Goal: Information Seeking & Learning: Learn about a topic

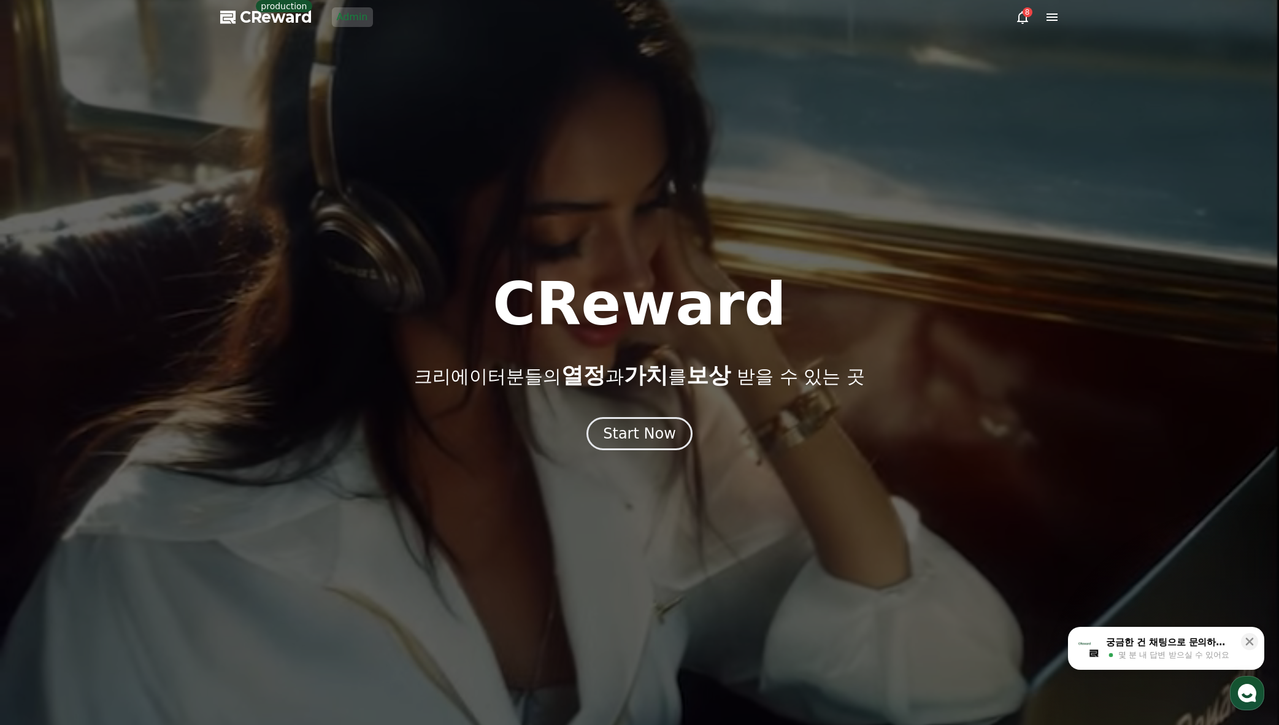
click at [1045, 261] on div at bounding box center [639, 362] width 1279 height 725
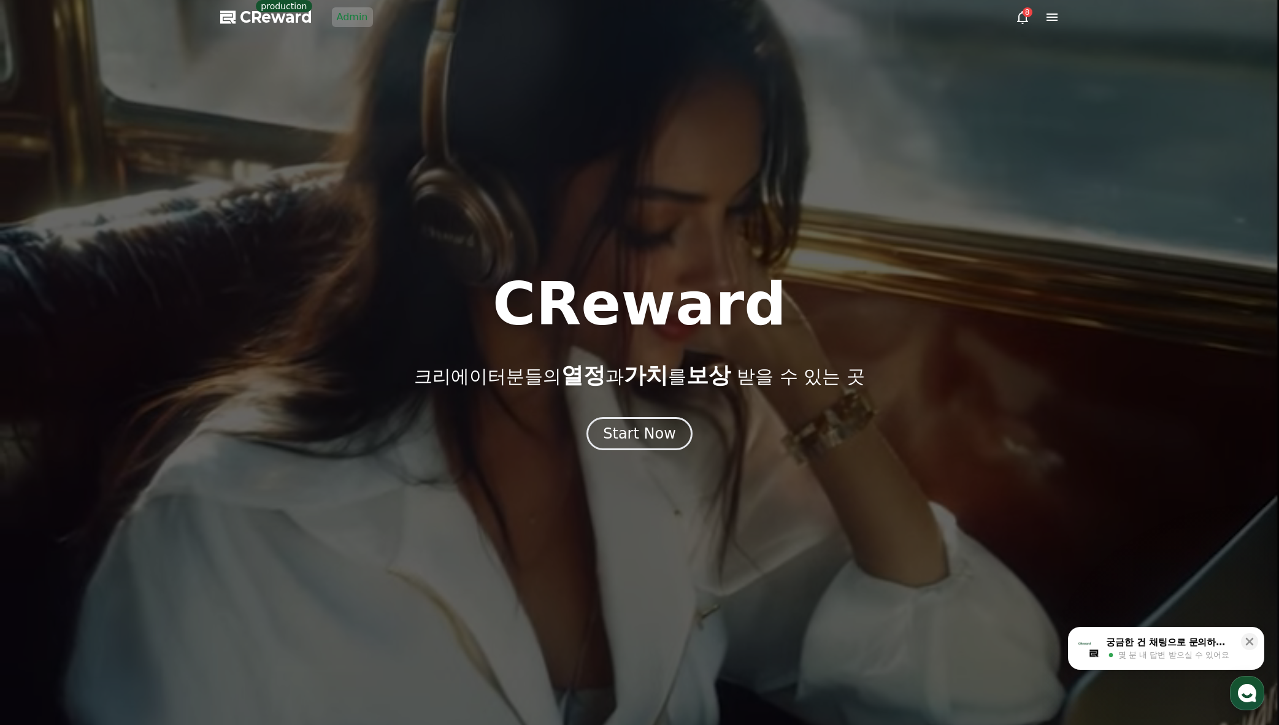
click at [356, 14] on link "Admin" at bounding box center [352, 17] width 41 height 20
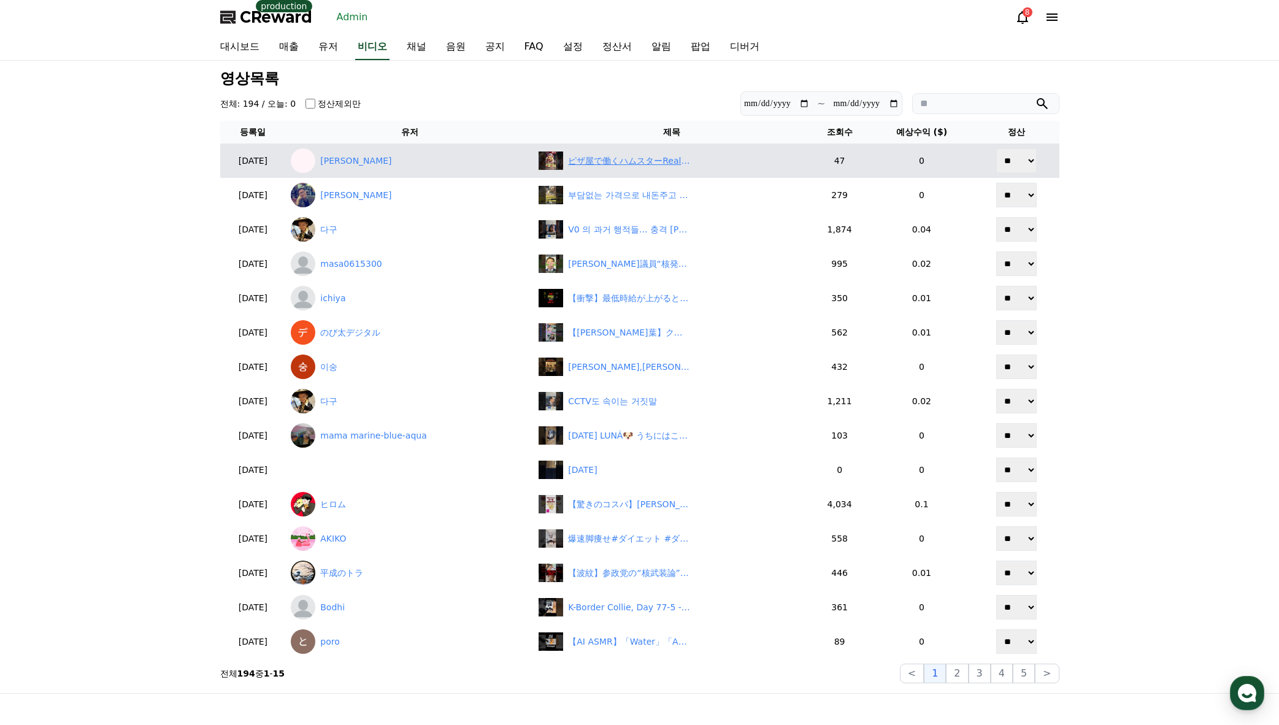
click at [711, 157] on div "ピザ屋で働くハムスターRealistic Hamsters Making Pizza 🍕#shortvideo #shorts #shortsvideo" at bounding box center [672, 161] width 266 height 18
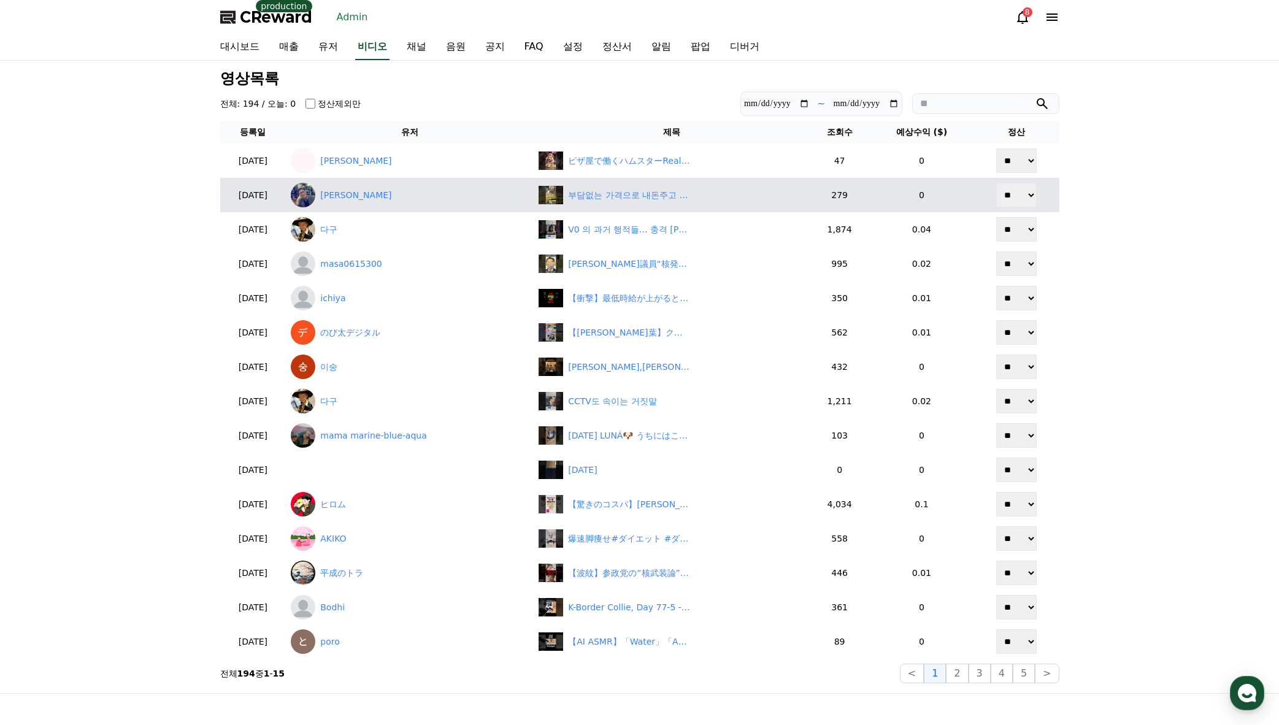
click at [647, 183] on td "부담없는 가격으로 내돈주고 사먹은 김포공항 송정역 맛집 송정숯불구이 된장찌개가 진국 #shorts" at bounding box center [671, 195] width 275 height 34
click at [649, 194] on div "부담없는 가격으로 내돈주고 사먹은 김포공항 송정역 맛집 송정숯불구이 된장찌개가 진국 #shorts" at bounding box center [629, 195] width 123 height 13
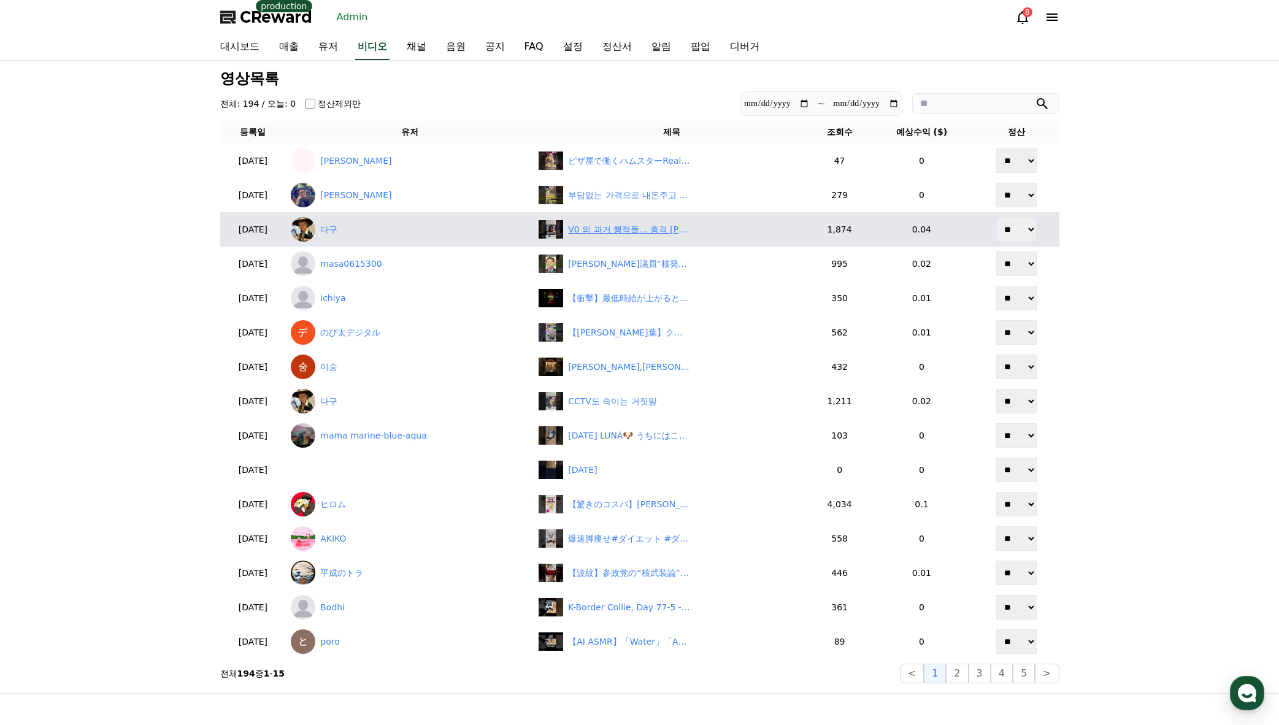
click at [601, 227] on div "V0 의 과거 행적들... 충격 김건희" at bounding box center [629, 229] width 123 height 13
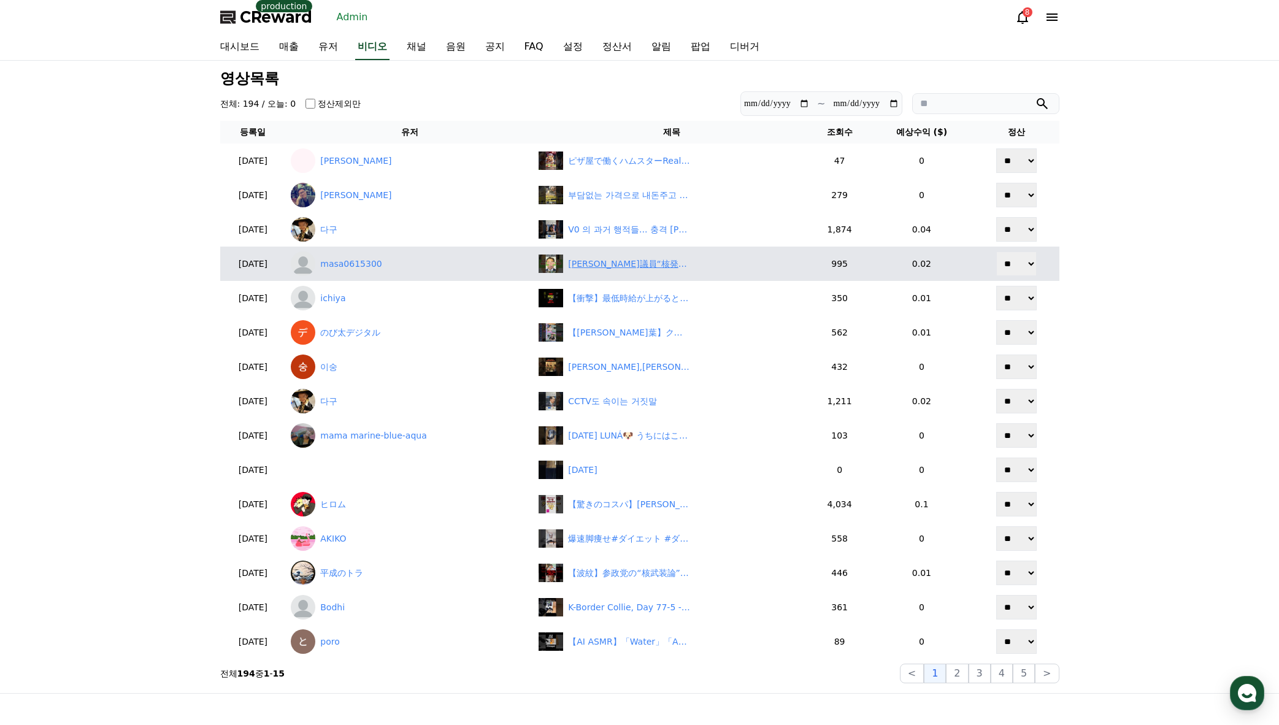
click at [597, 264] on div "塩入議員“核発言”の衝撃と支持の理由" at bounding box center [629, 264] width 123 height 13
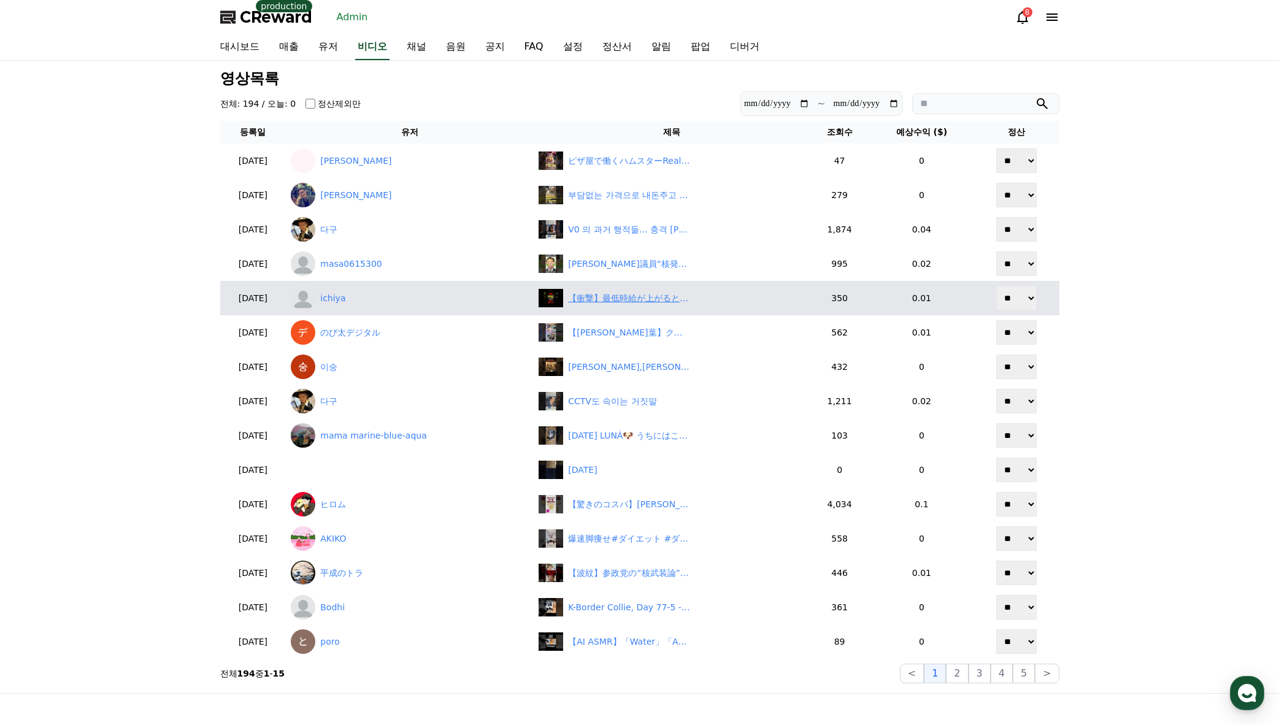
click at [637, 305] on div "【衝撃】最低時給が上がると日本が終焉へ！？ #お金の勉強 #最低賃金 #お金の知識" at bounding box center [672, 298] width 266 height 18
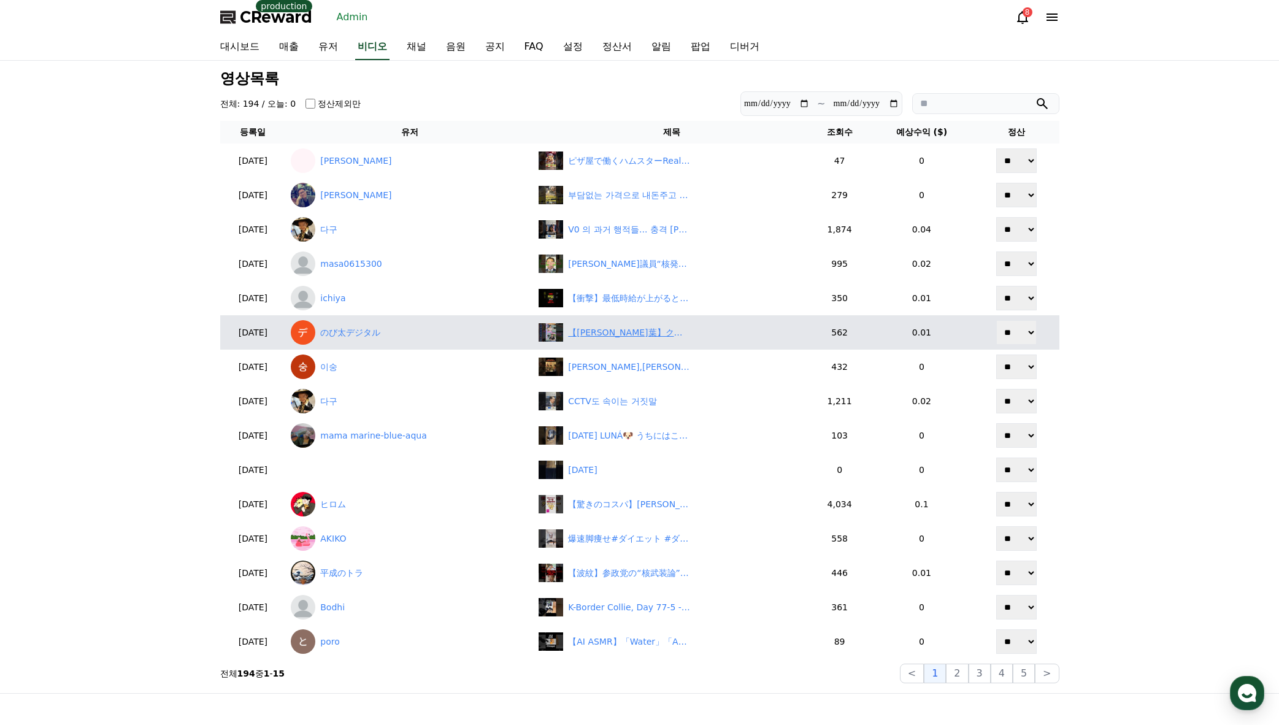
click at [604, 338] on div "【田辺真南葉】クロストーク【小林李衣奈】研修期間の裏話をする美人お天気キャスターりーちゃんとまなっはー【ウェザーニュースLiVE切り抜き】 #かわいい" at bounding box center [629, 332] width 123 height 13
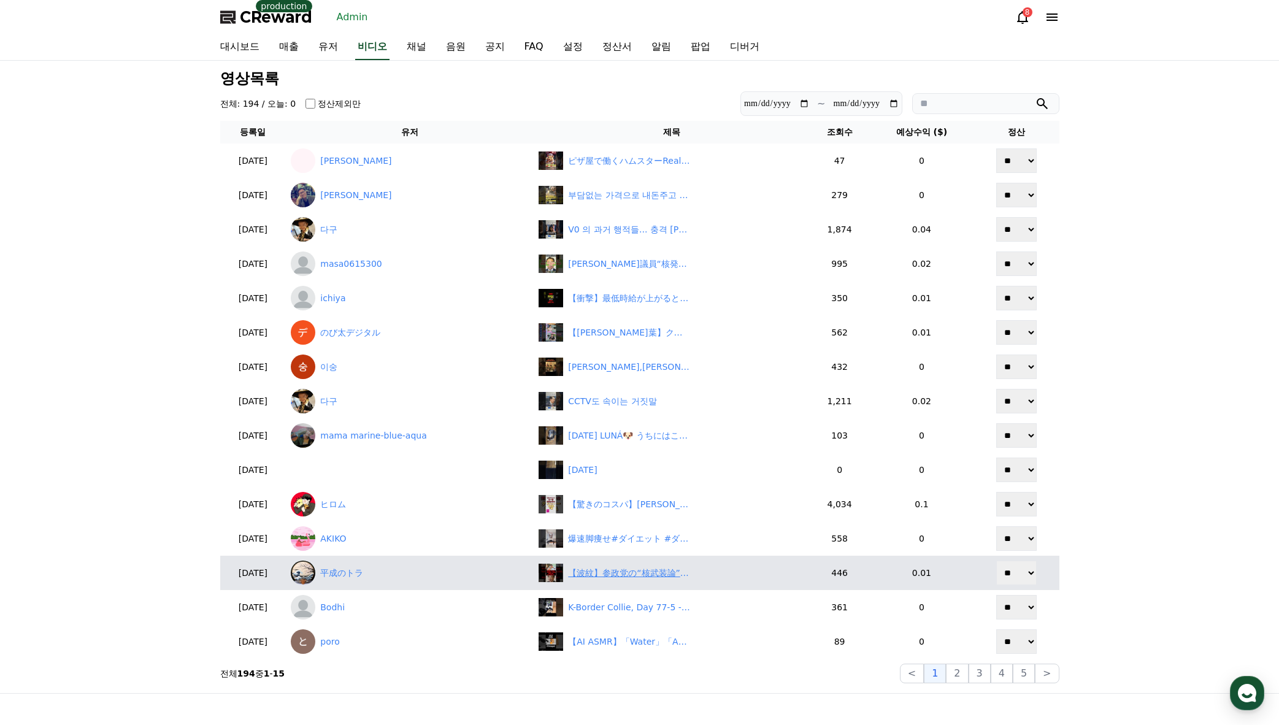
click at [624, 575] on div "【波紋】参政党の“核武装論”が広島で支持 「安上がり発言」に野党が危機感 選定理由　#shorts" at bounding box center [629, 573] width 123 height 13
click at [366, 578] on link "平成のトラ" at bounding box center [410, 573] width 238 height 25
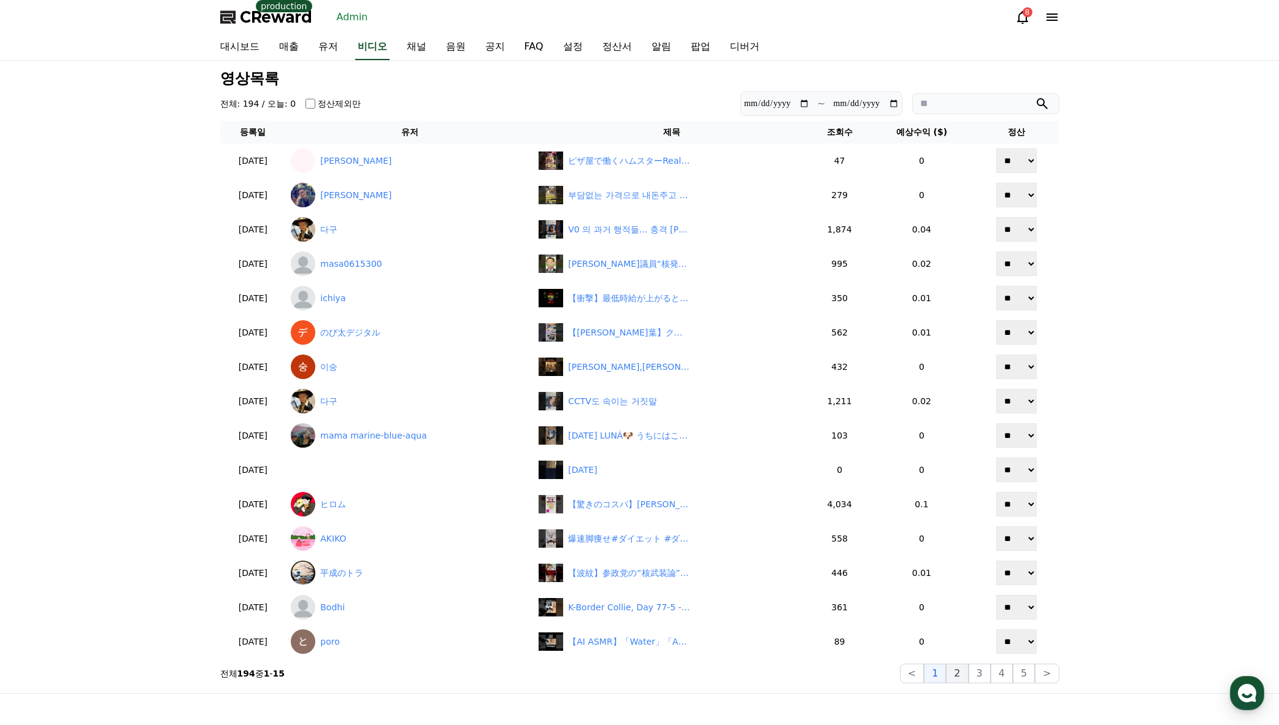
click at [969, 675] on button "2" at bounding box center [980, 674] width 22 height 20
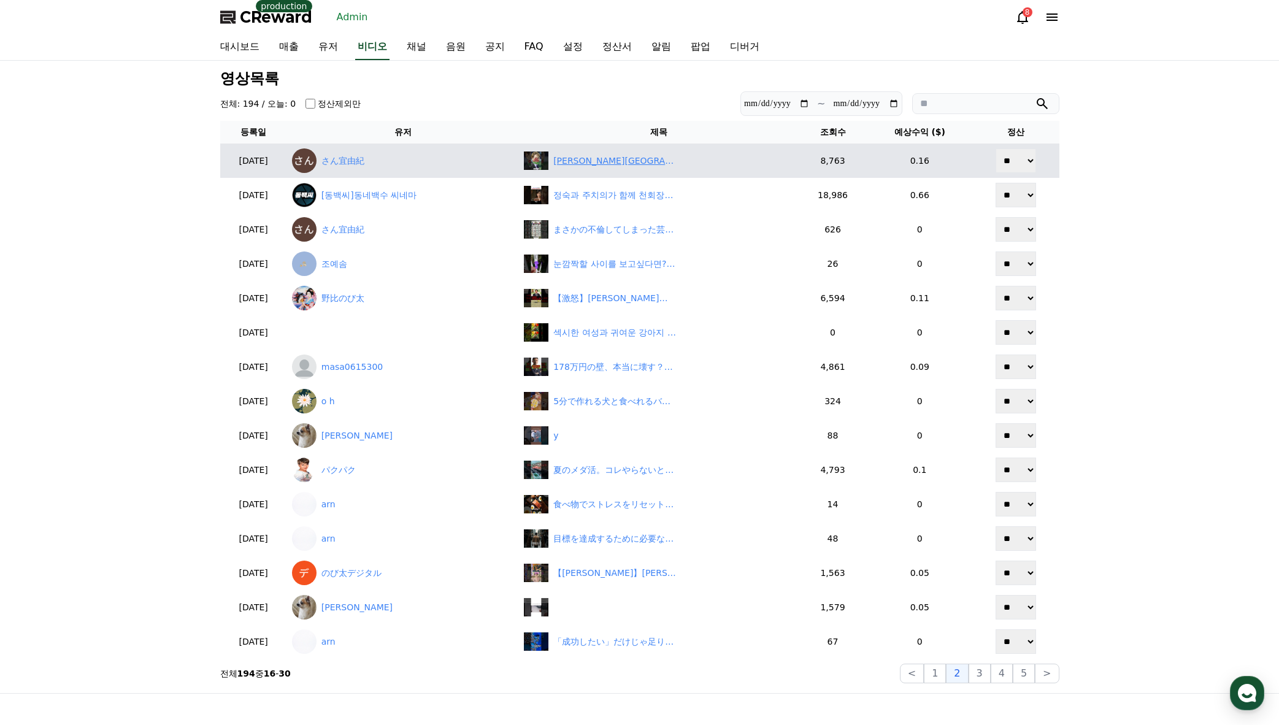
click at [644, 165] on div "中居正広都内で不審な行動をしていたことが判明#投資#転職#貯金" at bounding box center [614, 161] width 123 height 13
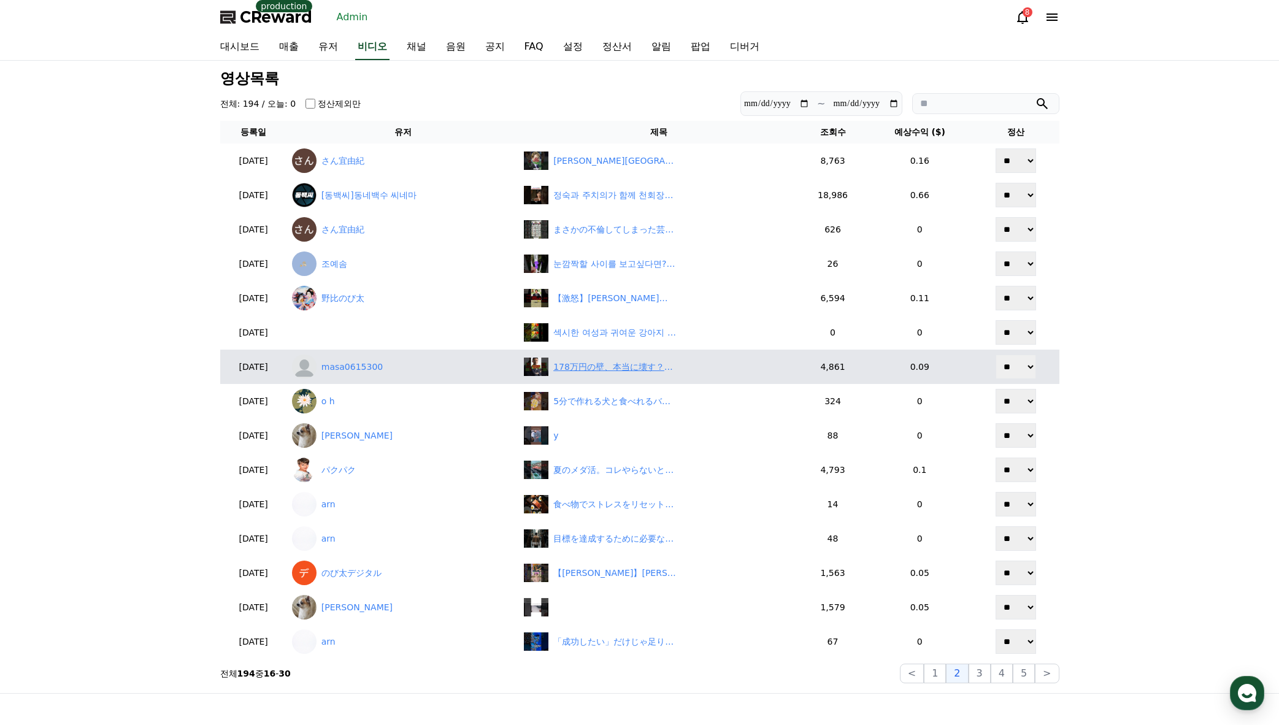
click at [608, 370] on div "178万円の壁、本当に壊す？玉木代表に託された重責" at bounding box center [614, 367] width 123 height 13
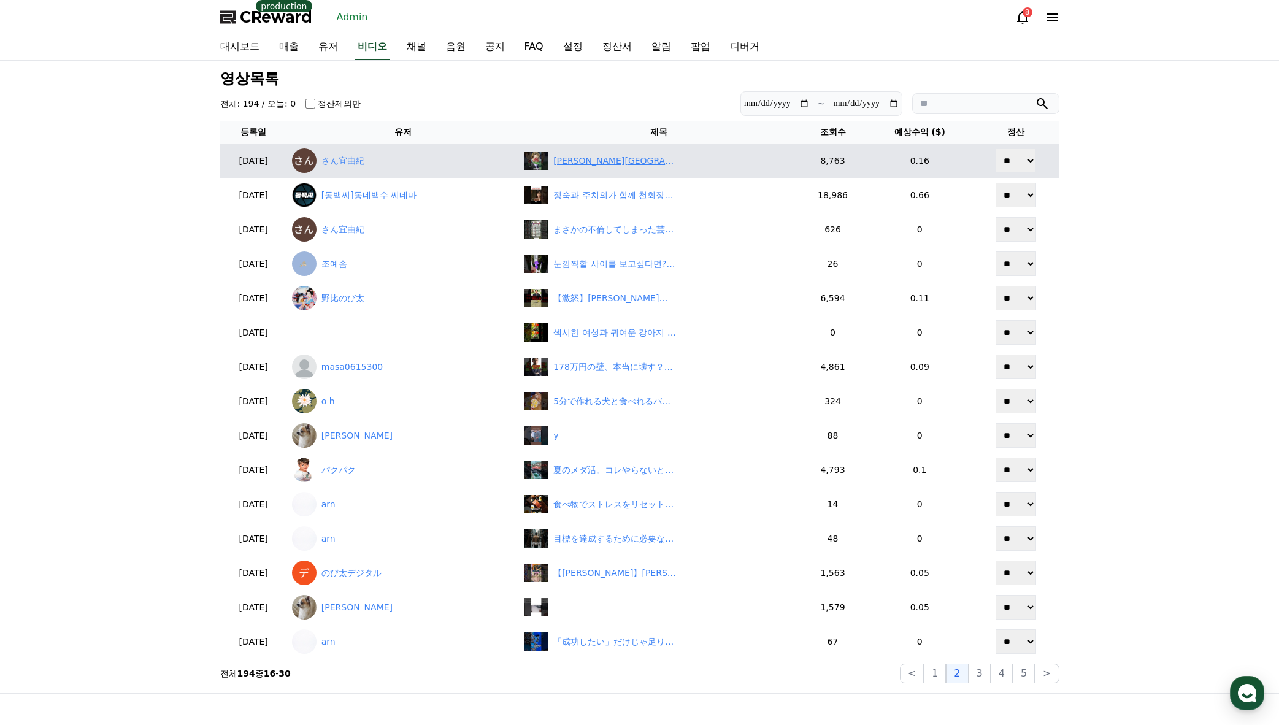
click at [601, 163] on div "中居正広都内で不審な行動をしていたことが判明#投資#転職#貯金" at bounding box center [614, 161] width 123 height 13
click at [368, 161] on link "さん宜由紀" at bounding box center [403, 160] width 222 height 25
click at [372, 161] on link "さん宜由紀" at bounding box center [403, 160] width 222 height 25
click at [367, 162] on link "さん宜由紀" at bounding box center [403, 160] width 222 height 25
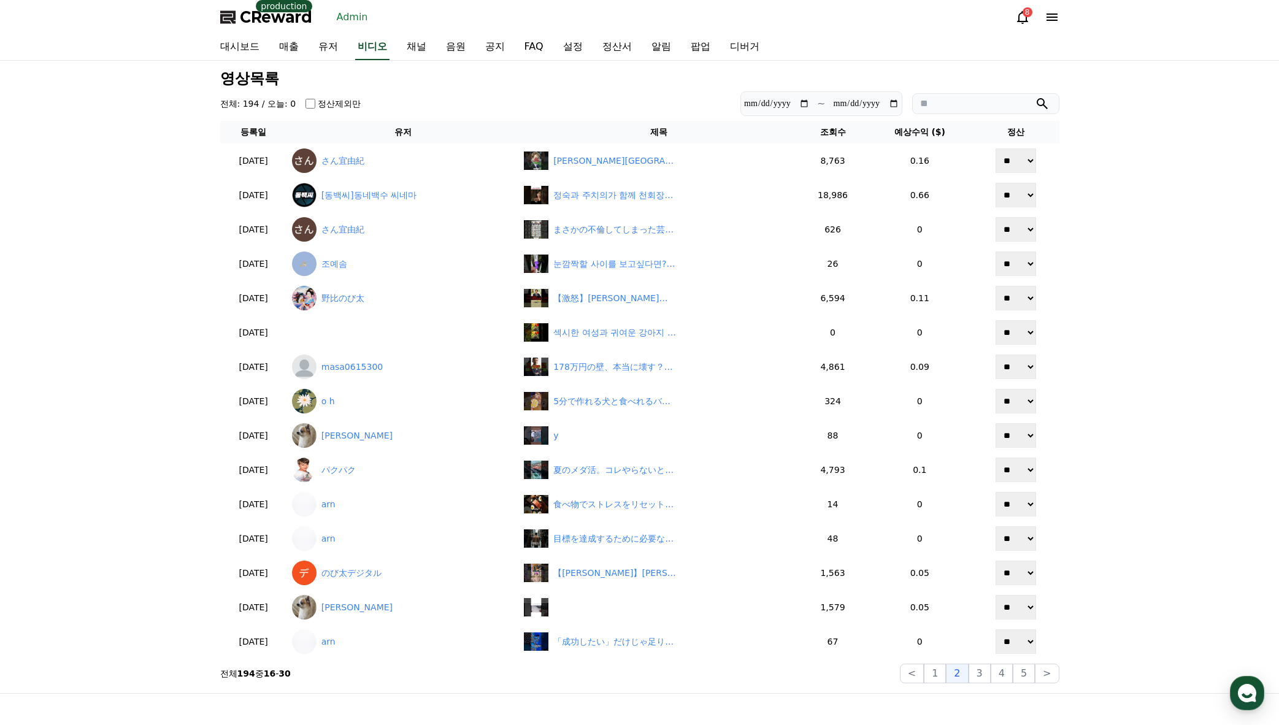
click at [257, 17] on span "CReward" at bounding box center [276, 17] width 72 height 20
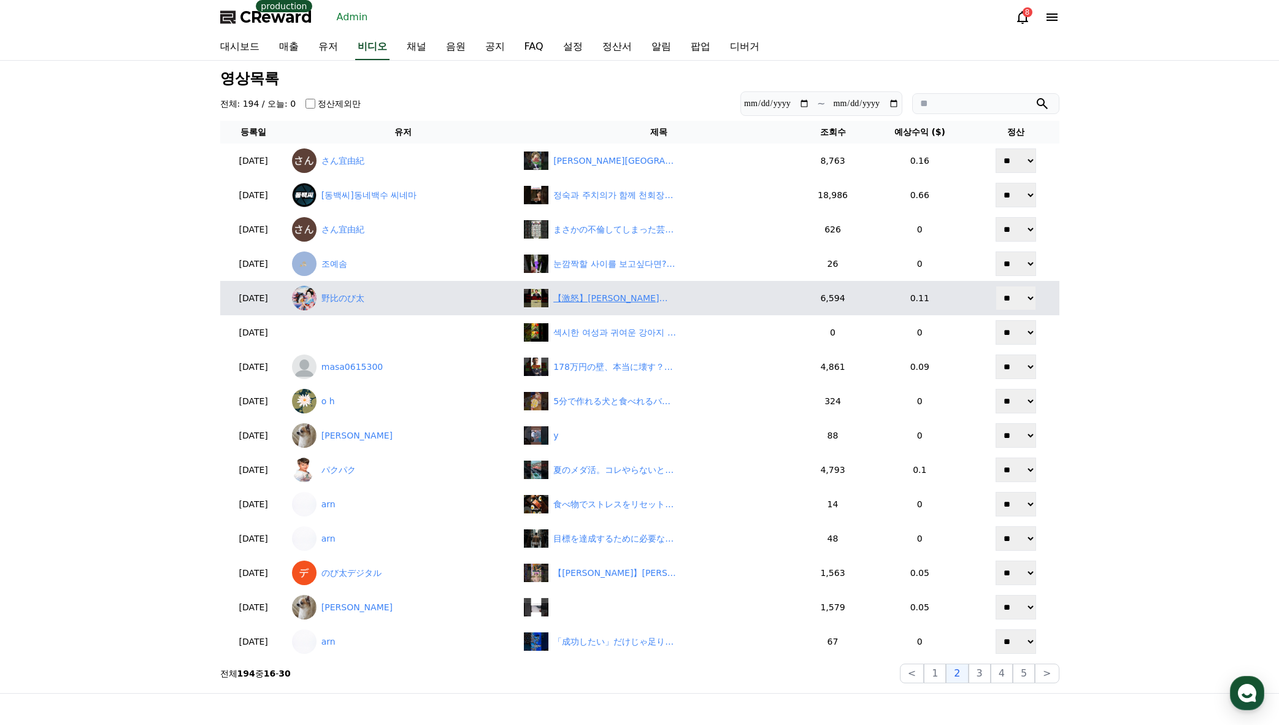
click at [601, 298] on div "【激怒】小泉農水相「コメ増産しろ！」に農家ブチギレ！「高齢化で無理だろ！」　#shorts" at bounding box center [614, 298] width 123 height 13
click at [377, 298] on link "野比のび太" at bounding box center [403, 298] width 222 height 25
click at [373, 302] on link "野比のび太" at bounding box center [403, 298] width 222 height 25
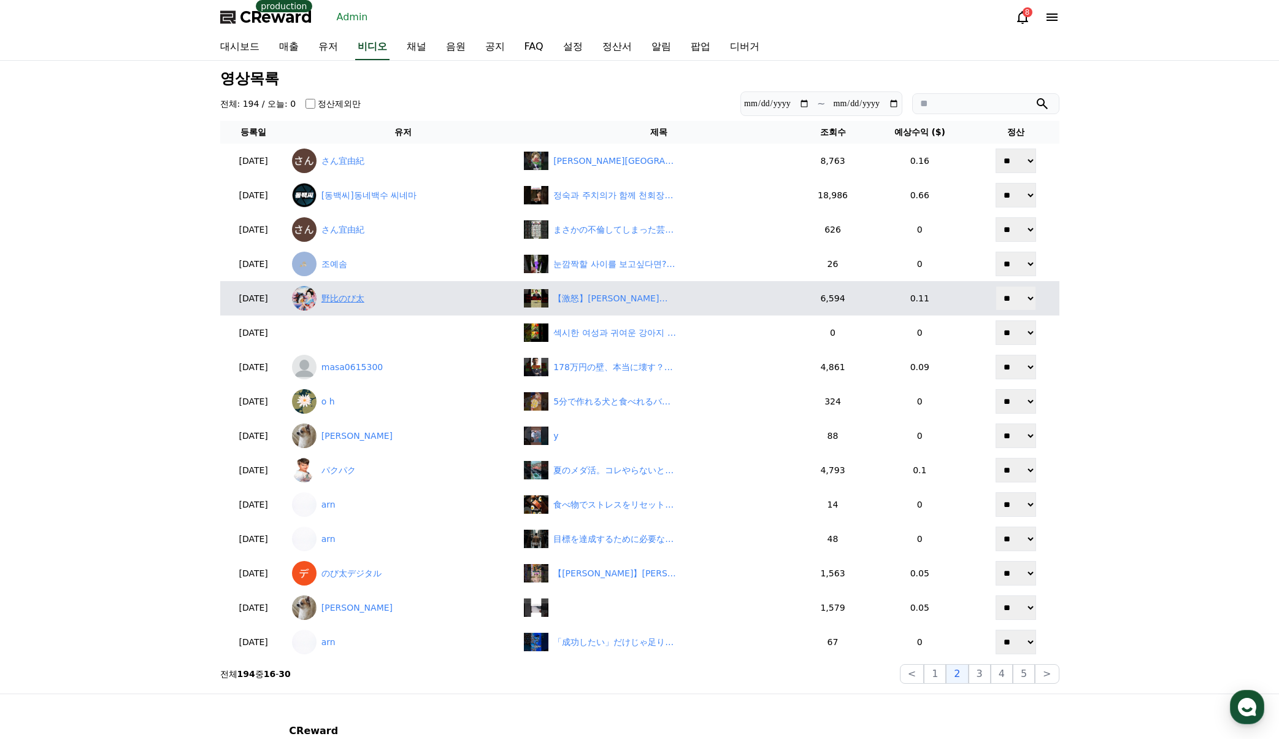
click at [370, 299] on link "野比のび太" at bounding box center [403, 298] width 222 height 25
click at [609, 301] on div "【激怒】小泉農水相「コメ増産しろ！」に農家ブチギレ！「高齢化で無理だろ！」　#shorts" at bounding box center [614, 298] width 123 height 13
drag, startPoint x: 574, startPoint y: 285, endPoint x: 618, endPoint y: 290, distance: 43.9
click at [640, 300] on td "【激怒】小泉農水相「コメ増産しろ！」に農家ブチギレ！「高齢化で無理だろ！」　#shorts" at bounding box center [658, 298] width 279 height 34
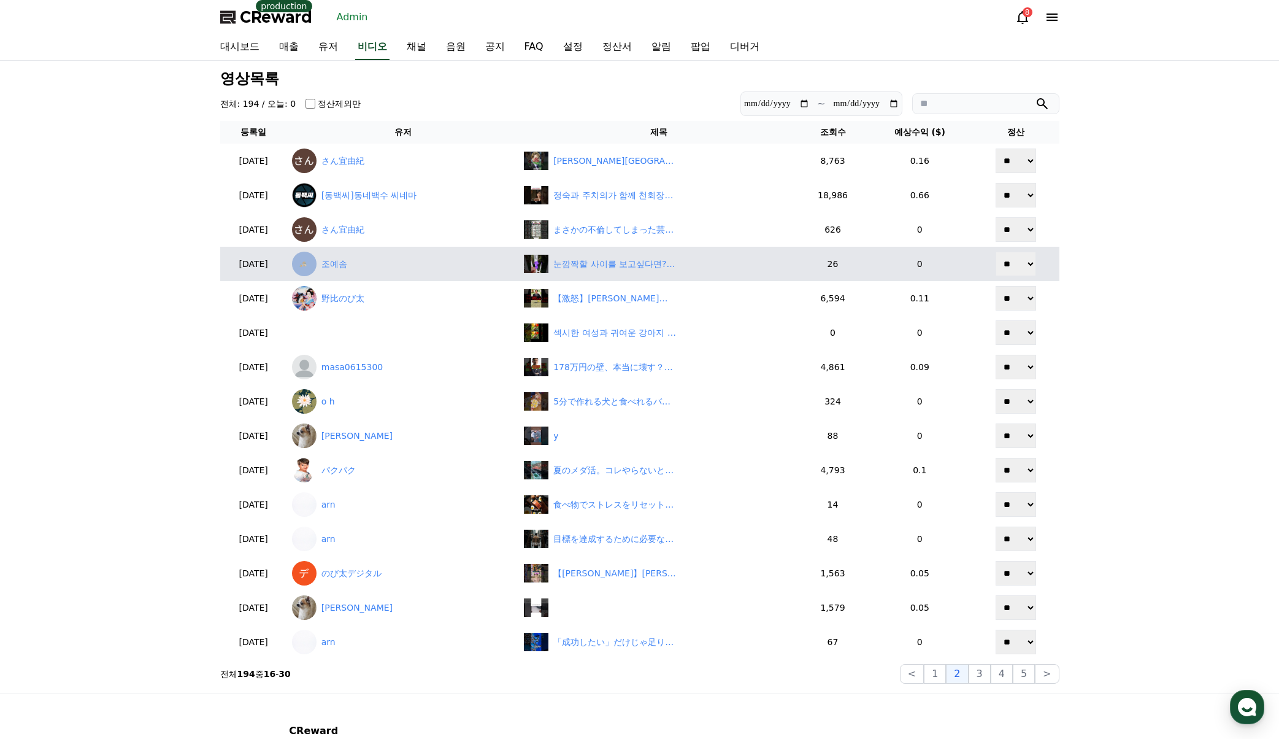
click at [570, 279] on td "눈깜짝할 사이를 보고싶다면?, 호기심천국 #호기심 #상상력 #관찰력 #탐구 #동물 #곤충 #거미줄 #거미 #번개 #달리기" at bounding box center [658, 264] width 279 height 34
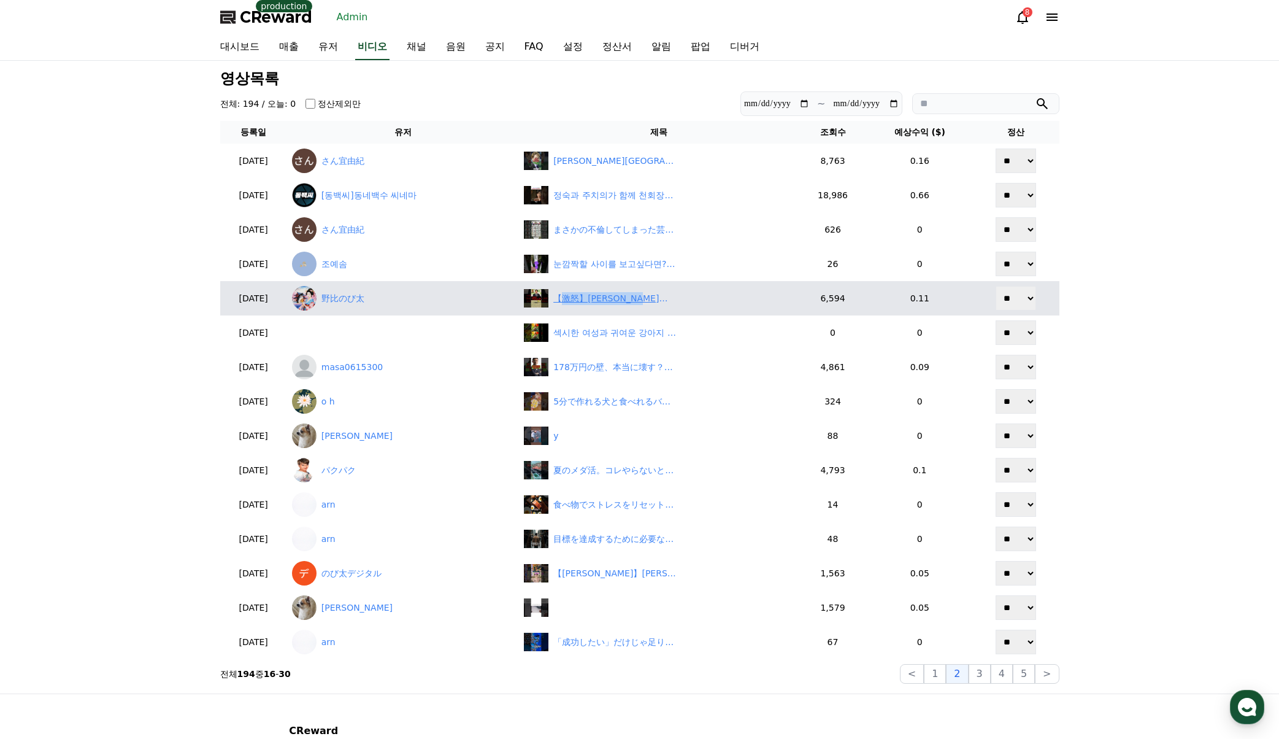
drag, startPoint x: 584, startPoint y: 283, endPoint x: 682, endPoint y: 298, distance: 99.2
click at [682, 298] on td "【激怒】小泉農水相「コメ増産しろ！」に農家ブチギレ！「高齢化で無理だろ！」　#shorts" at bounding box center [658, 298] width 279 height 34
copy div "激怒】小泉農水相「コメ増産"
click at [366, 299] on link "野比のび太" at bounding box center [403, 298] width 222 height 25
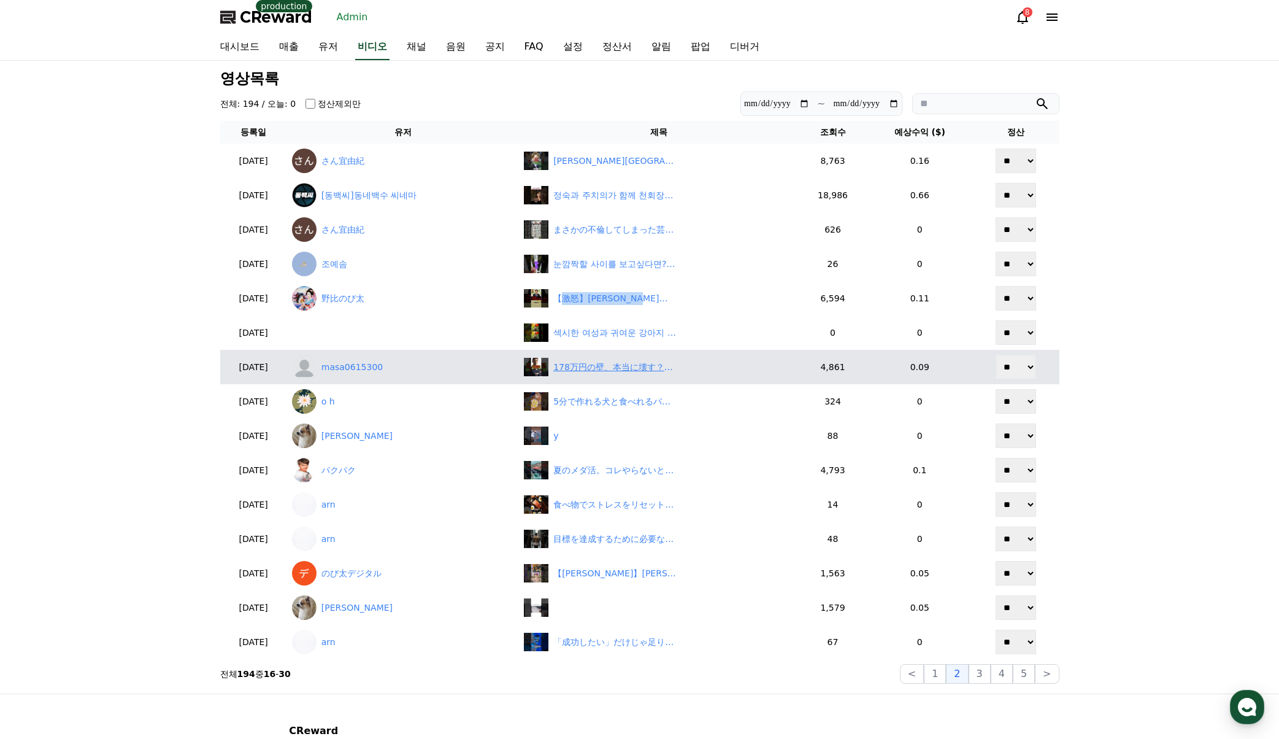
click at [622, 366] on div "178万円の壁、本当に壊す？玉木代表に託された重責" at bounding box center [614, 367] width 123 height 13
click at [368, 372] on link "masa0615300" at bounding box center [403, 367] width 222 height 25
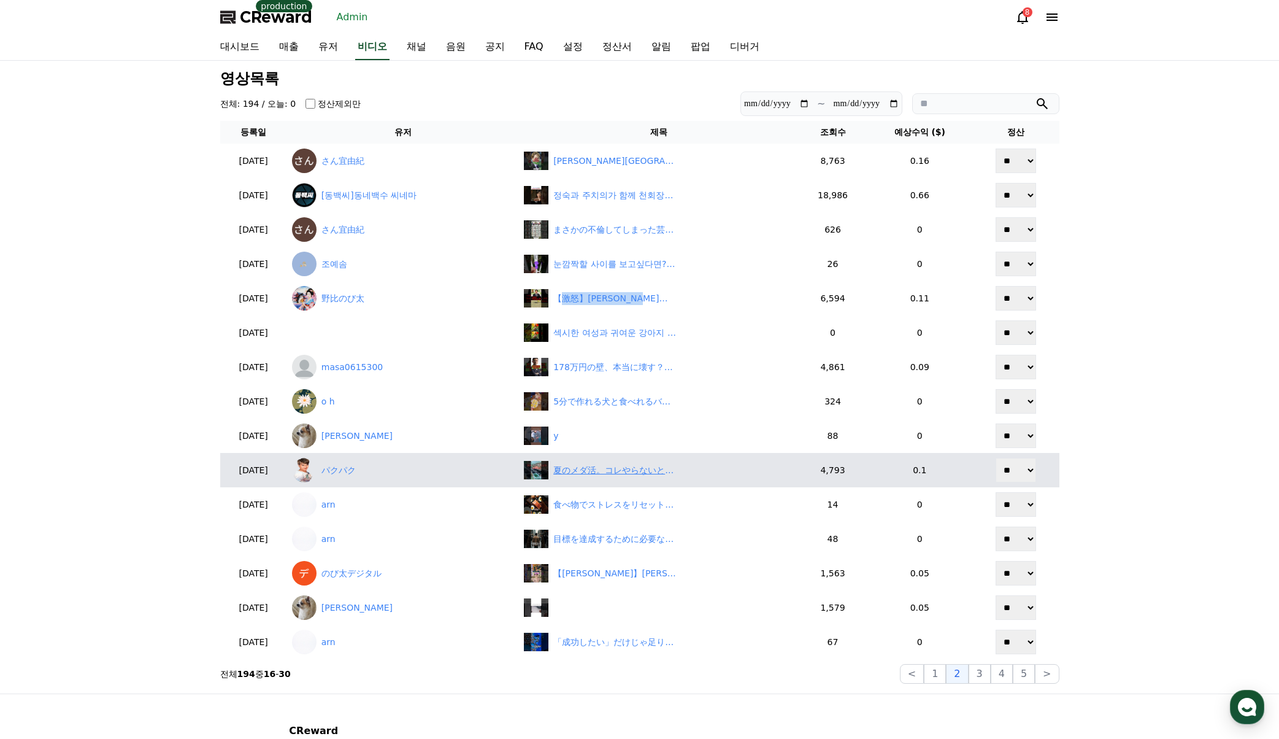
click at [604, 468] on div "夏のメダ活。コレやらないとヤバいですよ。" at bounding box center [614, 470] width 123 height 13
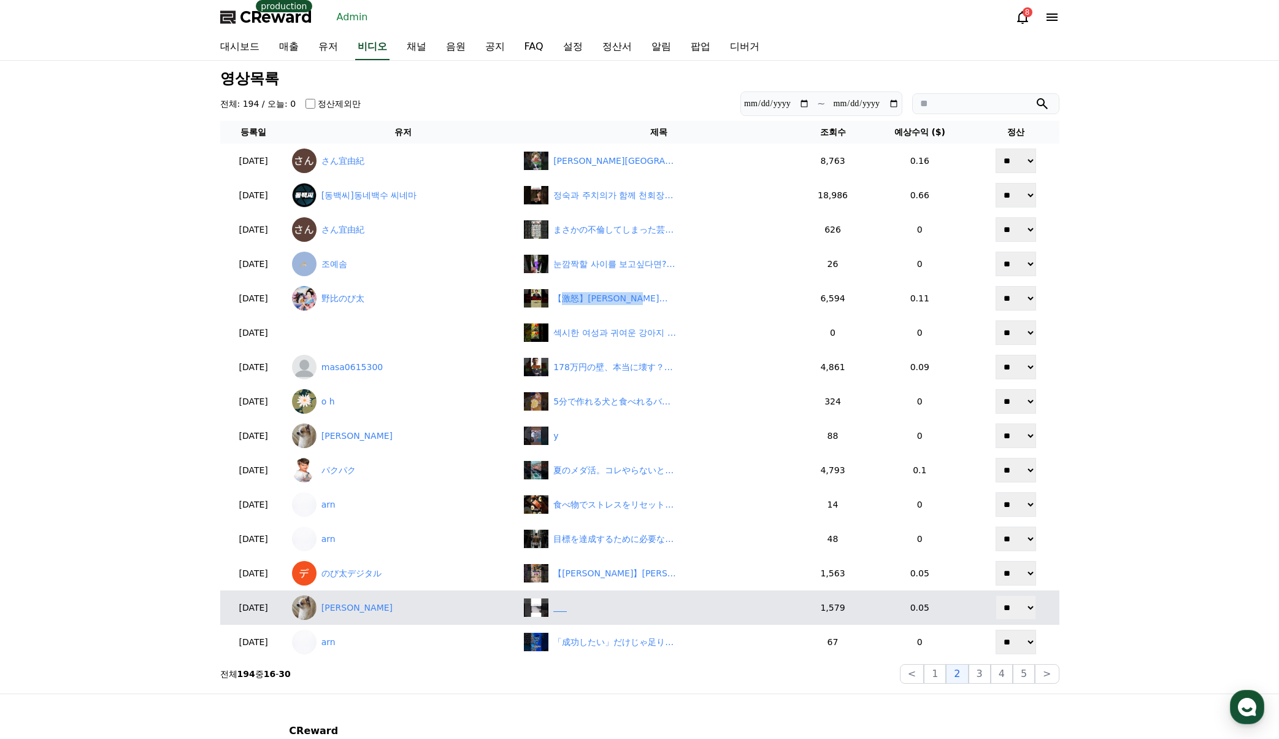
click at [592, 611] on div "‎ ‎ ‎ ‎ ‎ ‎" at bounding box center [658, 607] width 269 height 18
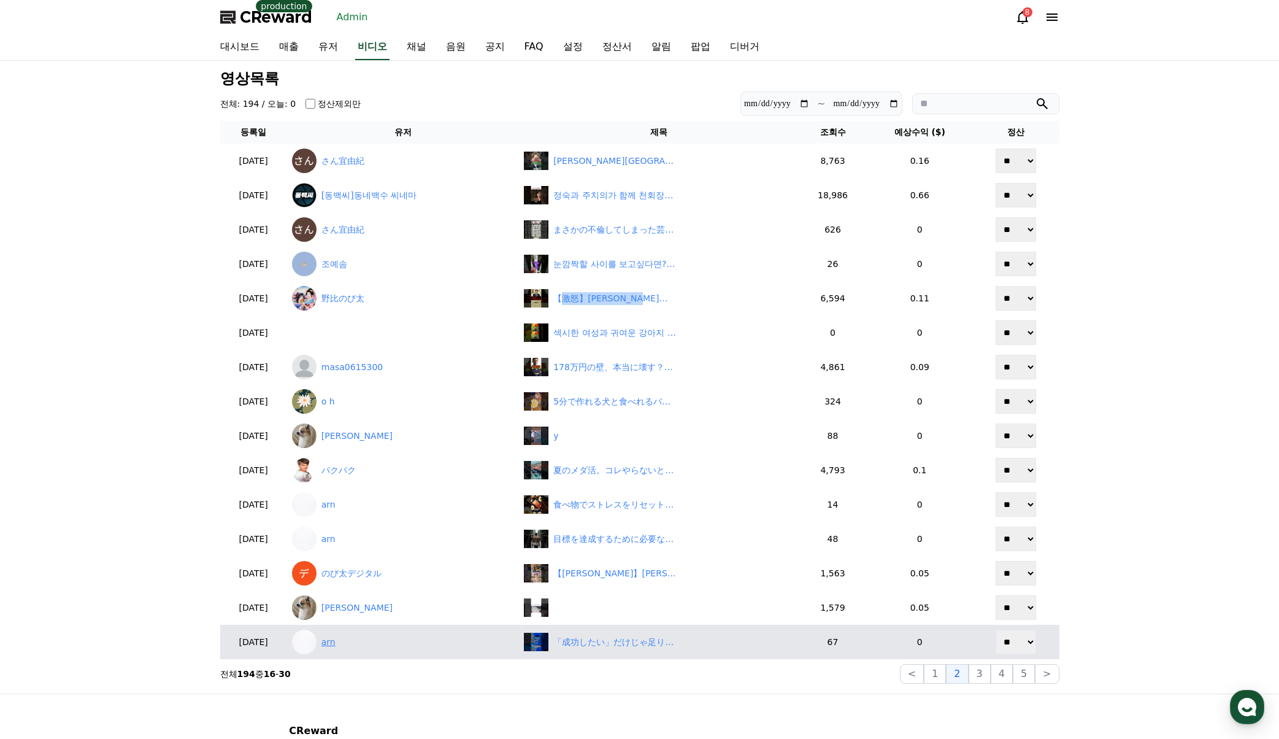
click at [359, 634] on link "arn" at bounding box center [403, 641] width 222 height 25
click at [621, 648] on div "「成功したい」だけじゃ足りない理由" at bounding box center [658, 641] width 269 height 18
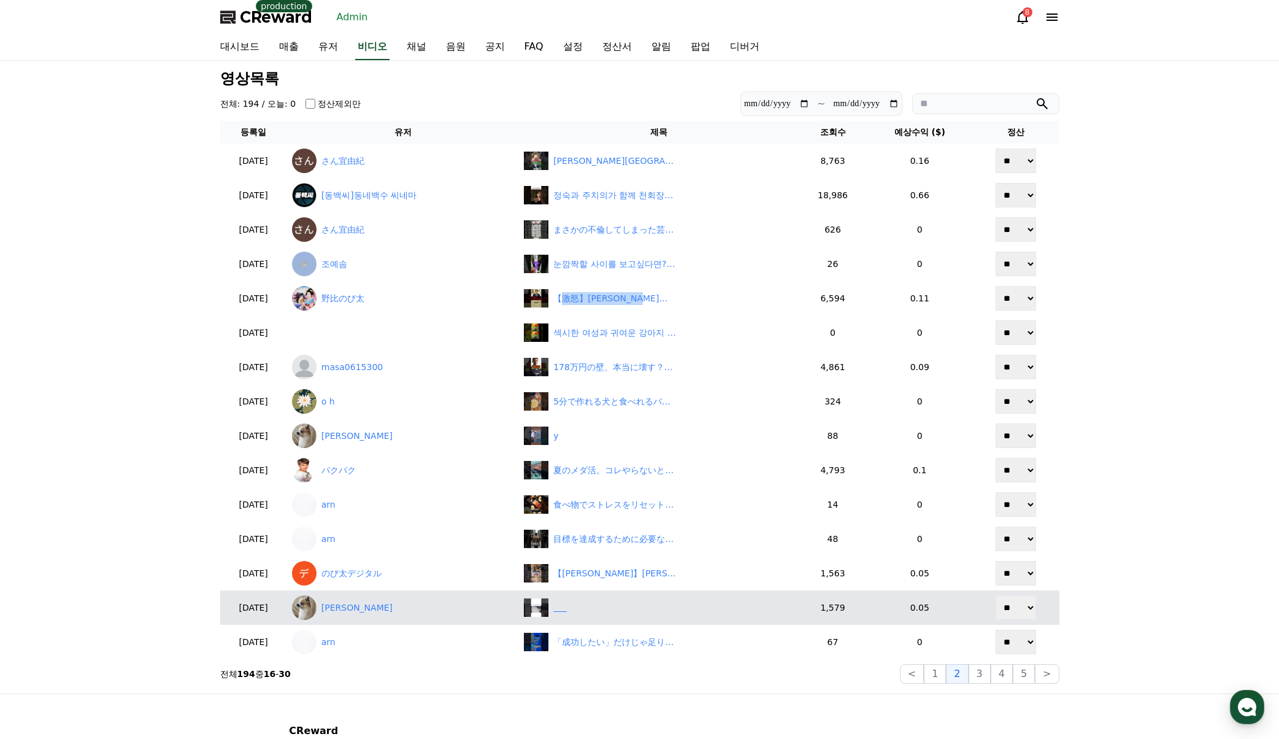
click at [599, 609] on div "‎ ‎ ‎ ‎ ‎ ‎" at bounding box center [658, 607] width 269 height 18
click at [596, 612] on div "‎ ‎ ‎ ‎ ‎ ‎" at bounding box center [658, 607] width 269 height 18
click at [366, 609] on link "Adrián Navarro Martínez" at bounding box center [403, 607] width 222 height 25
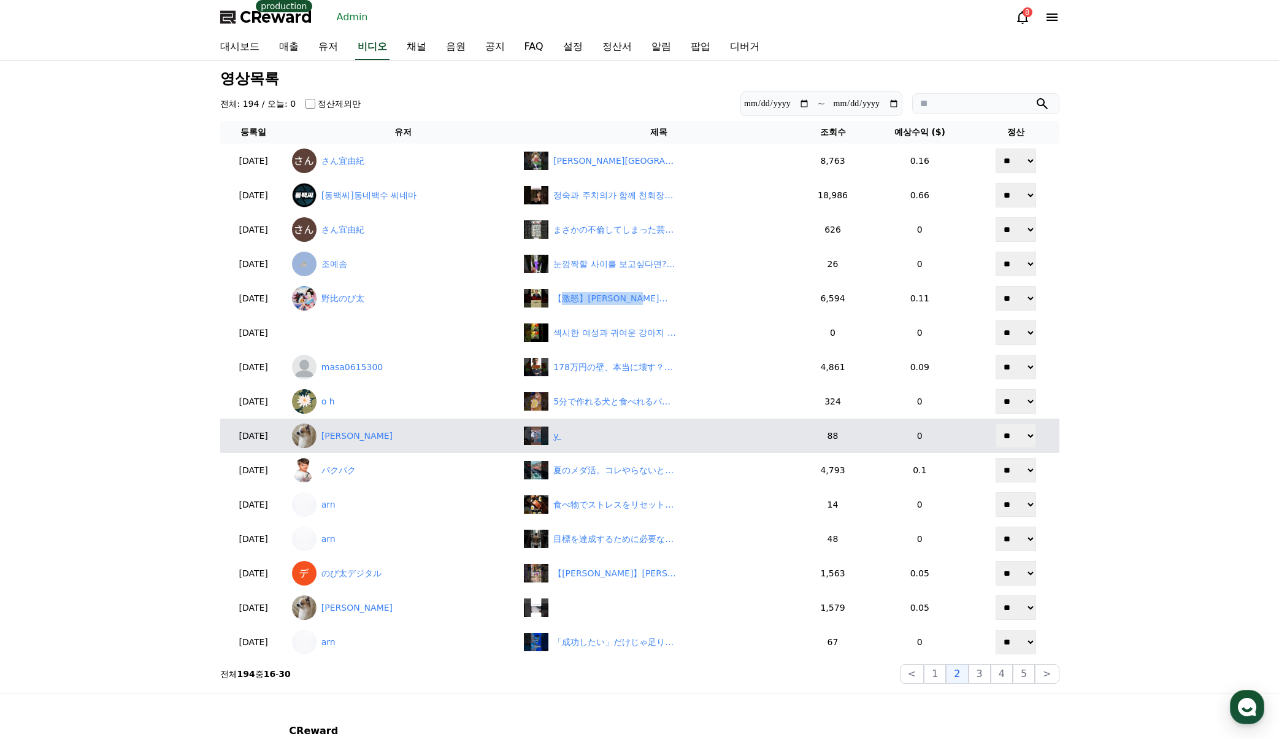
click at [561, 435] on div "y‎ ‎" at bounding box center [557, 435] width 8 height 13
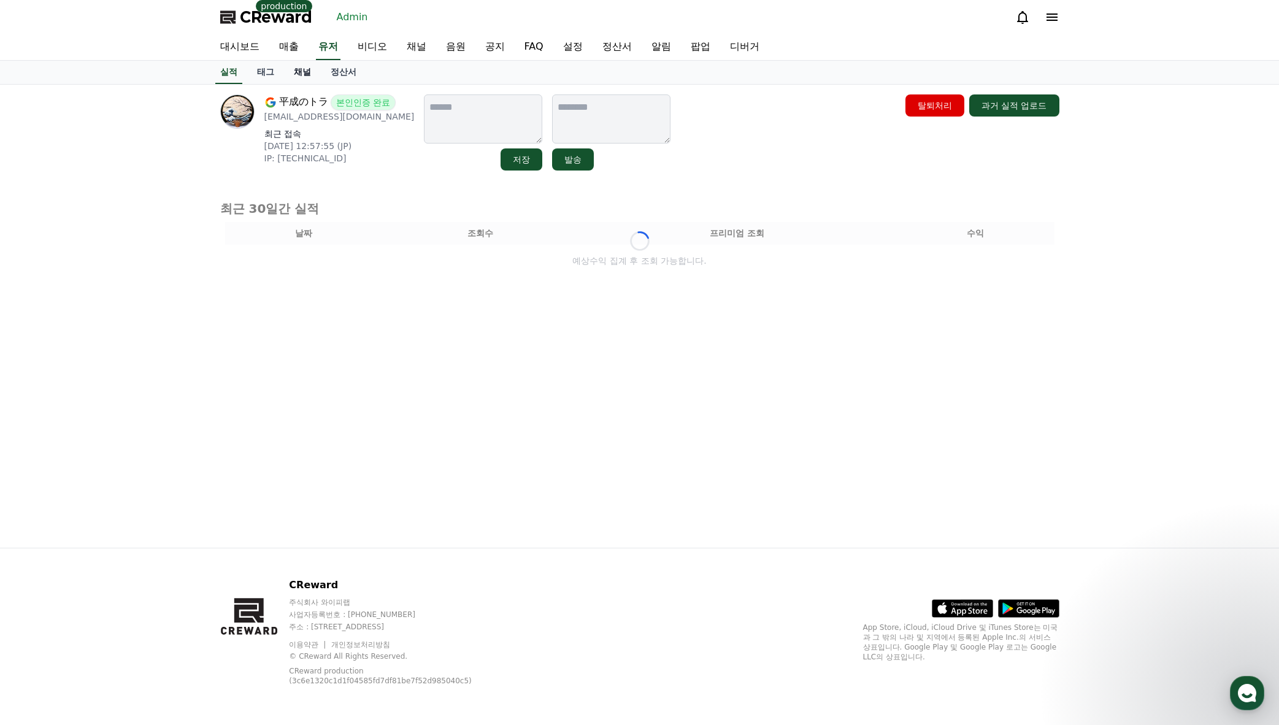
click at [290, 81] on link "채널" at bounding box center [302, 72] width 37 height 23
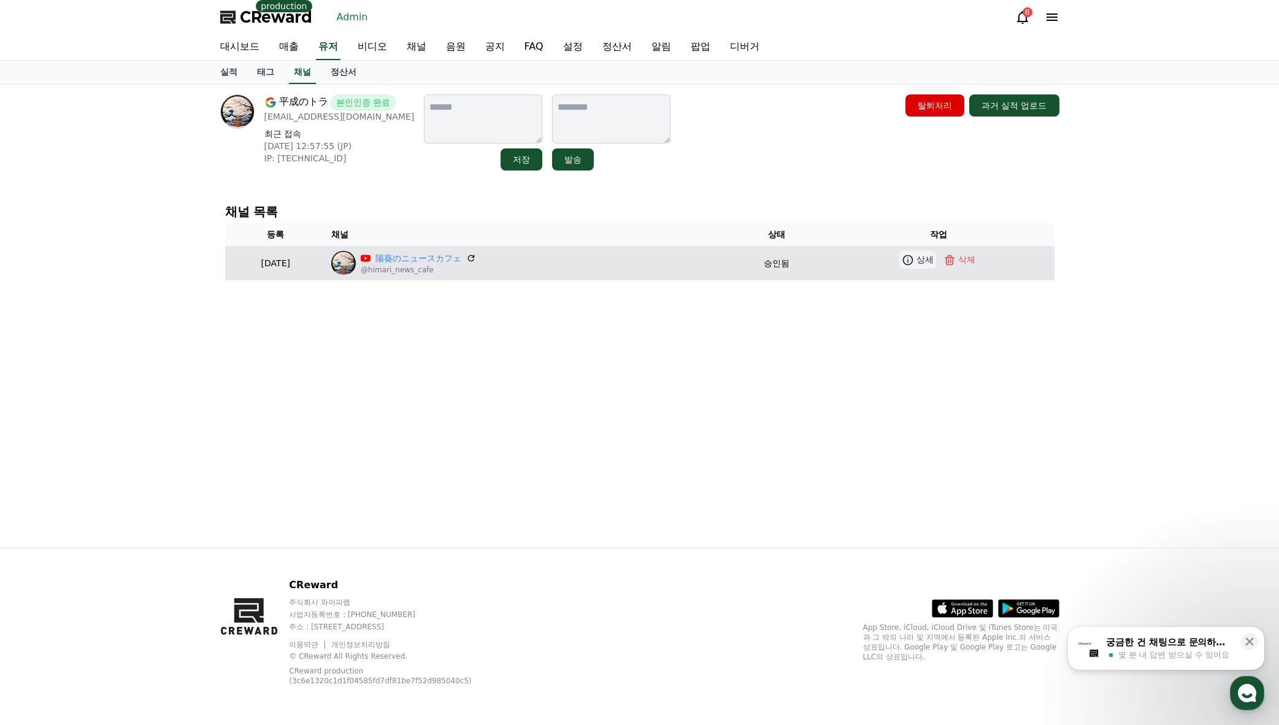
click at [914, 261] on icon at bounding box center [908, 260] width 12 height 12
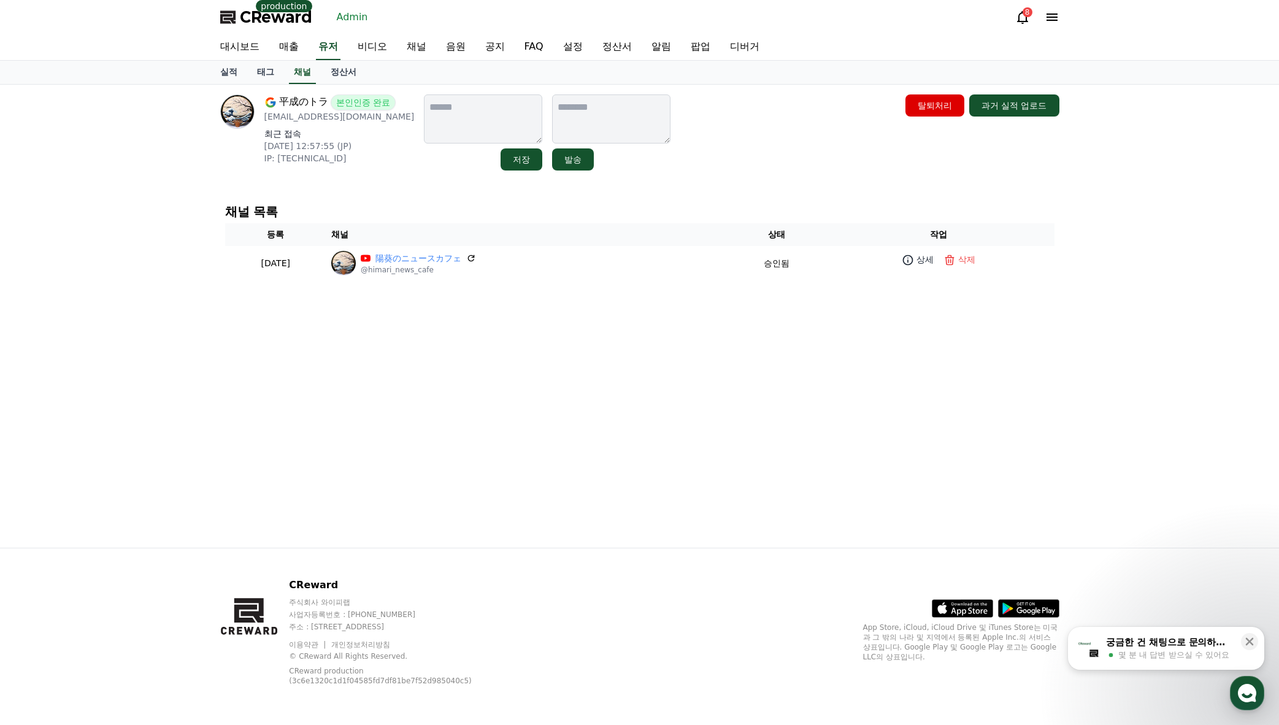
click at [612, 325] on div "平成のトラ 본인인증 완료 [EMAIL_ADDRESS][DOMAIN_NAME] 최근 접속 [DATE] 12:57:55 (JP) IP: [TECH…" at bounding box center [639, 316] width 859 height 463
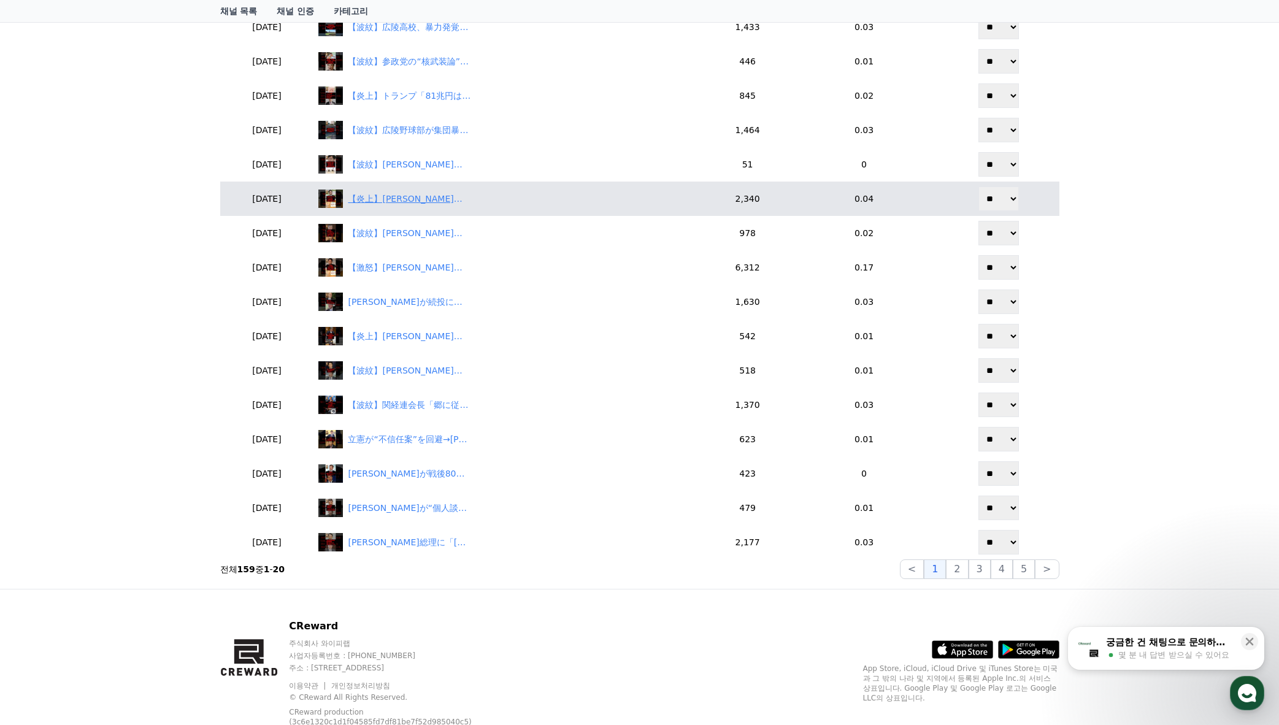
scroll to position [292, 0]
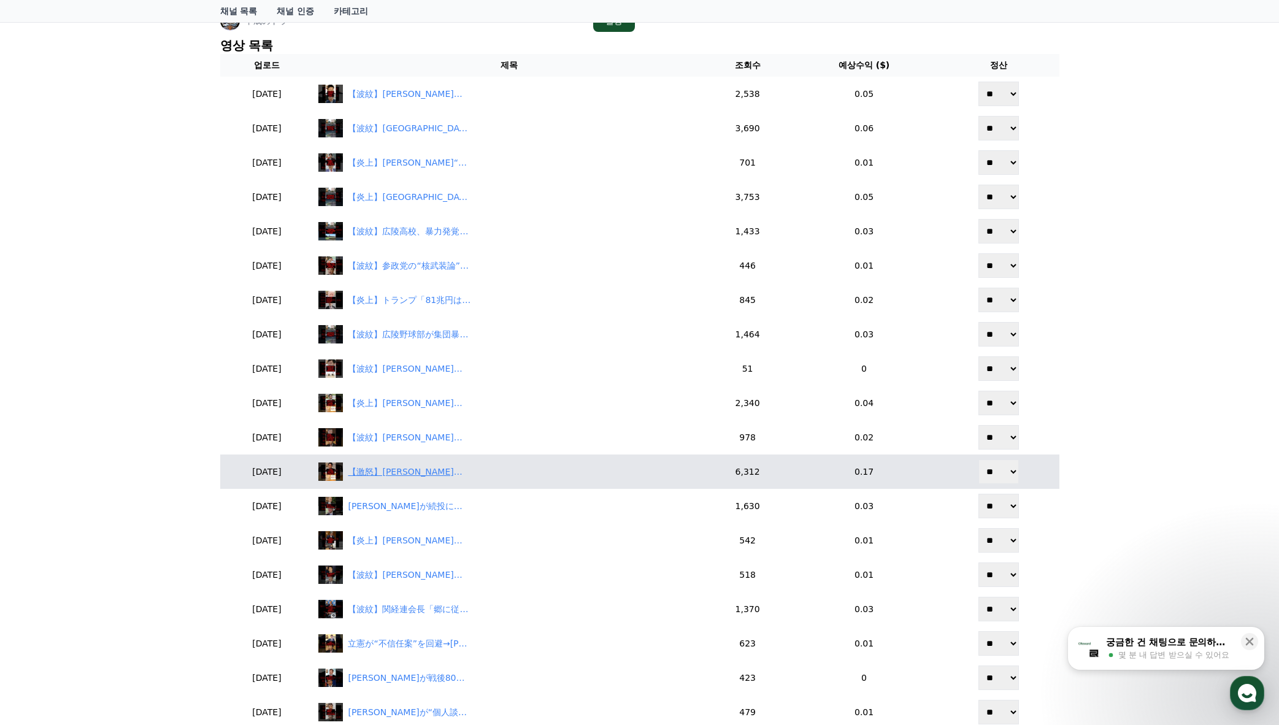
click at [435, 477] on div "【激怒】小泉農相「子ども食堂で備蓄米！」投稿に国民ブチギレ！「失政を美談にするな！」　#shorts" at bounding box center [409, 472] width 123 height 13
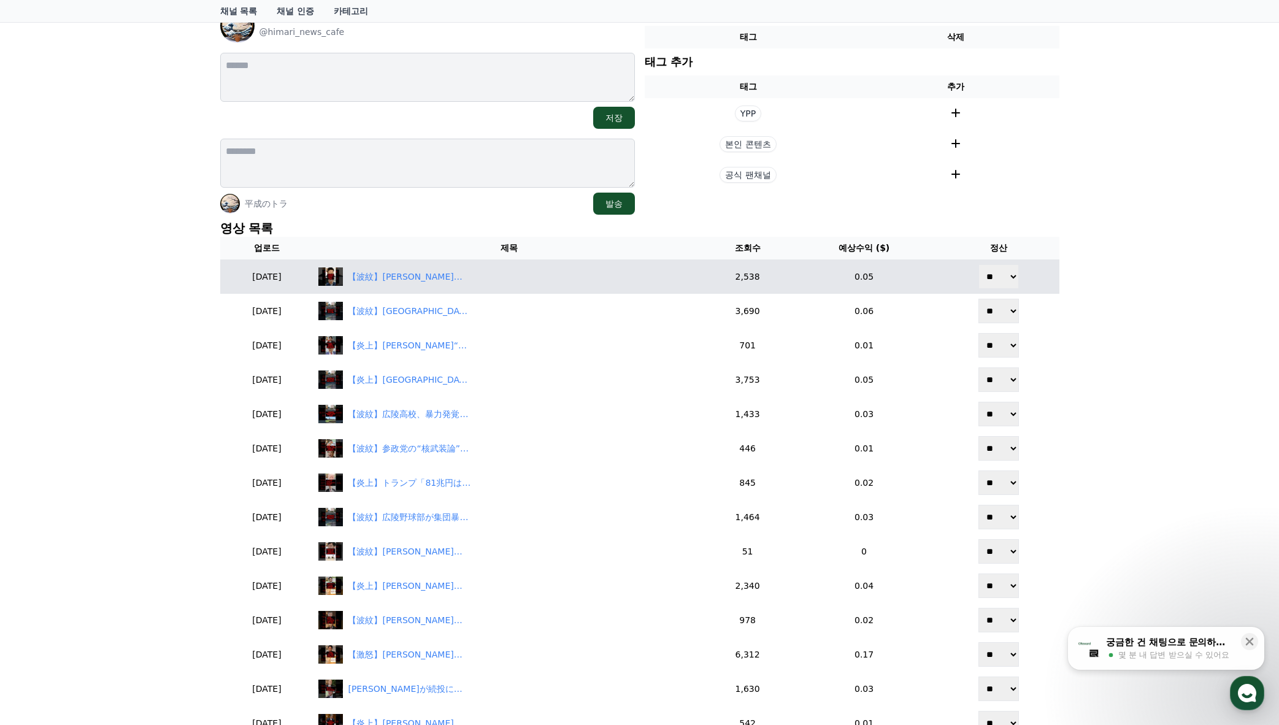
scroll to position [108, 0]
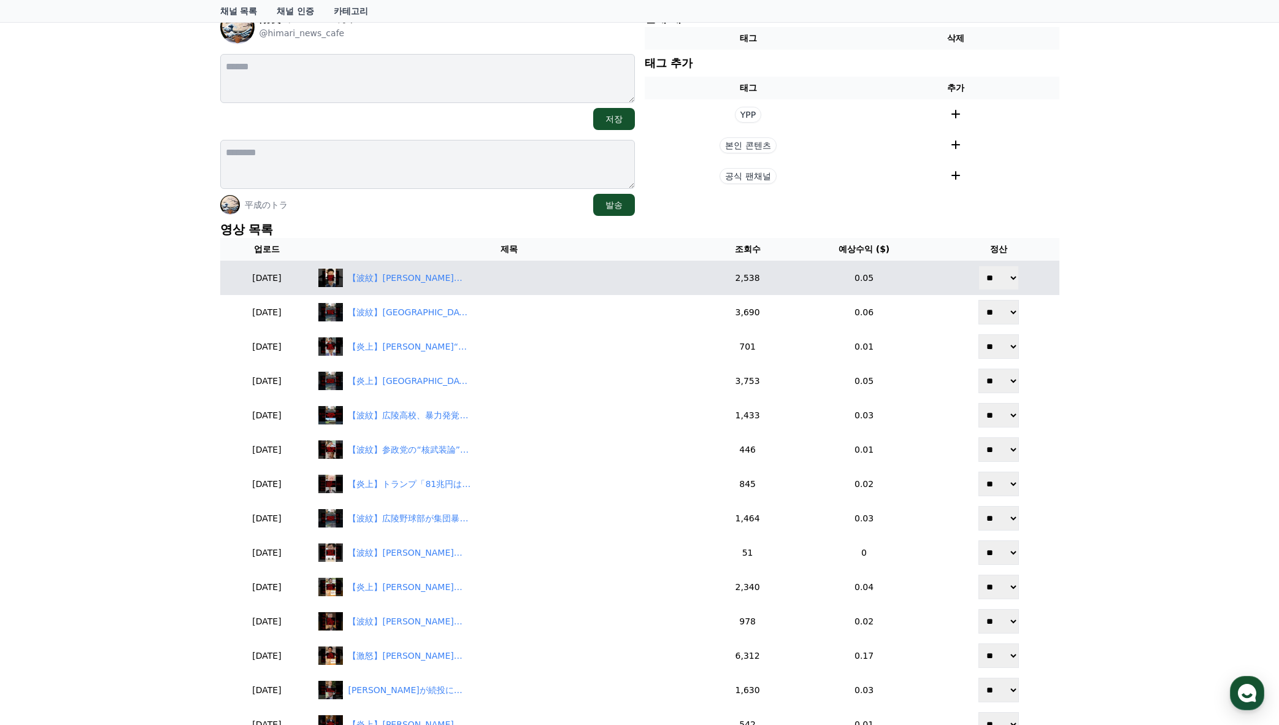
click at [420, 288] on td "【波紋】北村晴男が石破政権に反旗！「鳩山以下」の痛烈批判にネット騒然　#shorts" at bounding box center [508, 278] width 391 height 34
click at [420, 283] on div "【波紋】北村晴男が石破政権に反旗！「鳩山以下」の痛烈批判にネット騒然　#shorts" at bounding box center [409, 278] width 123 height 13
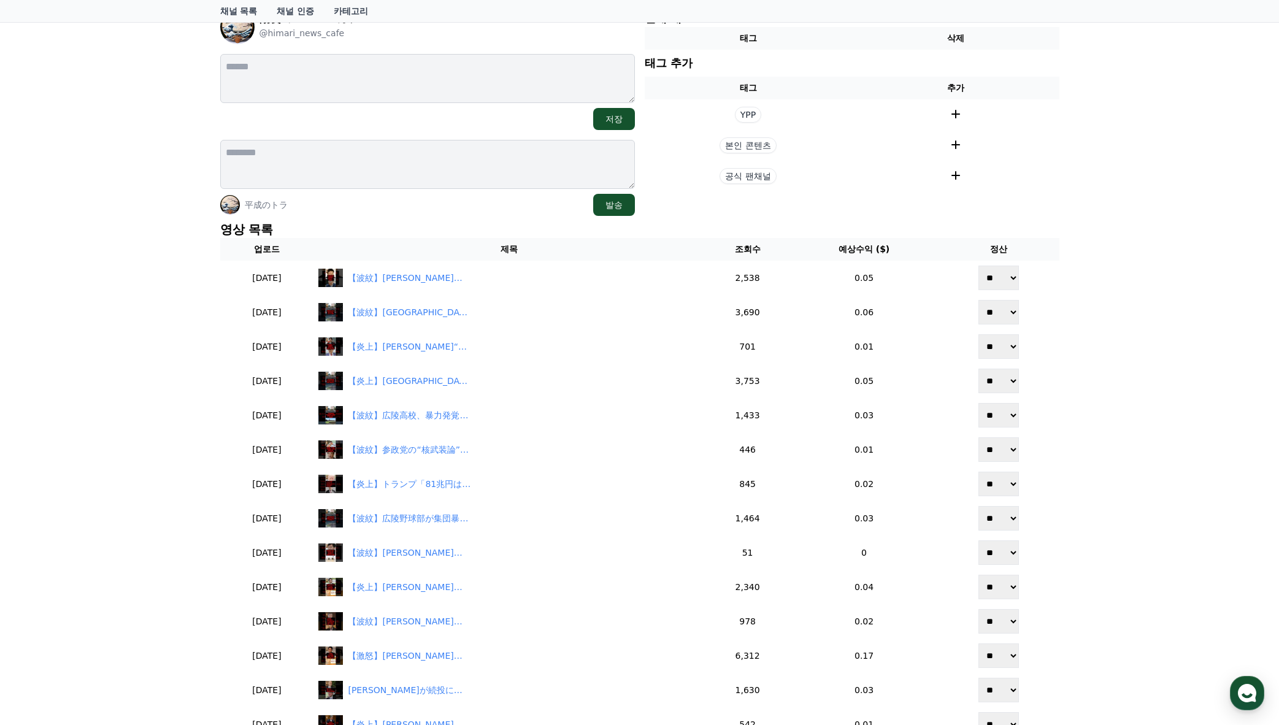
click at [1128, 319] on div "채널 상세 陽葵のニュースカフェ @himari_news_cafe 저장 平成のトラ 발송 현재 태그 태그 삭제 태그 추가 태그 추가 YPP 본인 콘…" at bounding box center [639, 476] width 1279 height 1002
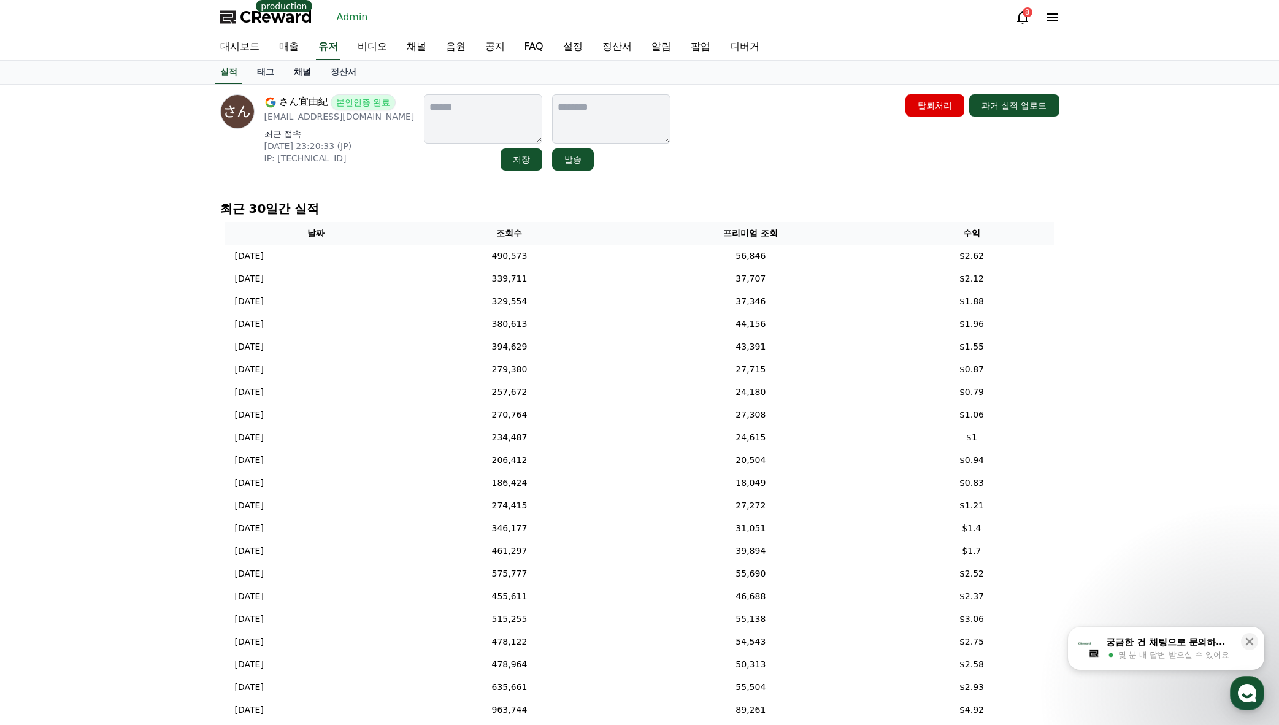
click at [298, 74] on link "채널" at bounding box center [302, 72] width 37 height 23
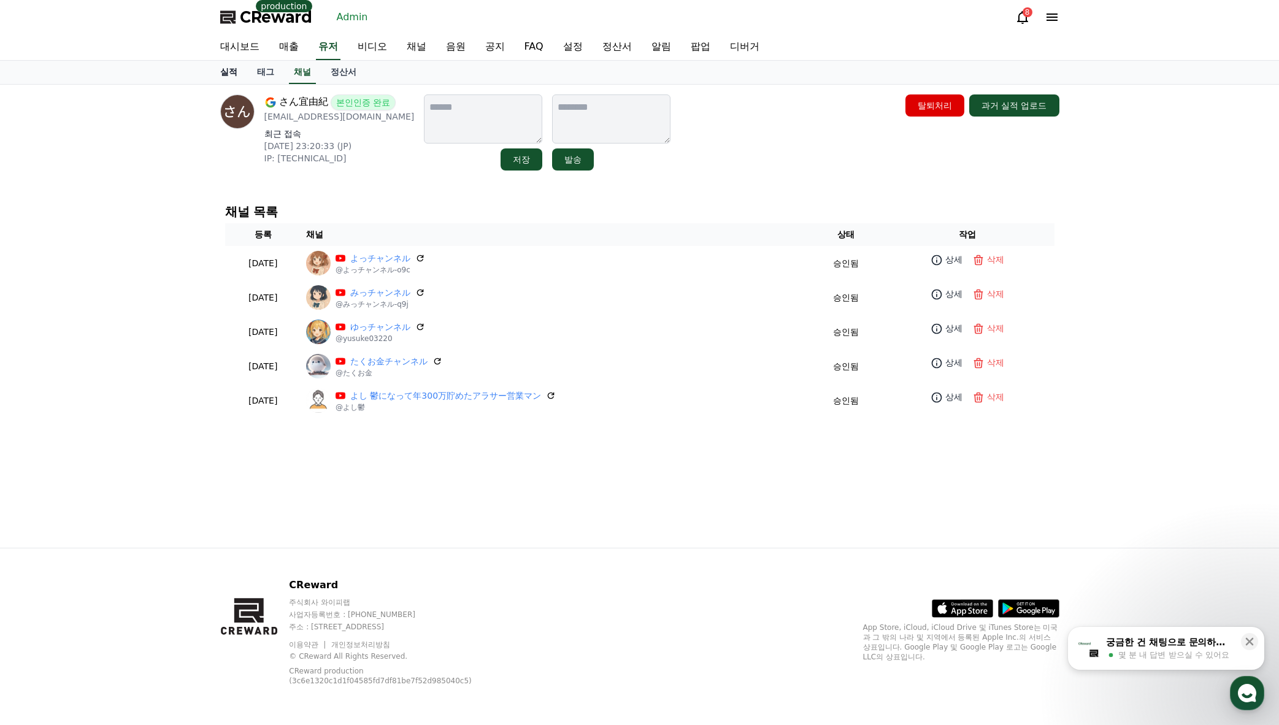
click at [210, 76] on link "실적" at bounding box center [228, 72] width 37 height 23
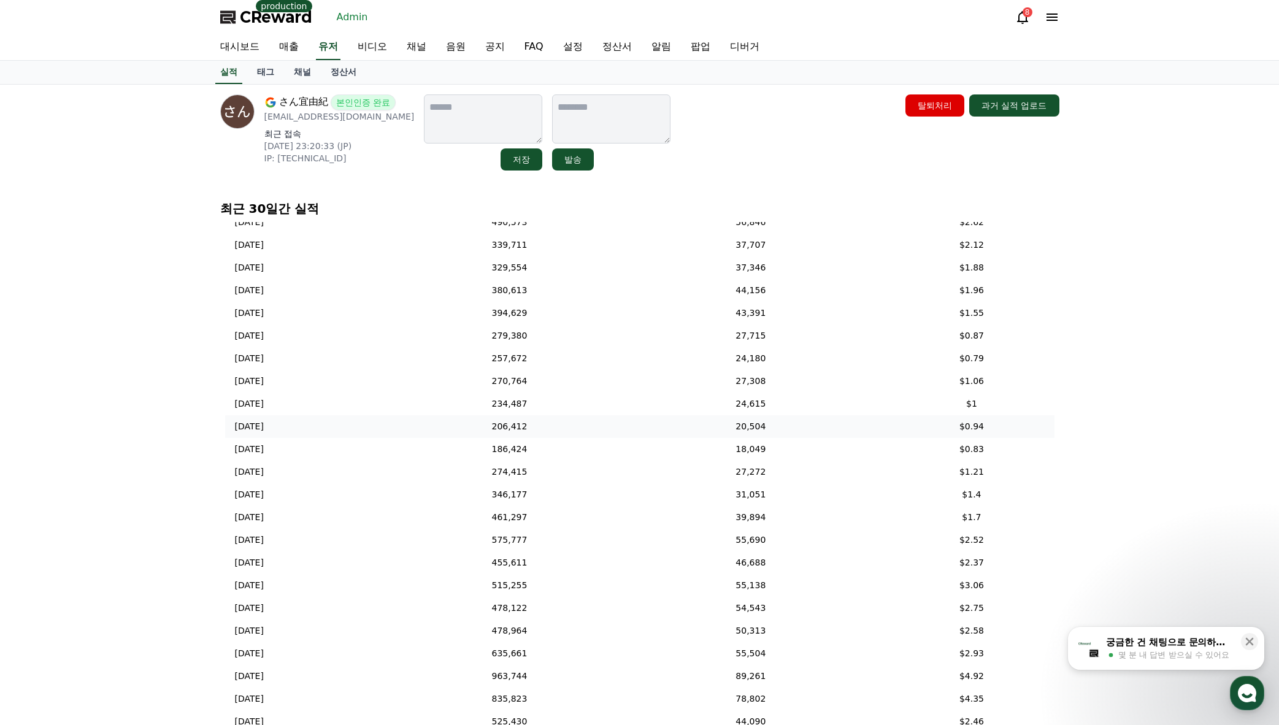
scroll to position [129, 0]
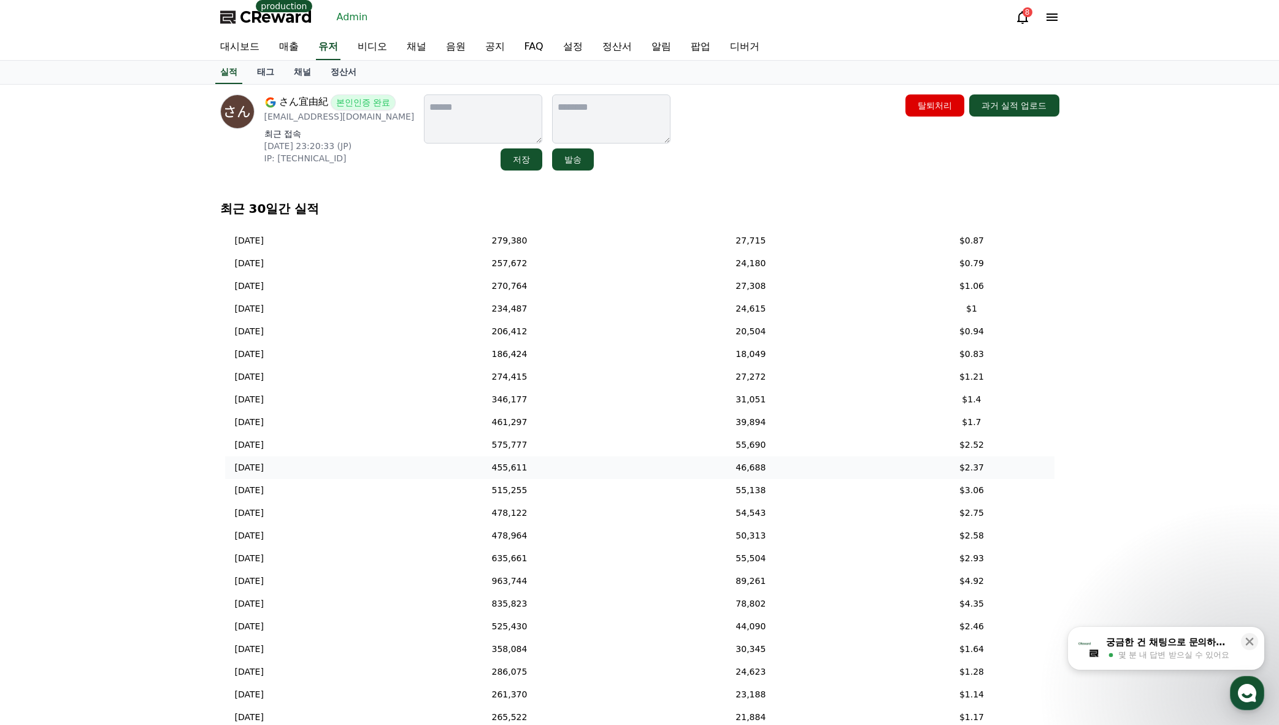
click at [580, 465] on td "455,611" at bounding box center [510, 467] width 206 height 23
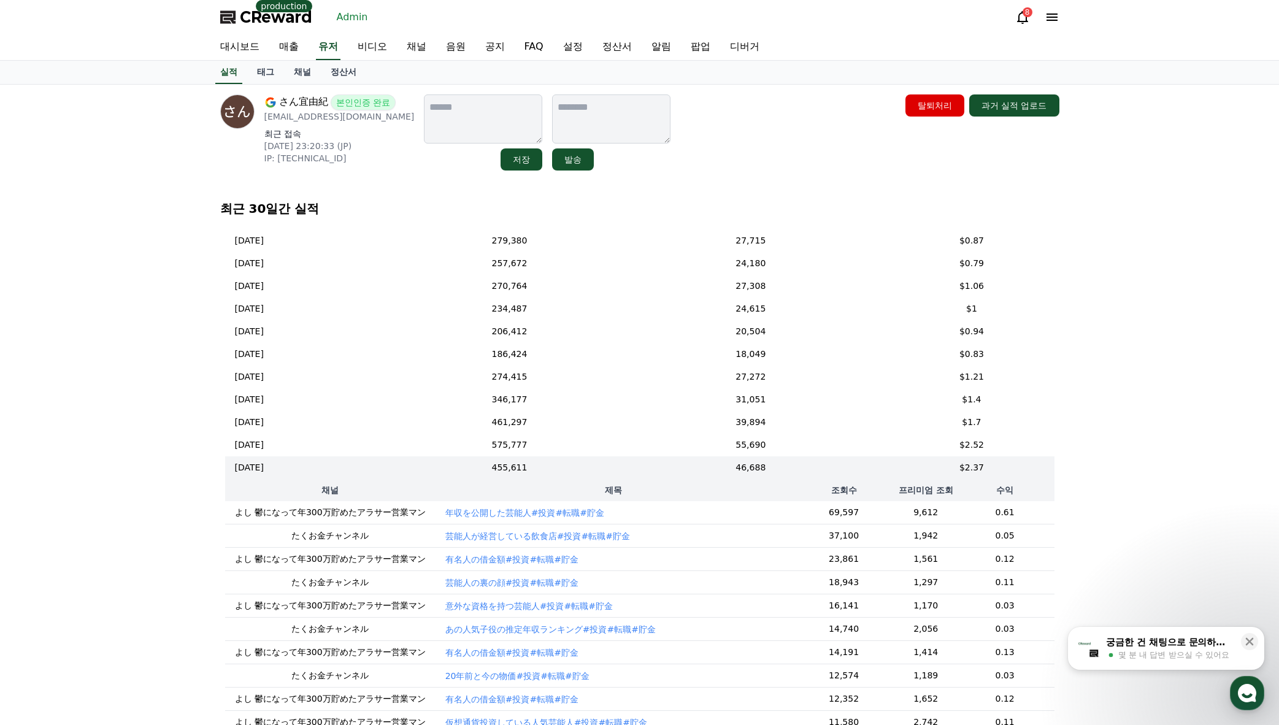
click at [497, 518] on p "年収を公開した芸能人#投資#転職#貯金" at bounding box center [524, 513] width 159 height 12
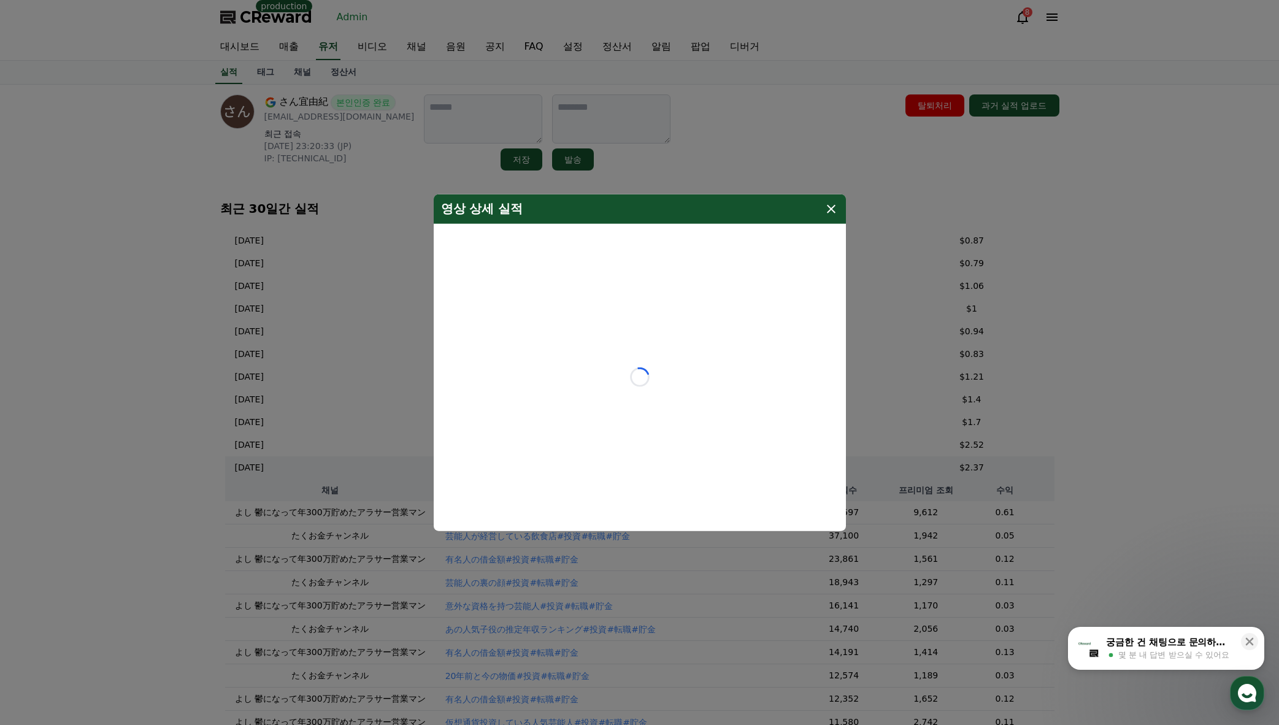
click at [835, 210] on icon "modal" at bounding box center [831, 209] width 15 height 15
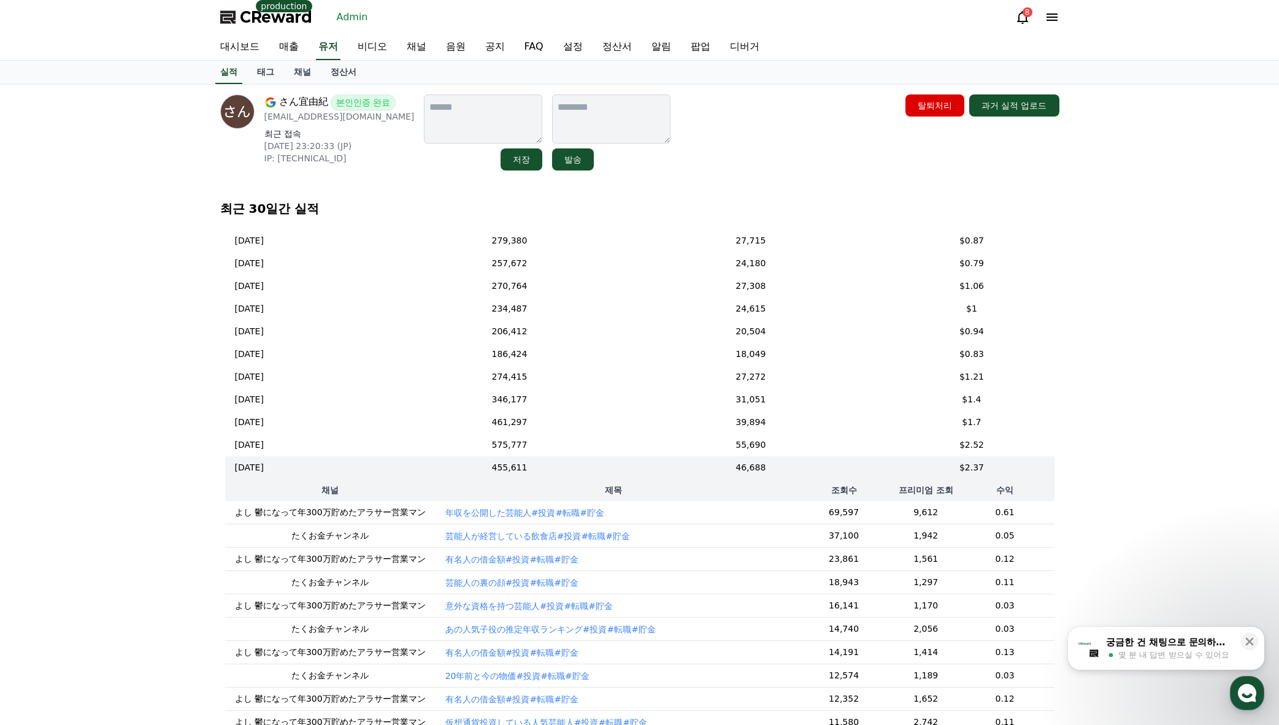
click at [508, 509] on p "年収を公開した芸能人#投資#転職#貯金" at bounding box center [524, 513] width 159 height 12
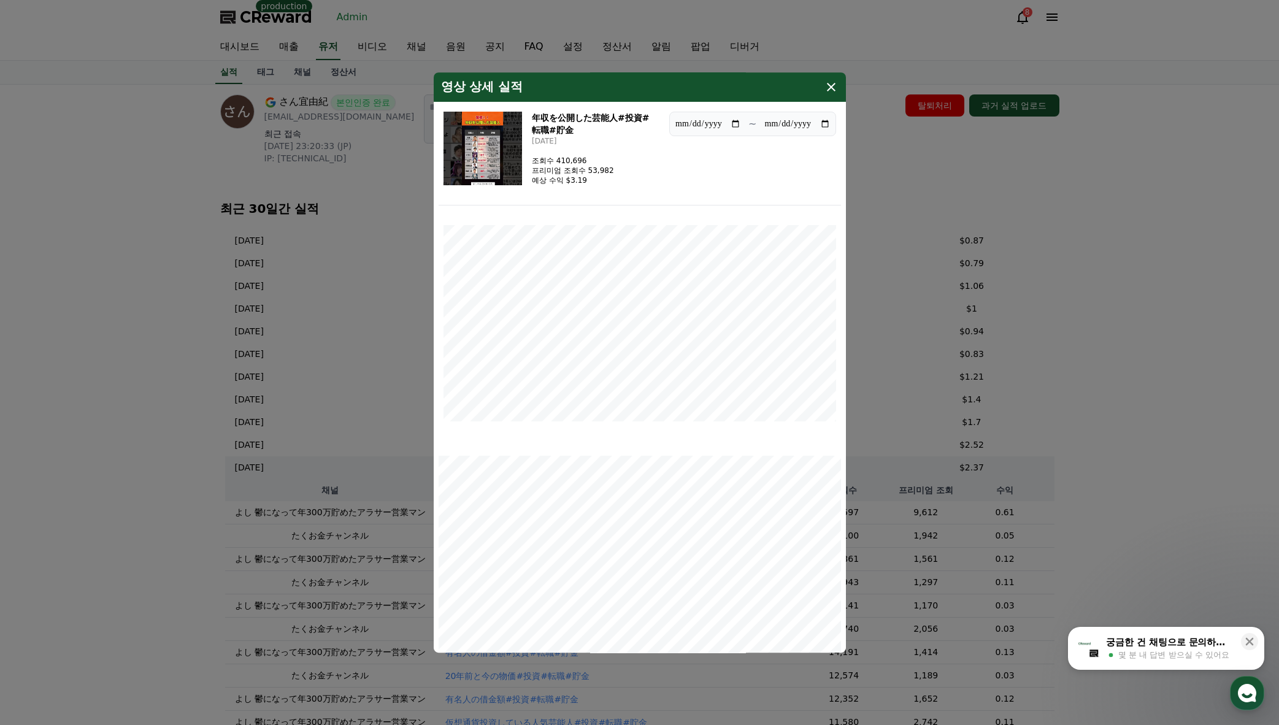
click at [457, 150] on img "modal" at bounding box center [483, 149] width 79 height 74
click at [985, 266] on button "close modal" at bounding box center [639, 362] width 1279 height 725
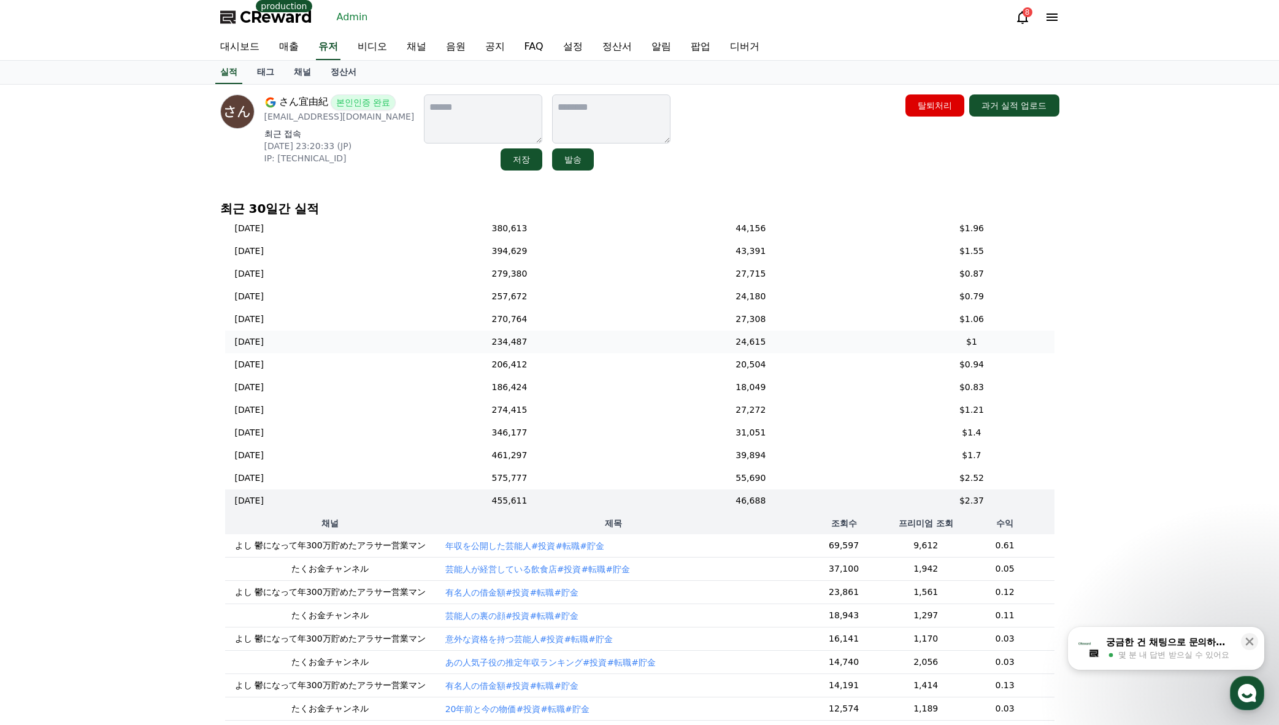
scroll to position [0, 0]
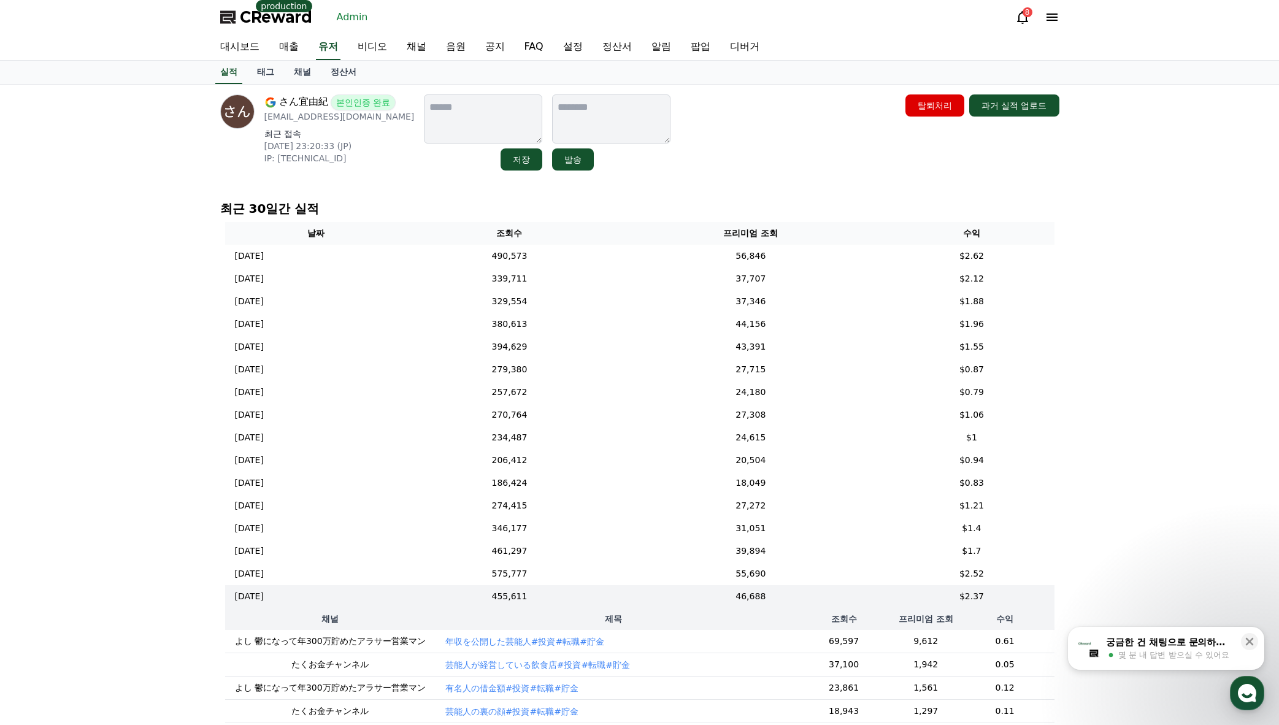
click at [673, 198] on div "최근 30일간 실적 날짜 조회수 프리미엄 조회 수익 2025-08-08 08/08 490,573 56,846 $2.62 2025-08-07 0…" at bounding box center [639, 489] width 849 height 589
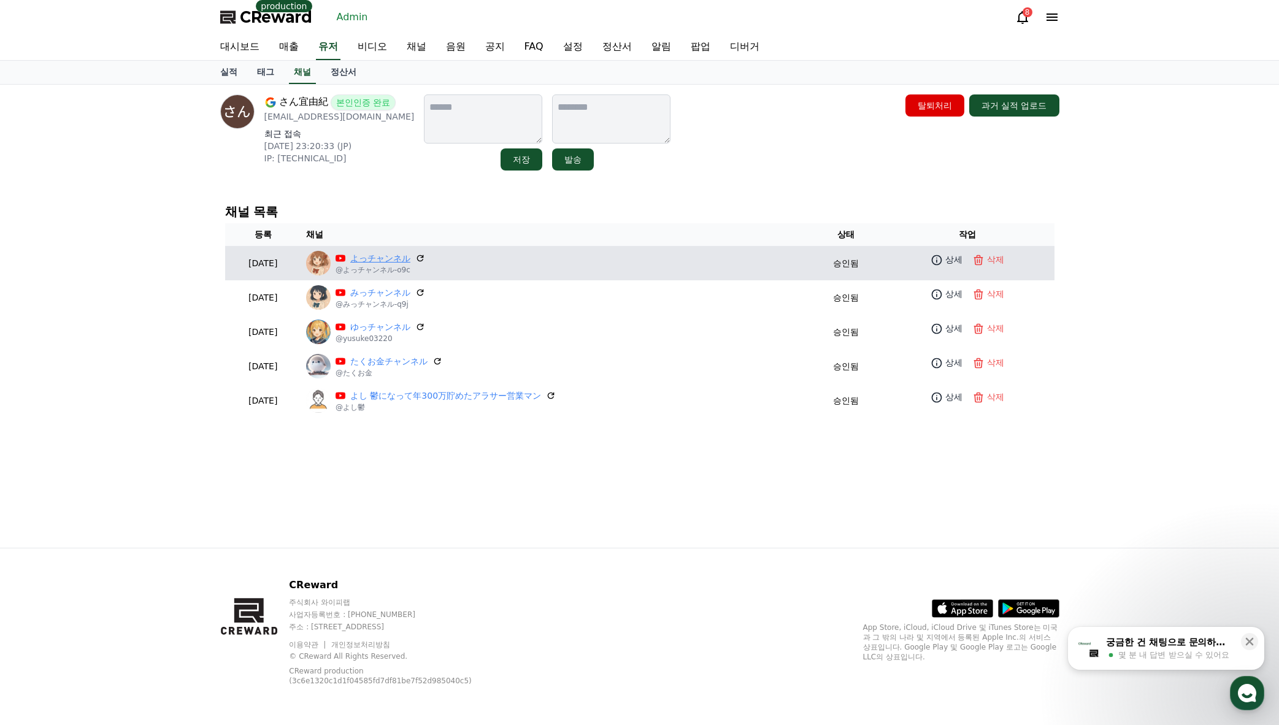
click at [410, 257] on link "よっチャンネル" at bounding box center [380, 258] width 60 height 13
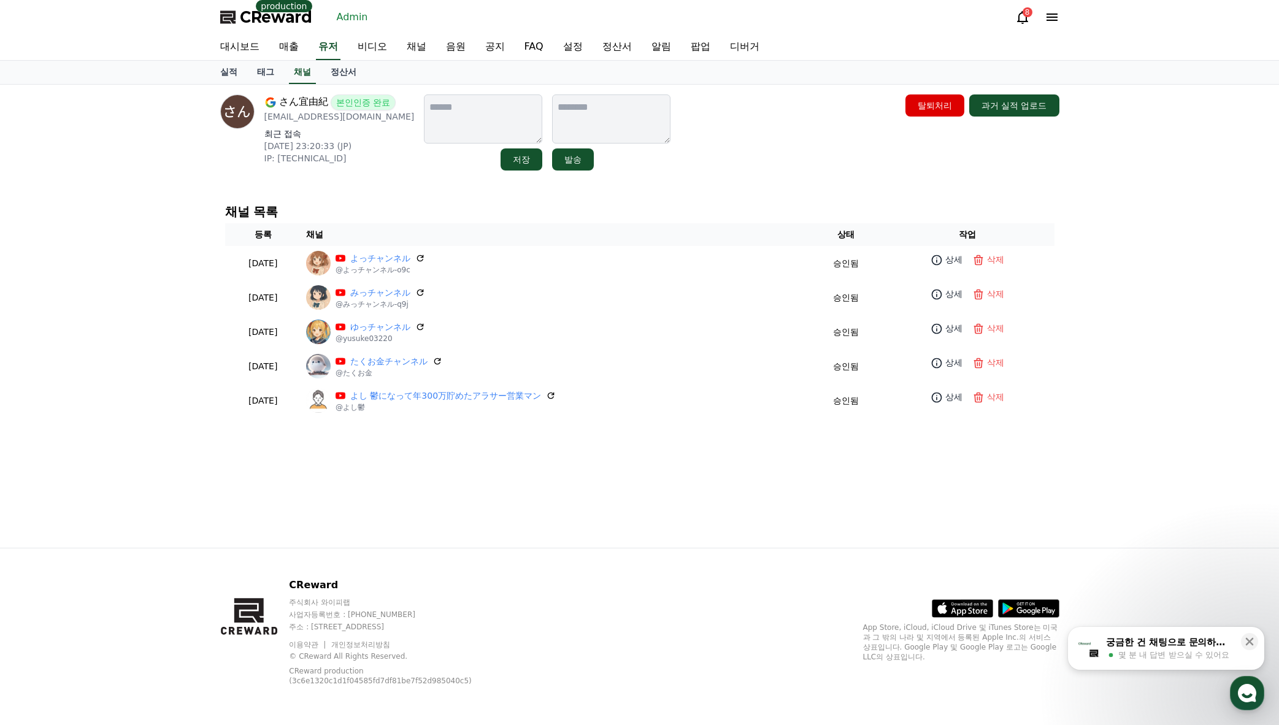
click at [835, 175] on div "さん宜由紀 본인인증 완료 mitsugi09061995@gmail.com 최근 접속 2025-07-23 23:20:33 (JP) IP: 1.21…" at bounding box center [639, 133] width 849 height 86
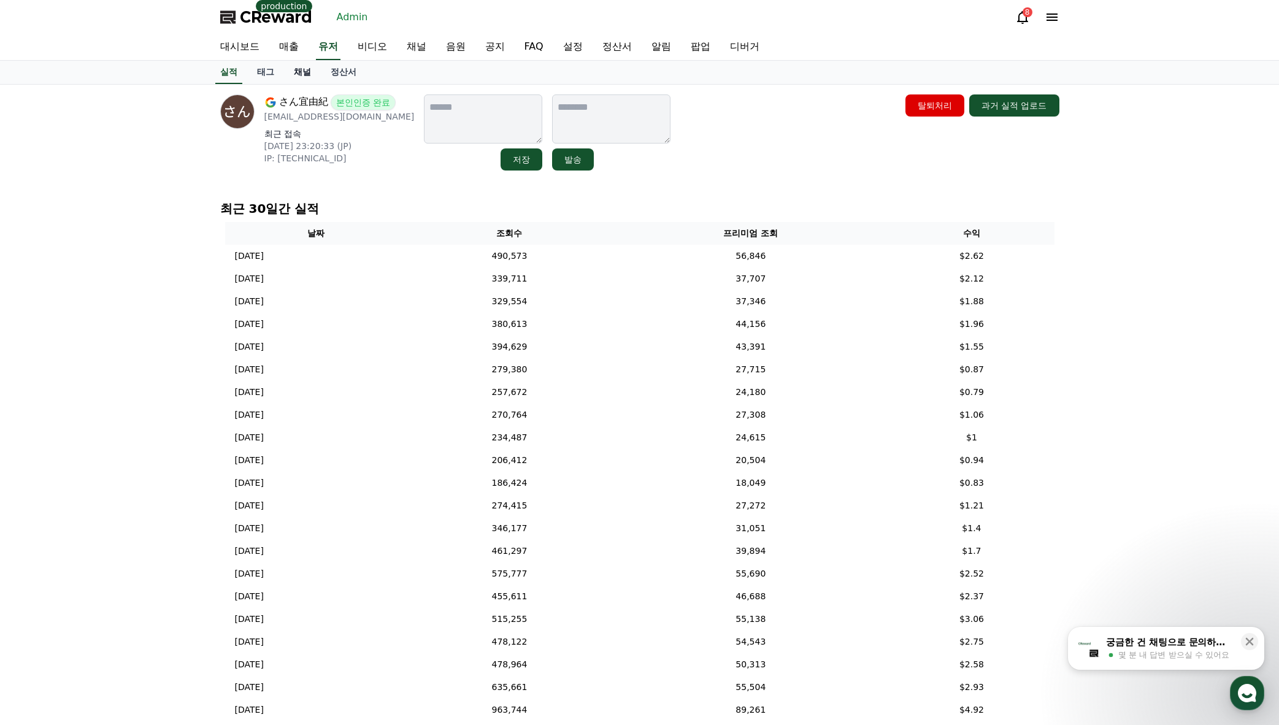
click at [307, 73] on link "채널" at bounding box center [302, 72] width 37 height 23
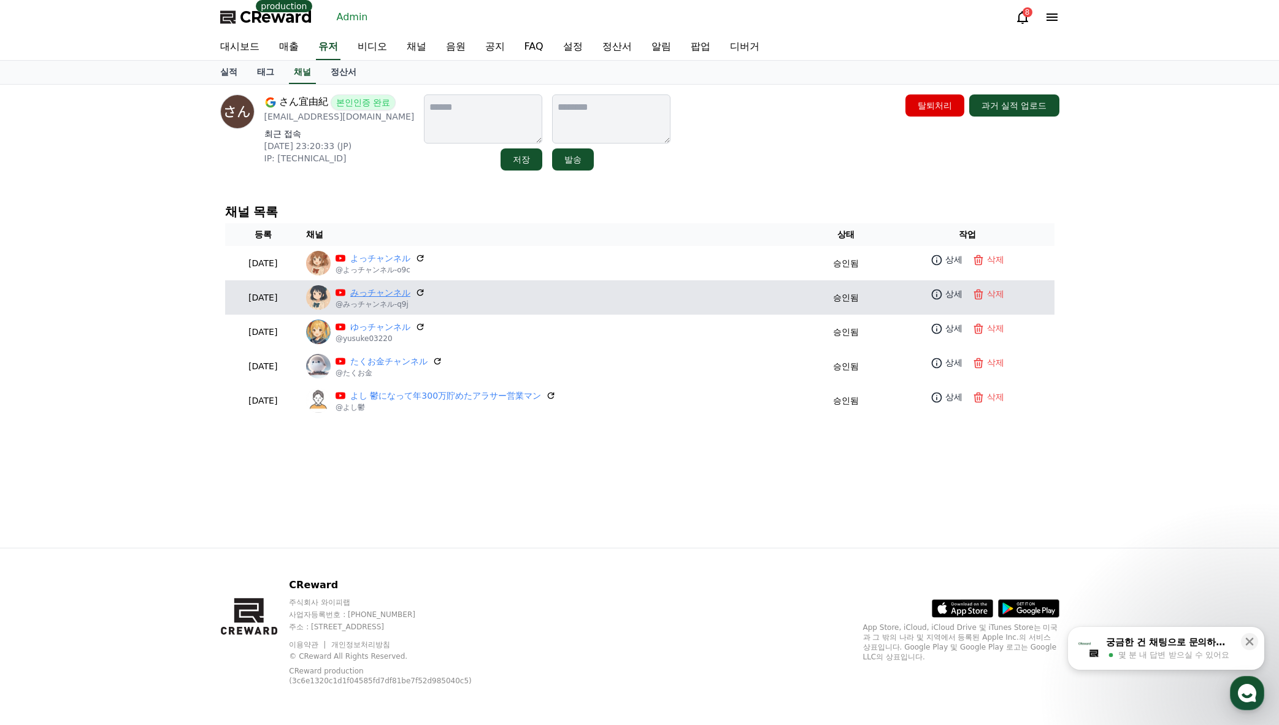
click at [388, 286] on link "みっチャンネル" at bounding box center [380, 292] width 60 height 13
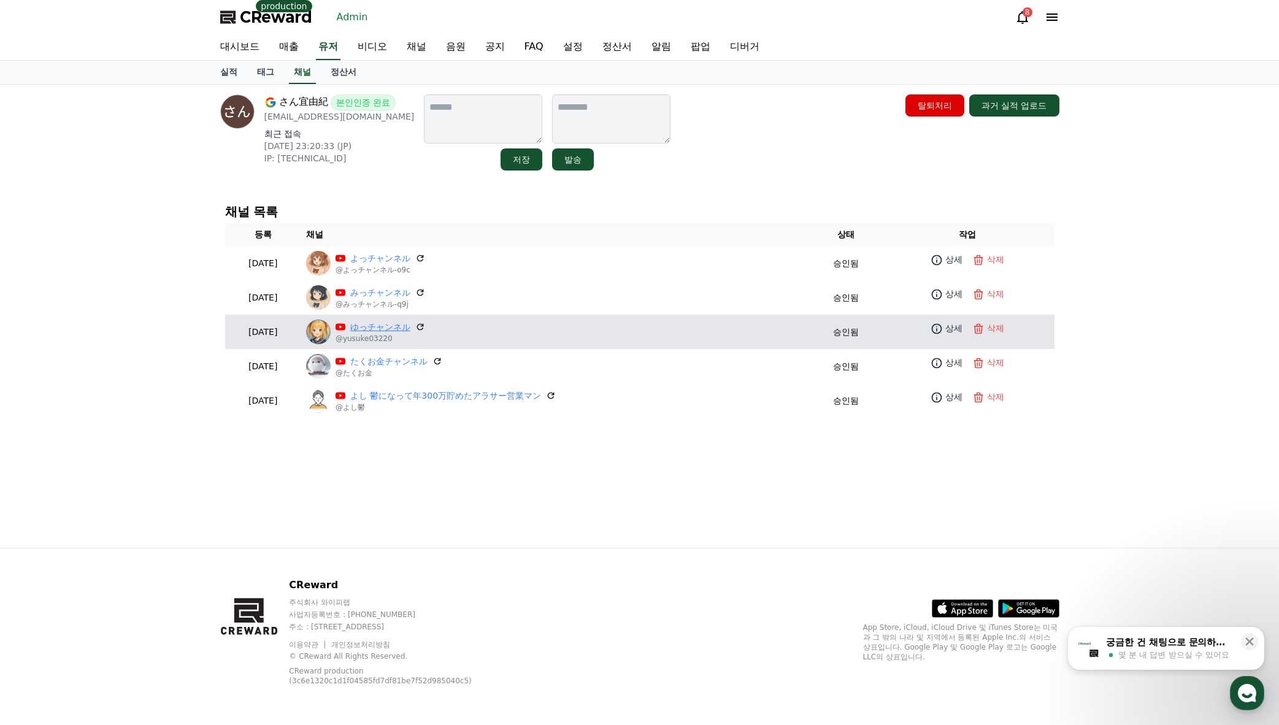
click at [398, 328] on link "ゆっチャンネル" at bounding box center [380, 327] width 60 height 13
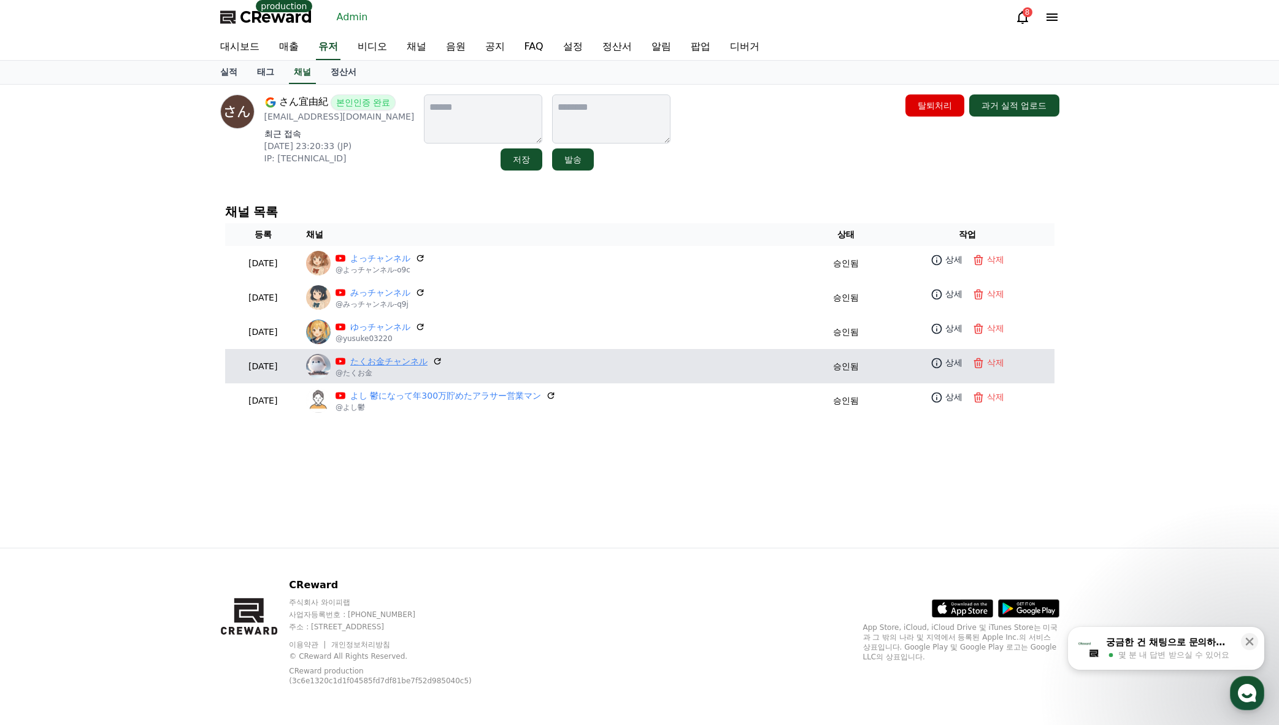
click at [385, 361] on link "たくお金チャンネル" at bounding box center [388, 361] width 77 height 13
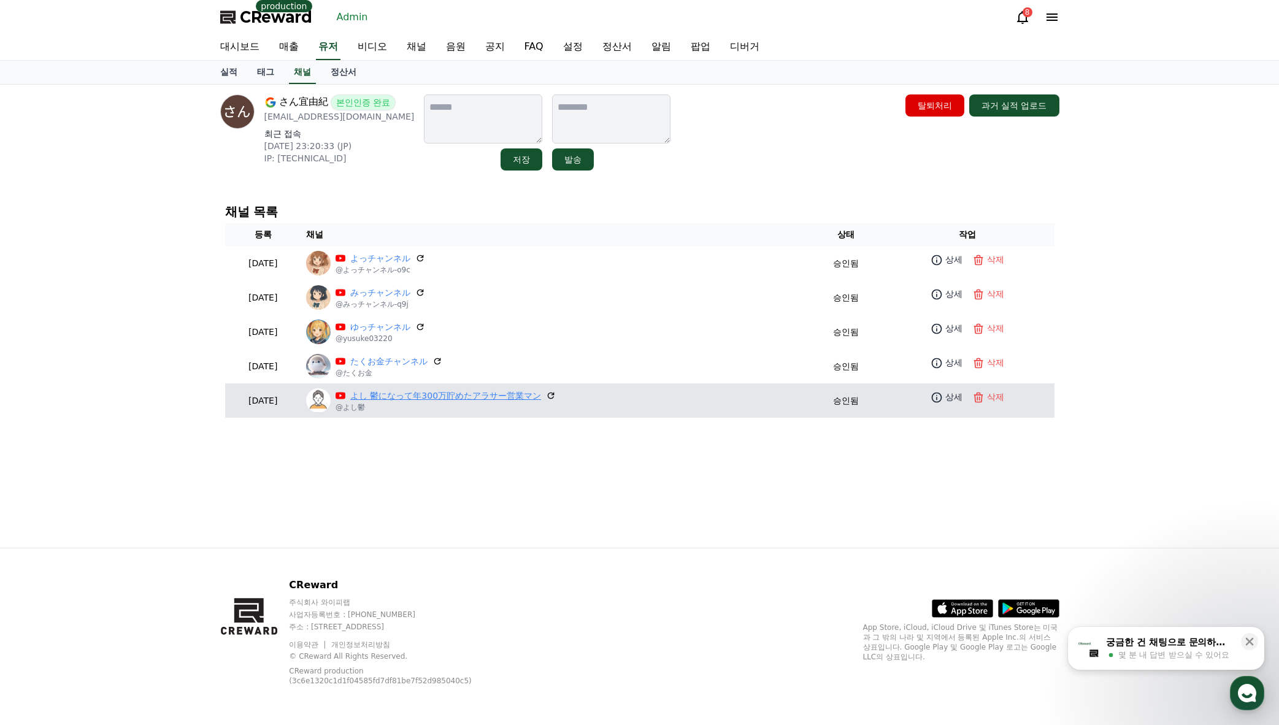
click at [416, 399] on link "よし 鬱になって年300万貯めたアラサー営業マン" at bounding box center [445, 396] width 191 height 13
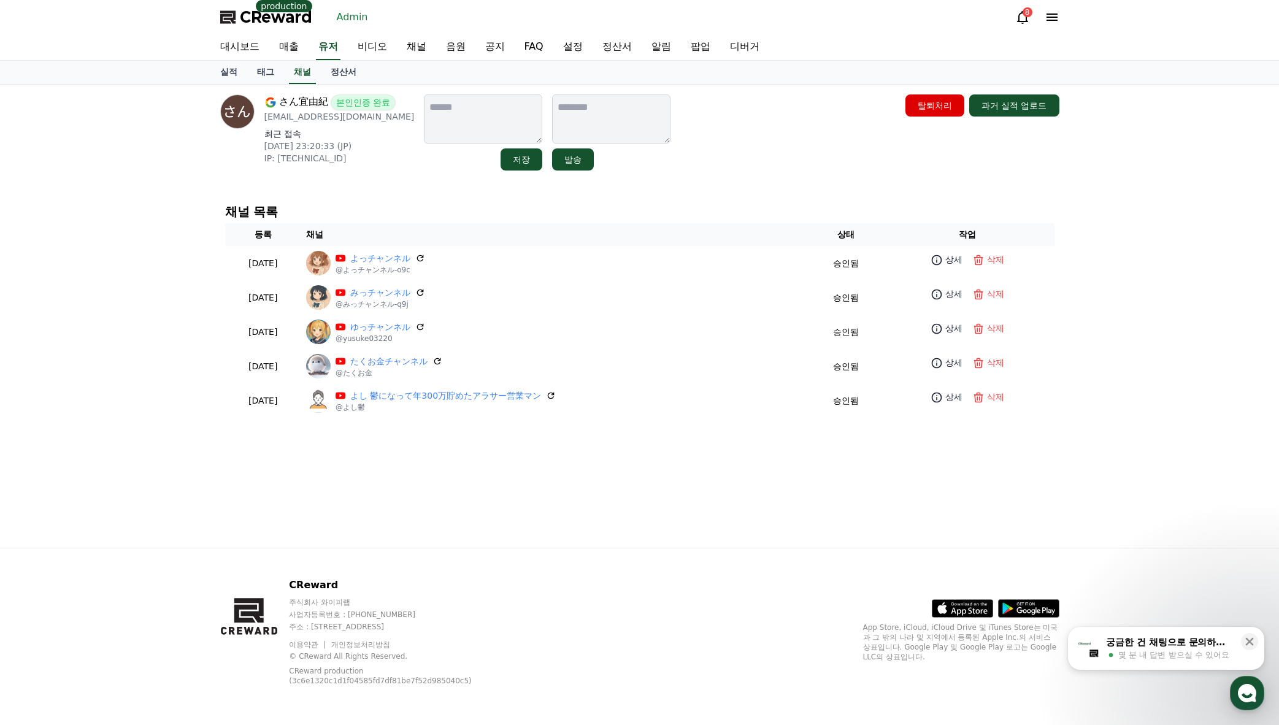
click at [719, 98] on div "さん宜由紀 본인인증 완료 mitsugi09061995@gmail.com 최근 접속 2025-07-23 23:20:33 (JP) IP: 1.21…" at bounding box center [639, 132] width 839 height 76
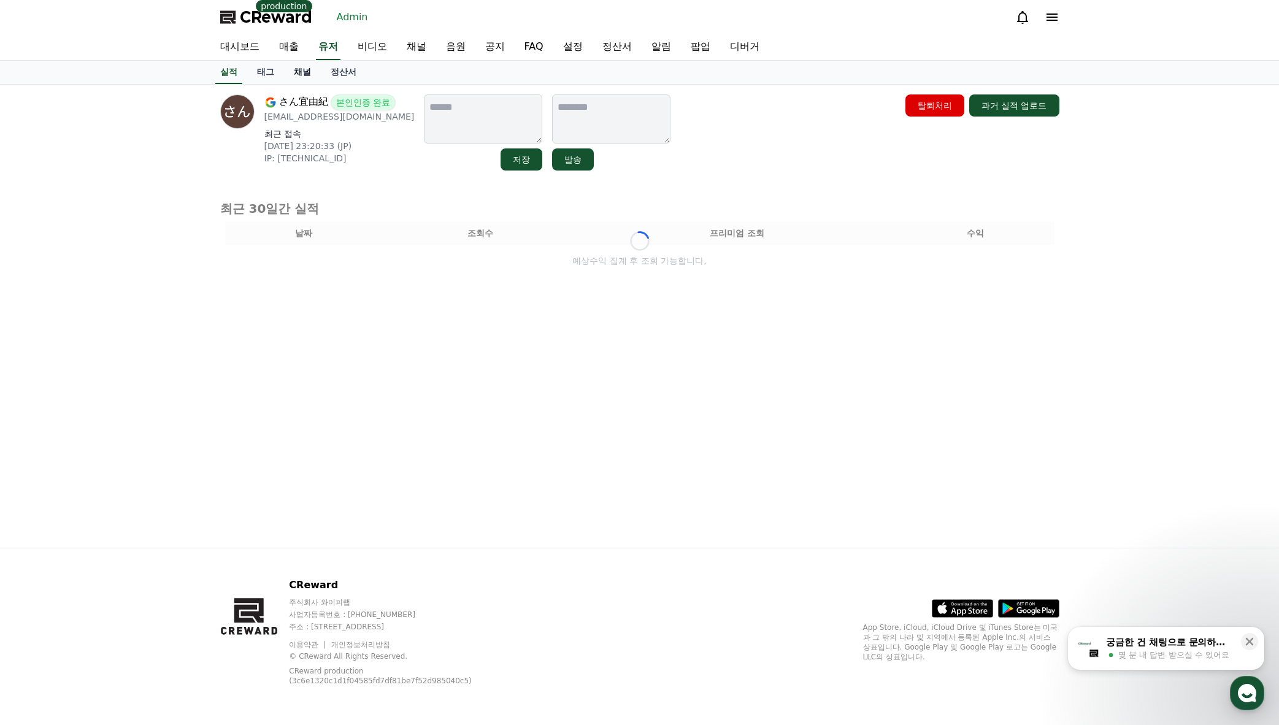
click at [304, 80] on link "채널" at bounding box center [302, 72] width 37 height 23
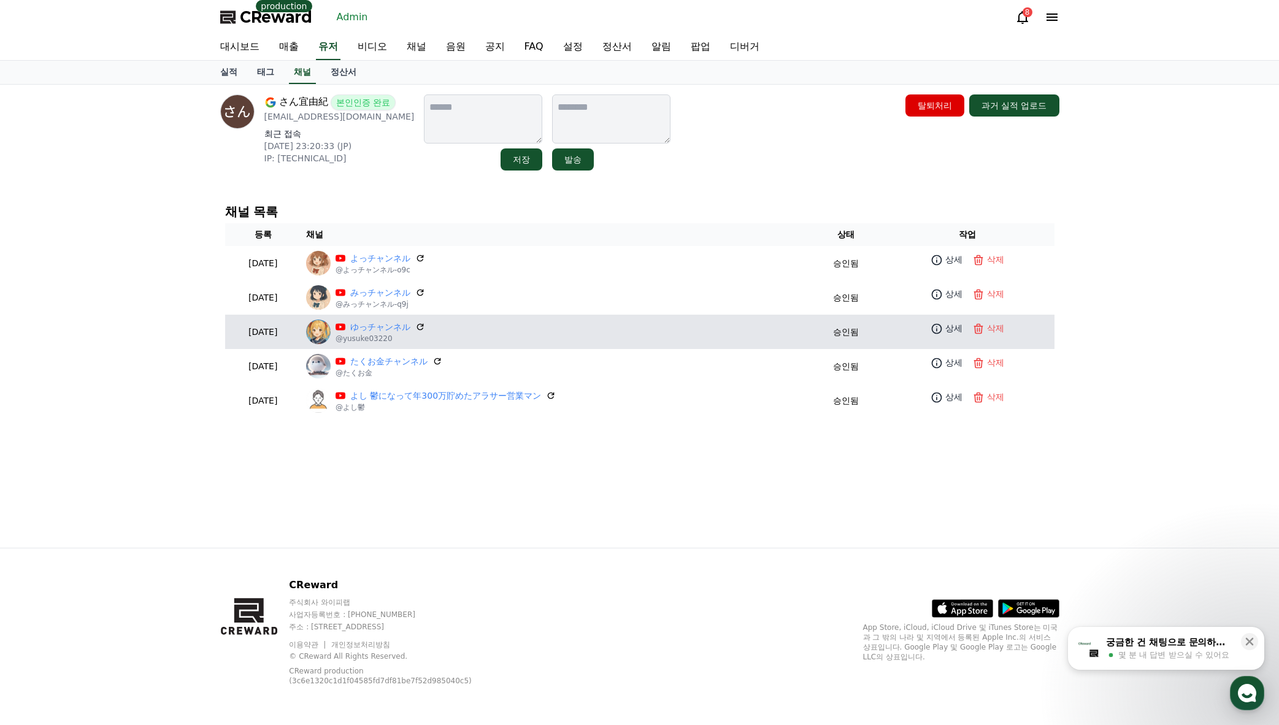
click at [413, 334] on p "@yusuke03220" at bounding box center [381, 339] width 90 height 10
click at [410, 327] on link "ゆっチャンネル" at bounding box center [380, 327] width 60 height 13
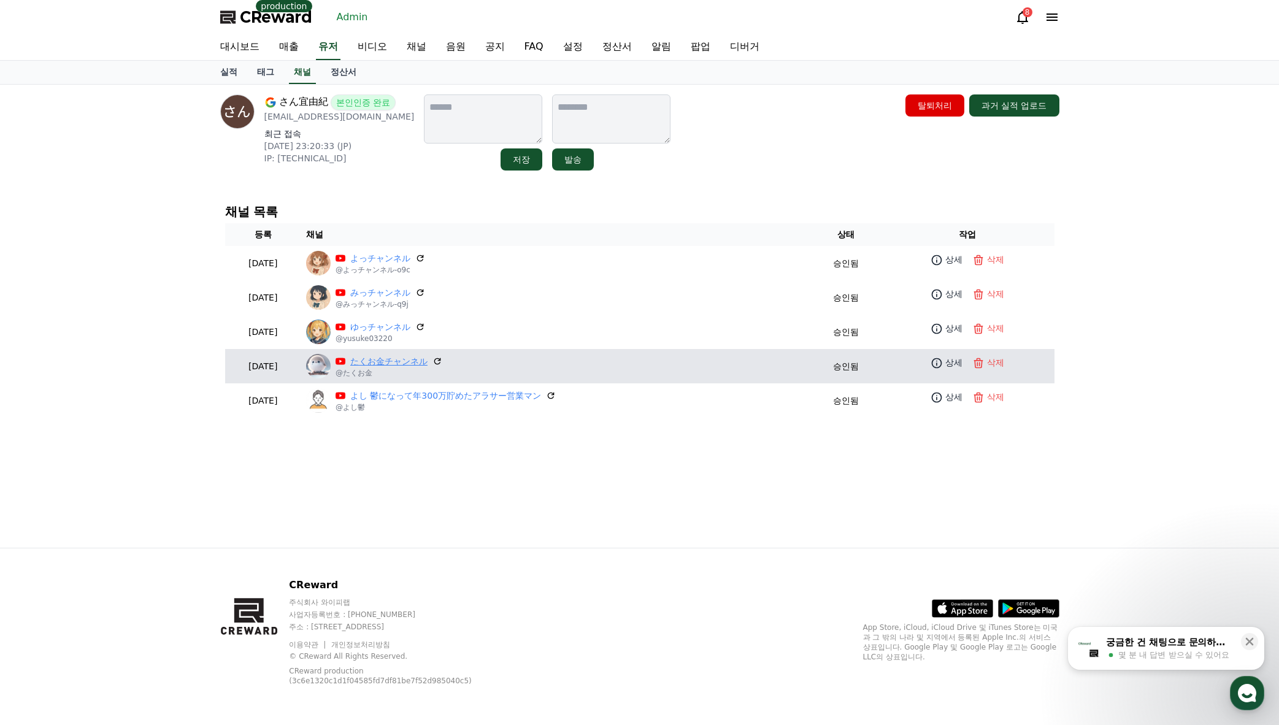
click at [428, 364] on link "たくお金チャンネル" at bounding box center [388, 361] width 77 height 13
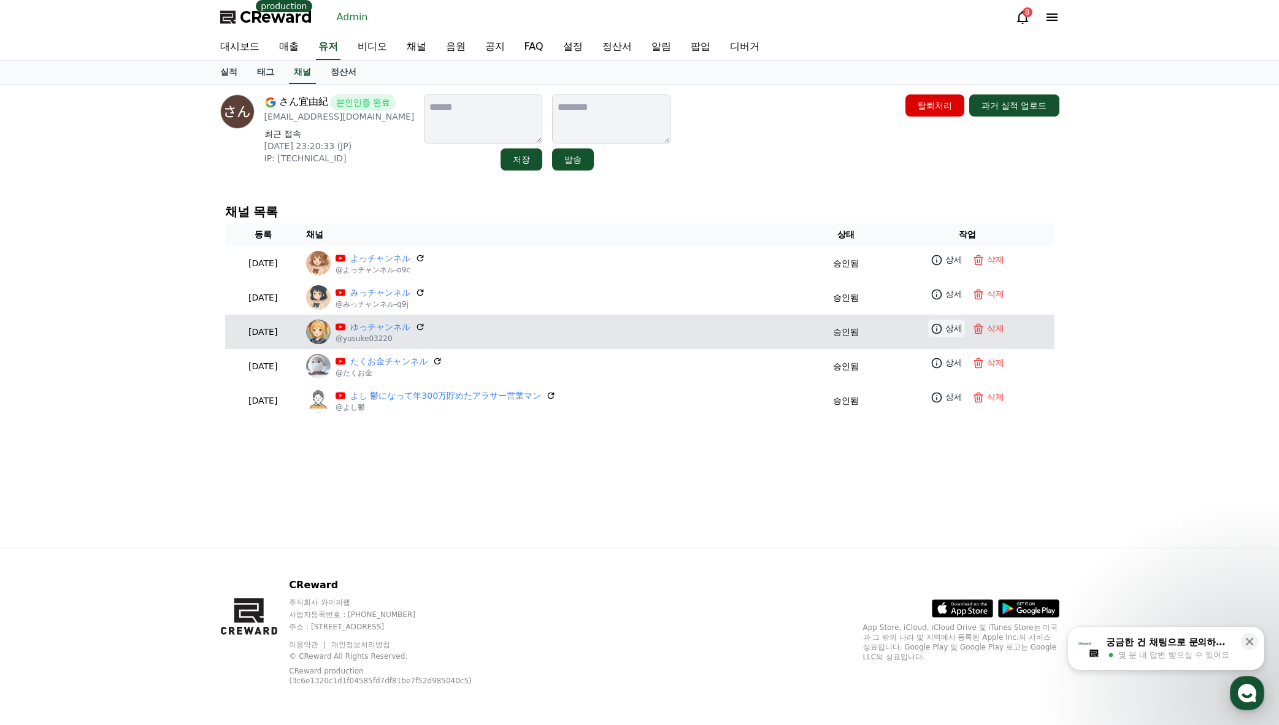
click at [948, 324] on p "상세" at bounding box center [953, 328] width 17 height 13
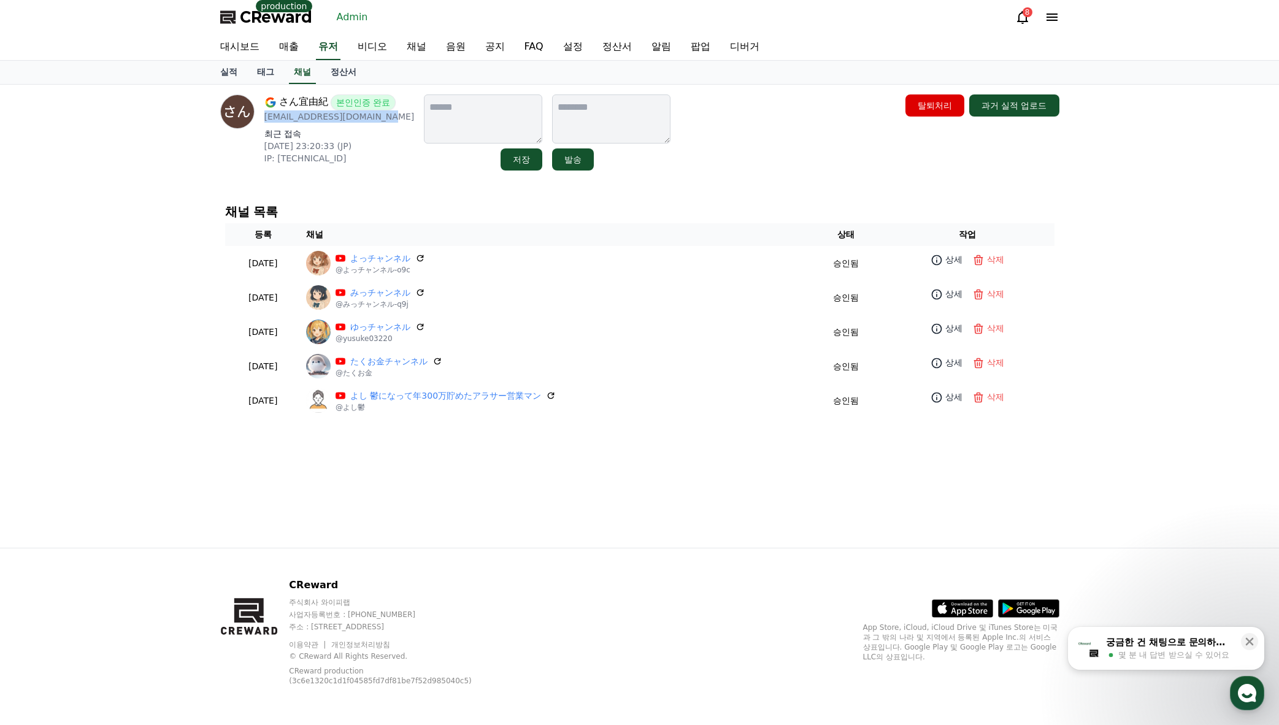
drag, startPoint x: 366, startPoint y: 120, endPoint x: 266, endPoint y: 124, distance: 99.5
click at [266, 124] on div "さん宜由紀 본인인증 완료 mitsugi09061995@gmail.com 최근 접속 2025-07-23 23:20:33 (JP) IP: 1.21…" at bounding box center [339, 132] width 150 height 76
copy p "mitsugi09061995@gmail.com"
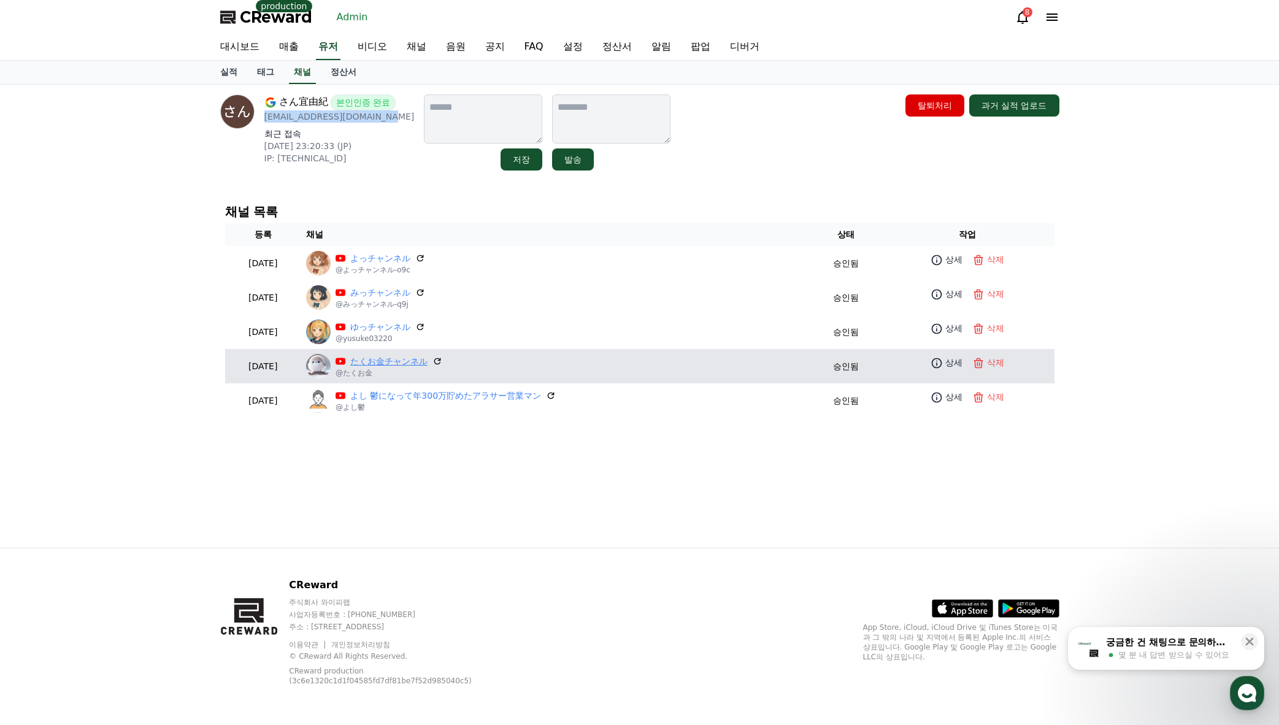
click at [400, 363] on link "たくお金チャンネル" at bounding box center [388, 361] width 77 height 13
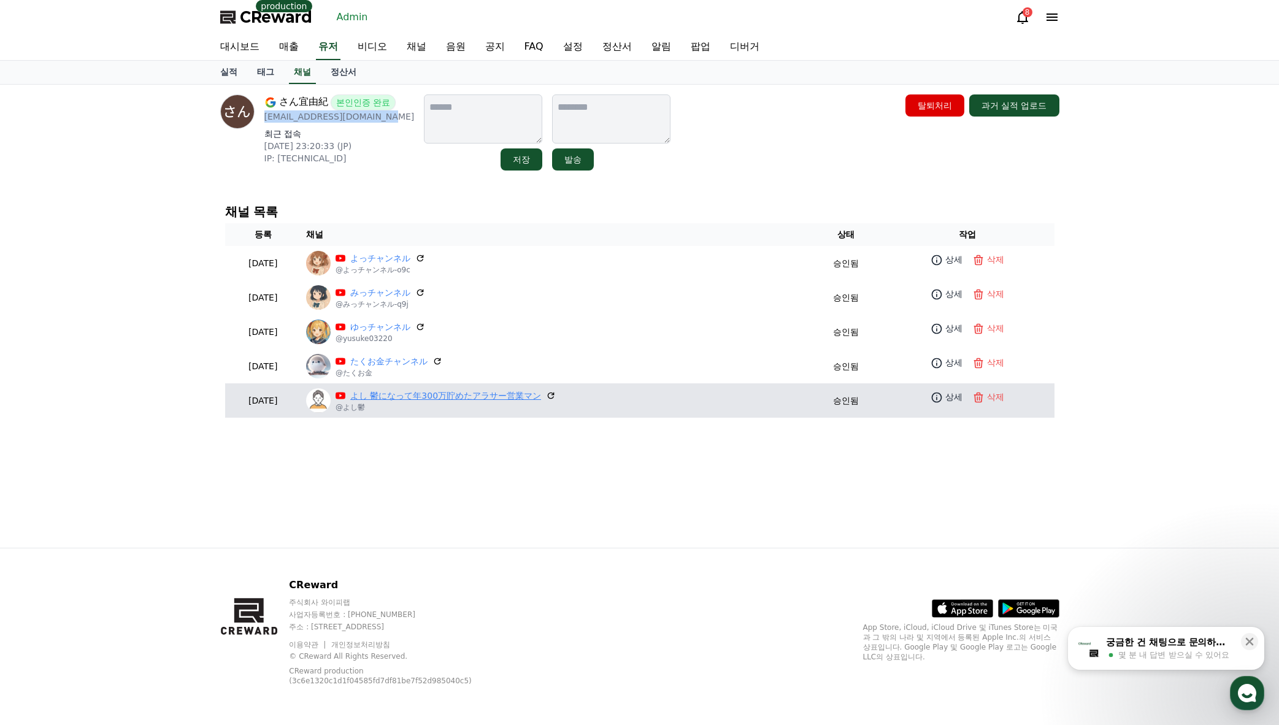
click at [416, 401] on link "よし 鬱になって年300万貯めたアラサー営業マン" at bounding box center [445, 396] width 191 height 13
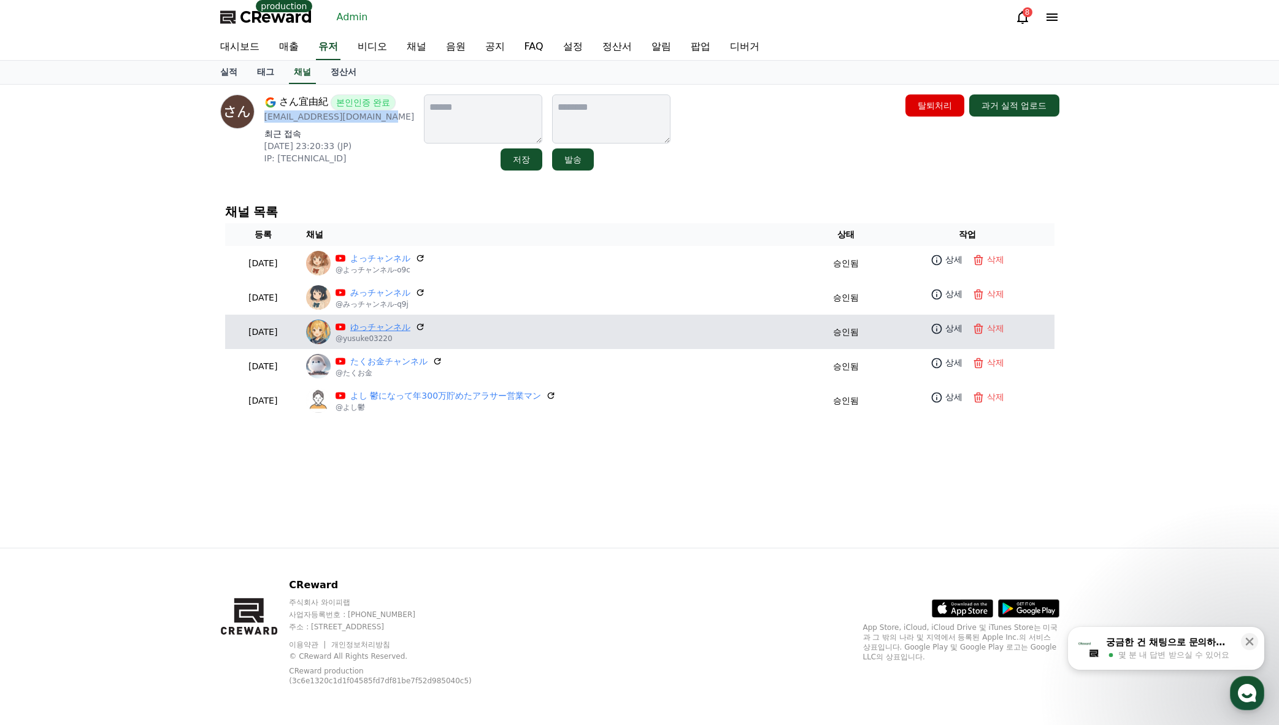
click at [410, 326] on link "ゆっチャンネル" at bounding box center [380, 327] width 60 height 13
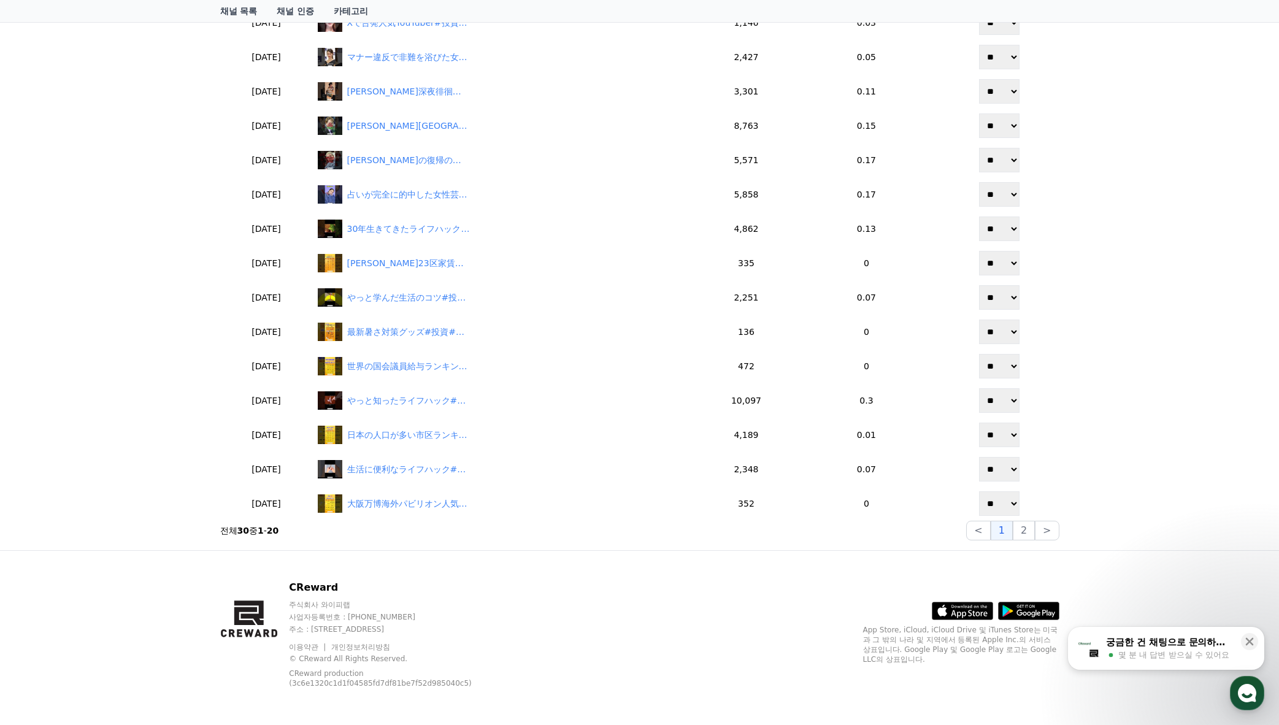
scroll to position [537, 0]
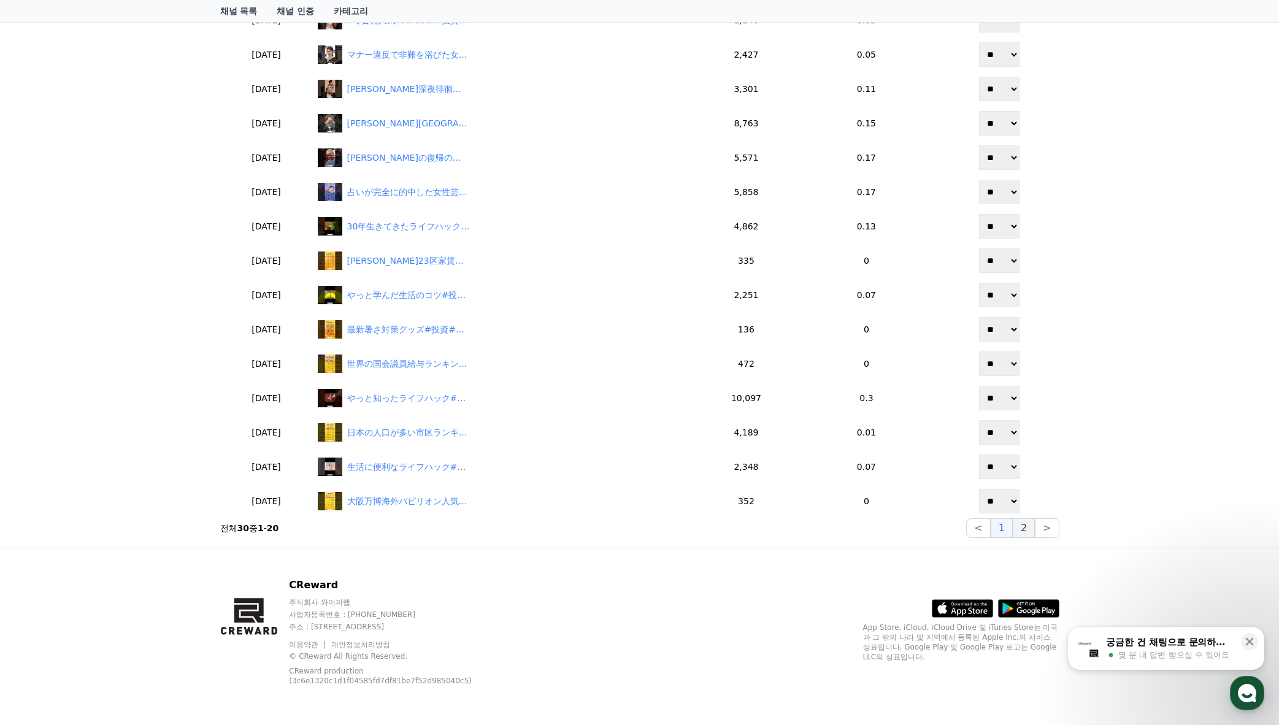
click at [1035, 532] on button "2" at bounding box center [1047, 528] width 24 height 20
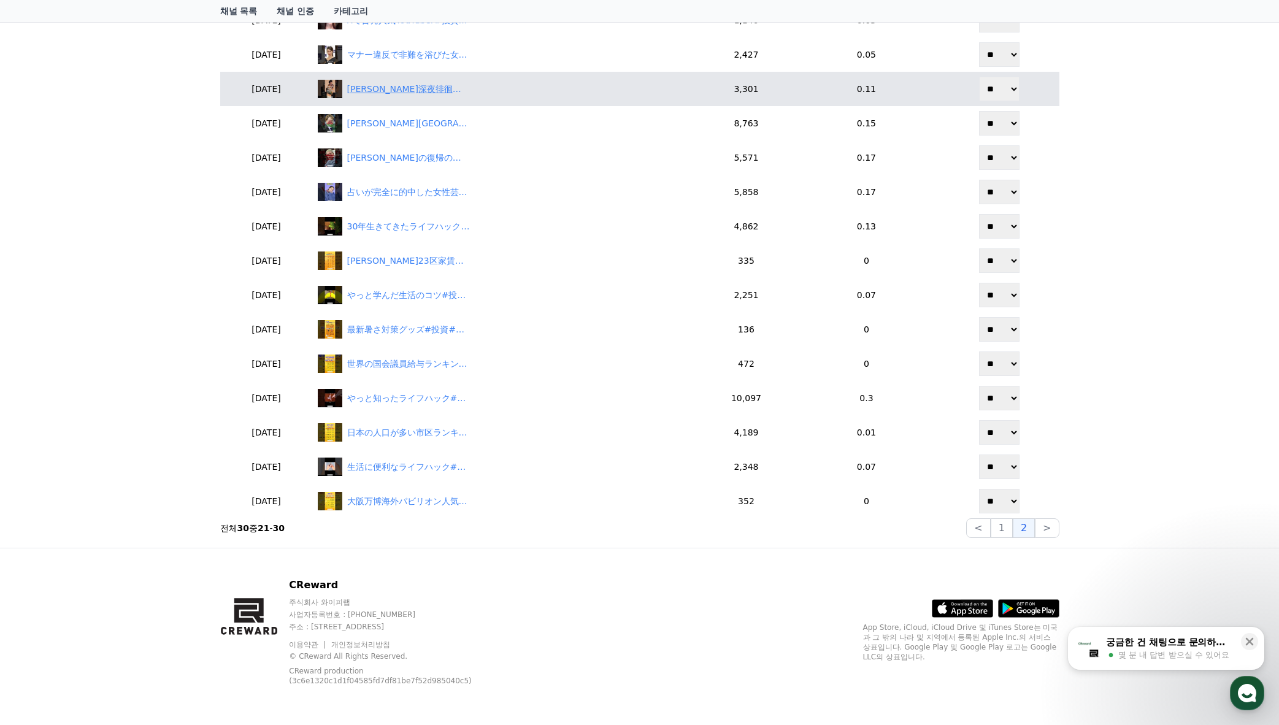
scroll to position [194, 0]
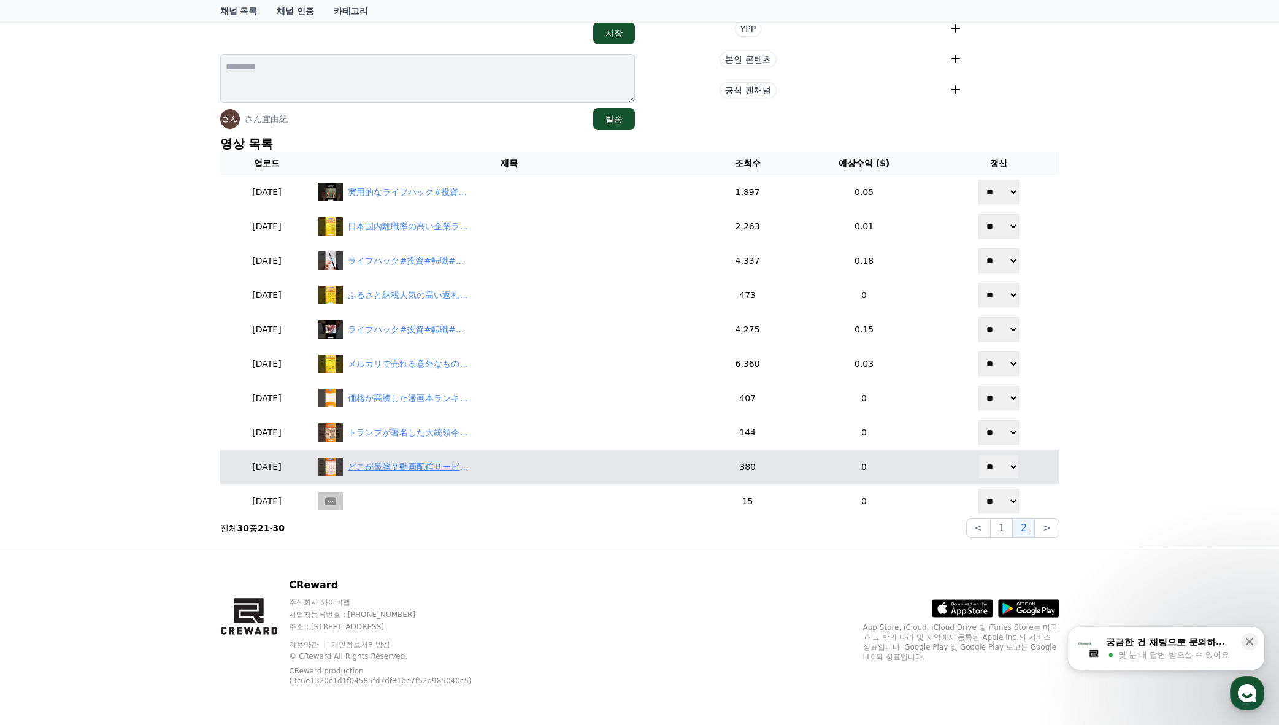
click at [428, 463] on div "どこが最強？動画配信サービス#投資#転職#貯金" at bounding box center [409, 467] width 123 height 13
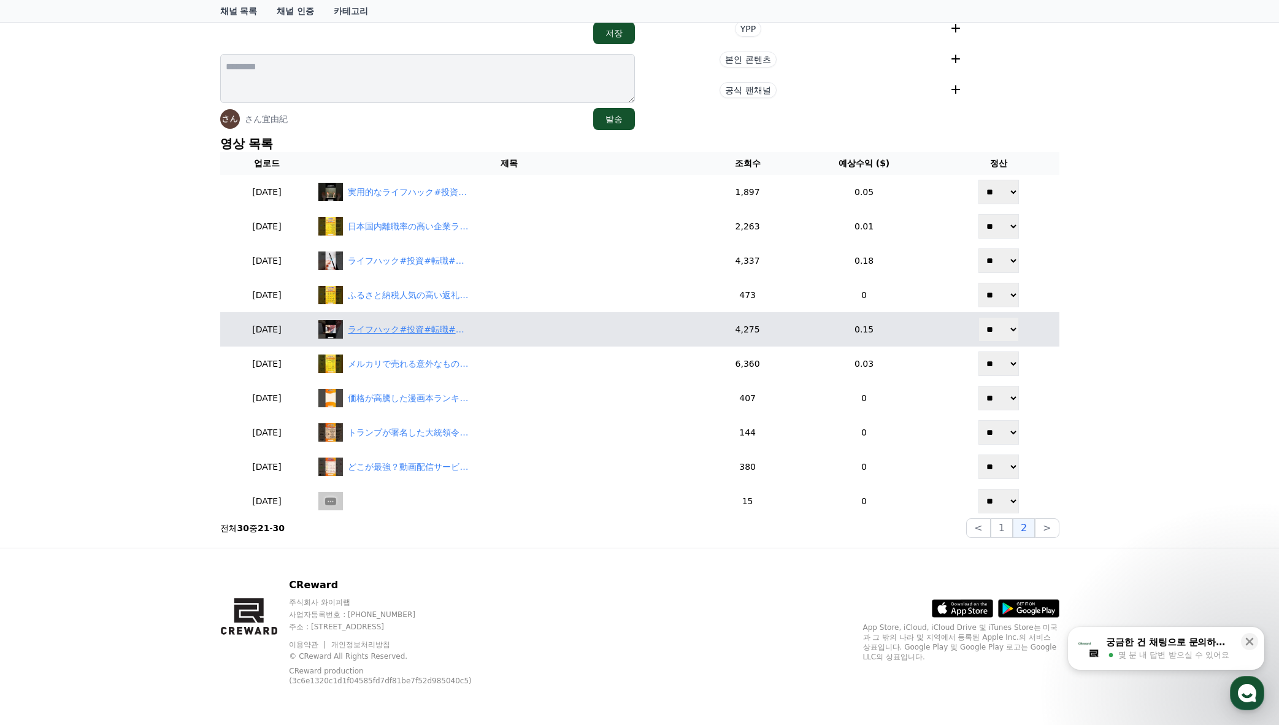
click at [413, 334] on div "ライフハック#投資#転職#貯金 #ライフハック" at bounding box center [409, 329] width 123 height 13
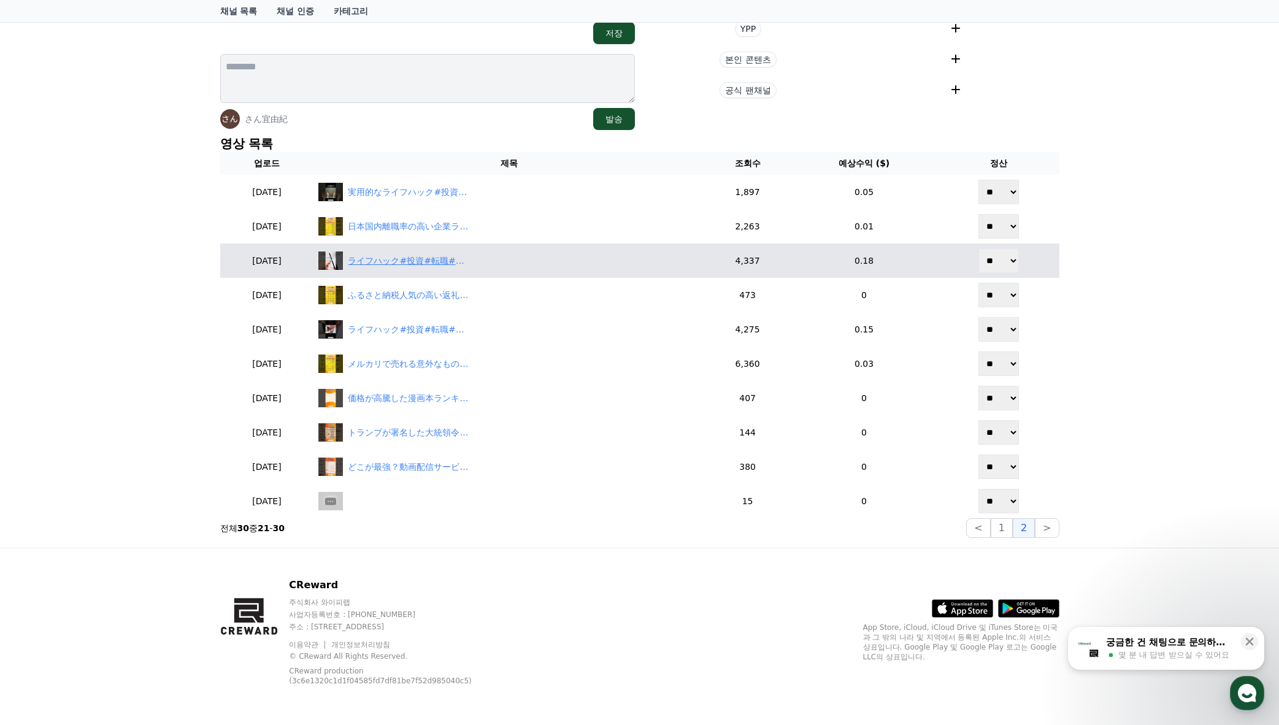
click at [425, 266] on div "ライフハック#投資#転職#貯金ライフハック" at bounding box center [409, 261] width 123 height 13
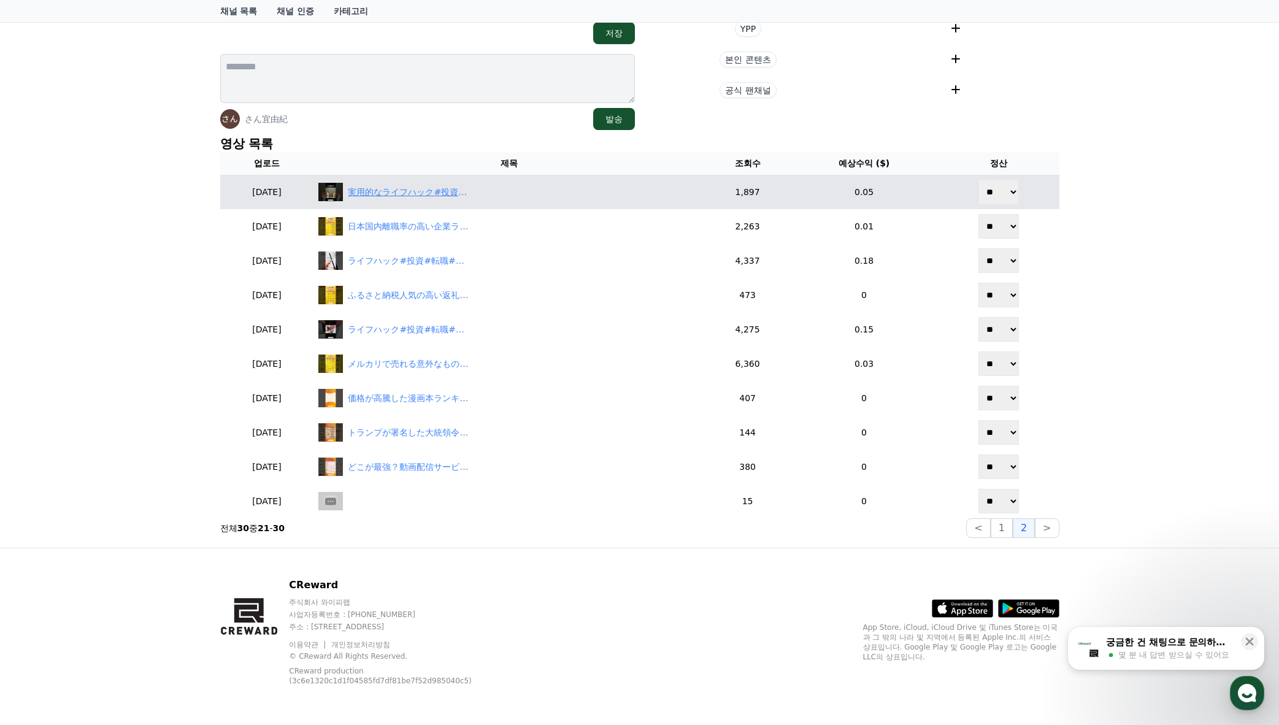
click at [407, 193] on div "実用的なライフハック#投資#転職#貯金 #ライフハック" at bounding box center [409, 192] width 123 height 13
click at [424, 188] on div "実用的なライフハック#投資#転職#貯金 #ライフハック" at bounding box center [409, 192] width 123 height 13
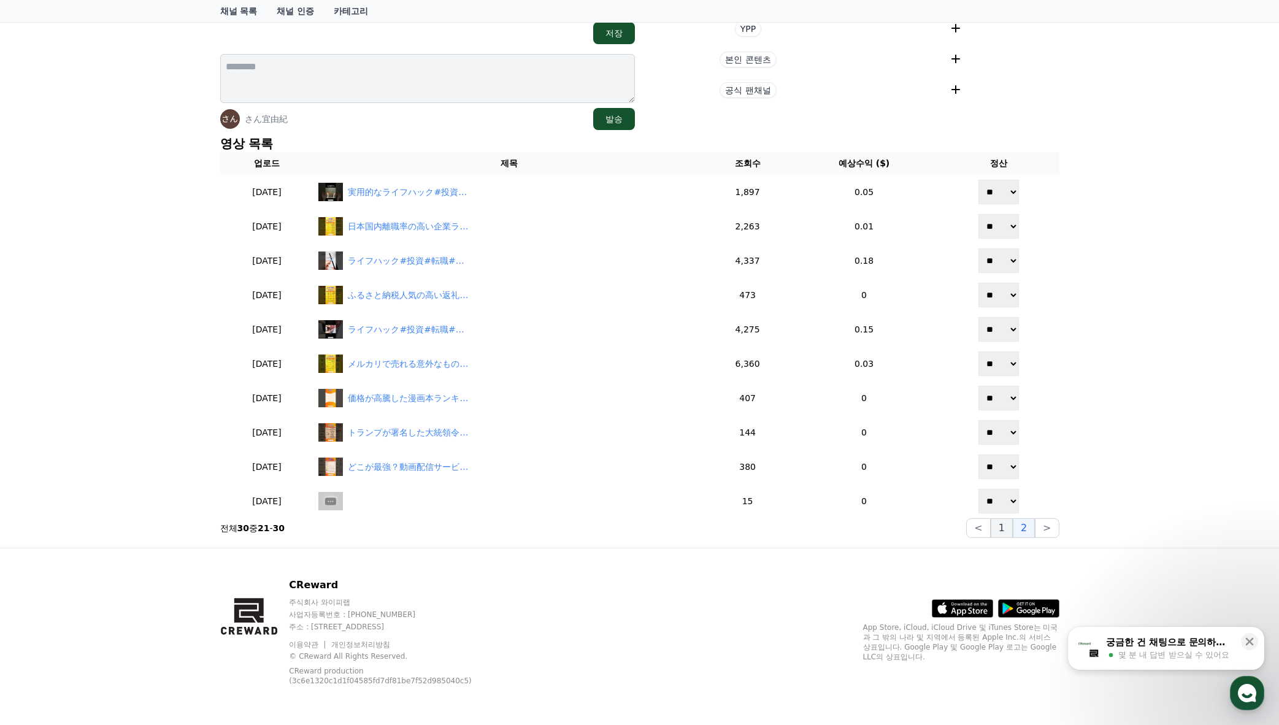
click at [1009, 534] on button "1" at bounding box center [1002, 528] width 22 height 20
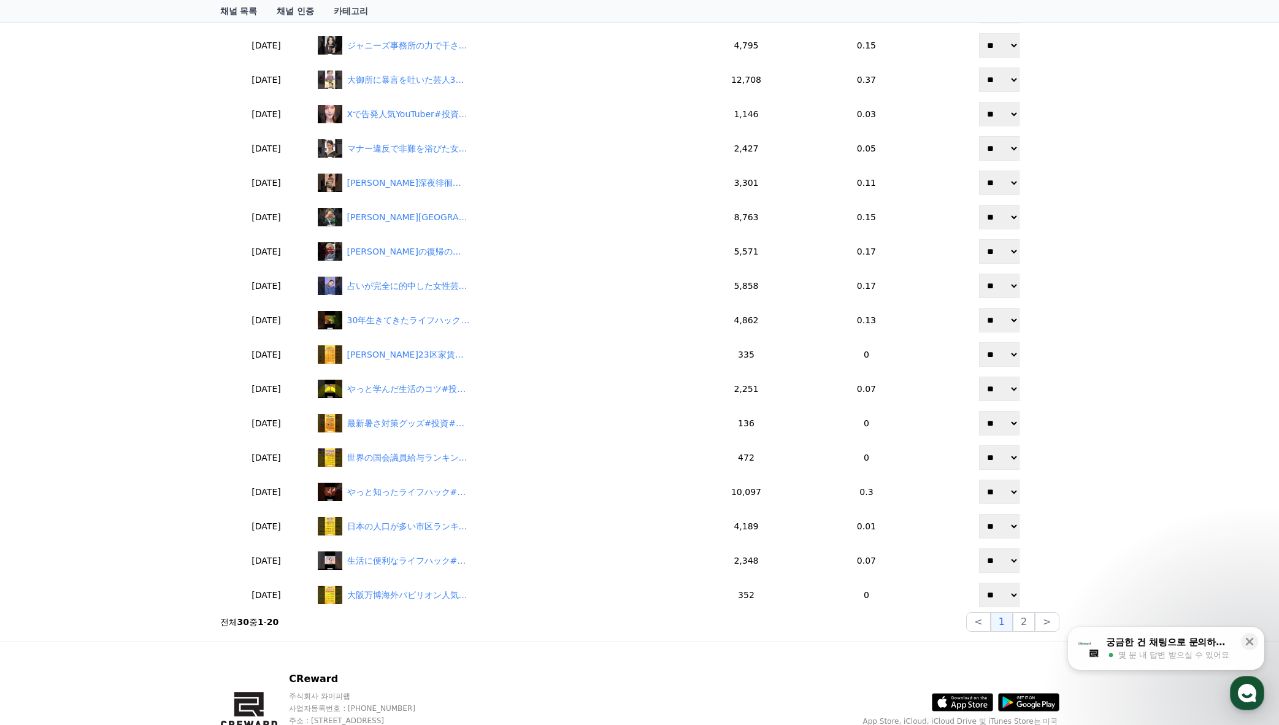
scroll to position [537, 0]
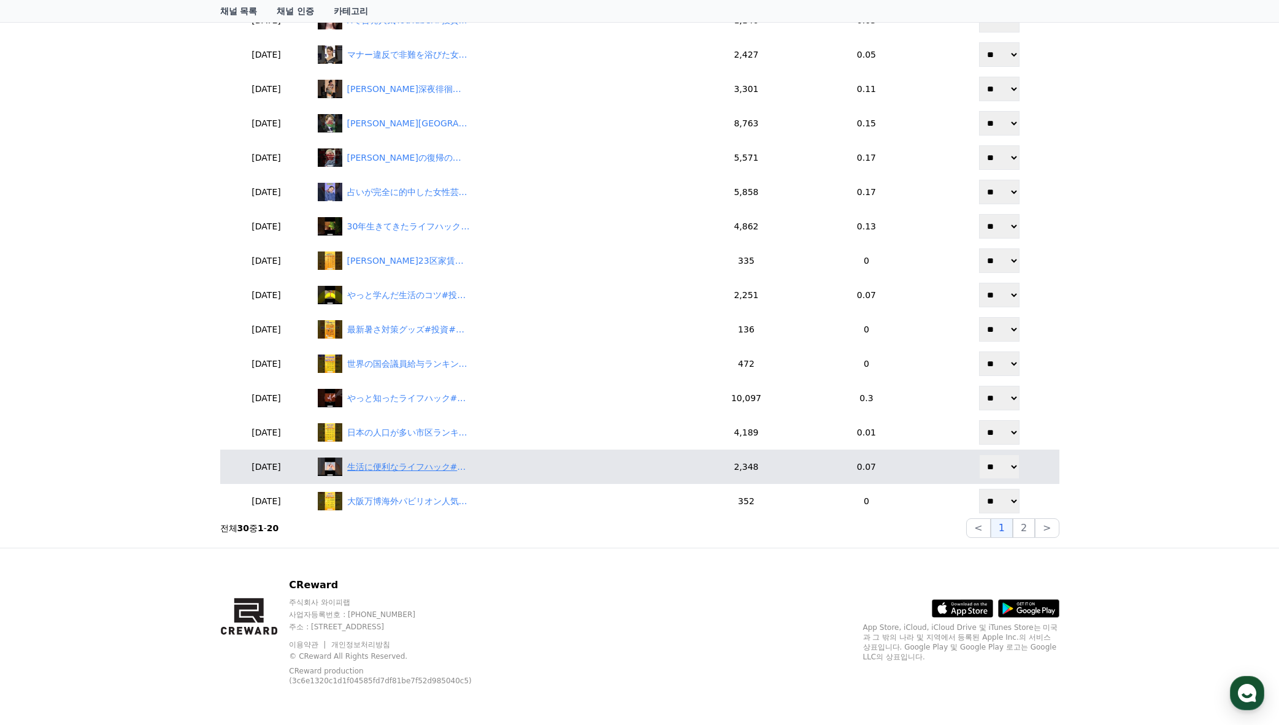
click at [407, 466] on div "生活に便利なライフハック#投資#転職#貯金#ライフハック" at bounding box center [408, 467] width 123 height 13
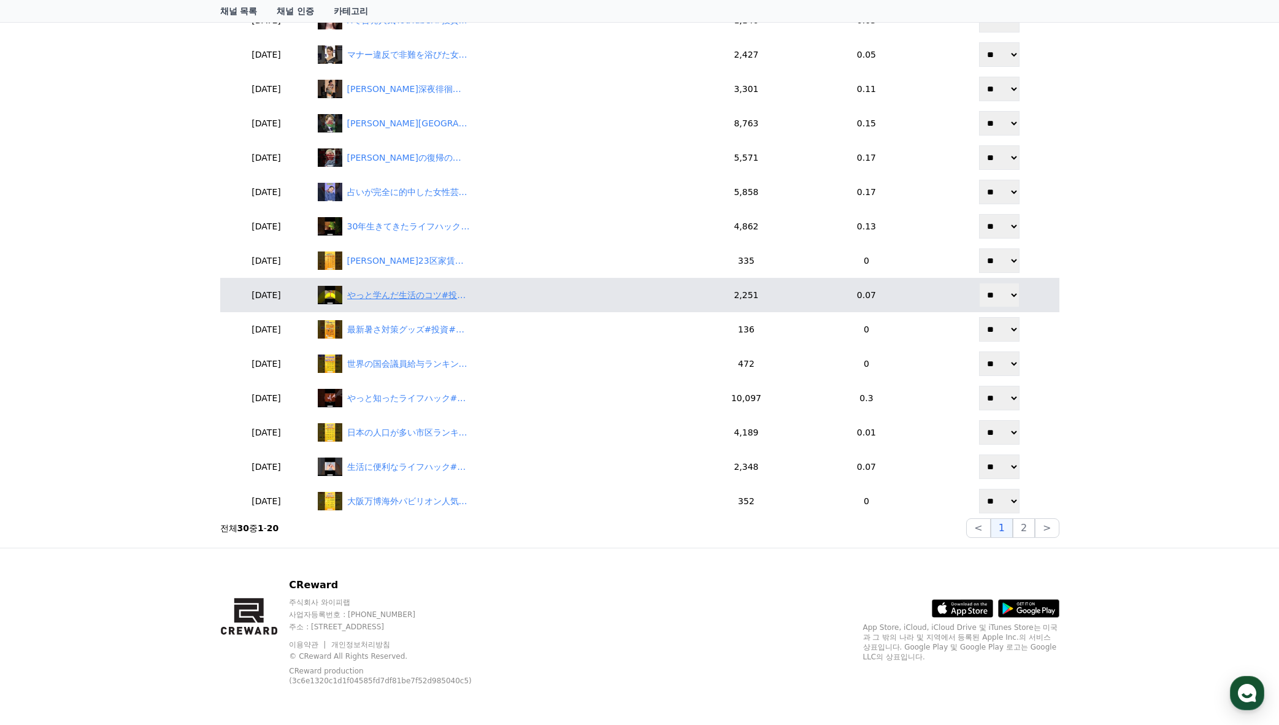
click at [420, 293] on div "やっと学んだ生活のコツ#投資#転職#貯金" at bounding box center [408, 295] width 123 height 13
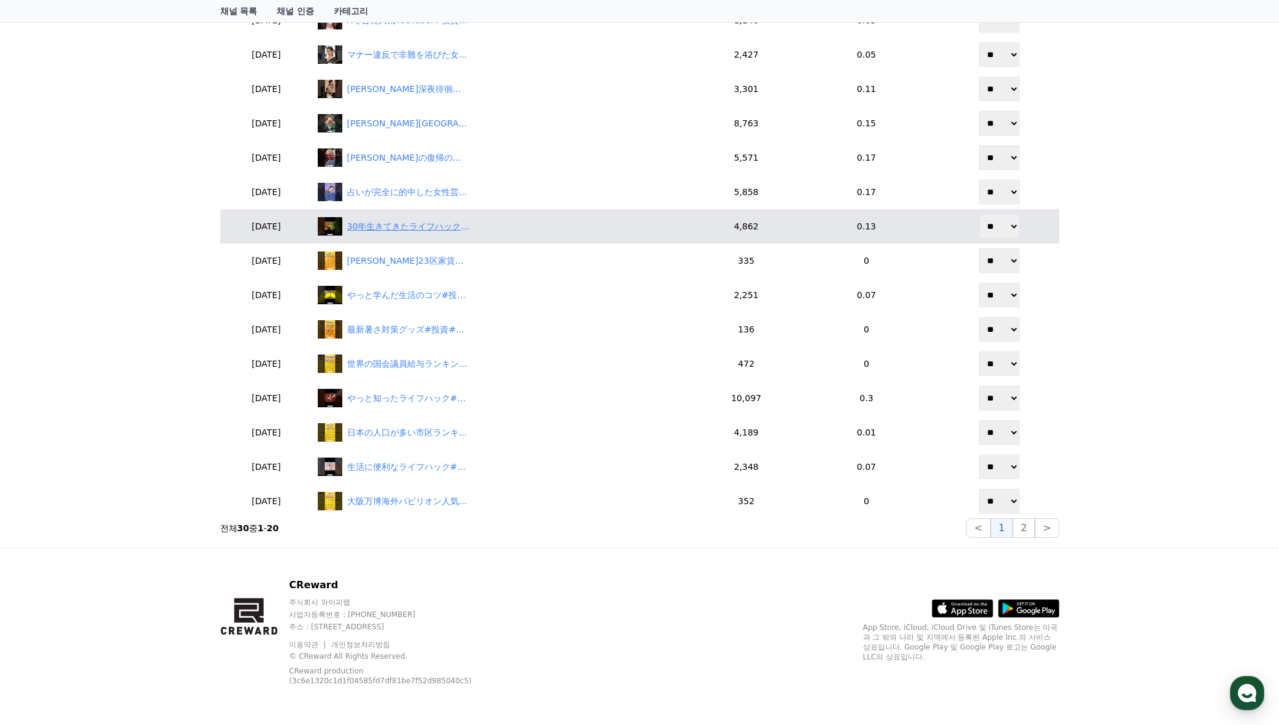
click at [432, 225] on div "30年生きてきたライフハック#投資#転職#貯金 #ライフハック" at bounding box center [408, 226] width 123 height 13
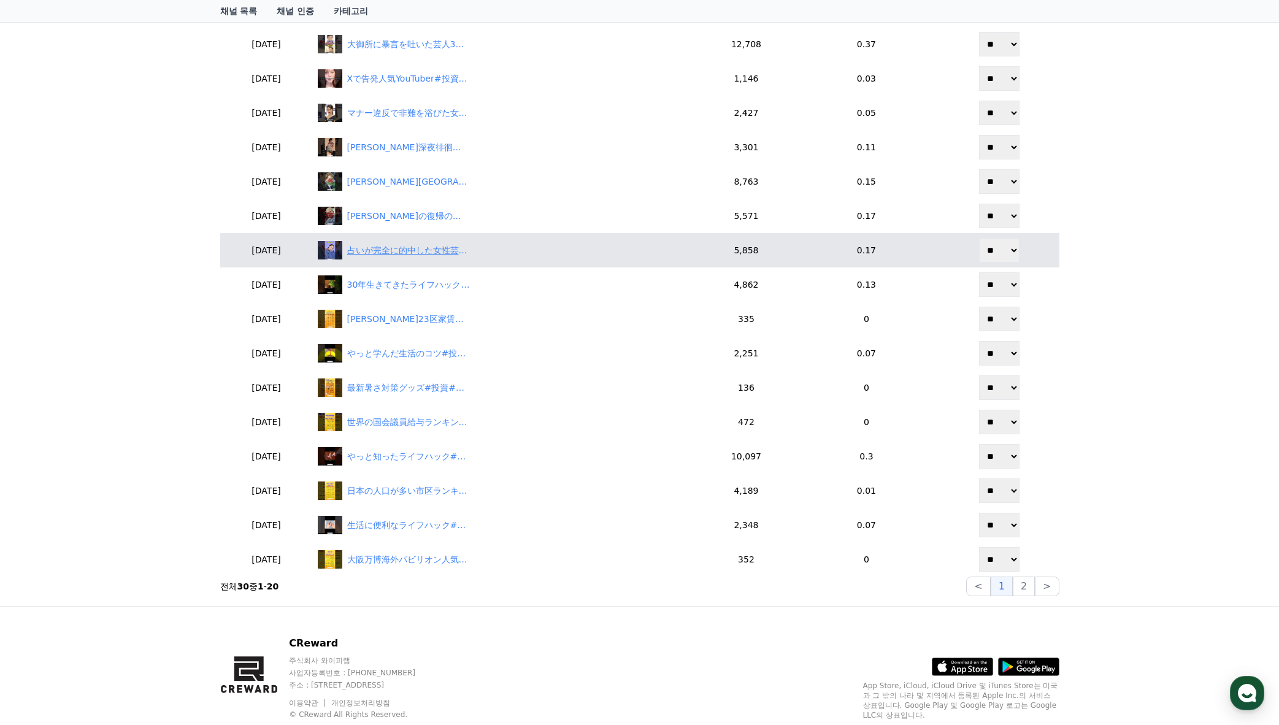
scroll to position [476, 0]
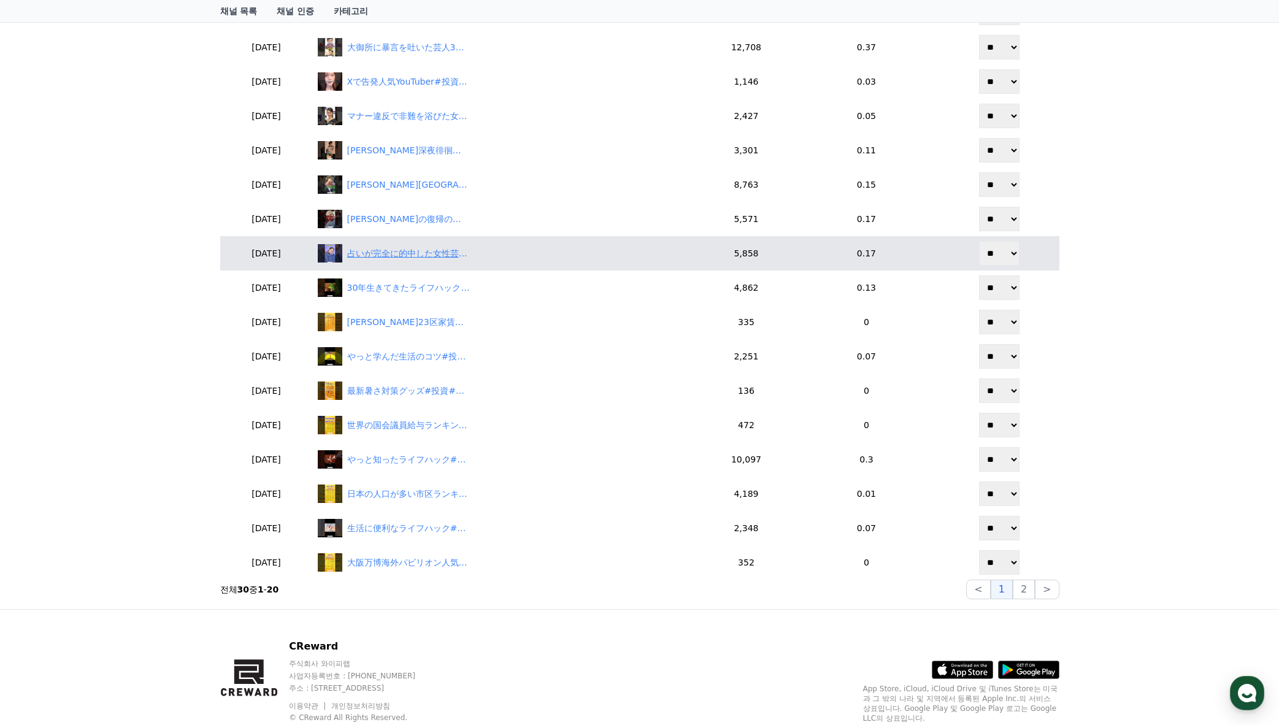
click at [417, 251] on div "占いが完全に的中した女性芸能人3選#投資#転職#貯金" at bounding box center [408, 253] width 123 height 13
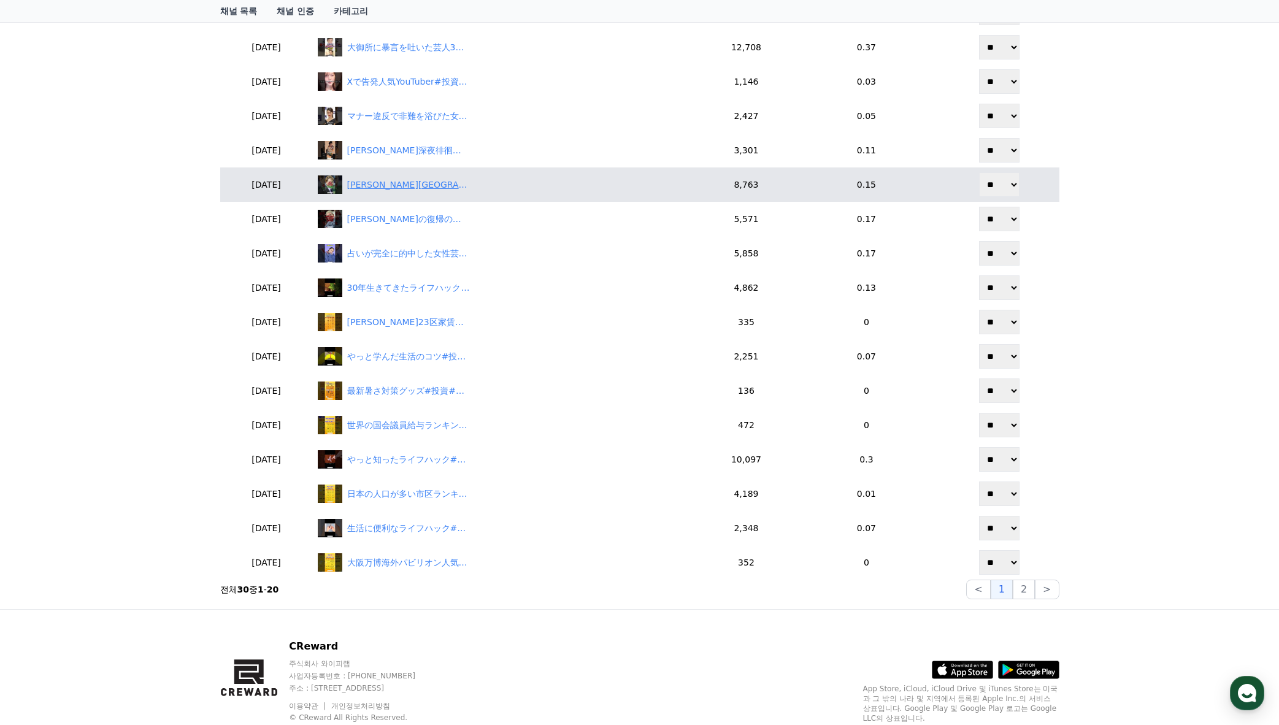
click at [440, 186] on div "中居正広都内で不審な行動をしていたことが判明#投資#転職#貯金" at bounding box center [408, 185] width 123 height 13
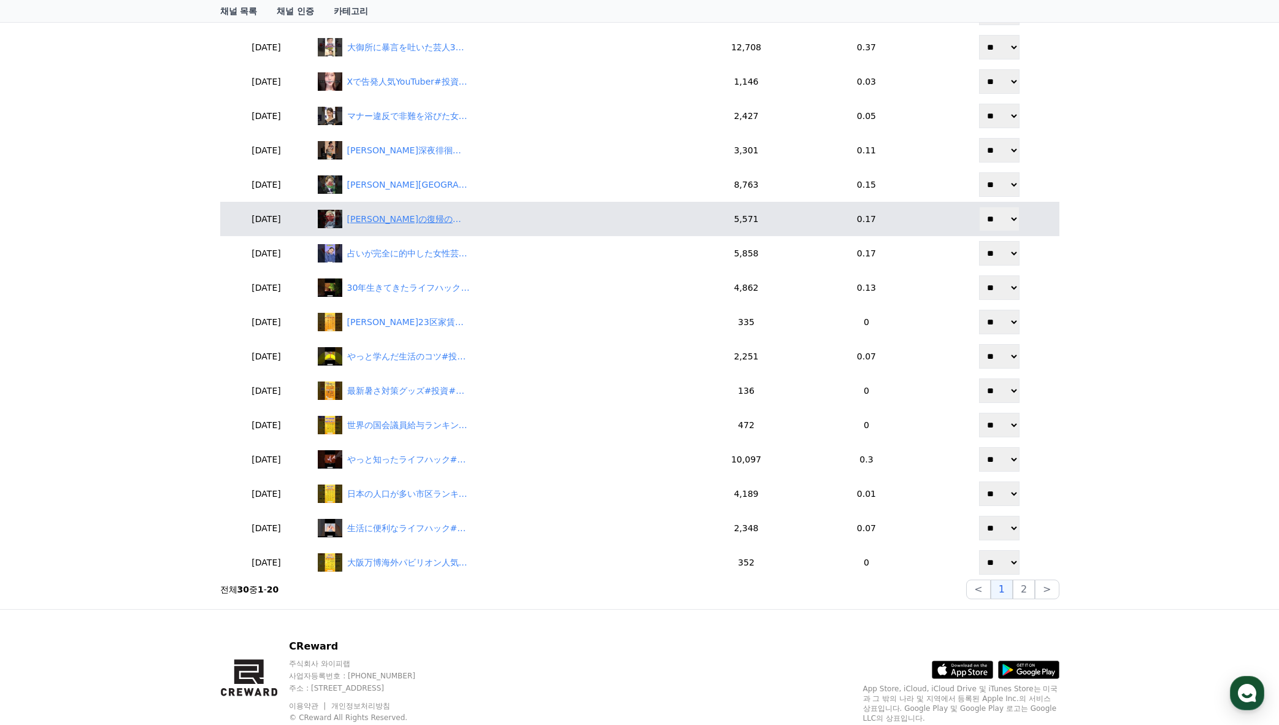
click at [406, 218] on div "松本人志の復帰の道筋がやばすぎる#投資#転職#貯金" at bounding box center [408, 219] width 123 height 13
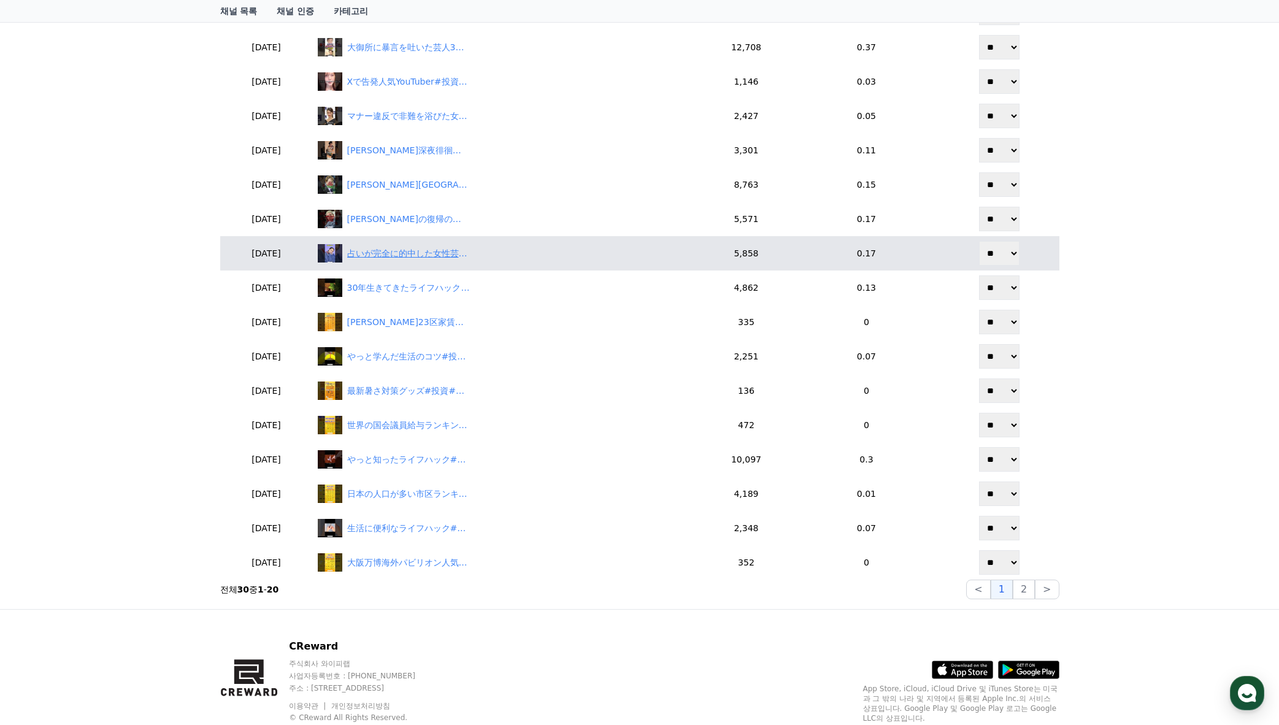
click at [410, 252] on div "占いが完全に的中した女性芸能人3選#投資#転職#貯金" at bounding box center [408, 253] width 123 height 13
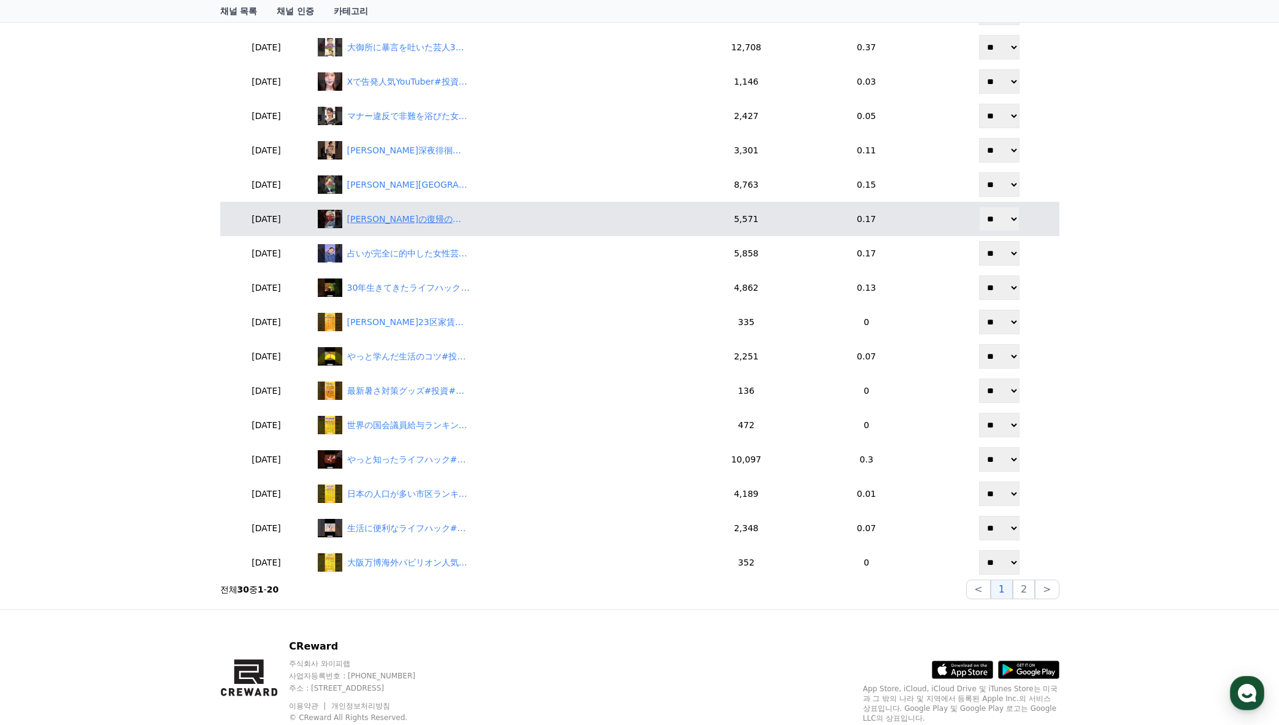
click at [445, 223] on div "松本人志の復帰の道筋がやばすぎる#投資#転職#貯金" at bounding box center [408, 219] width 123 height 13
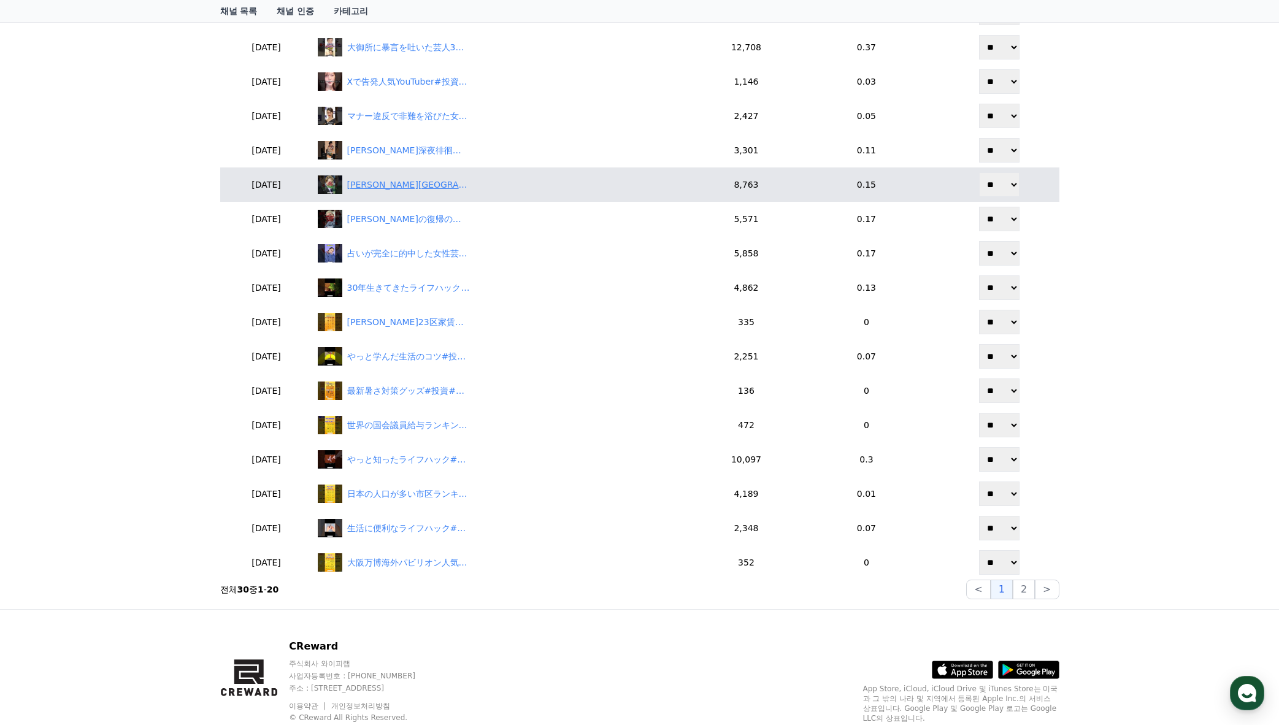
click at [447, 186] on div "中居正広都内で不審な行動をしていたことが判明#投資#転職#貯金" at bounding box center [408, 185] width 123 height 13
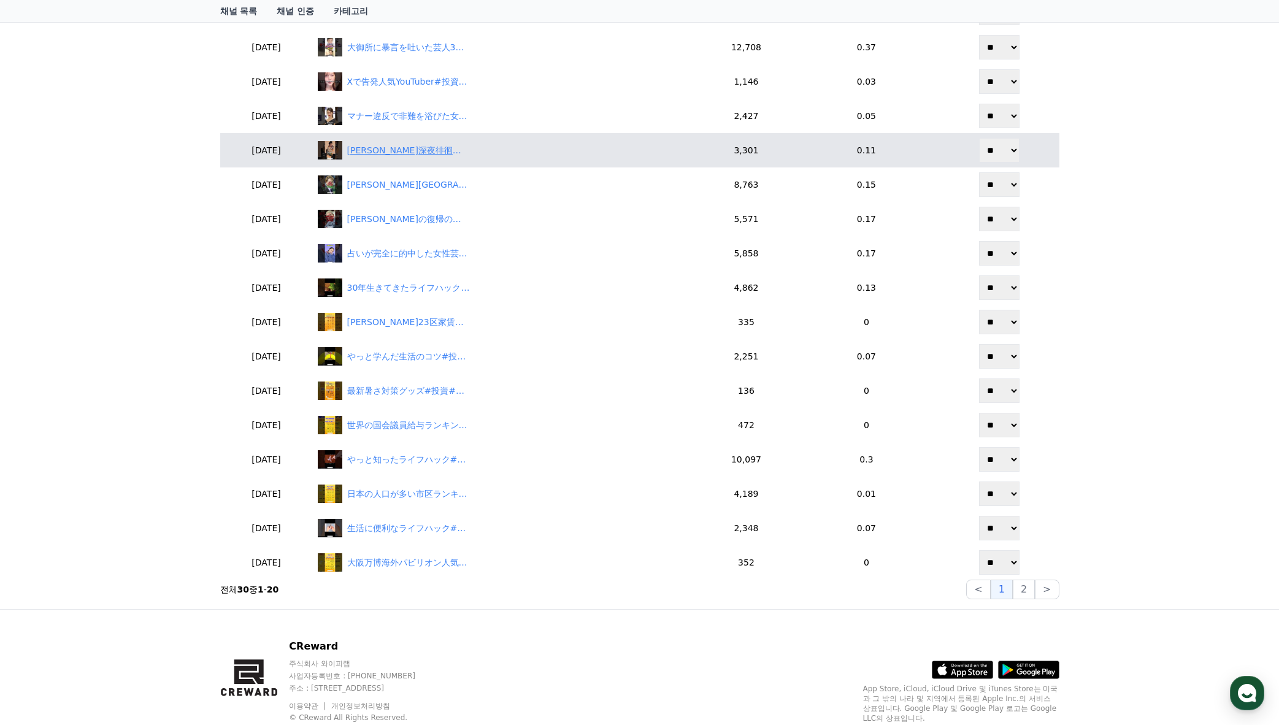
click at [416, 150] on div "中村玉緒深夜徘徊がやばすぎる#投資#転職#貯金" at bounding box center [408, 150] width 123 height 13
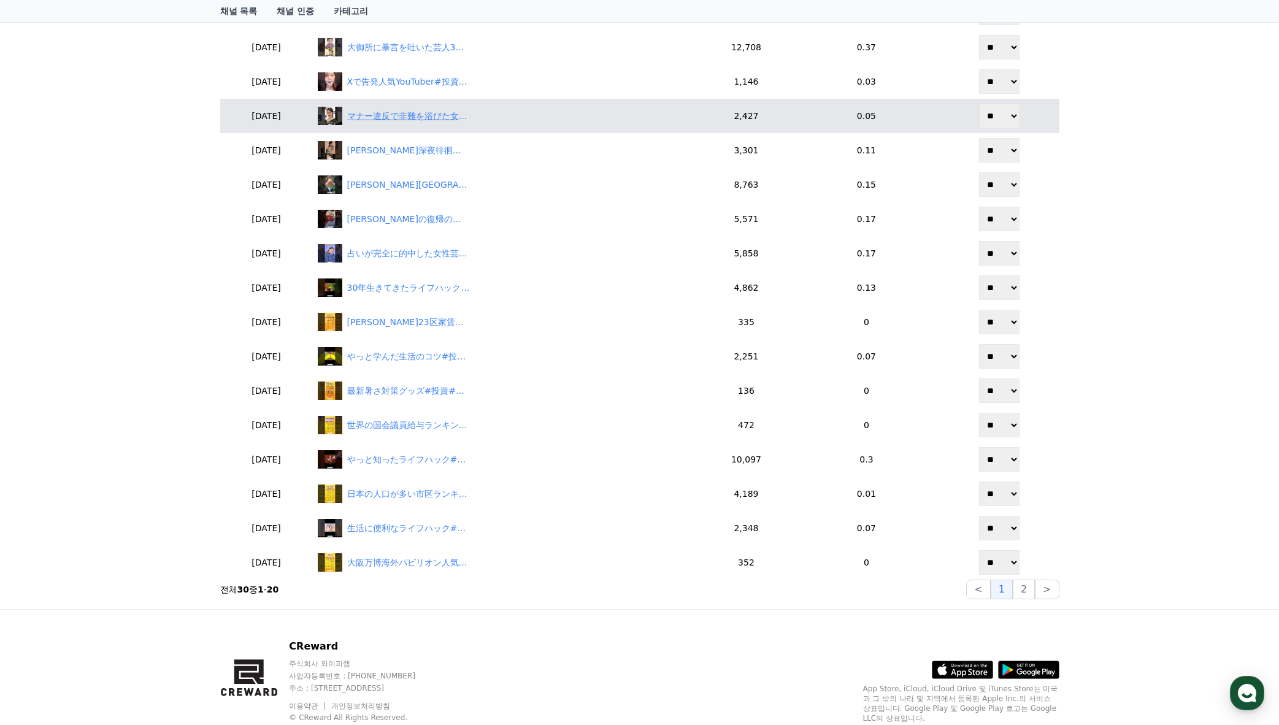
click at [409, 109] on div "マナー違反で非難を浴びた女性芸能人3選#投資#転職#貯金" at bounding box center [506, 116] width 376 height 18
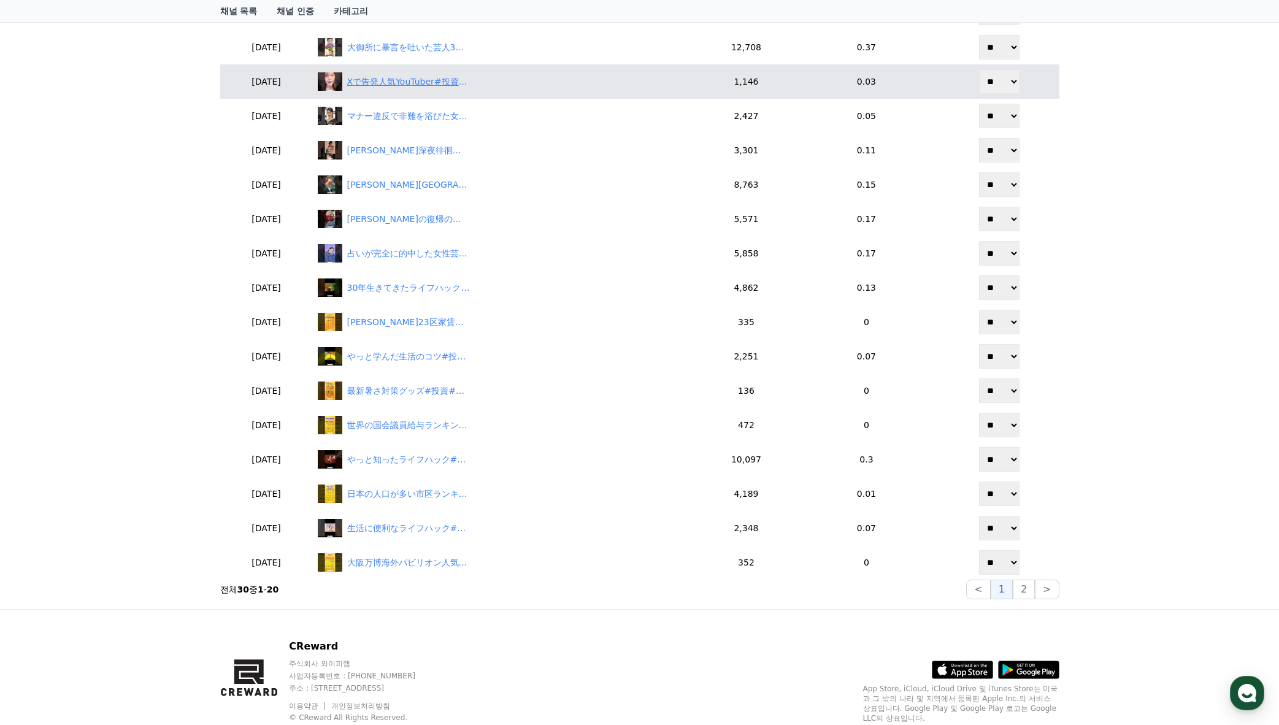
click at [426, 82] on div "Xで告発人気YouTuber#投資#転職#貯金" at bounding box center [408, 81] width 123 height 13
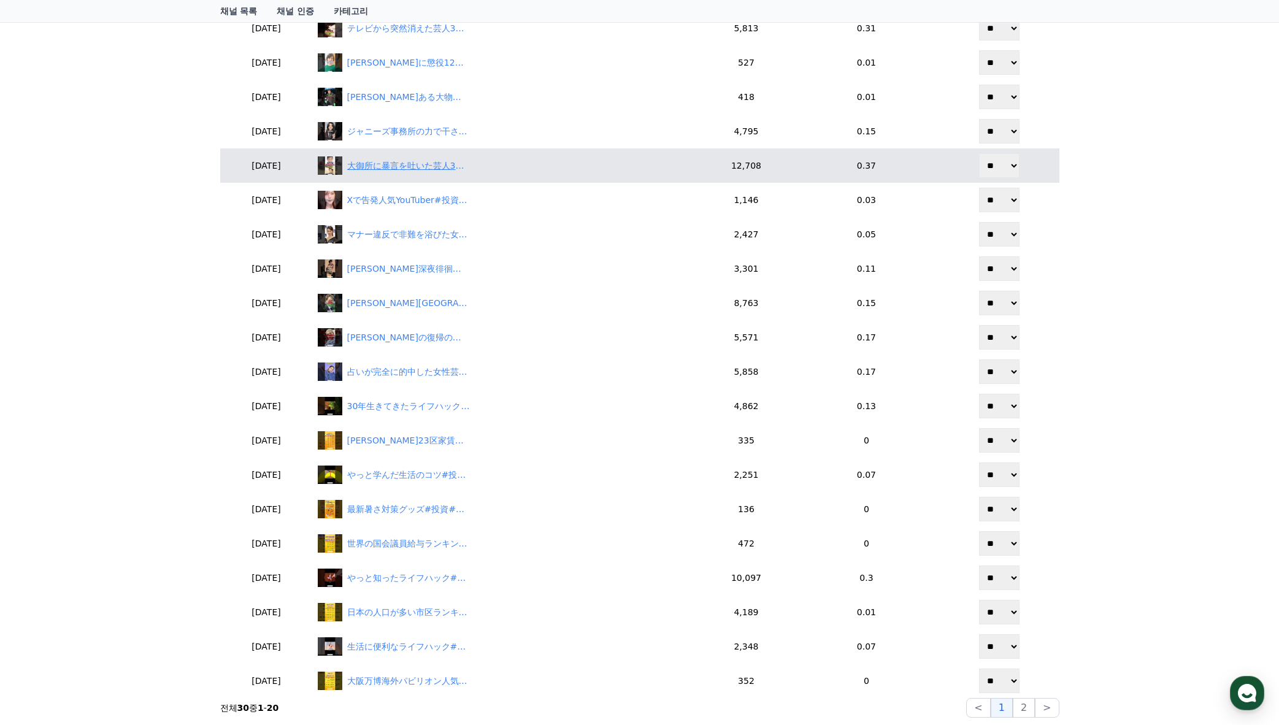
scroll to position [353, 0]
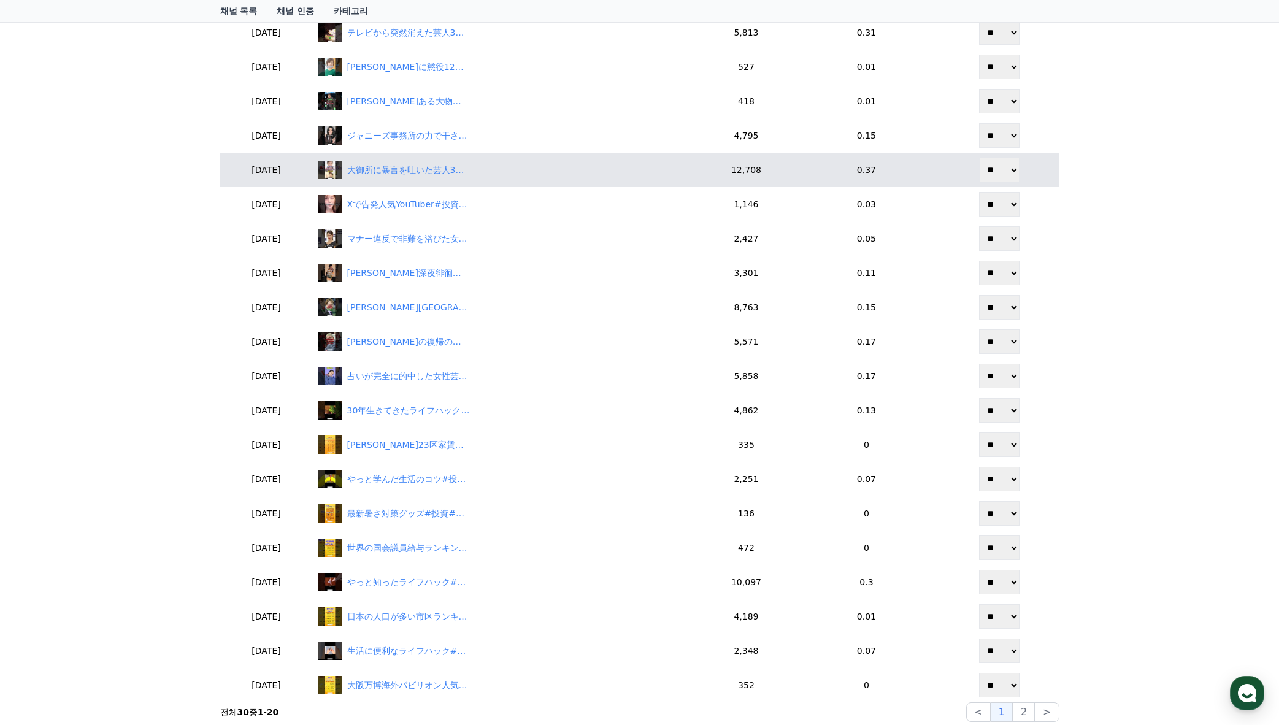
click at [413, 175] on div "大御所に暴言を吐いた芸人3選#投資#転職#貯金" at bounding box center [408, 170] width 123 height 13
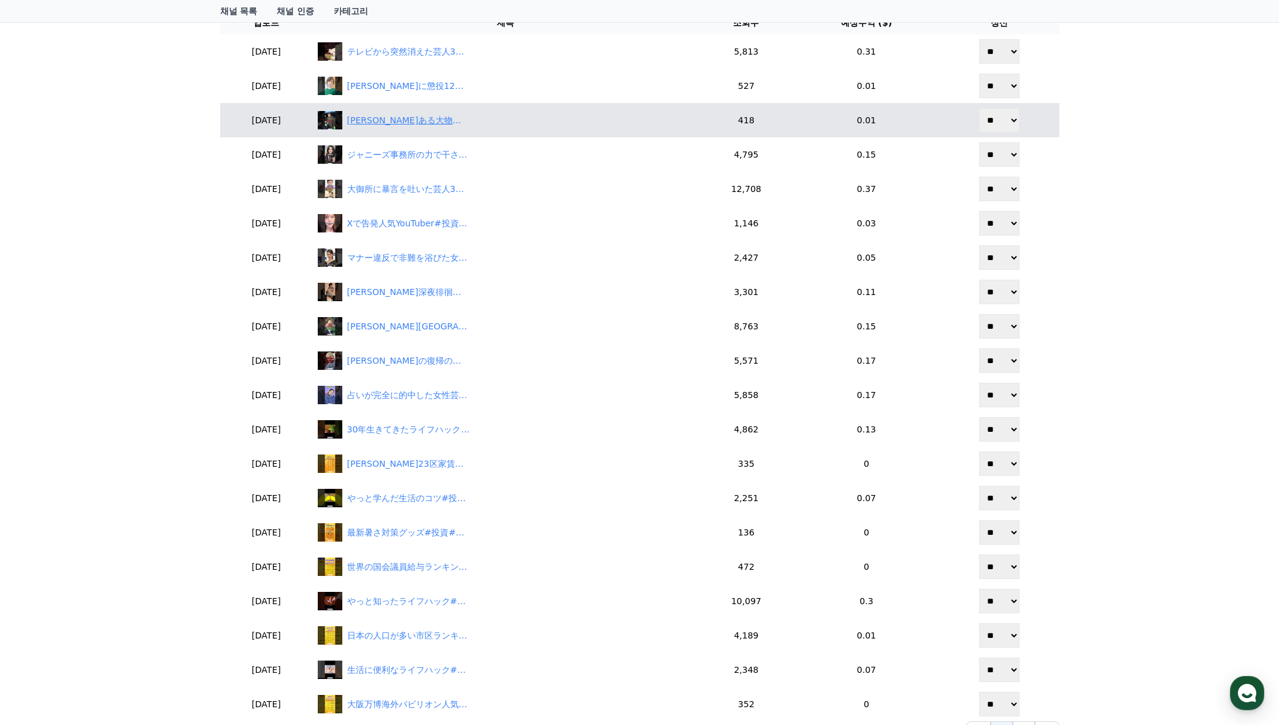
scroll to position [292, 0]
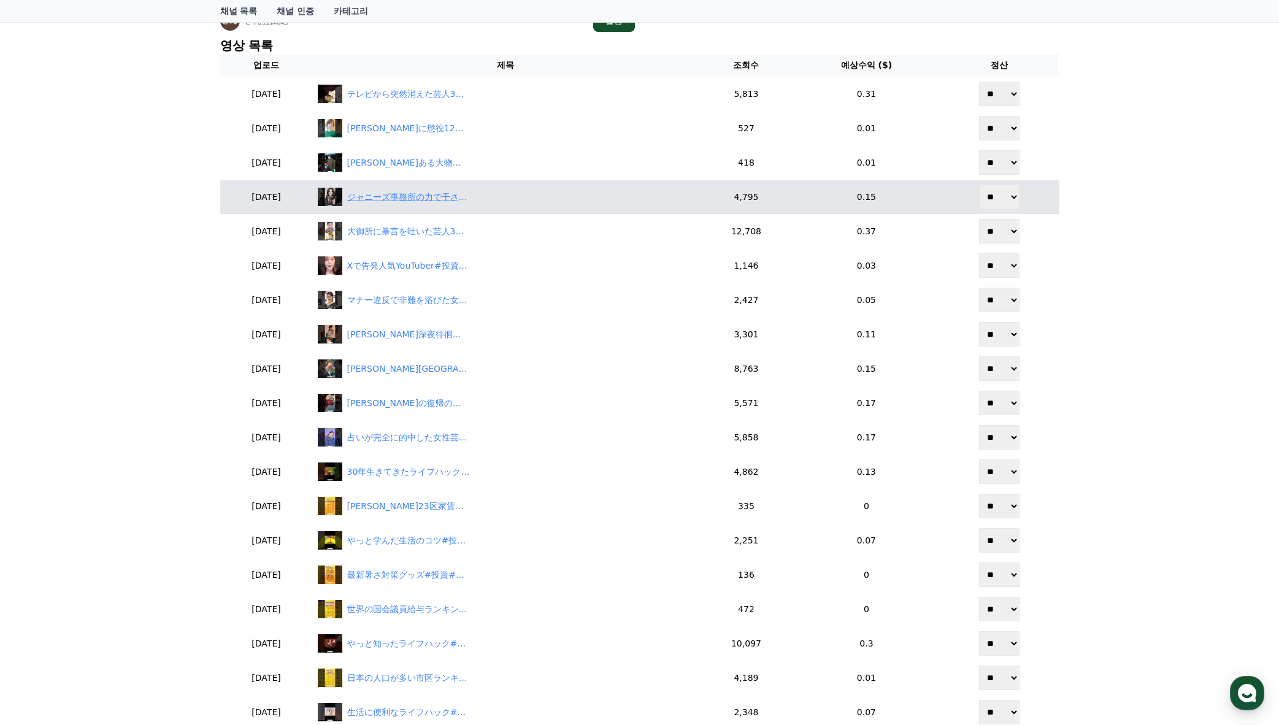
click at [423, 198] on div "ジャニーズ事務所の力で干された芸能人#投資#転職#貯金" at bounding box center [408, 197] width 123 height 13
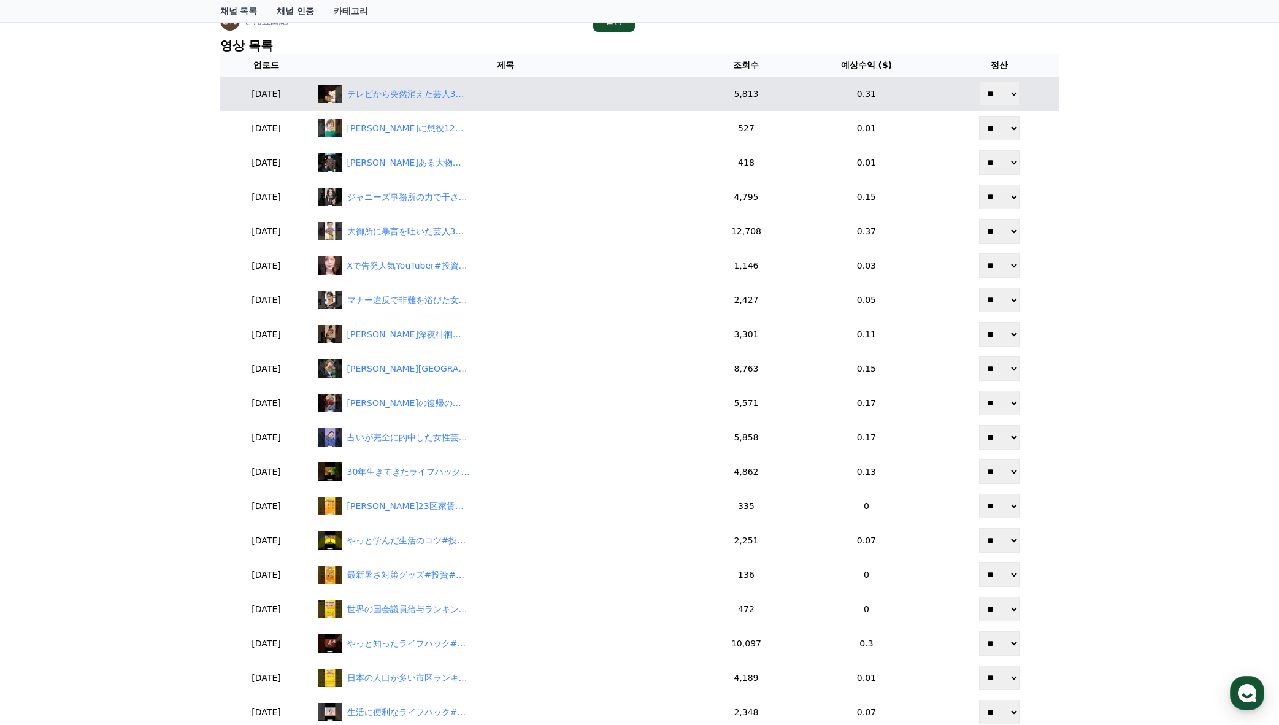
click at [467, 102] on div "テレビから突然消えた芸人3選#投資#転職#貯金" at bounding box center [506, 94] width 376 height 18
click at [1001, 89] on select "** **" at bounding box center [999, 94] width 40 height 25
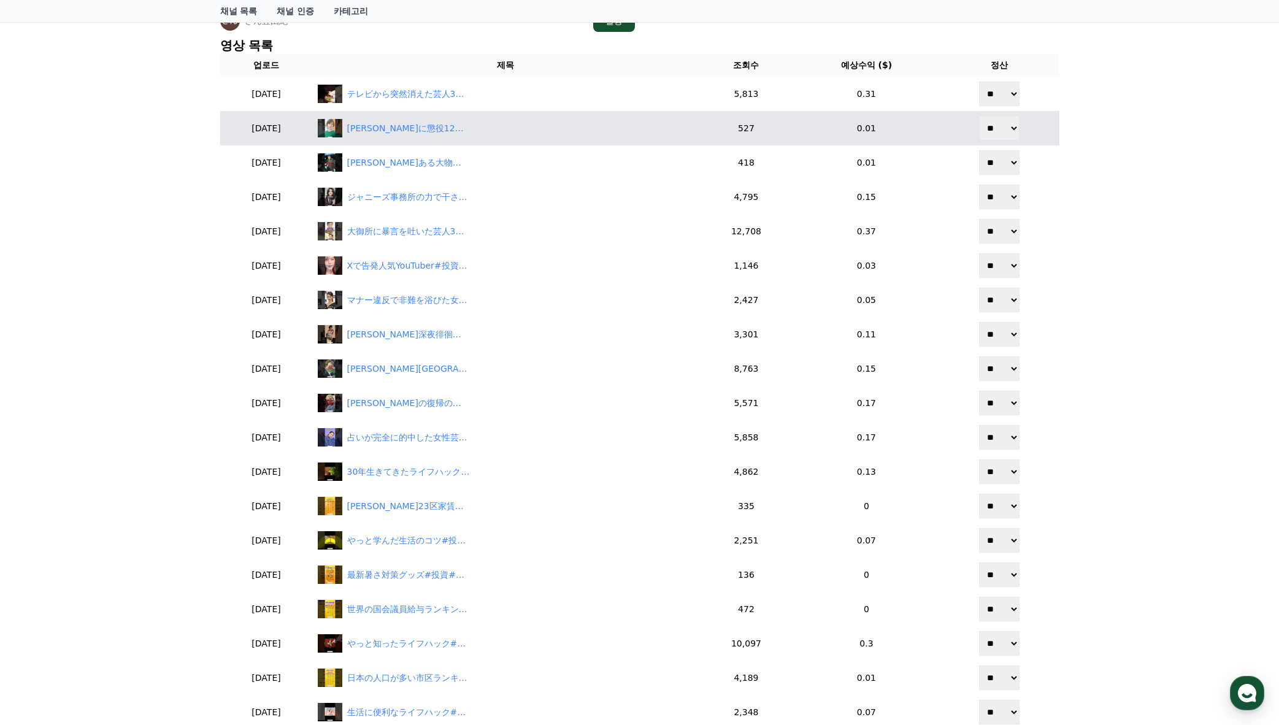
select select "********"
click at [980, 82] on select "** **" at bounding box center [999, 94] width 40 height 25
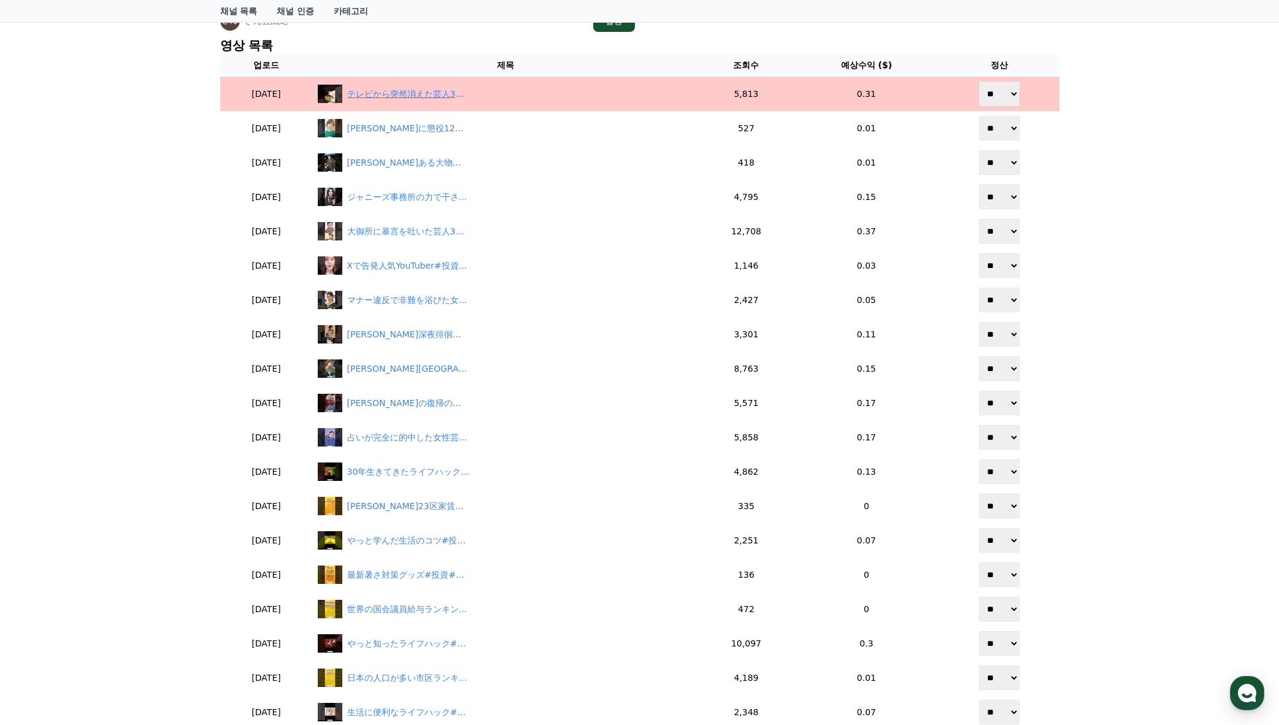
click at [466, 95] on div "テレビから突然消えた芸人3選#投資#転職#貯金" at bounding box center [408, 94] width 123 height 13
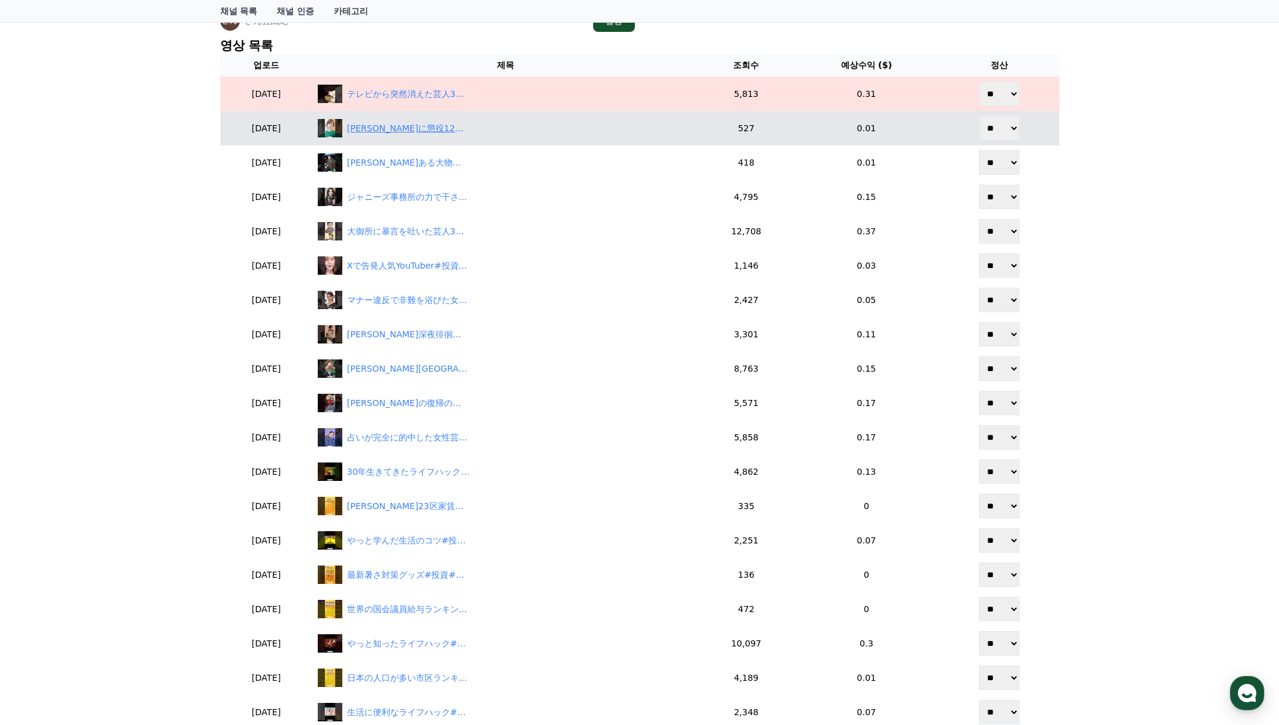
click at [427, 125] on div "広末涼子に懲役12年#投資#転職#貯金" at bounding box center [408, 128] width 123 height 13
click at [1006, 125] on select "** **" at bounding box center [999, 128] width 40 height 25
select select "********"
click at [980, 116] on select "** **" at bounding box center [999, 128] width 40 height 25
click at [433, 128] on div "広末涼子に懲役12年#投資#転職#貯金" at bounding box center [408, 128] width 123 height 13
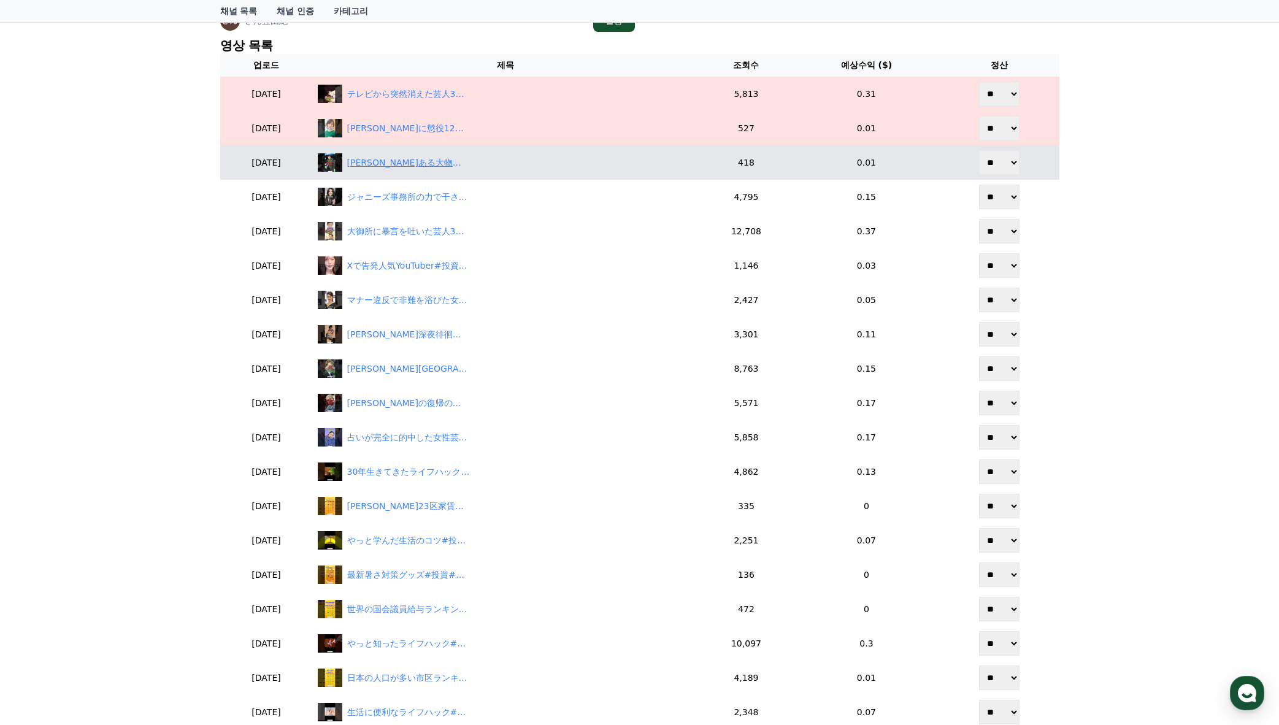
click at [453, 160] on div "石橋貴明ある大物芸能人にも手を出していた#投資#転職#貯金" at bounding box center [408, 162] width 123 height 13
drag, startPoint x: 1000, startPoint y: 165, endPoint x: 1000, endPoint y: 174, distance: 9.2
click at [1000, 165] on select "** **" at bounding box center [999, 162] width 40 height 25
select select "********"
click at [980, 150] on select "** **" at bounding box center [999, 162] width 40 height 25
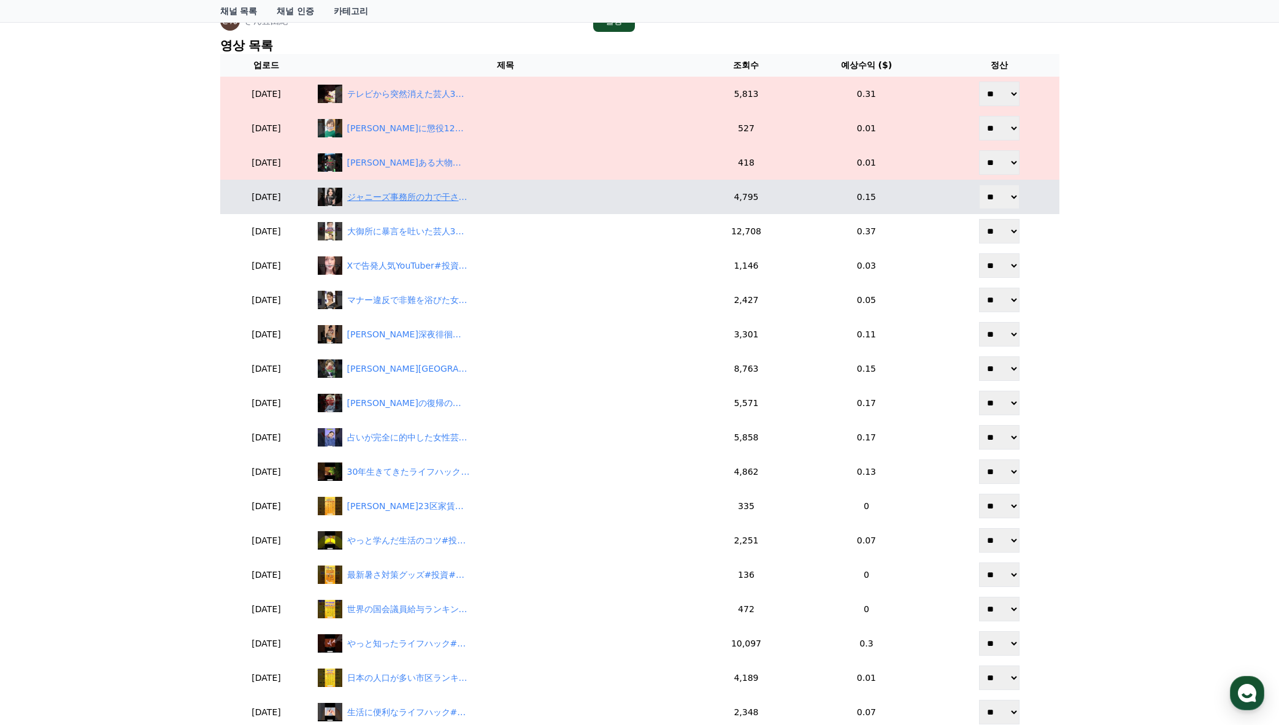
click at [460, 198] on div "ジャニーズ事務所の力で干された芸能人#投資#転職#貯金" at bounding box center [408, 197] width 123 height 13
drag, startPoint x: 995, startPoint y: 186, endPoint x: 996, endPoint y: 198, distance: 12.3
click at [995, 186] on select "** **" at bounding box center [999, 197] width 40 height 25
select select "********"
click at [980, 185] on select "** **" at bounding box center [999, 197] width 40 height 25
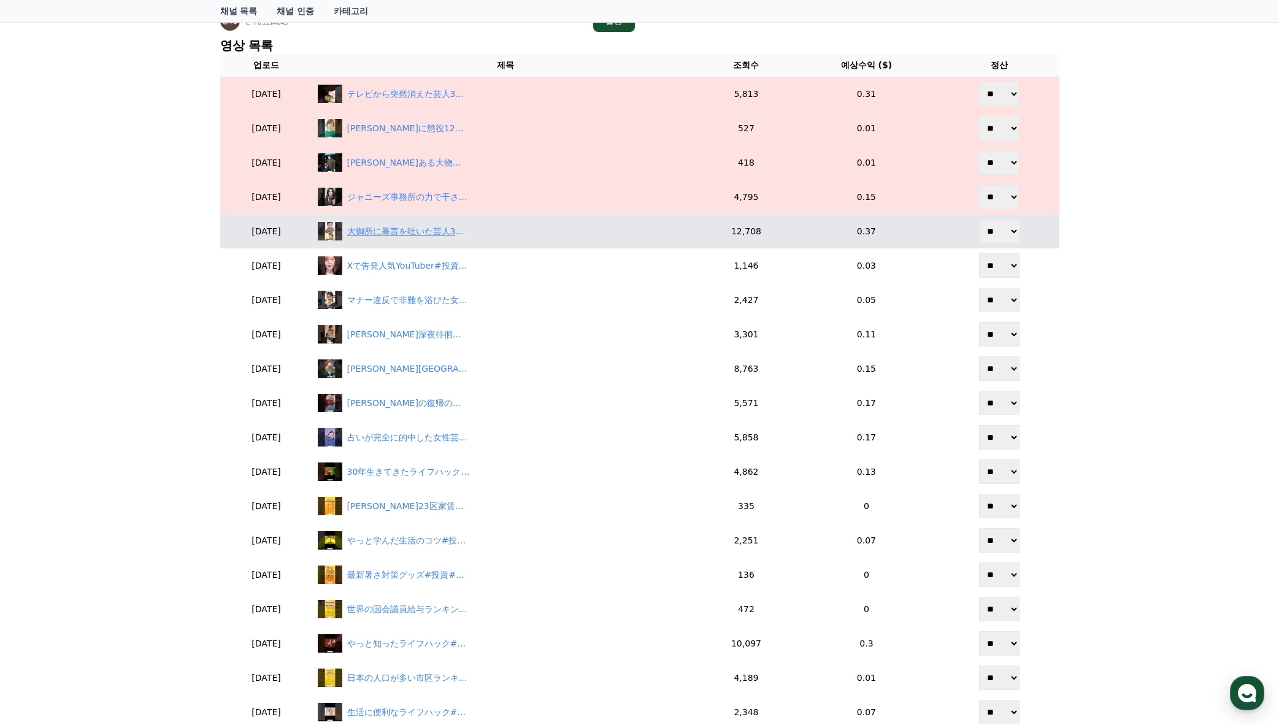
click at [426, 233] on div "大御所に暴言を吐いた芸人3選#投資#転職#貯金" at bounding box center [408, 231] width 123 height 13
click at [982, 225] on select "** **" at bounding box center [999, 231] width 40 height 25
select select "********"
click at [980, 219] on select "** **" at bounding box center [999, 231] width 40 height 25
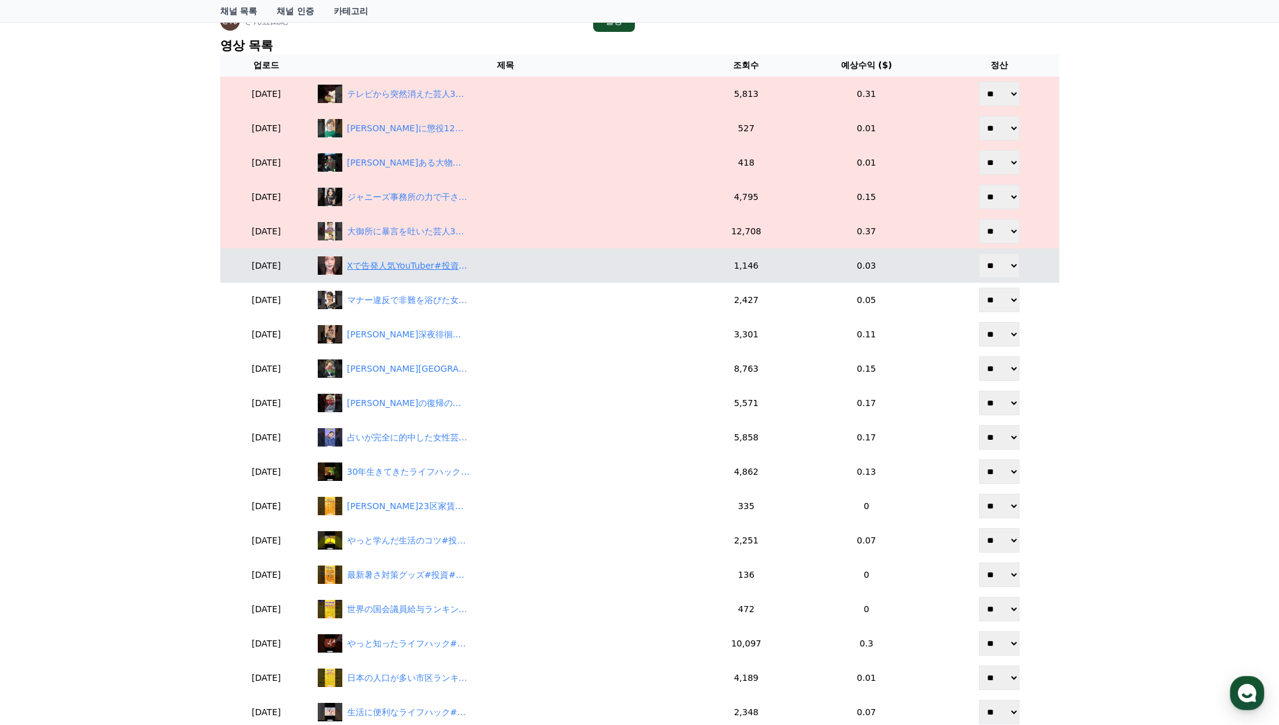
click at [432, 274] on td "Xで告発人気YouTuber#投資#転職#貯金" at bounding box center [506, 265] width 386 height 34
click at [432, 271] on div "Xで告発人気YouTuber#投資#転職#貯金" at bounding box center [408, 265] width 123 height 13
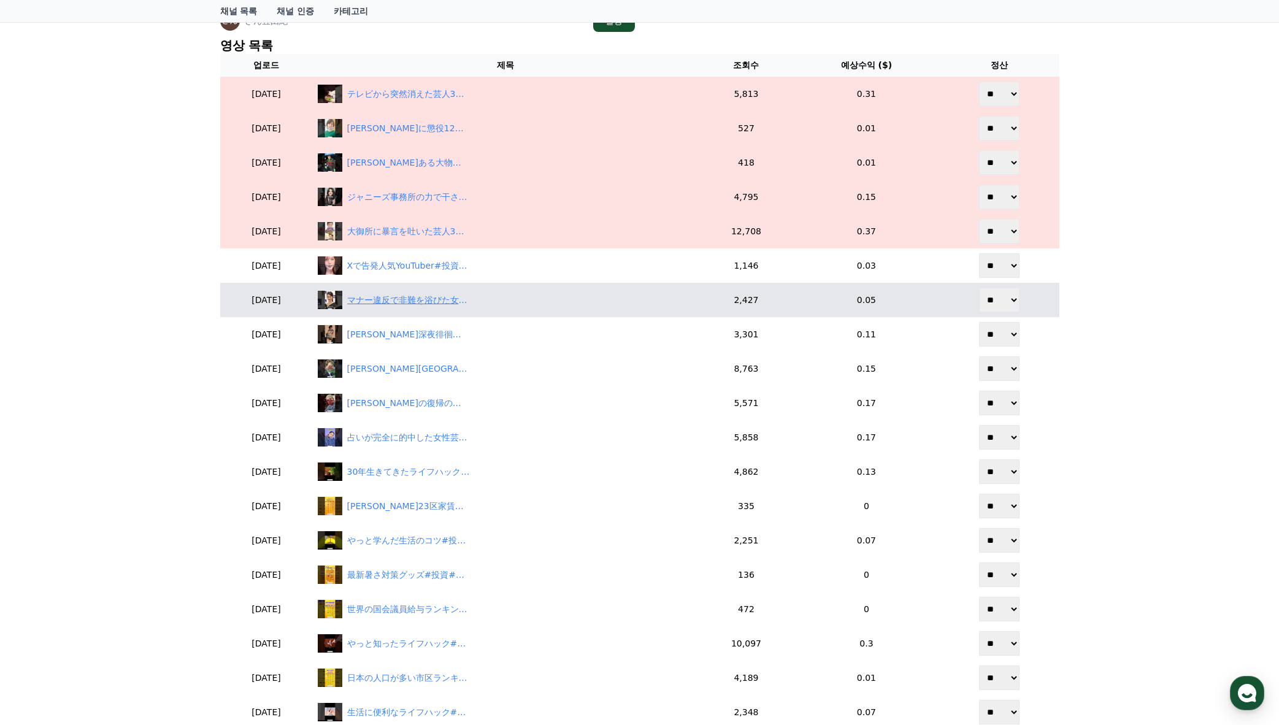
click at [442, 294] on div "マナー違反で非難を浴びた女性芸能人3選#投資#転職#貯金" at bounding box center [408, 300] width 123 height 13
click at [1009, 304] on select "** **" at bounding box center [999, 300] width 40 height 25
select select "********"
click at [980, 288] on select "** **" at bounding box center [999, 300] width 40 height 25
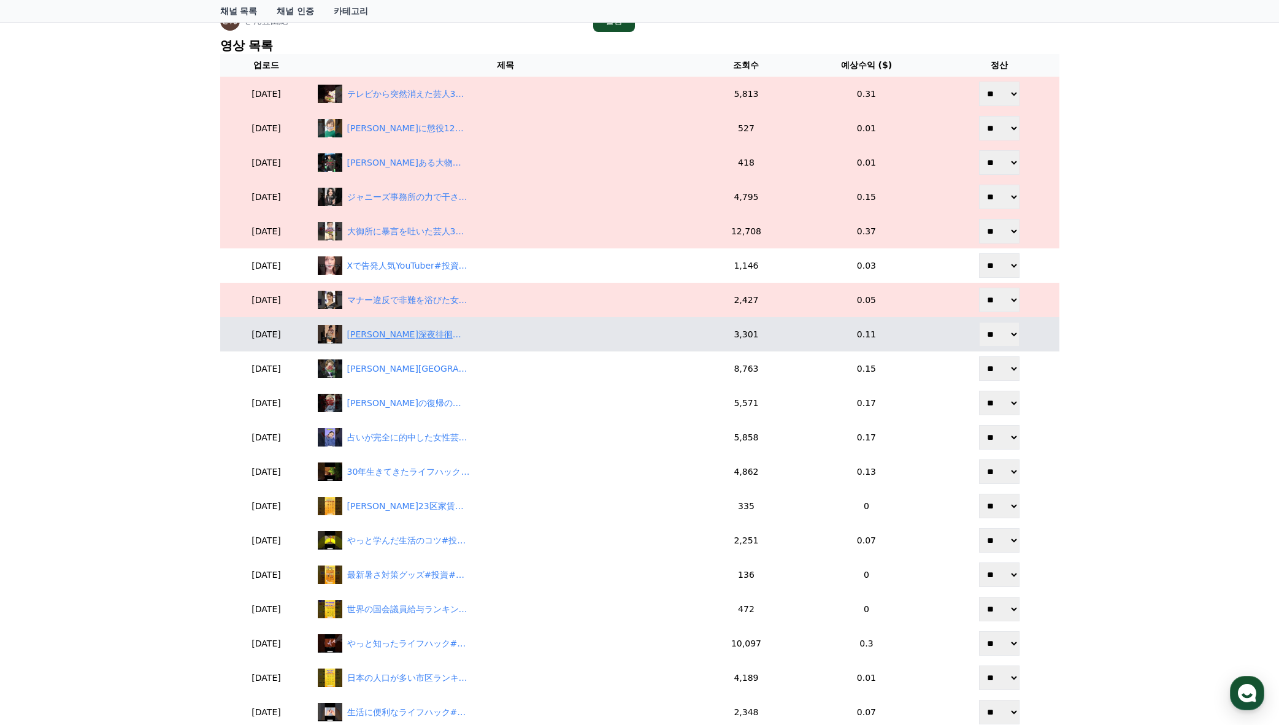
click at [433, 332] on div "中村玉緒深夜徘徊がやばすぎる#投資#転職#貯金" at bounding box center [408, 334] width 123 height 13
drag, startPoint x: 999, startPoint y: 330, endPoint x: 974, endPoint y: 319, distance: 26.9
click at [974, 319] on td "** **" at bounding box center [999, 334] width 120 height 34
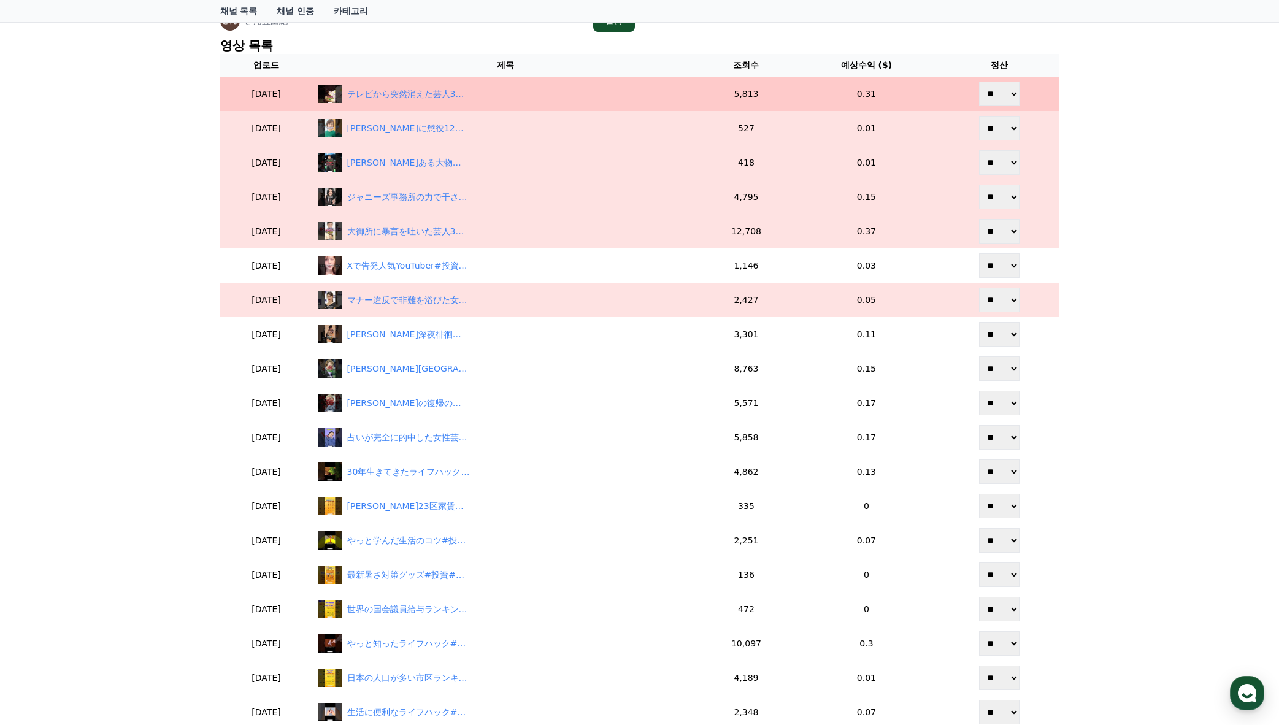
click at [402, 98] on div "テレビから突然消えた芸人3選#投資#転職#貯金" at bounding box center [408, 94] width 123 height 13
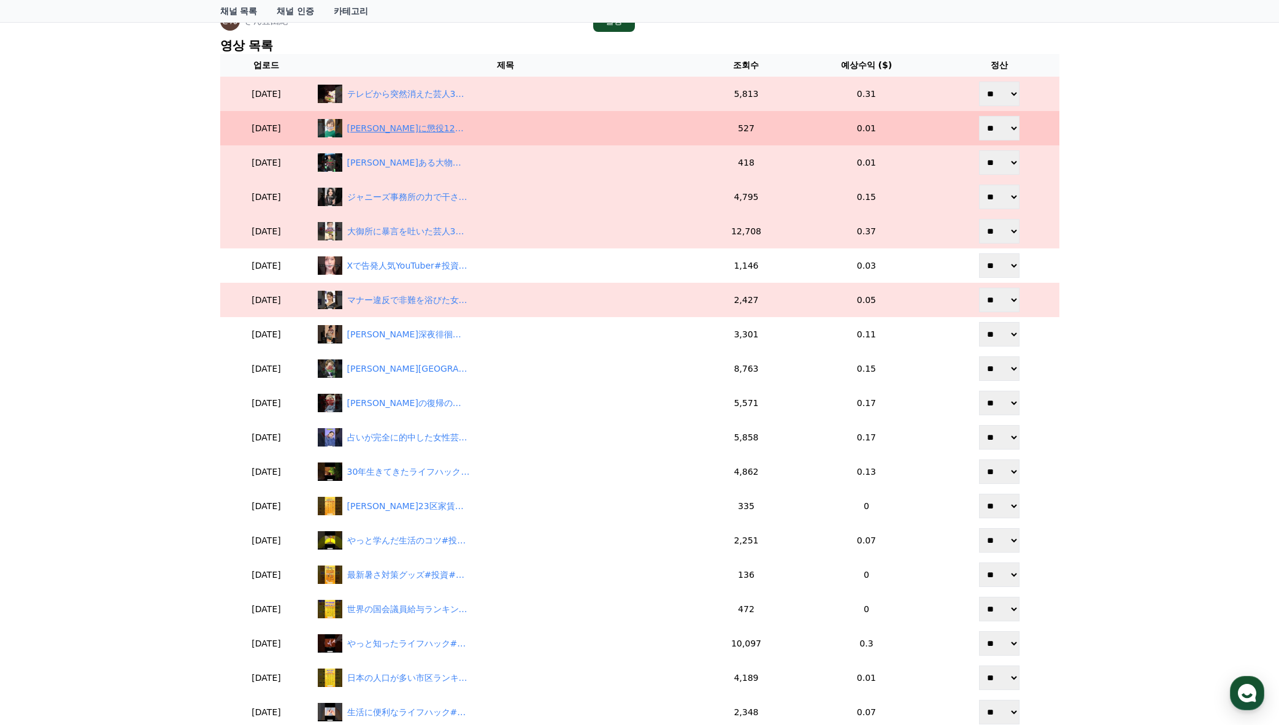
click at [411, 129] on div "広末涼子に懲役12年#投資#転職#貯金" at bounding box center [408, 128] width 123 height 13
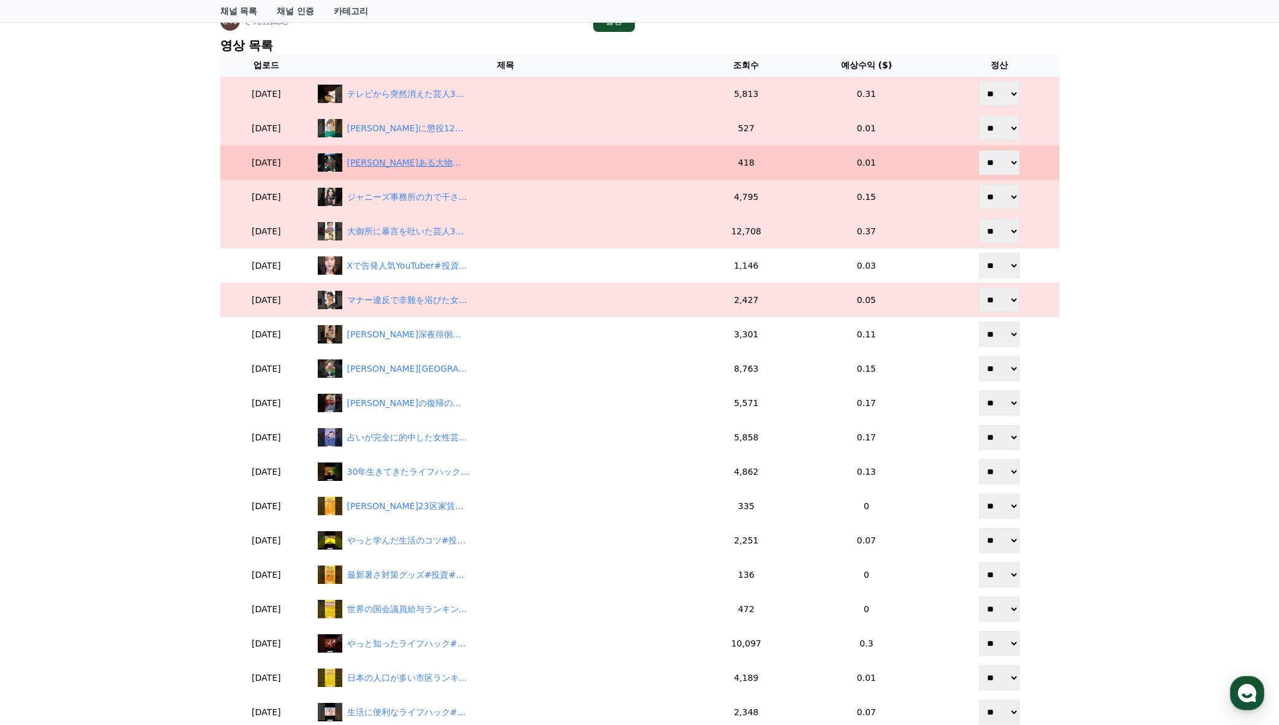
click at [410, 153] on div "石橋貴明ある大物芸能人にも手を出していた#投資#転職#貯金" at bounding box center [506, 162] width 376 height 18
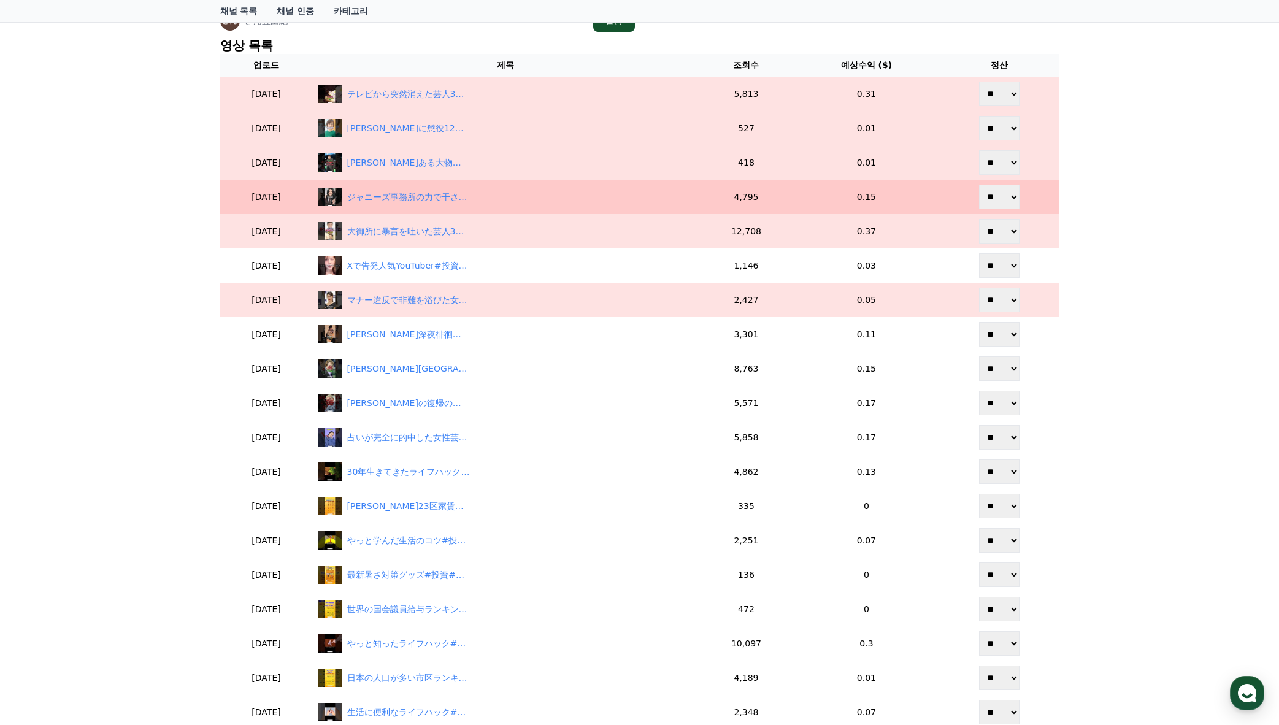
drag, startPoint x: 409, startPoint y: 191, endPoint x: 412, endPoint y: 211, distance: 19.9
click at [410, 191] on div "ジャニーズ事務所の力で干された芸能人#投資#転職#貯金" at bounding box center [408, 197] width 123 height 13
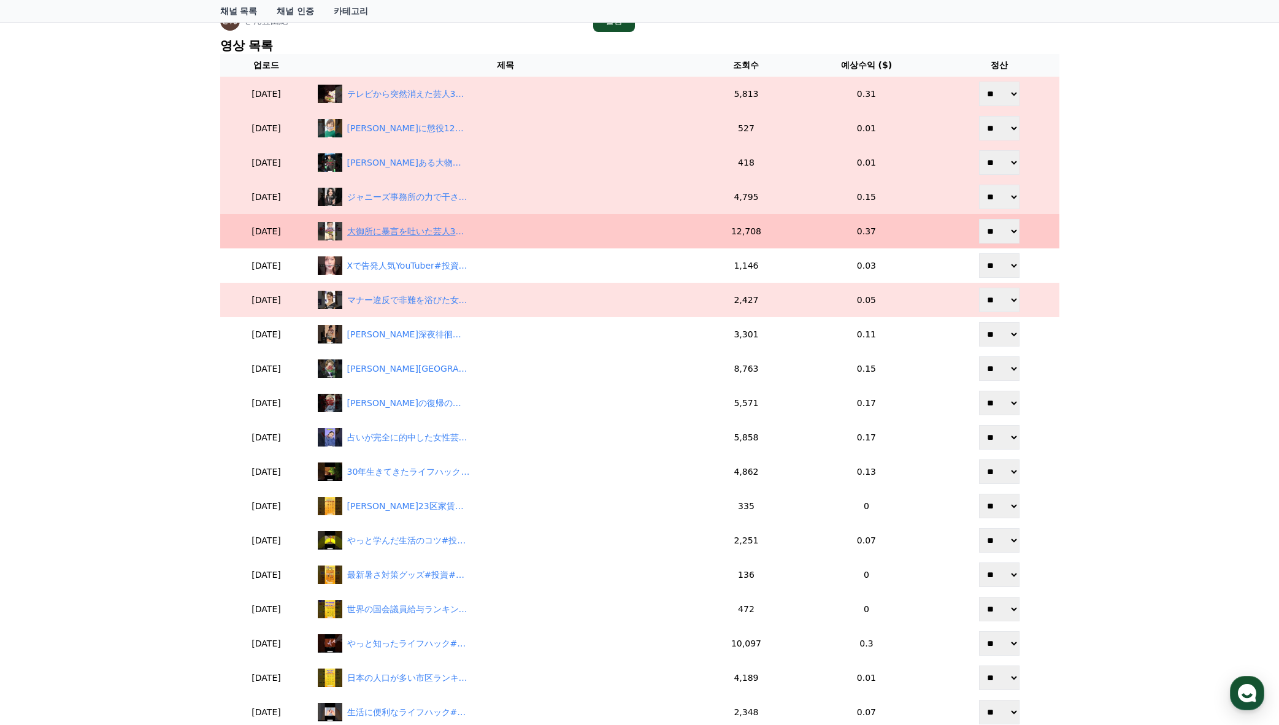
click at [417, 225] on div "大御所に暴言を吐いた芸人3選#投資#転職#貯金" at bounding box center [408, 231] width 123 height 13
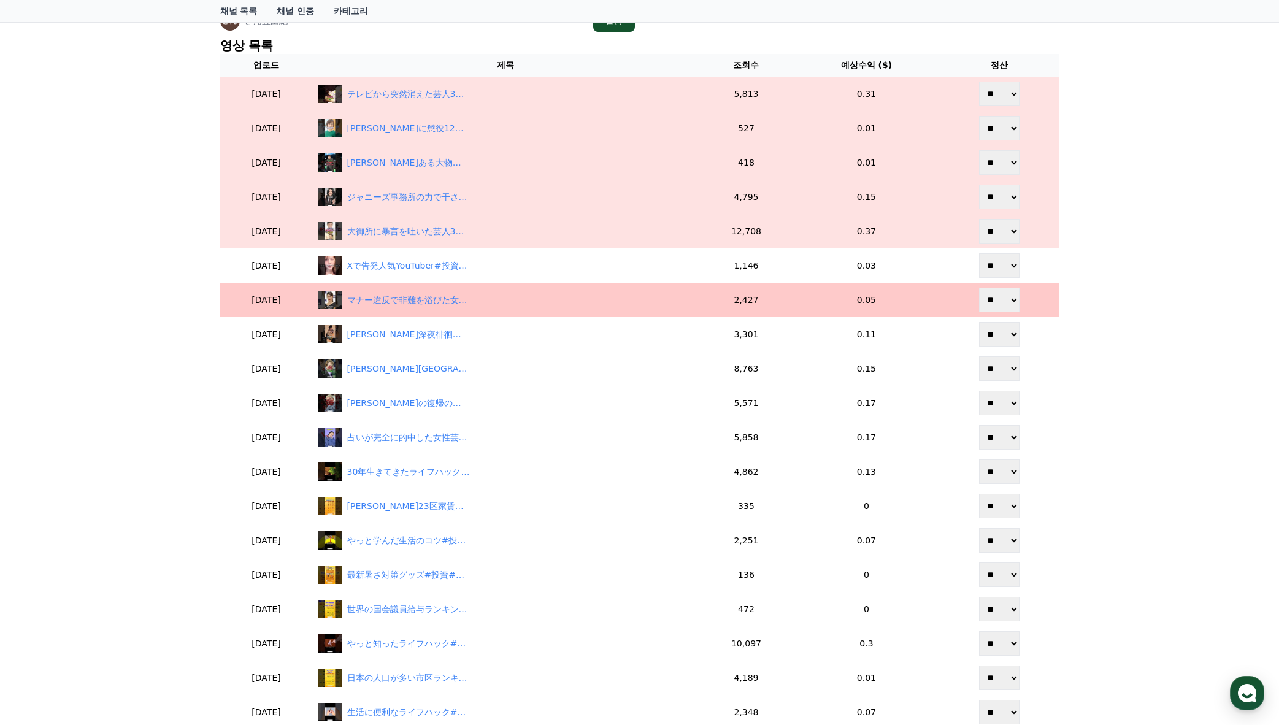
click at [424, 294] on div "マナー違反で非難を浴びた女性芸能人3選#投資#転職#貯金" at bounding box center [408, 300] width 123 height 13
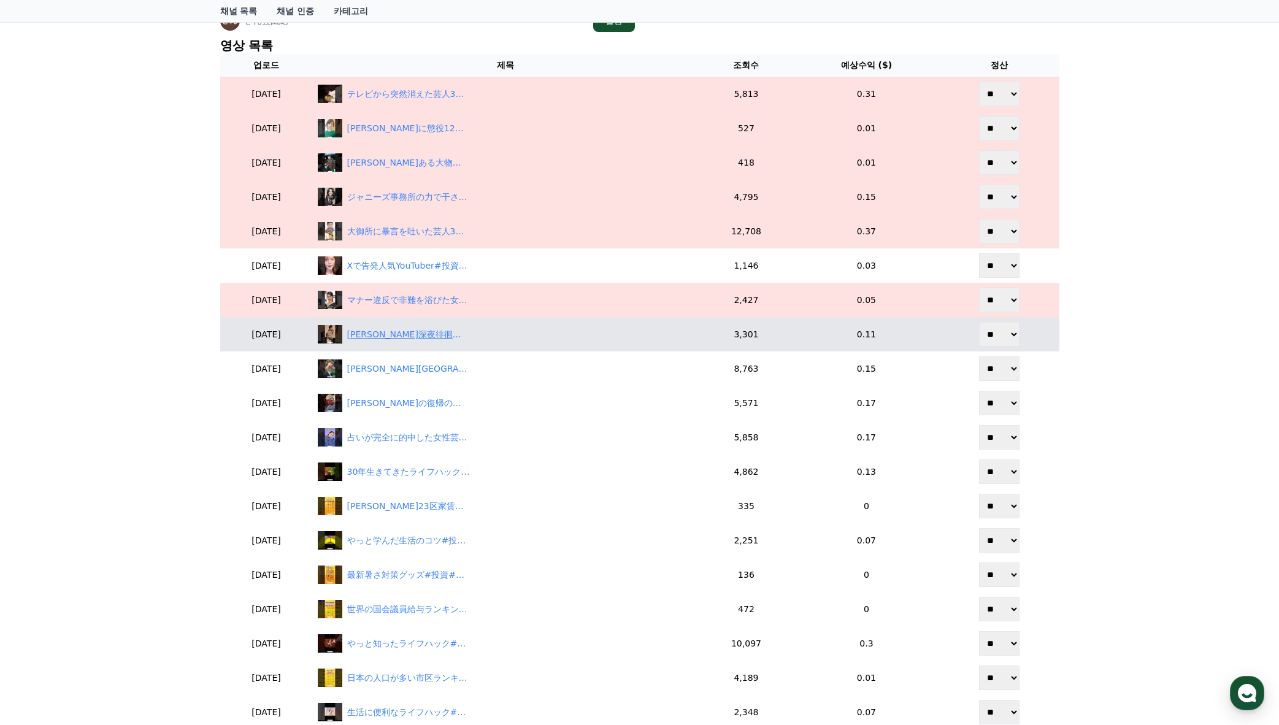
click at [429, 331] on div "中村玉緒深夜徘徊がやばすぎる#投資#転職#貯金" at bounding box center [408, 334] width 123 height 13
click at [997, 337] on select "** **" at bounding box center [999, 334] width 40 height 25
select select "********"
click at [980, 322] on select "** **" at bounding box center [999, 334] width 40 height 25
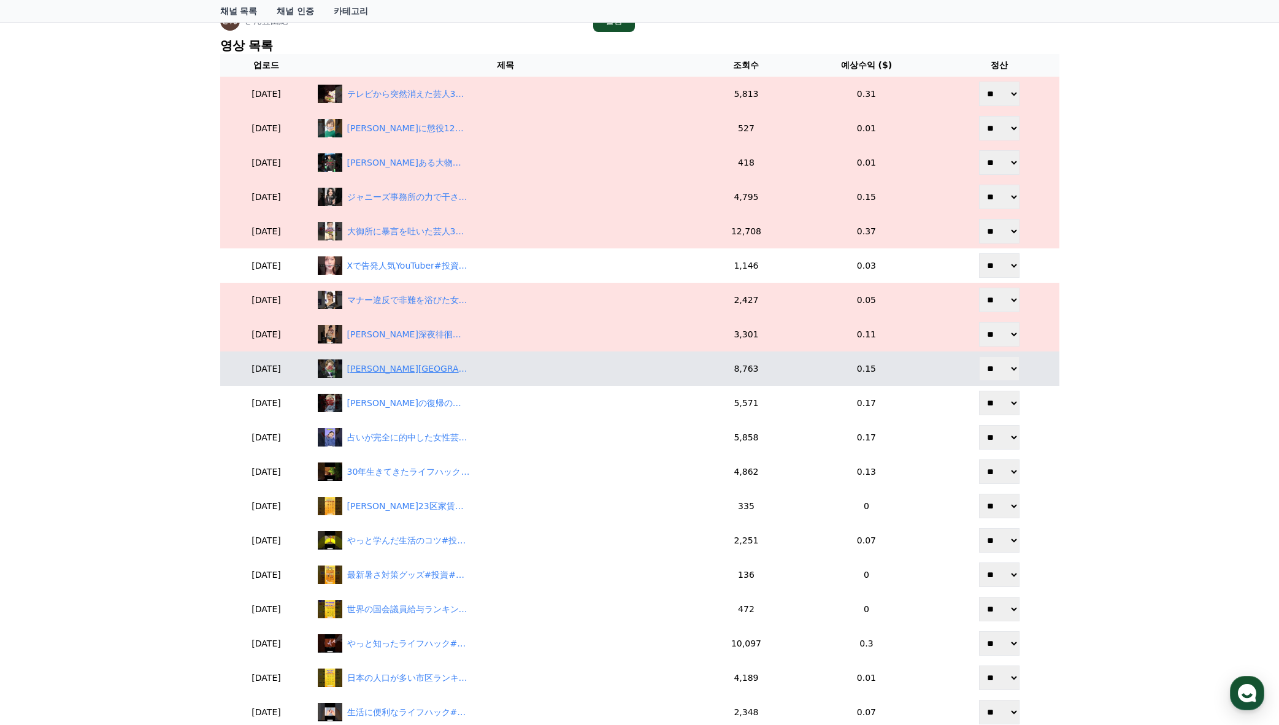
click at [378, 366] on div "中居正広都内で不審な行動をしていたことが判明#投資#転職#貯金" at bounding box center [506, 368] width 376 height 18
click at [1000, 374] on select "** **" at bounding box center [999, 368] width 40 height 25
select select "********"
click at [980, 356] on select "** **" at bounding box center [999, 368] width 40 height 25
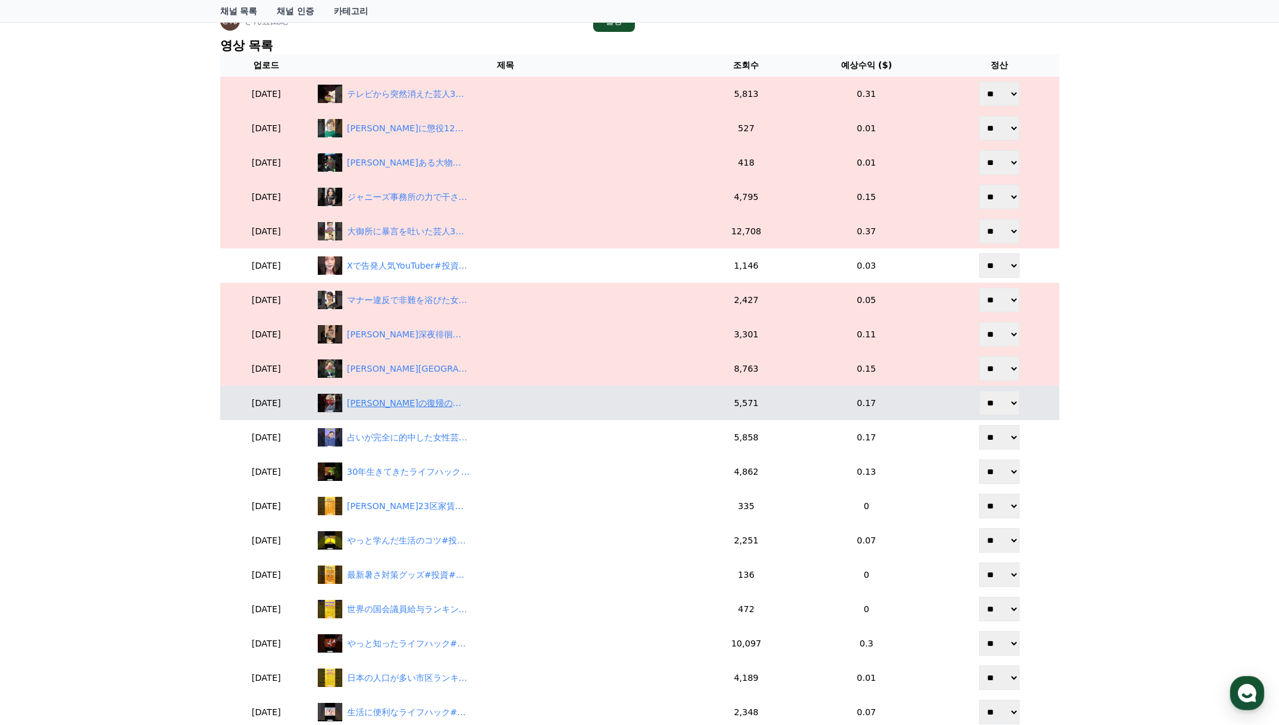
click at [452, 405] on div "松本人志の復帰の道筋がやばすぎる#投資#転職#貯金" at bounding box center [408, 403] width 123 height 13
click at [438, 400] on div "松本人志の復帰の道筋がやばすぎる#投資#転職#貯金" at bounding box center [408, 403] width 123 height 13
click at [995, 405] on select "** **" at bounding box center [999, 403] width 40 height 25
select select "********"
click at [980, 391] on select "** **" at bounding box center [999, 403] width 40 height 25
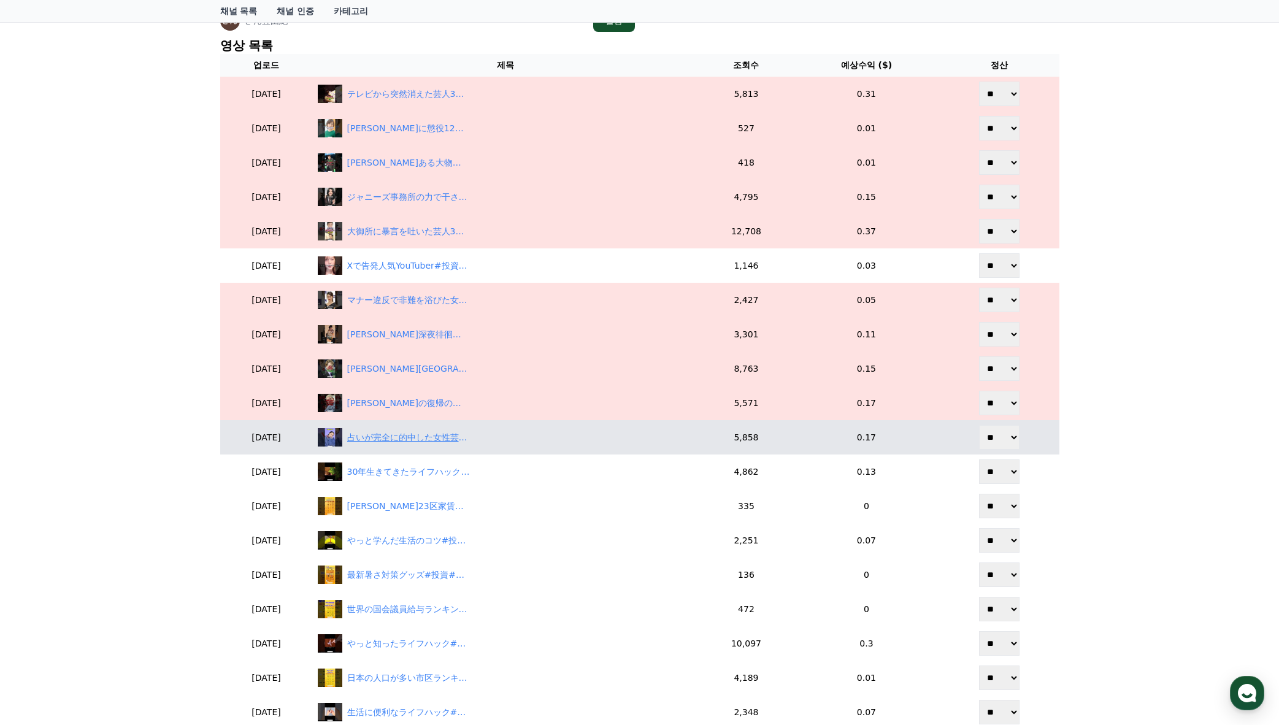
click at [470, 439] on div "占いが完全に的中した女性芸能人3選#投資#転職#貯金" at bounding box center [408, 437] width 123 height 13
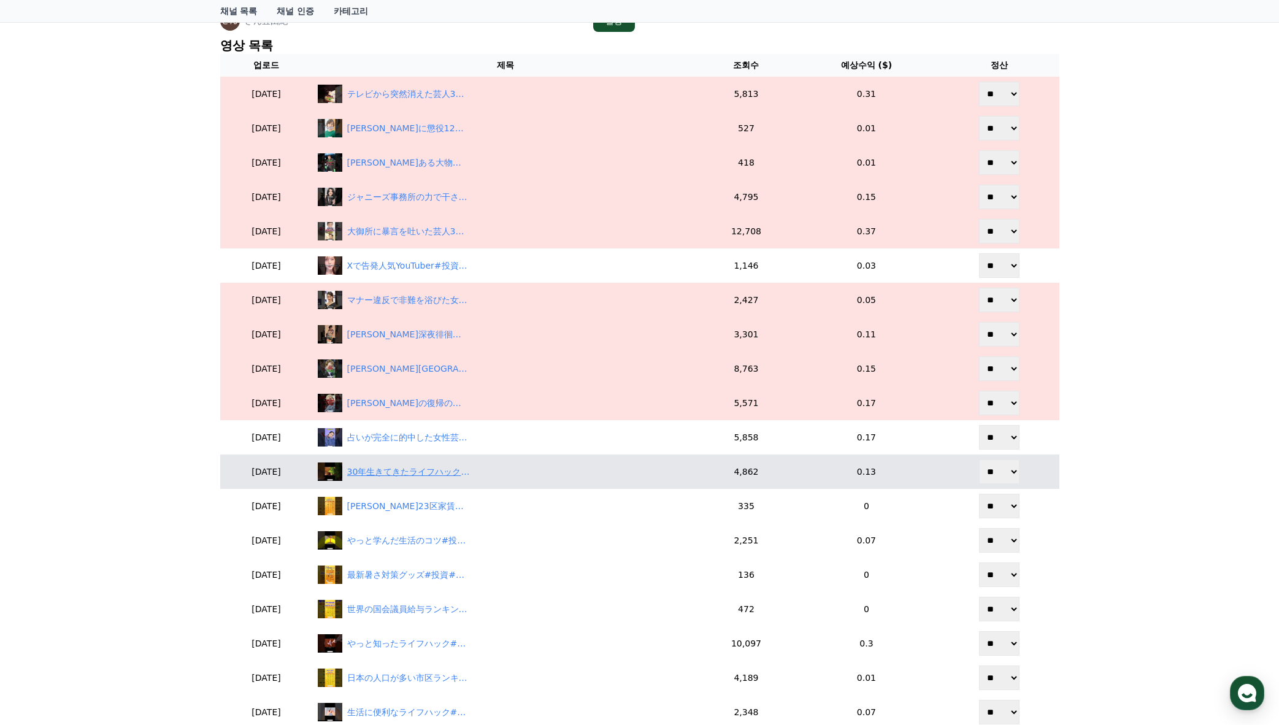
click at [402, 470] on div "30年生きてきたライフハック#投資#転職#貯金 #ライフハック" at bounding box center [408, 472] width 123 height 13
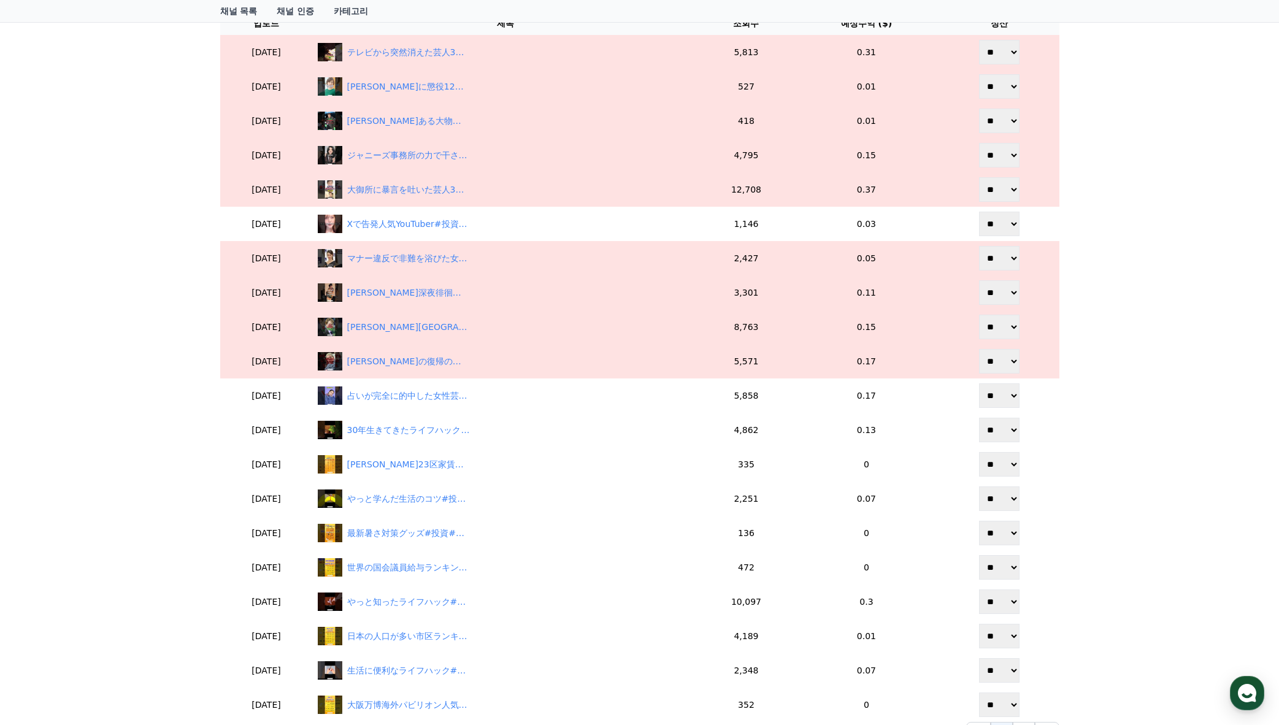
scroll to position [184, 0]
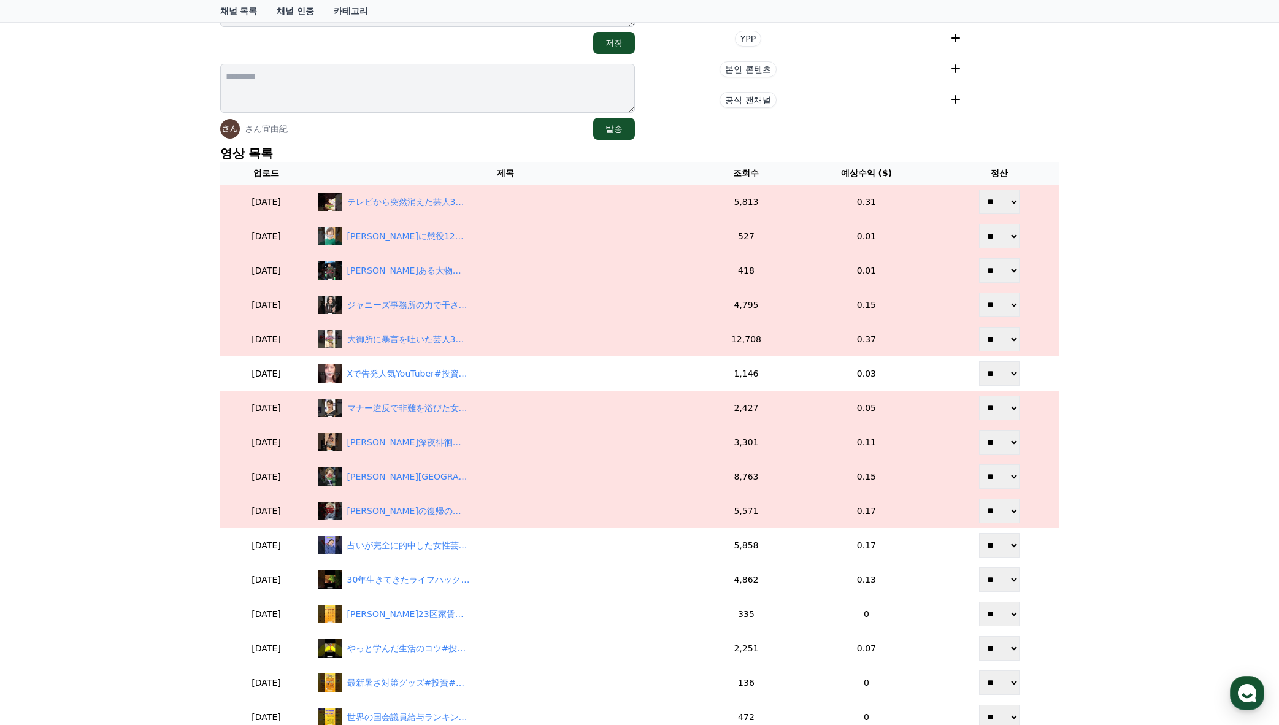
click at [1148, 145] on div "채널 상세 ゆっチャンネル @yusuke03220 저장 さん宜由紀 발송 현재 태그 태그 삭제 태그 추가 태그 추가 YPP 본인 콘텐츠 공식 팬채…" at bounding box center [639, 400] width 1279 height 1002
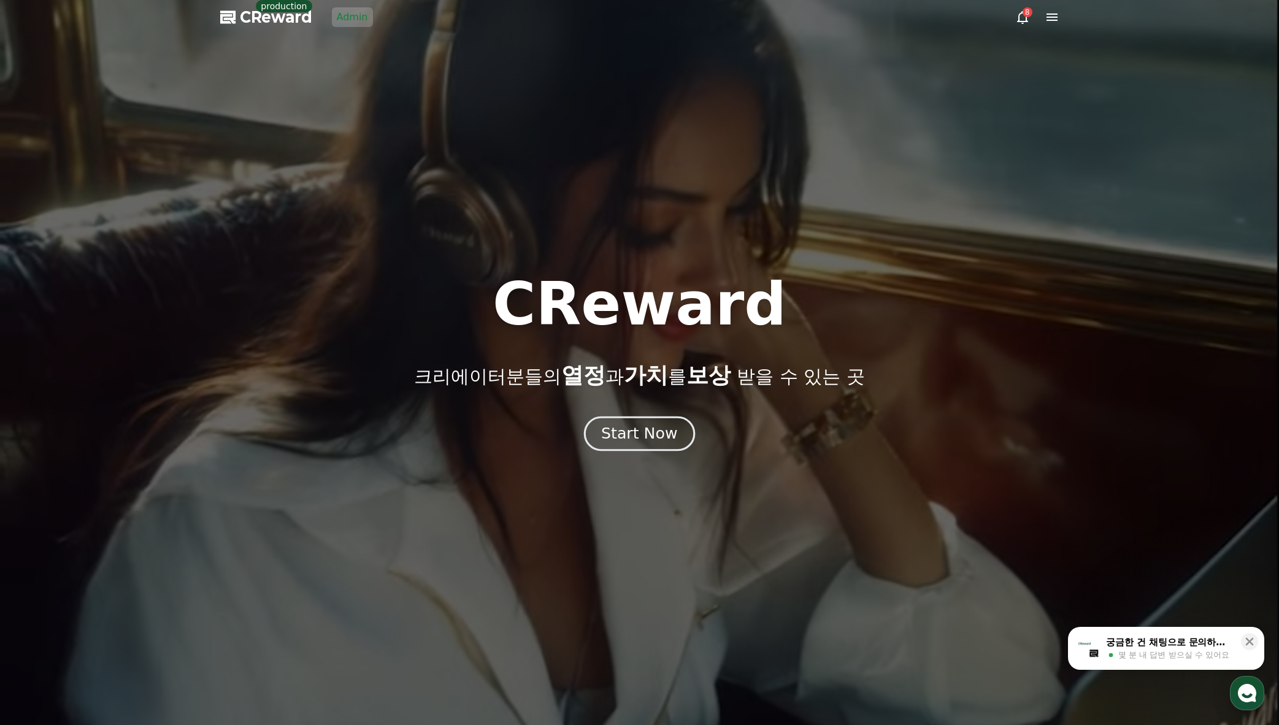
click at [647, 424] on div "Start Now" at bounding box center [639, 433] width 76 height 21
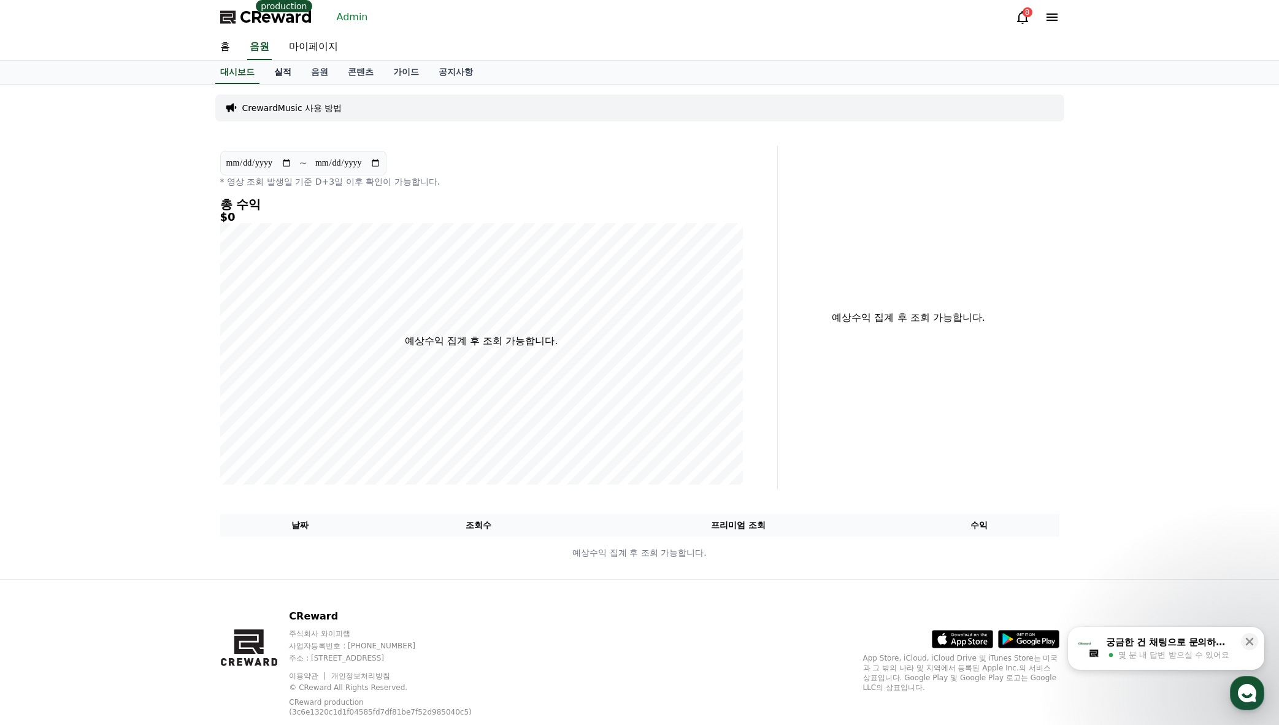
click at [299, 74] on link "실적" at bounding box center [282, 72] width 37 height 23
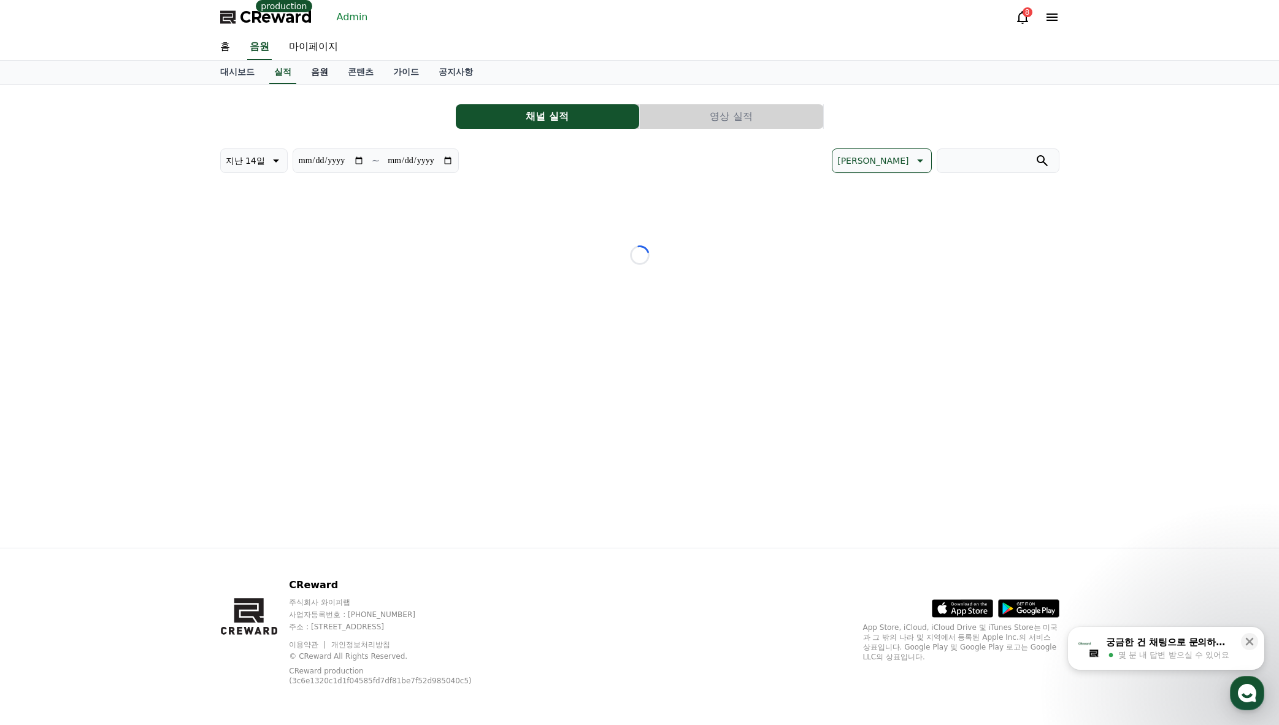
click at [318, 69] on link "음원" at bounding box center [319, 72] width 37 height 23
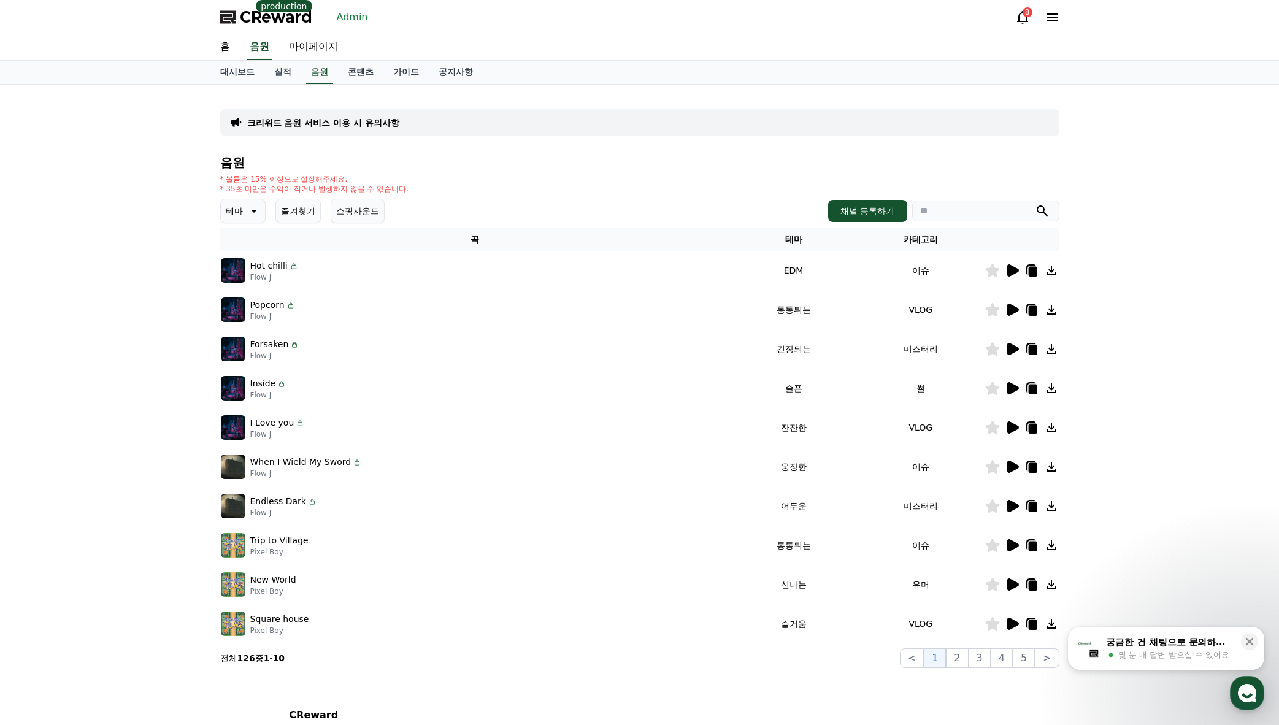
click at [316, 120] on p "크리워드 음원 서비스 이용 시 유의사항" at bounding box center [323, 123] width 152 height 12
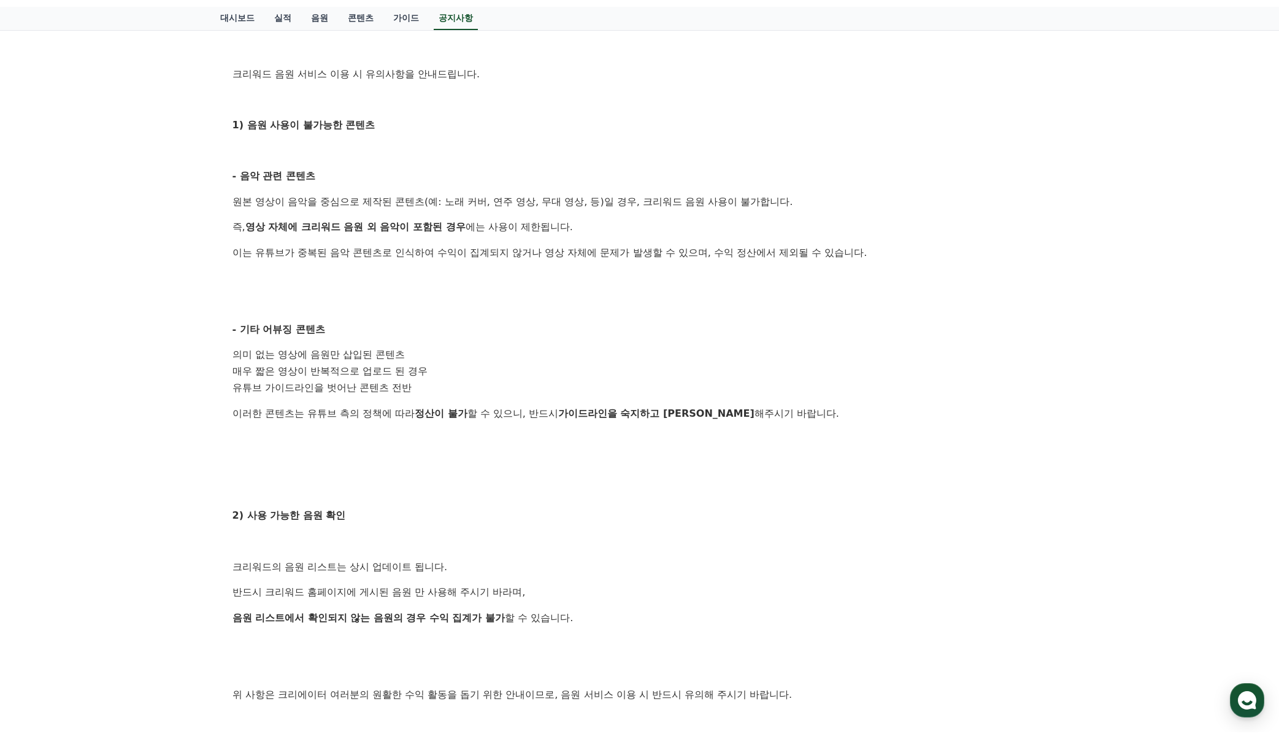
scroll to position [245, 0]
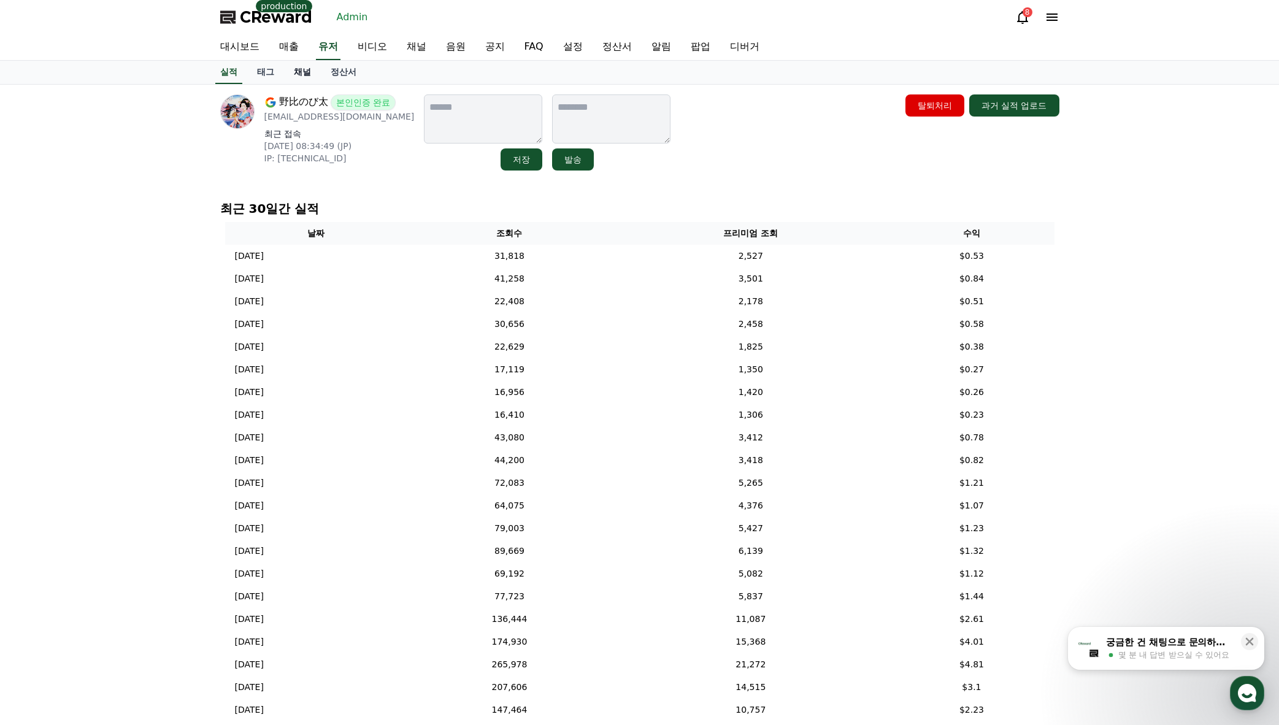
click at [307, 74] on link "채널" at bounding box center [302, 72] width 37 height 23
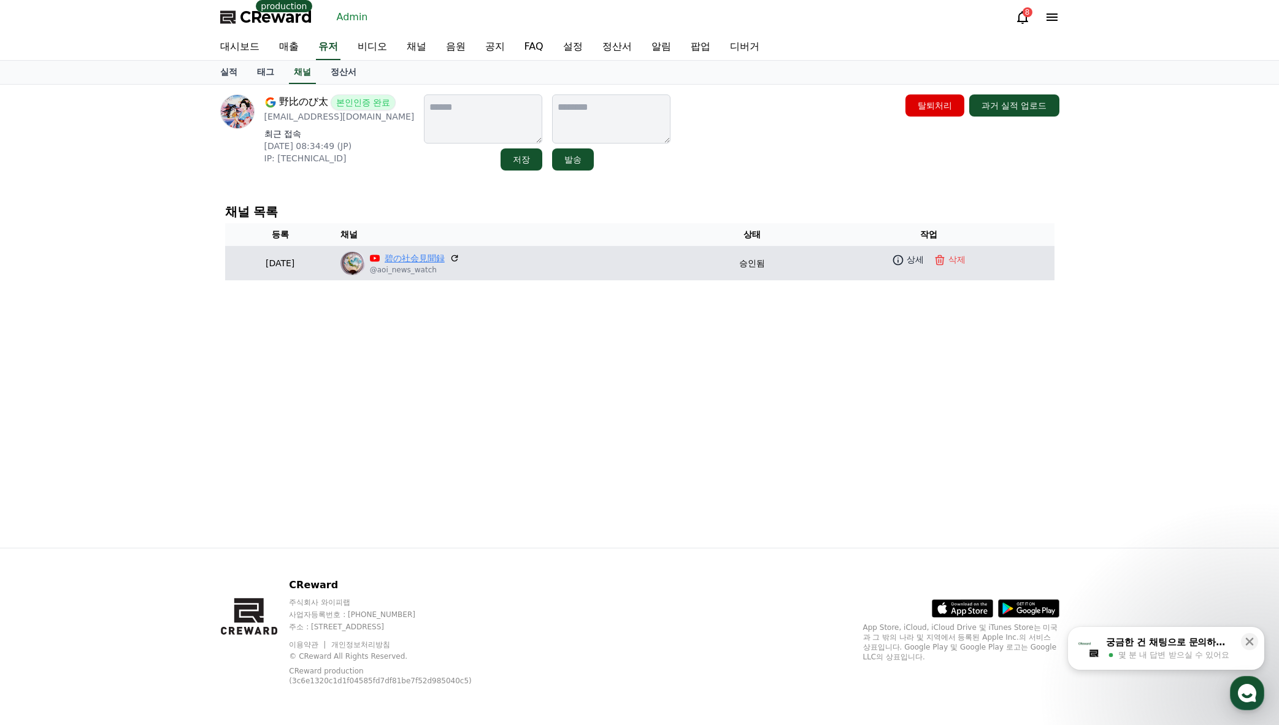
click at [440, 259] on link "碧の社会見聞録" at bounding box center [415, 258] width 60 height 13
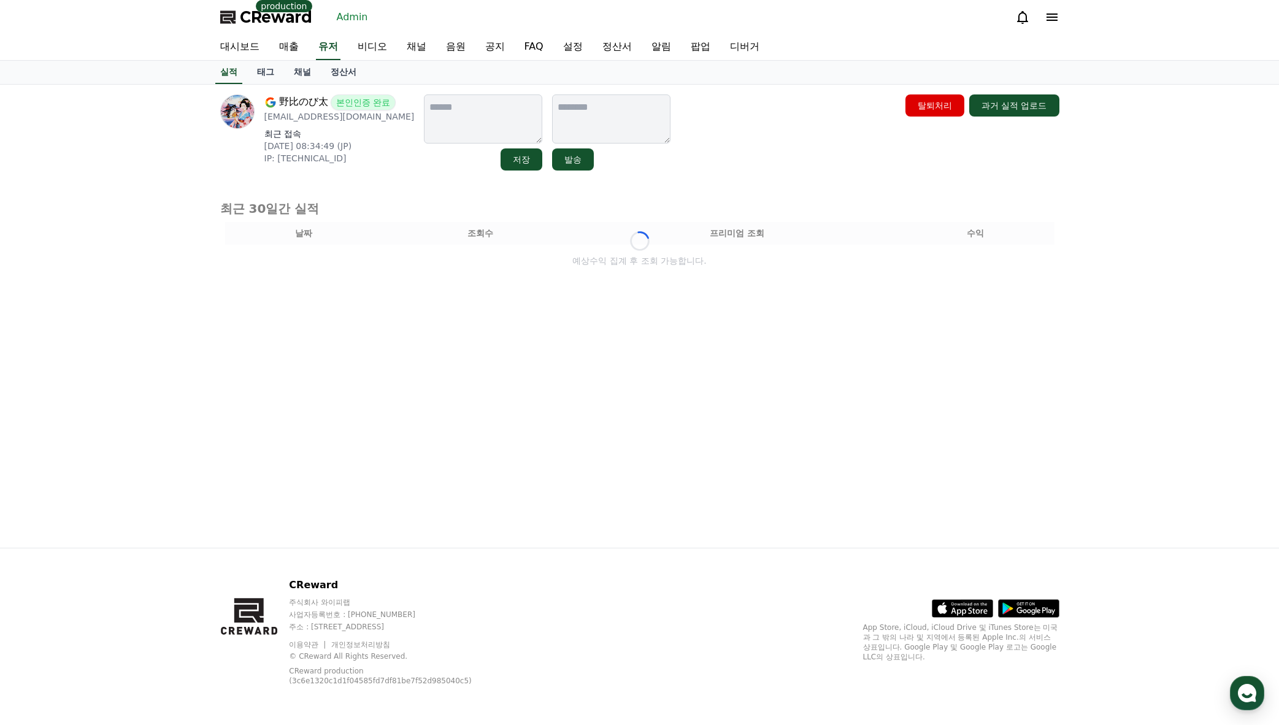
click at [302, 74] on link "채널" at bounding box center [302, 72] width 37 height 23
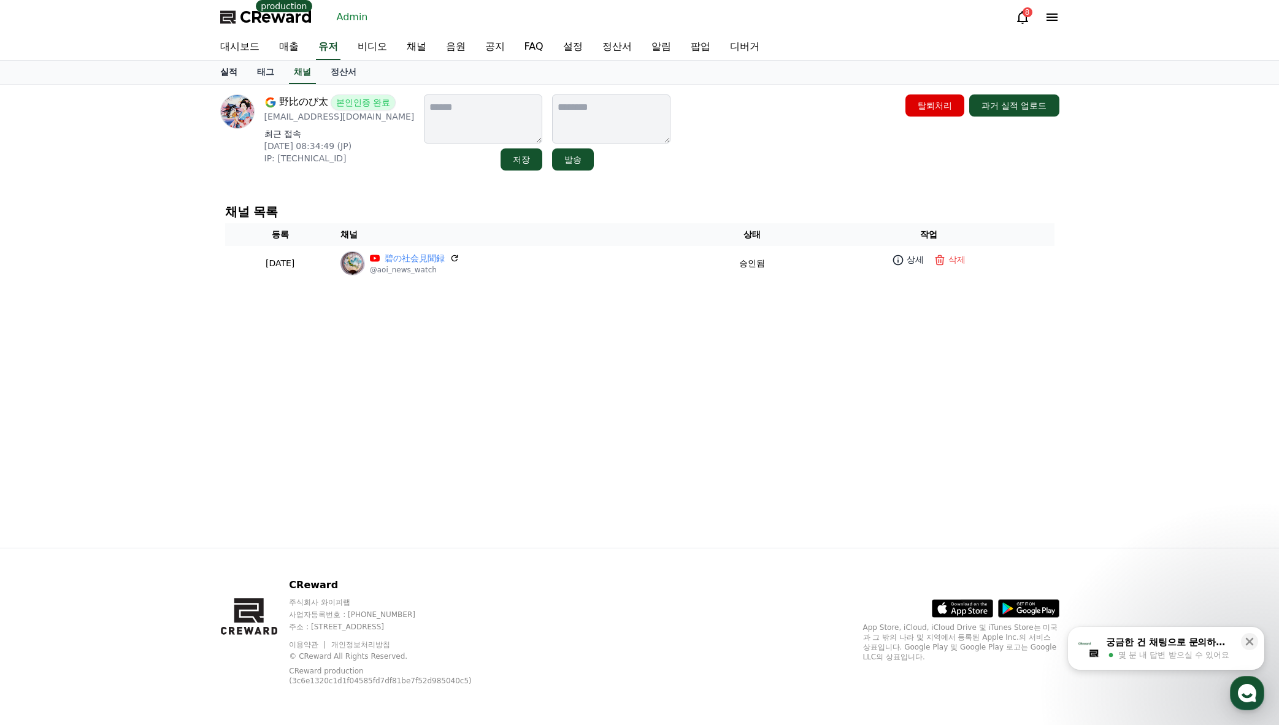
click at [215, 70] on link "실적" at bounding box center [228, 72] width 37 height 23
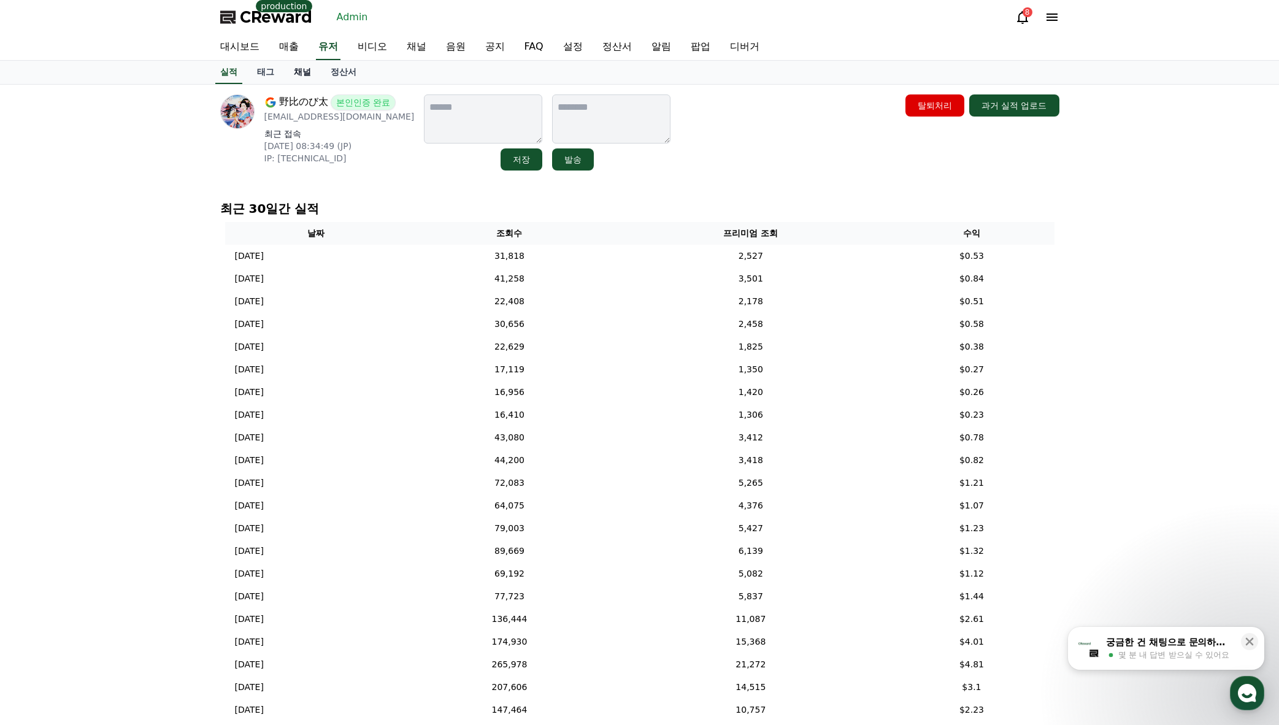
click at [307, 72] on link "채널" at bounding box center [302, 72] width 37 height 23
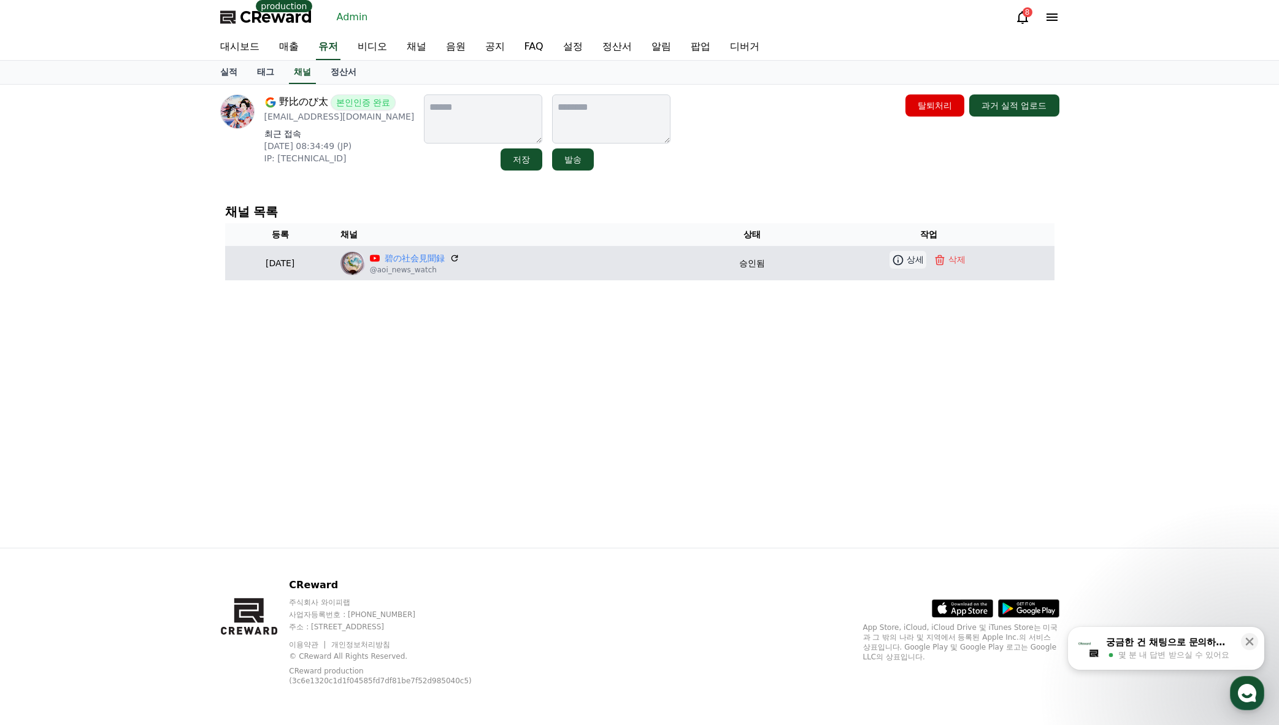
click at [900, 259] on icon at bounding box center [898, 260] width 10 height 10
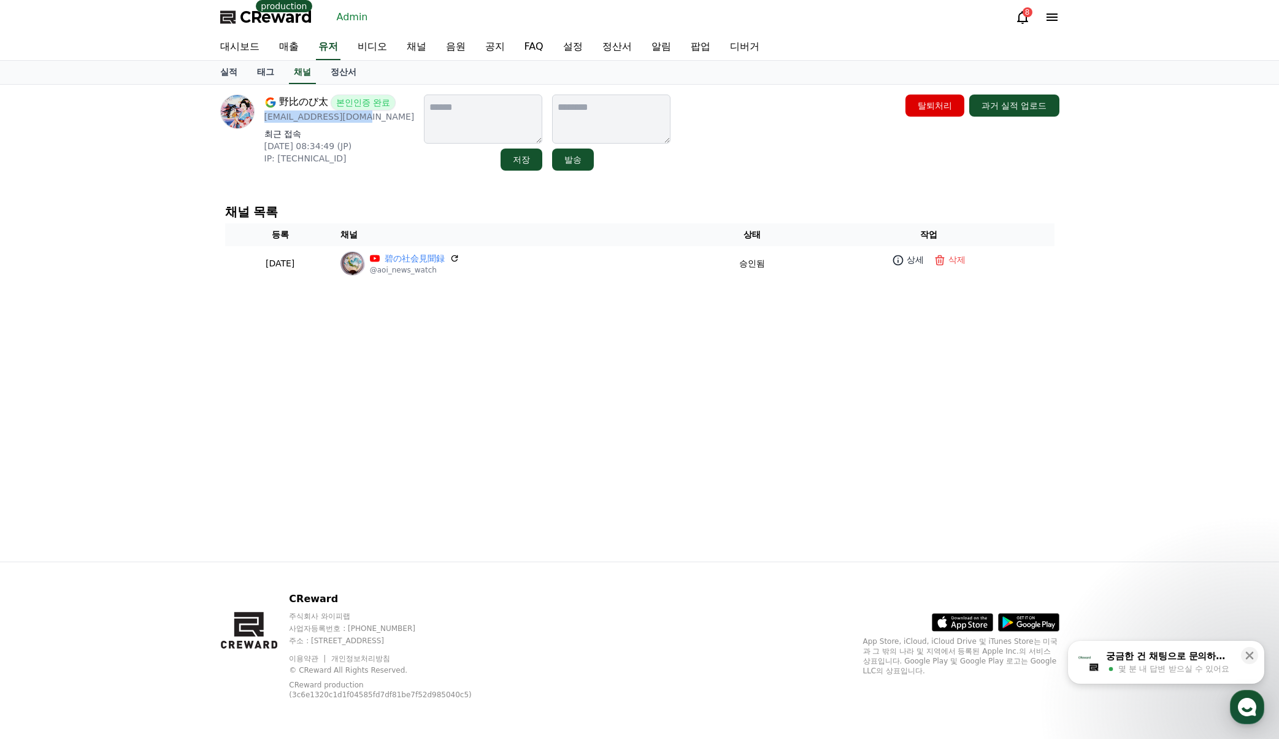
drag, startPoint x: 374, startPoint y: 118, endPoint x: 259, endPoint y: 118, distance: 114.1
click at [259, 118] on div "野比のび太 본인인증 완료 a501014030@gmail.com 최근 접속 2025-07-22 08:34:49 (JP) IP: 202.59.17…" at bounding box center [317, 132] width 194 height 76
copy p "a501014030@gmail.com"
click at [291, 83] on link "채널" at bounding box center [302, 72] width 27 height 23
click at [236, 75] on link "실적" at bounding box center [228, 72] width 37 height 23
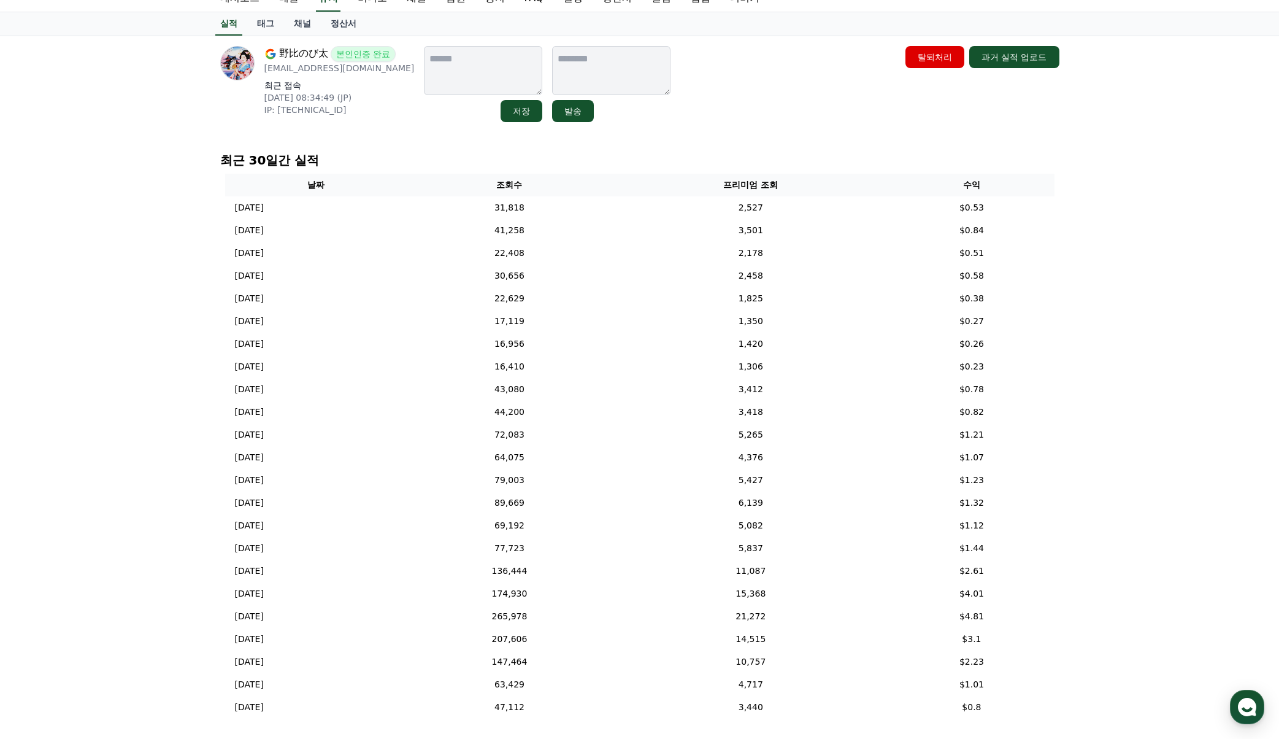
scroll to position [44, 0]
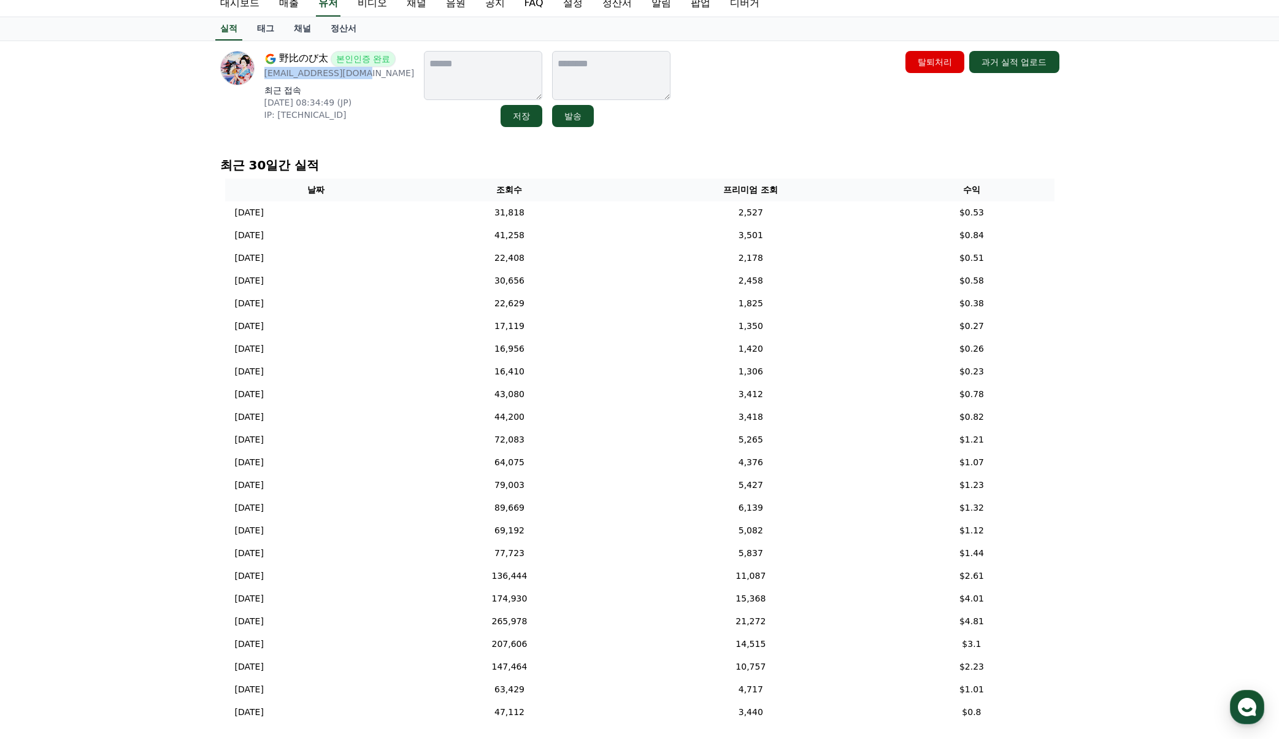
drag, startPoint x: 371, startPoint y: 74, endPoint x: 264, endPoint y: 79, distance: 106.8
click at [264, 79] on p "a501014030@gmail.com" at bounding box center [339, 73] width 150 height 12
copy p "a501014030@gmail.com"
click at [301, 39] on link "채널" at bounding box center [302, 28] width 37 height 23
click at [301, 33] on link "채널" at bounding box center [302, 28] width 27 height 23
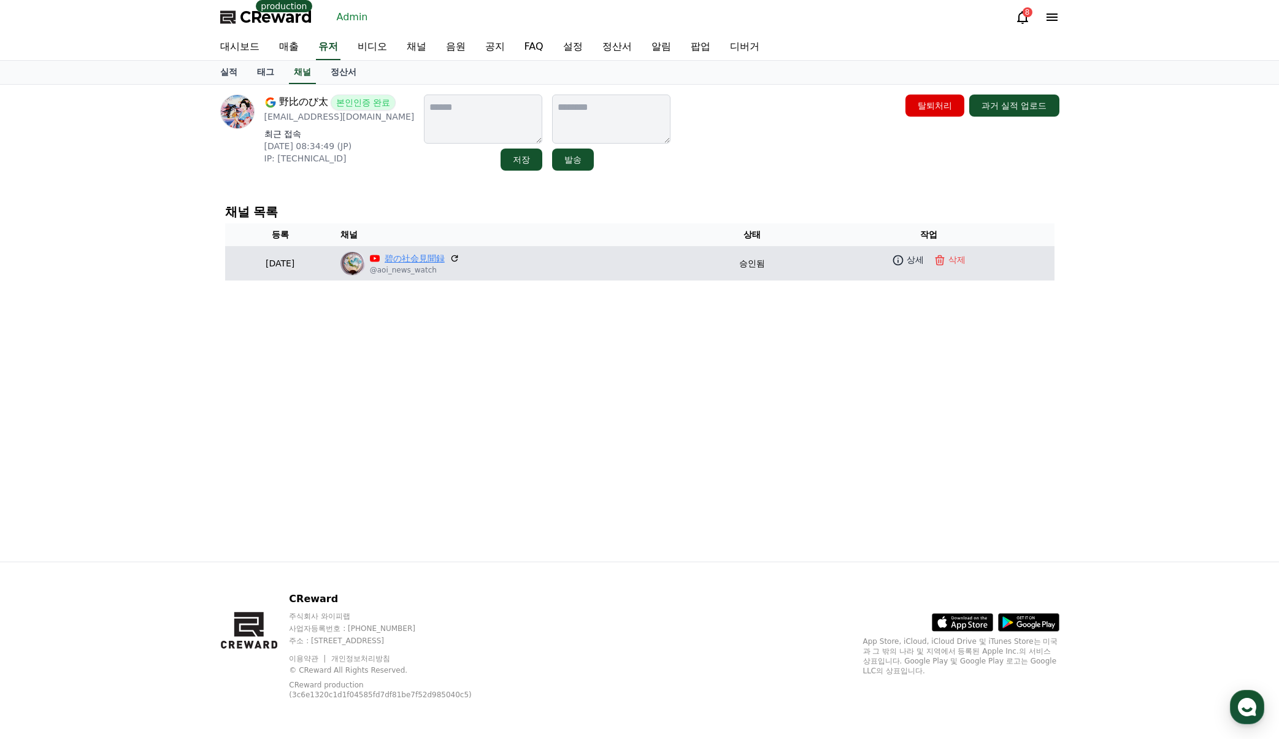
click at [432, 257] on link "碧の社会見聞録" at bounding box center [415, 258] width 60 height 13
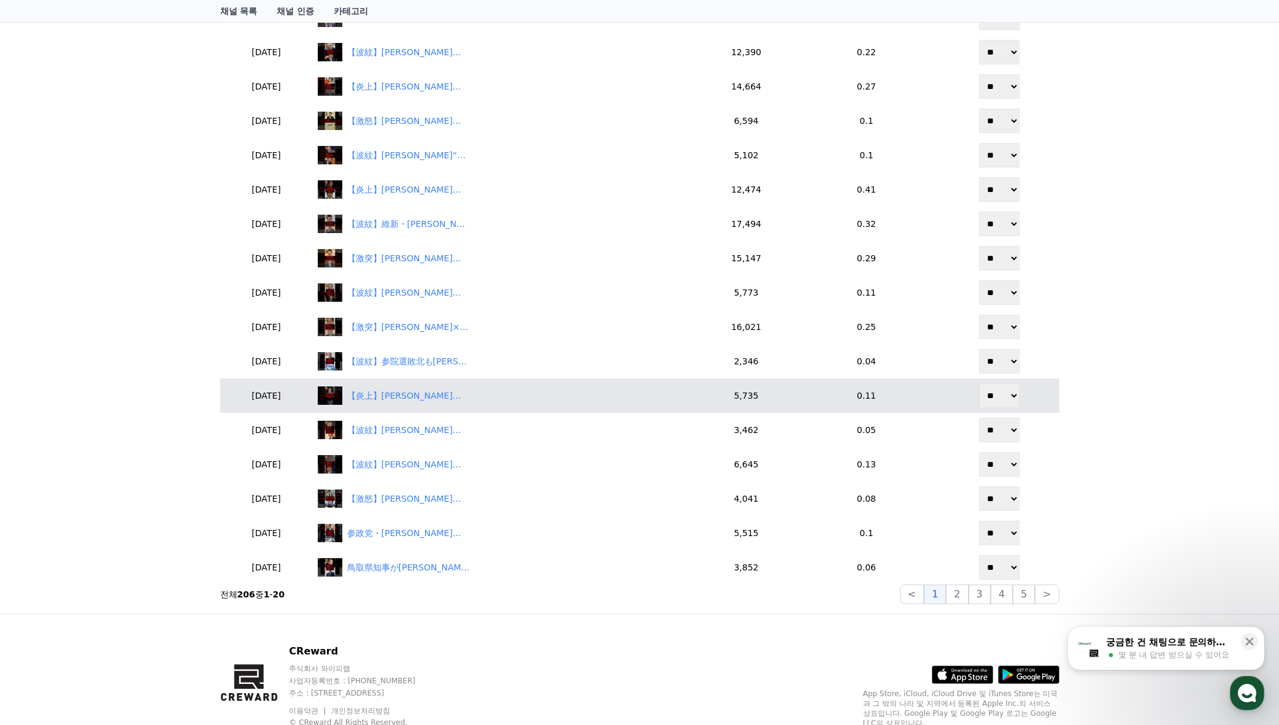
scroll to position [537, 0]
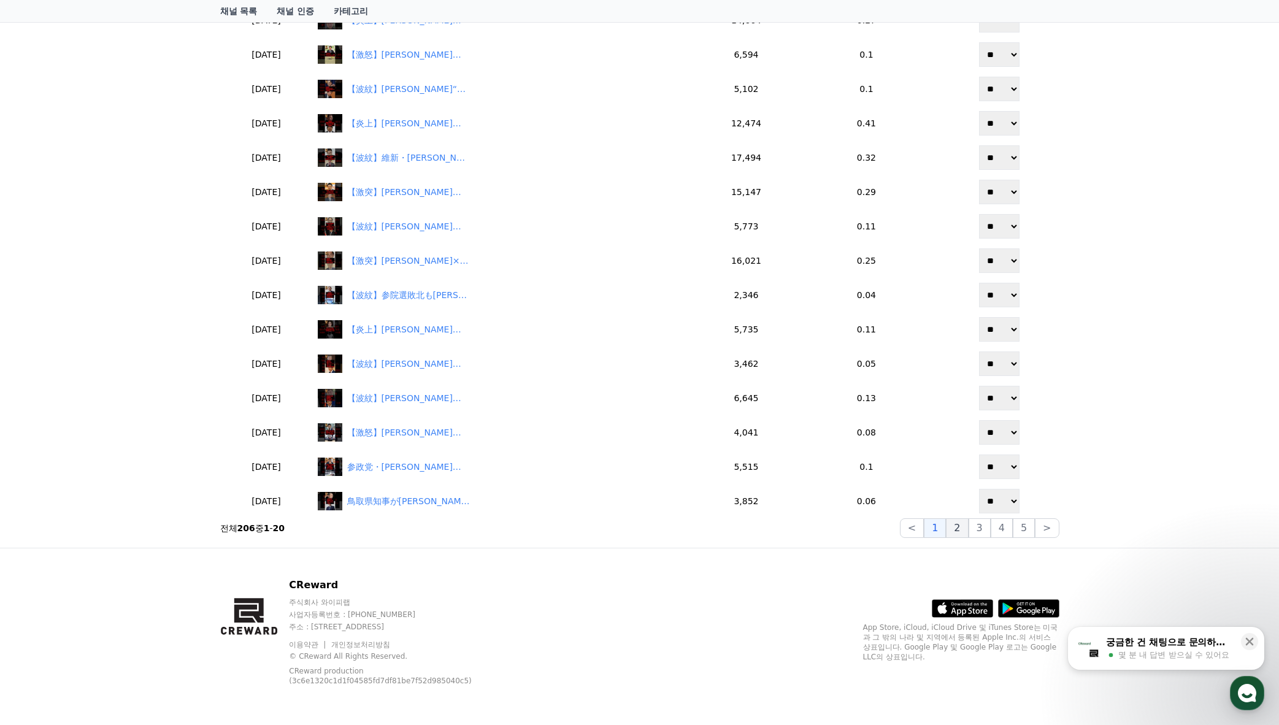
click at [969, 528] on button "2" at bounding box center [980, 528] width 22 height 20
click at [935, 528] on button "1" at bounding box center [935, 528] width 22 height 20
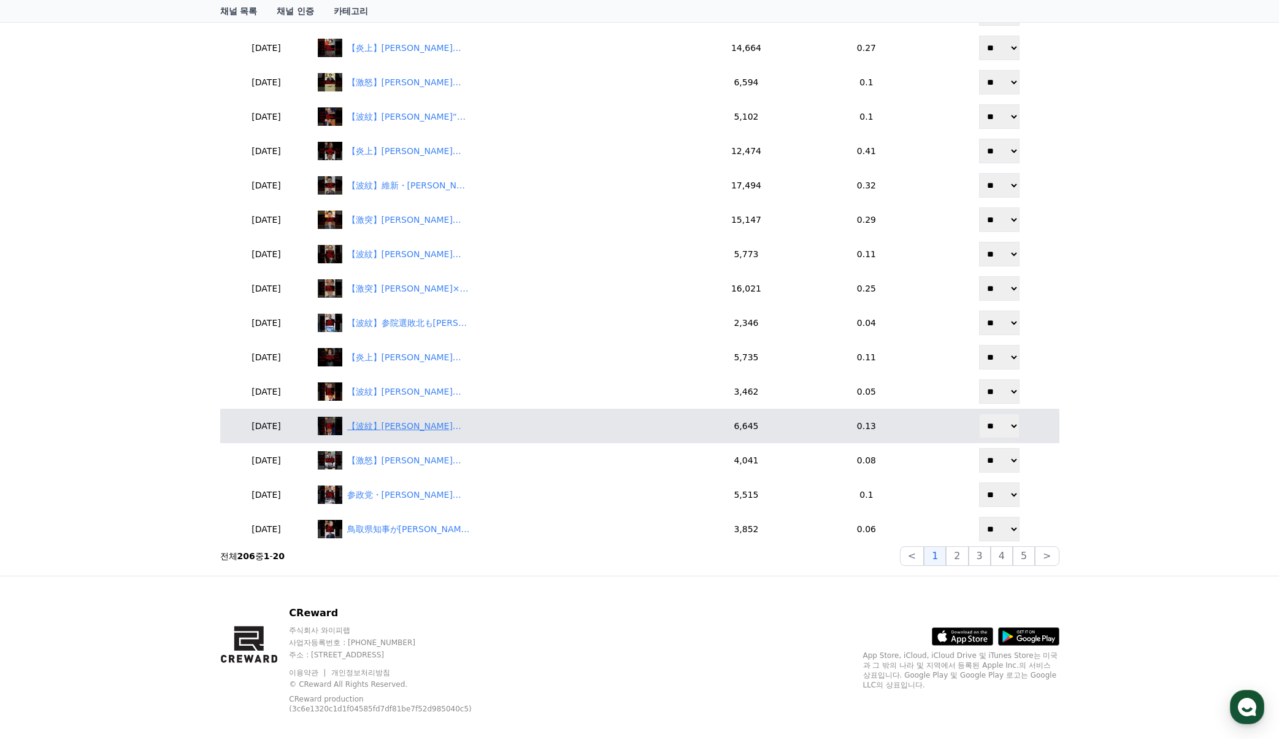
scroll to position [524, 0]
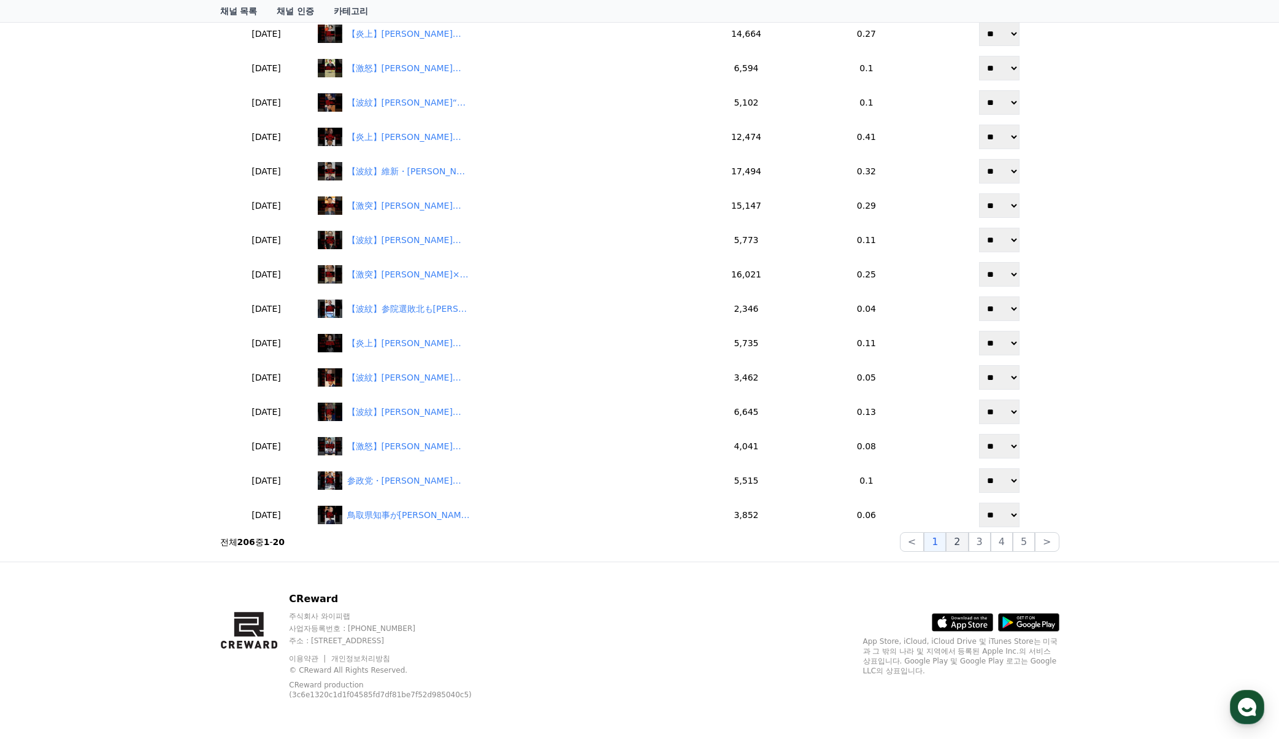
click at [969, 537] on button "2" at bounding box center [980, 542] width 22 height 20
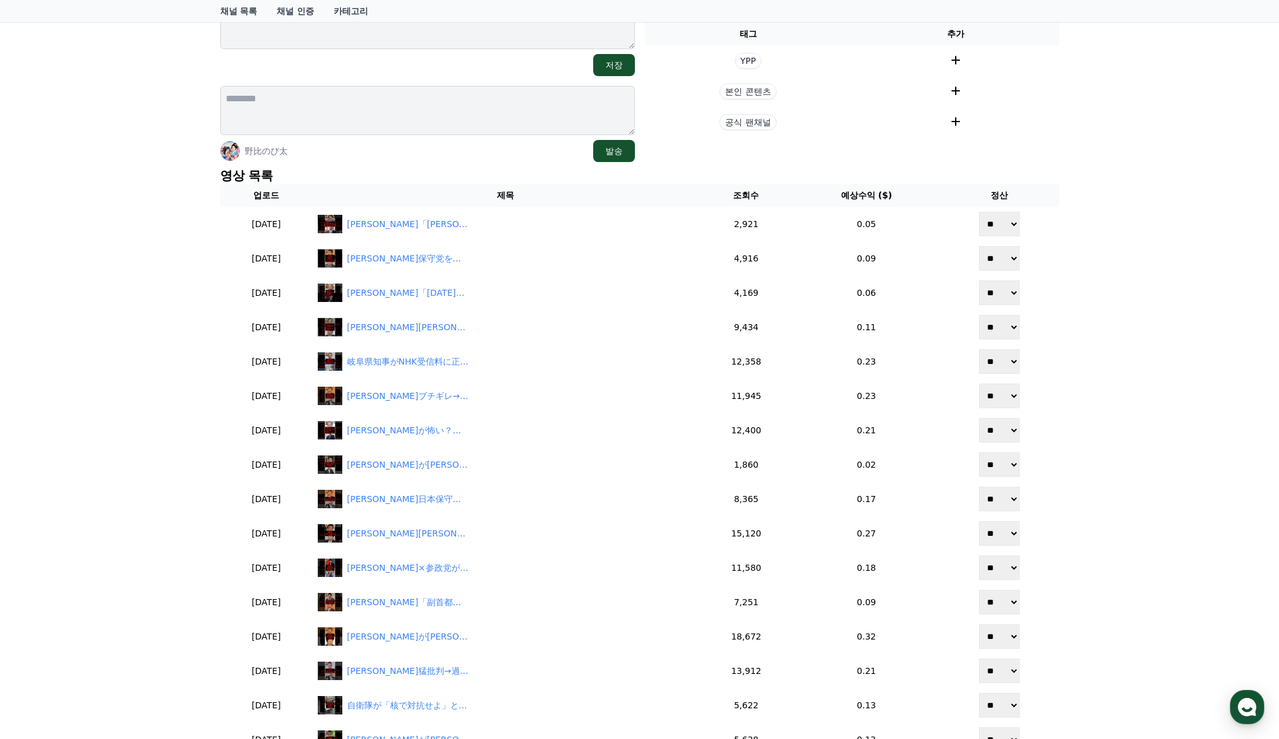
scroll to position [0, 0]
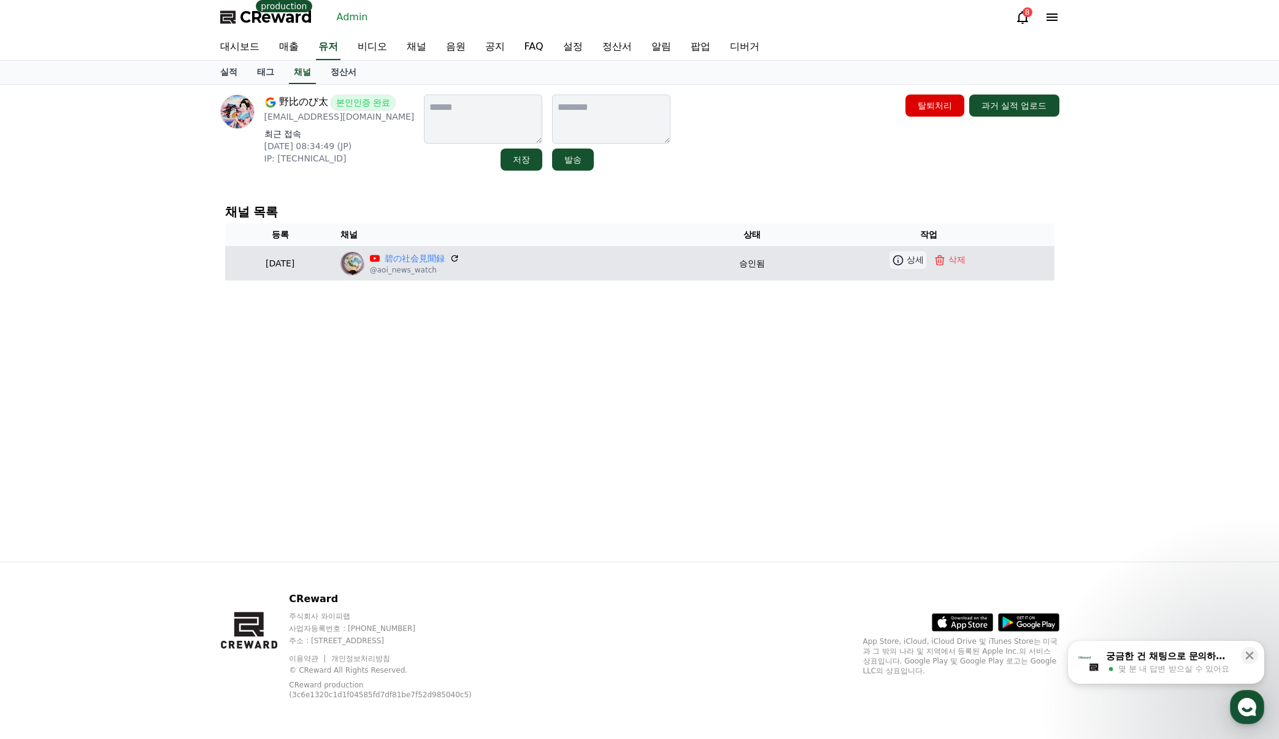
click at [903, 256] on icon at bounding box center [898, 260] width 10 height 10
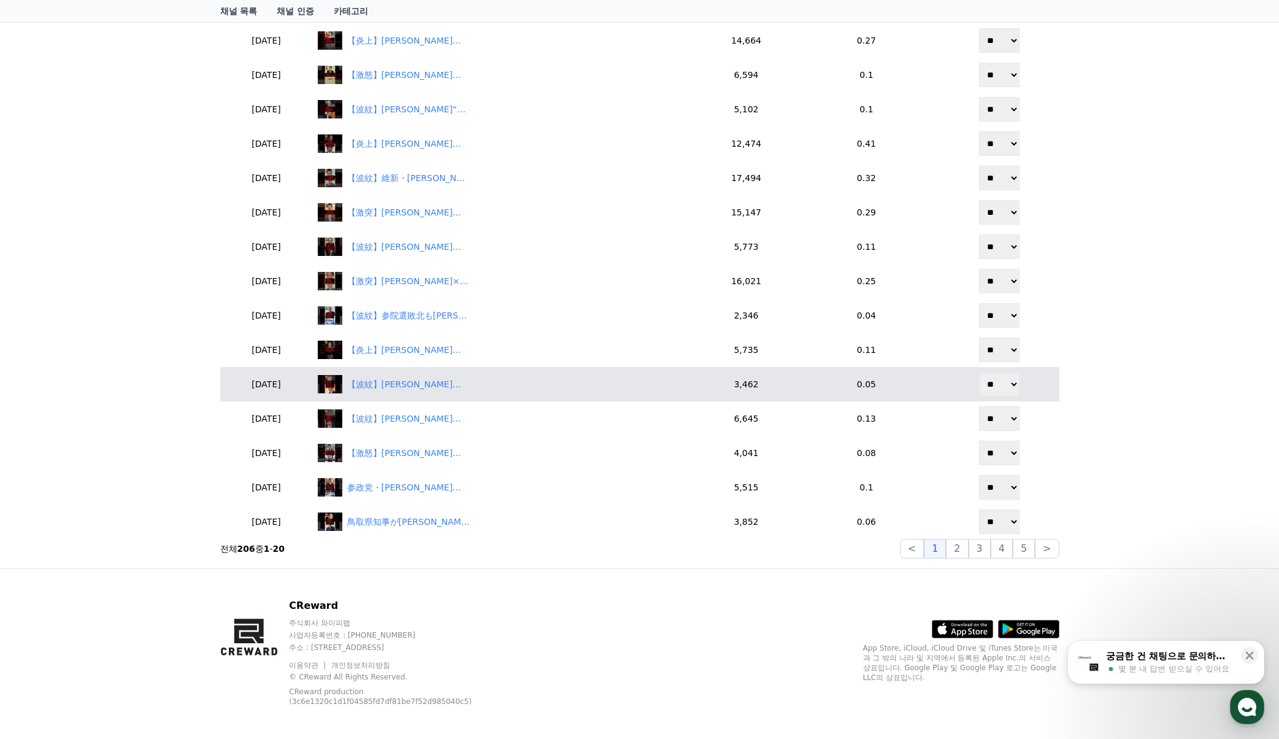
scroll to position [524, 0]
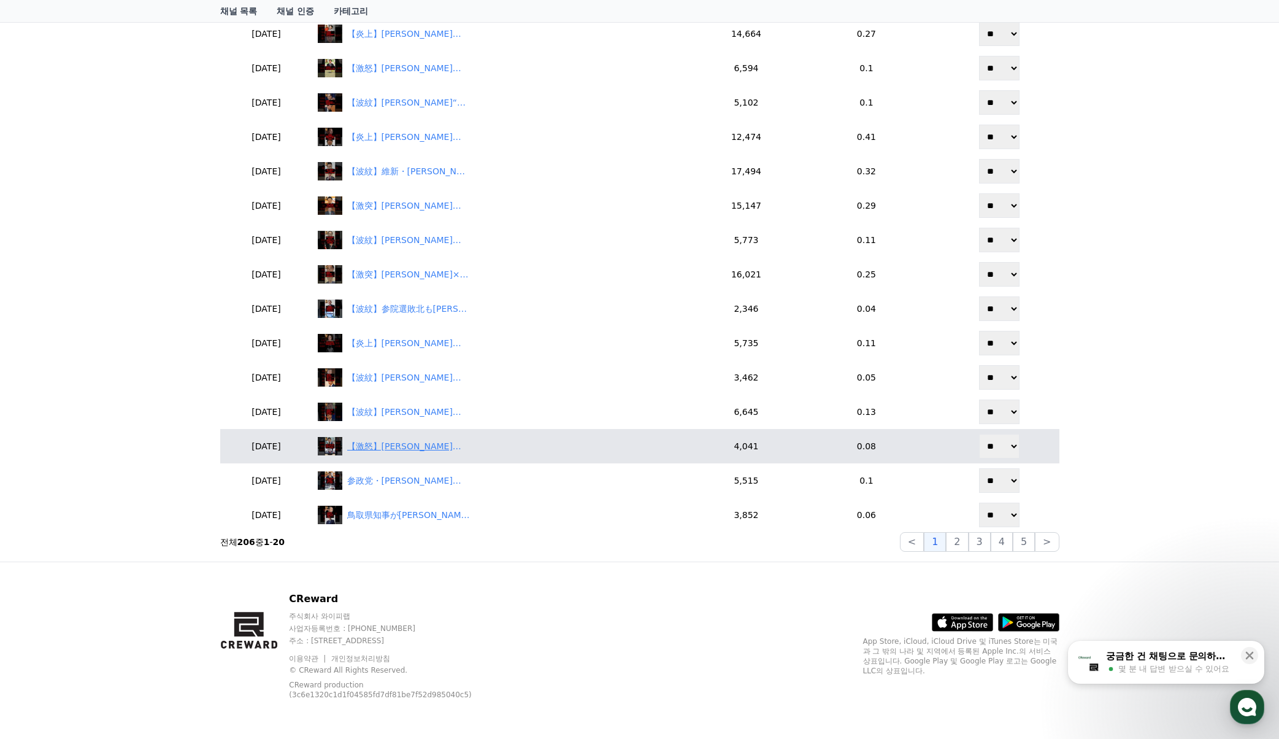
click at [424, 438] on div "【激怒】神谷宗幣が選挙妨害にブチギレ！「メディアは暴力黙認か？」　#shorts" at bounding box center [506, 446] width 376 height 18
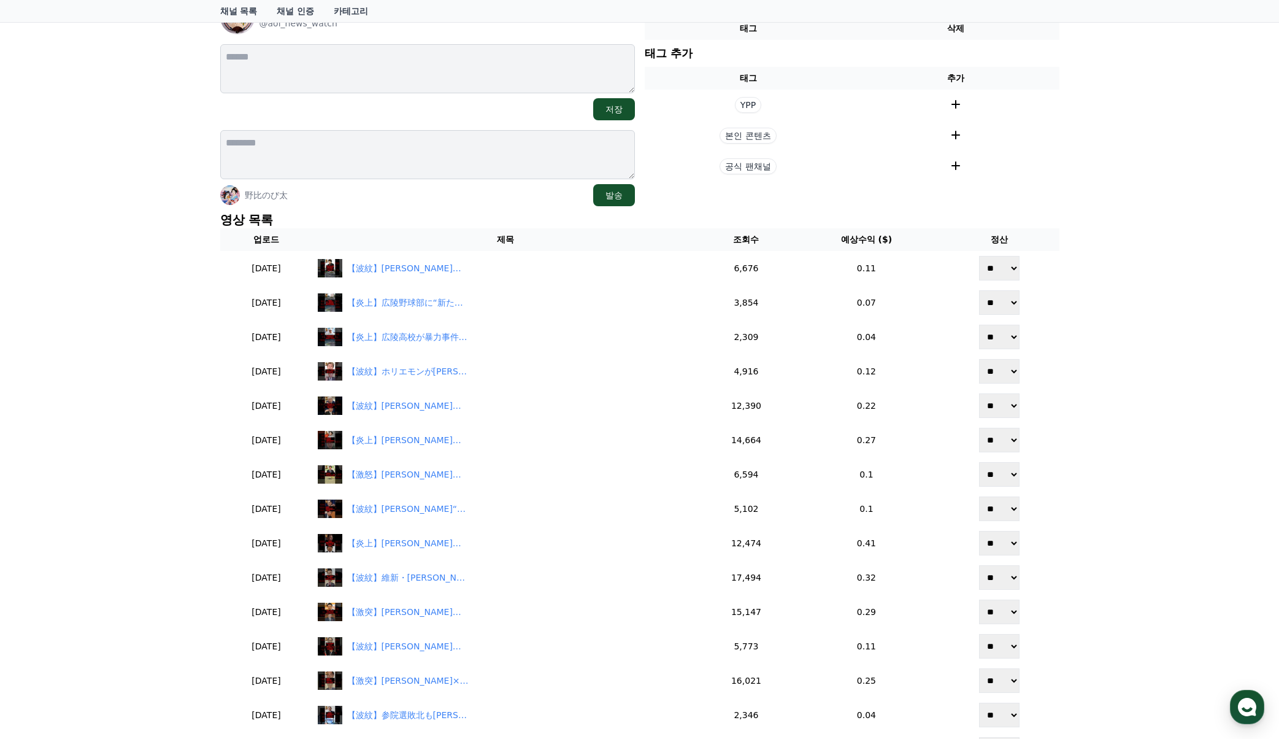
scroll to position [0, 0]
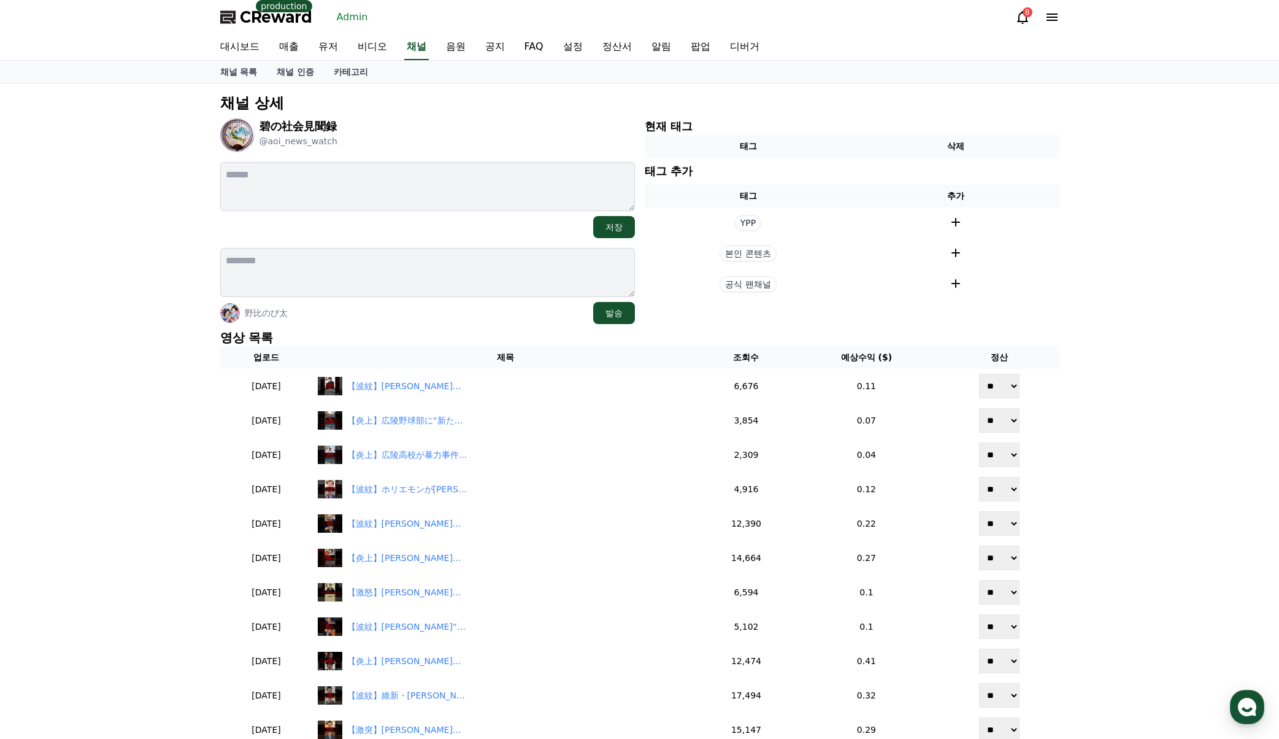
click at [1188, 125] on div "채널 상세 碧の社会見聞録 @aoi_news_watch 저장 野比のび太 발송 현재 태그 태그 삭제 태그 추가 태그 추가 YPP 본인 콘텐츠 공식…" at bounding box center [639, 584] width 1279 height 1002
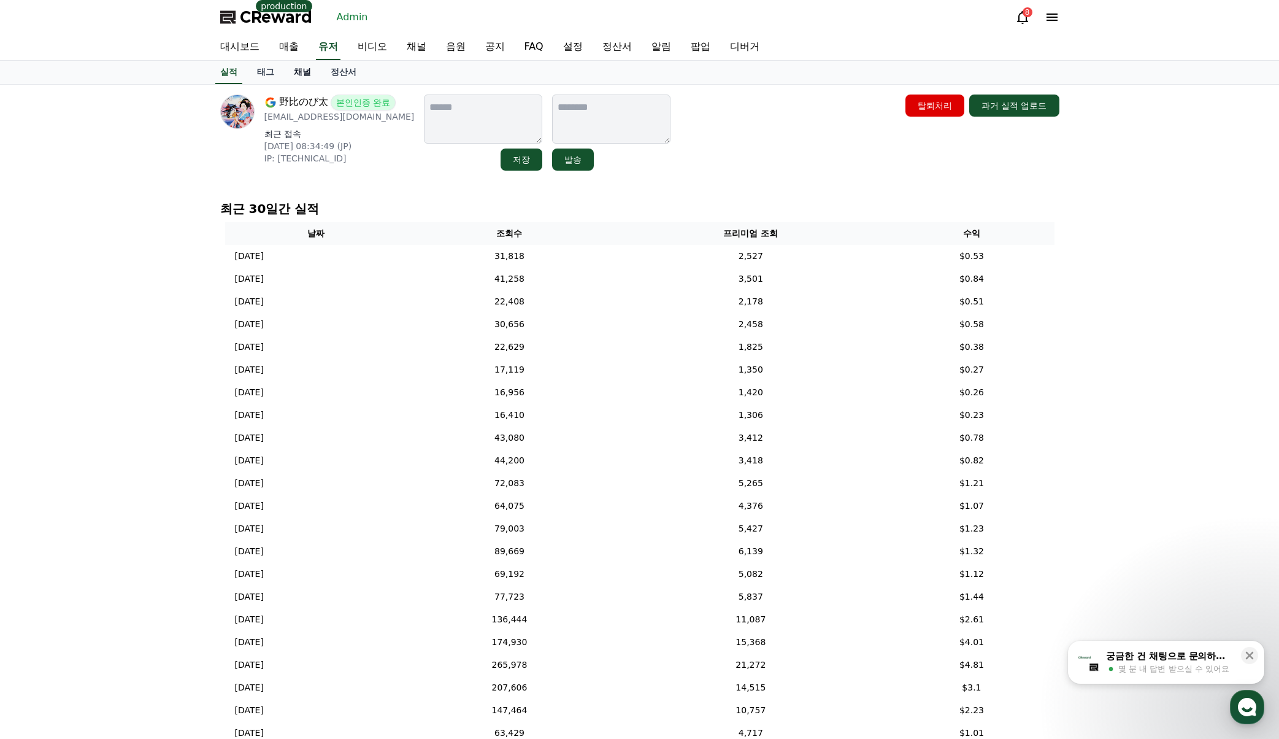
click at [302, 78] on link "채널" at bounding box center [302, 72] width 37 height 23
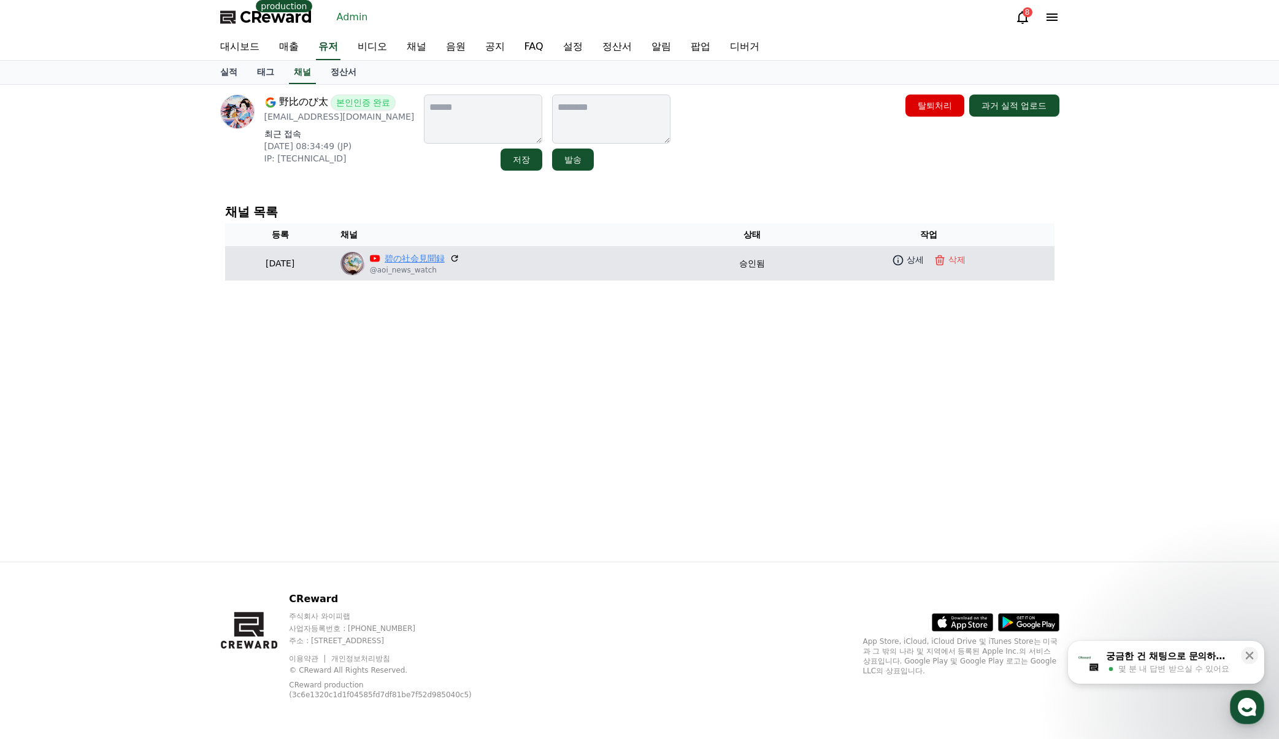
click at [427, 257] on link "碧の社会見聞録" at bounding box center [415, 258] width 60 height 13
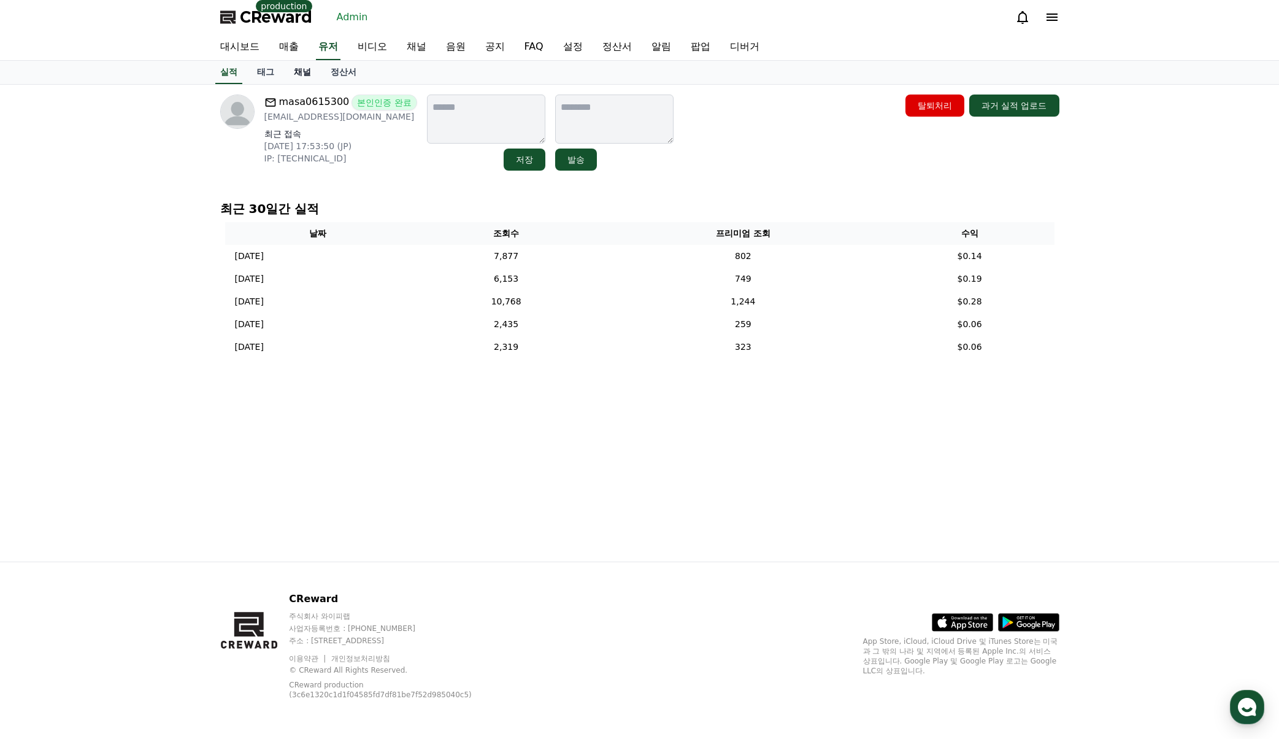
click at [298, 74] on link "채널" at bounding box center [302, 72] width 37 height 23
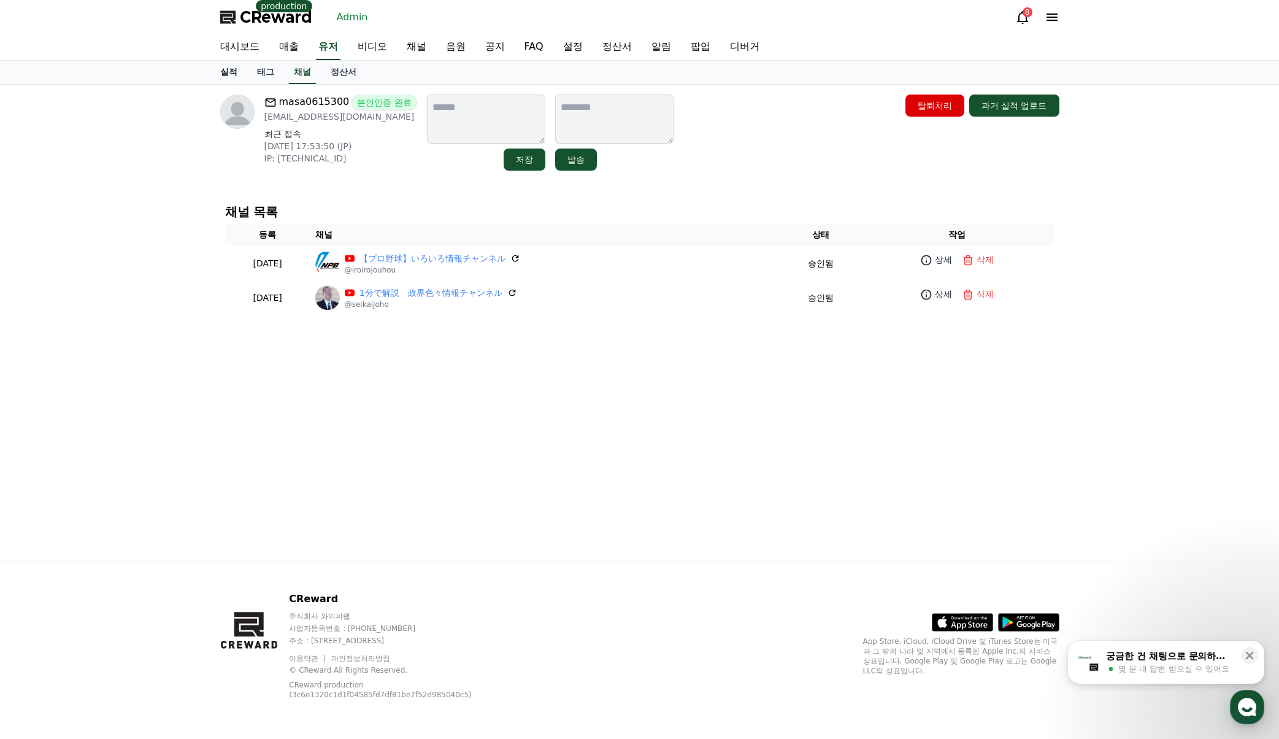
click at [230, 75] on link "실적" at bounding box center [228, 72] width 37 height 23
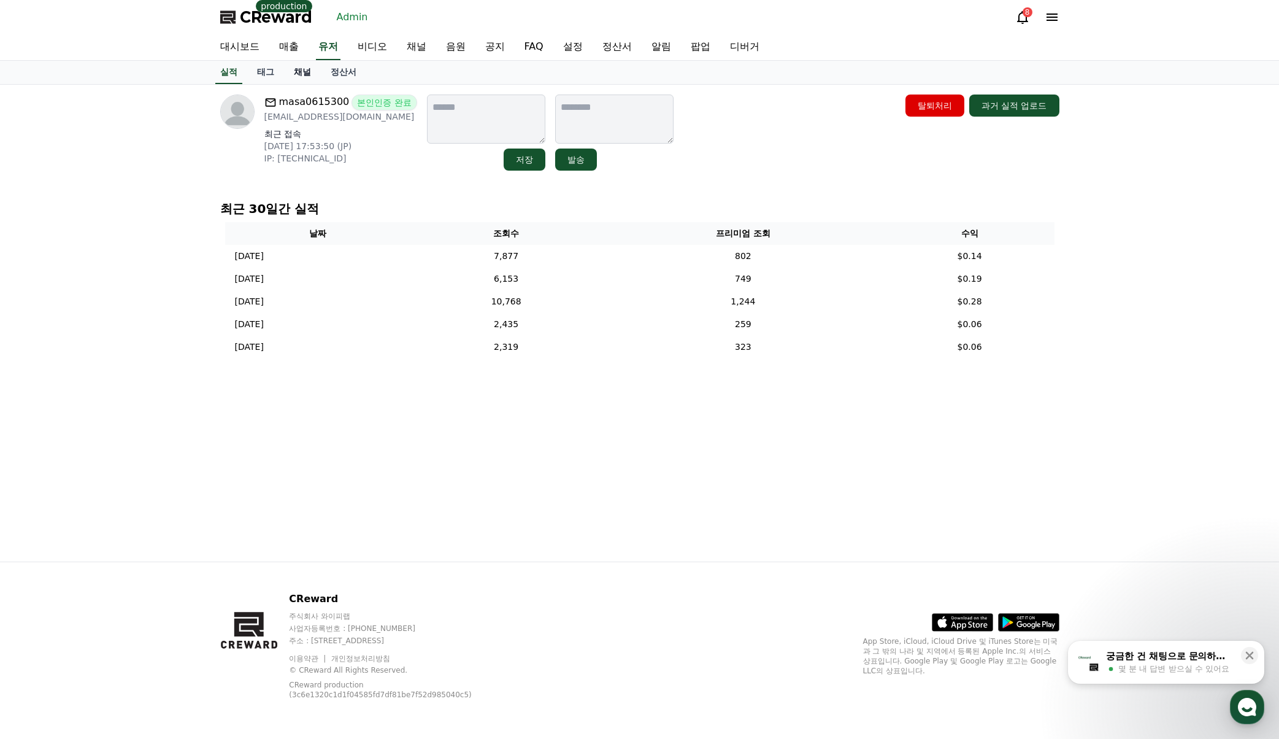
click at [296, 75] on link "채널" at bounding box center [302, 72] width 37 height 23
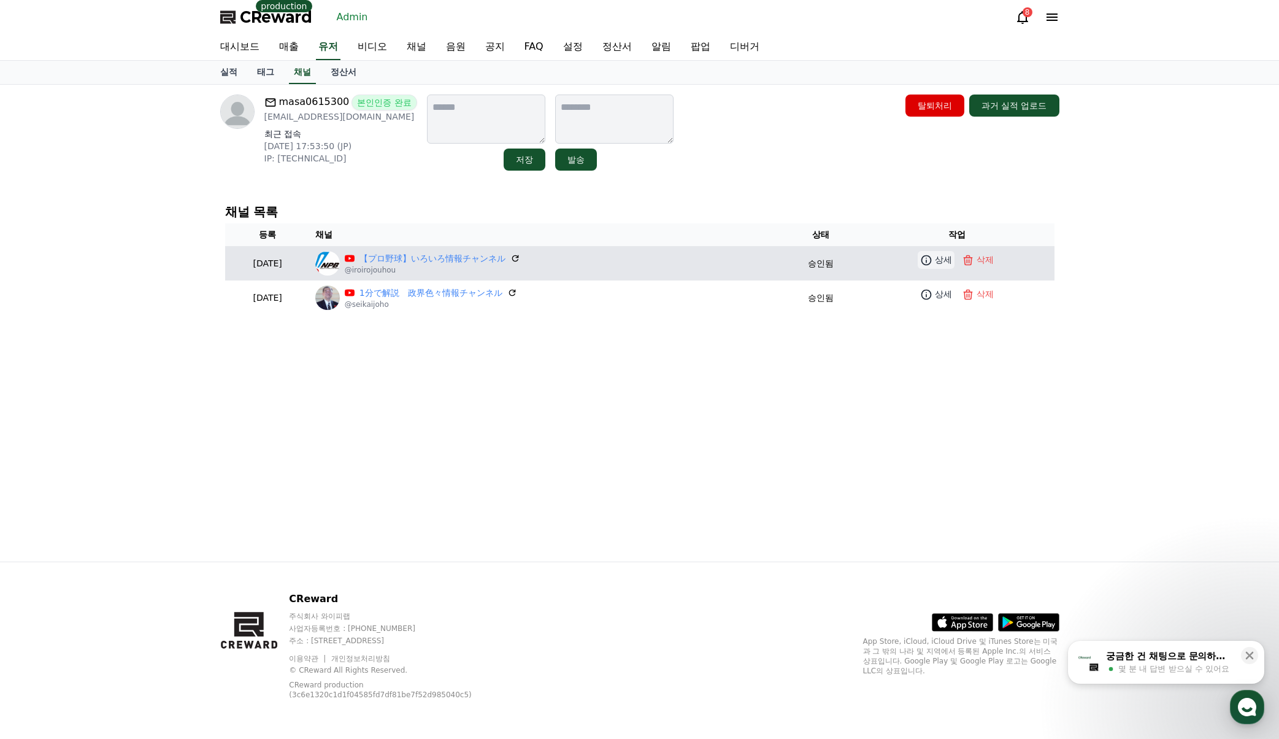
click at [943, 260] on p "상세" at bounding box center [943, 259] width 17 height 13
click at [440, 259] on link "【プロ野球】いろいろ情報チャンネル" at bounding box center [432, 258] width 146 height 13
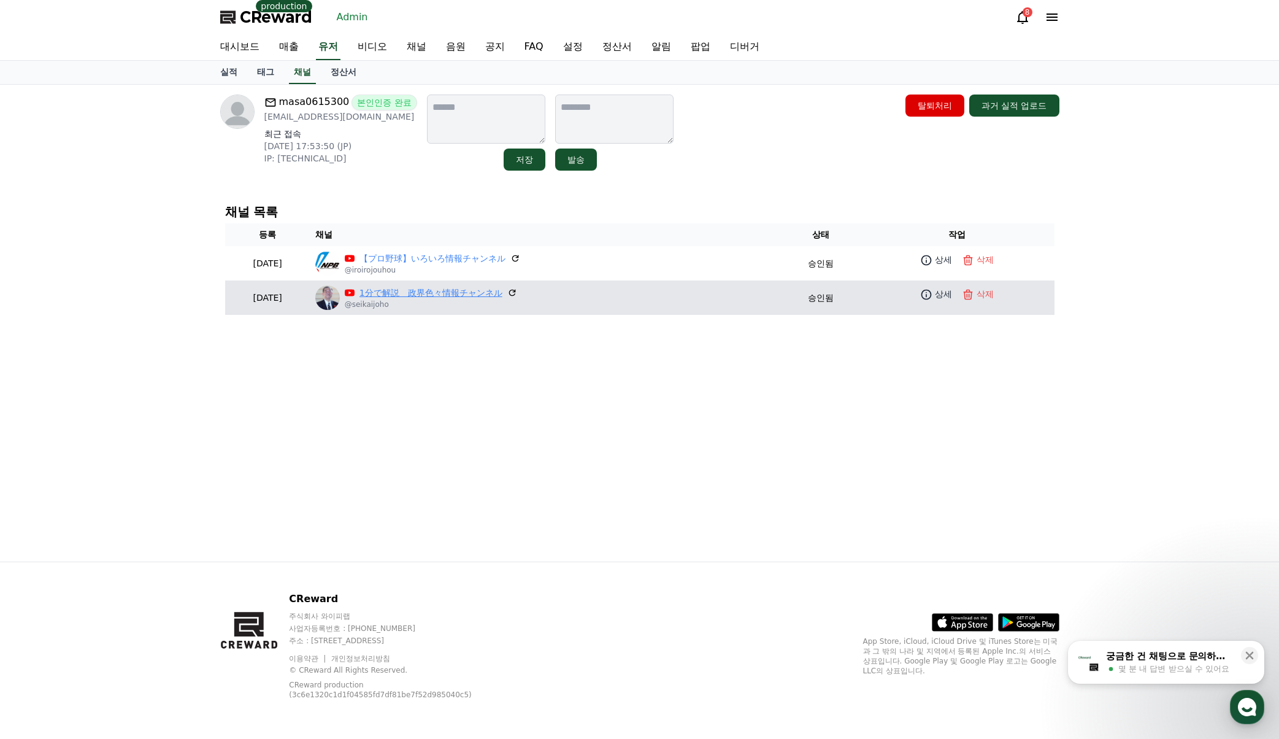
click at [501, 298] on link "1分で解説　政界色々情報チャンネル" at bounding box center [430, 292] width 143 height 13
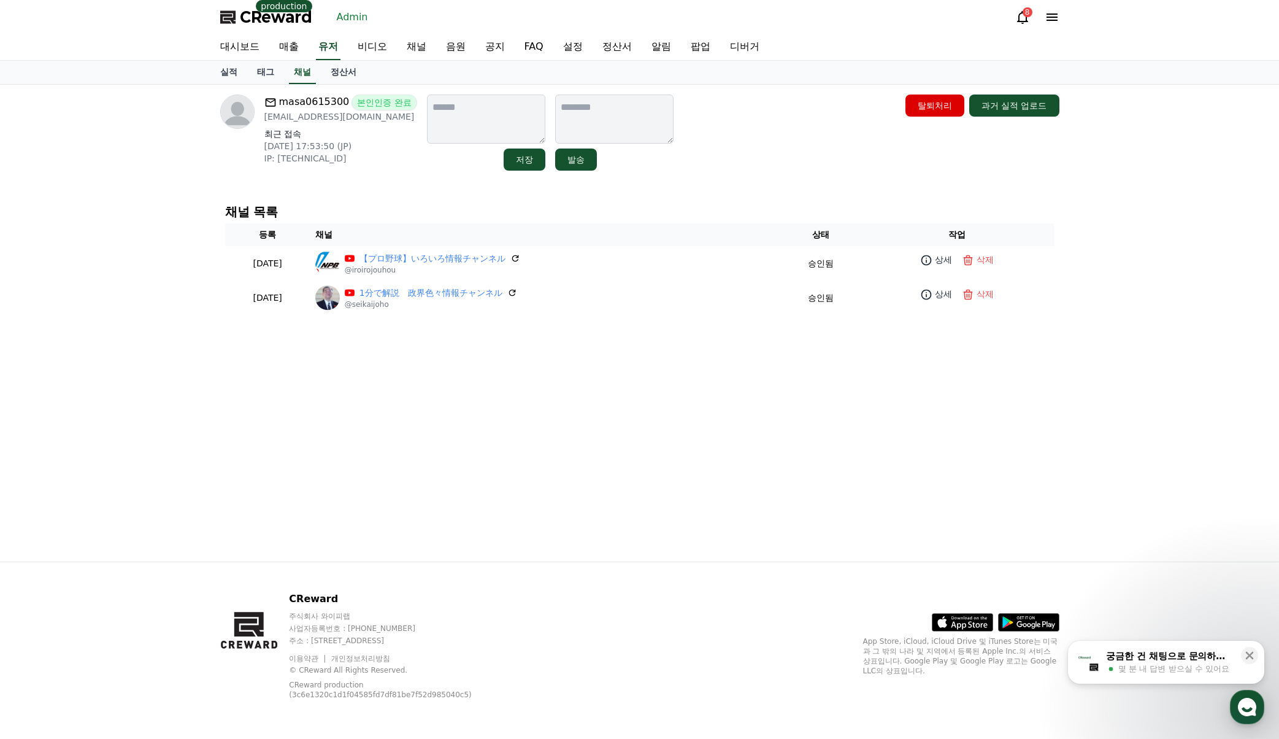
click at [1116, 363] on div "masa0615300 본인인증 완료 masa530615@gmail.com 최근 접속 2025-08-04 17:53:50 (JP) IP: 167…" at bounding box center [639, 323] width 1279 height 477
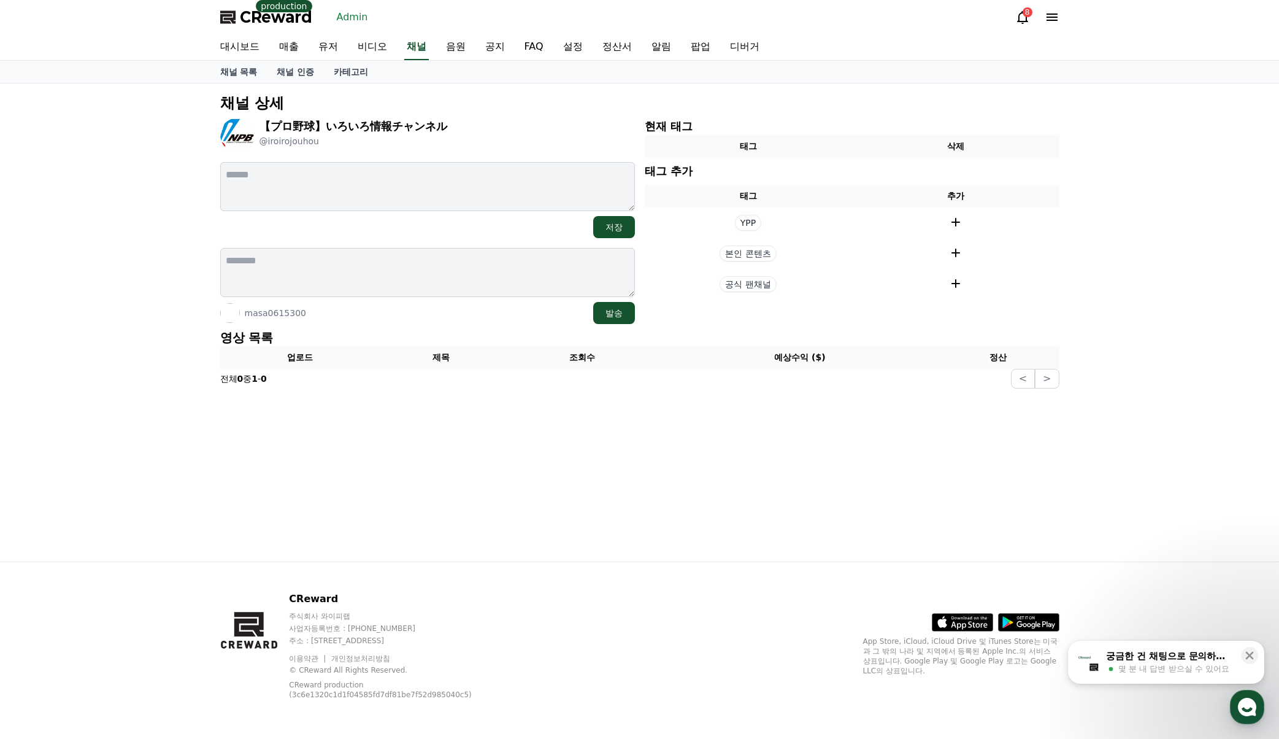
drag, startPoint x: 469, startPoint y: 106, endPoint x: 479, endPoint y: 106, distance: 10.4
click at [479, 106] on p "채널 상세" at bounding box center [639, 103] width 839 height 20
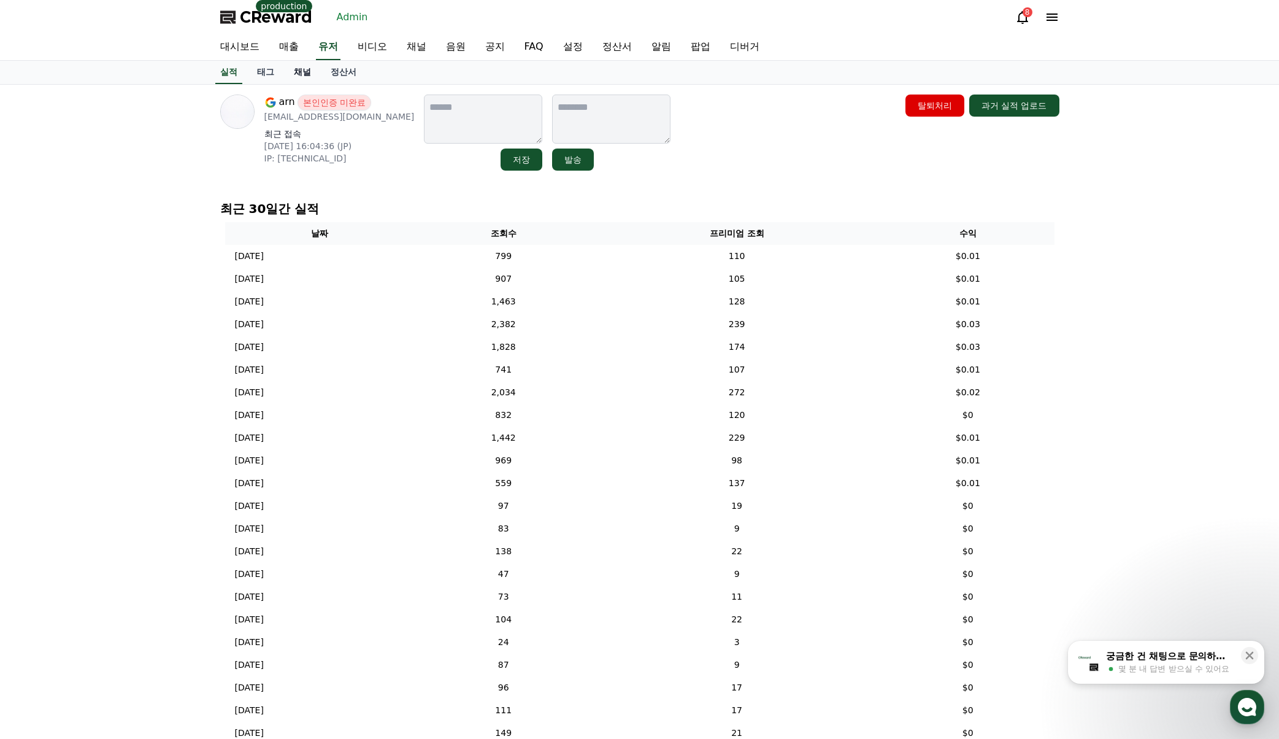
click at [299, 75] on link "채널" at bounding box center [302, 72] width 37 height 23
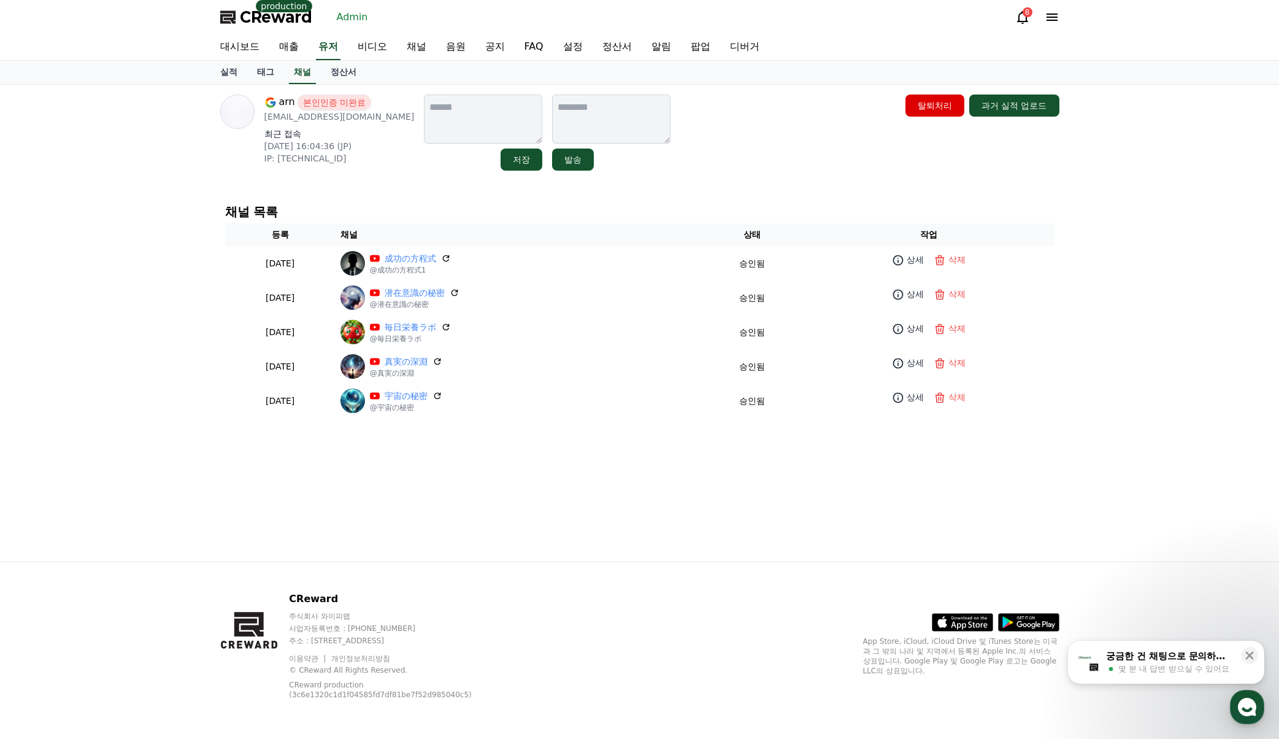
drag, startPoint x: 536, startPoint y: 448, endPoint x: 520, endPoint y: 428, distance: 26.3
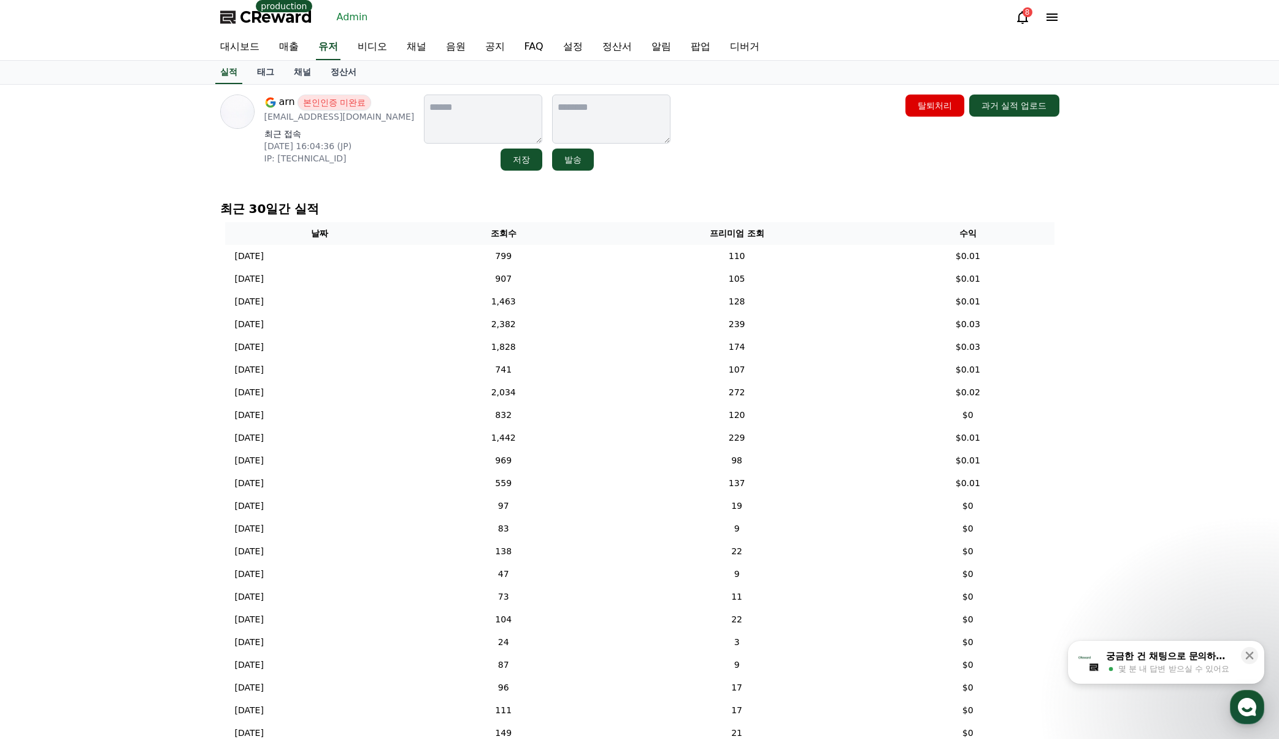
click at [880, 167] on div "arn 본인인증 미완료 harue1477@gmail.com 최근 접속 2025-07-26 16:04:36 (JP) IP: 2405:1201:4…" at bounding box center [639, 132] width 839 height 76
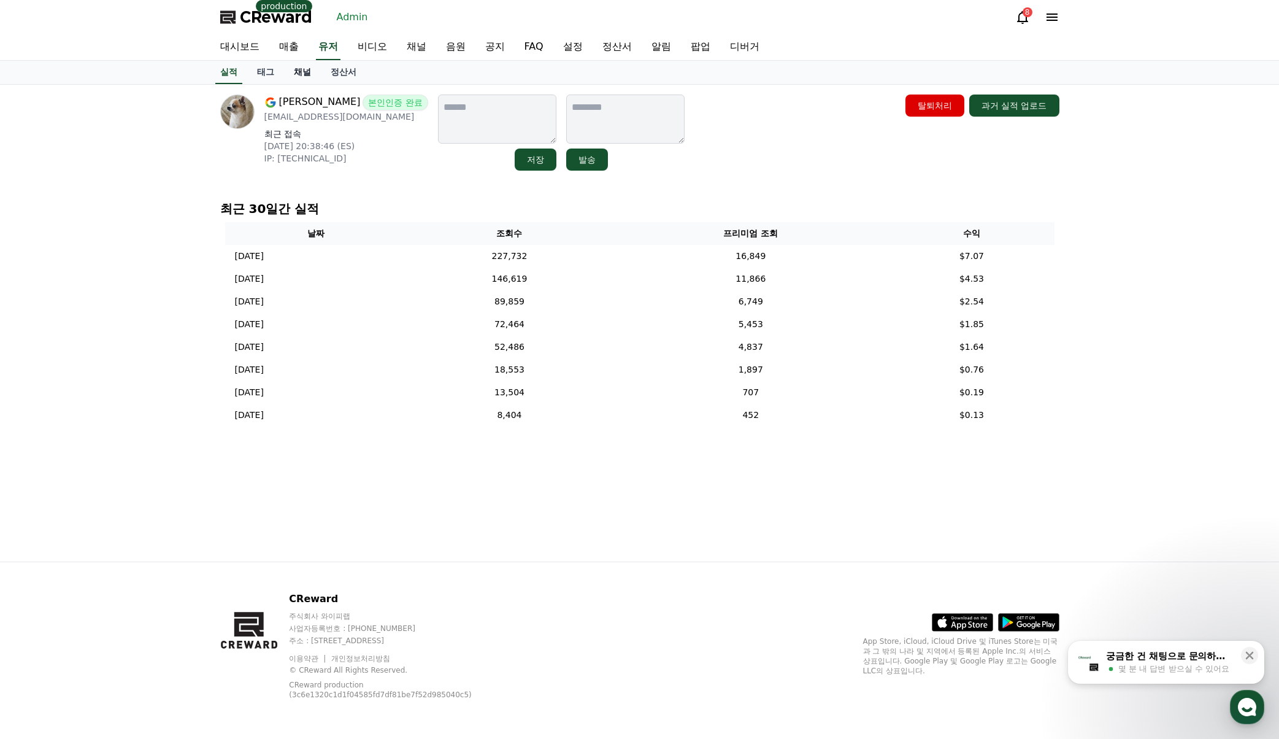
click at [307, 75] on link "채널" at bounding box center [302, 72] width 37 height 23
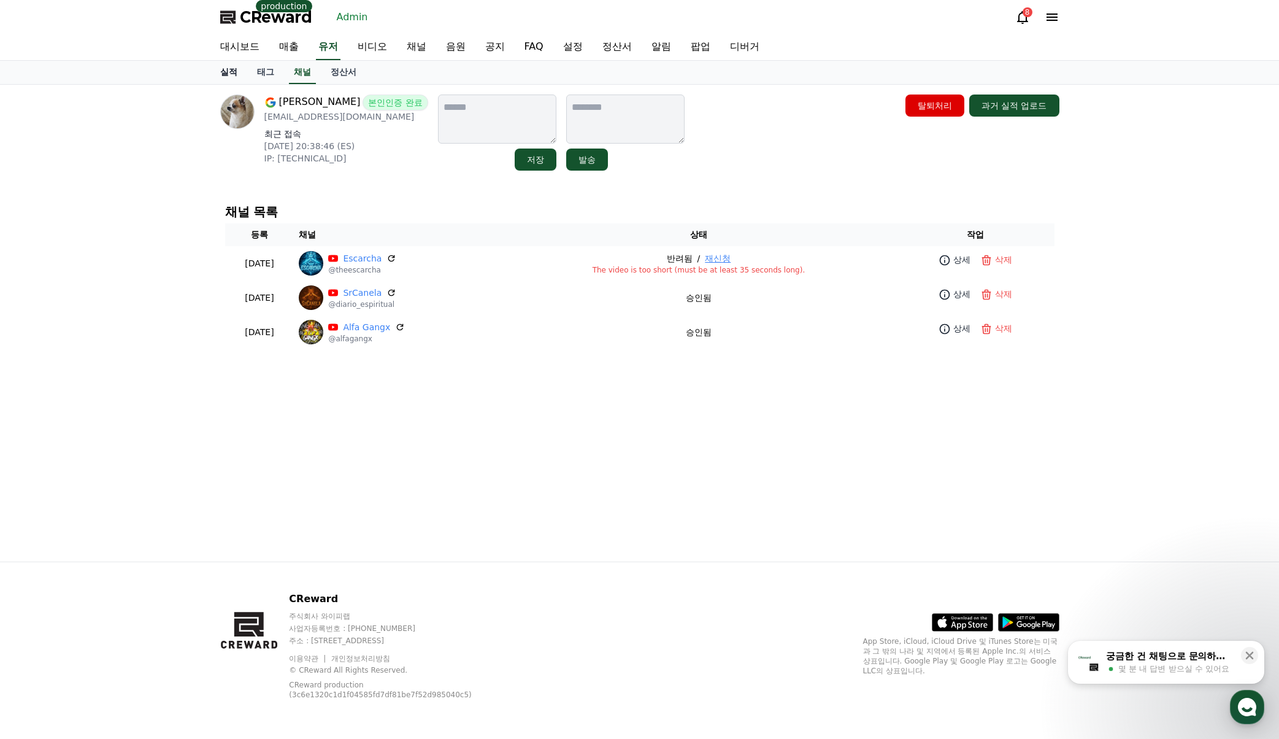
click at [232, 73] on link "실적" at bounding box center [228, 72] width 37 height 23
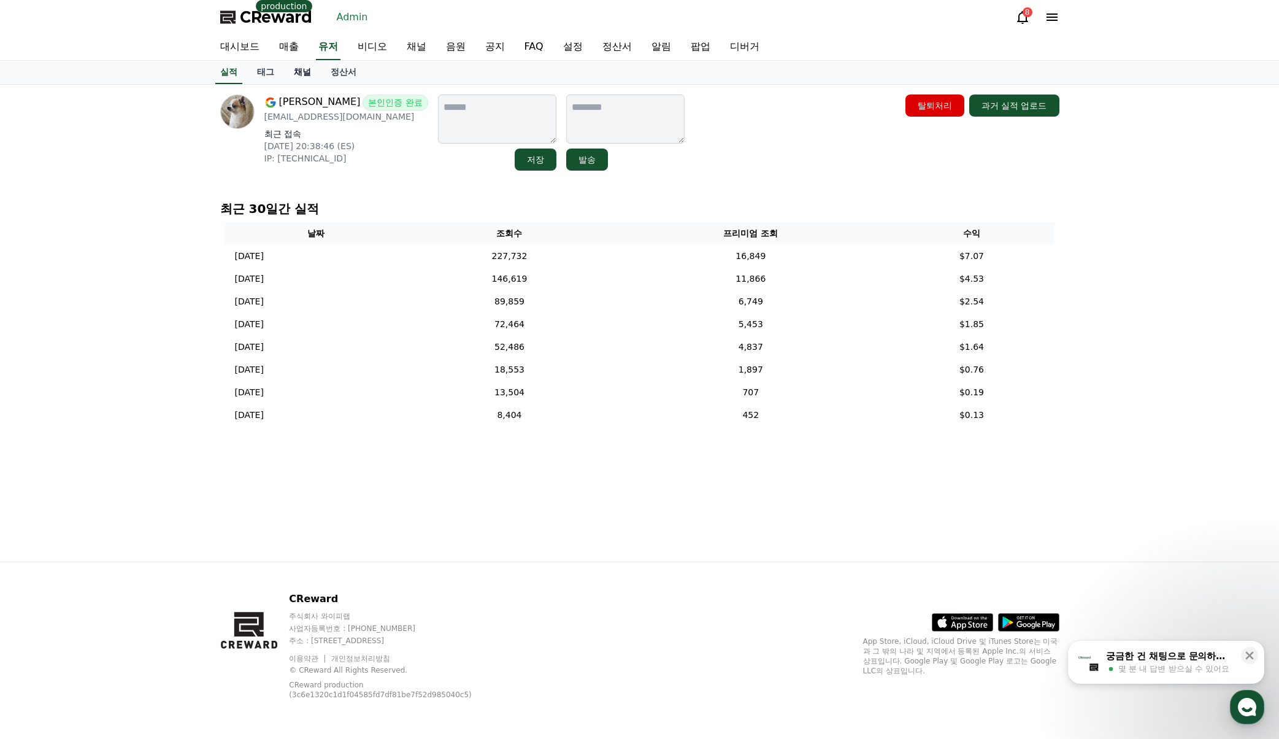
click at [303, 71] on link "채널" at bounding box center [302, 72] width 37 height 23
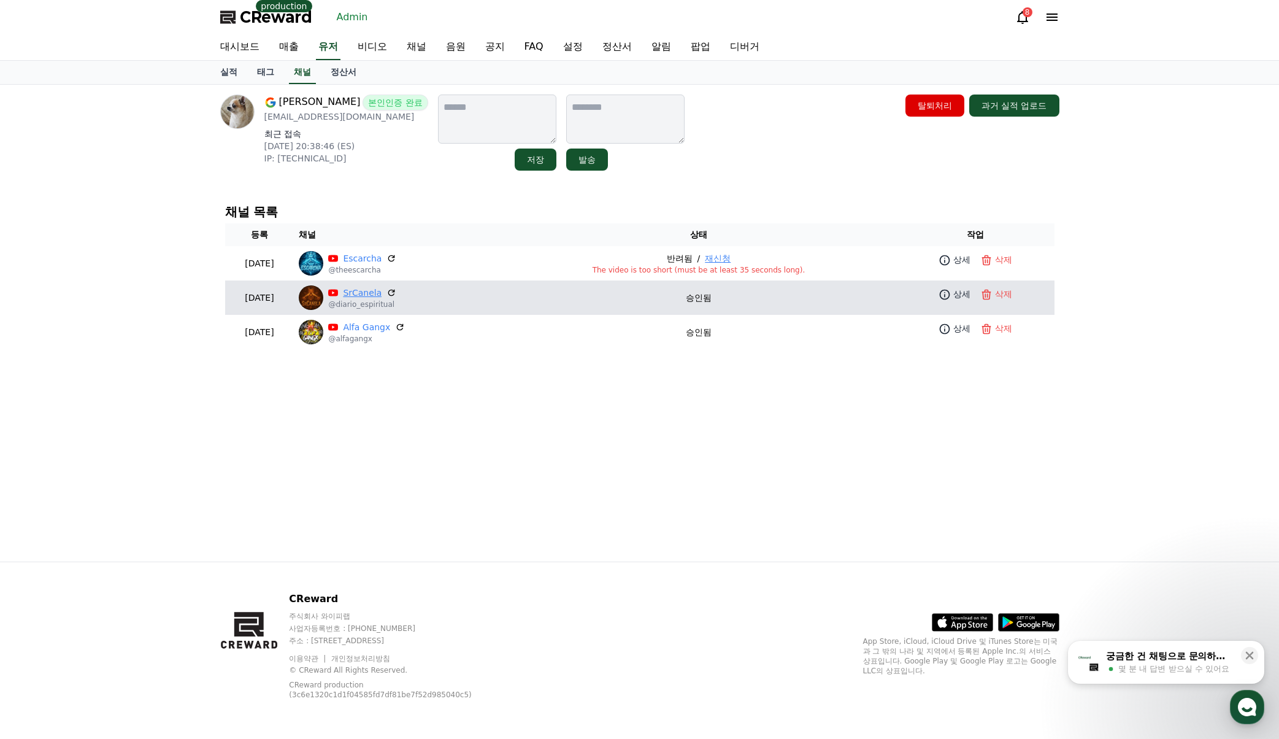
click at [382, 294] on link "SrCanela" at bounding box center [362, 292] width 39 height 13
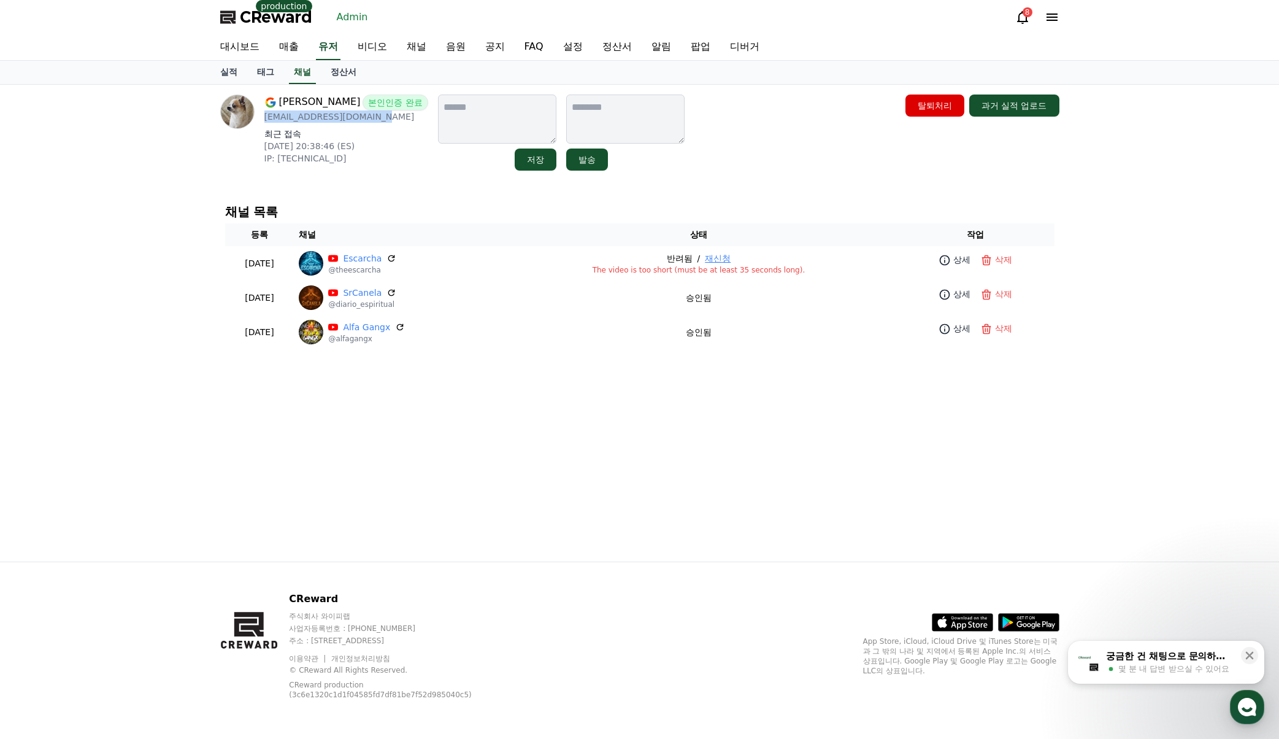
drag, startPoint x: 389, startPoint y: 117, endPoint x: 263, endPoint y: 118, distance: 125.8
click at [263, 118] on div "Adrián Navarro Martínez 본인인증 완료 humorrdinamico@gmail.com 최근 접속 2025-08-01 20:38…" at bounding box center [324, 132] width 208 height 76
copy p "humorrdinamico@gmail.com"
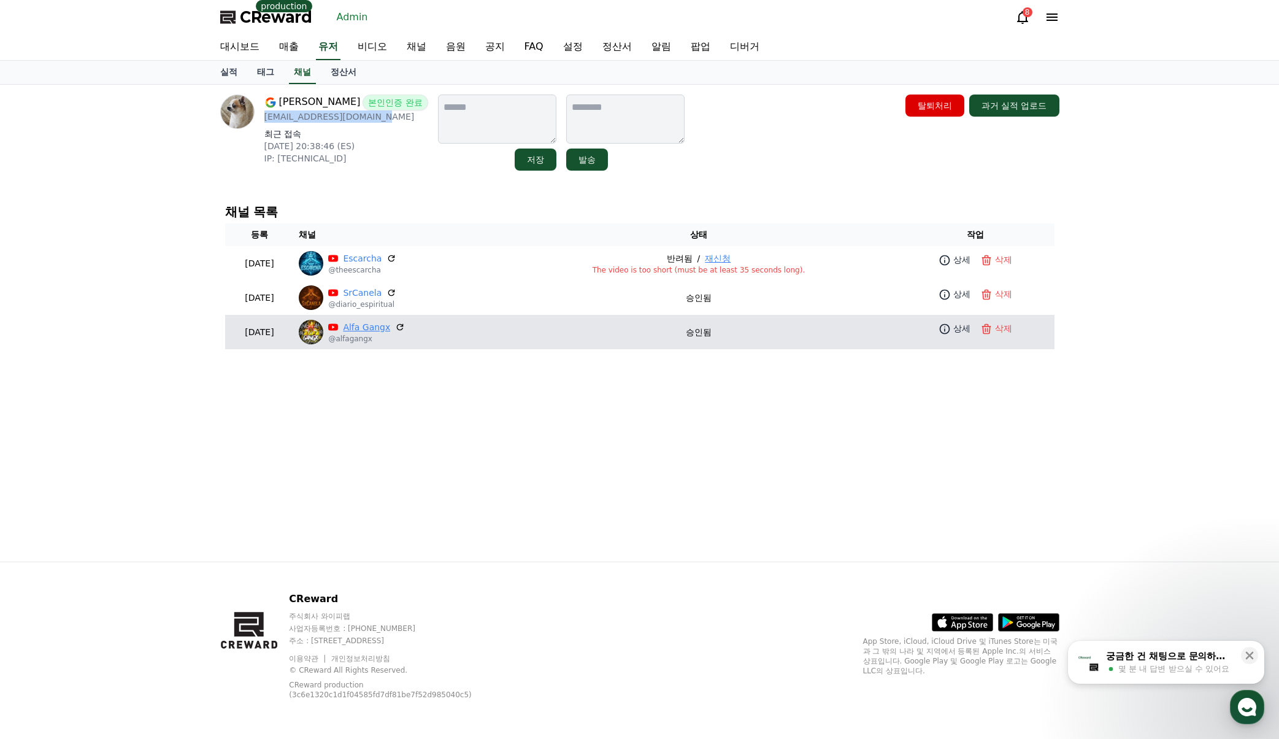
click at [390, 327] on link "Alfa Gangx" at bounding box center [366, 327] width 47 height 13
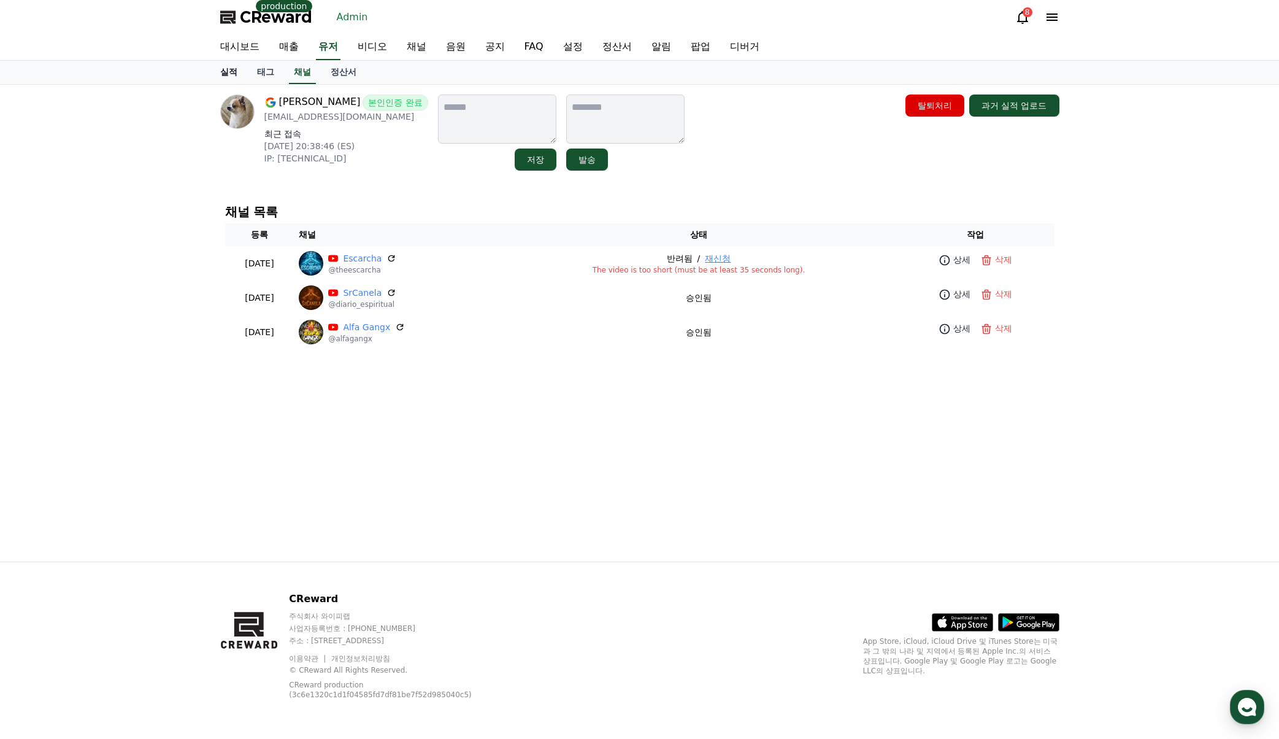
click at [226, 69] on link "실적" at bounding box center [228, 72] width 37 height 23
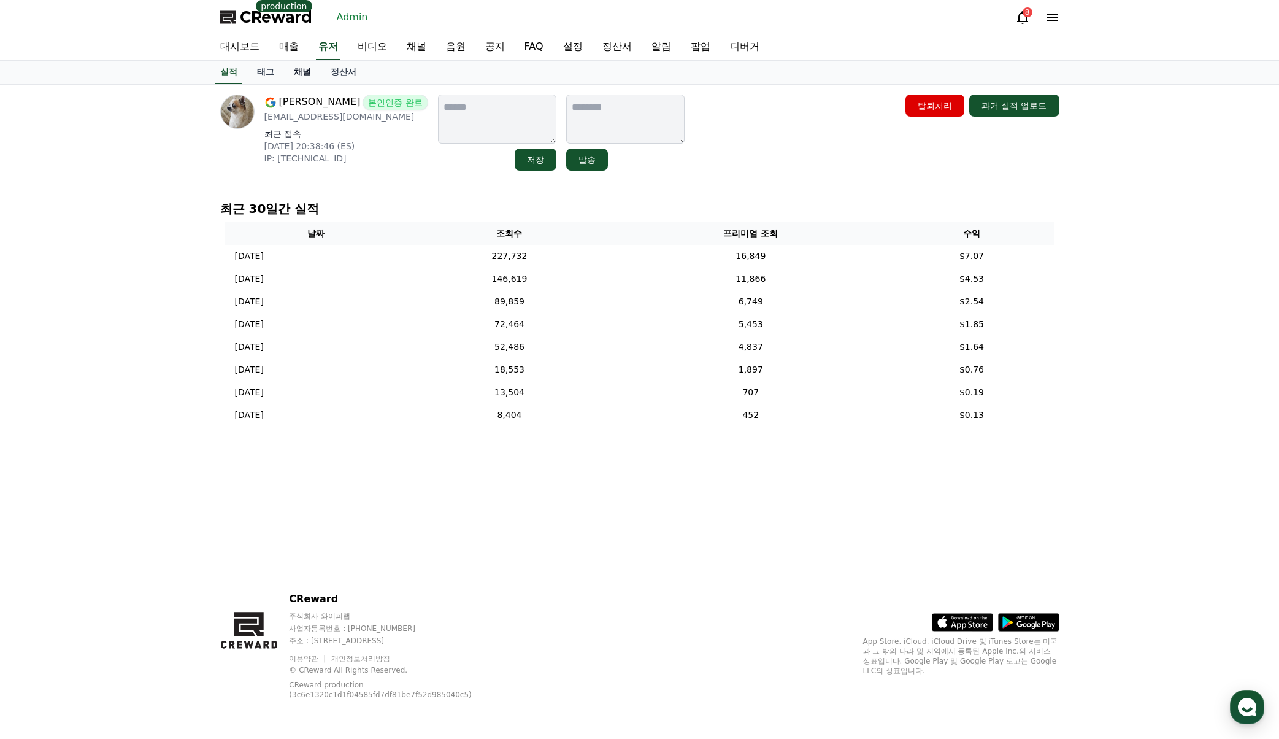
click at [300, 76] on link "채널" at bounding box center [302, 72] width 37 height 23
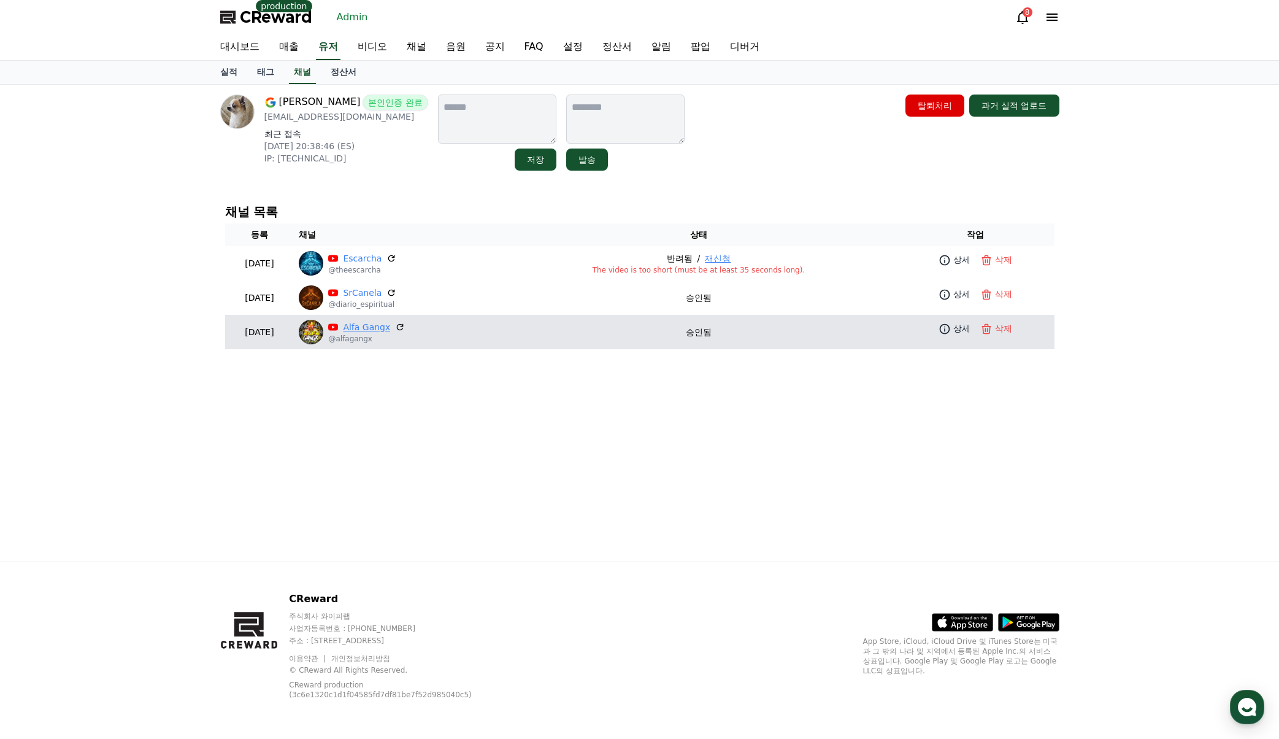
click at [390, 331] on link "Alfa Gangx" at bounding box center [366, 327] width 47 height 13
click at [962, 332] on p "상세" at bounding box center [961, 328] width 17 height 13
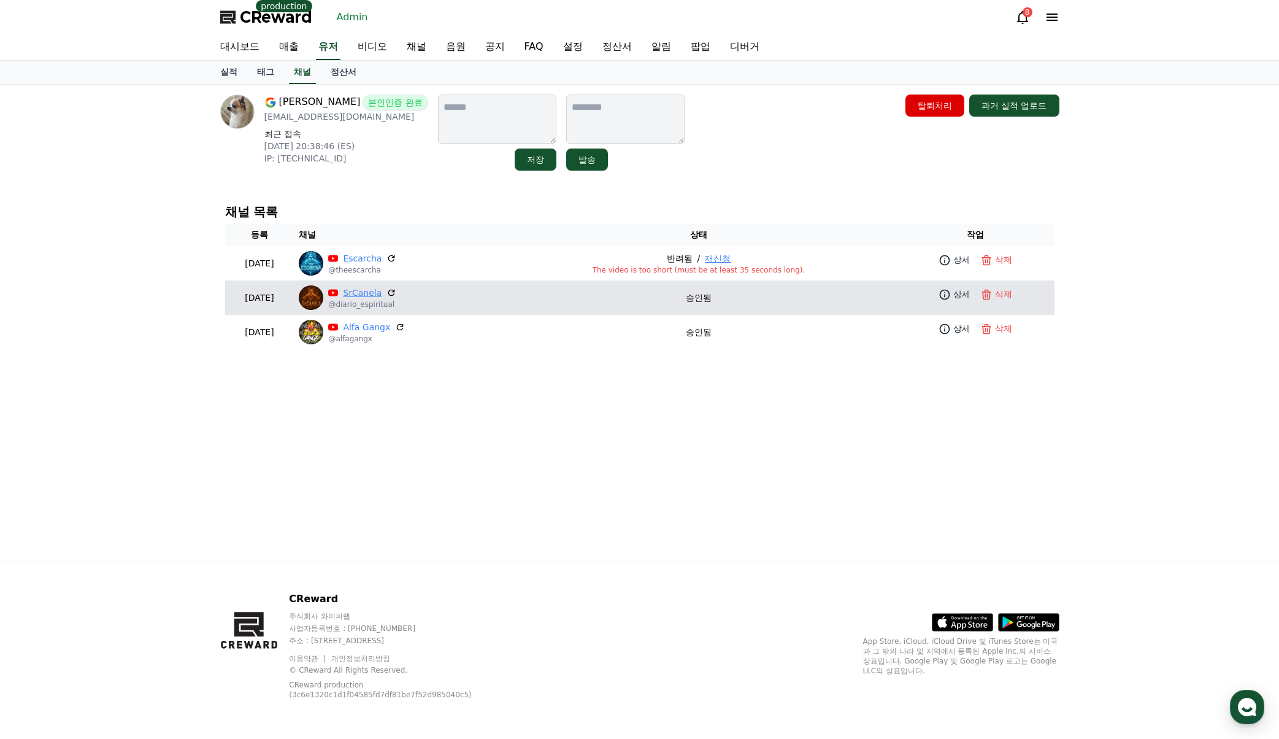
click at [382, 290] on link "SrCanela" at bounding box center [362, 292] width 39 height 13
click at [962, 294] on p "상세" at bounding box center [961, 294] width 17 height 13
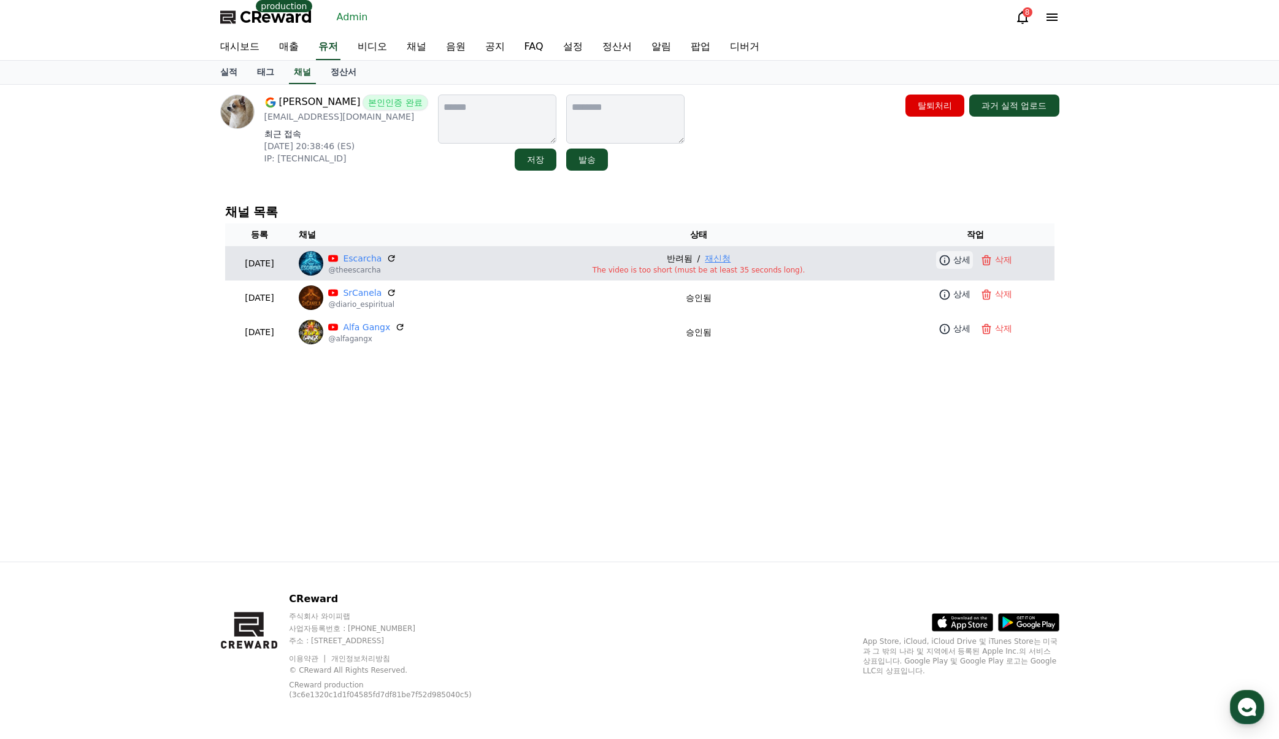
click at [951, 255] on link "상세" at bounding box center [954, 260] width 37 height 18
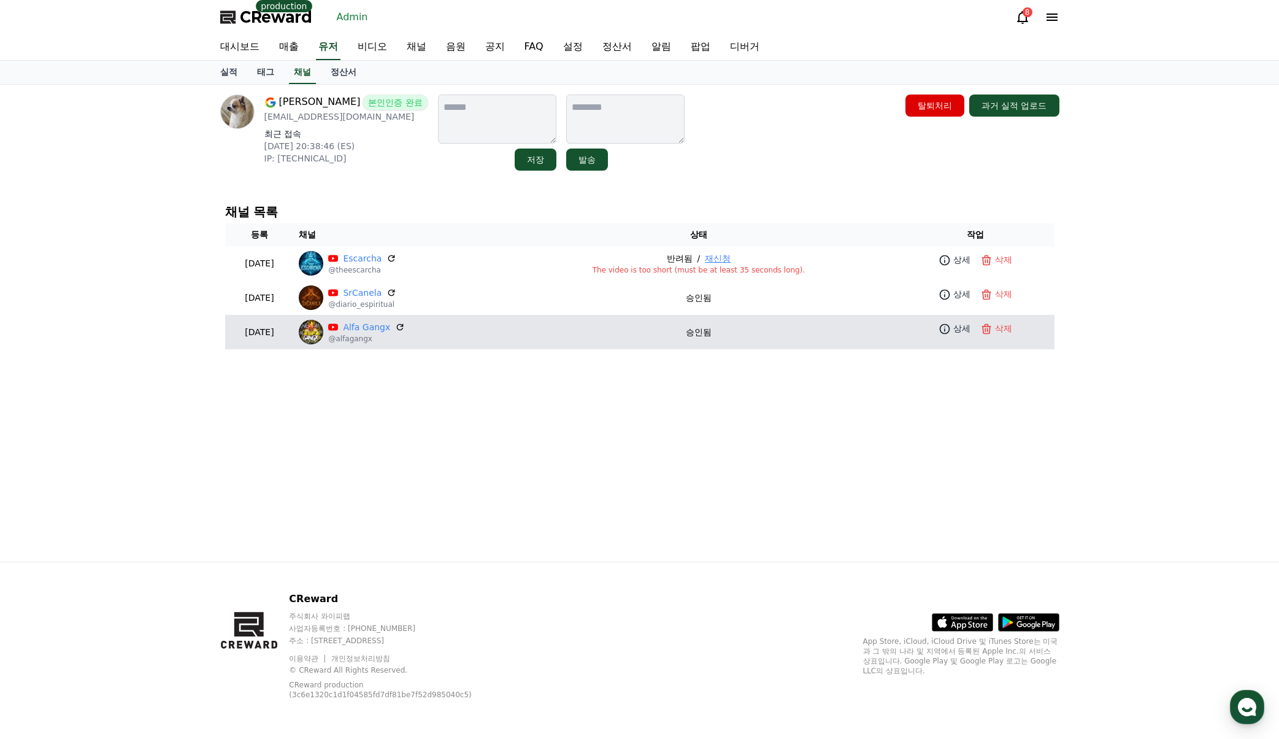
click at [388, 335] on p "@alfagangx" at bounding box center [366, 339] width 77 height 10
click at [390, 329] on link "Alfa Gangx" at bounding box center [366, 327] width 47 height 13
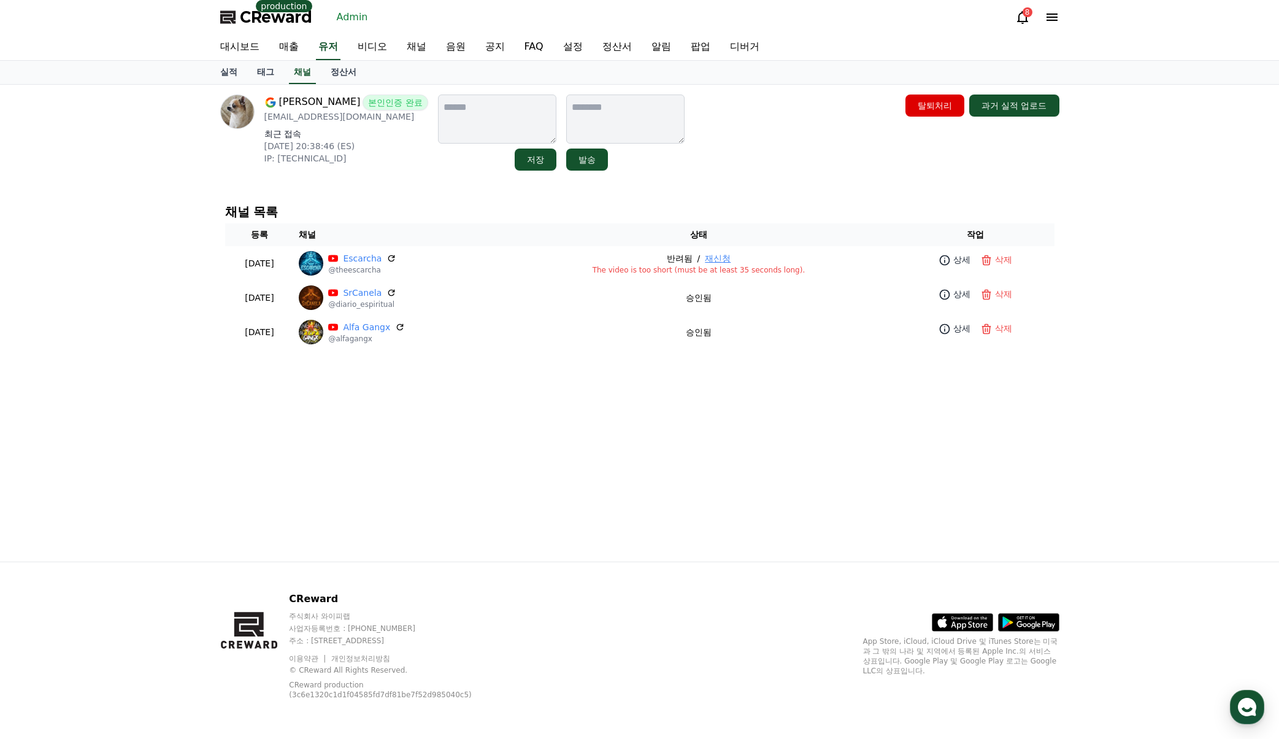
click at [1146, 175] on div "Adrián Navarro Martínez 본인인증 완료 humorrdinamico@gmail.com 최근 접속 2025-08-01 20:38…" at bounding box center [639, 323] width 1279 height 477
click at [875, 159] on div "Adrián Navarro Martínez 본인인증 완료 humorrdinamico@gmail.com 최근 접속 2025-08-01 20:38…" at bounding box center [639, 132] width 839 height 76
drag, startPoint x: 399, startPoint y: 123, endPoint x: 260, endPoint y: 119, distance: 139.3
click at [260, 119] on div "Adrián Navarro Martínez 본인인증 완료 humorrdinamico@gmail.com 최근 접속 2025-08-01 20:38…" at bounding box center [324, 132] width 208 height 76
copy p "humorrdinamico@gmail.com"
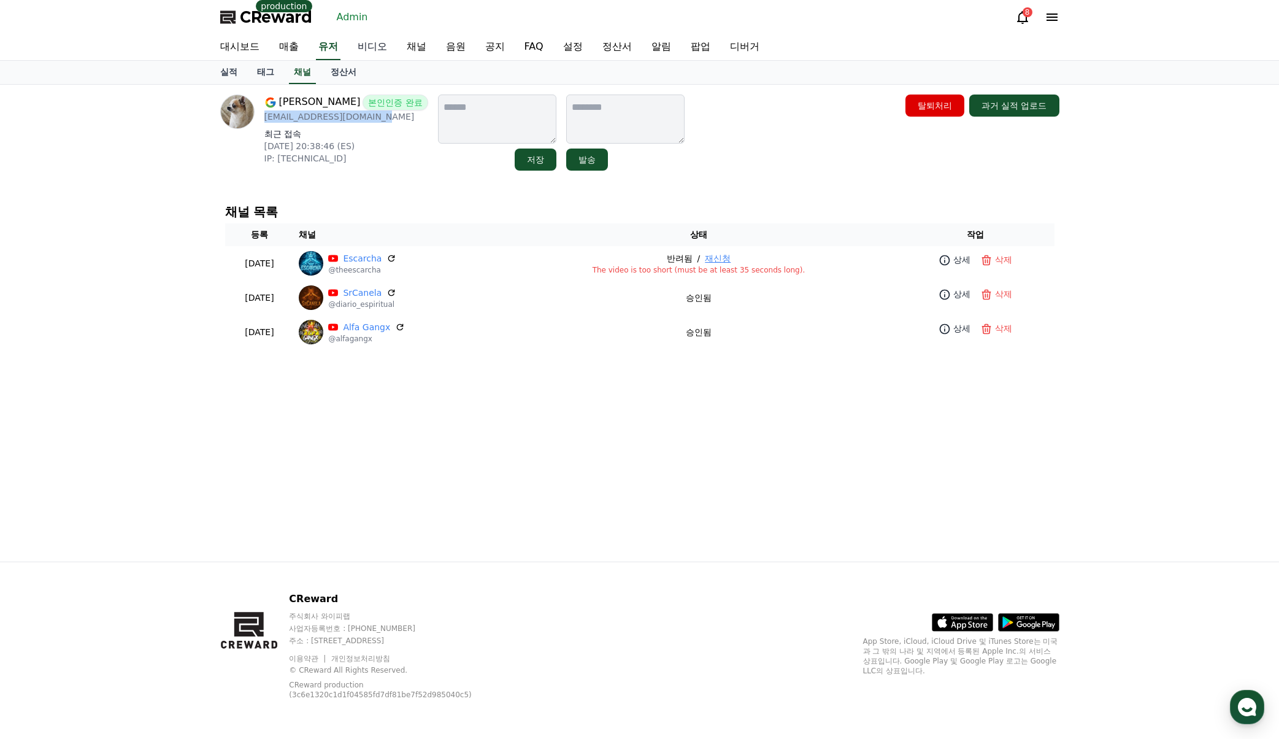
click at [382, 49] on link "비디오" at bounding box center [372, 47] width 49 height 26
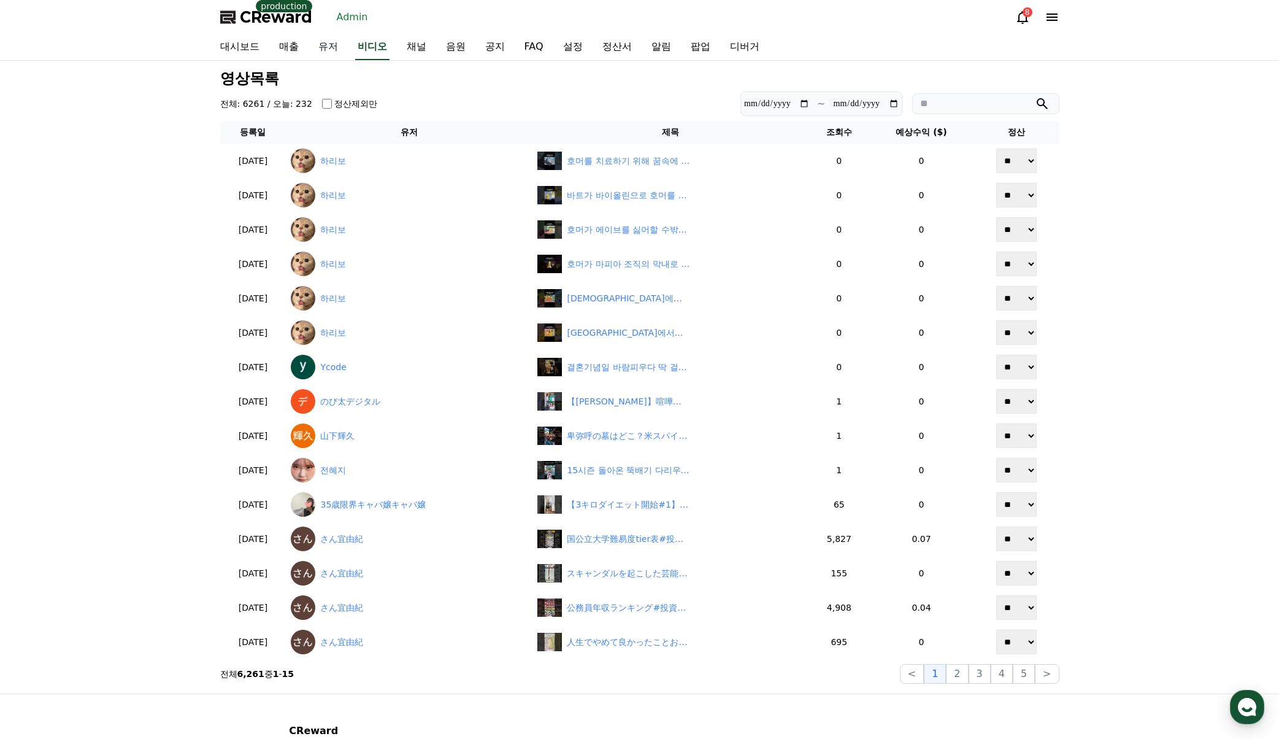
click at [321, 47] on link "유저" at bounding box center [328, 47] width 39 height 26
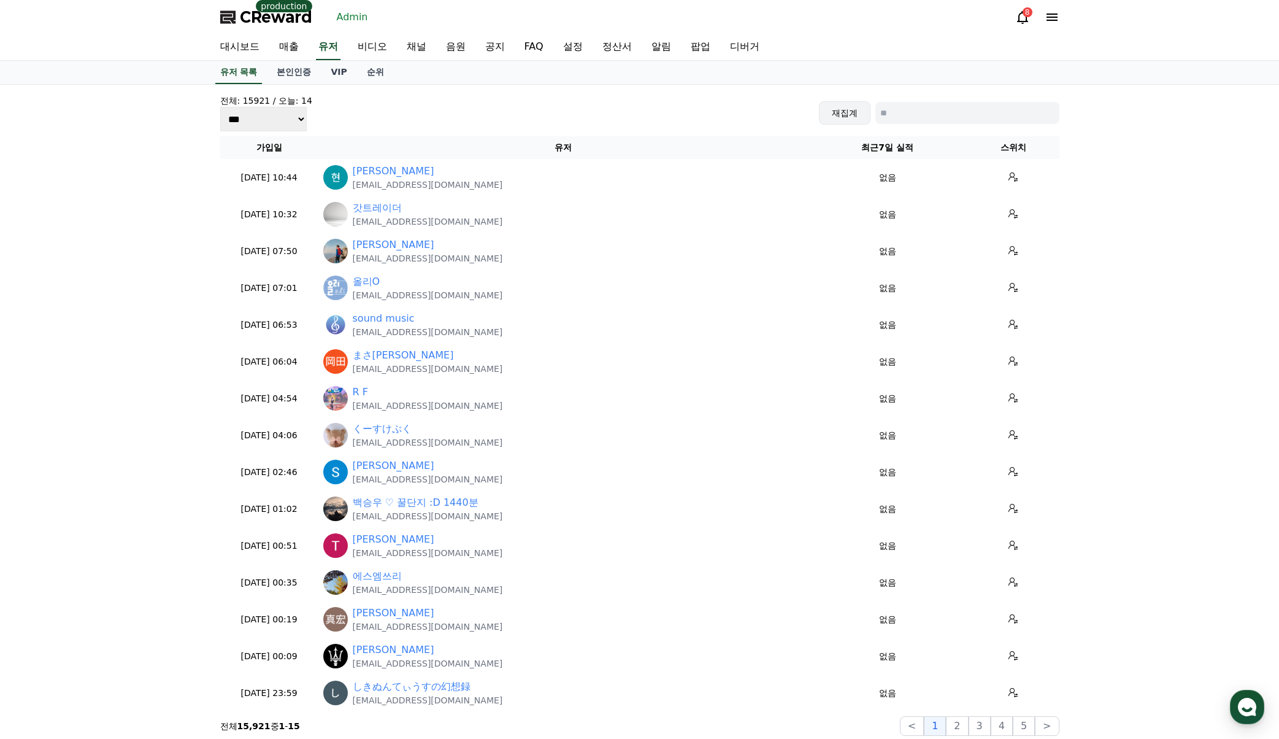
click at [847, 110] on button "재집계" at bounding box center [845, 112] width 52 height 23
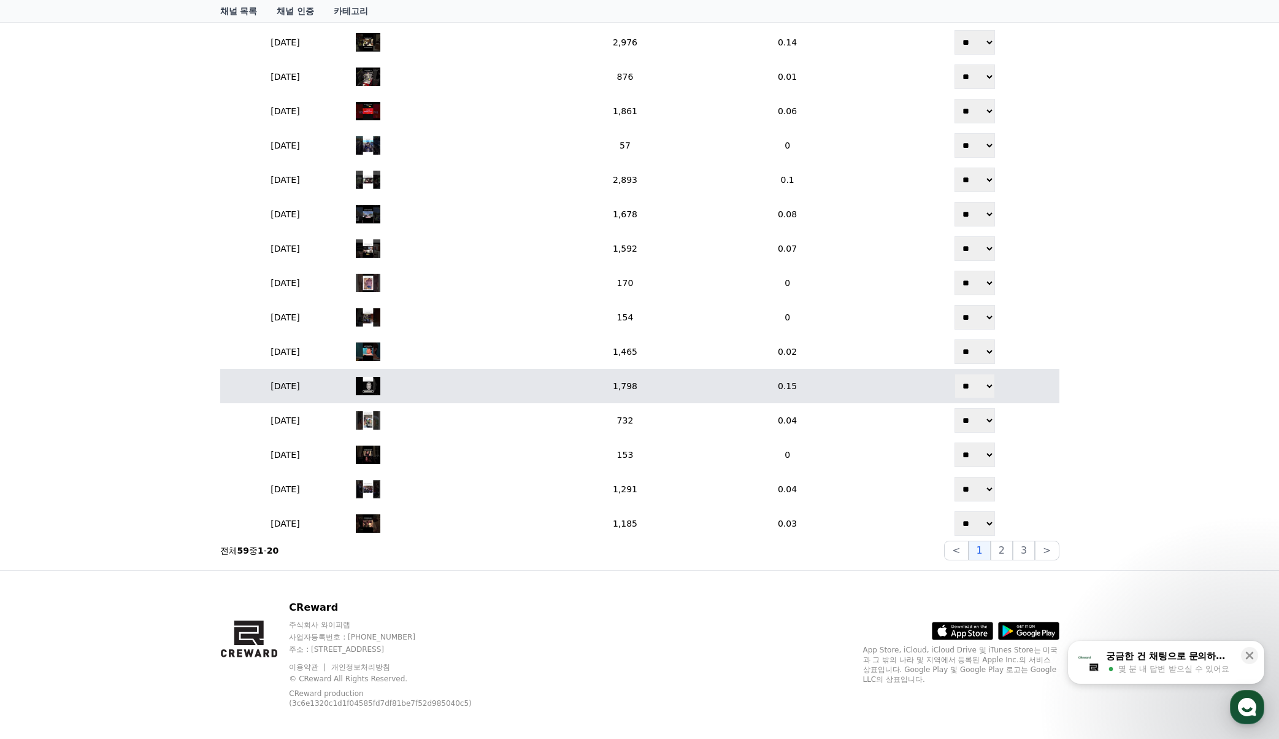
scroll to position [524, 0]
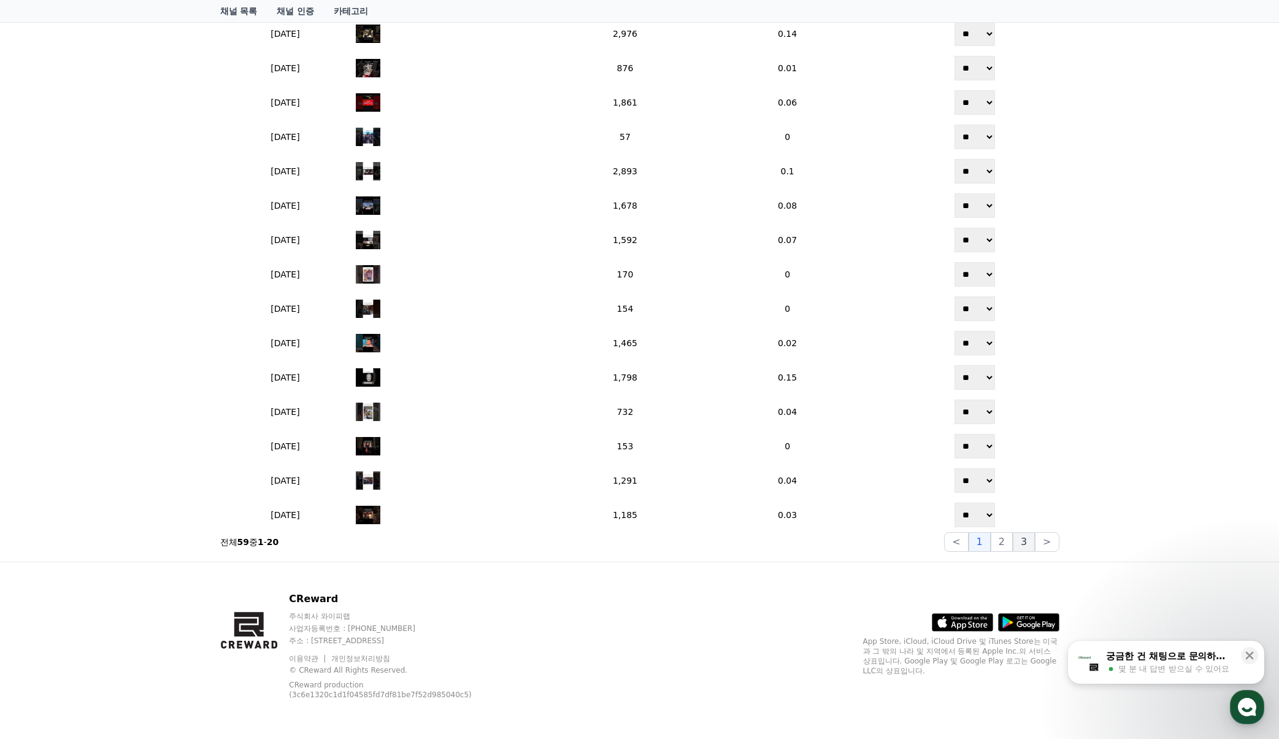
click at [1034, 546] on button "3" at bounding box center [1024, 542] width 22 height 20
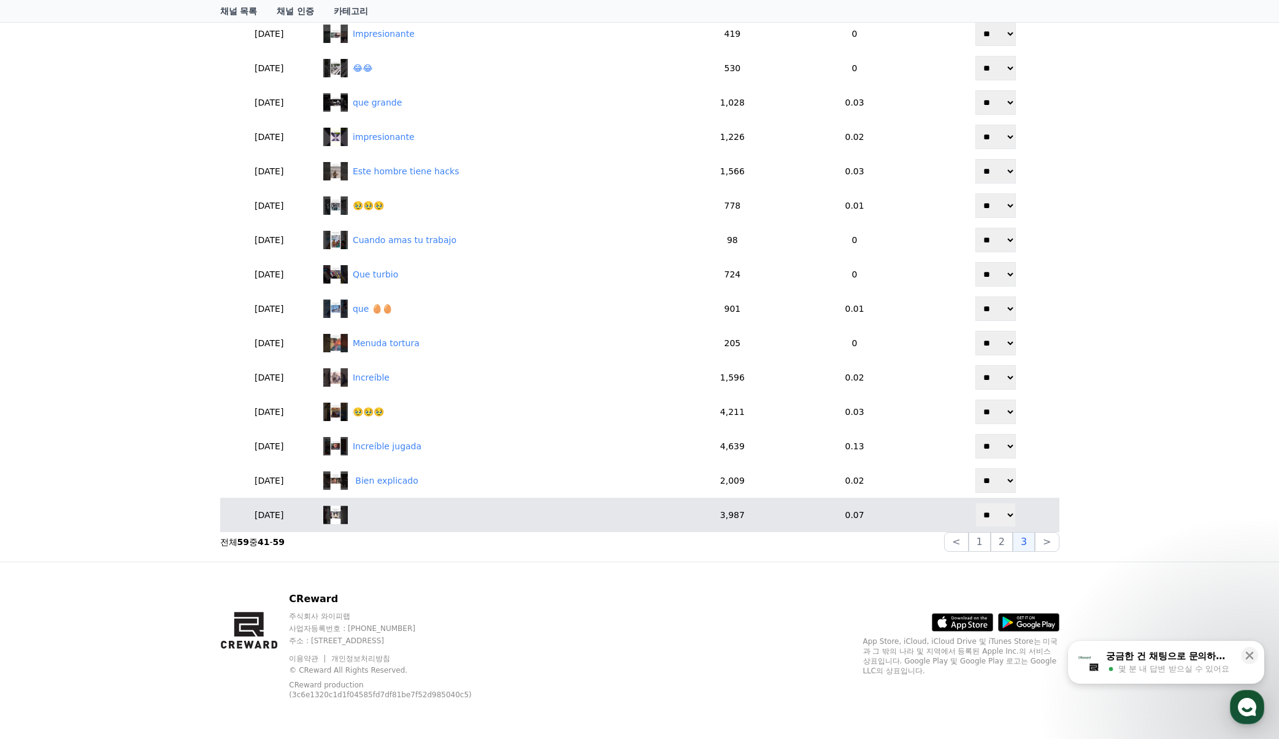
scroll to position [490, 0]
click at [372, 520] on div "‎ ‎ ‎ ‎ ‎ ‎ ‎ ‎" at bounding box center [362, 515] width 19 height 13
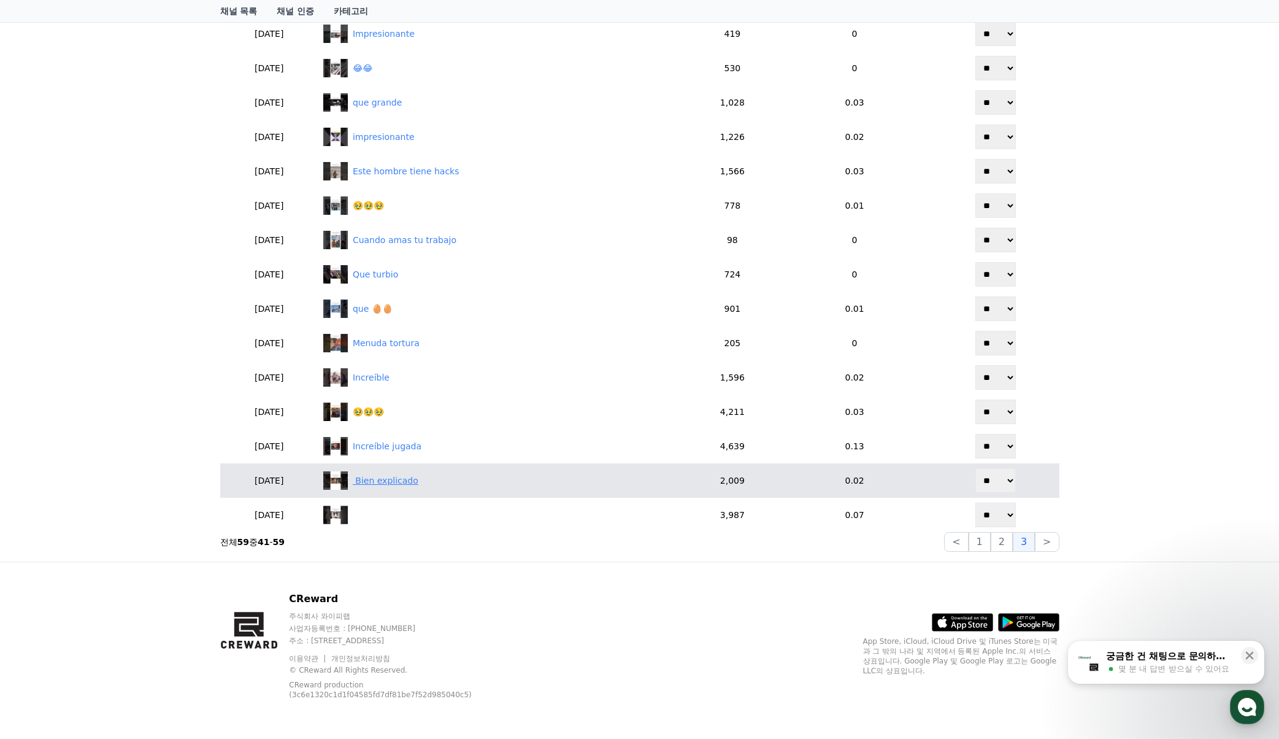
click at [418, 484] on div "‎ Bien explicado" at bounding box center [386, 480] width 66 height 13
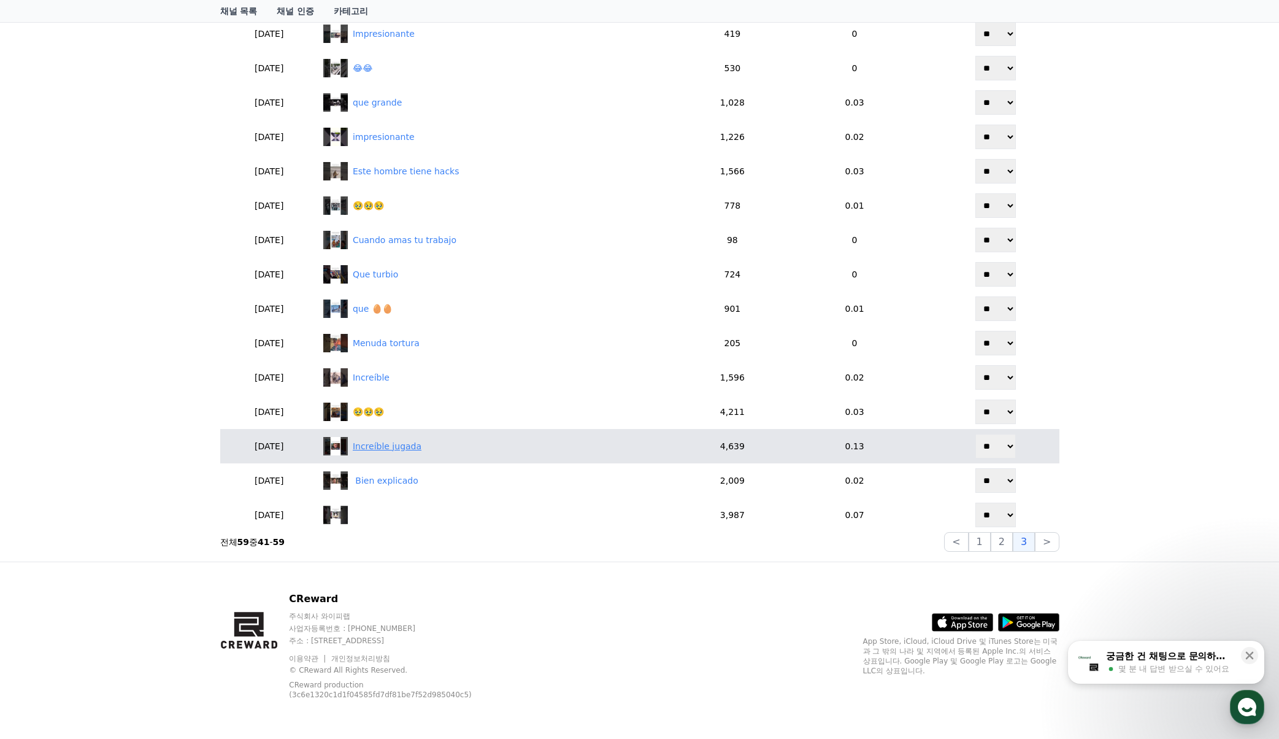
click at [410, 449] on div "Increíble jugada" at bounding box center [387, 446] width 69 height 13
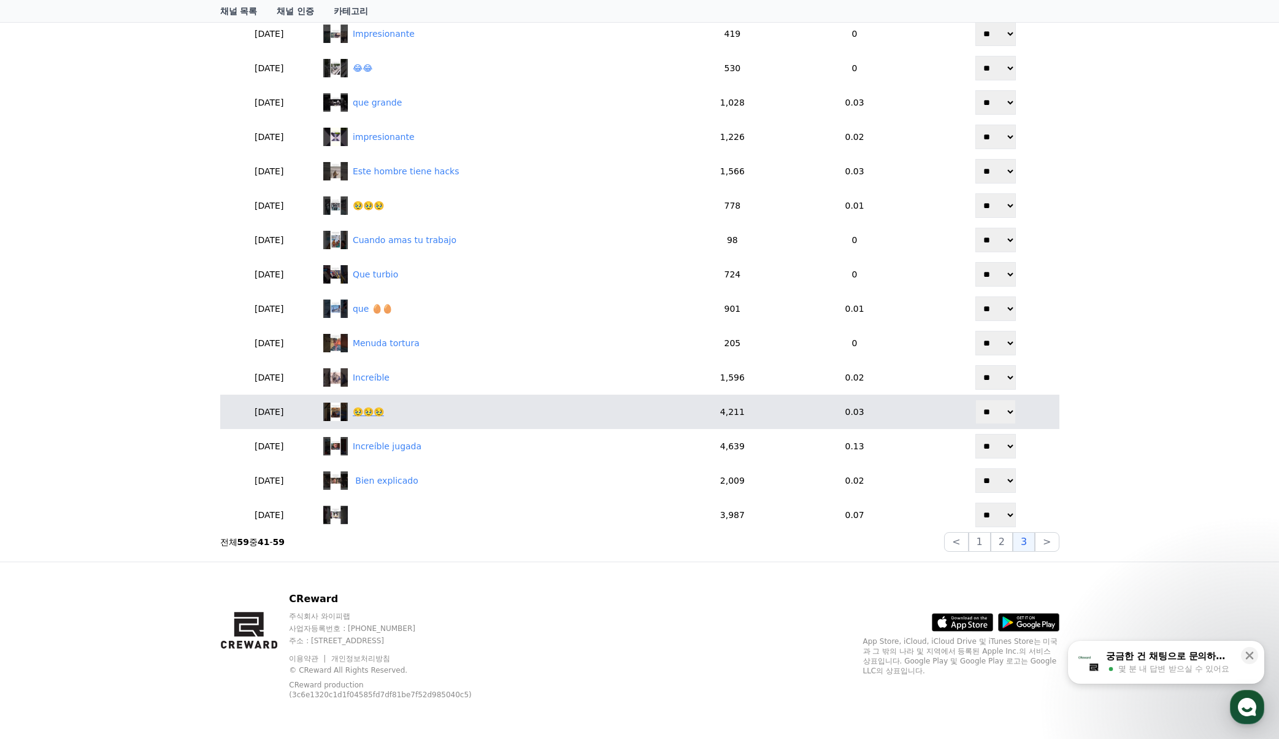
click at [384, 406] on div "🥹🥹🥹" at bounding box center [368, 411] width 31 height 13
click at [384, 411] on div "🥹🥹🥹" at bounding box center [368, 411] width 31 height 13
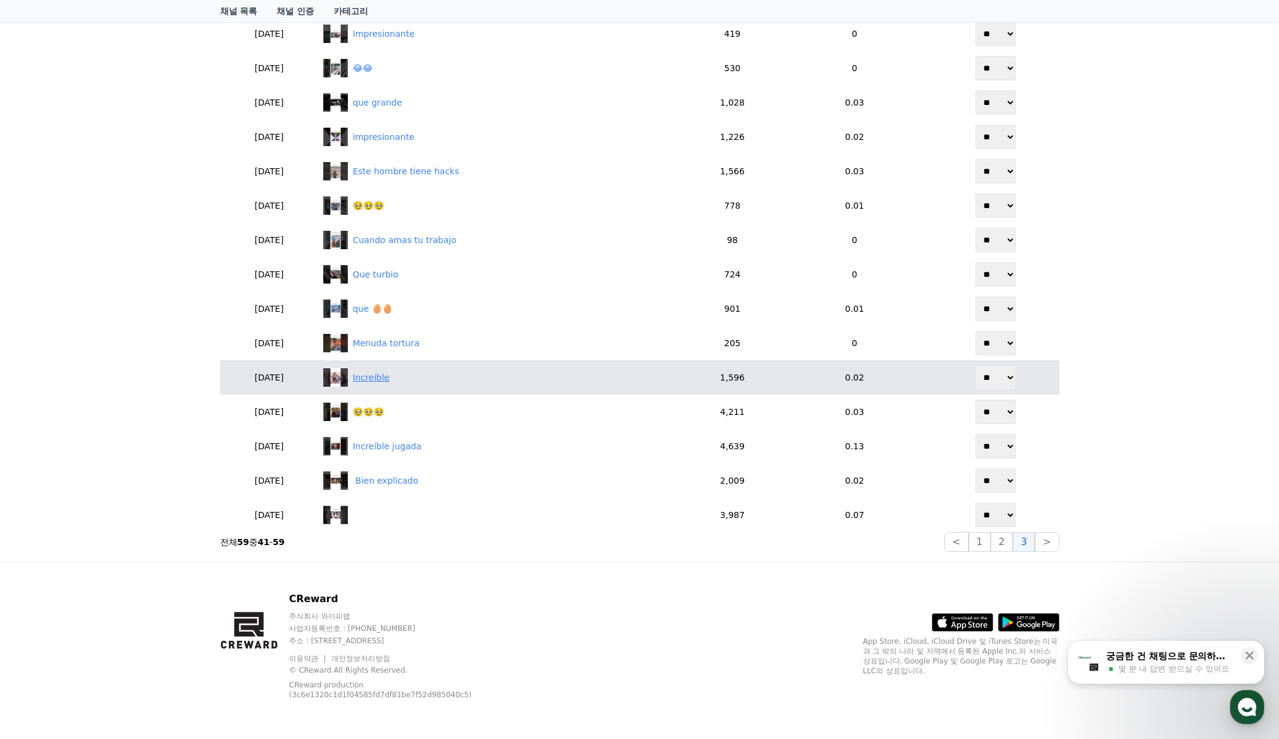
click at [390, 382] on div "Increíble" at bounding box center [371, 377] width 37 height 13
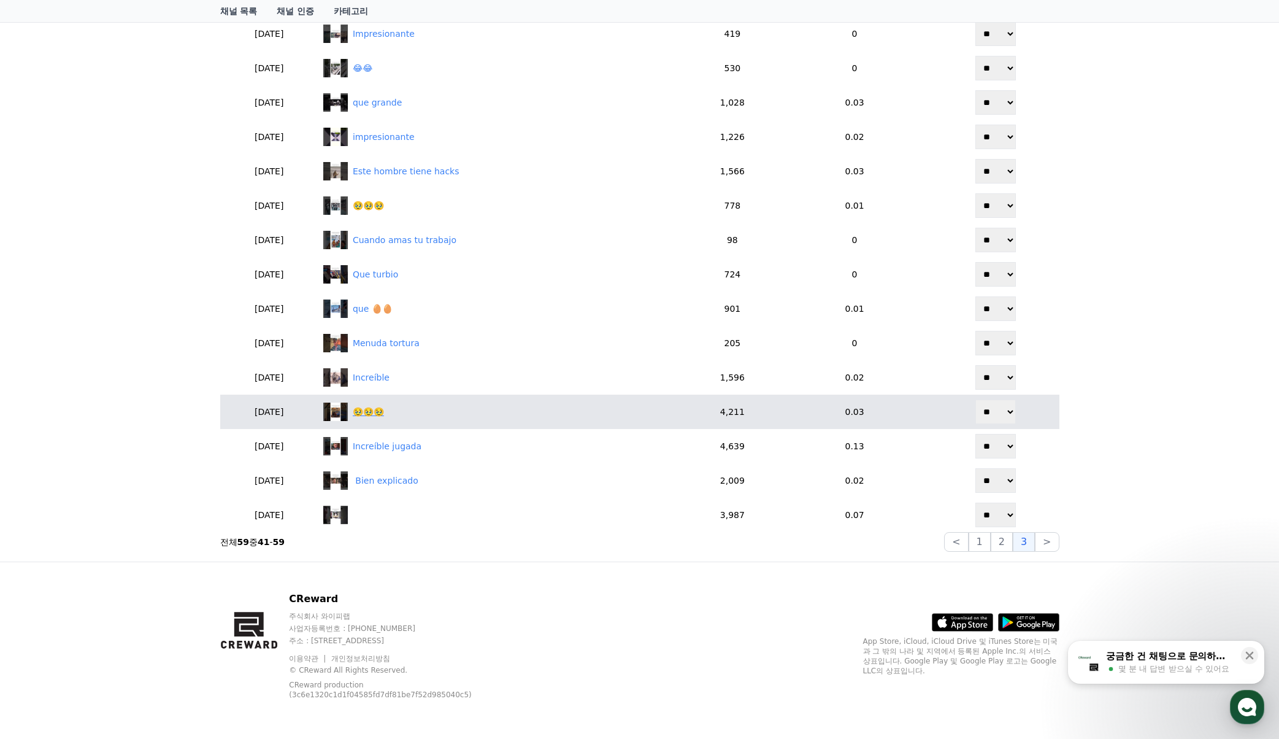
click at [384, 415] on div "🥹🥹🥹" at bounding box center [368, 411] width 31 height 13
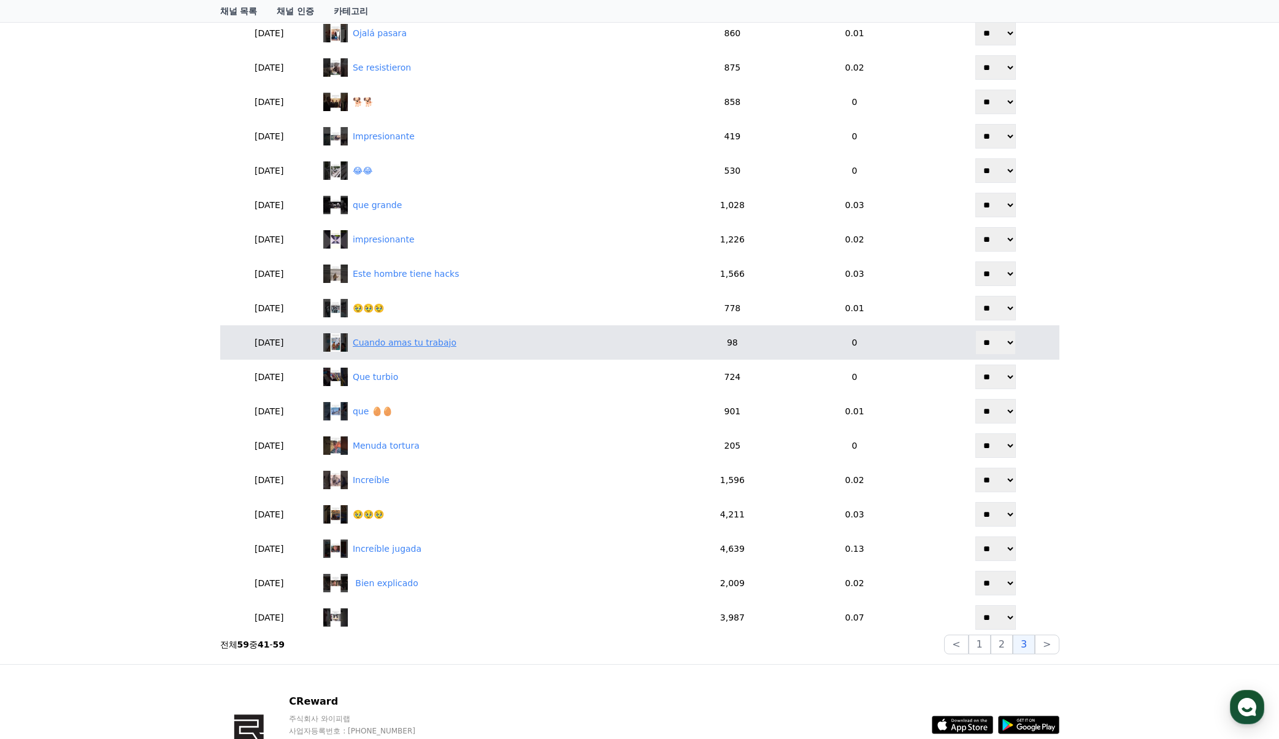
scroll to position [428, 0]
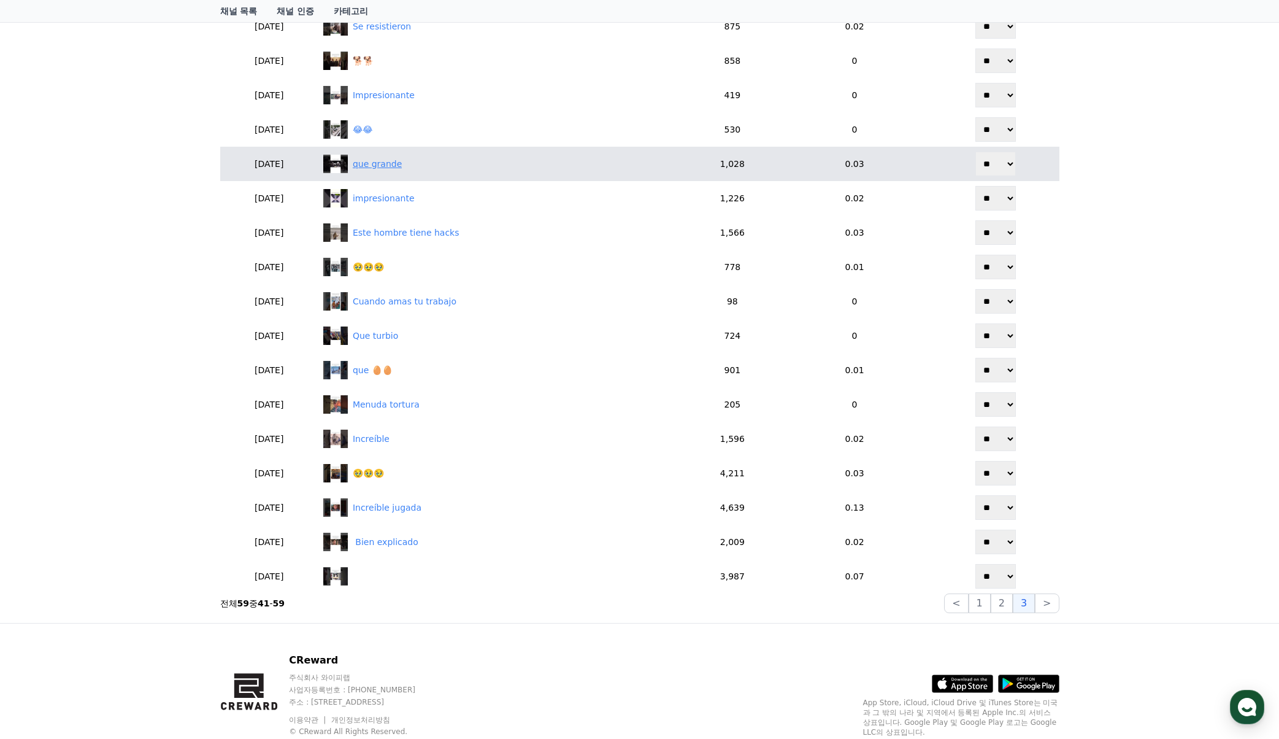
click at [402, 162] on div "que grande" at bounding box center [377, 164] width 49 height 13
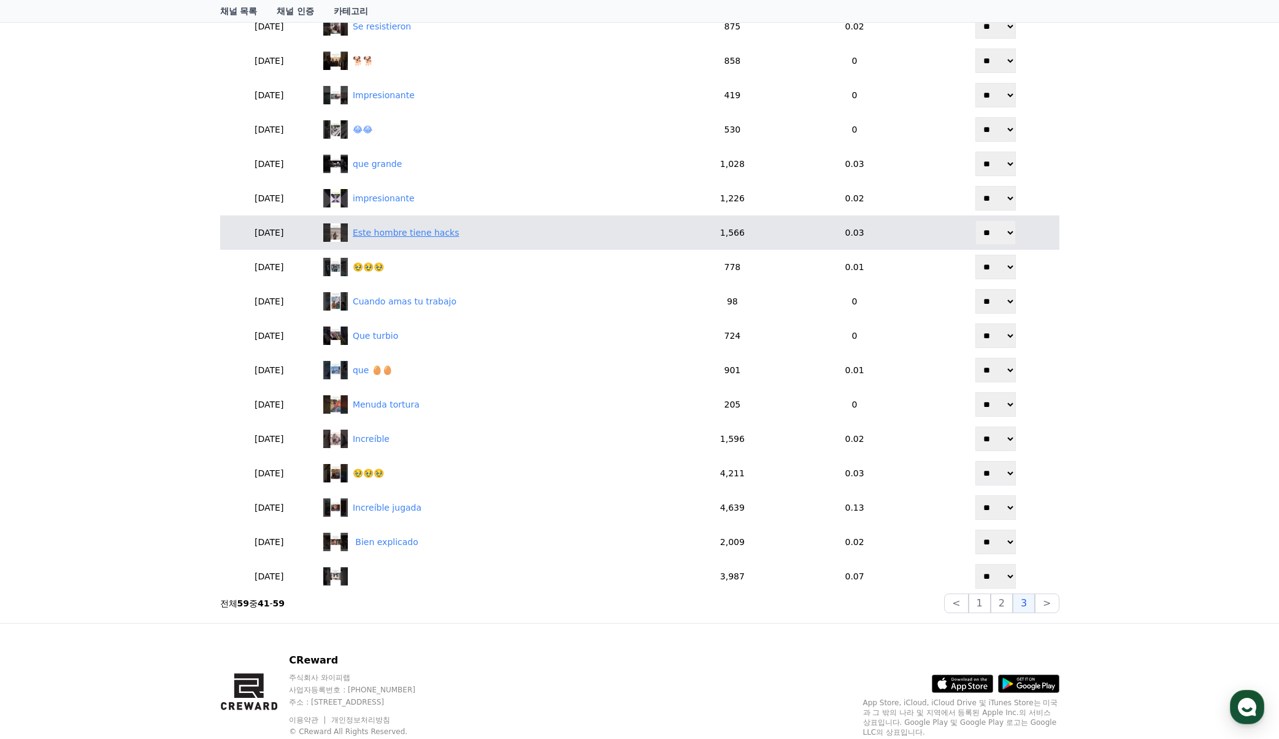
click at [450, 234] on div "Este hombre tiene hacks" at bounding box center [406, 232] width 107 height 13
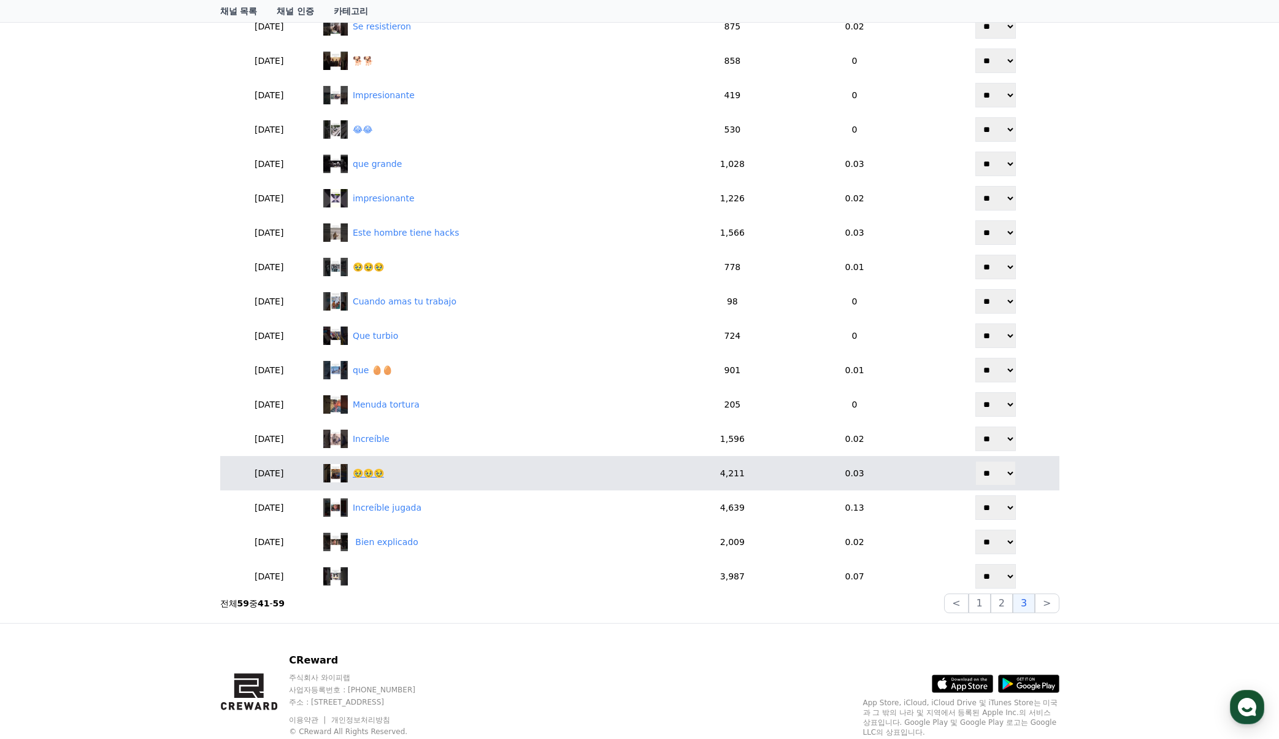
click at [384, 477] on div "🥹🥹🥹" at bounding box center [368, 473] width 31 height 13
click at [986, 472] on select "** **" at bounding box center [995, 473] width 40 height 25
select select "********"
click at [975, 461] on select "** **" at bounding box center [995, 473] width 40 height 25
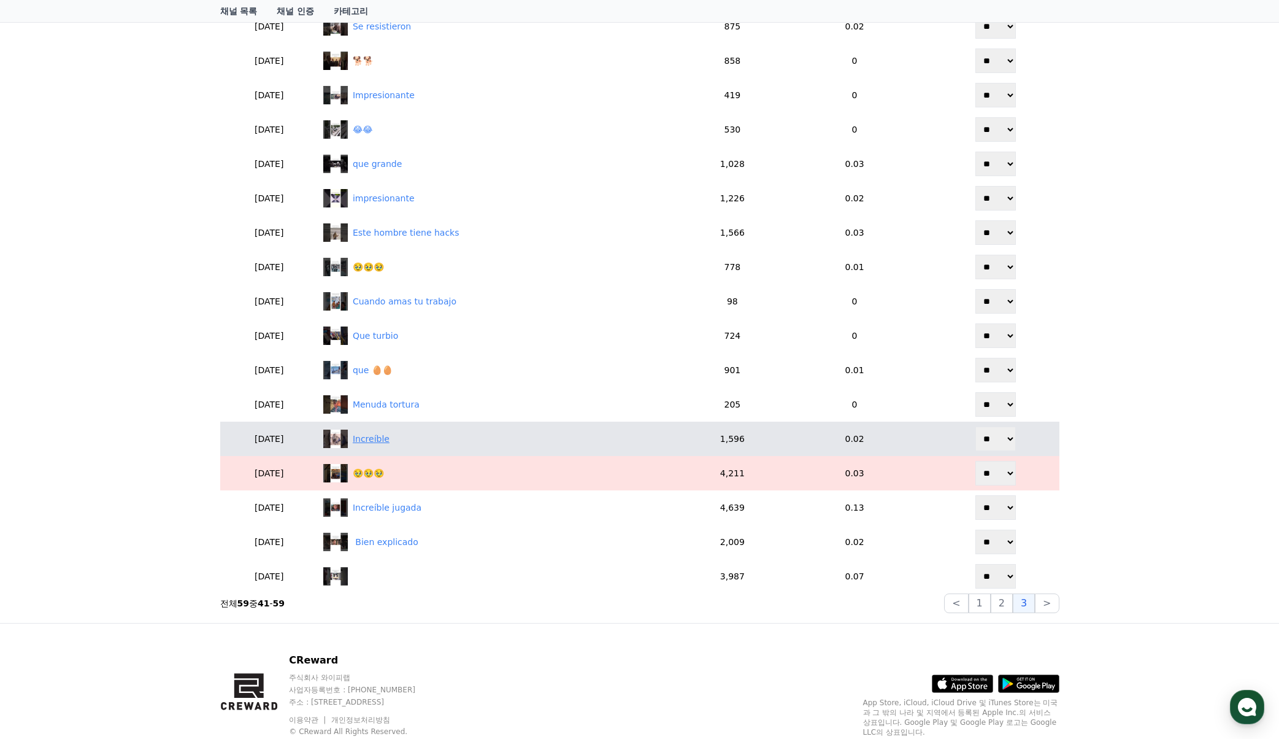
click at [390, 437] on div "Increíble" at bounding box center [371, 438] width 37 height 13
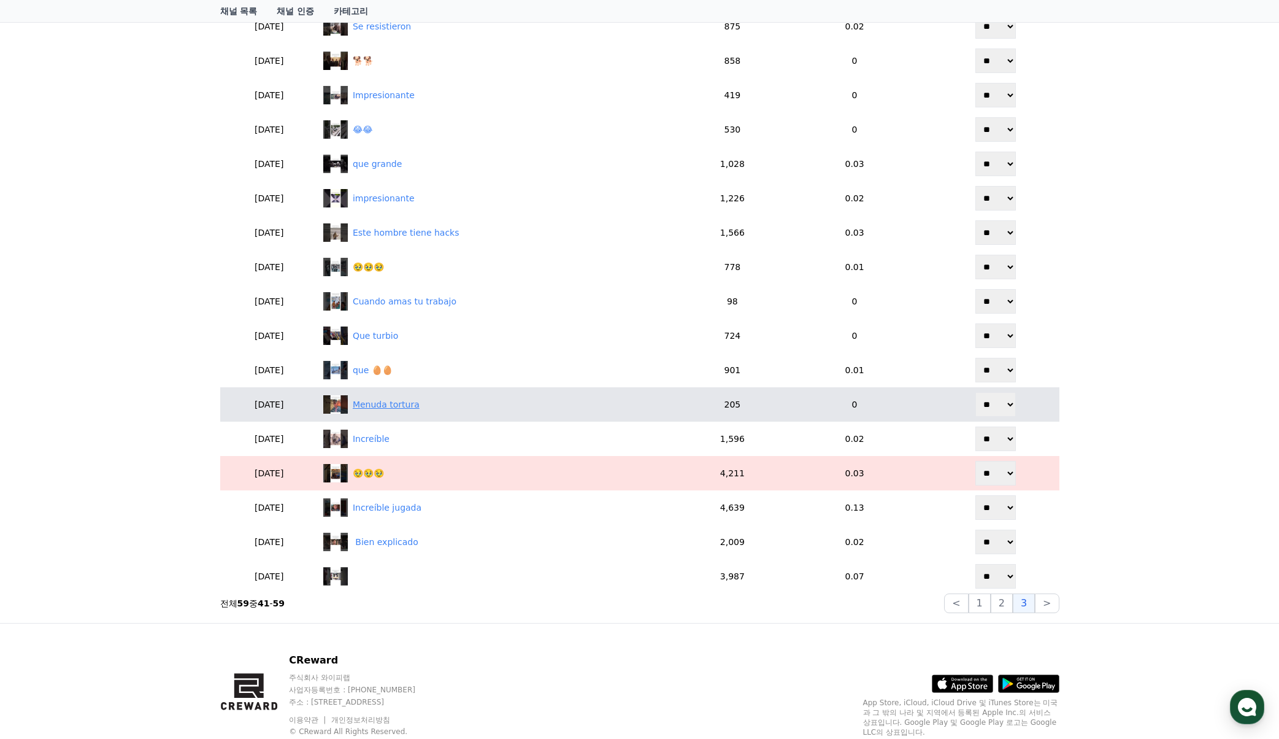
click at [415, 404] on div "Menuda tortura" at bounding box center [386, 404] width 67 height 13
click at [412, 406] on div "Menuda tortura" at bounding box center [386, 404] width 67 height 13
click at [992, 407] on select "** **" at bounding box center [995, 404] width 40 height 25
select select "********"
click at [975, 392] on select "** **" at bounding box center [995, 404] width 40 height 25
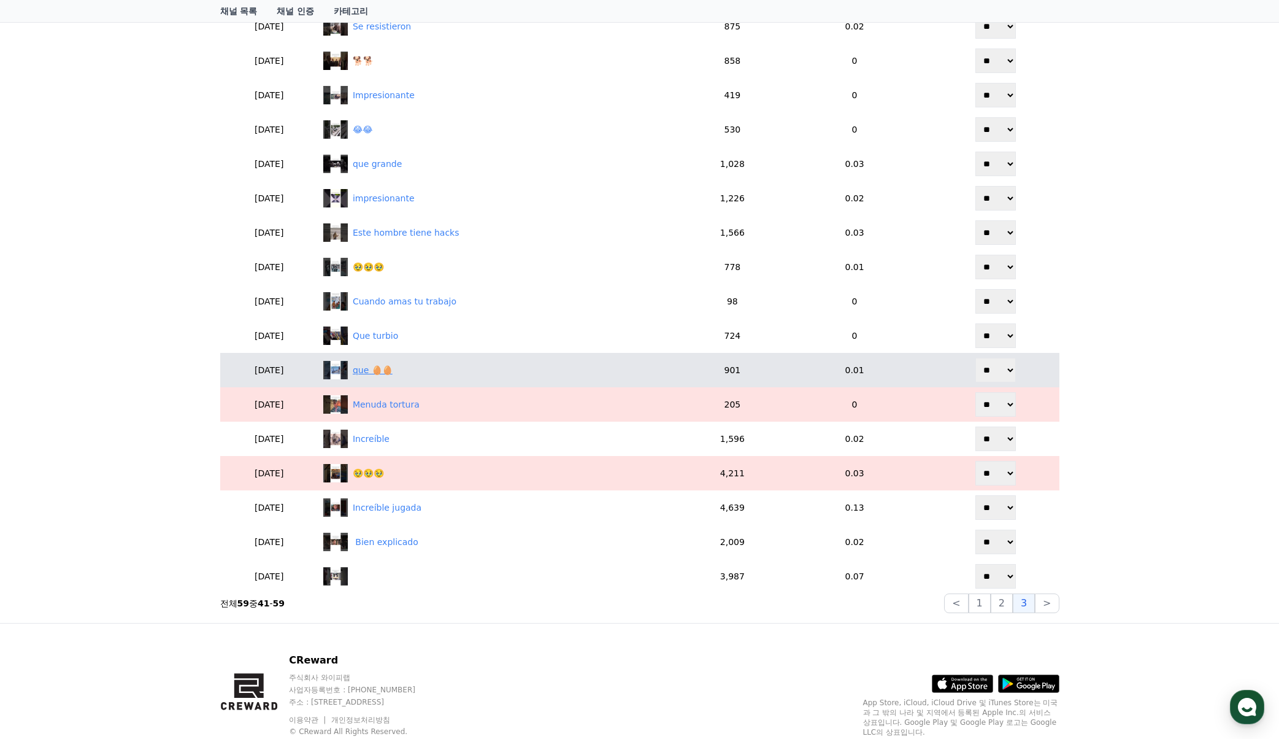
click at [401, 361] on div "que 🥚🥚" at bounding box center [502, 370] width 359 height 18
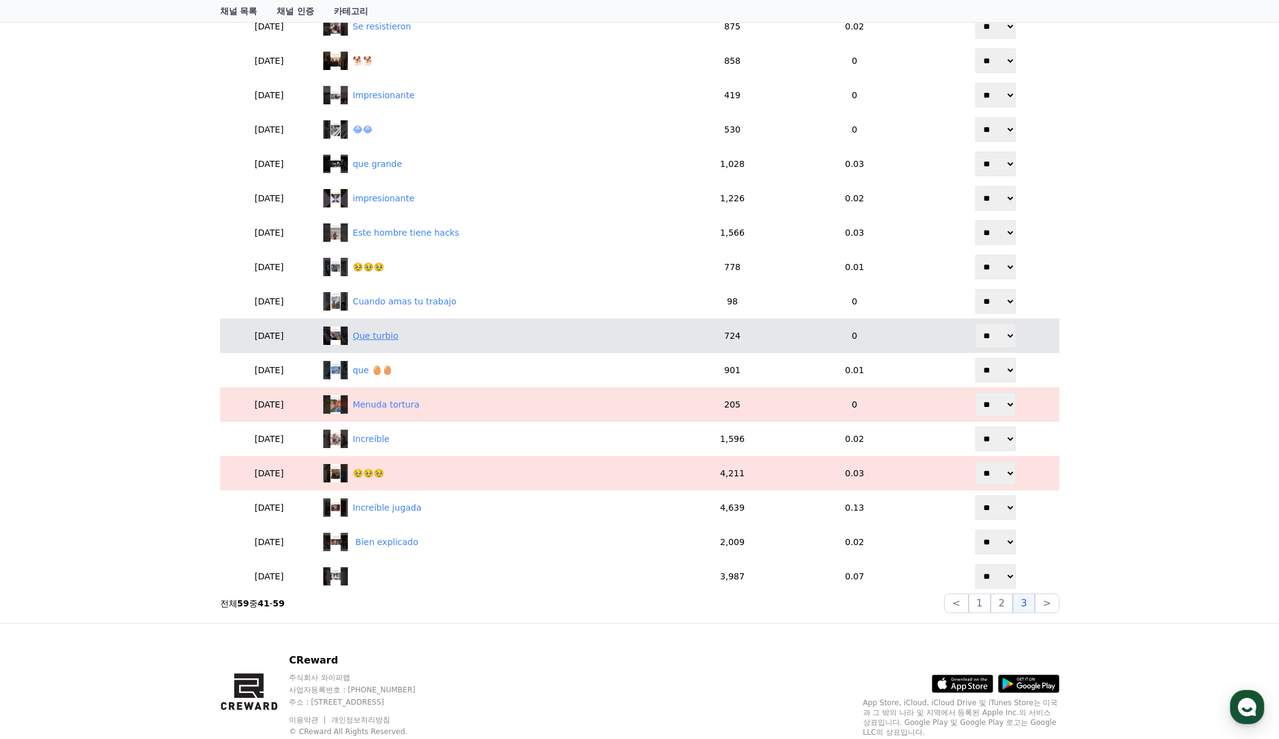
click at [398, 339] on div "Que turbio" at bounding box center [375, 335] width 45 height 13
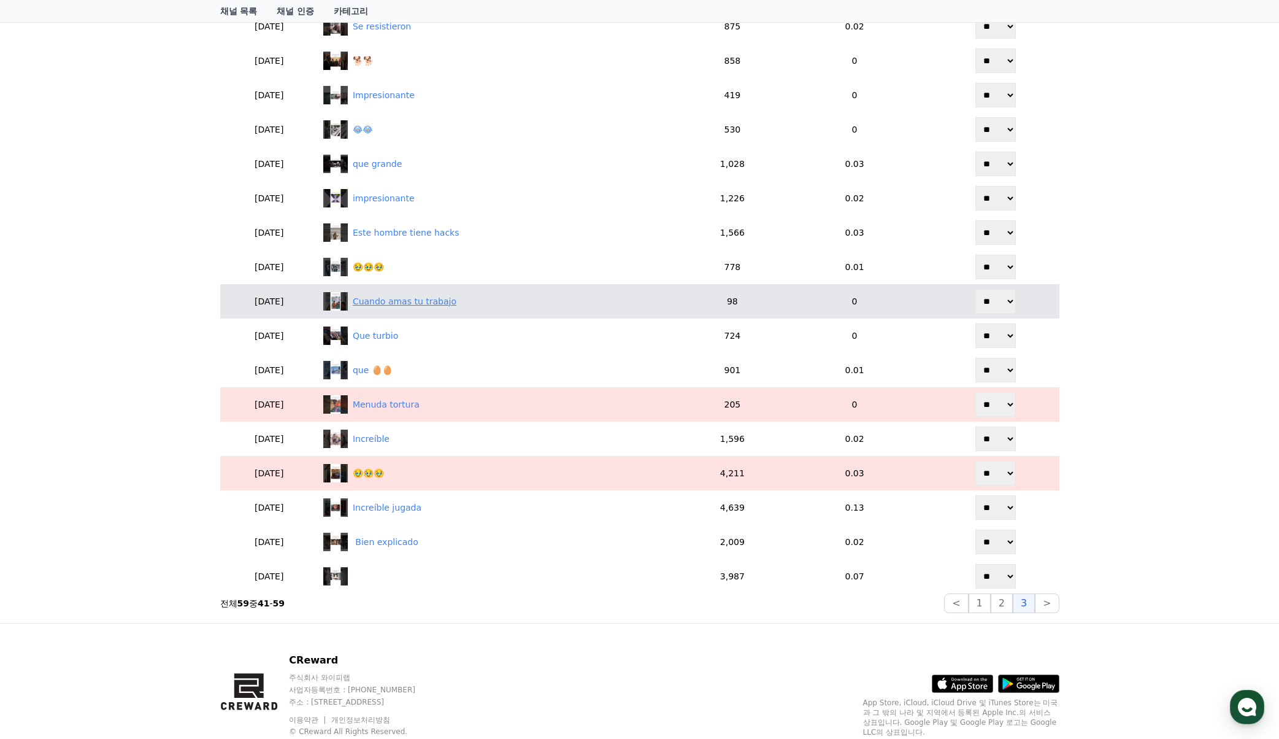
click at [410, 299] on div "Cuando amas tu trabajo" at bounding box center [405, 301] width 104 height 13
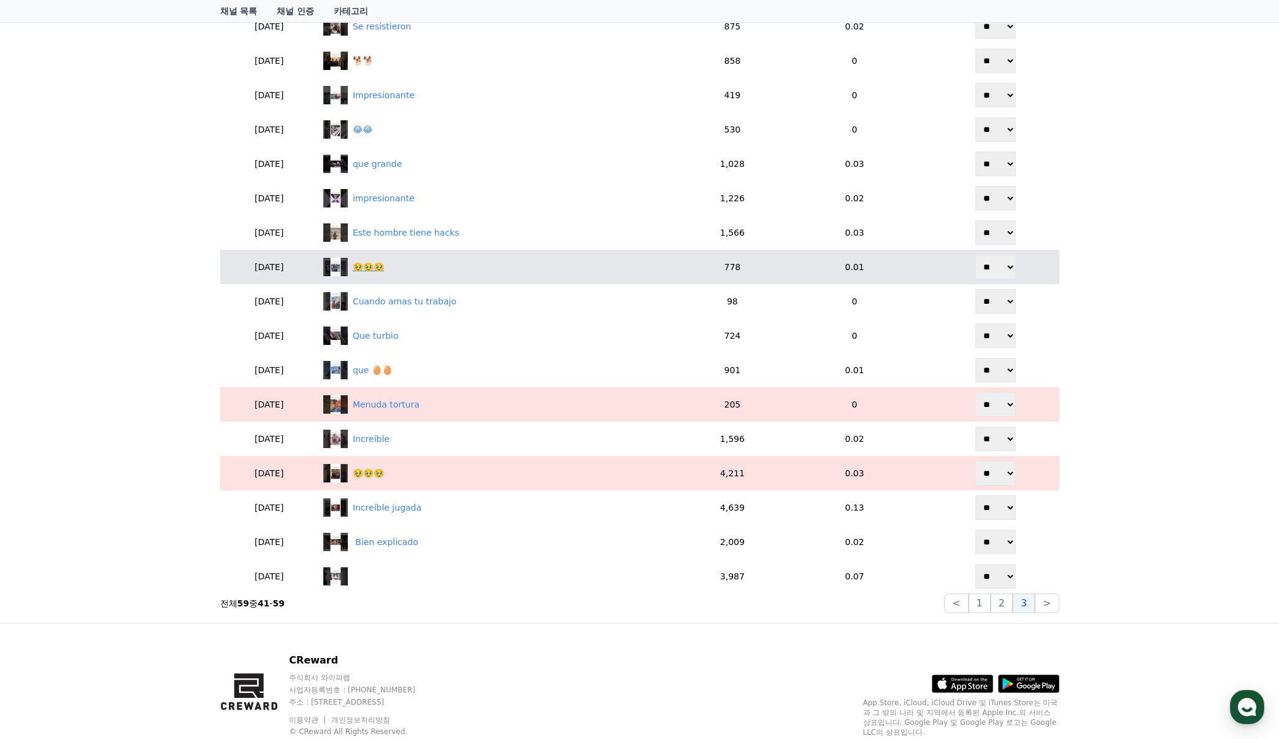
click at [384, 264] on div "🥹🥹🥹" at bounding box center [368, 267] width 31 height 13
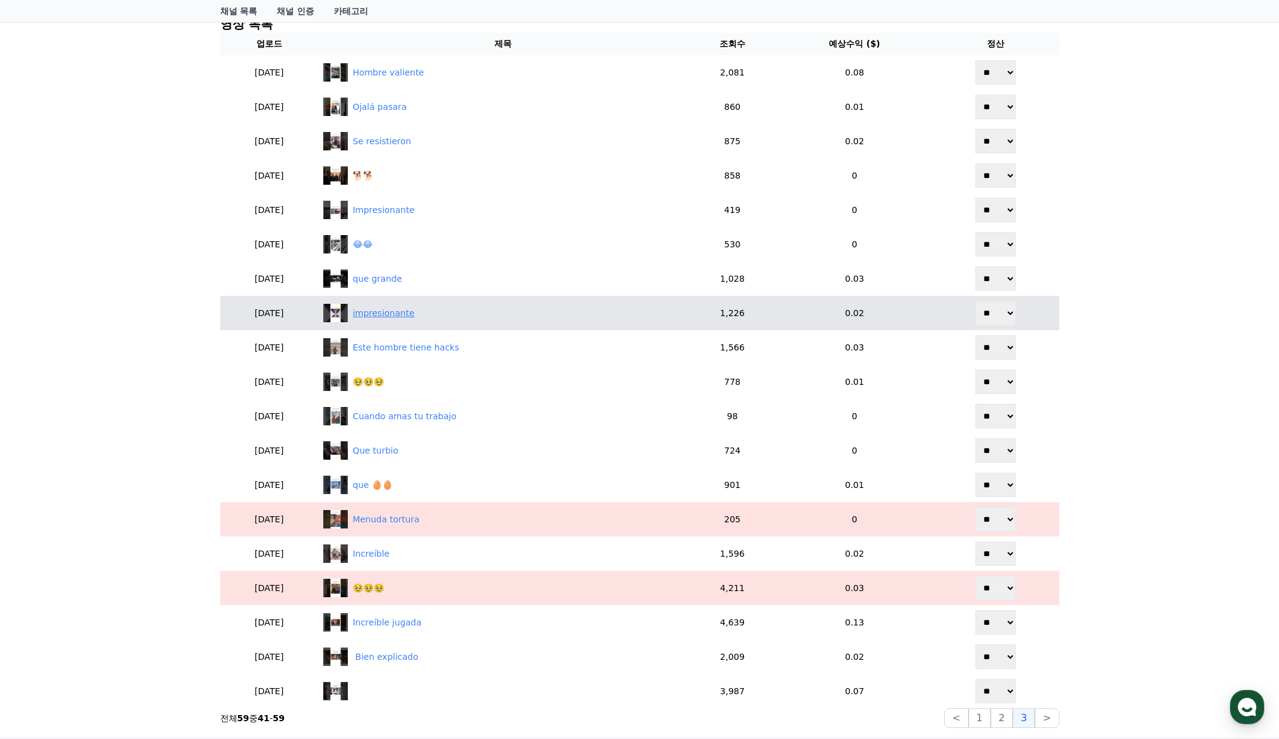
scroll to position [305, 0]
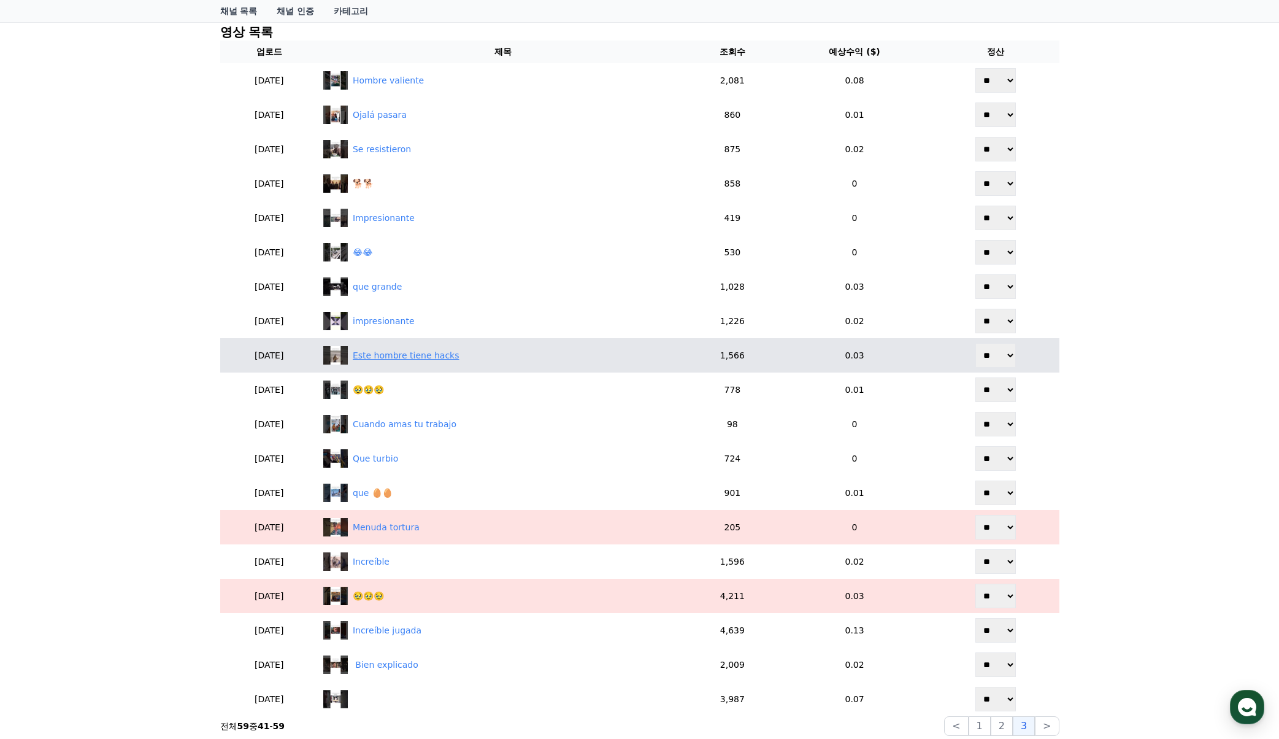
click at [404, 351] on div "Este hombre tiene hacks" at bounding box center [406, 355] width 107 height 13
click at [410, 353] on div "Este hombre tiene hacks" at bounding box center [406, 355] width 107 height 13
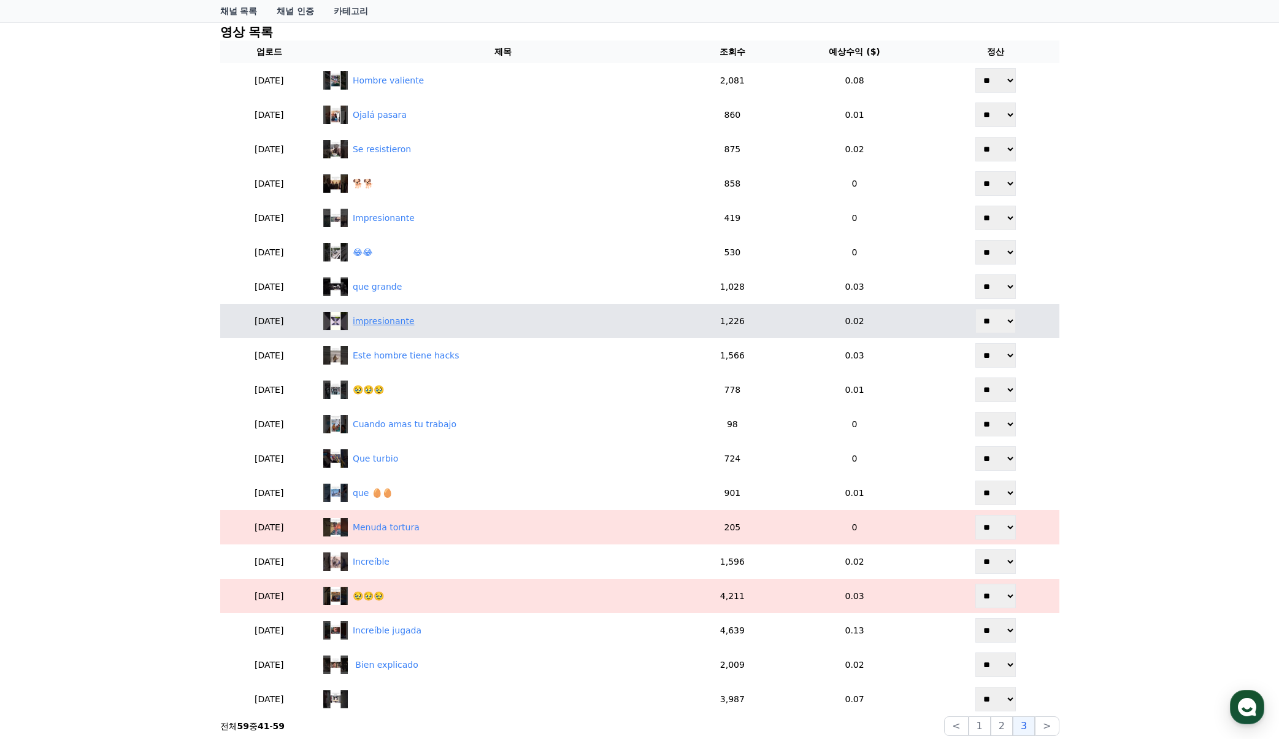
click at [415, 324] on div "impresionante" at bounding box center [384, 321] width 62 height 13
click at [411, 313] on div "impresionante" at bounding box center [502, 321] width 359 height 18
click at [409, 325] on div "impresionante" at bounding box center [384, 321] width 62 height 13
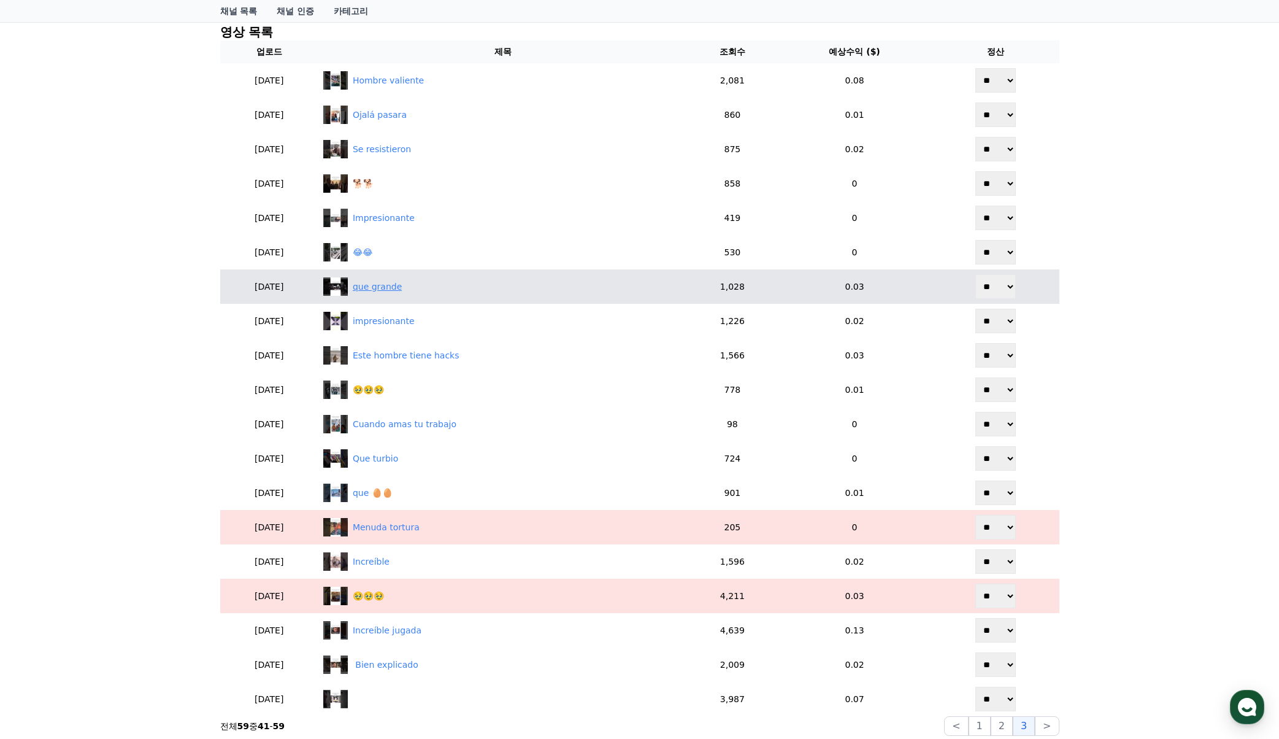
click at [402, 292] on div "que grande" at bounding box center [377, 286] width 49 height 13
click at [402, 288] on div "que grande" at bounding box center [377, 286] width 49 height 13
drag, startPoint x: 998, startPoint y: 286, endPoint x: 997, endPoint y: 298, distance: 12.3
click at [997, 286] on select "** **" at bounding box center [995, 286] width 40 height 25
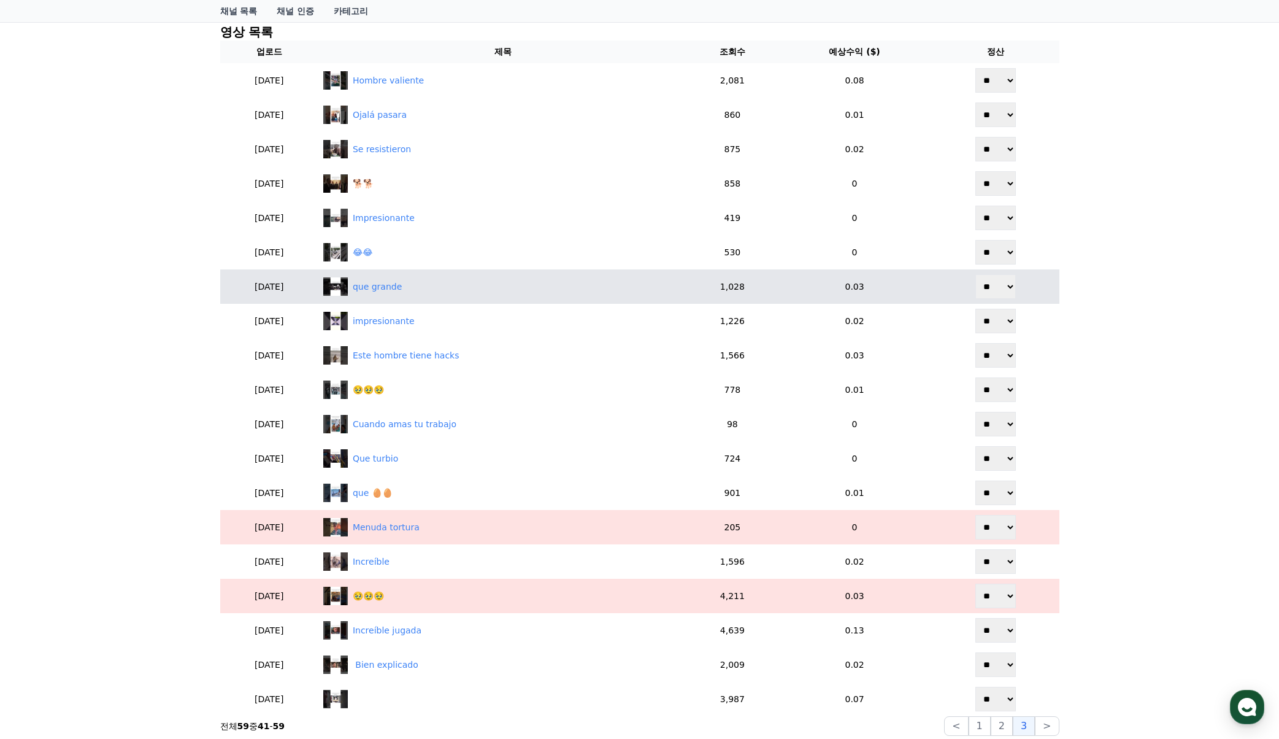
select select "********"
click at [975, 274] on select "** **" at bounding box center [995, 286] width 40 height 25
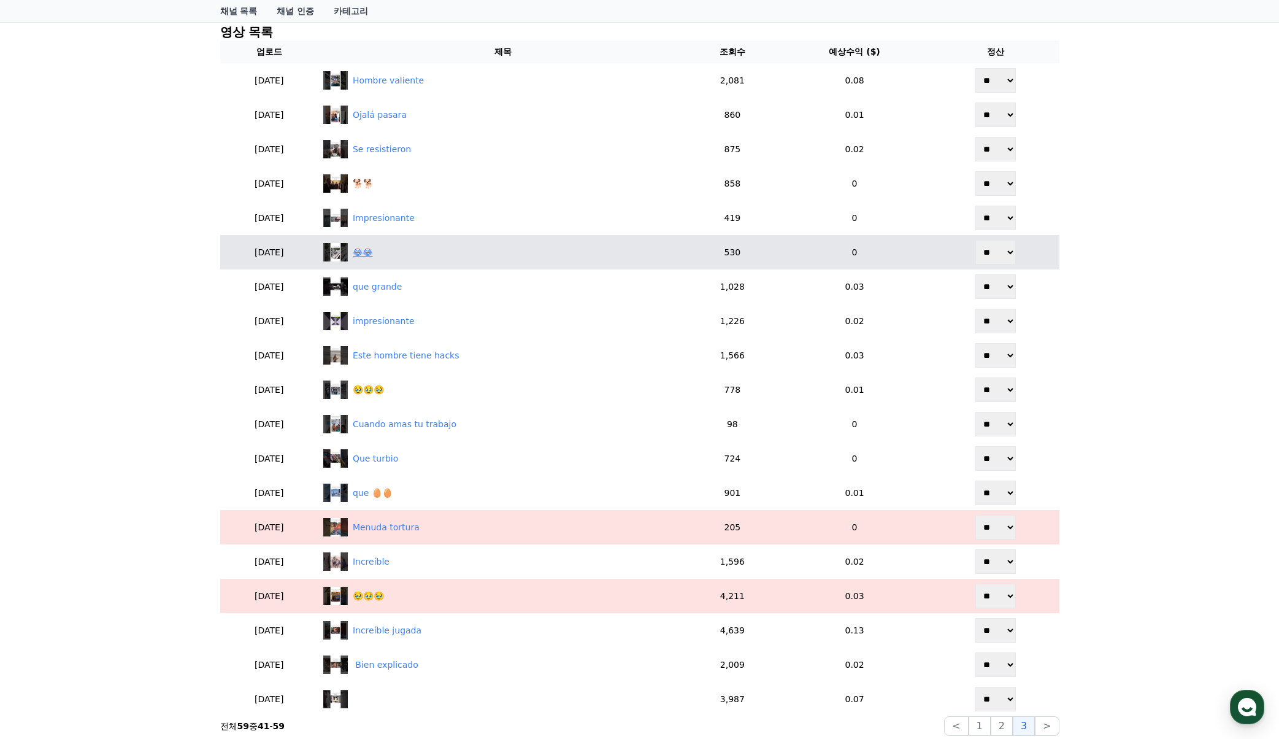
click at [373, 254] on div "😂😂" at bounding box center [363, 252] width 20 height 13
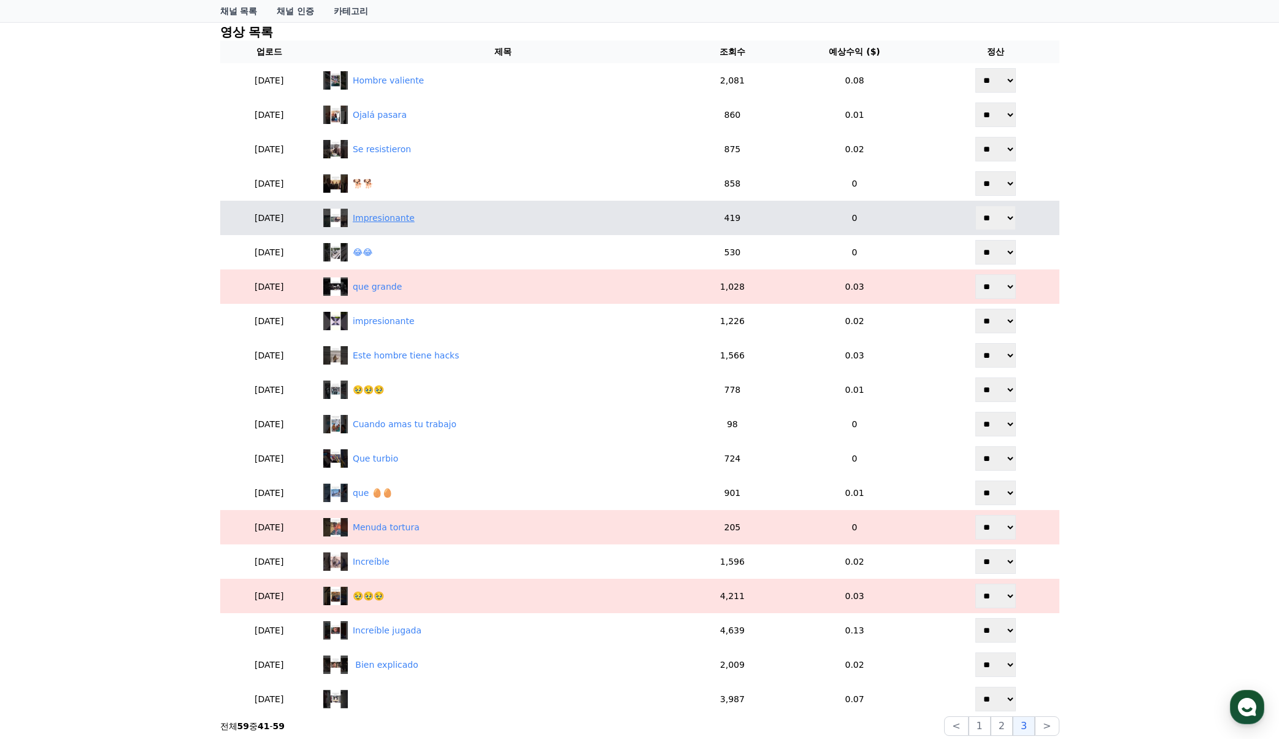
click at [407, 218] on div "Impresionante" at bounding box center [384, 218] width 62 height 13
click at [411, 220] on div "Impresionante" at bounding box center [384, 218] width 62 height 13
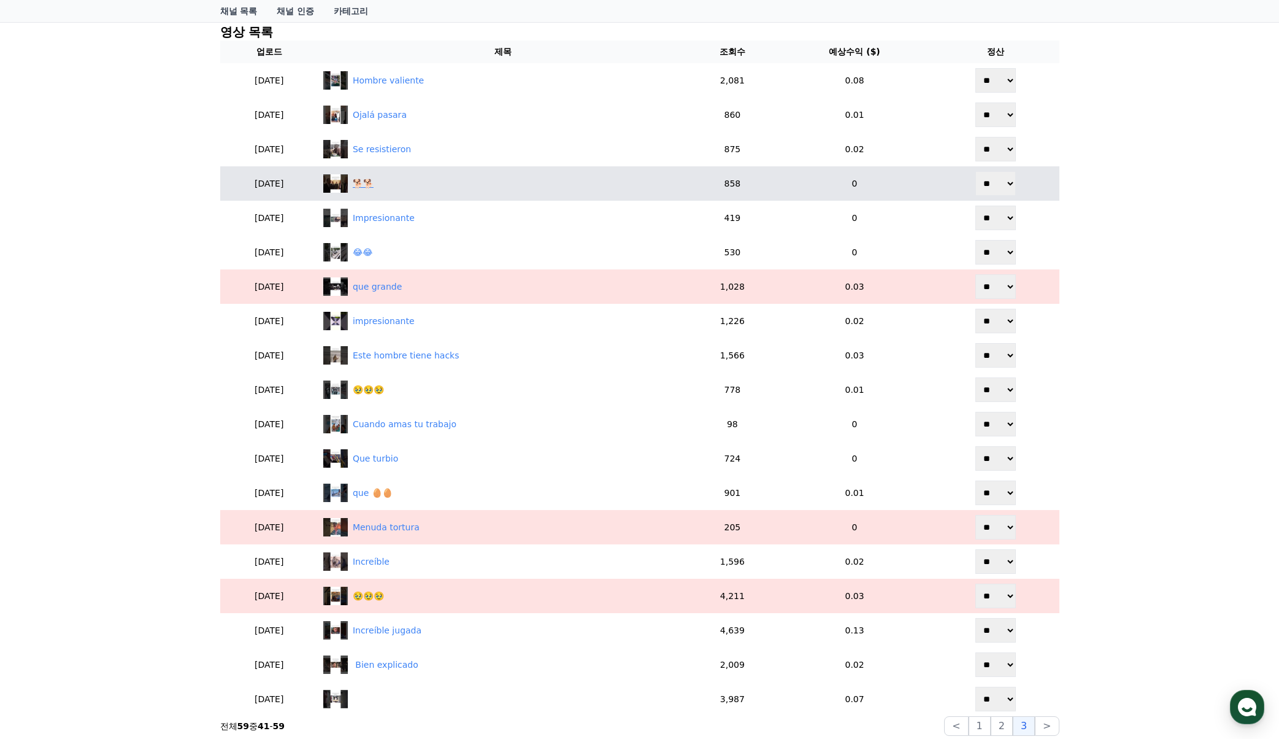
click at [374, 186] on div "🐕🐕" at bounding box center [363, 183] width 21 height 13
click at [374, 189] on div "🐕🐕" at bounding box center [363, 183] width 21 height 13
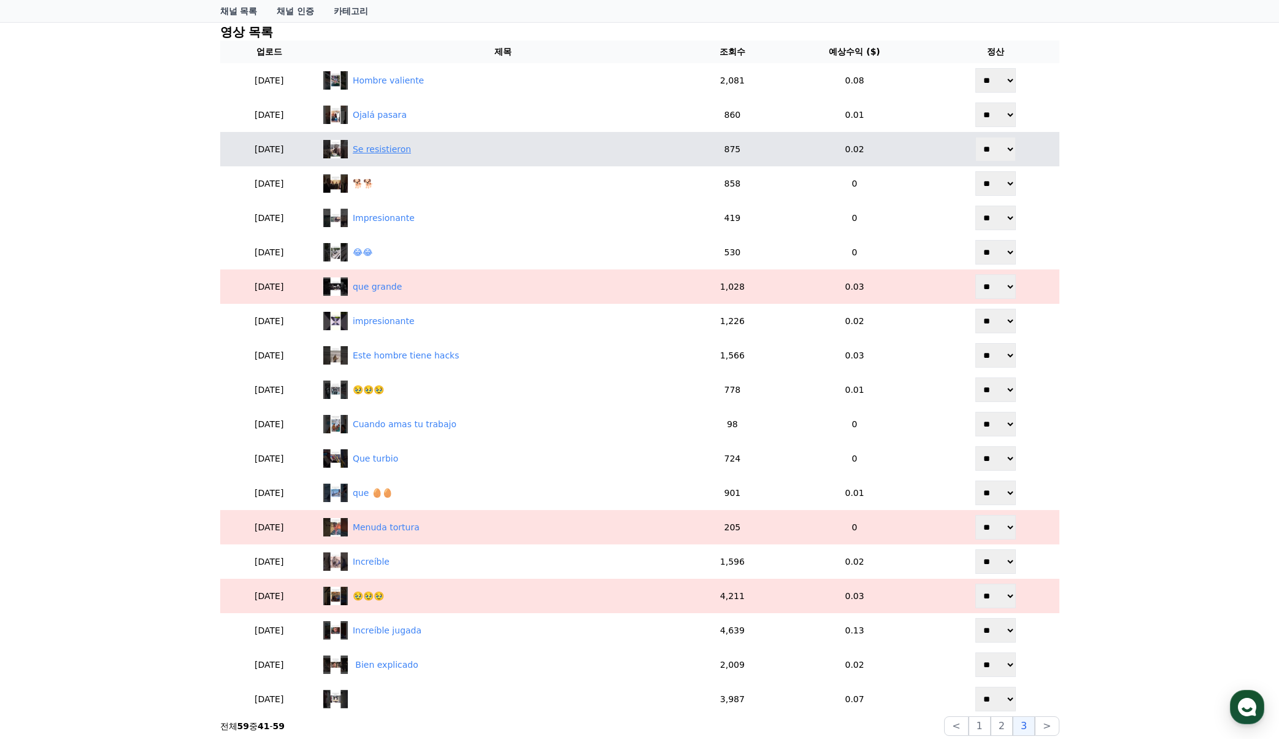
click at [411, 148] on div "Se resistieron" at bounding box center [382, 149] width 58 height 13
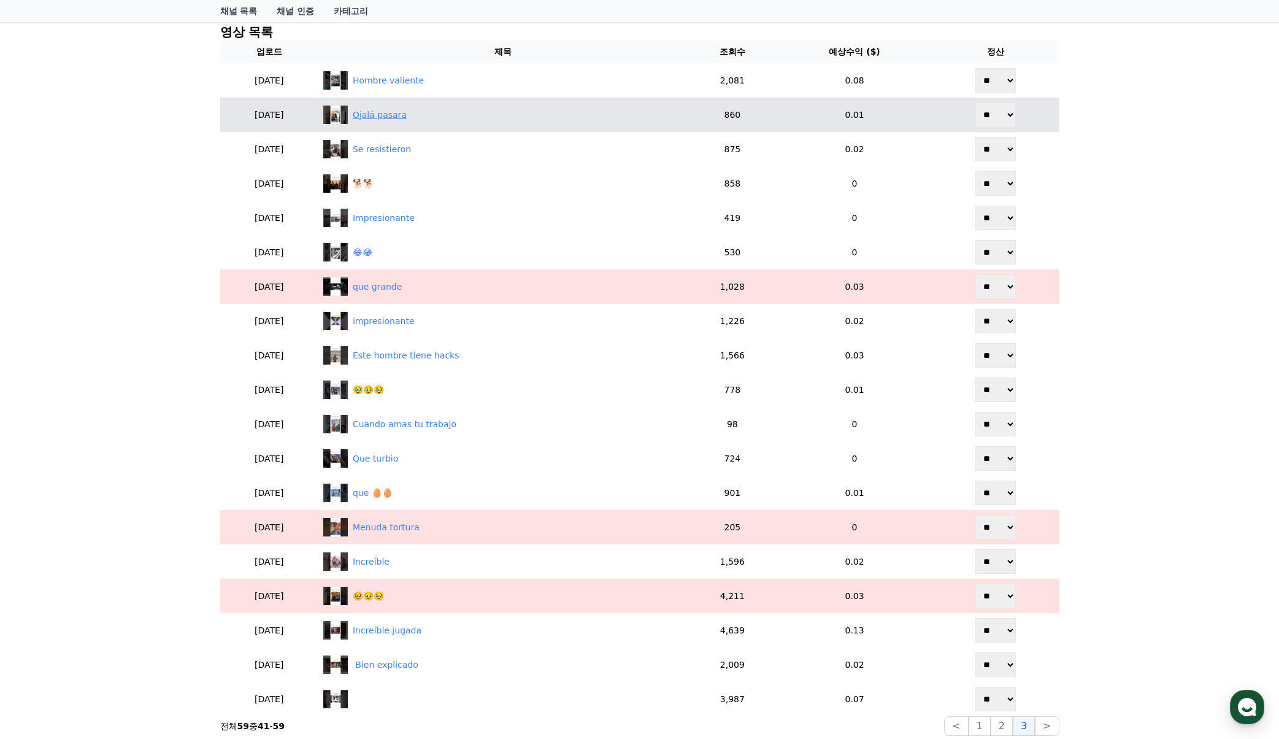
click at [407, 113] on div "Ojalá pasara" at bounding box center [380, 115] width 54 height 13
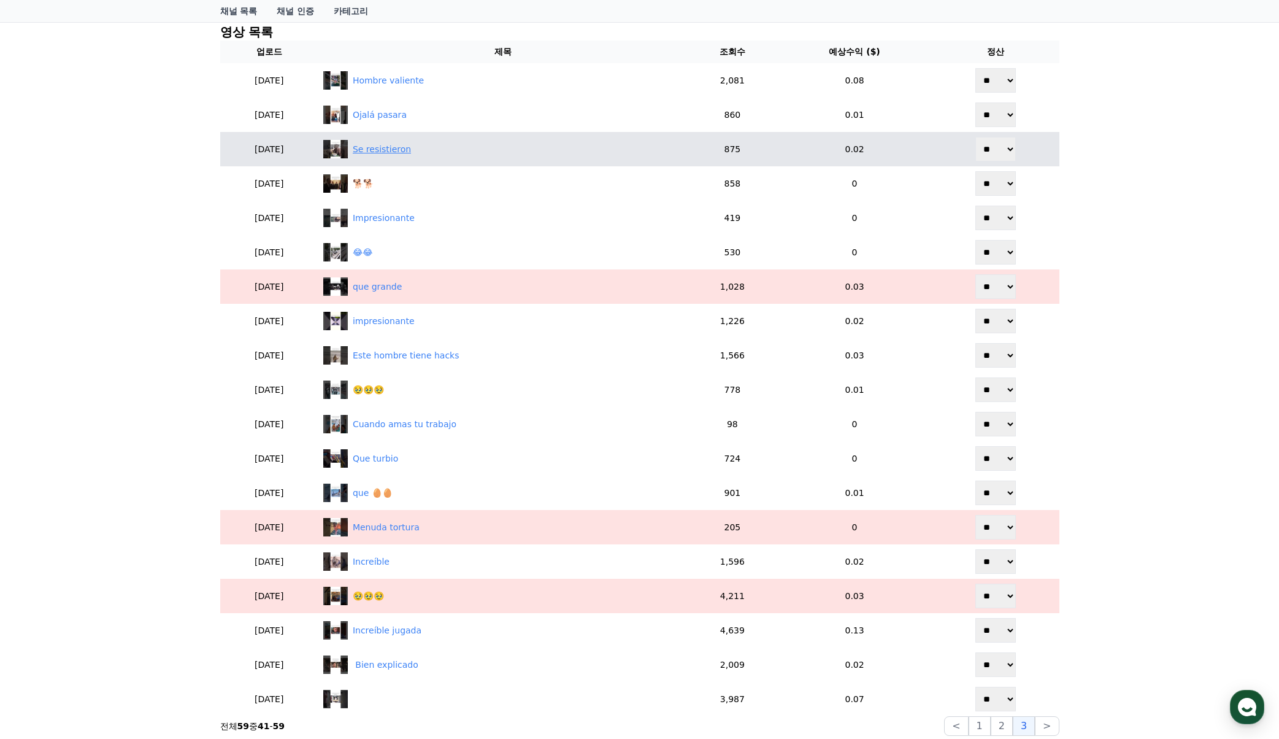
click at [404, 155] on div "Se resistieron" at bounding box center [382, 149] width 58 height 13
click at [431, 141] on div "Se resistieron" at bounding box center [502, 149] width 359 height 18
click at [992, 148] on select "** **" at bounding box center [995, 149] width 40 height 25
select select "********"
click at [975, 137] on select "** **" at bounding box center [995, 149] width 40 height 25
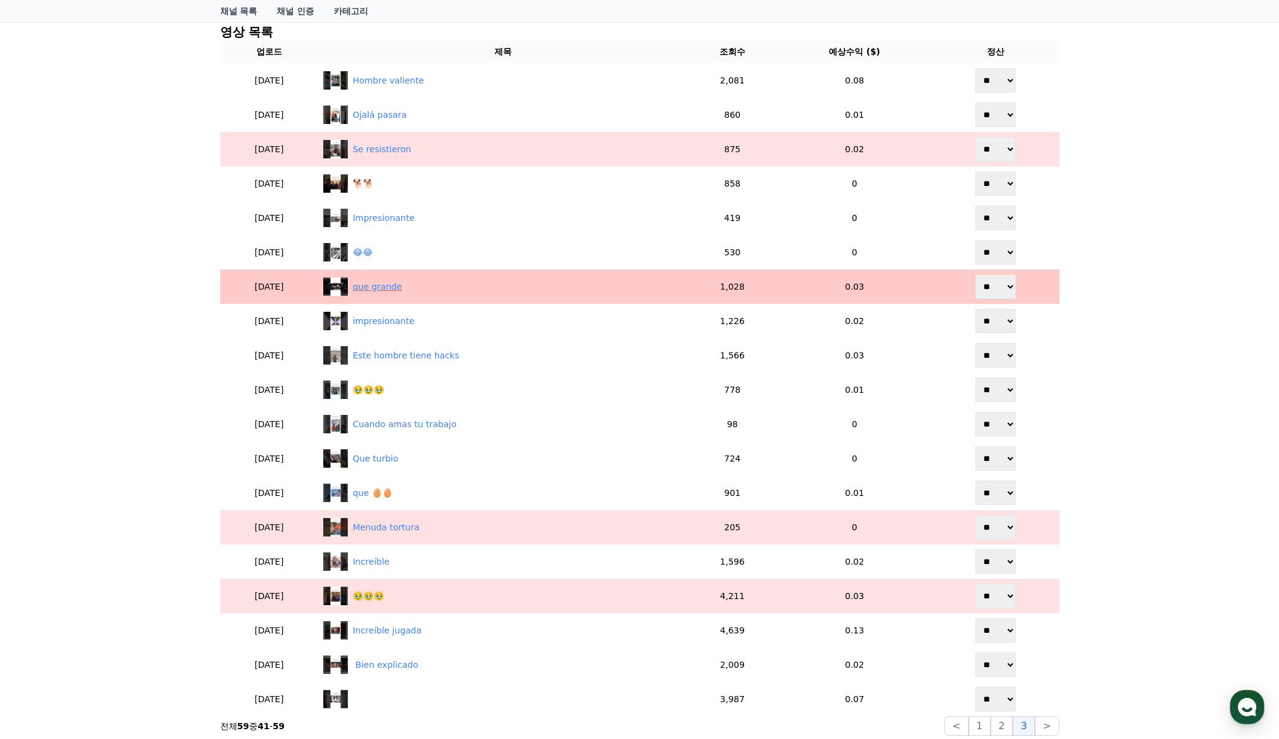
click at [402, 289] on div "que grande" at bounding box center [377, 286] width 49 height 13
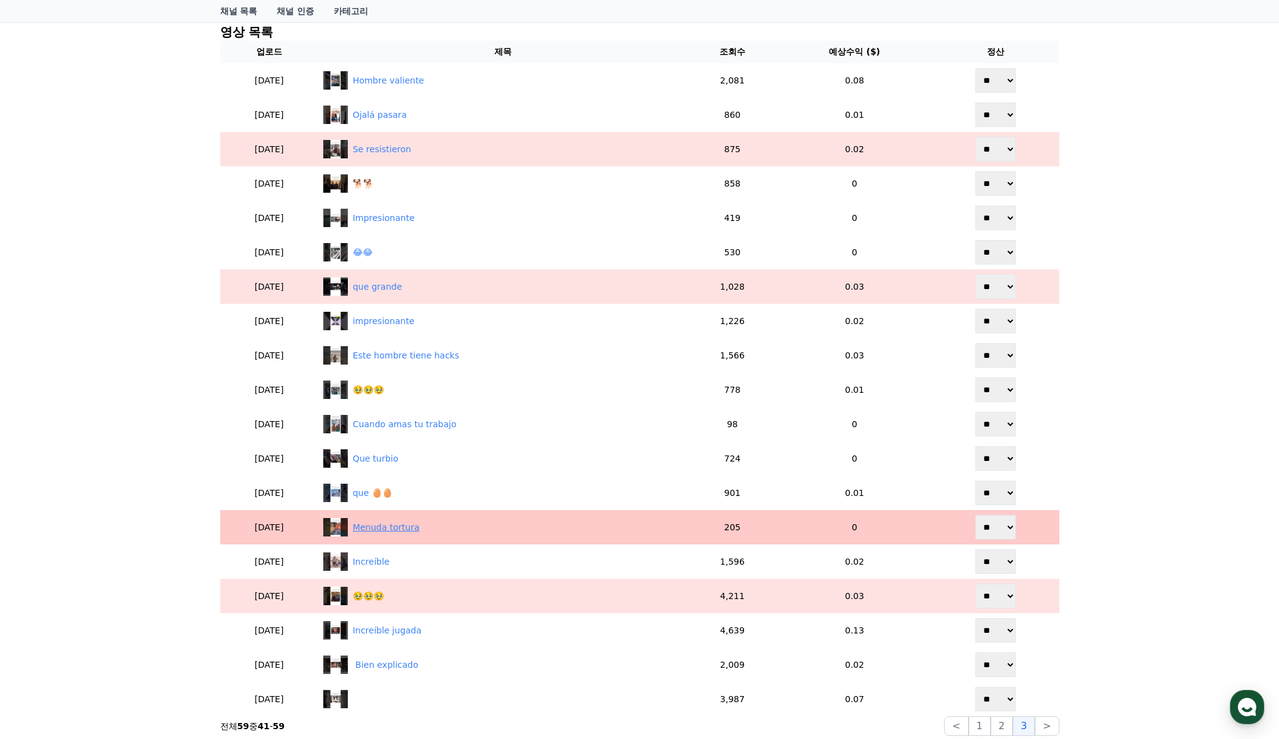
click at [420, 528] on div "Menuda tortura" at bounding box center [386, 527] width 67 height 13
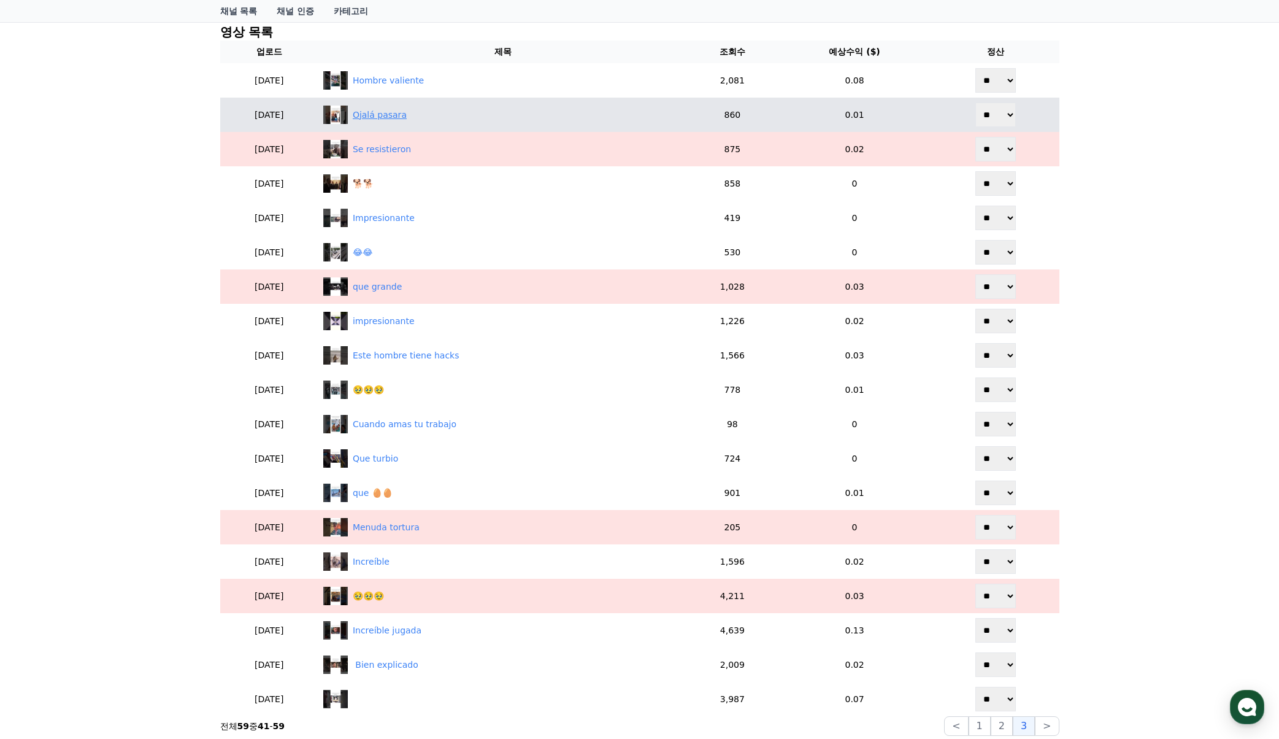
click at [407, 114] on div "Ojalá pasara" at bounding box center [380, 115] width 54 height 13
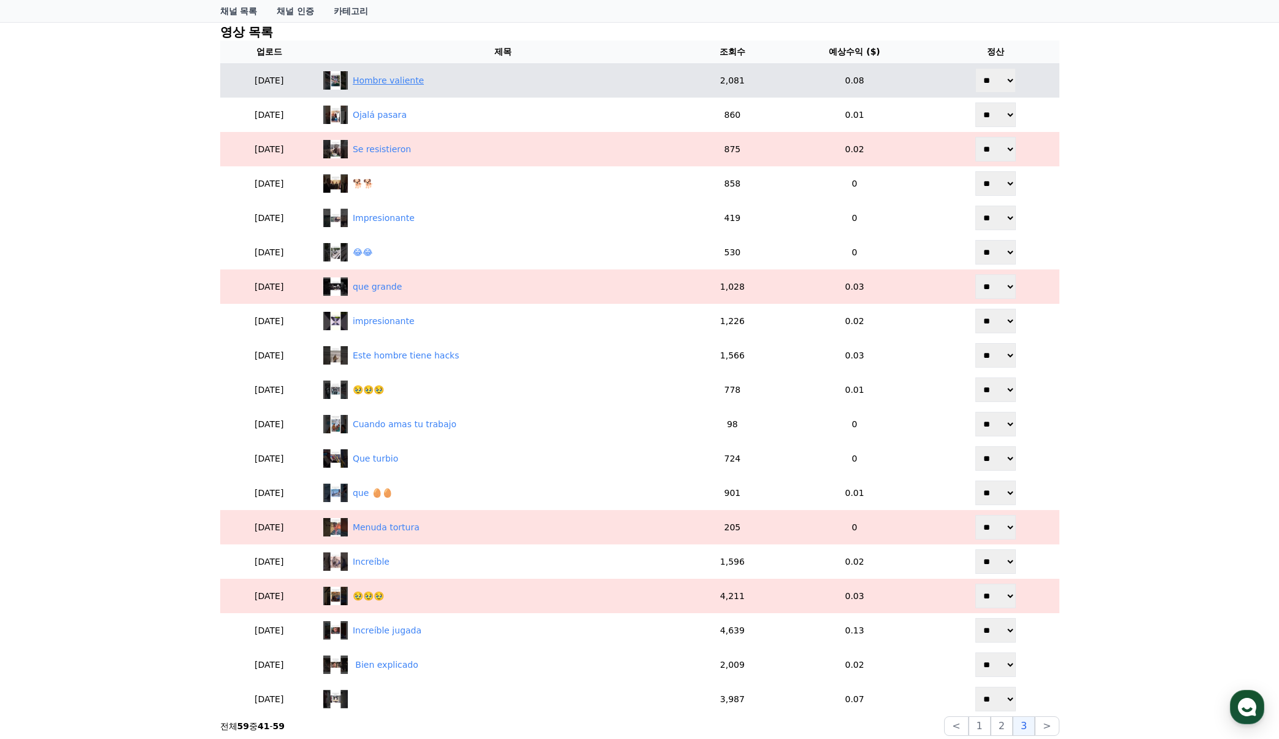
click at [413, 77] on div "Hombre valiente" at bounding box center [388, 80] width 71 height 13
click at [424, 84] on div "Hombre valiente" at bounding box center [388, 80] width 71 height 13
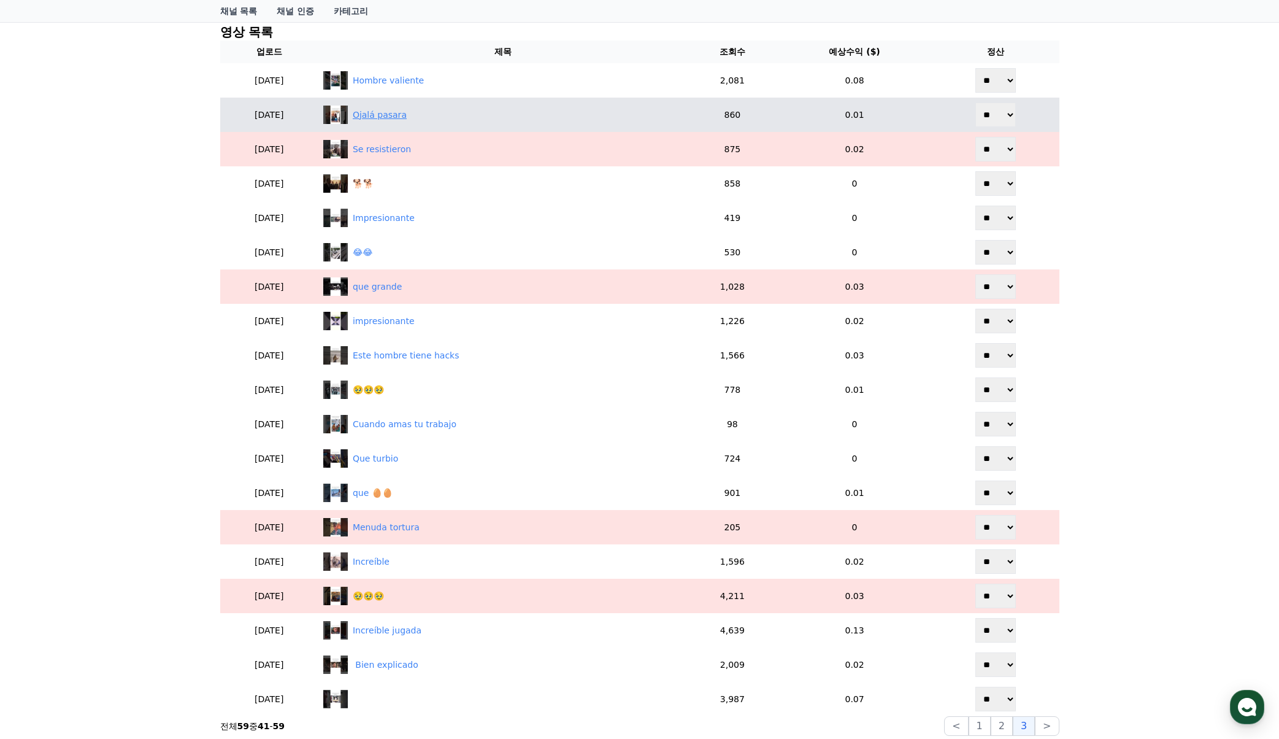
click at [407, 117] on div "Ojalá pasara" at bounding box center [380, 115] width 54 height 13
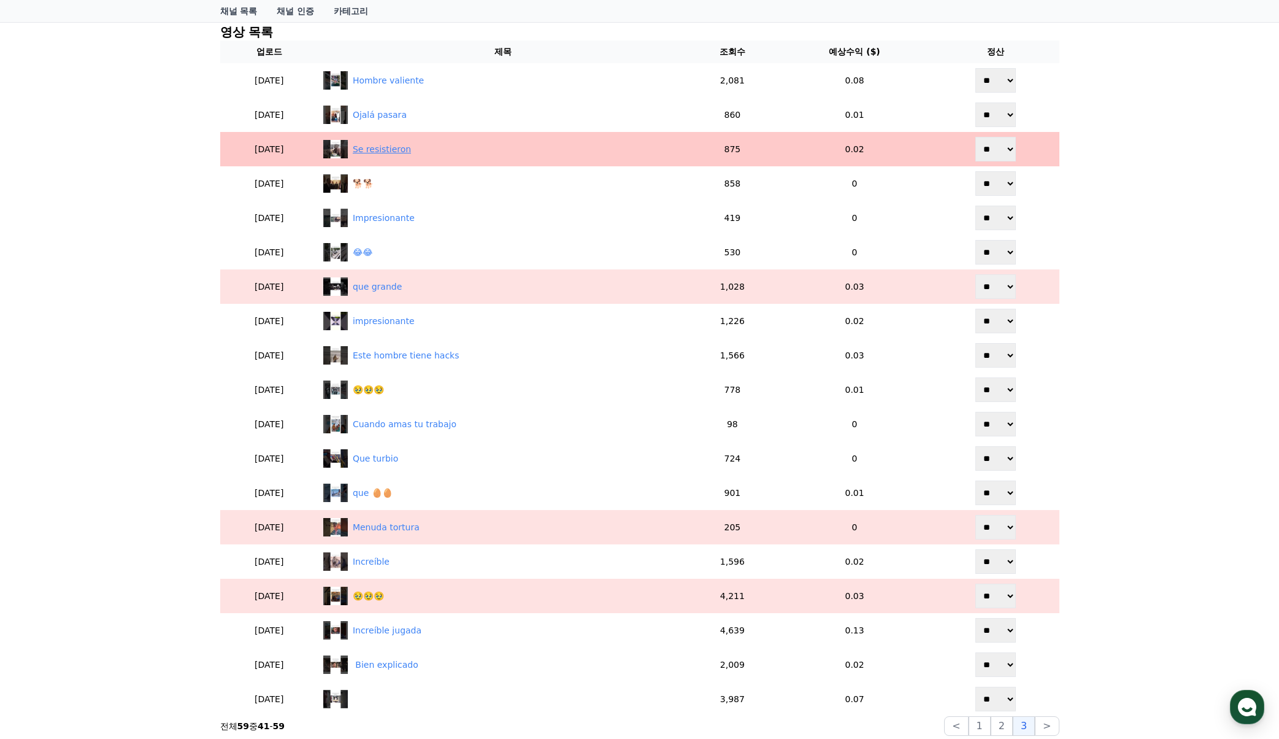
click at [390, 147] on div "Se resistieron" at bounding box center [502, 149] width 359 height 18
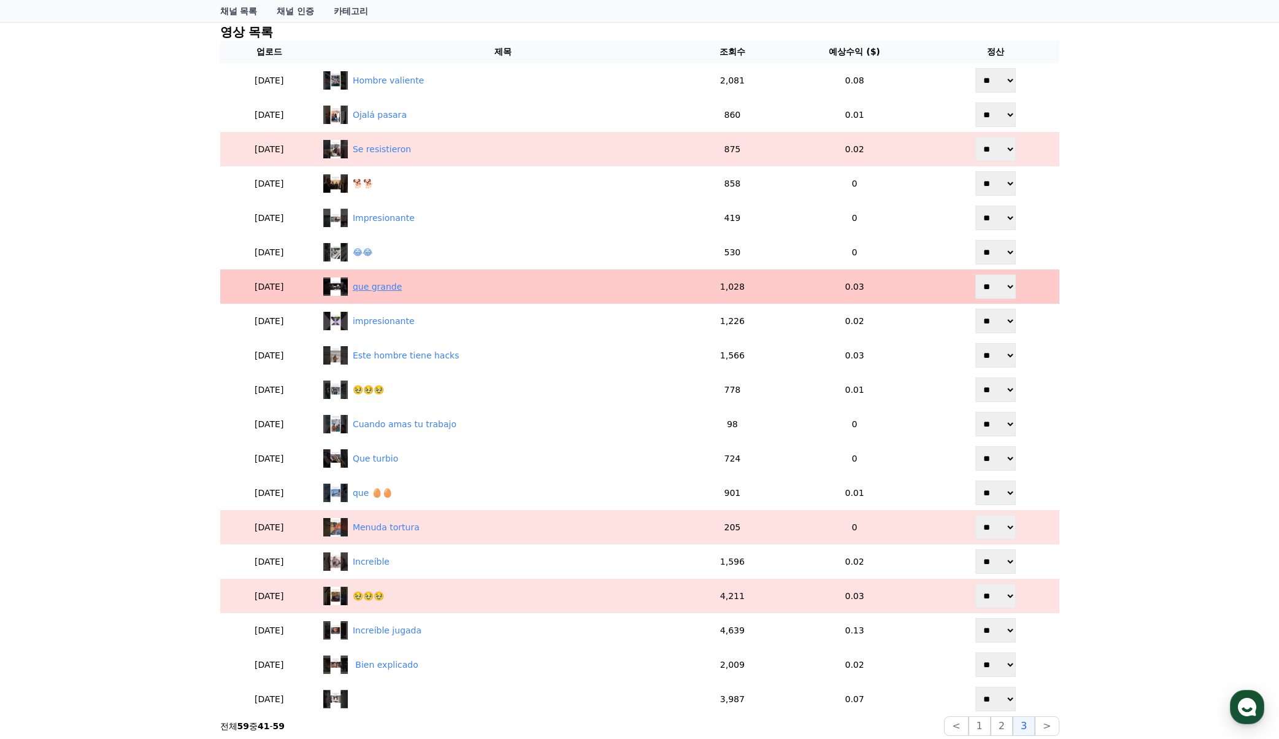
click at [402, 286] on div "que grande" at bounding box center [377, 286] width 49 height 13
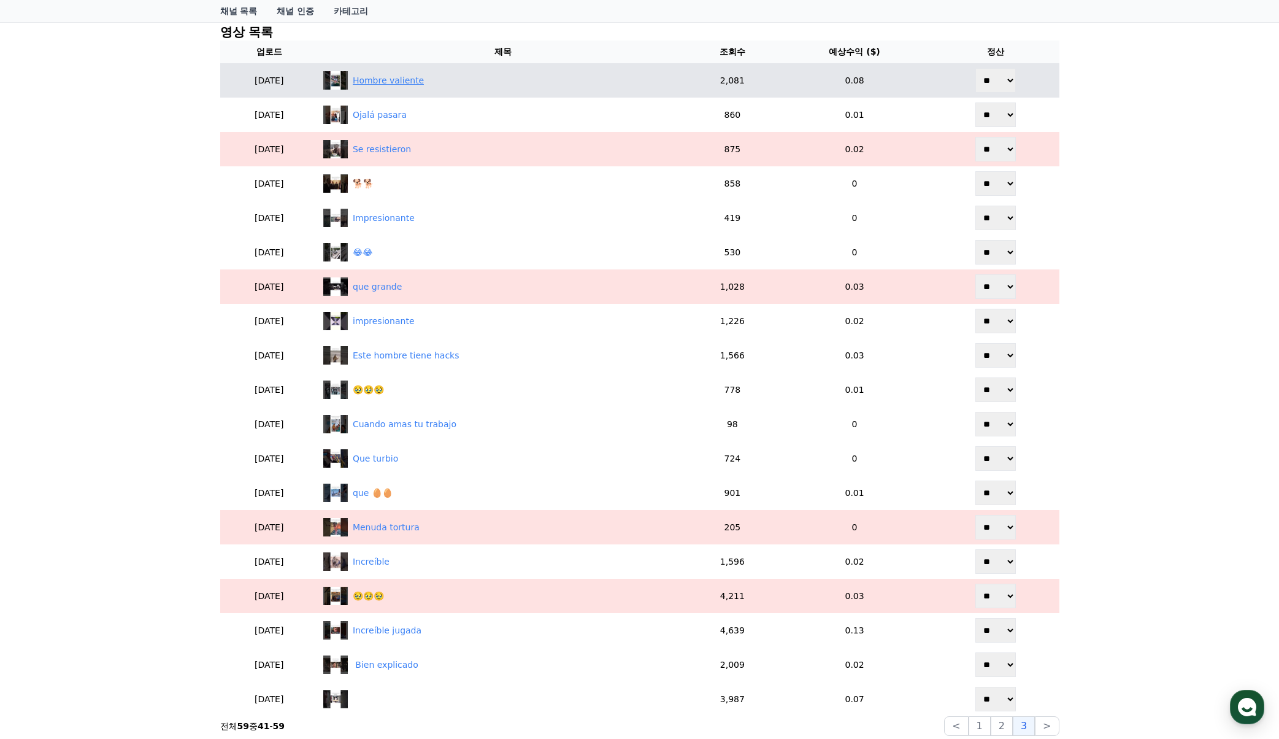
click at [433, 89] on div "Hombre valiente" at bounding box center [502, 80] width 359 height 18
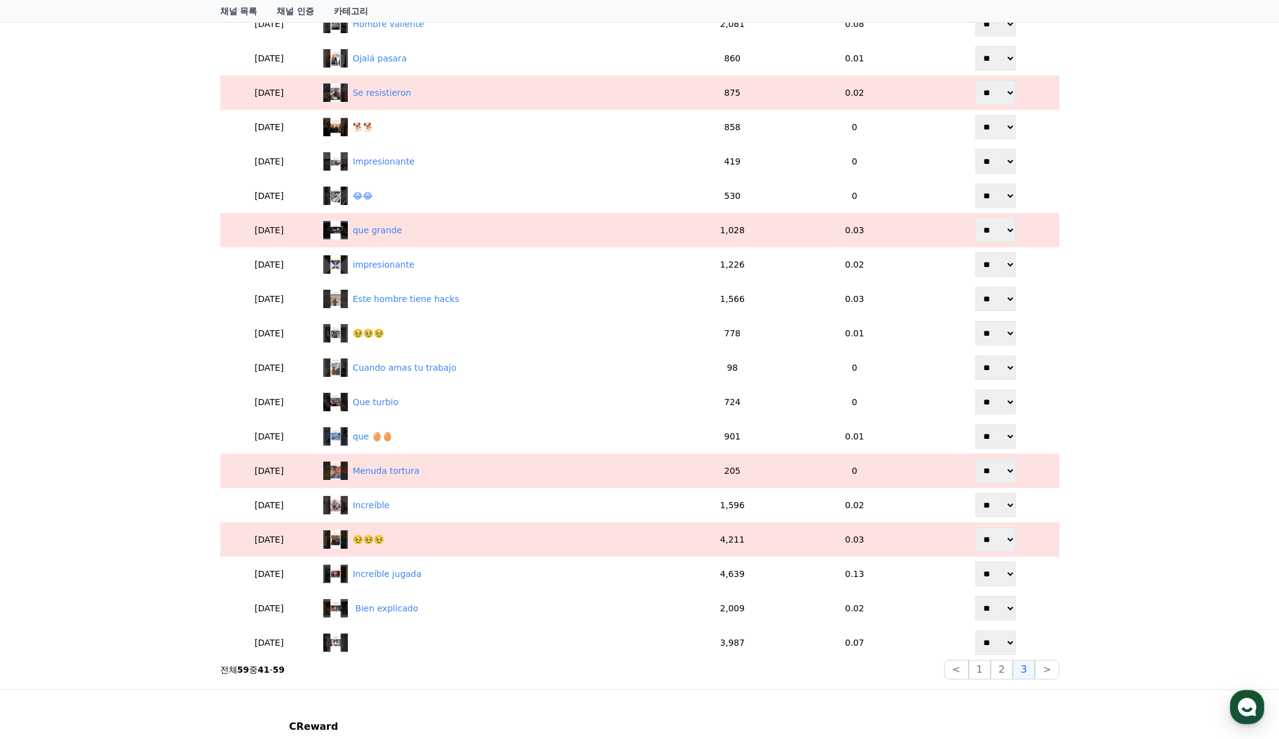
scroll to position [367, 0]
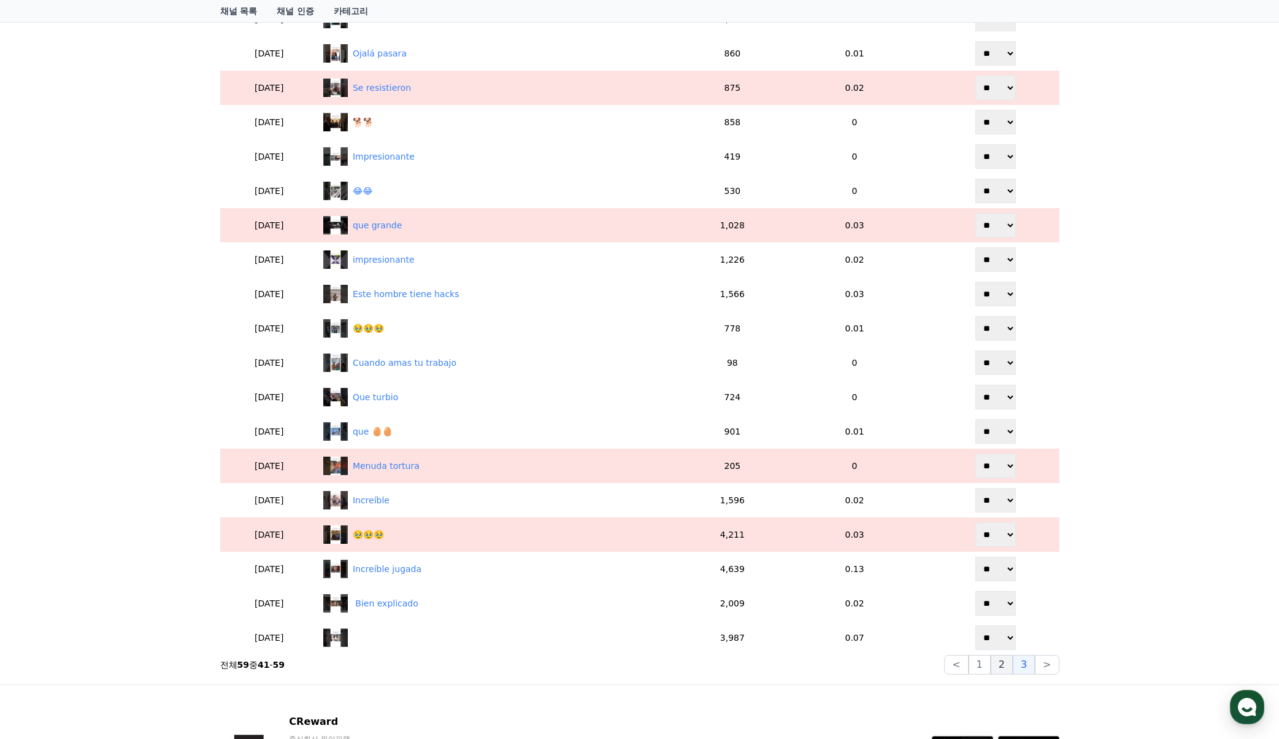
click at [998, 659] on button "2" at bounding box center [1002, 665] width 22 height 20
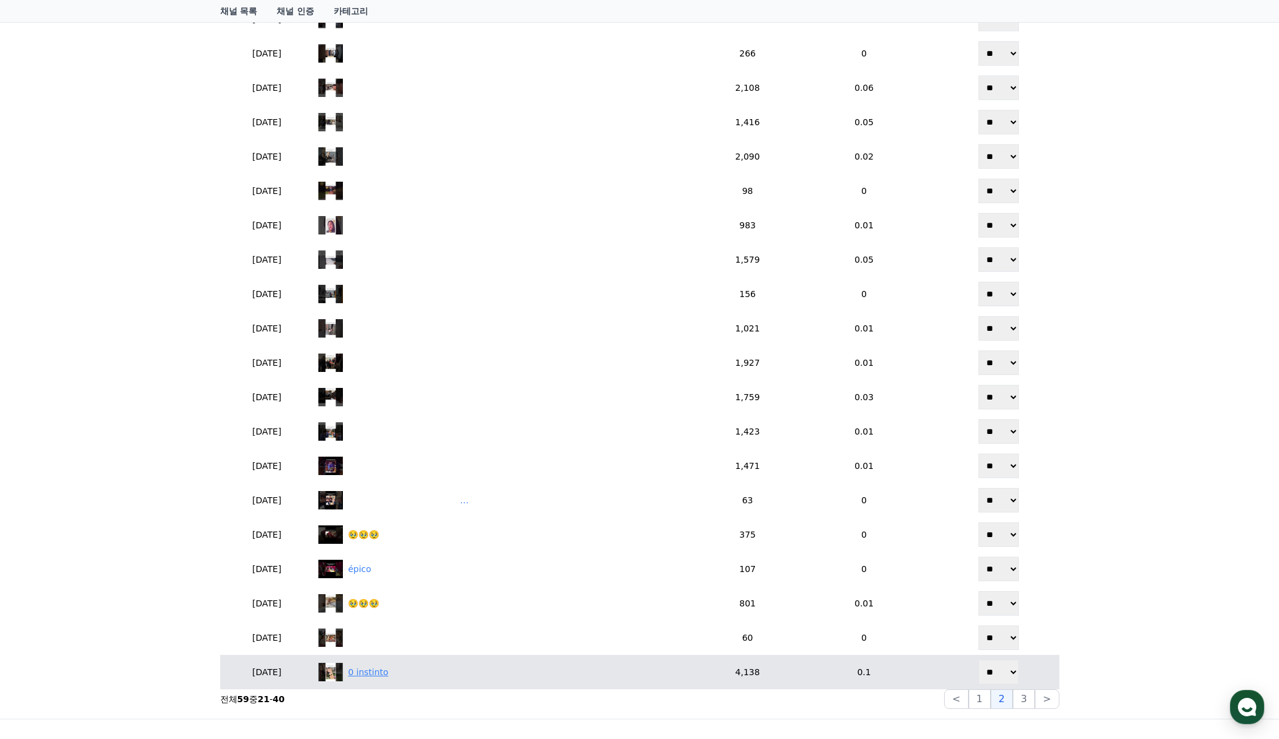
click at [388, 669] on div "0 instinto" at bounding box center [368, 672] width 40 height 13
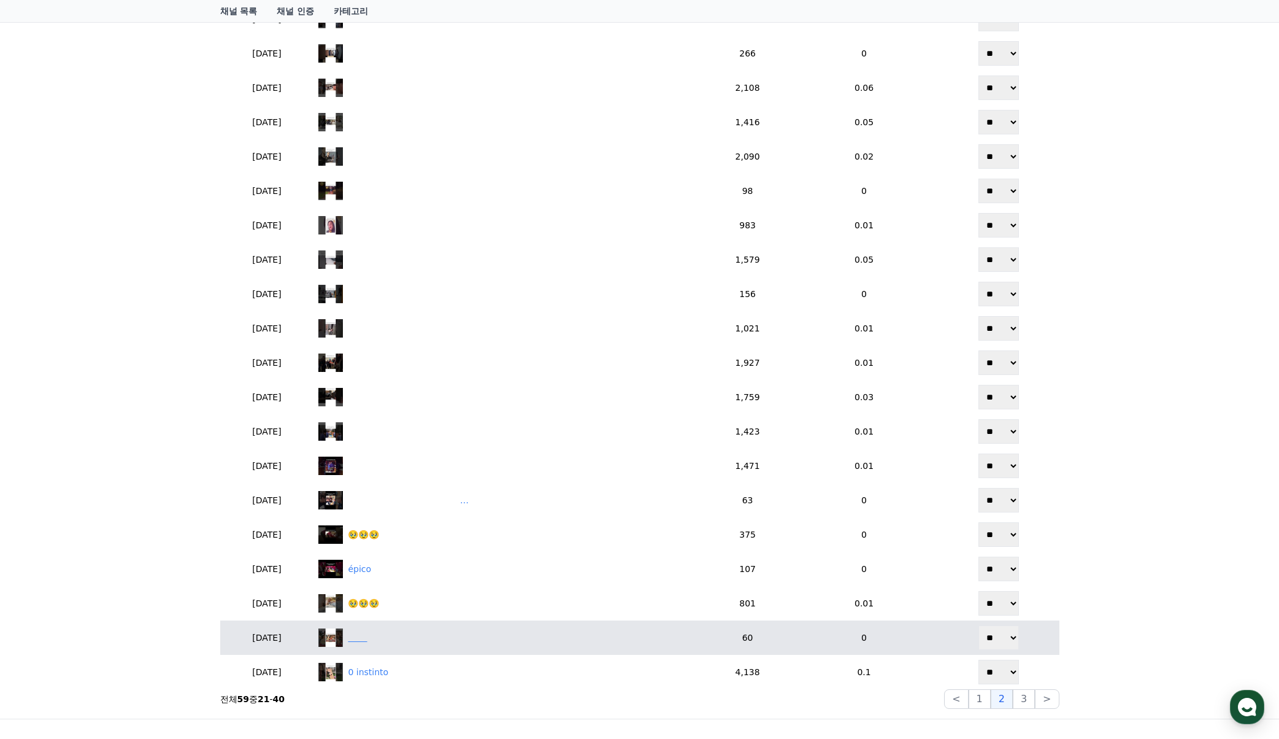
click at [367, 640] on div "‎ ‎ ‎ ‎ ‎ ‎ ‎ ‎" at bounding box center [357, 637] width 19 height 13
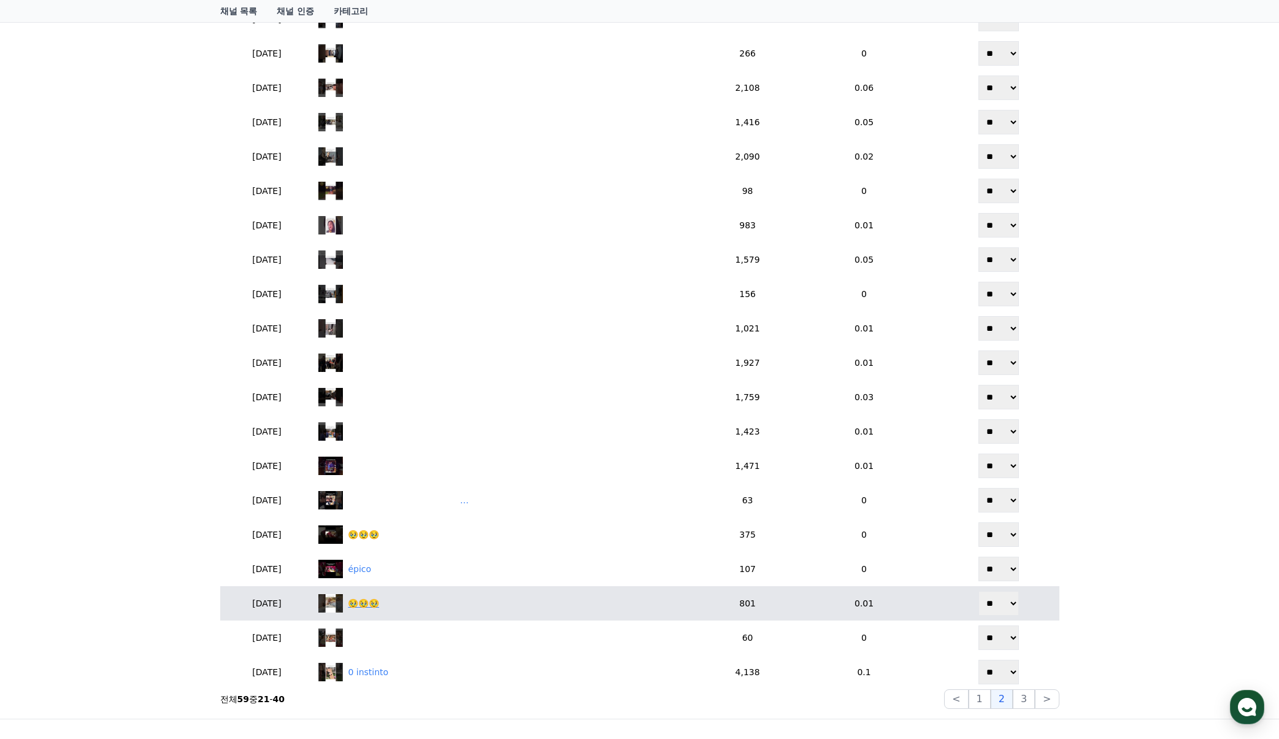
click at [379, 607] on div "🥹🥹🥹" at bounding box center [363, 603] width 31 height 13
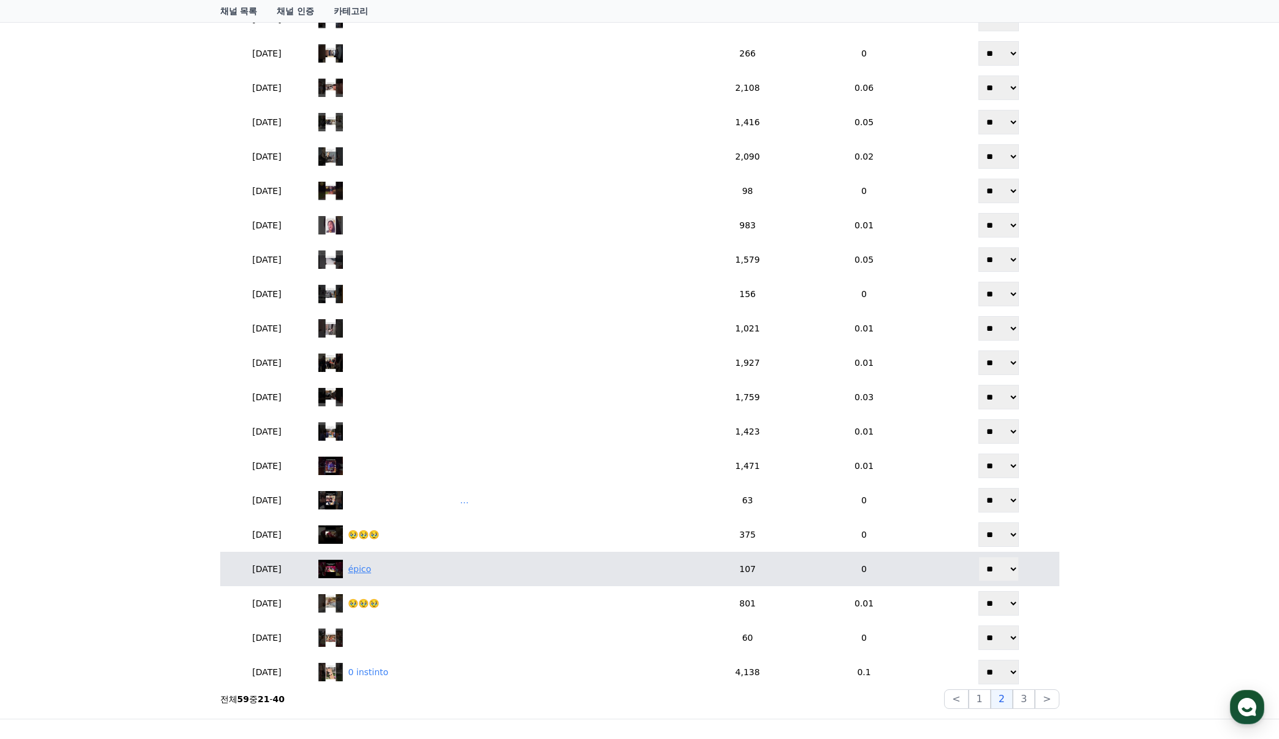
click at [371, 574] on div "épico" at bounding box center [359, 569] width 23 height 13
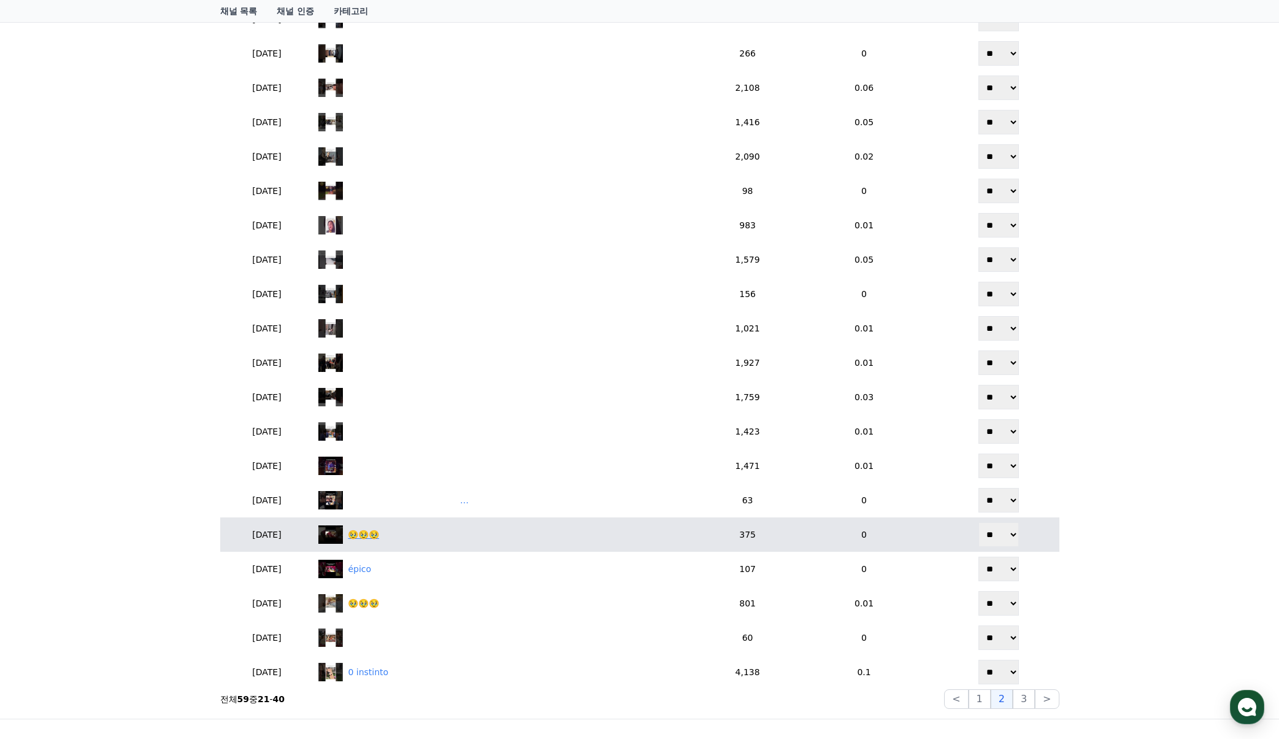
click at [379, 537] on div "🥹🥹🥹" at bounding box center [363, 534] width 31 height 13
click at [379, 539] on div "🥹🥹🥹" at bounding box center [363, 534] width 31 height 13
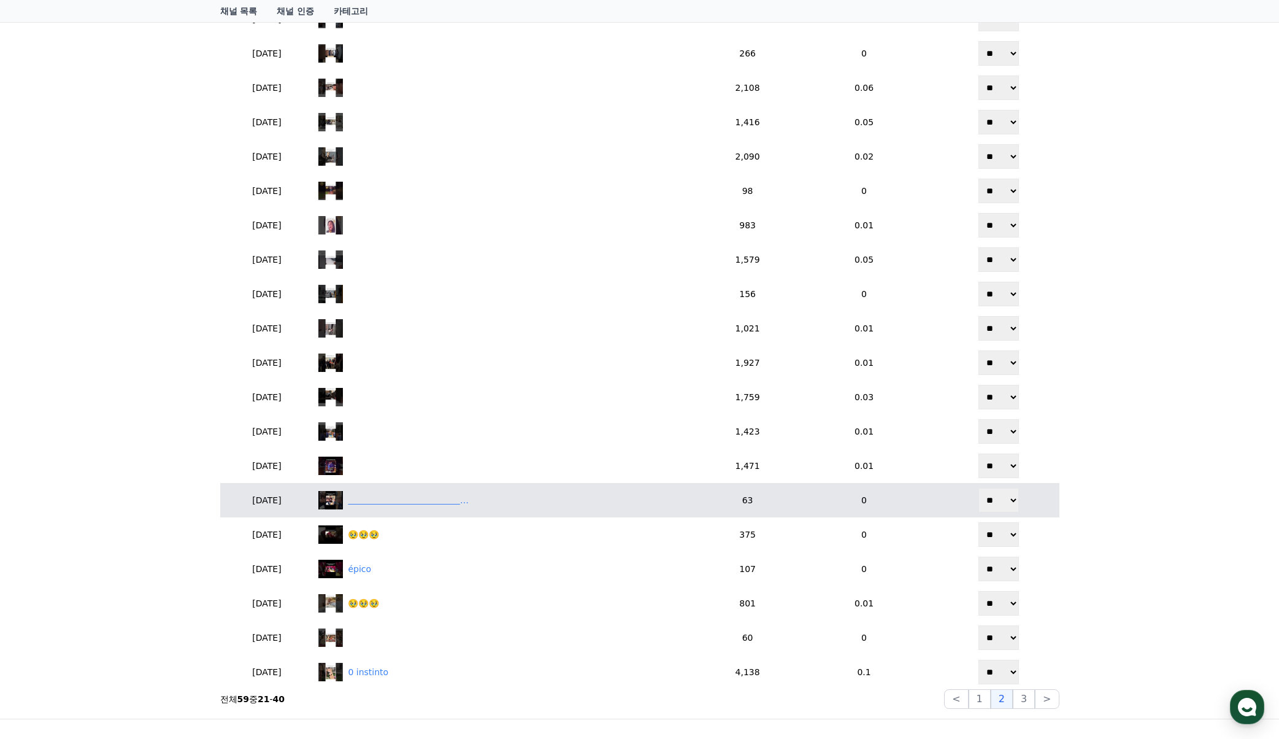
click at [410, 500] on div "‎ ‎ ‎ ‎ ‎ ‎ ‎ ‎ ‎ ‎ ‎ ‎ ‎ ‎ ‎ ‎ ‎ ‎ ‎ ‎ ‎ ‎ ‎ ‎ ‎‎ ‎ ‎ ‎ ‎ ‎ ‎ ‎ ‎ ‎ ‎ ‎ ‎ ‎ ‎ …" at bounding box center [409, 500] width 123 height 13
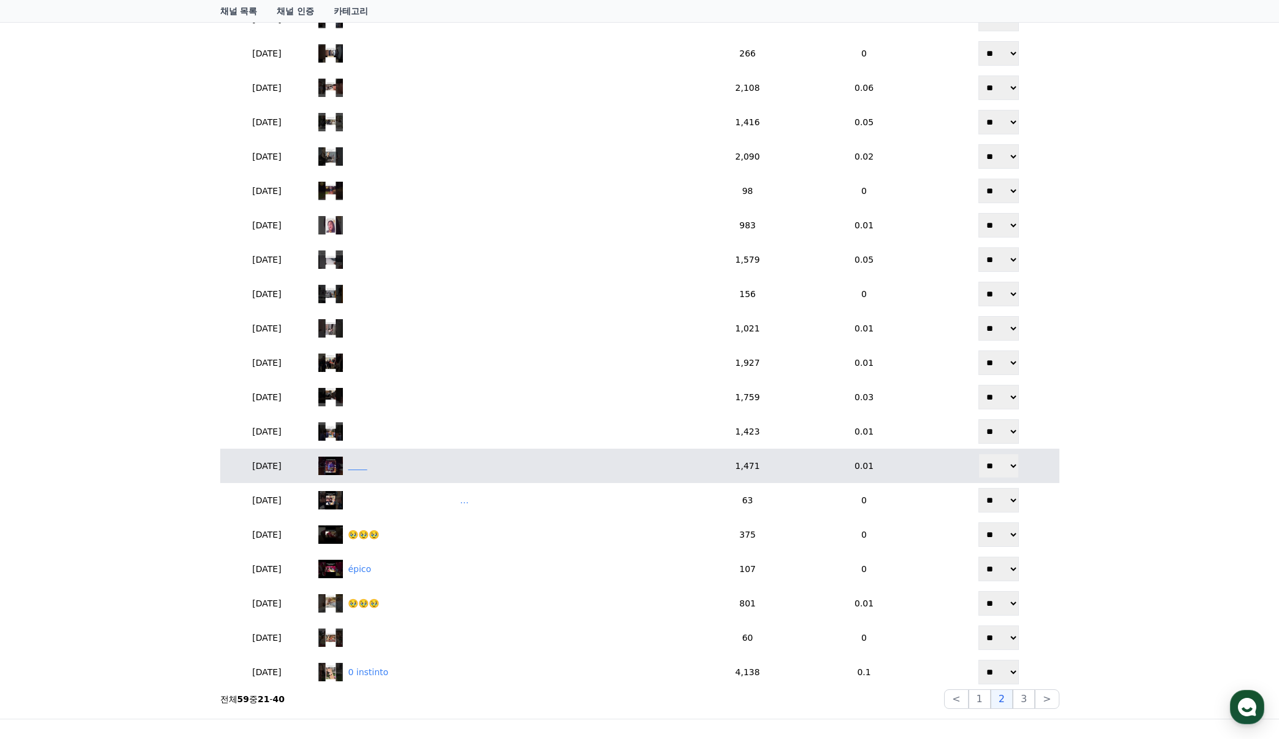
click at [367, 468] on div "‎ ‎ ‎ ‎ ‎ ‎ ‎ ‎" at bounding box center [357, 465] width 19 height 13
click at [367, 463] on div "‎ ‎ ‎ ‎ ‎ ‎ ‎ ‎" at bounding box center [357, 465] width 19 height 13
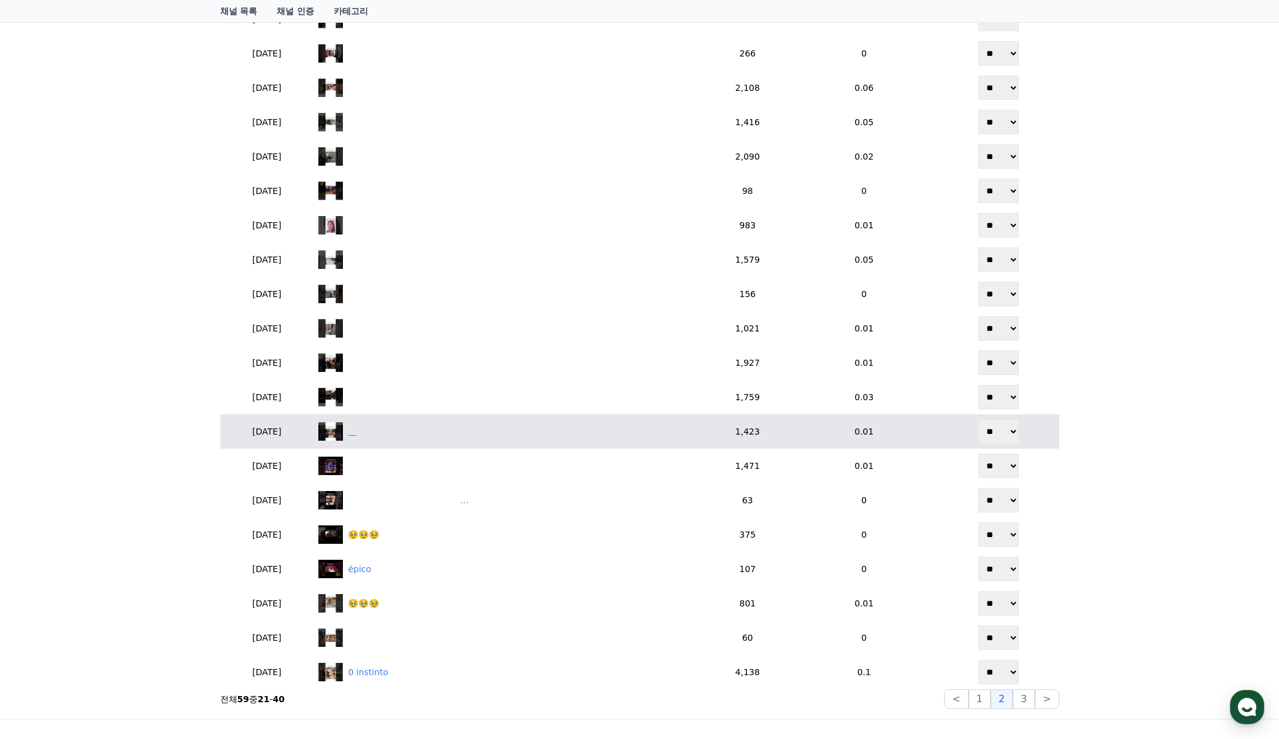
click at [391, 431] on div "‎ ‎ ‎ ‎" at bounding box center [508, 431] width 381 height 18
click at [400, 434] on div "‎ ‎ ‎ ‎" at bounding box center [508, 431] width 381 height 18
click at [563, 433] on div "‎ ‎ ‎ ‎" at bounding box center [508, 431] width 381 height 18
click at [1006, 427] on select "** **" at bounding box center [998, 431] width 40 height 25
select select "********"
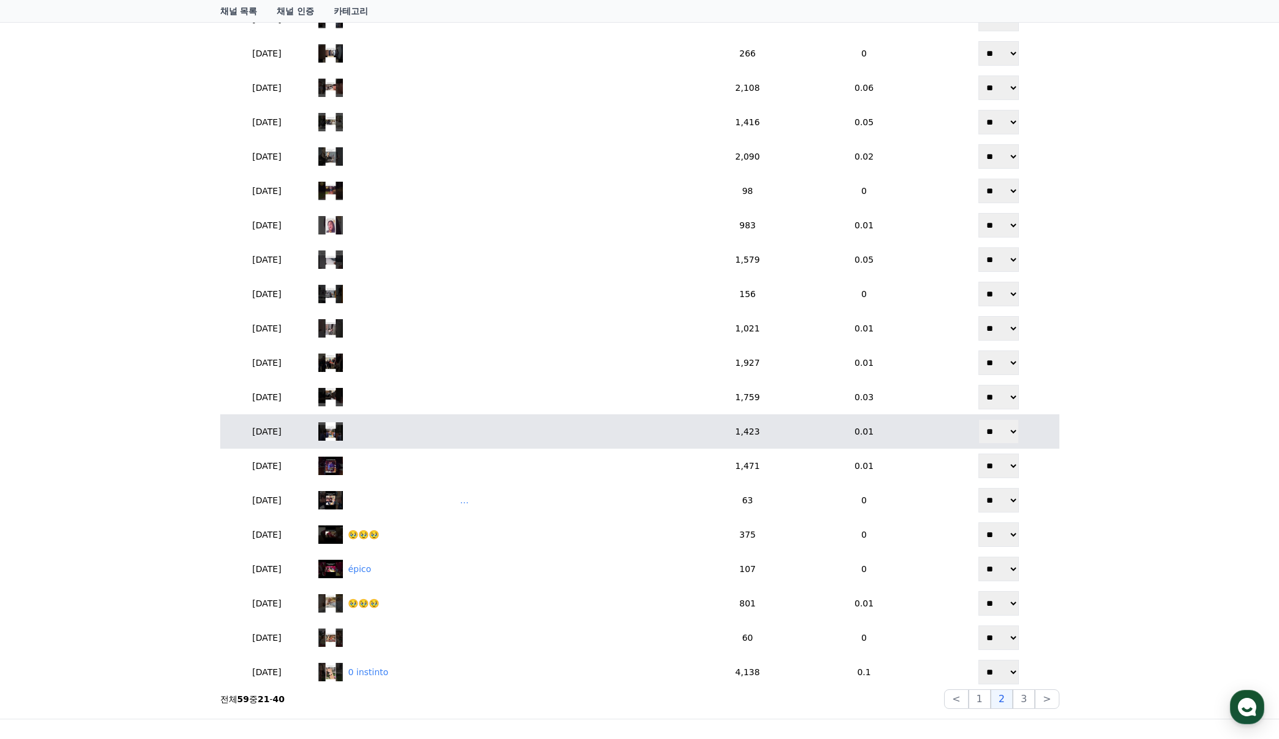
click at [980, 419] on select "** **" at bounding box center [998, 431] width 40 height 25
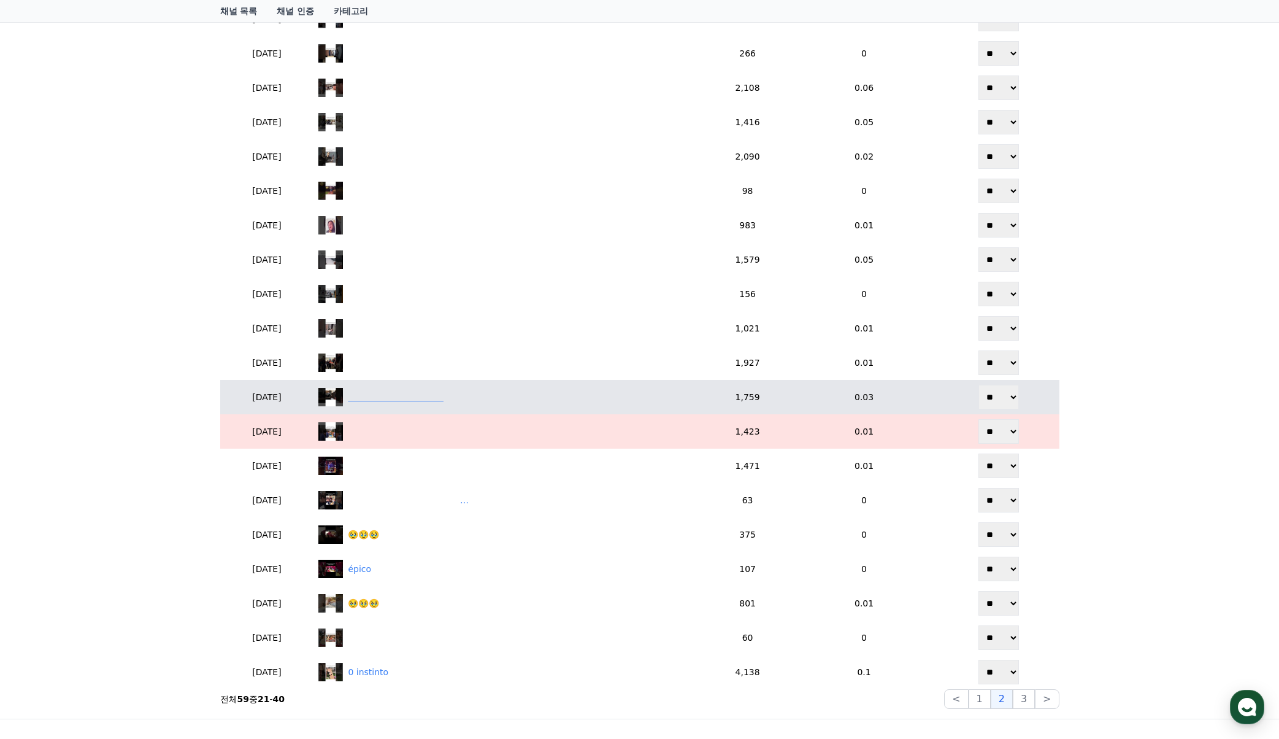
click at [392, 397] on div "‎ ‎ ‎ ‎ ‎ ‎ ‎ ‎ ‎ ‎ ‎ ‎ ‎ ‎ ‎ ‎ ‎ ‎ ‎ ‎‎ ‎ ‎ ‎ ‎ ‎ ‎ ‎ ‎ ‎ ‎ ‎ ‎ ‎ ‎ ‎ ‎" at bounding box center [396, 397] width 96 height 13
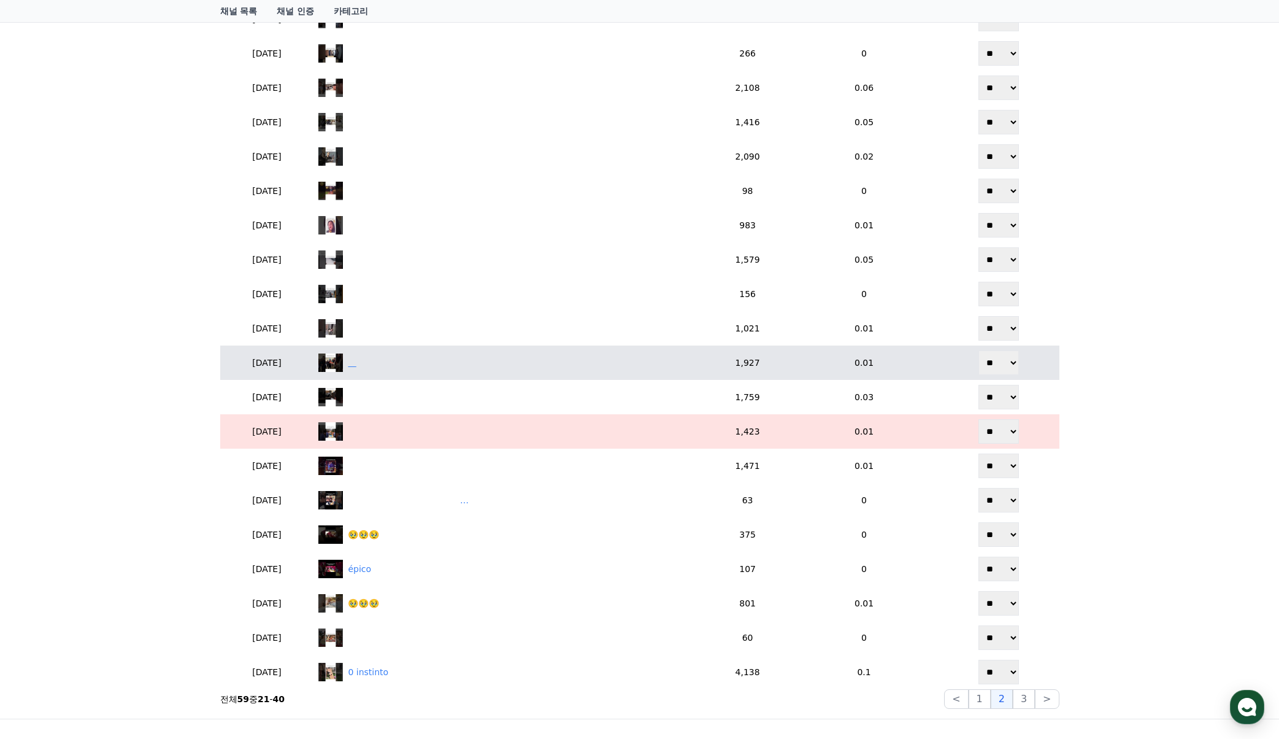
click at [452, 366] on div "‎ ‎ ‎ ‎" at bounding box center [508, 362] width 381 height 18
click at [419, 355] on div "‎ ‎ ‎ ‎" at bounding box center [508, 362] width 381 height 18
click at [563, 355] on div "‎ ‎ ‎ ‎" at bounding box center [508, 362] width 381 height 18
click at [1007, 361] on select "** **" at bounding box center [998, 362] width 40 height 25
select select "********"
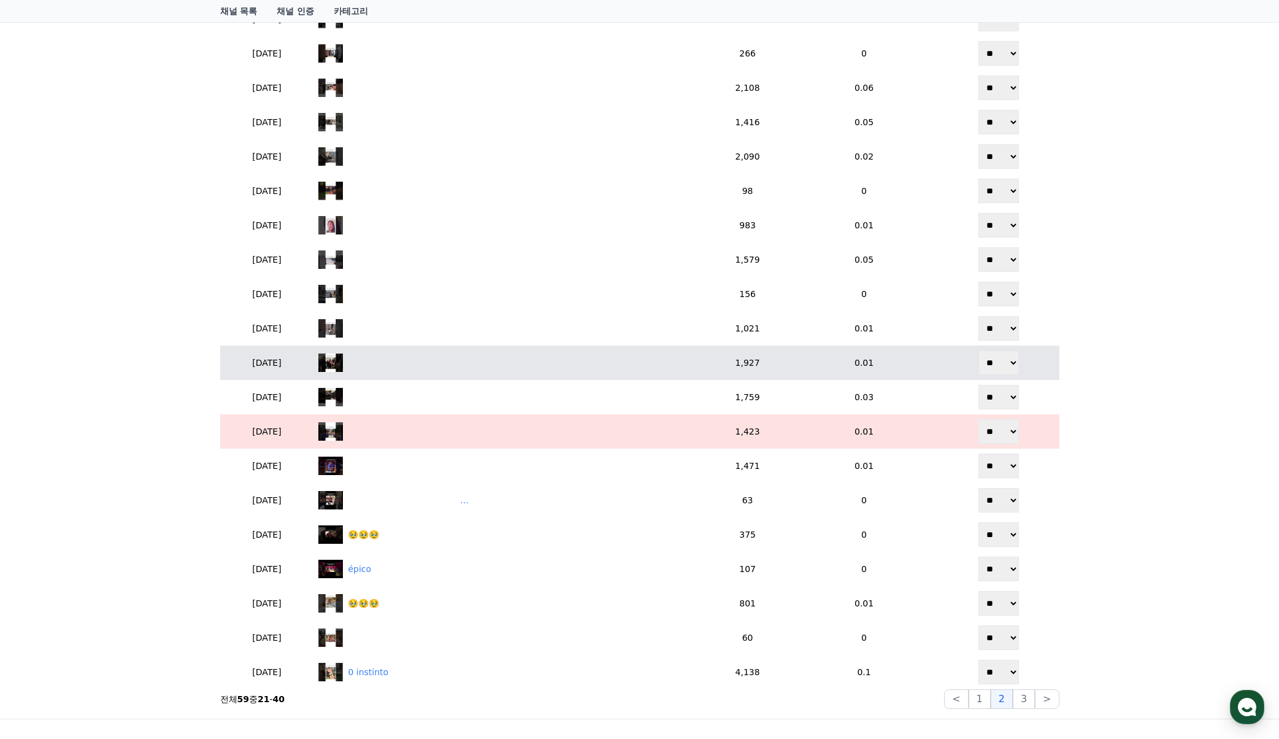
click at [980, 350] on select "** **" at bounding box center [998, 362] width 40 height 25
click at [356, 363] on div "‎ ‎ ‎ ‎" at bounding box center [352, 362] width 8 height 13
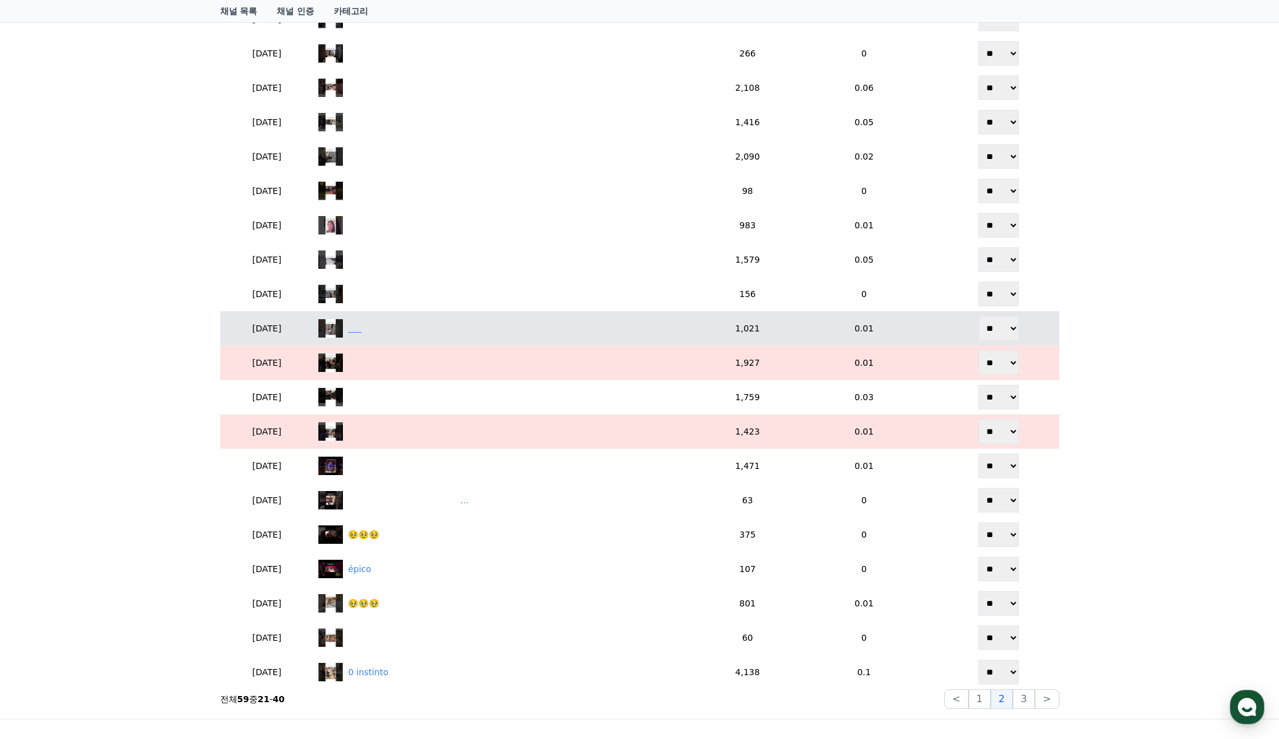
click at [397, 329] on div "‎ ‎ ‎ ‎ ‎ ‎" at bounding box center [508, 328] width 381 height 18
click at [1007, 331] on select "** **" at bounding box center [998, 328] width 40 height 25
select select "********"
click at [980, 316] on select "** **" at bounding box center [998, 328] width 40 height 25
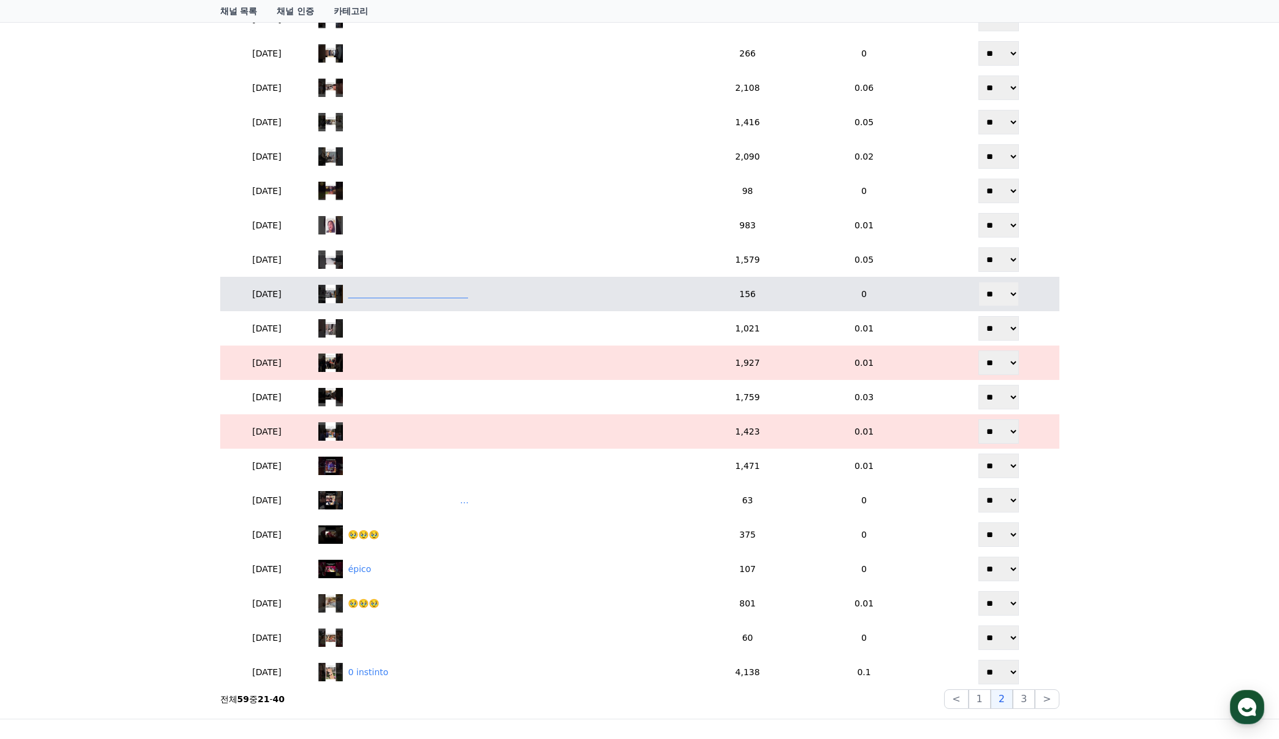
click at [431, 298] on div "‎ ‎ ‎ ‎ ‎ ‎ ‎ ‎ ‎ ‎ ‎ ‎ ‎ ‎ ‎ ‎ ‎ ‎ ‎ ‎‎ ‎ ‎ ‎ ‎ ‎ ‎ ‎ ‎ ‎ ‎ ‎ ‎ ‎ ‎ ‎ ‎ ‎ ‎ ‎ …" at bounding box center [408, 294] width 120 height 13
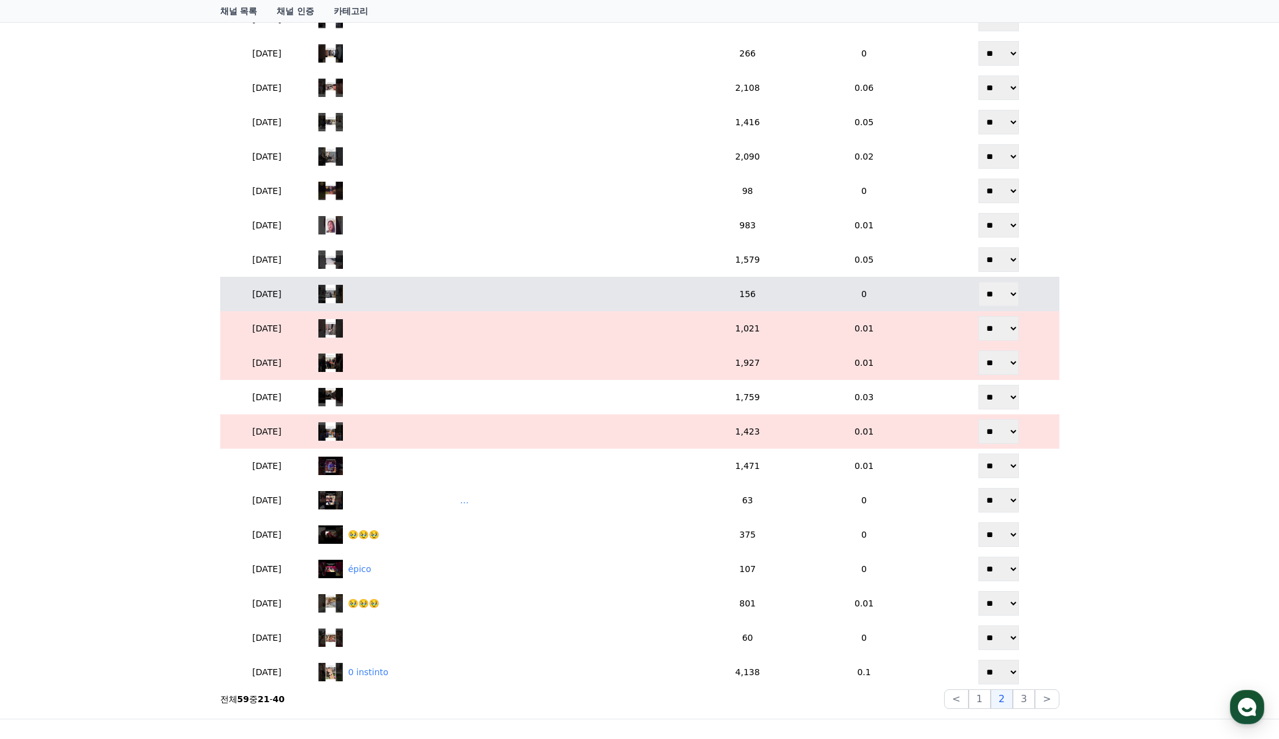
click at [1017, 299] on select "** **" at bounding box center [998, 294] width 40 height 25
select select "********"
click at [980, 282] on select "** **" at bounding box center [998, 294] width 40 height 25
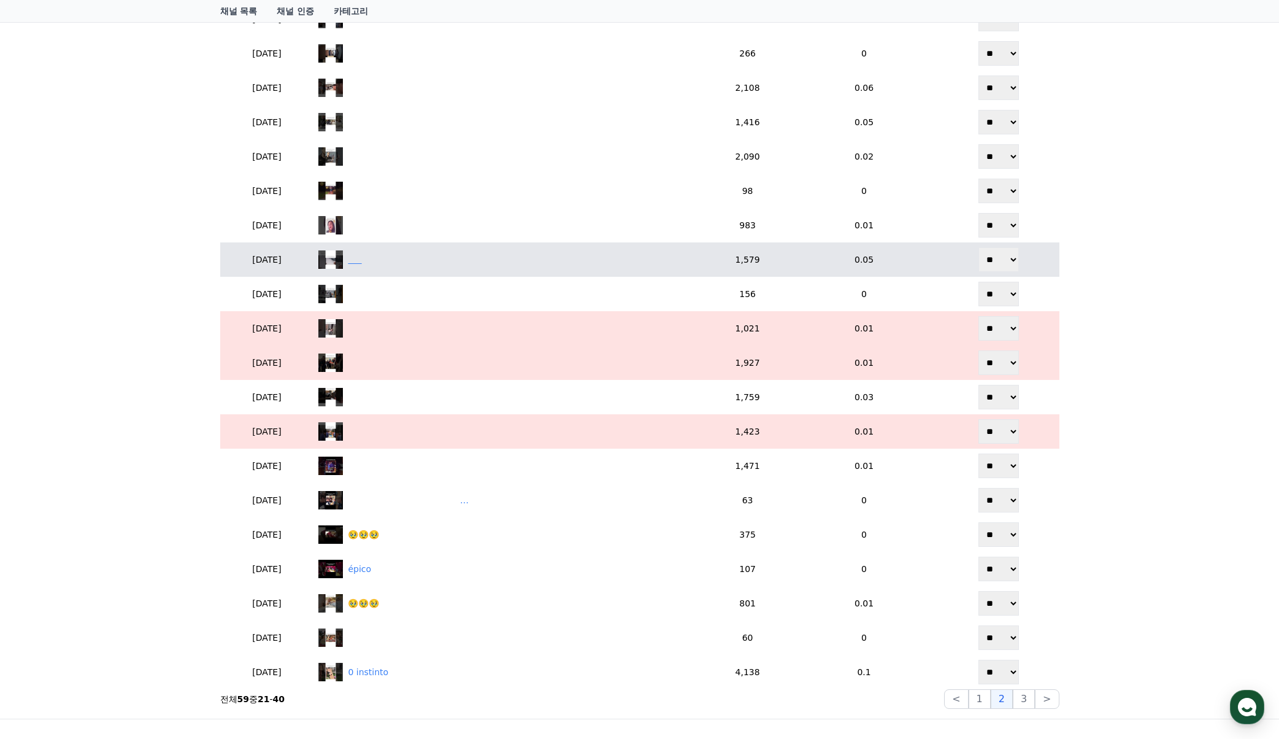
click at [409, 261] on div "‎ ‎ ‎ ‎ ‎ ‎" at bounding box center [508, 259] width 381 height 18
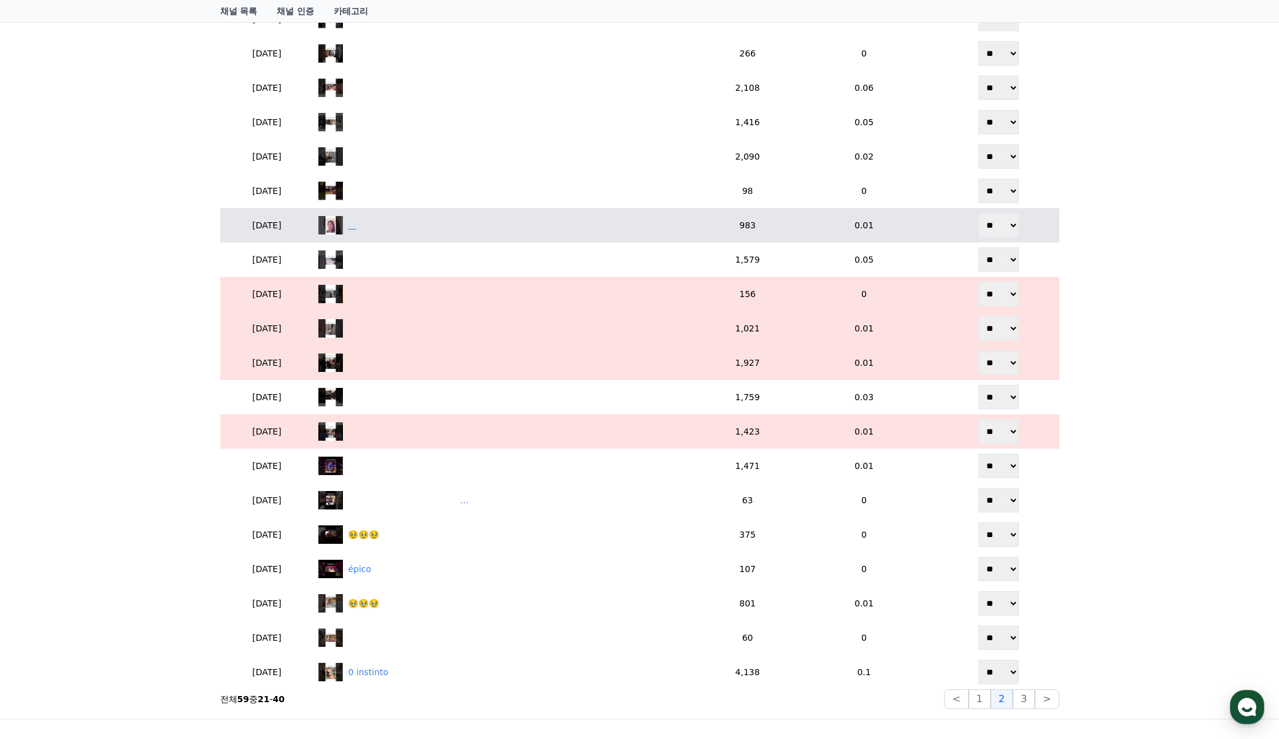
click at [396, 233] on div "‎ ‎ ‎ ‎" at bounding box center [508, 225] width 381 height 18
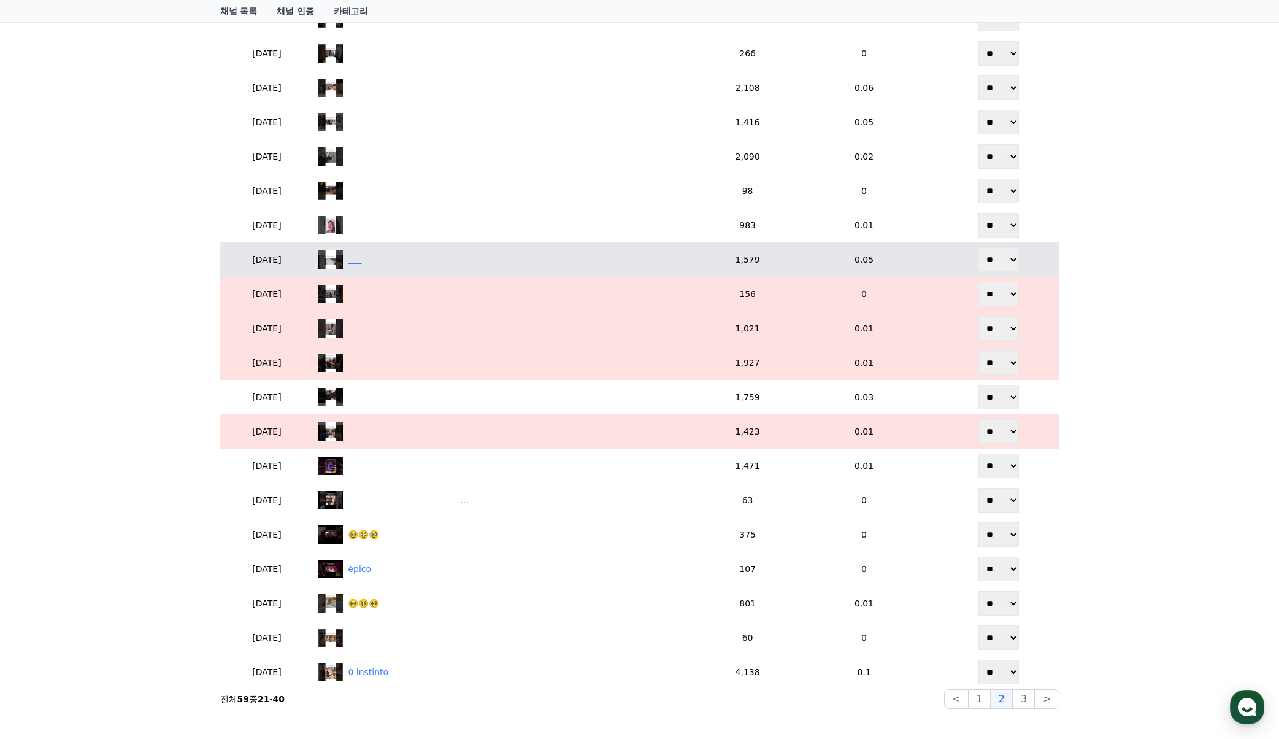
click at [398, 253] on div "‎ ‎ ‎ ‎ ‎ ‎" at bounding box center [508, 259] width 381 height 18
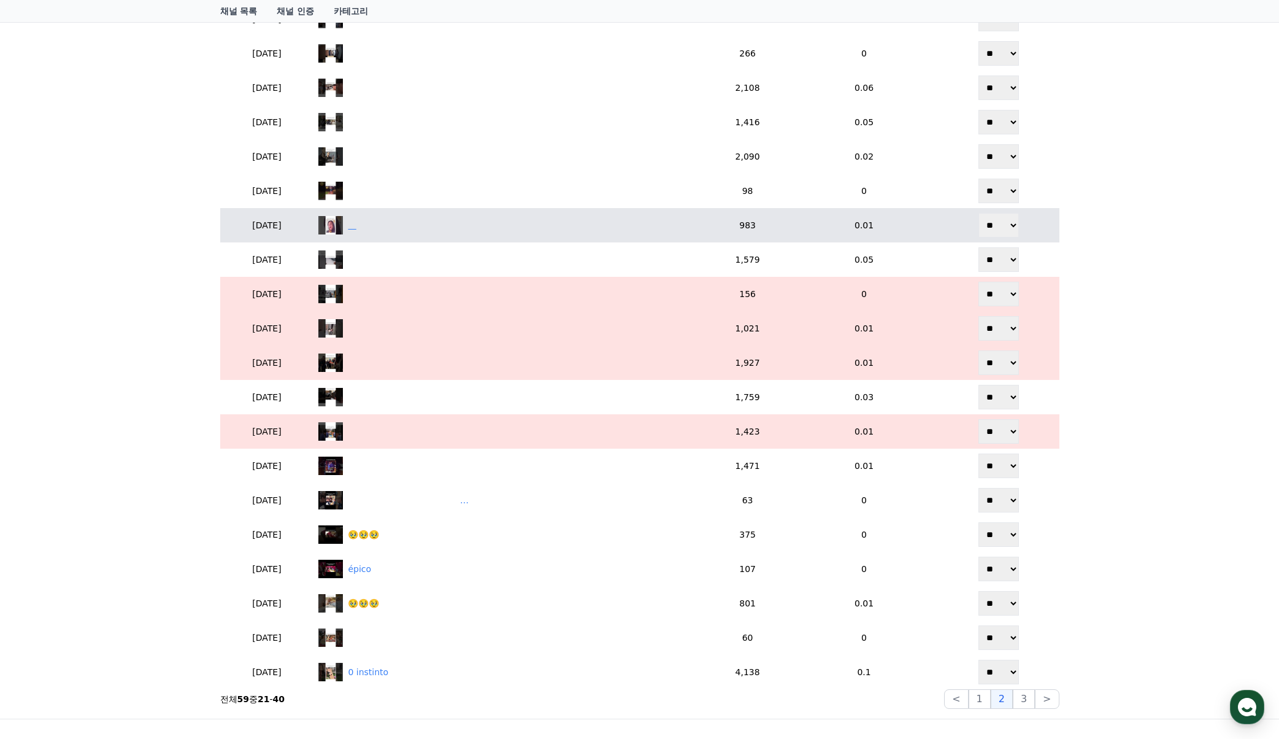
click at [391, 229] on div "‎ ‎ ‎ ‎" at bounding box center [508, 225] width 381 height 18
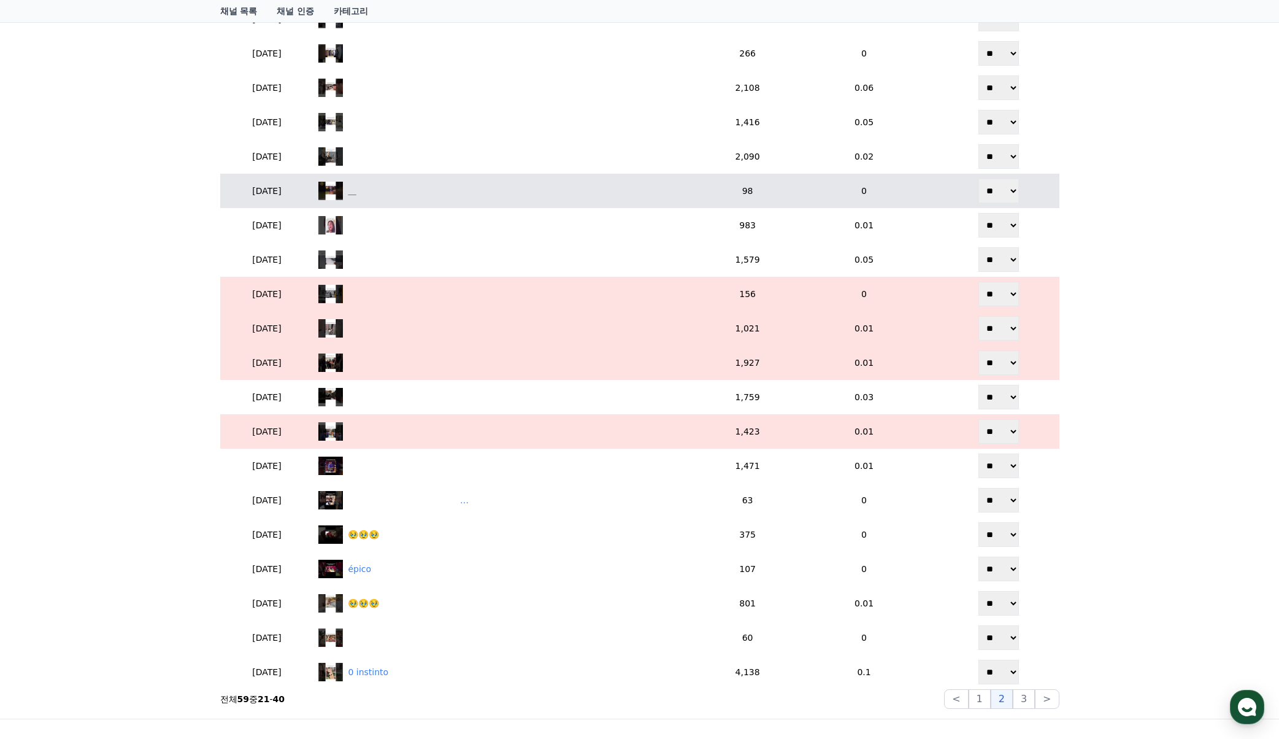
click at [402, 195] on div "‎ ‎ ‎ ‎" at bounding box center [508, 191] width 381 height 18
click at [393, 193] on div "‎ ‎ ‎ ‎" at bounding box center [508, 191] width 381 height 18
click at [1002, 187] on select "** **" at bounding box center [998, 191] width 40 height 25
select select "********"
click at [980, 179] on select "** **" at bounding box center [998, 191] width 40 height 25
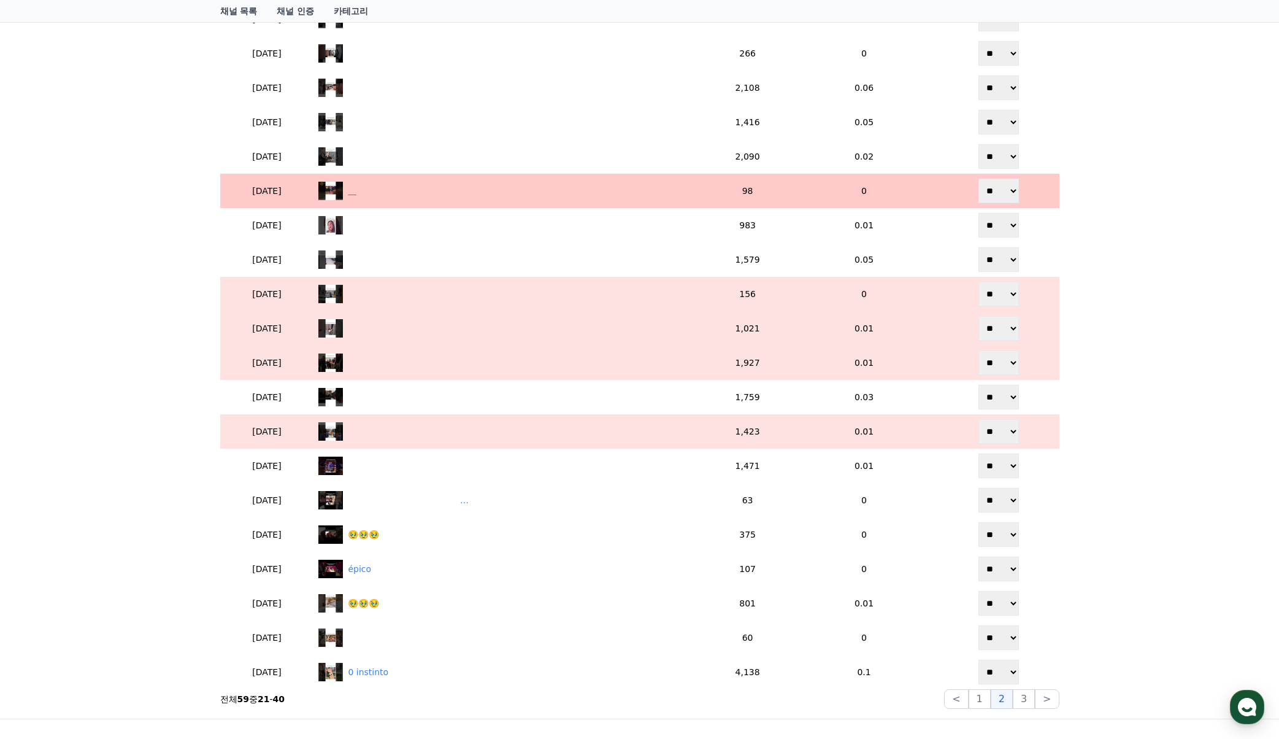
click at [356, 188] on div "‎ ‎ ‎ ‎" at bounding box center [352, 191] width 8 height 13
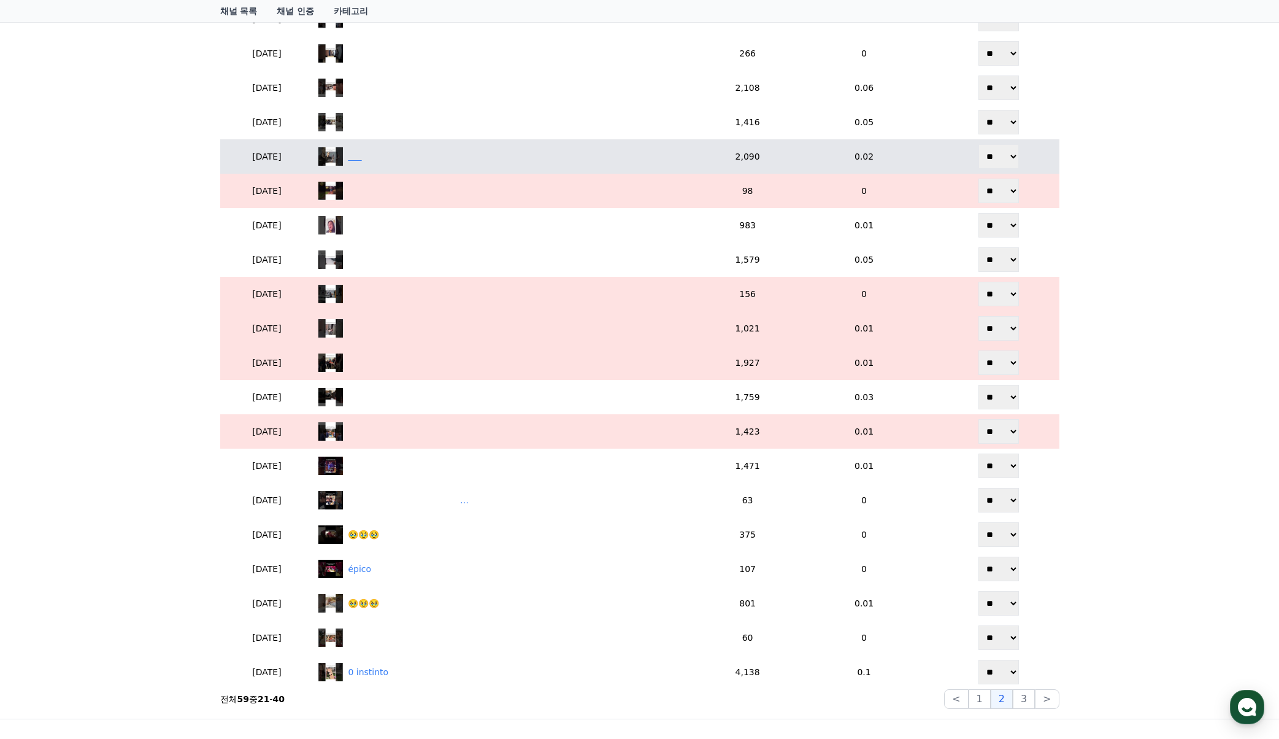
click at [409, 157] on div "‎ ‎ ‎ ‎ ‎ ‎" at bounding box center [508, 156] width 381 height 18
click at [984, 159] on select "** **" at bounding box center [998, 156] width 40 height 25
select select "********"
click at [980, 144] on select "** **" at bounding box center [998, 156] width 40 height 25
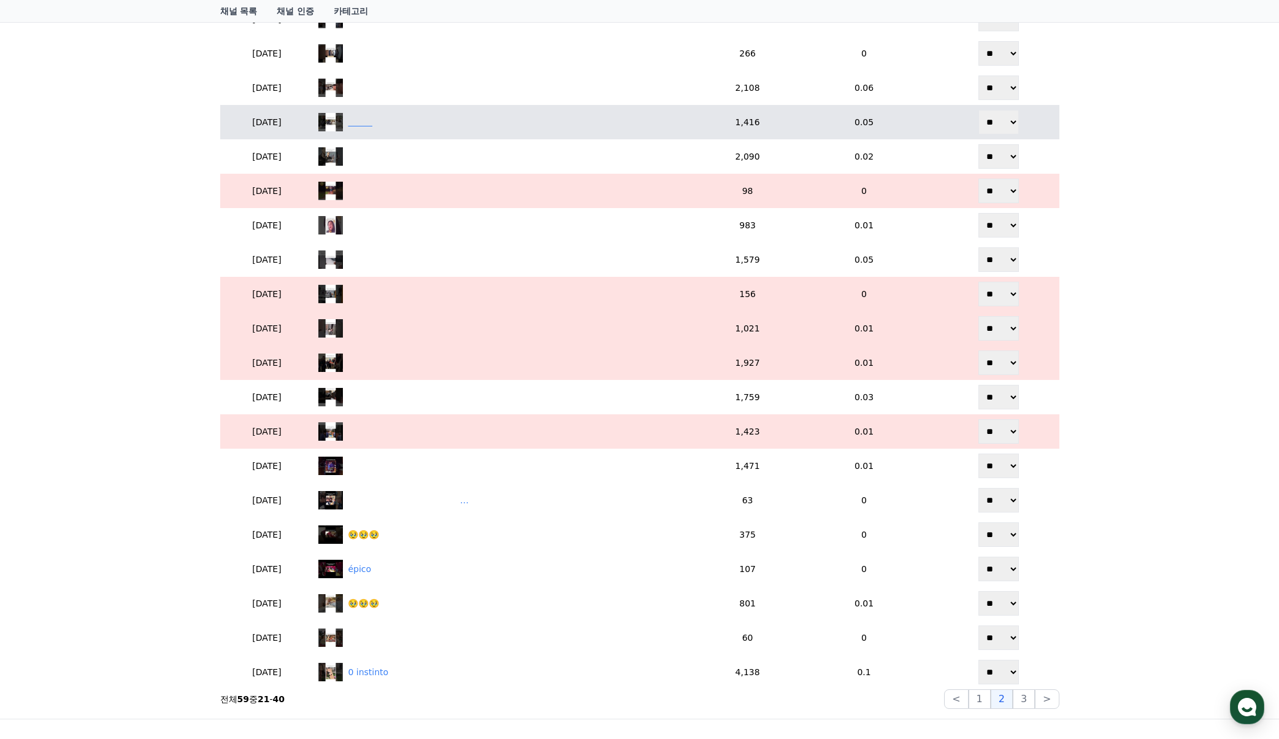
click at [436, 121] on div "‎ ‎ ‎ ‎ ‎ ‎ ‎ ‎ ‎ ‎" at bounding box center [508, 122] width 381 height 18
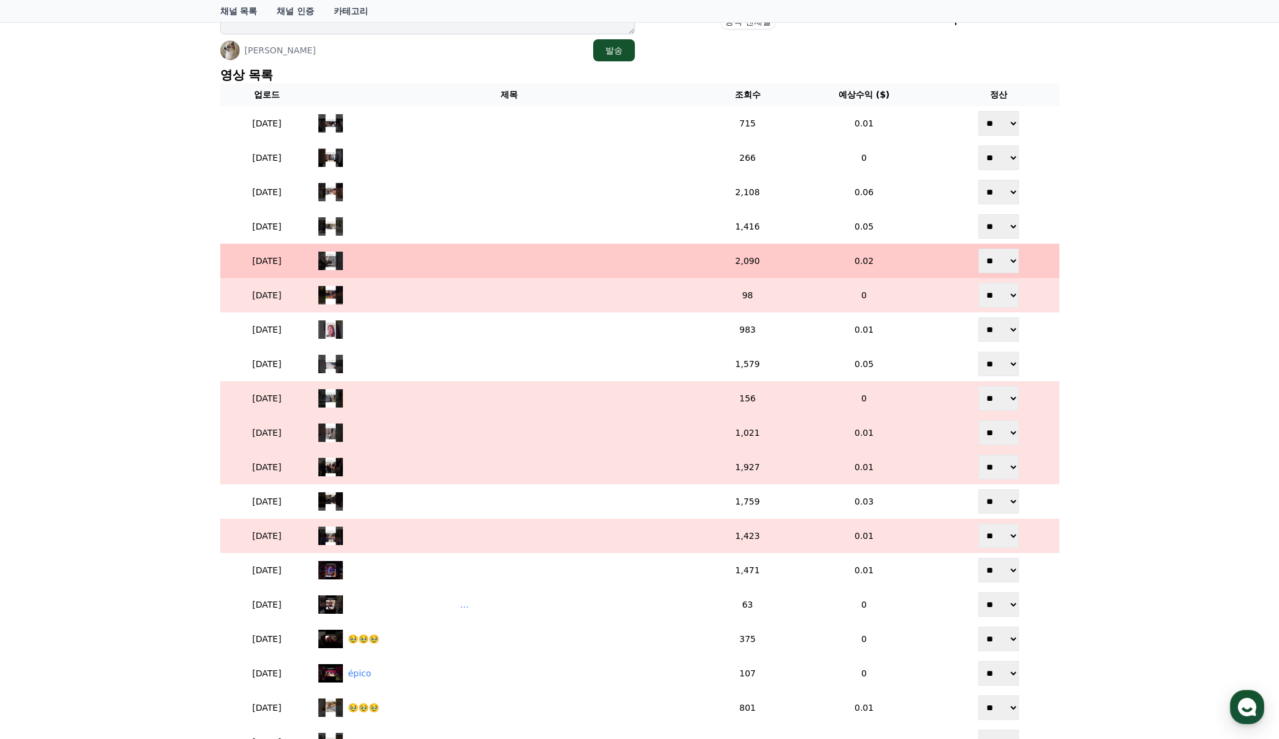
scroll to position [244, 0]
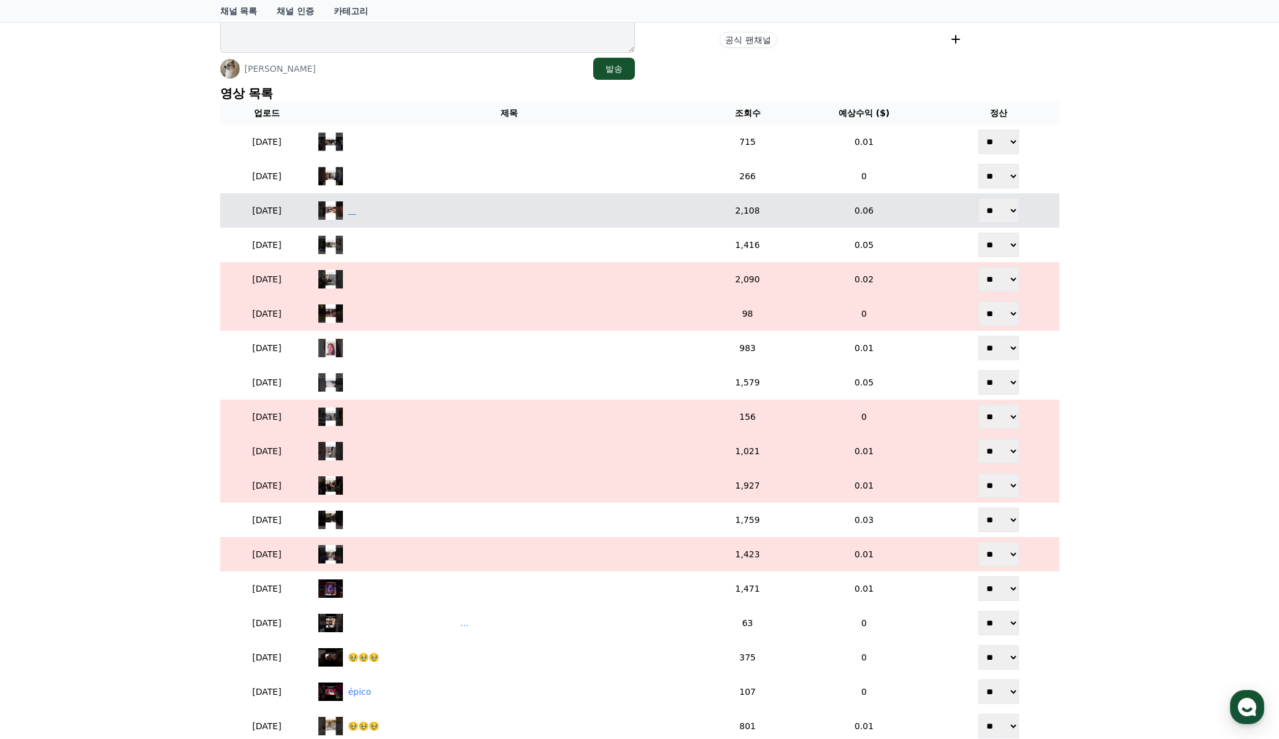
click at [356, 210] on div "‎ ‎ ‎ ‎" at bounding box center [352, 210] width 8 height 13
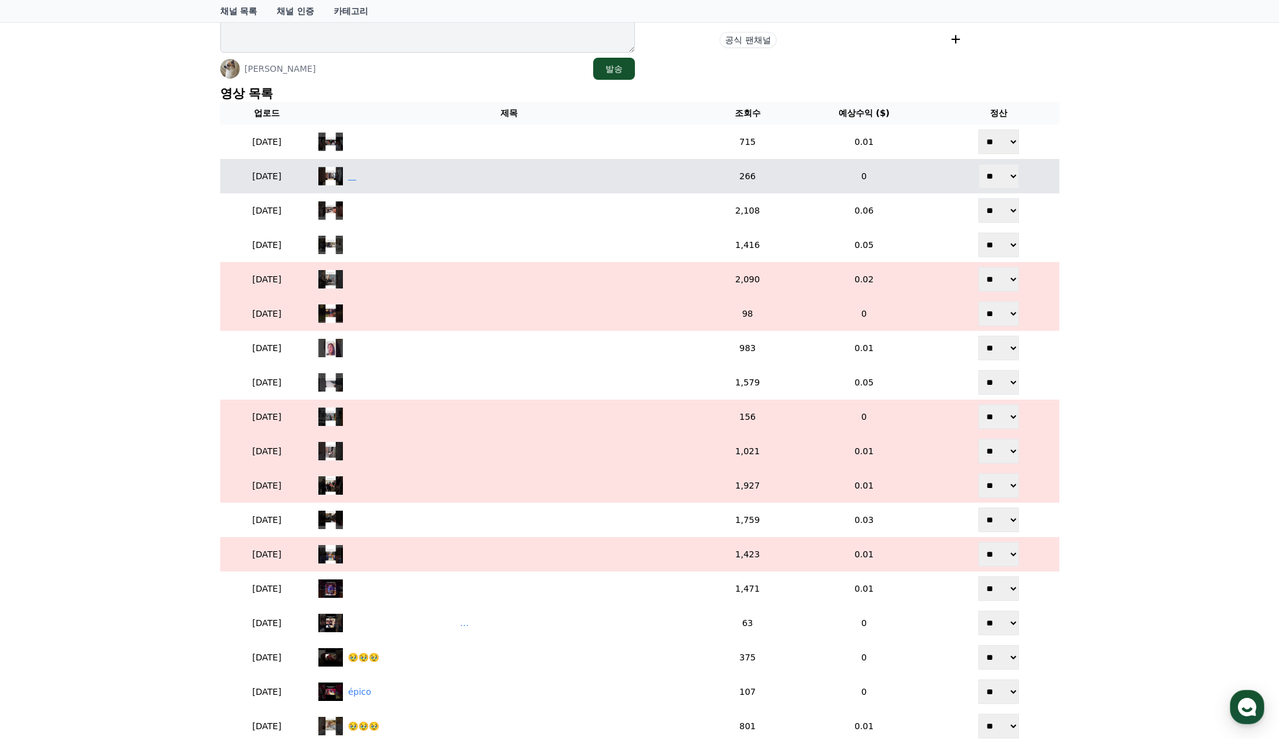
click at [414, 178] on div "‎ ‎ ‎ ‎" at bounding box center [508, 176] width 381 height 18
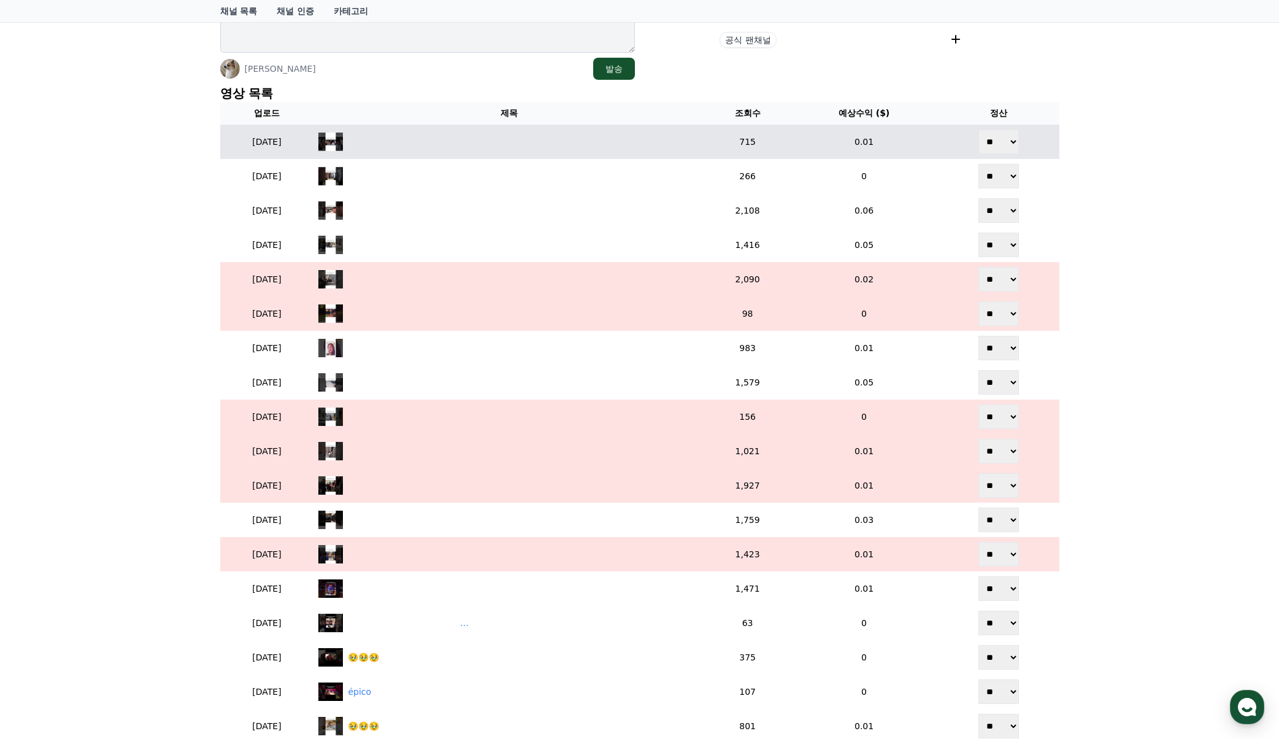
click at [483, 158] on td "‎ ‎ ‎ ‎" at bounding box center [508, 142] width 391 height 34
click at [482, 145] on div "‎ ‎ ‎ ‎" at bounding box center [508, 141] width 381 height 18
click at [434, 126] on td "‎ ‎ ‎ ‎" at bounding box center [508, 142] width 391 height 34
click at [423, 137] on div "‎ ‎ ‎ ‎" at bounding box center [508, 141] width 381 height 18
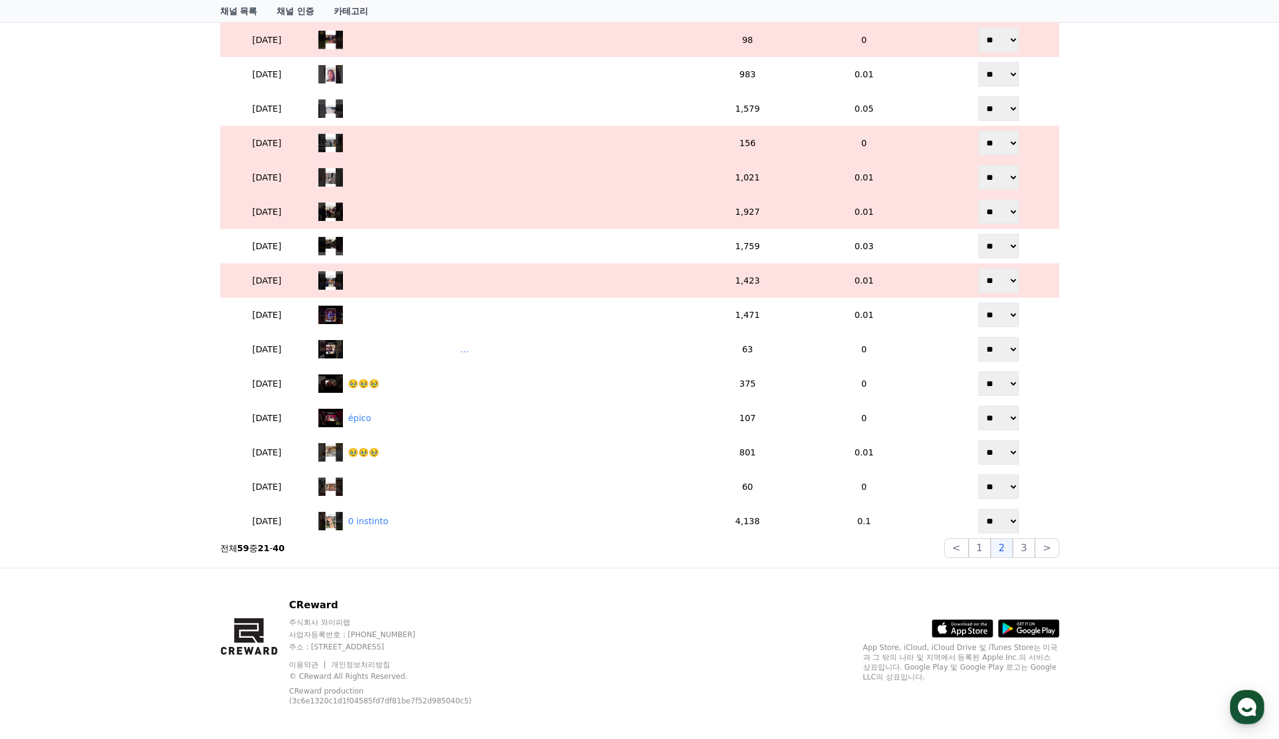
scroll to position [524, 0]
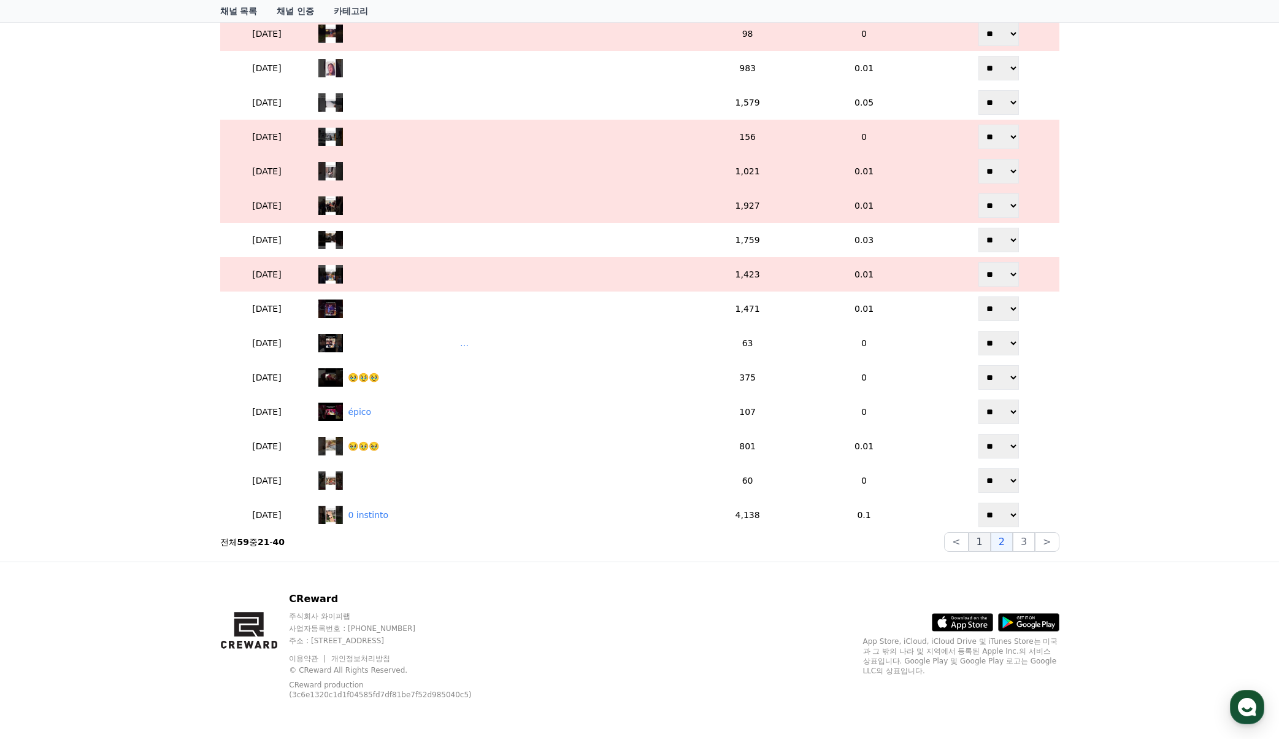
click at [975, 548] on button "1" at bounding box center [980, 542] width 22 height 20
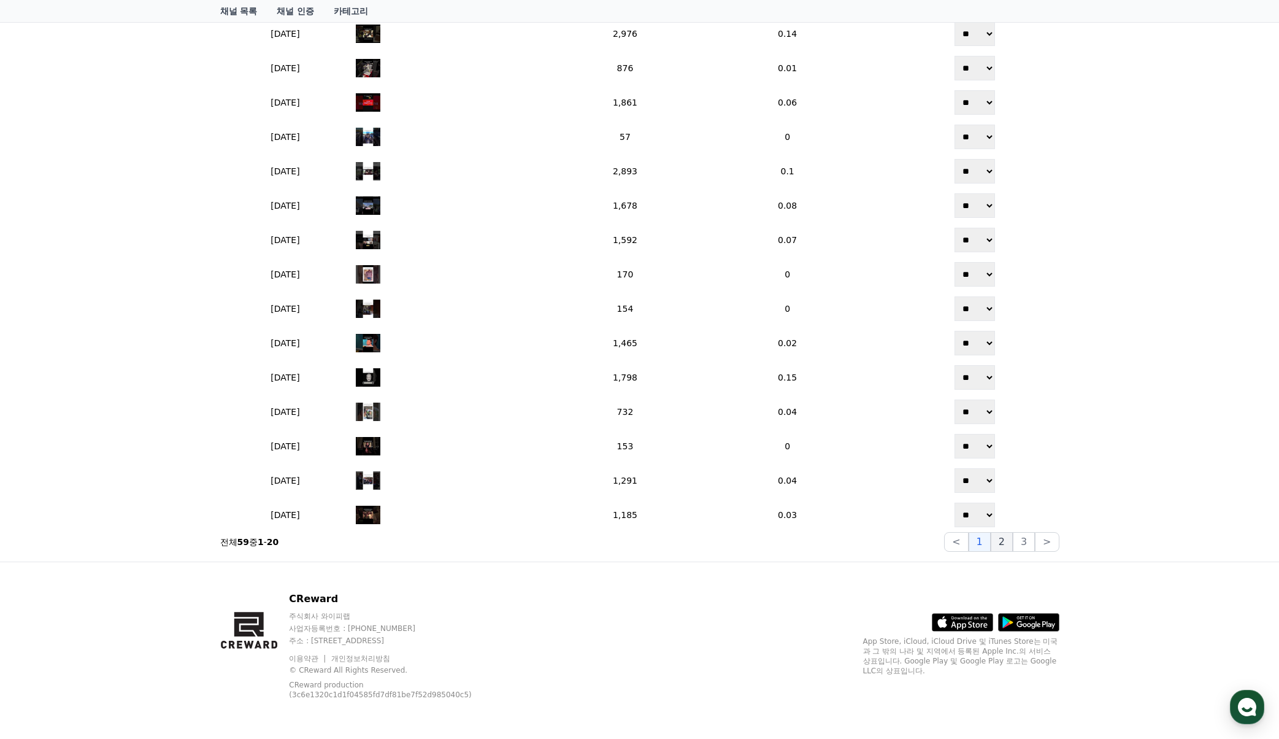
click at [1013, 541] on button "2" at bounding box center [1024, 542] width 22 height 20
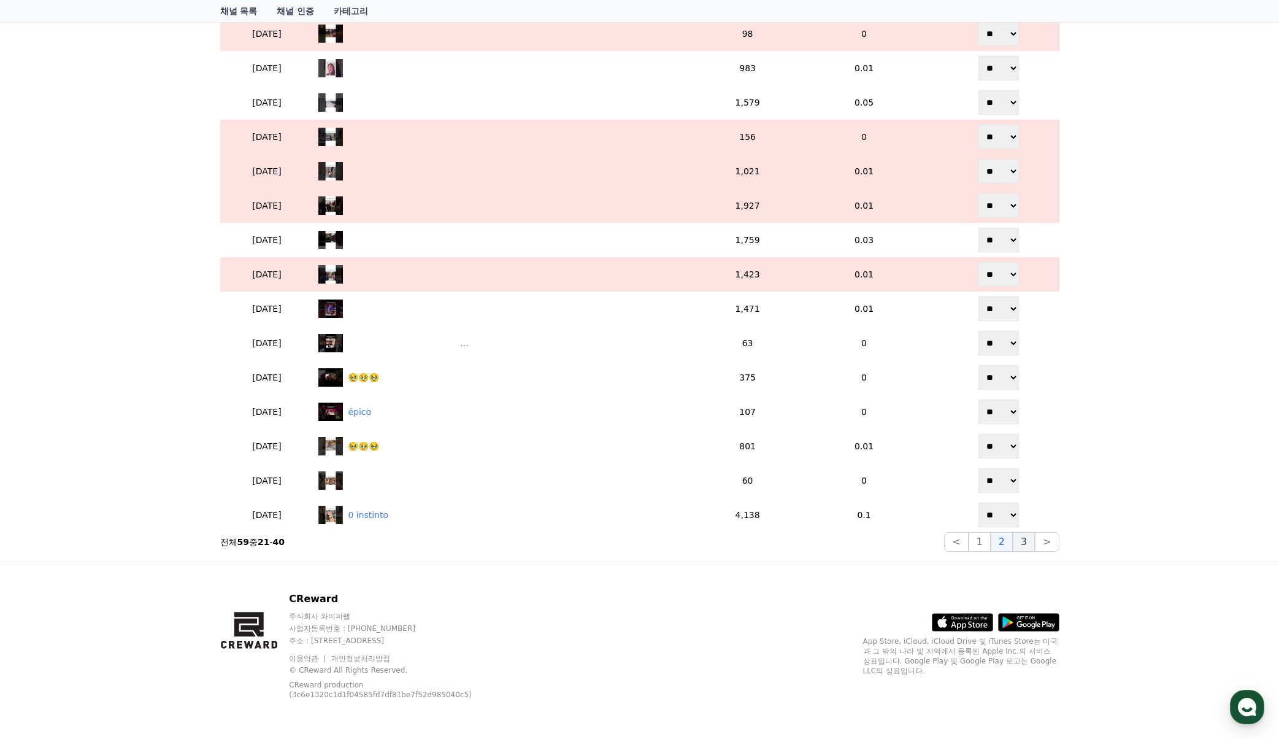
click at [1032, 533] on button "3" at bounding box center [1024, 542] width 22 height 20
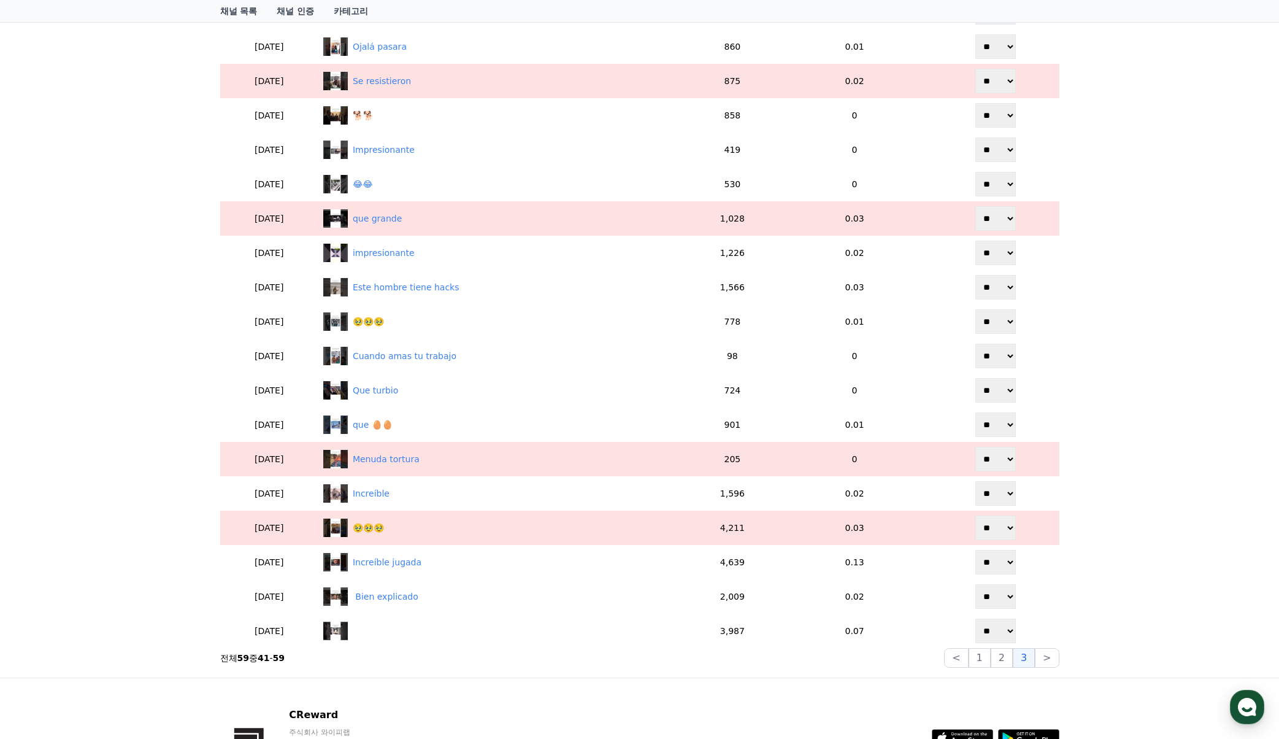
scroll to position [428, 0]
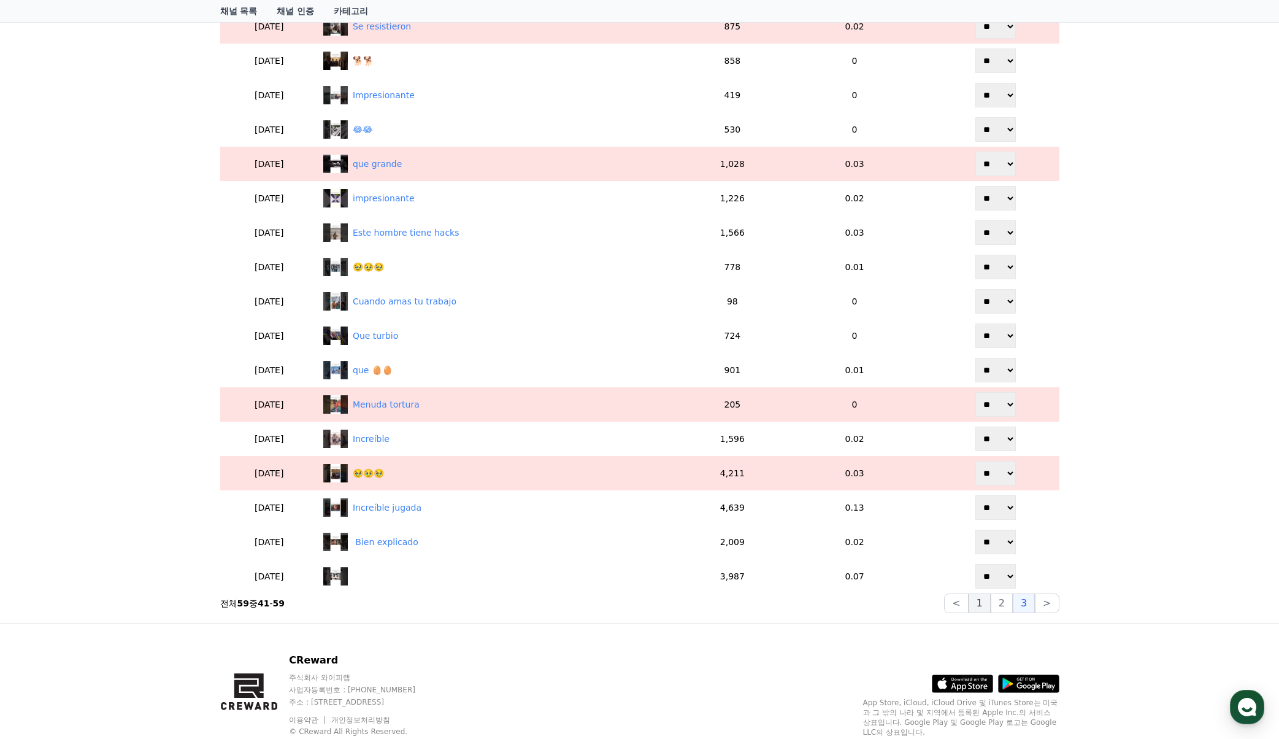
click at [981, 597] on button "1" at bounding box center [980, 603] width 22 height 20
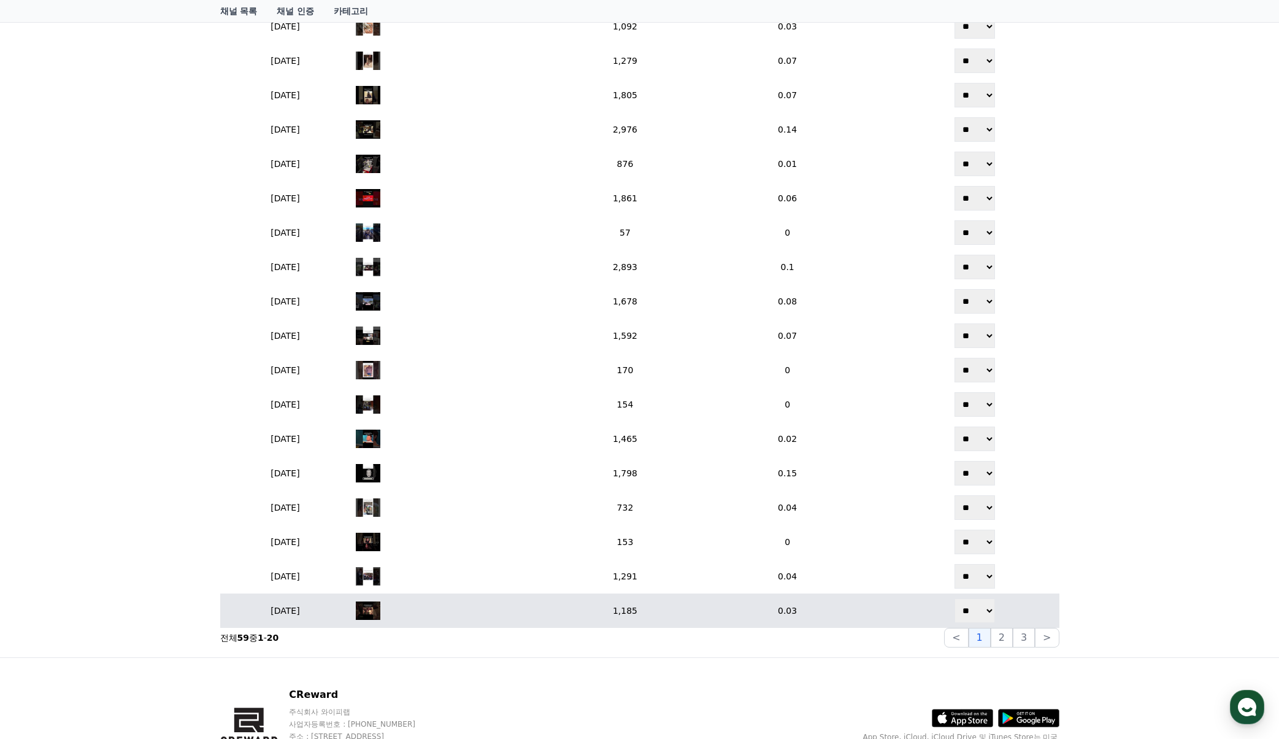
click at [532, 626] on td "‎ ‎ ‎ ‎" at bounding box center [458, 610] width 215 height 34
click at [523, 614] on div "‎ ‎ ‎ ‎" at bounding box center [458, 610] width 205 height 18
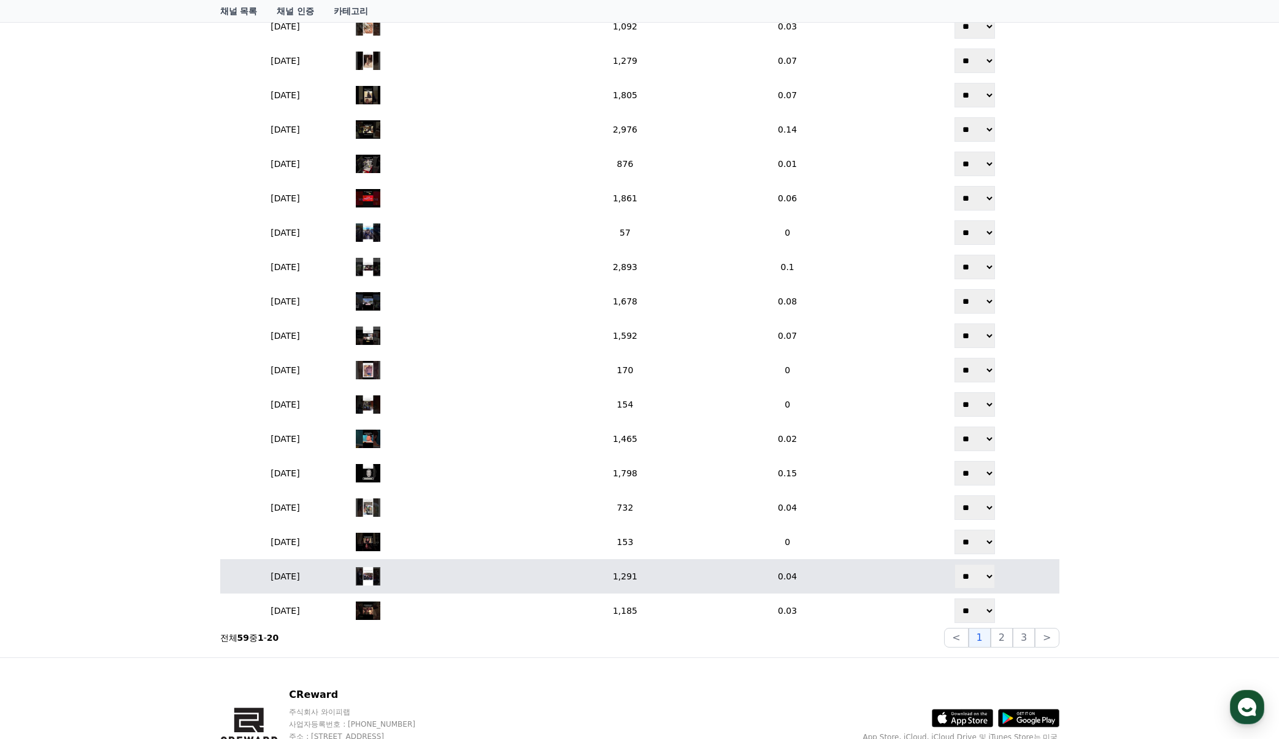
click at [462, 566] on td "‎ ‎ ‎ ‎ ‎ ‎" at bounding box center [458, 576] width 215 height 34
click at [461, 570] on div "‎ ‎ ‎ ‎ ‎ ‎" at bounding box center [458, 576] width 205 height 18
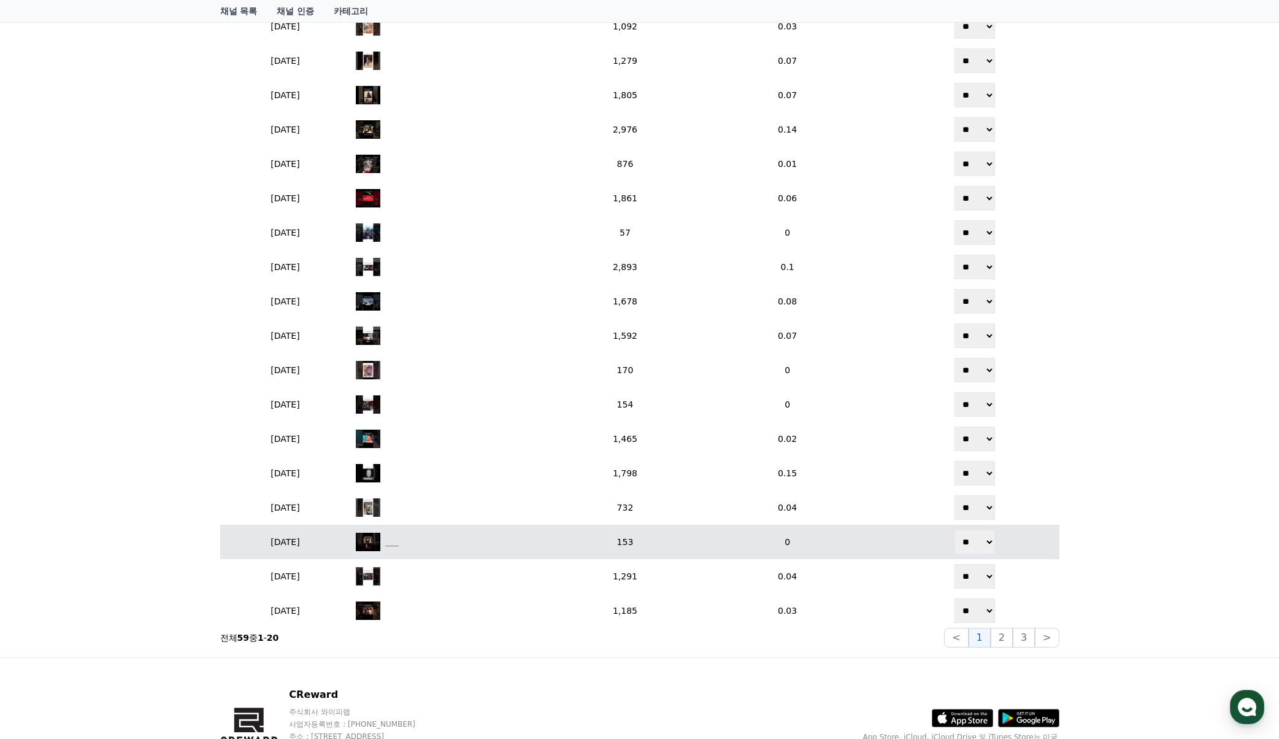
click at [469, 546] on div "‎ ‎ ‎ ‎ ‎ ‎" at bounding box center [458, 541] width 205 height 18
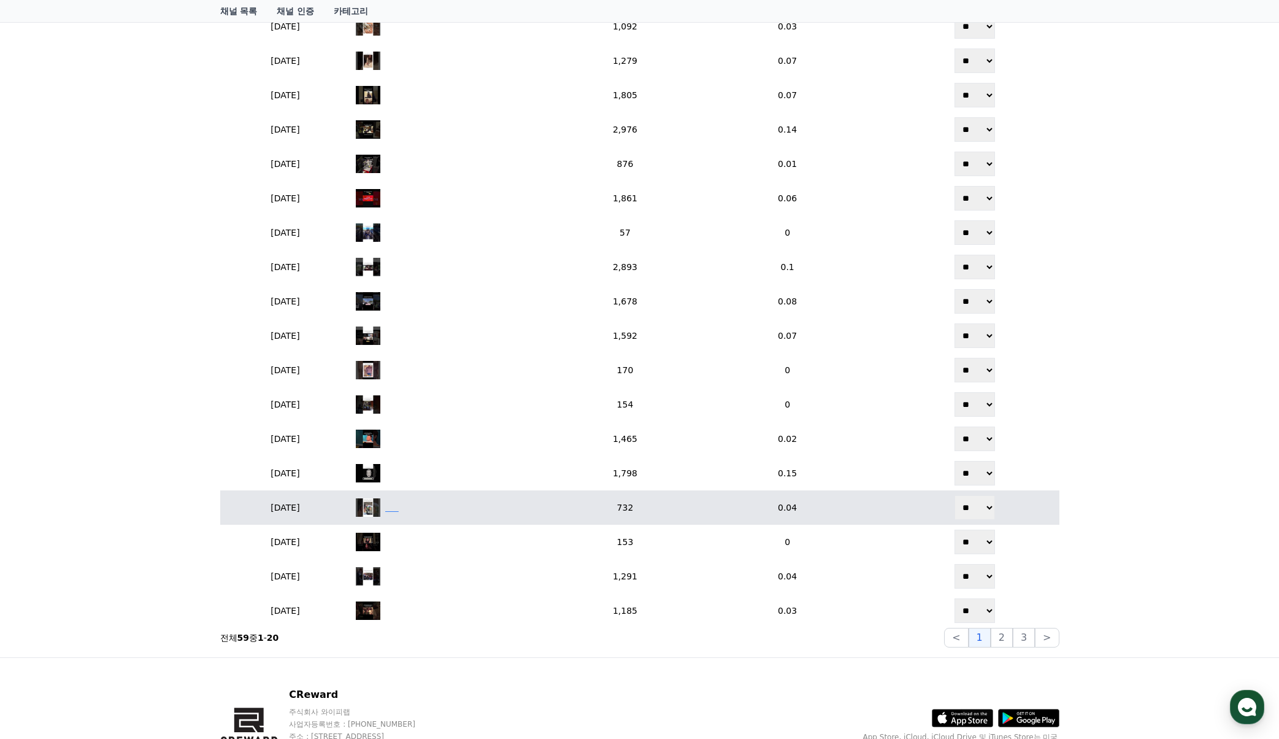
click at [463, 510] on div "‎ ‎ ‎ ‎ ‎ ‎" at bounding box center [458, 507] width 205 height 18
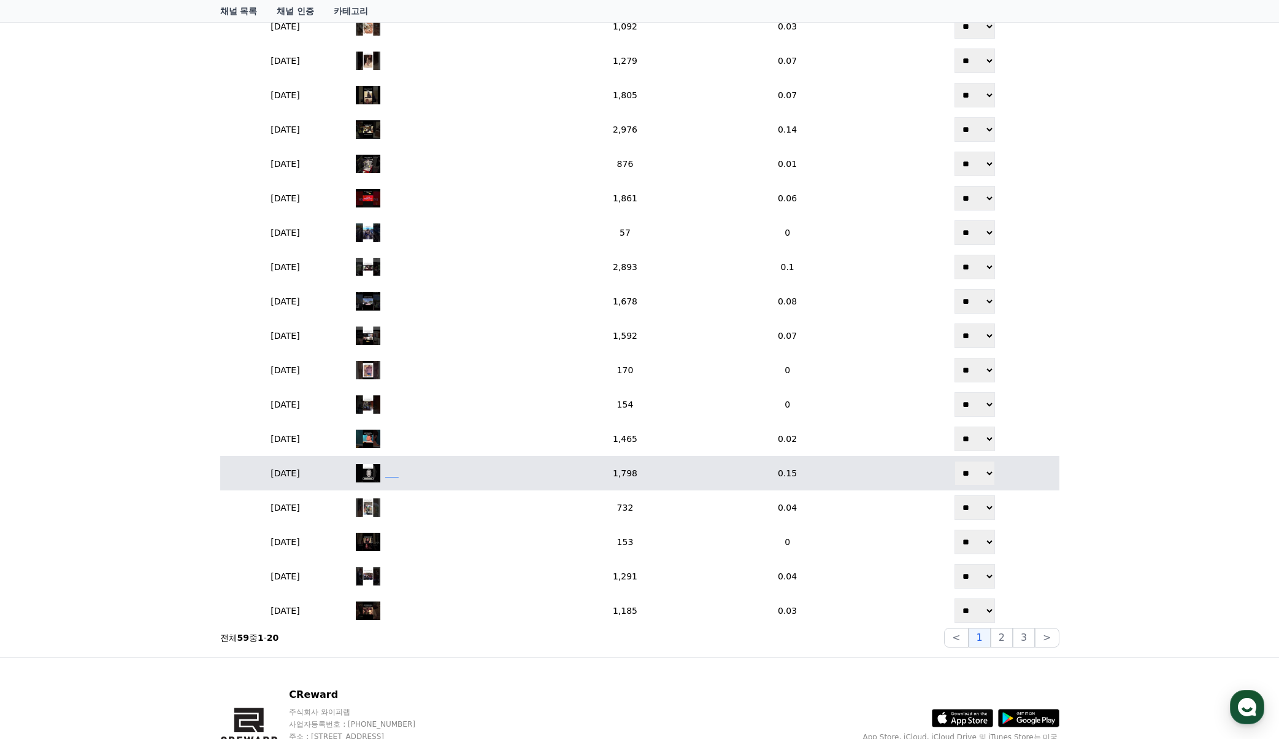
click at [497, 474] on div "‎ ‎ ‎ ‎ ‎ ‎" at bounding box center [458, 473] width 205 height 18
click at [497, 475] on div "‎ ‎ ‎ ‎ ‎ ‎" at bounding box center [458, 473] width 205 height 18
click at [958, 473] on td "** **" at bounding box center [974, 473] width 169 height 34
click at [978, 466] on select "** **" at bounding box center [974, 473] width 40 height 25
select select "********"
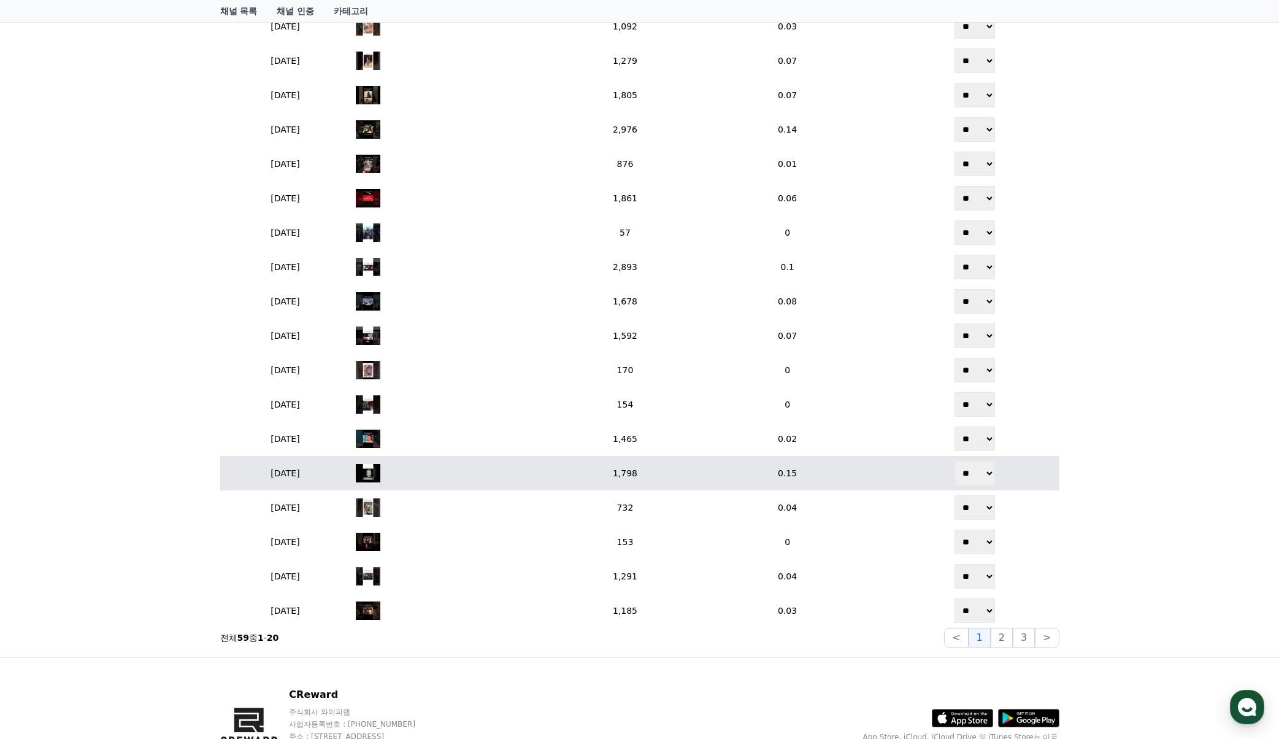
click at [959, 461] on select "** **" at bounding box center [974, 473] width 40 height 25
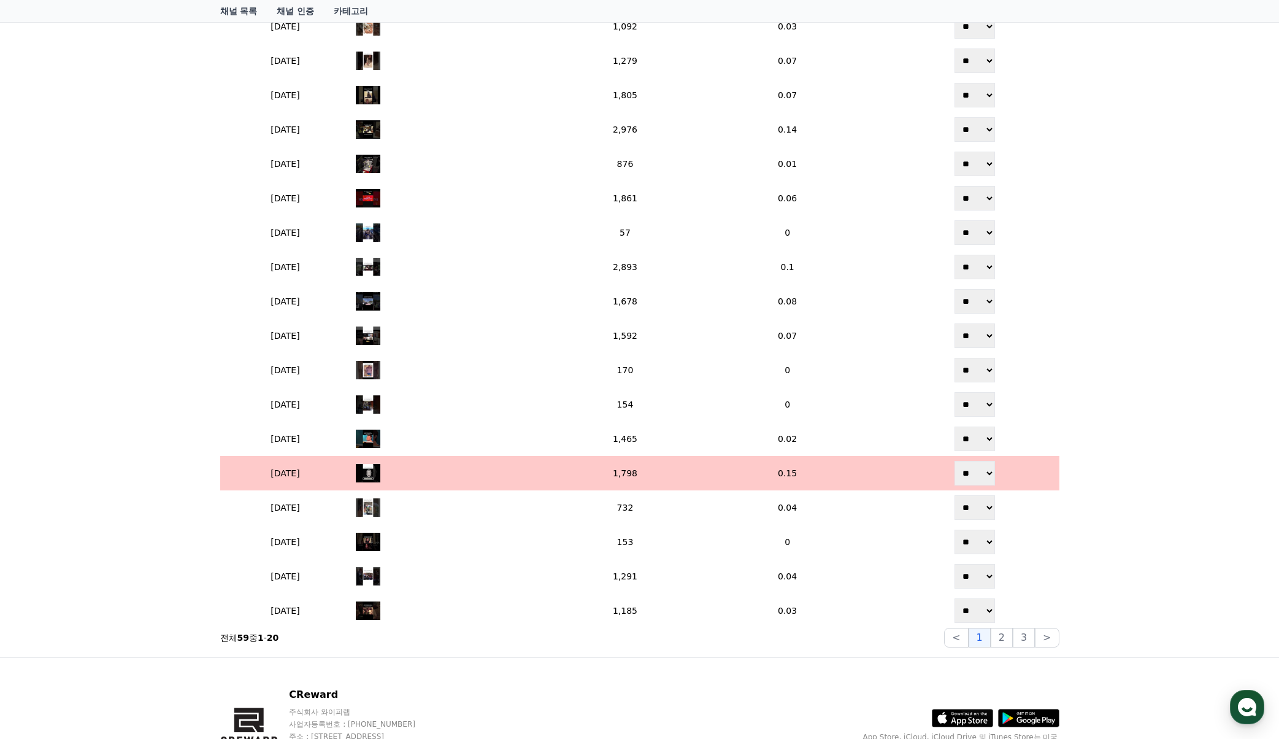
click at [492, 486] on td "‎ ‎ ‎ ‎ ‎ ‎" at bounding box center [458, 473] width 215 height 34
click at [494, 482] on div "‎ ‎ ‎ ‎ ‎ ‎" at bounding box center [458, 473] width 205 height 18
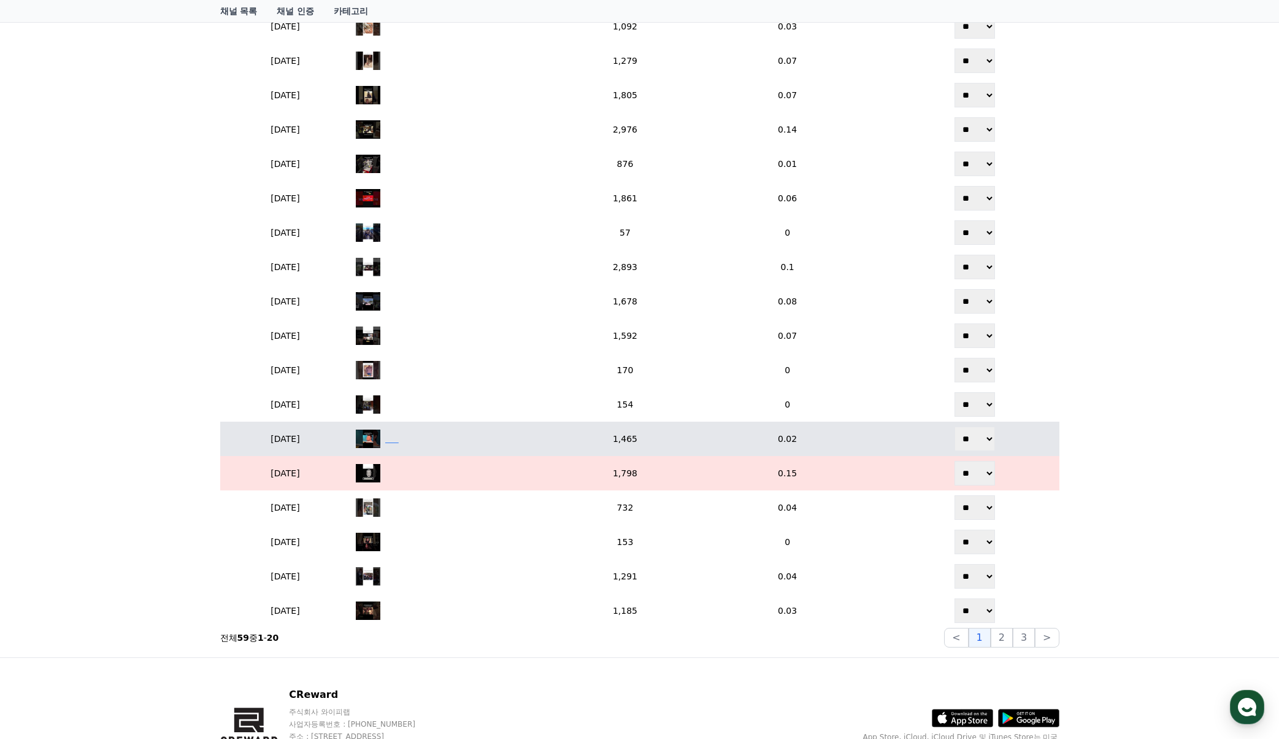
click at [399, 438] on div "‎ ‎ ‎ ‎ ‎ ‎" at bounding box center [391, 438] width 13 height 13
drag, startPoint x: 986, startPoint y: 442, endPoint x: 986, endPoint y: 450, distance: 8.6
click at [986, 442] on select "** **" at bounding box center [974, 438] width 40 height 25
select select "********"
click at [959, 426] on select "** **" at bounding box center [974, 438] width 40 height 25
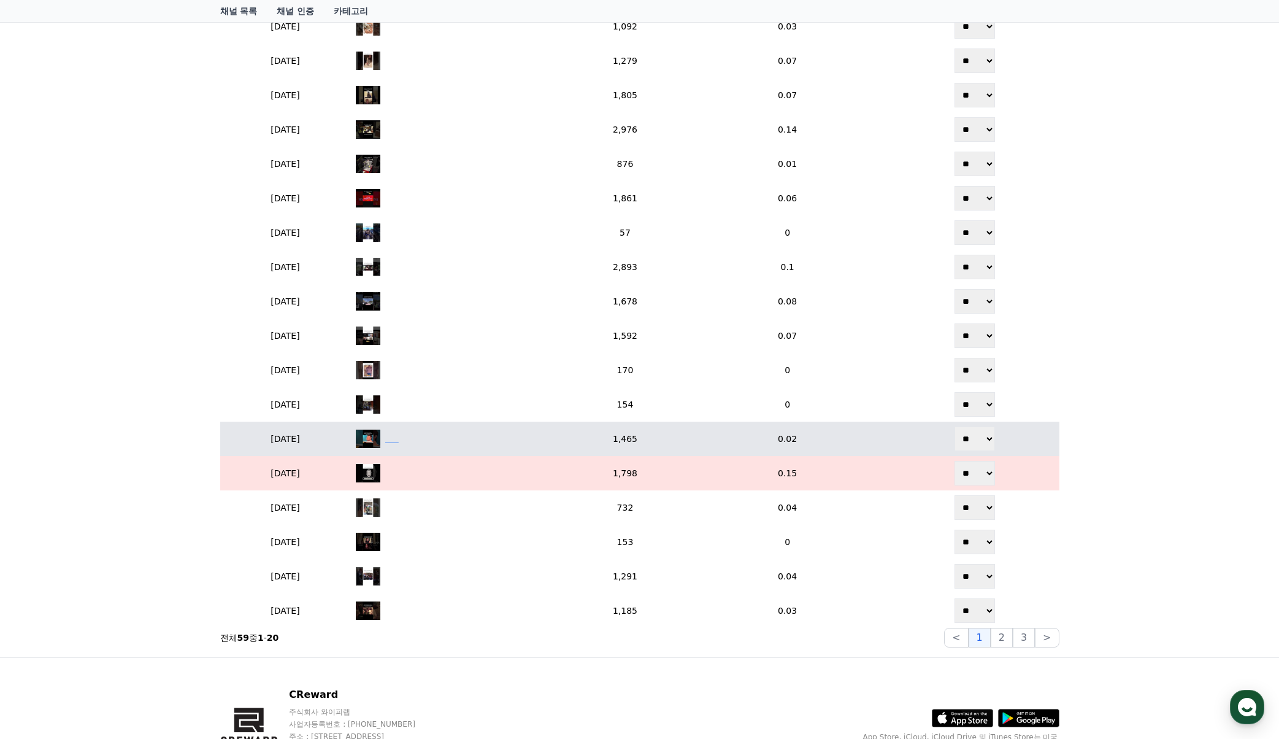
click at [467, 440] on div "‎ ‎ ‎ ‎ ‎ ‎" at bounding box center [458, 438] width 205 height 18
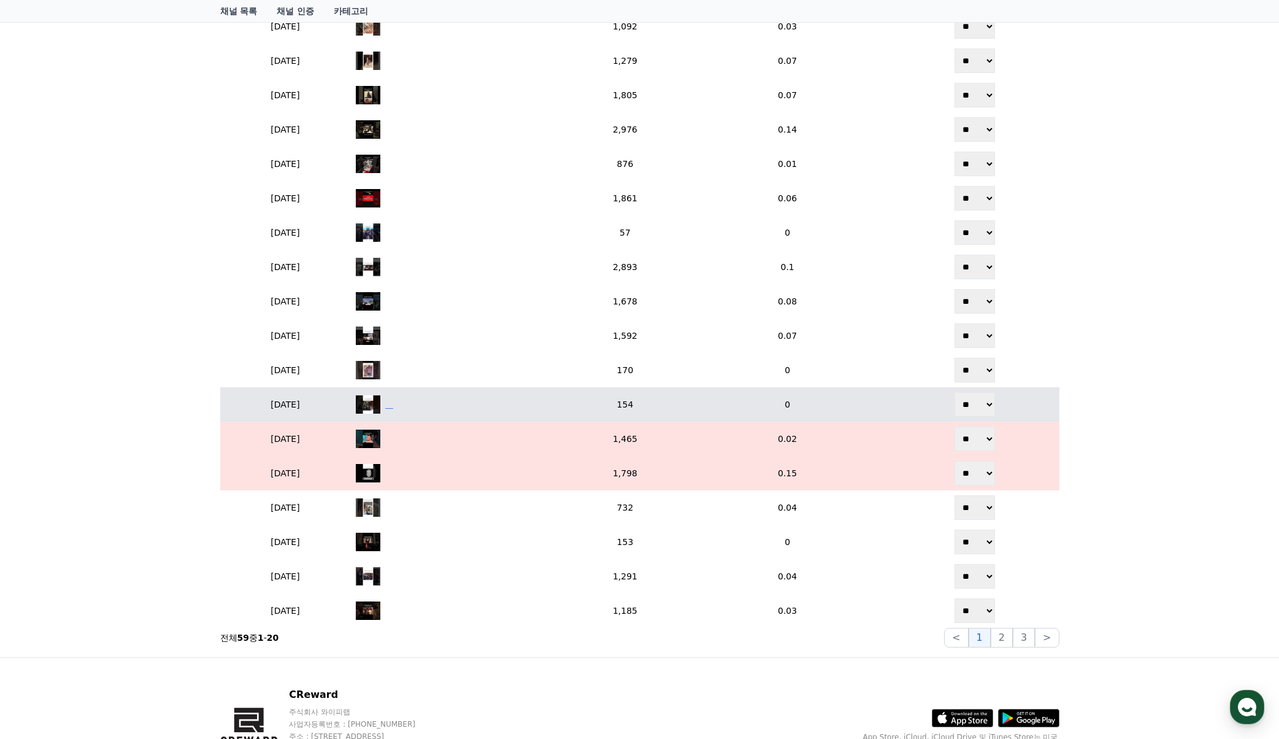
click at [393, 398] on div "‎ ‎ ‎ ‎" at bounding box center [389, 404] width 8 height 13
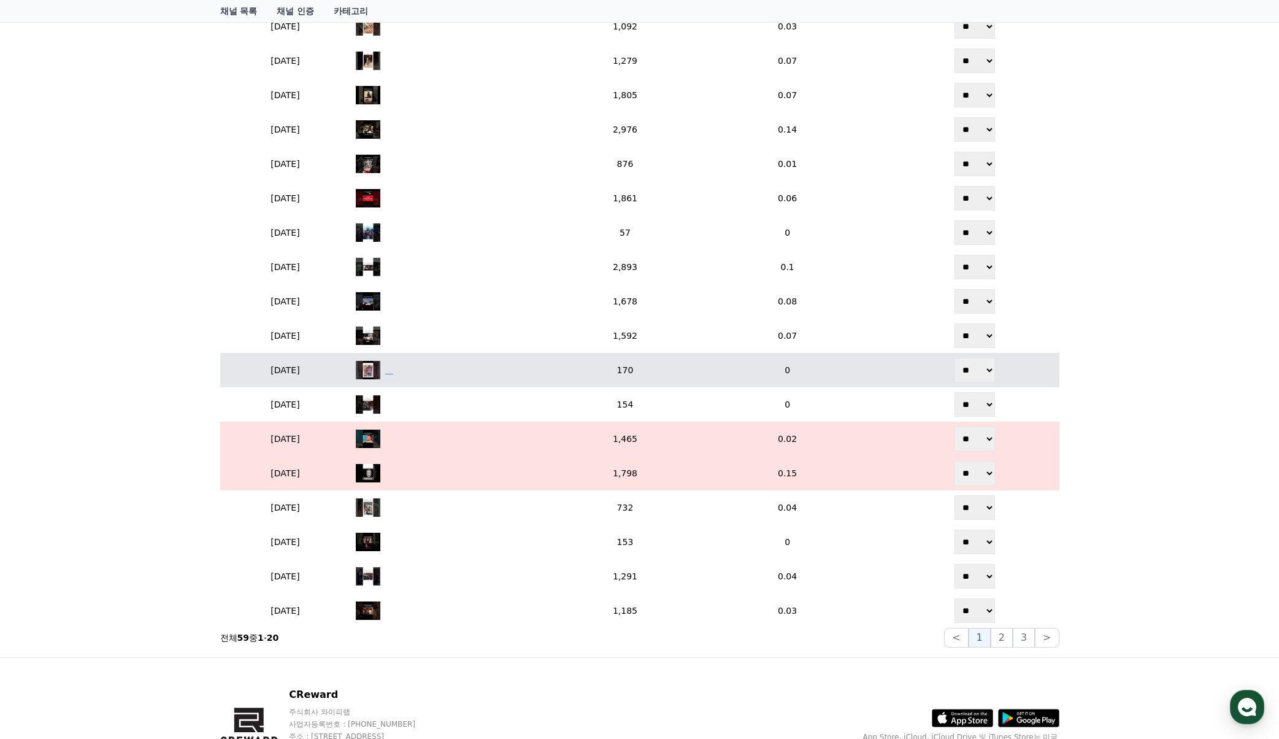
click at [485, 361] on div "‎ ‎ ‎ ‎" at bounding box center [458, 370] width 205 height 18
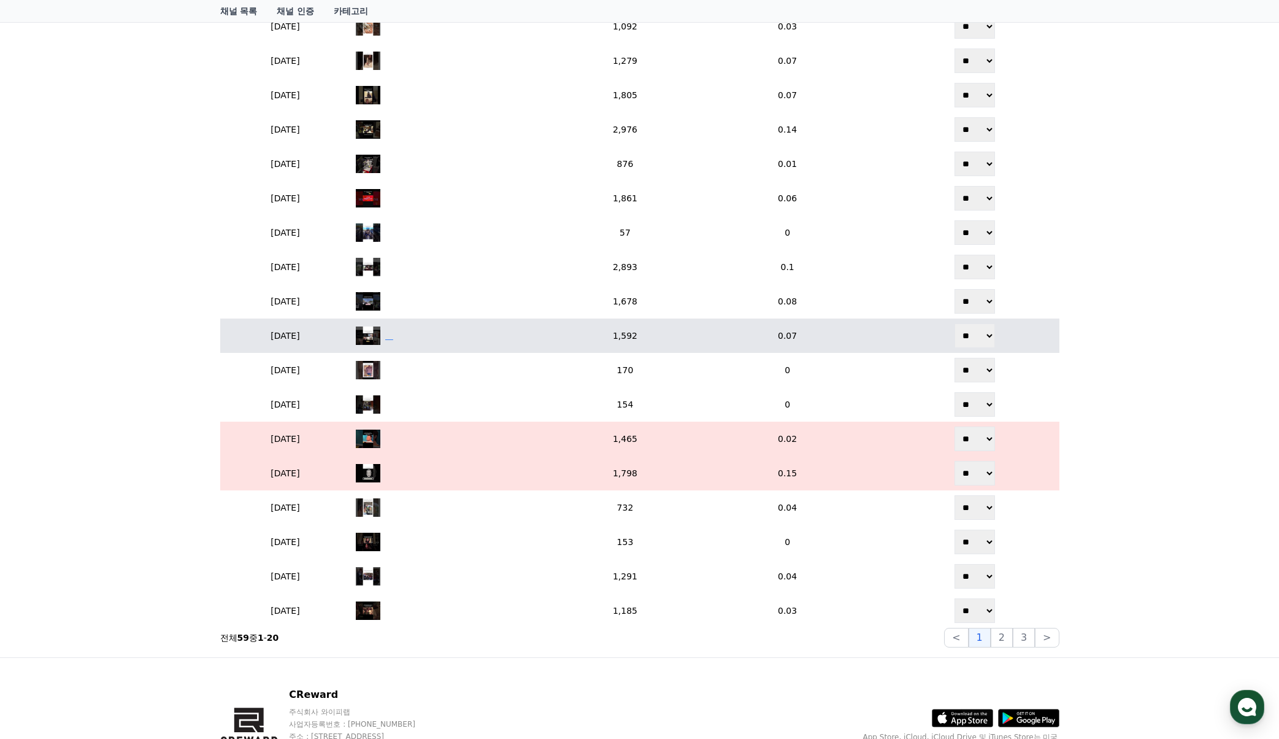
click at [513, 340] on div "‎ ‎ ‎ ‎" at bounding box center [458, 335] width 205 height 18
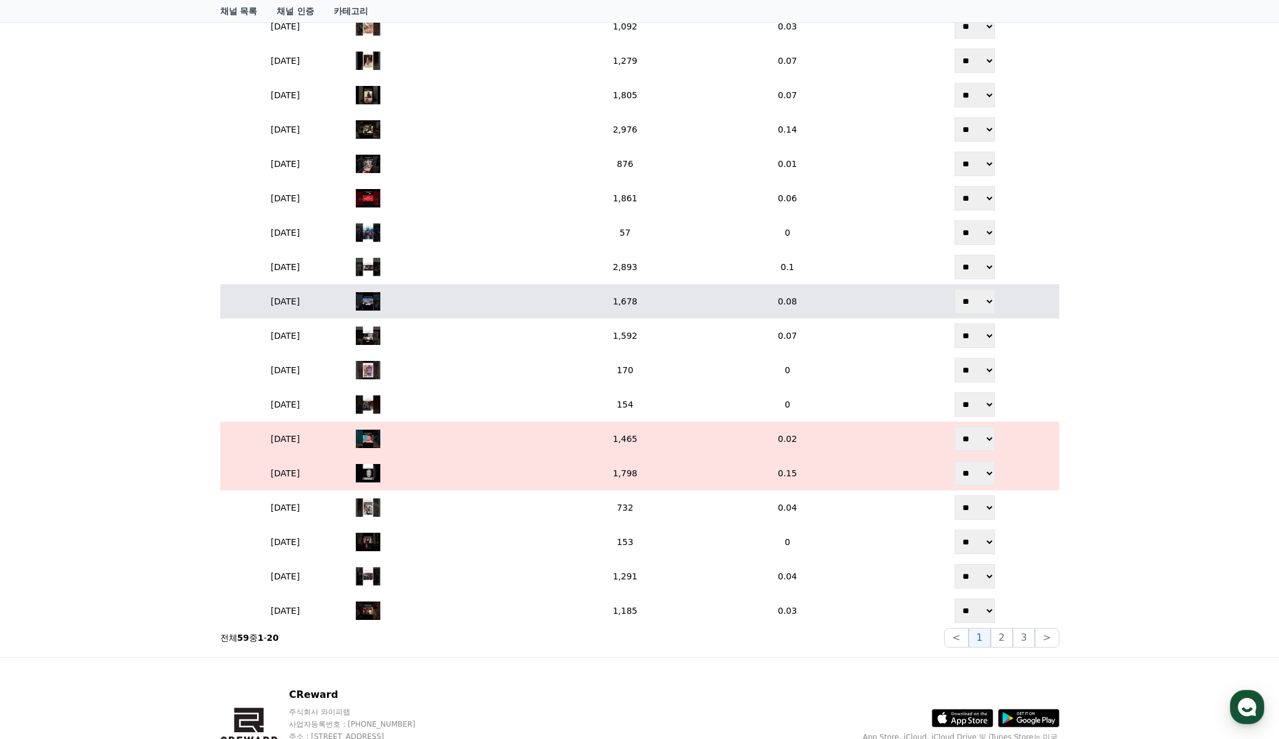
click at [494, 312] on td "‎ ‎ ‎ ‎" at bounding box center [458, 301] width 215 height 34
click at [494, 306] on div "‎ ‎ ‎ ‎" at bounding box center [458, 301] width 205 height 18
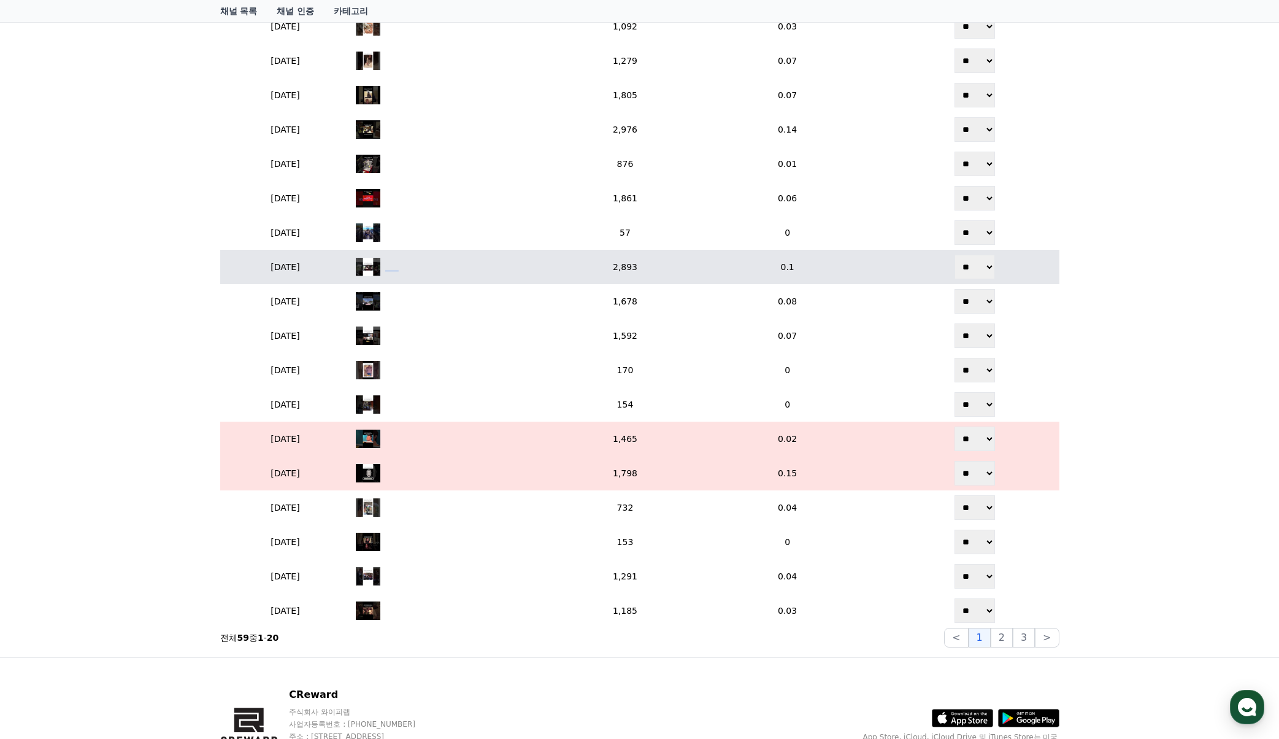
click at [465, 275] on div "‎ ‎ ‎ ‎ ‎ ‎" at bounding box center [458, 267] width 205 height 18
click at [476, 274] on div "‎ ‎ ‎ ‎ ‎ ‎" at bounding box center [458, 267] width 205 height 18
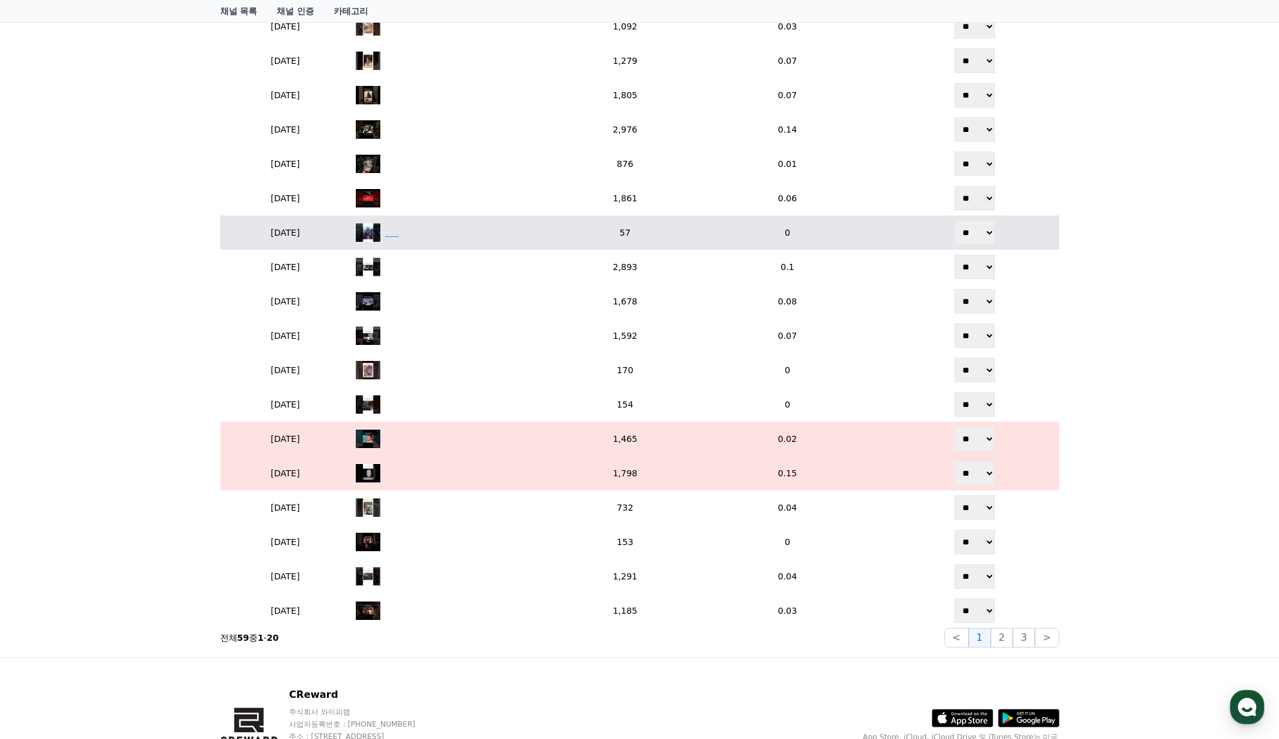
click at [561, 240] on div "‎ ‎ ‎ ‎ ‎ ‎" at bounding box center [458, 232] width 205 height 18
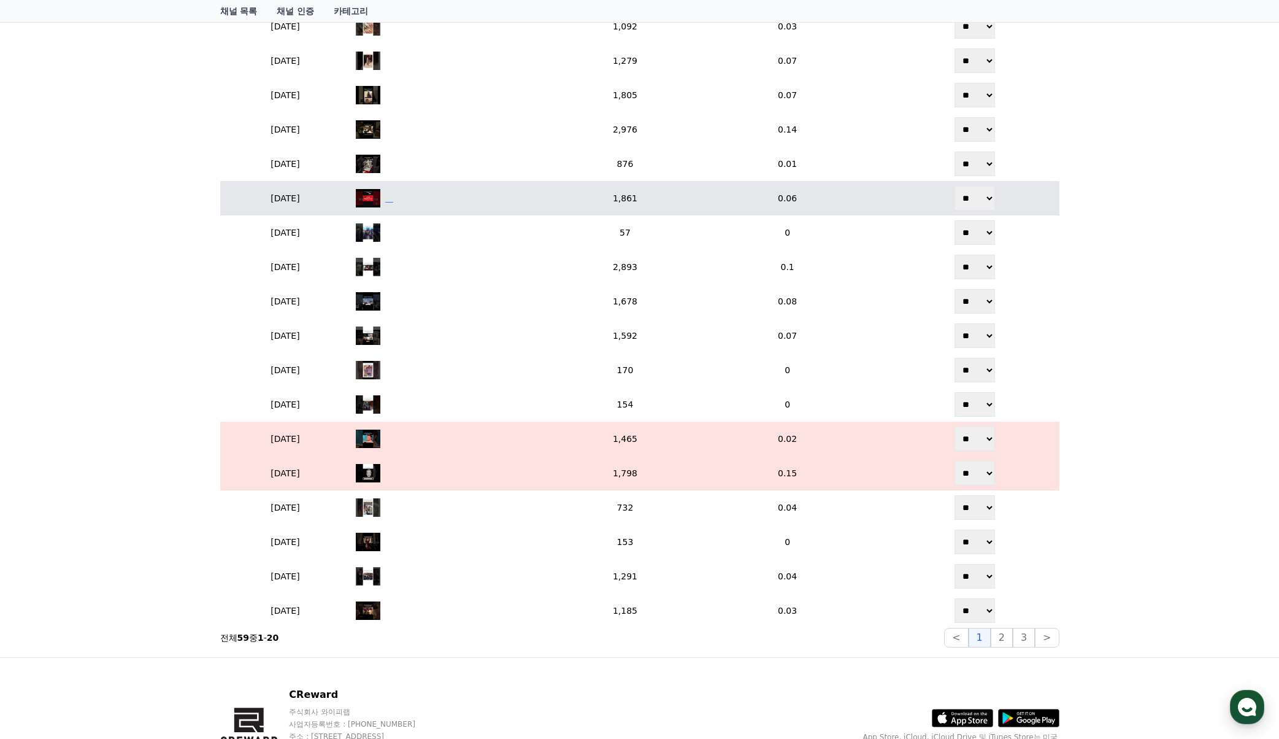
click at [536, 204] on div "‎ ‎ ‎ ‎" at bounding box center [458, 198] width 205 height 18
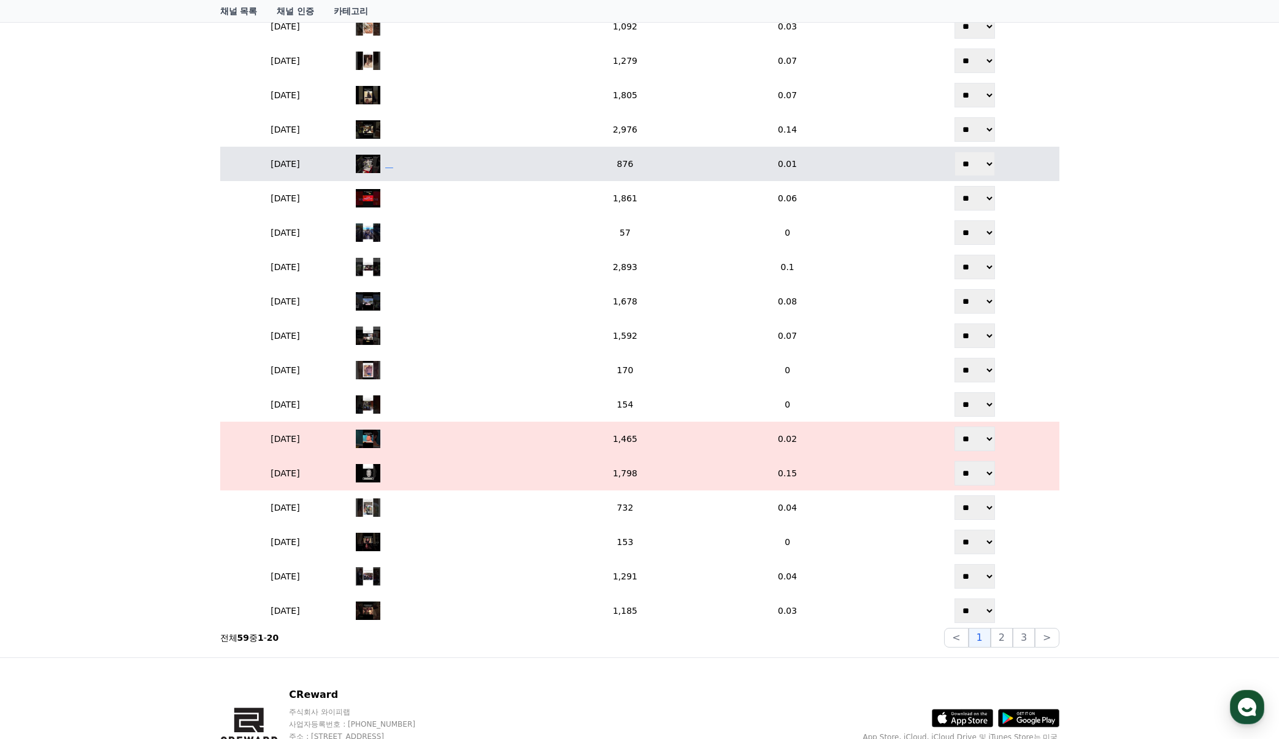
click at [451, 158] on div "‎ ‎ ‎ ‎" at bounding box center [458, 164] width 205 height 18
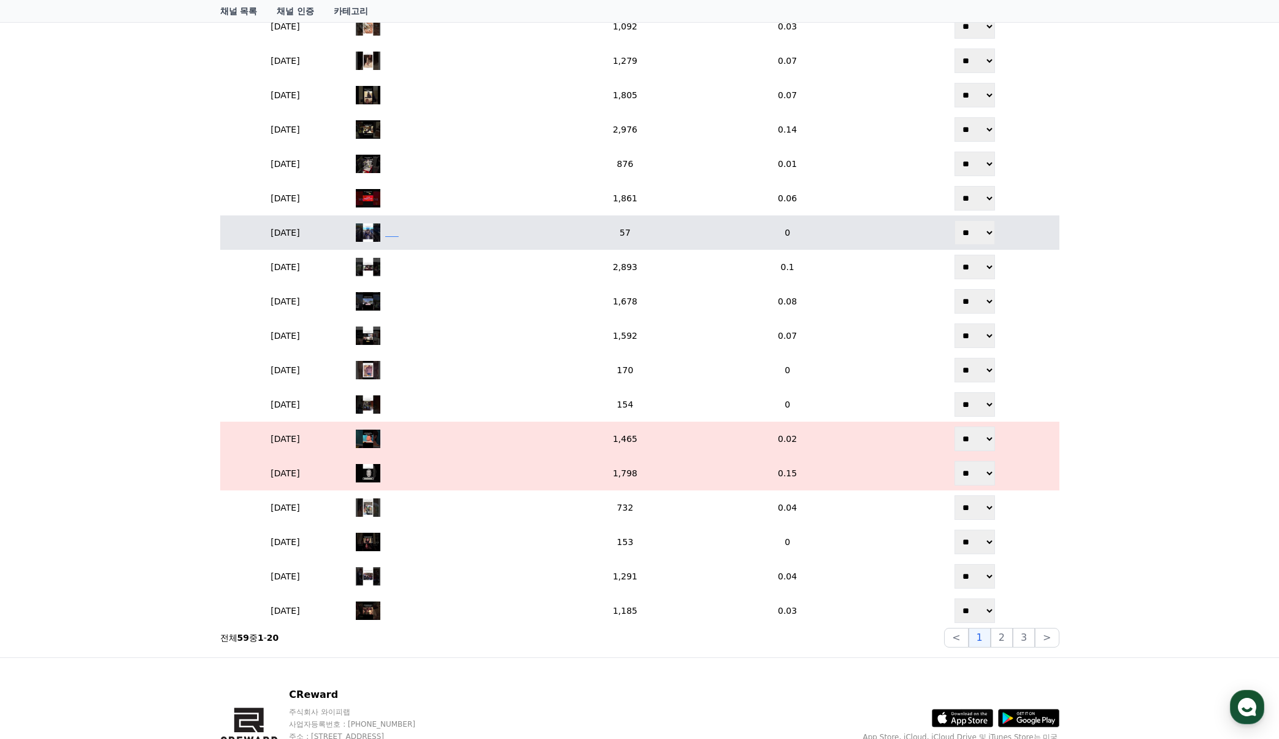
click at [471, 237] on div "‎ ‎ ‎ ‎ ‎ ‎" at bounding box center [458, 232] width 205 height 18
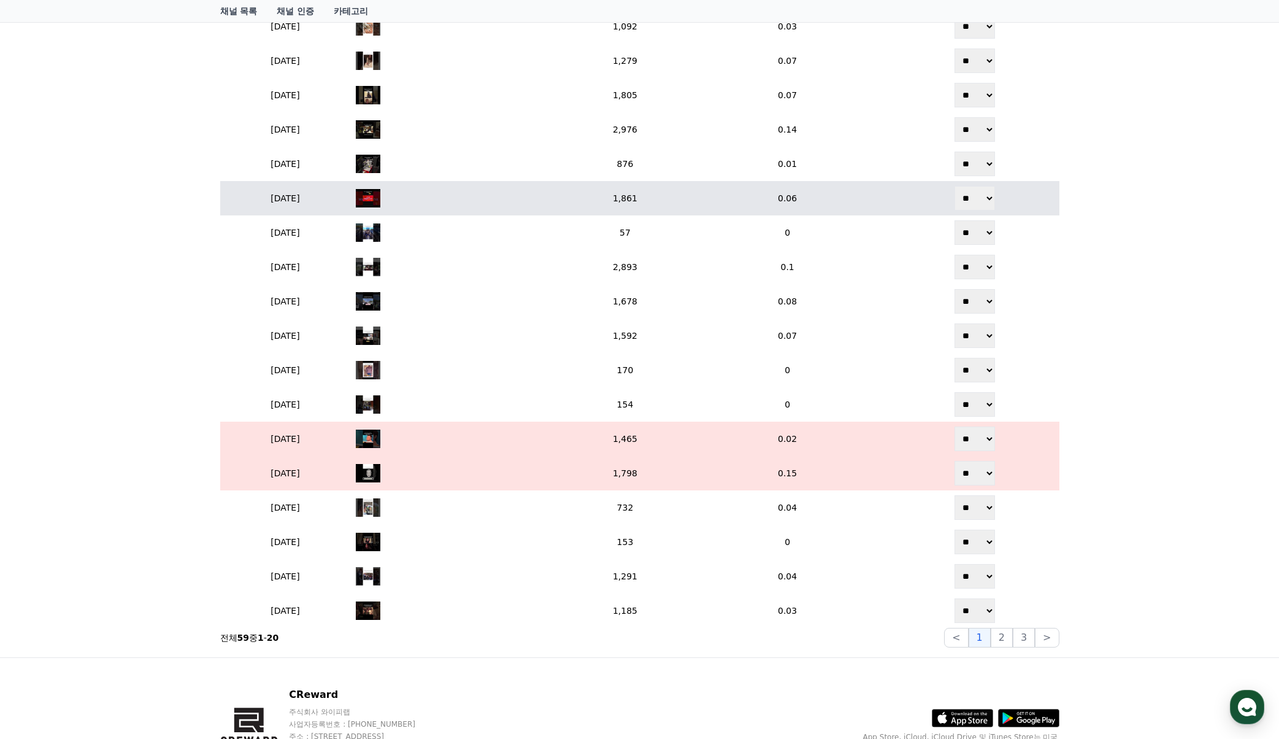
click at [486, 211] on td "‎ ‎ ‎ ‎" at bounding box center [458, 198] width 215 height 34
click at [486, 205] on div "‎ ‎ ‎ ‎" at bounding box center [458, 198] width 205 height 18
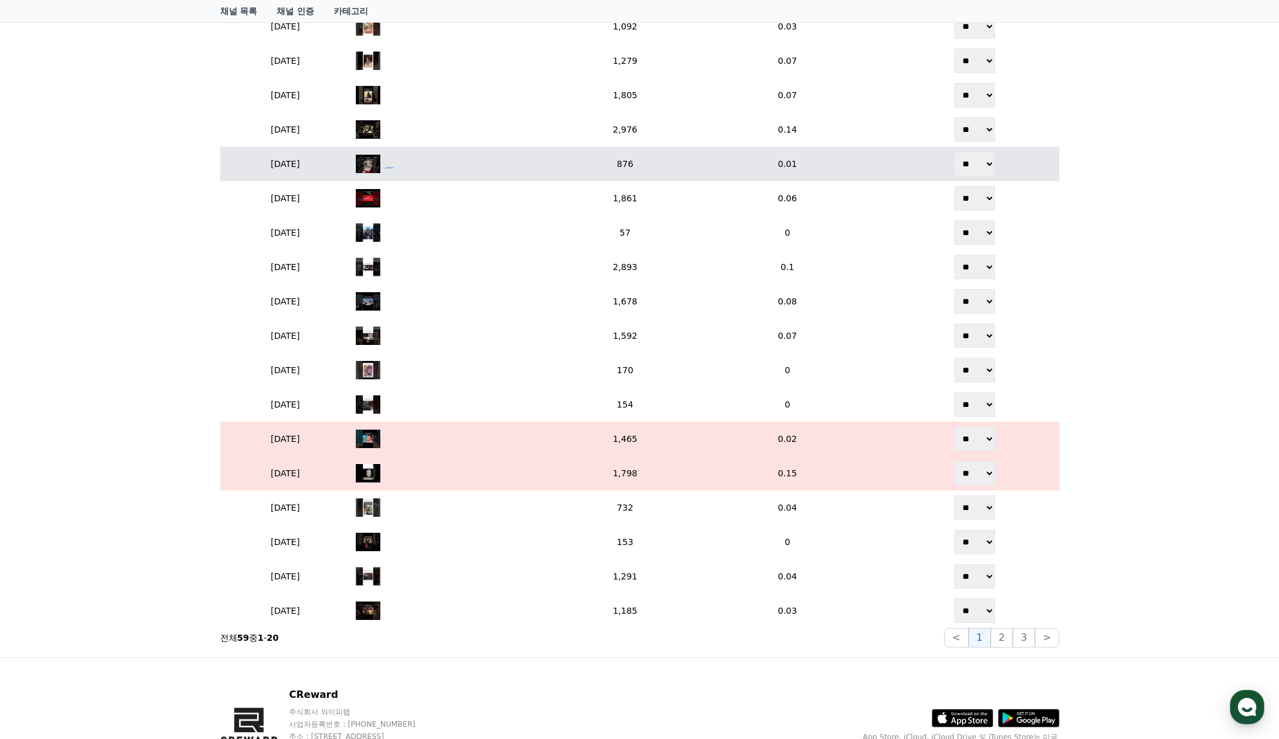
click at [529, 161] on div "‎ ‎ ‎ ‎" at bounding box center [458, 164] width 205 height 18
click at [995, 158] on select "** **" at bounding box center [974, 164] width 40 height 25
select select "********"
click at [959, 152] on select "** **" at bounding box center [974, 164] width 40 height 25
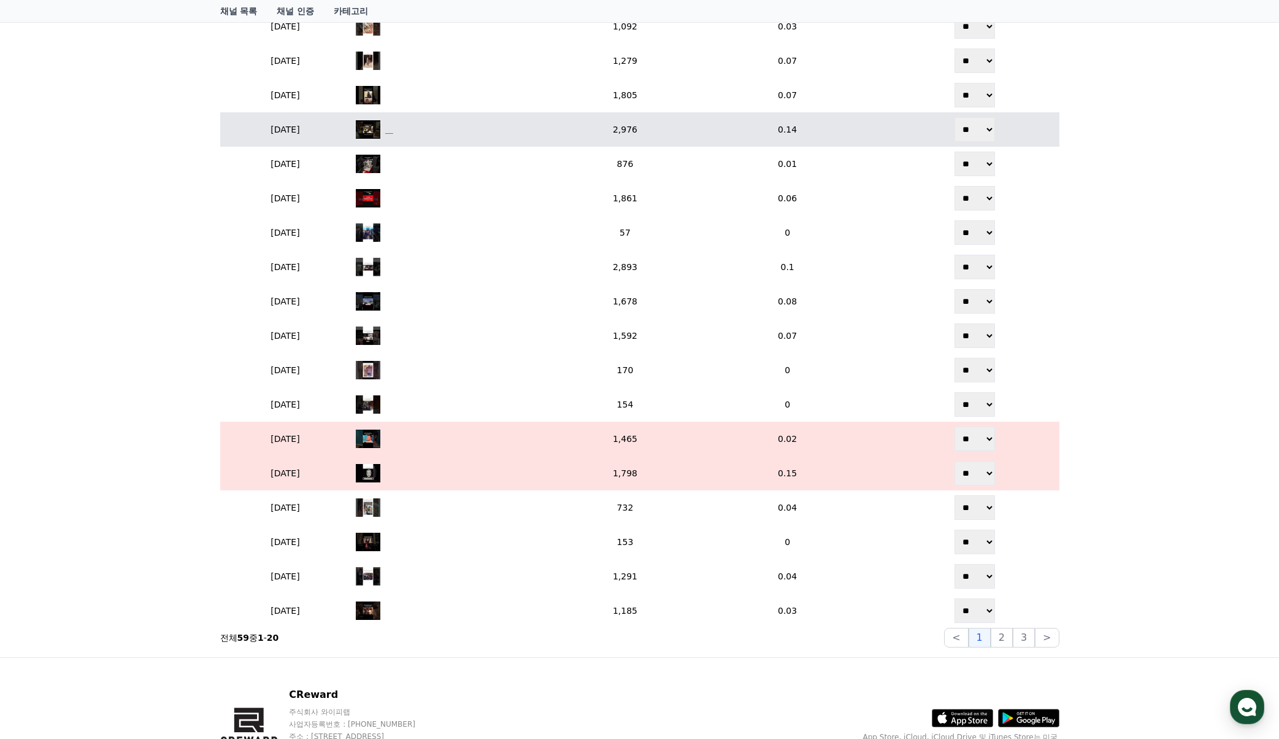
click at [466, 136] on div "‎ ‎ ‎ ‎" at bounding box center [458, 129] width 205 height 18
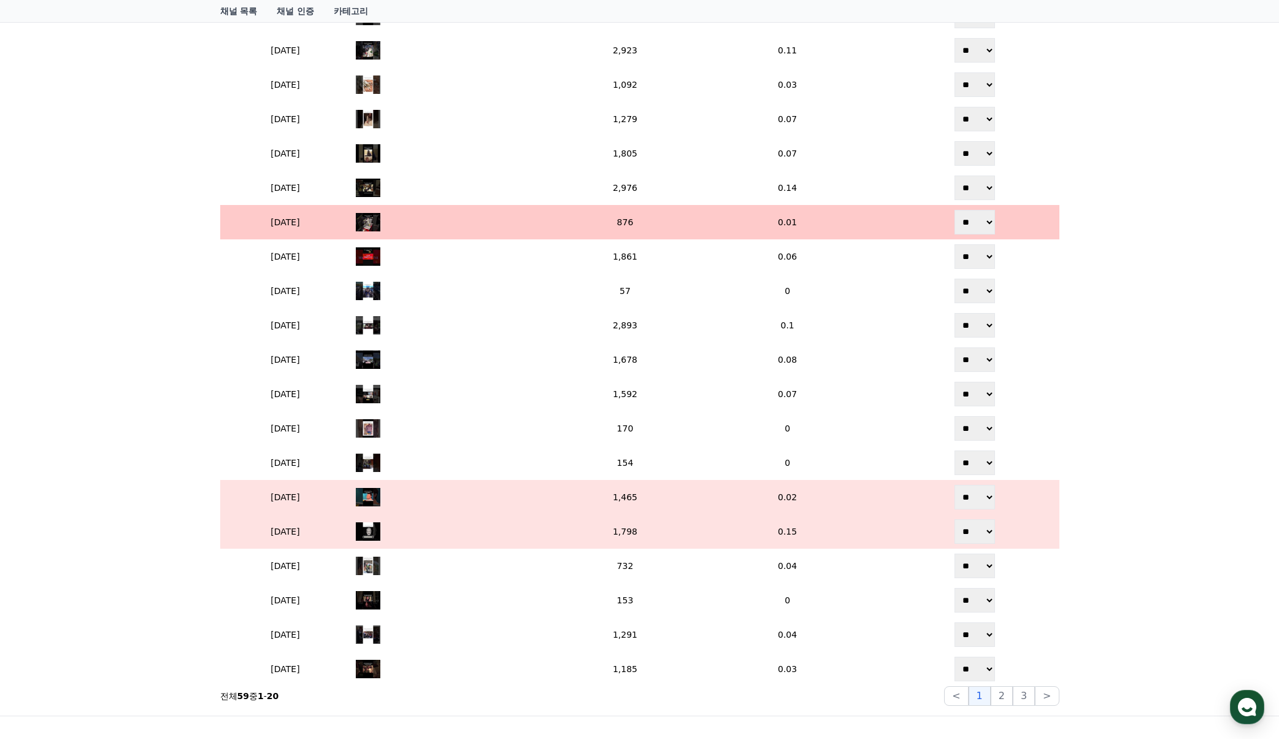
scroll to position [367, 0]
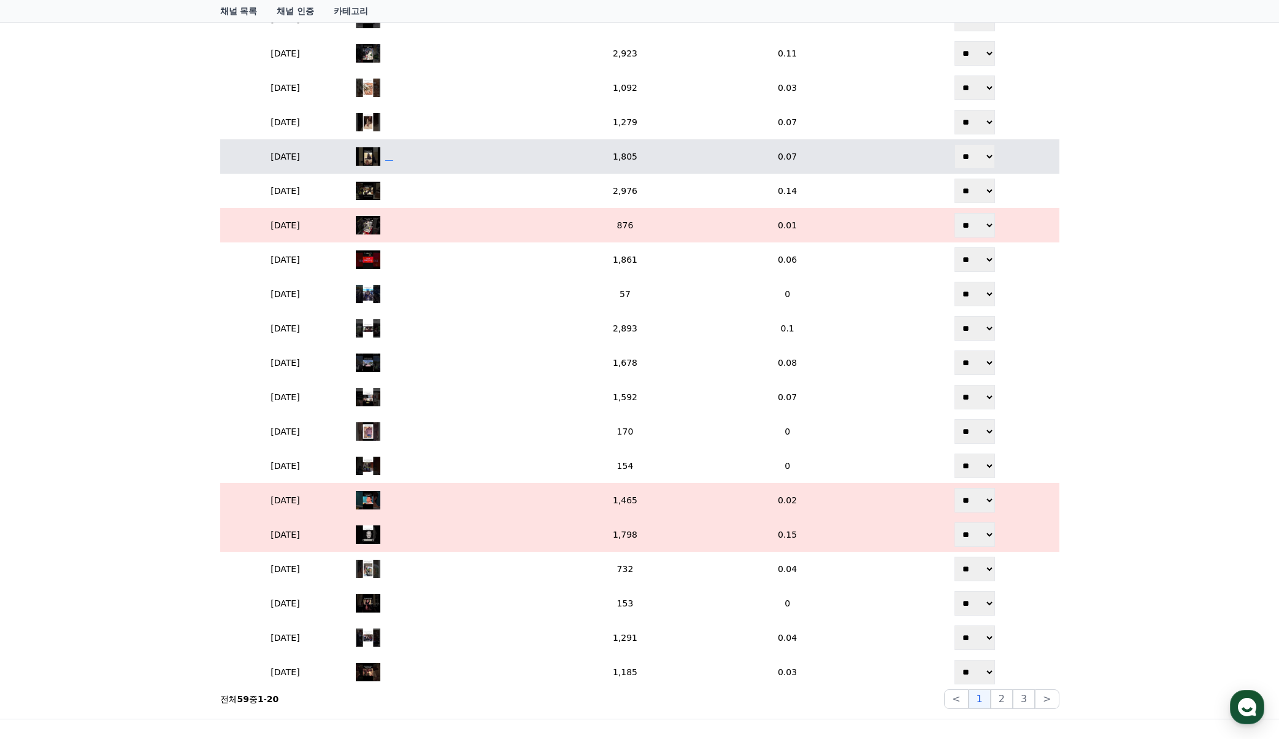
click at [486, 158] on div "‎ ‎ ‎ ‎" at bounding box center [458, 156] width 205 height 18
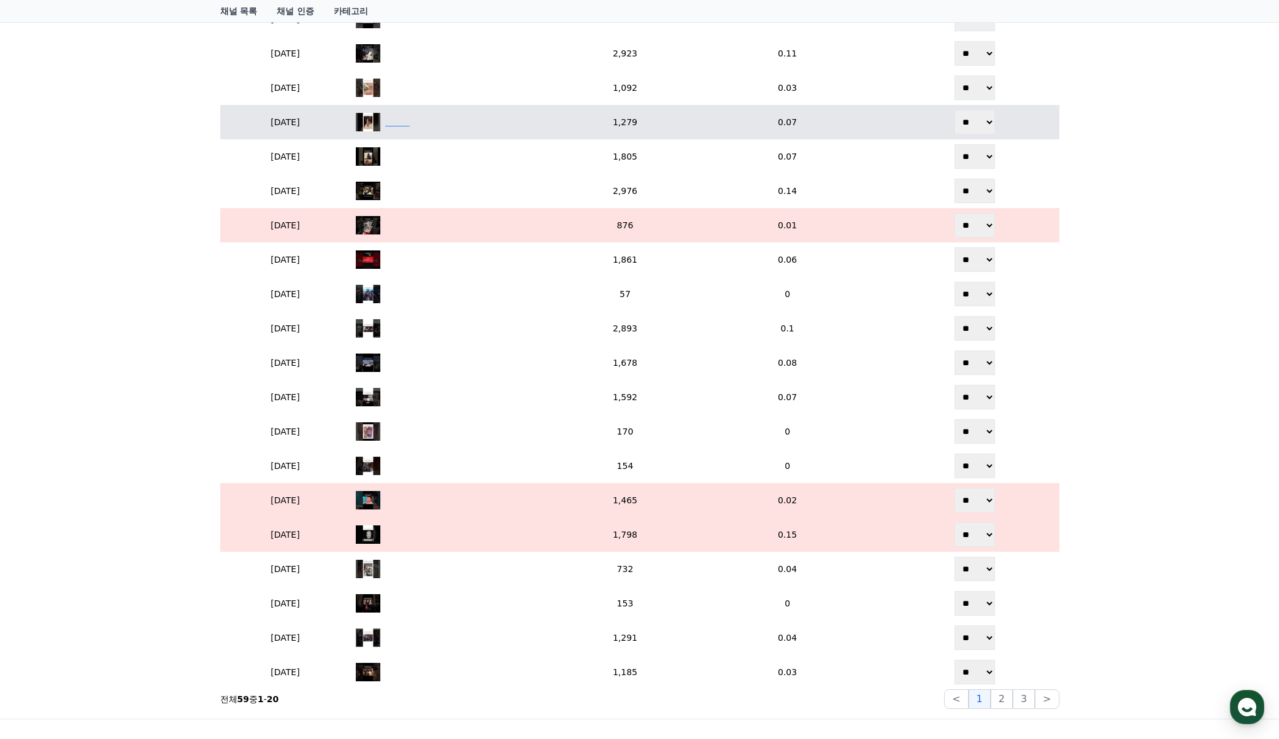
click at [561, 125] on div "‎ ‎ ‎ ‎ ‎ ‎ ‎ ‎ ‎ ‎" at bounding box center [458, 122] width 205 height 18
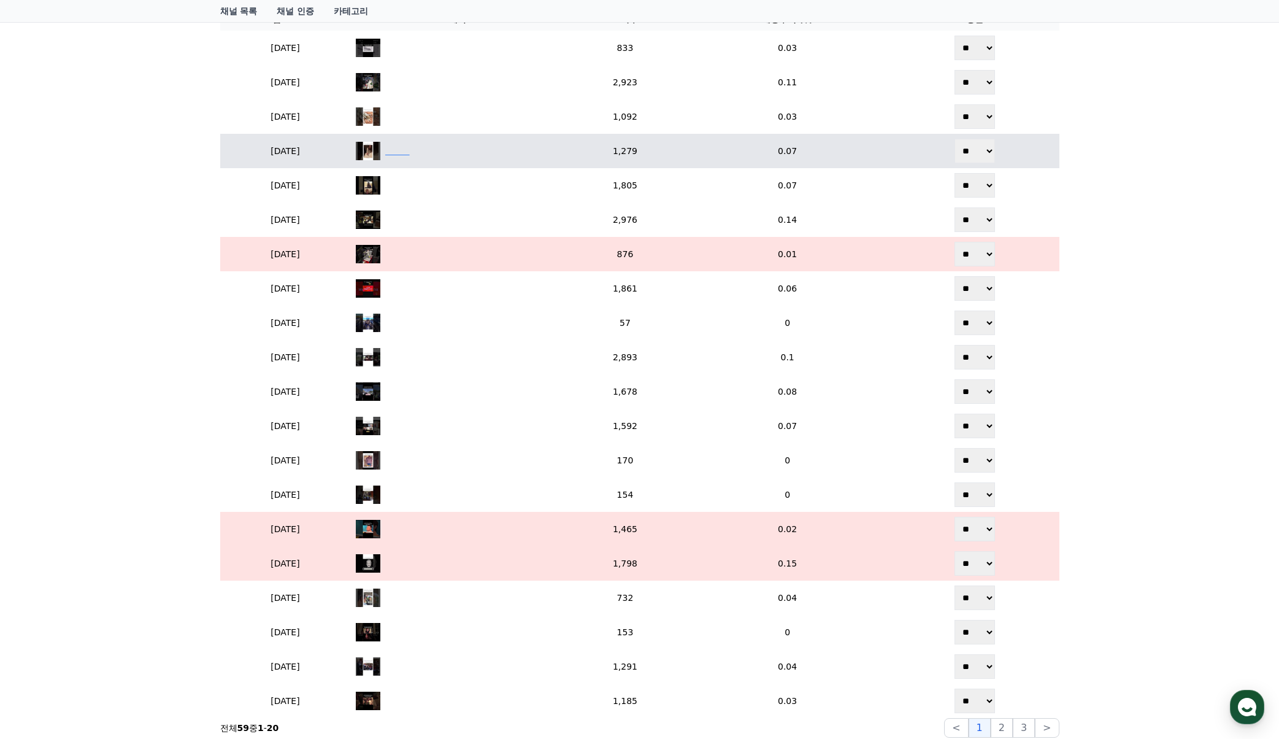
scroll to position [244, 0]
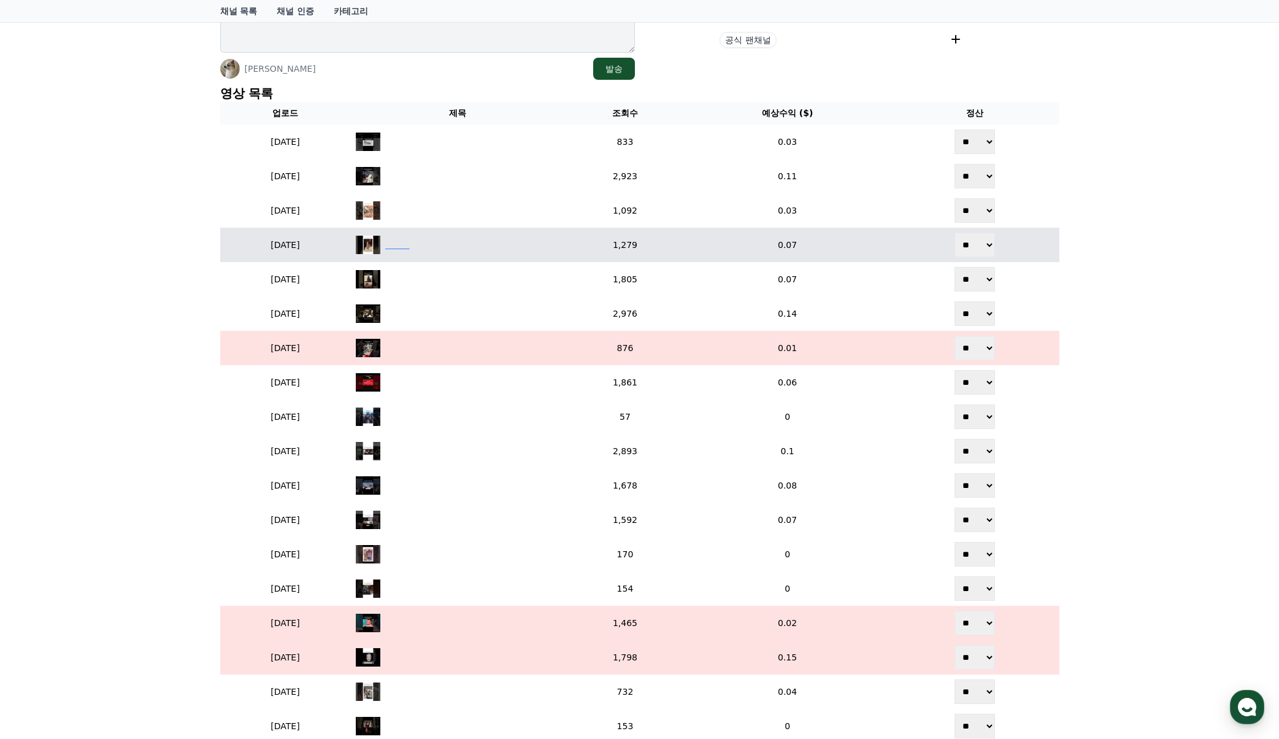
click at [497, 251] on div "‎ ‎ ‎ ‎ ‎ ‎ ‎ ‎ ‎ ‎" at bounding box center [458, 245] width 205 height 18
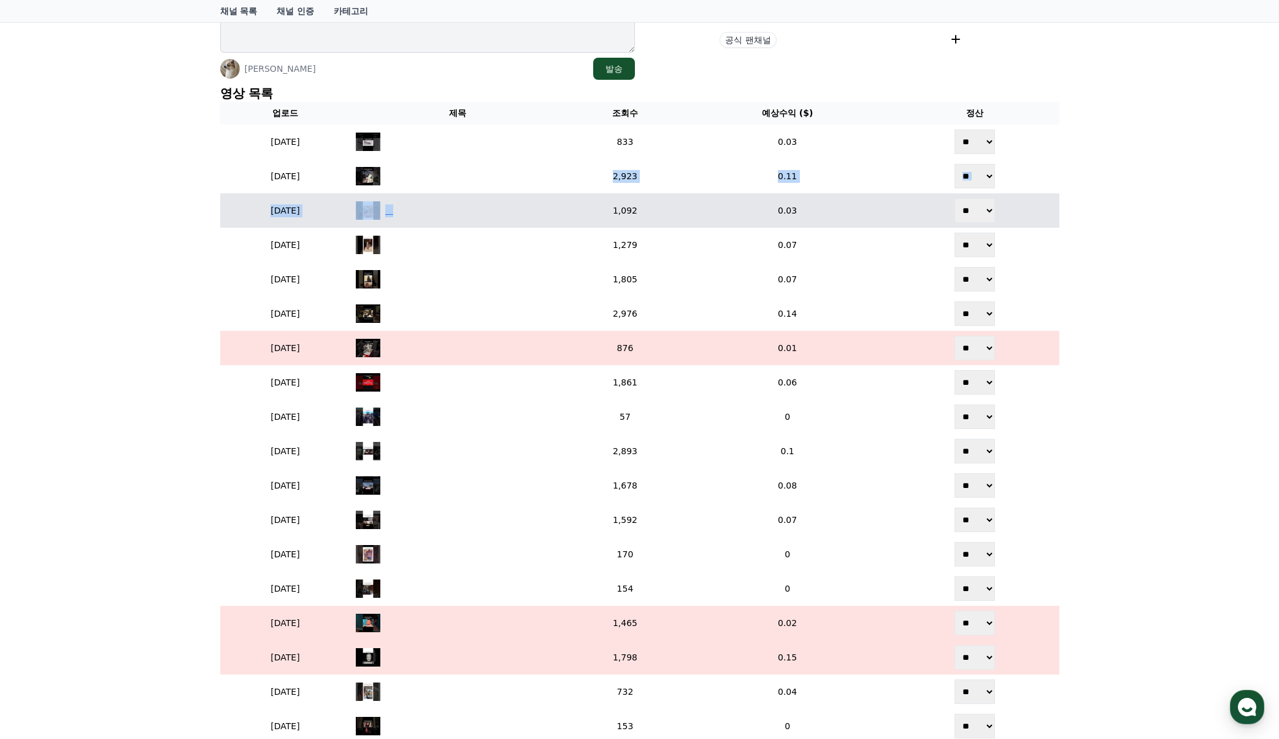
drag, startPoint x: 517, startPoint y: 186, endPoint x: 515, endPoint y: 202, distance: 15.5
click at [515, 202] on table "업로드 제목 조회수 예상수익 ($) 정산 2025-08-09 ‎ ‎ ‎ ‎ 833 0.03 ** ** 2025-08-09 ‎ ‎ ‎ ‎ 2,9…" at bounding box center [639, 457] width 839 height 710
click at [508, 208] on div "‎ ‎ ‎ ‎" at bounding box center [458, 210] width 205 height 18
click at [558, 204] on div "‎ ‎ ‎ ‎" at bounding box center [458, 210] width 205 height 18
click at [985, 212] on select "** **" at bounding box center [974, 210] width 40 height 25
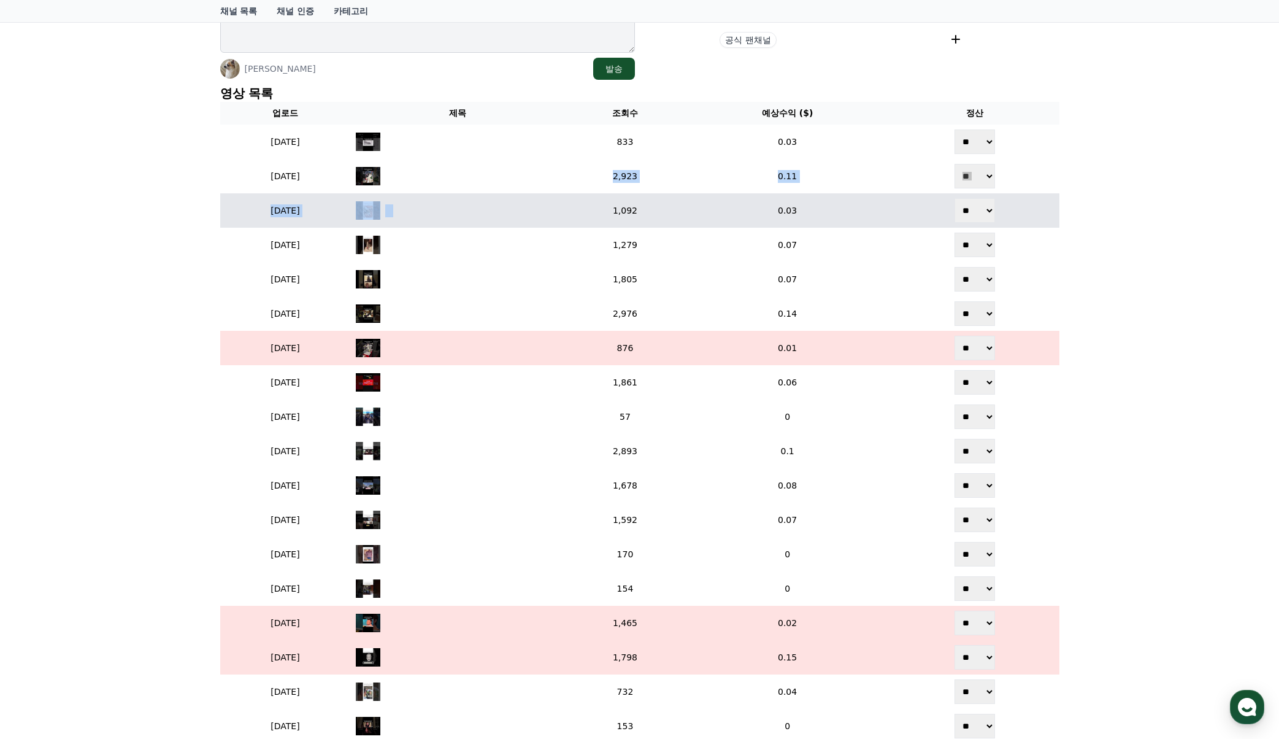
select select "********"
click at [959, 198] on select "** **" at bounding box center [974, 210] width 40 height 25
click at [555, 204] on div "‎ ‎ ‎ ‎" at bounding box center [458, 210] width 205 height 18
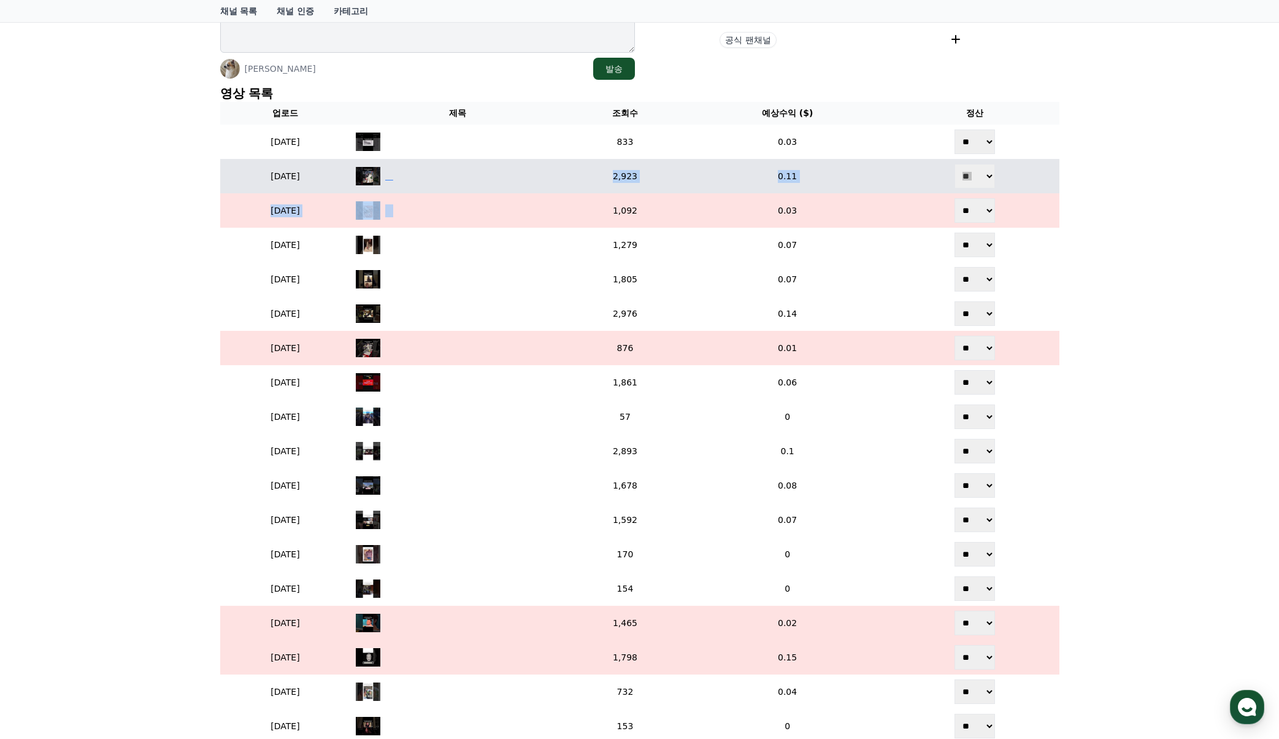
click at [524, 175] on div "‎ ‎ ‎ ‎" at bounding box center [458, 176] width 205 height 18
click at [470, 179] on div "‎ ‎ ‎ ‎" at bounding box center [458, 176] width 205 height 18
click at [981, 177] on select "** **" at bounding box center [974, 176] width 40 height 25
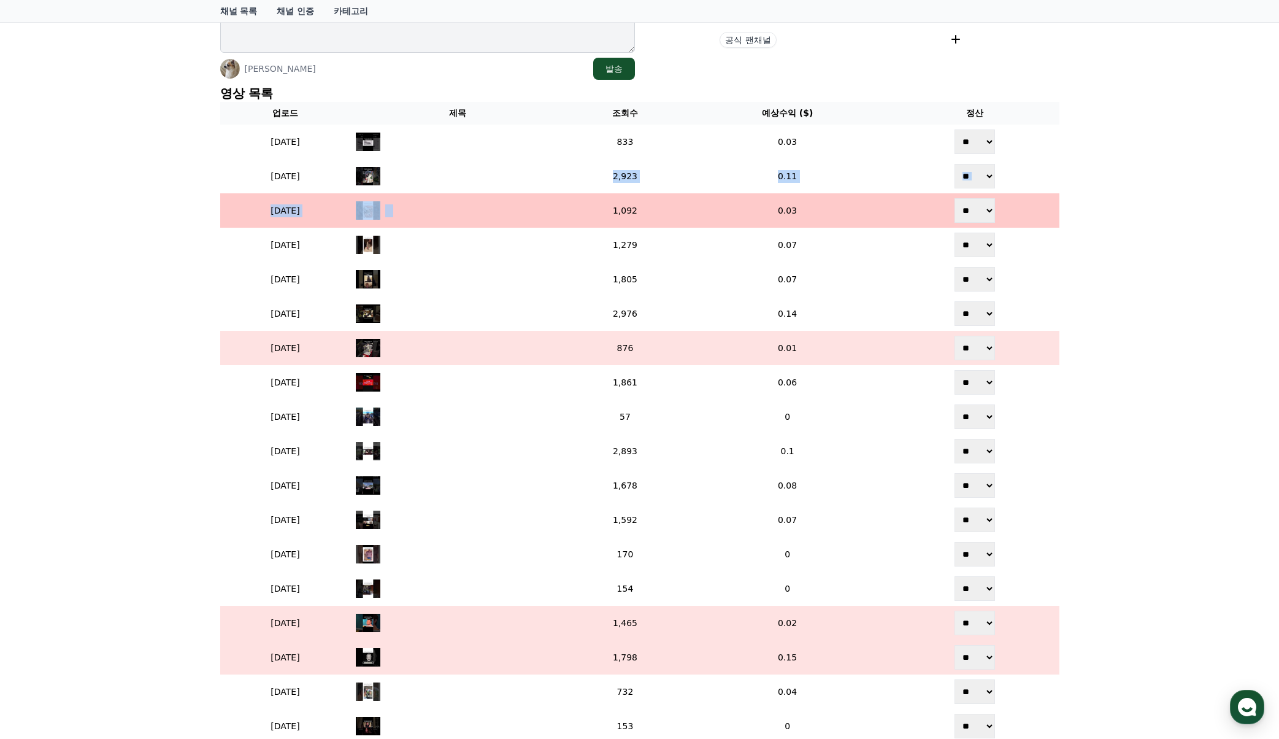
select select "********"
click at [959, 164] on select "** **" at bounding box center [974, 176] width 40 height 25
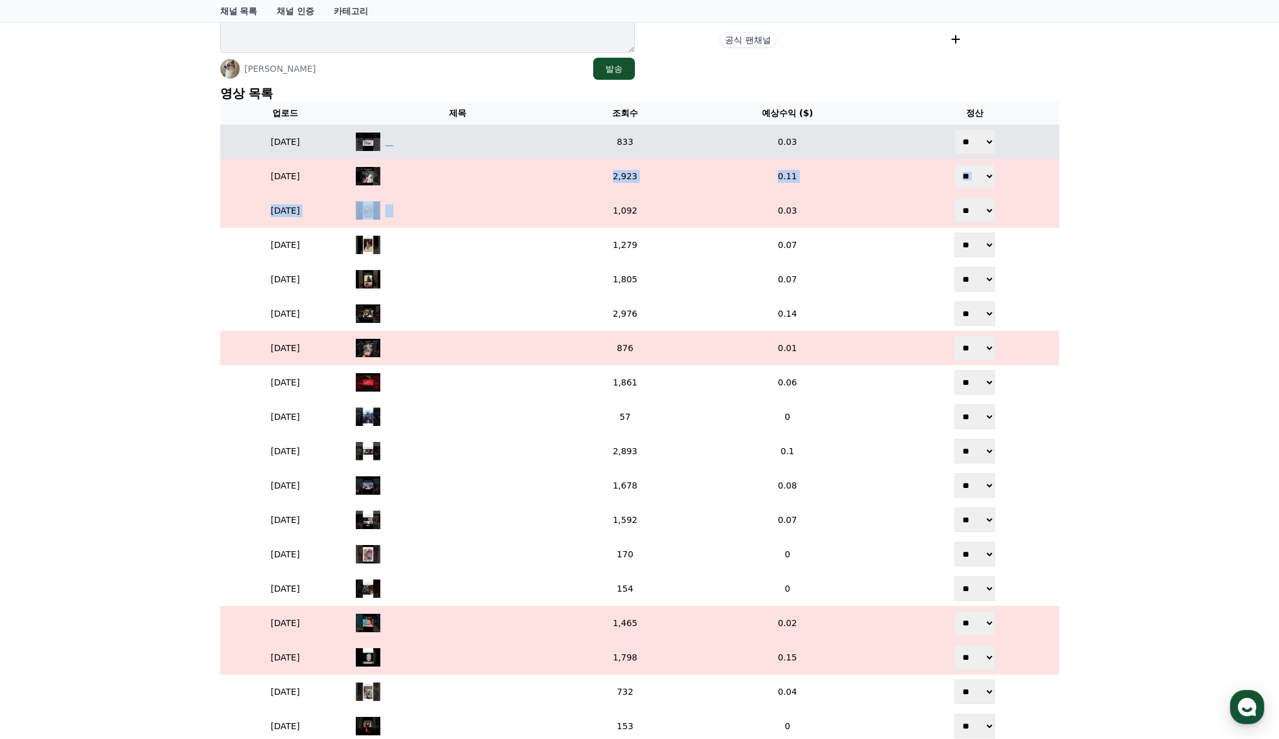
click at [472, 136] on div "‎ ‎ ‎ ‎" at bounding box center [458, 141] width 205 height 18
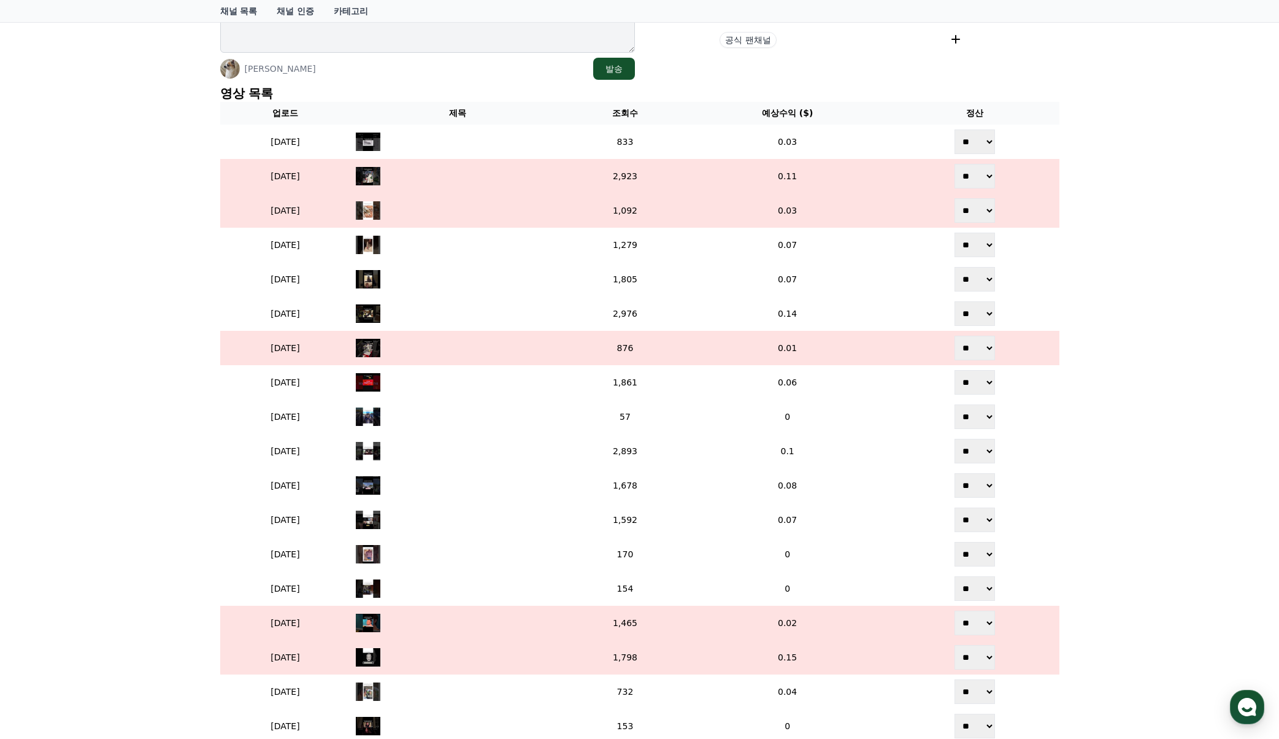
click at [1052, 96] on p "영상 목록" at bounding box center [639, 93] width 839 height 17
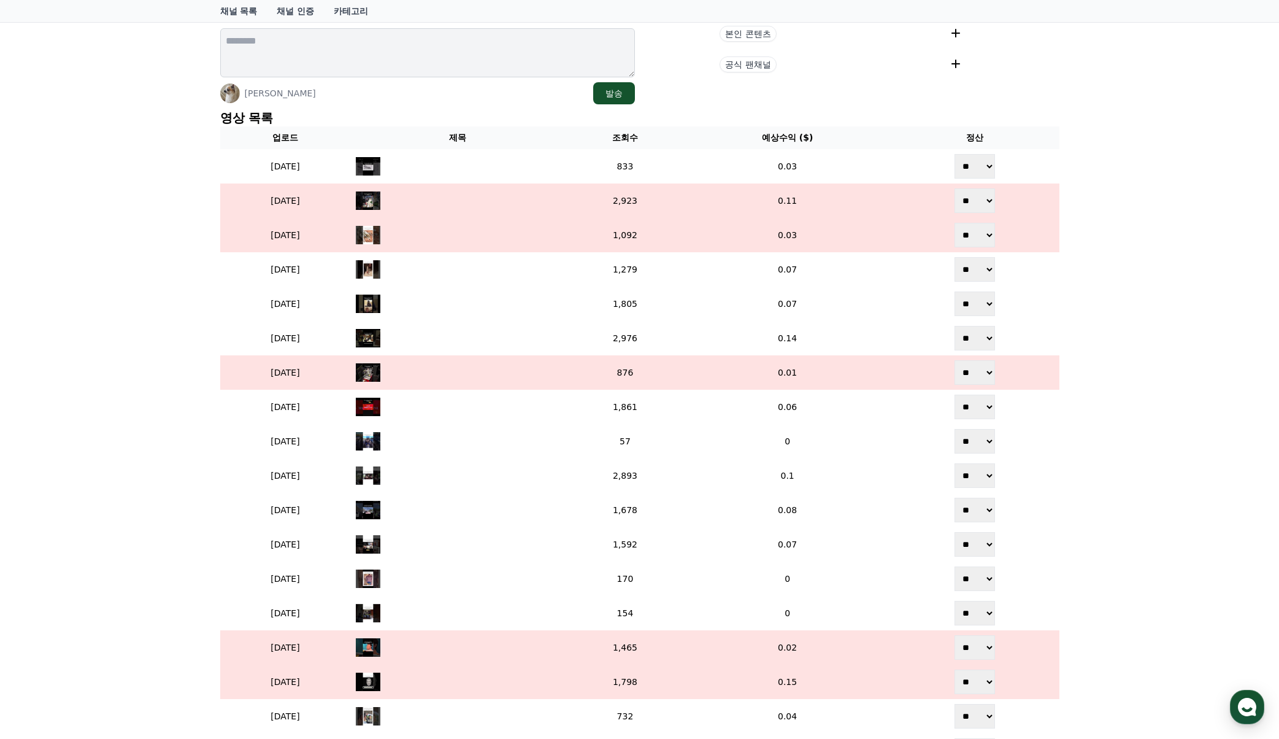
scroll to position [217, 0]
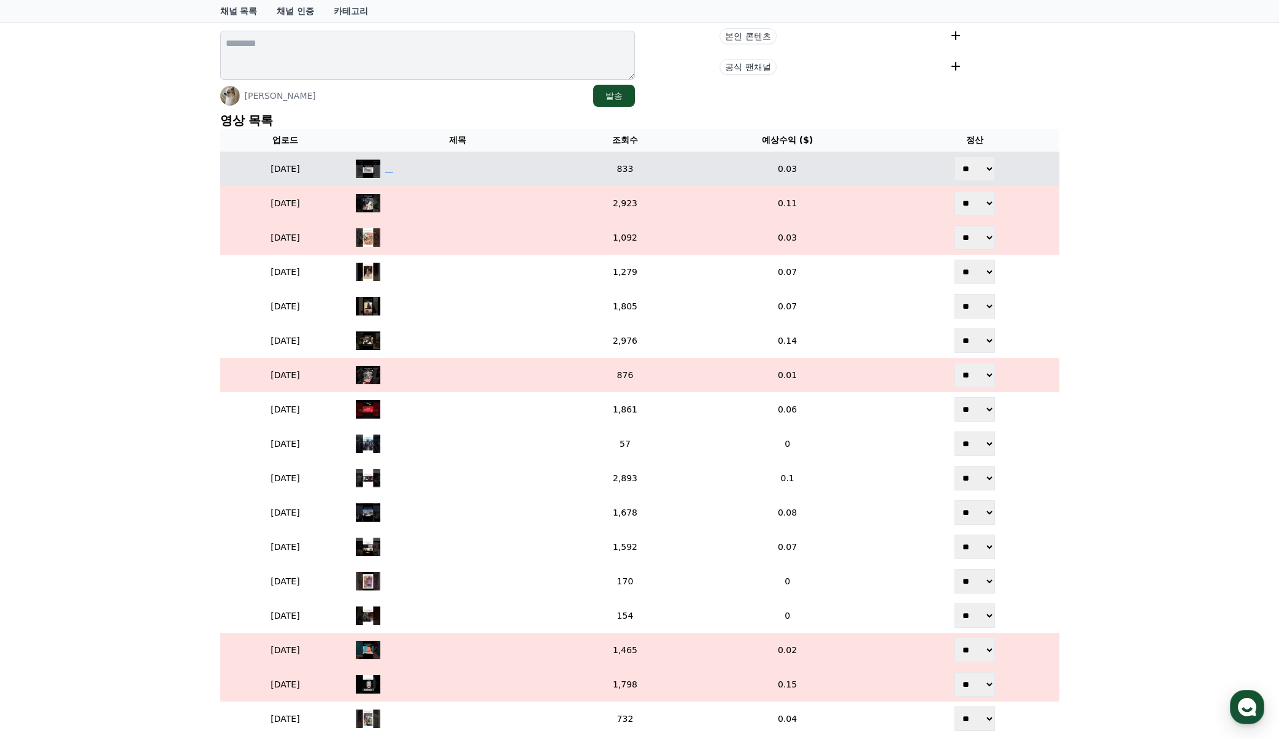
click at [462, 168] on div "‎ ‎ ‎ ‎" at bounding box center [458, 168] width 205 height 18
click at [467, 172] on div "‎ ‎ ‎ ‎" at bounding box center [458, 168] width 205 height 18
click at [973, 169] on select "** **" at bounding box center [974, 168] width 40 height 25
select select "********"
click at [959, 156] on select "** **" at bounding box center [974, 168] width 40 height 25
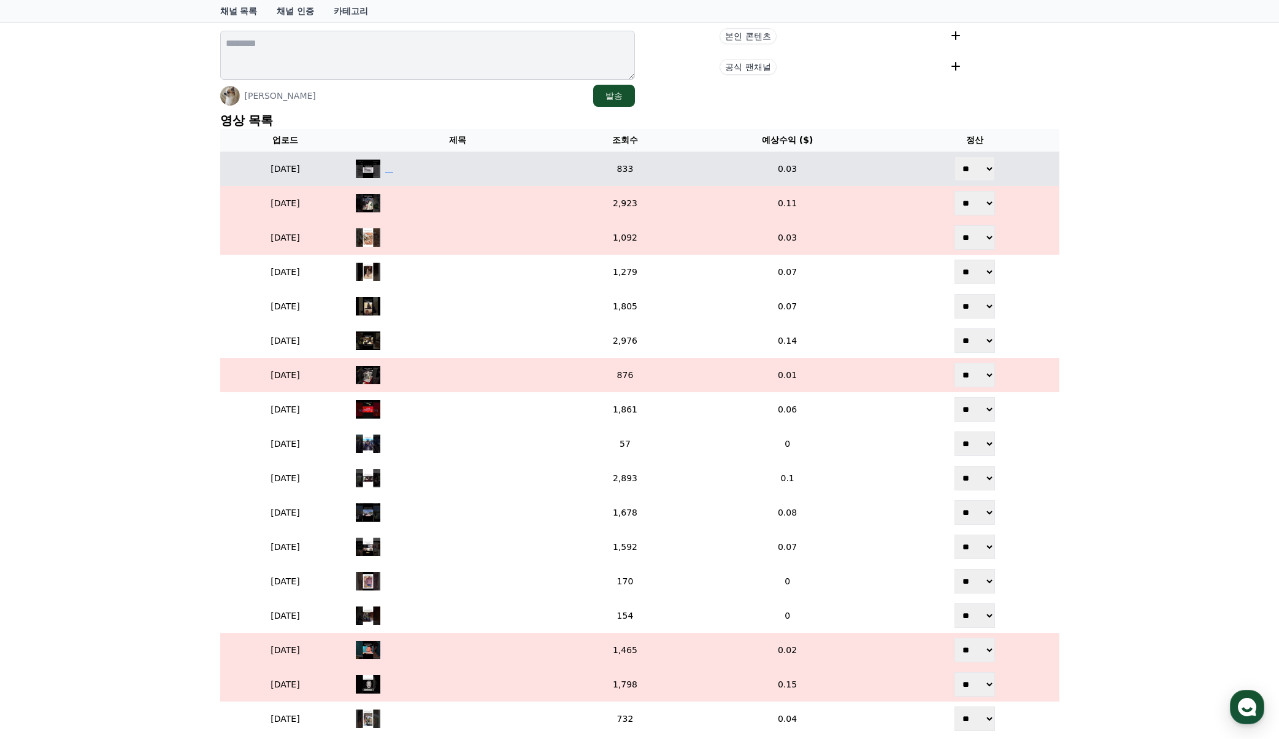
click at [474, 168] on div "‎ ‎ ‎ ‎" at bounding box center [458, 168] width 205 height 18
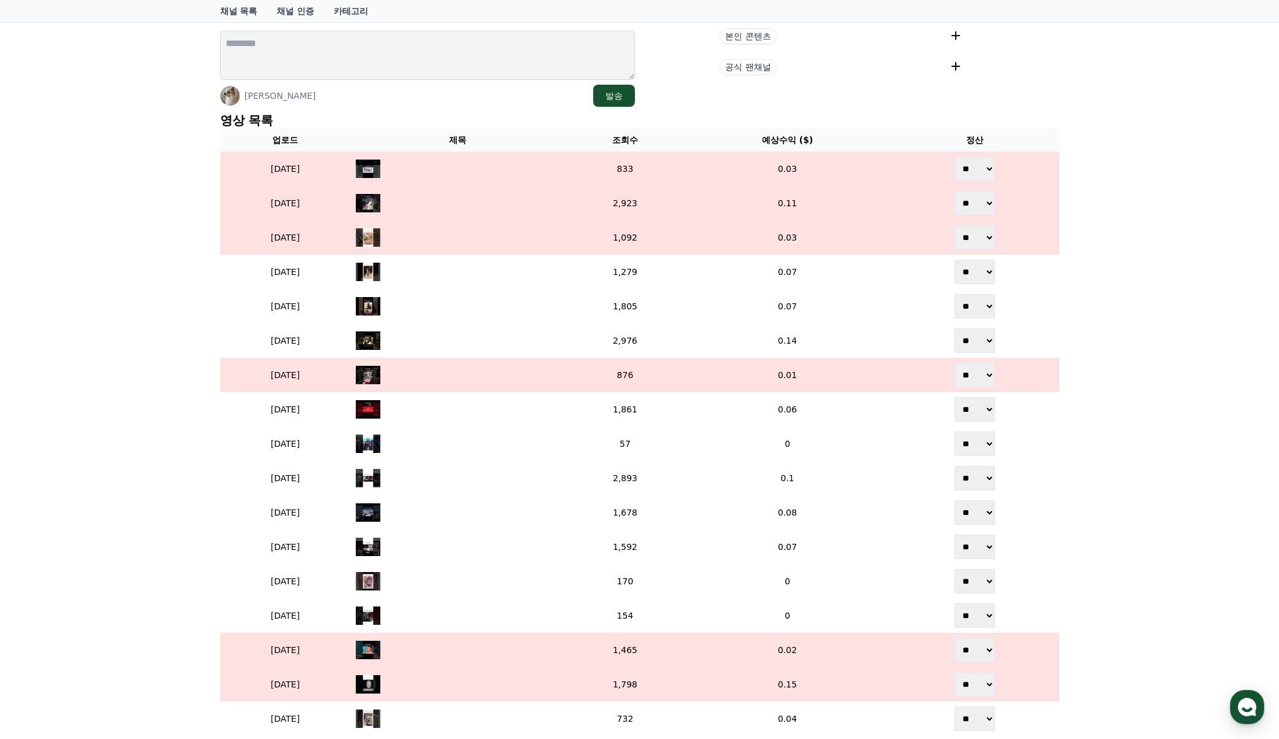
click at [1107, 123] on div "채널 상세 Alfa Gangx @alfagangx 저장 Adrián Navarro Martínez 발송 현재 태그 태그 삭제 태그 추가 태그 …" at bounding box center [639, 367] width 1279 height 1002
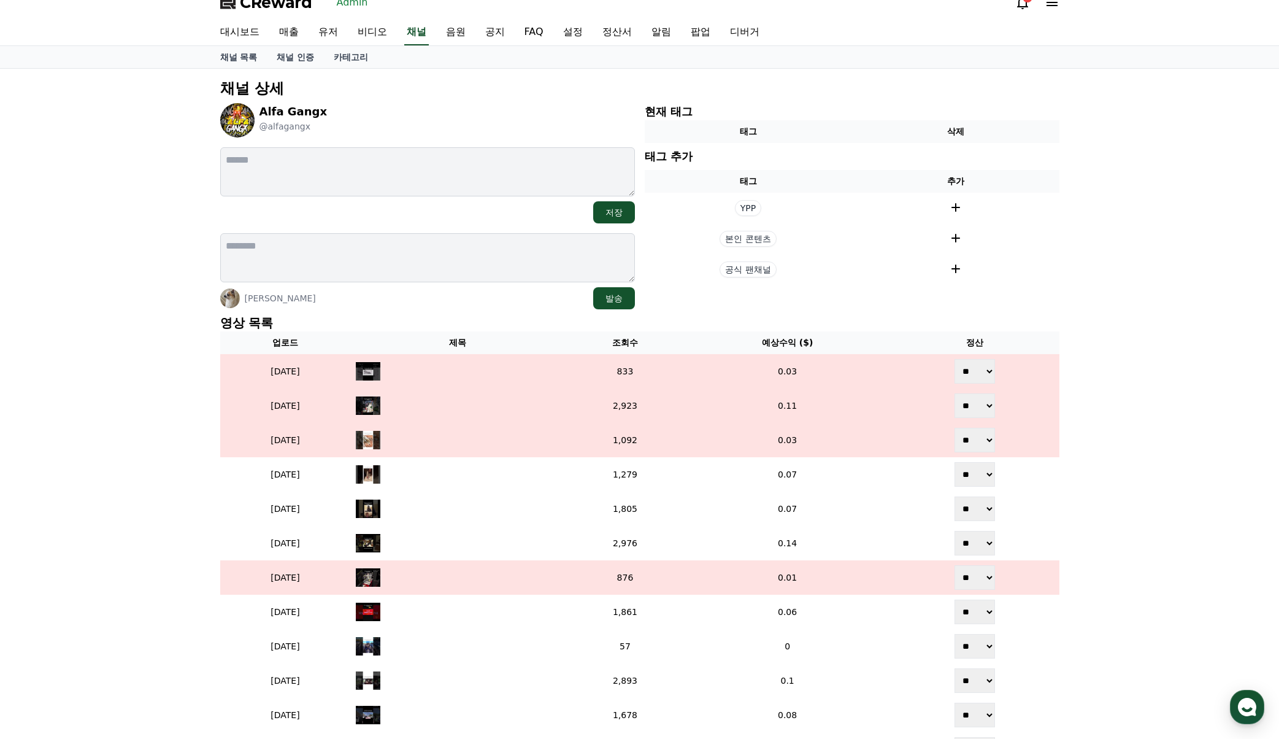
scroll to position [0, 0]
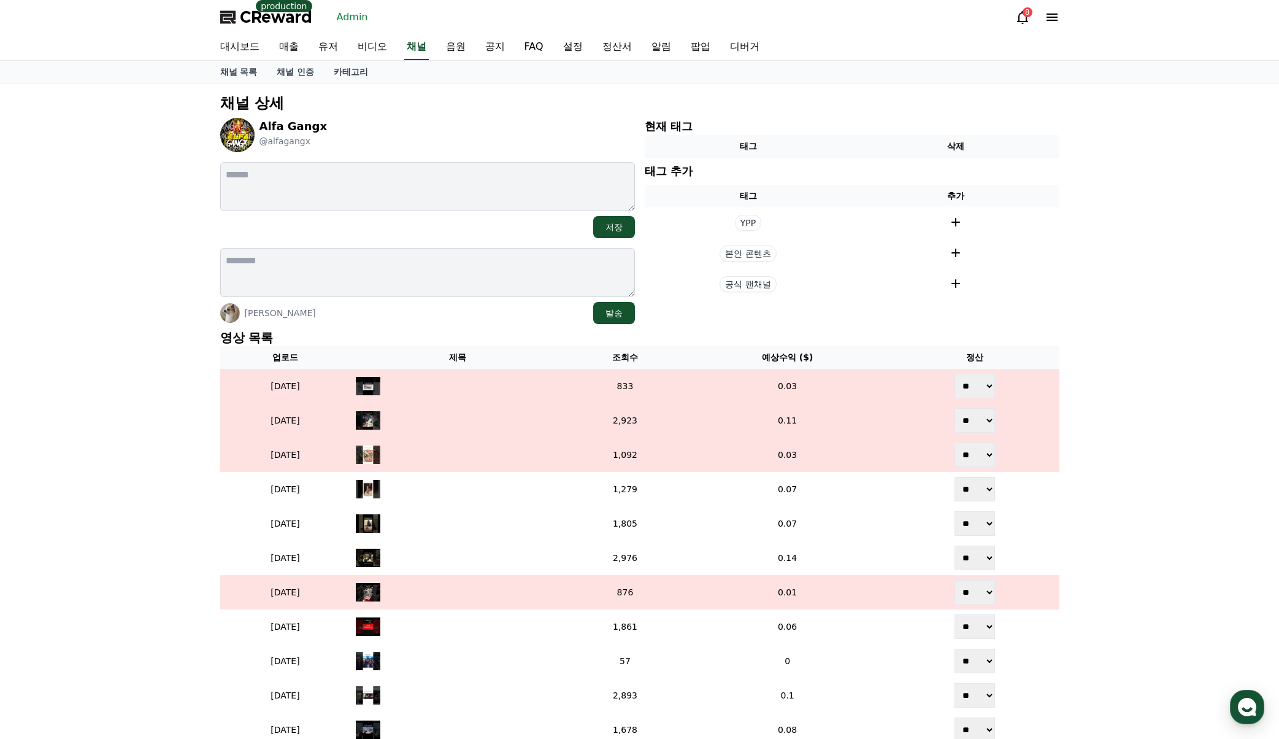
click at [1199, 145] on div "채널 상세 Alfa Gangx @alfagangx 저장 Adrián Navarro Martínez 발송 현재 태그 태그 삭제 태그 추가 태그 …" at bounding box center [639, 584] width 1279 height 1002
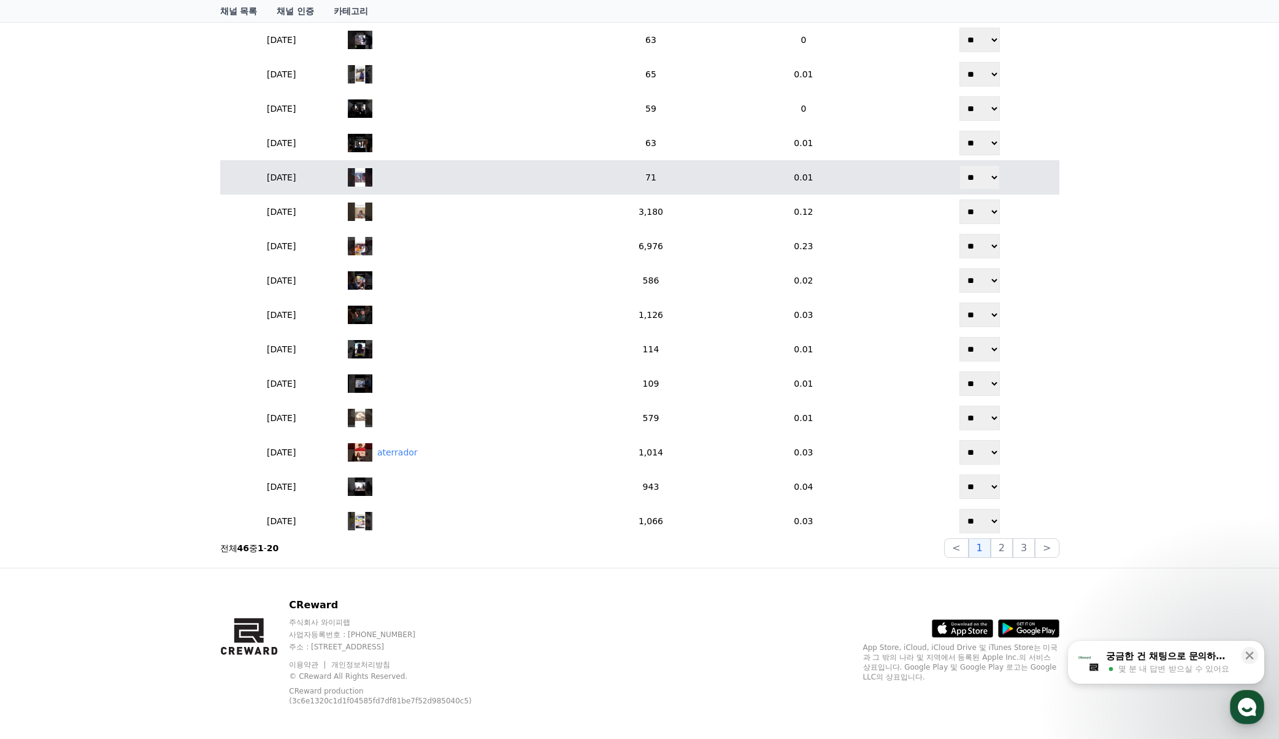
scroll to position [524, 0]
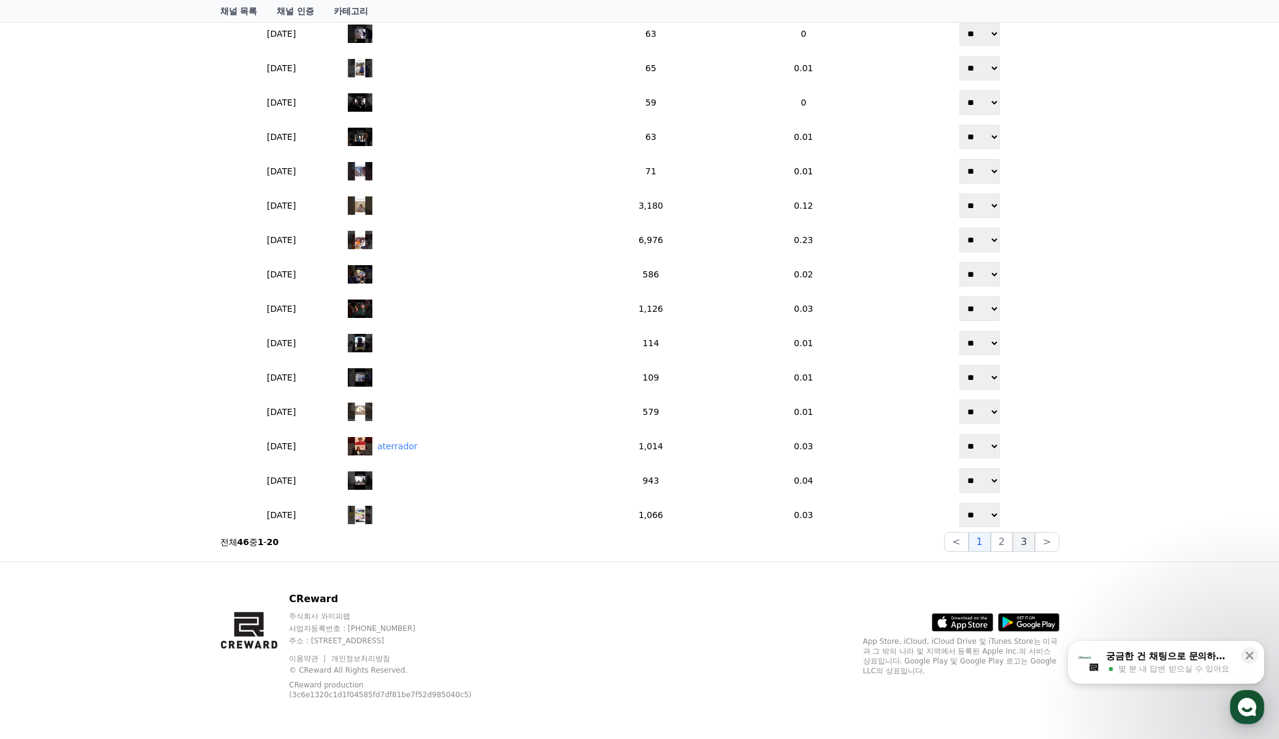
click at [1025, 543] on button "3" at bounding box center [1024, 542] width 22 height 20
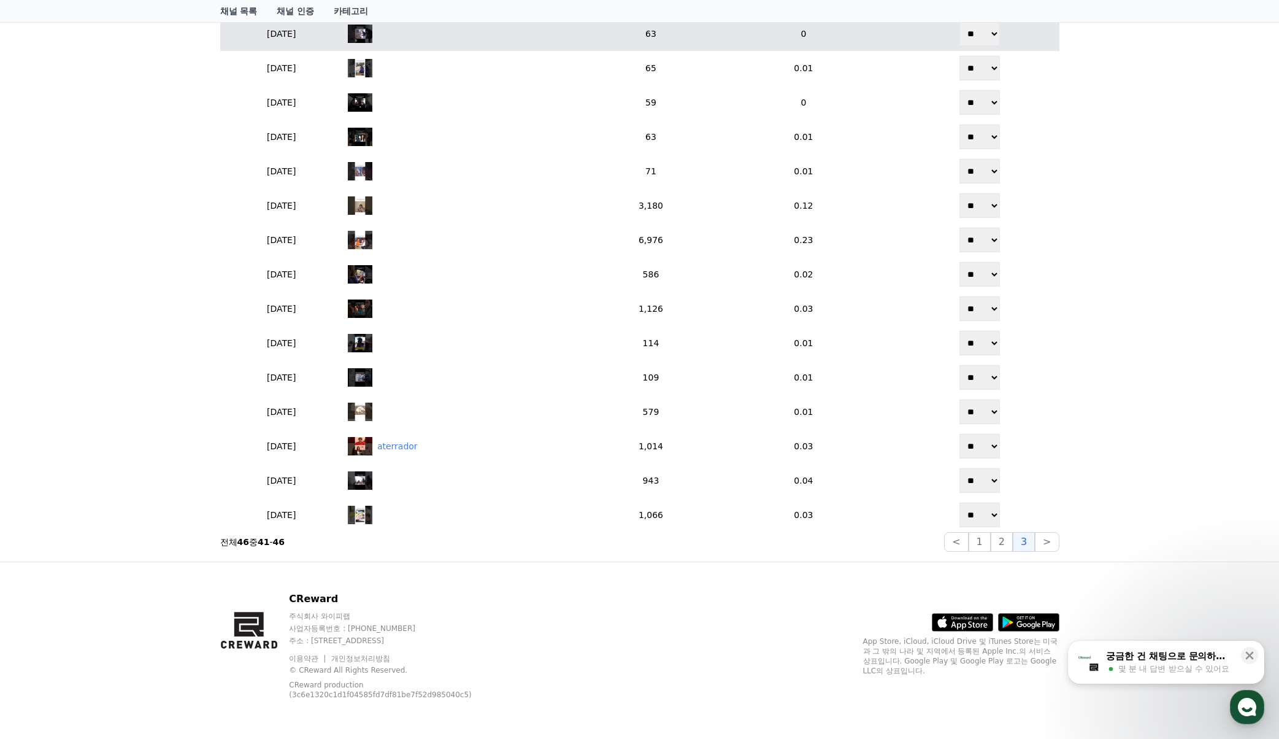
scroll to position [43, 0]
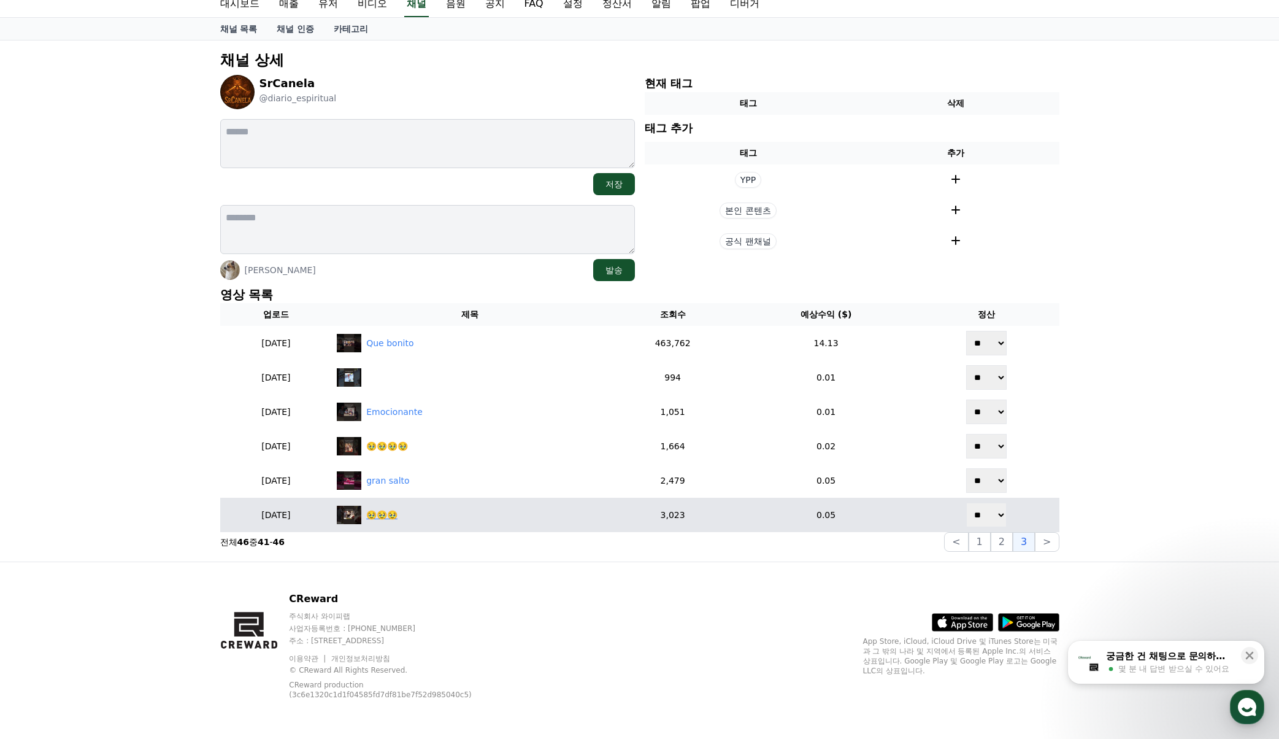
click at [466, 517] on div "🥹🥹🥹" at bounding box center [470, 514] width 266 height 18
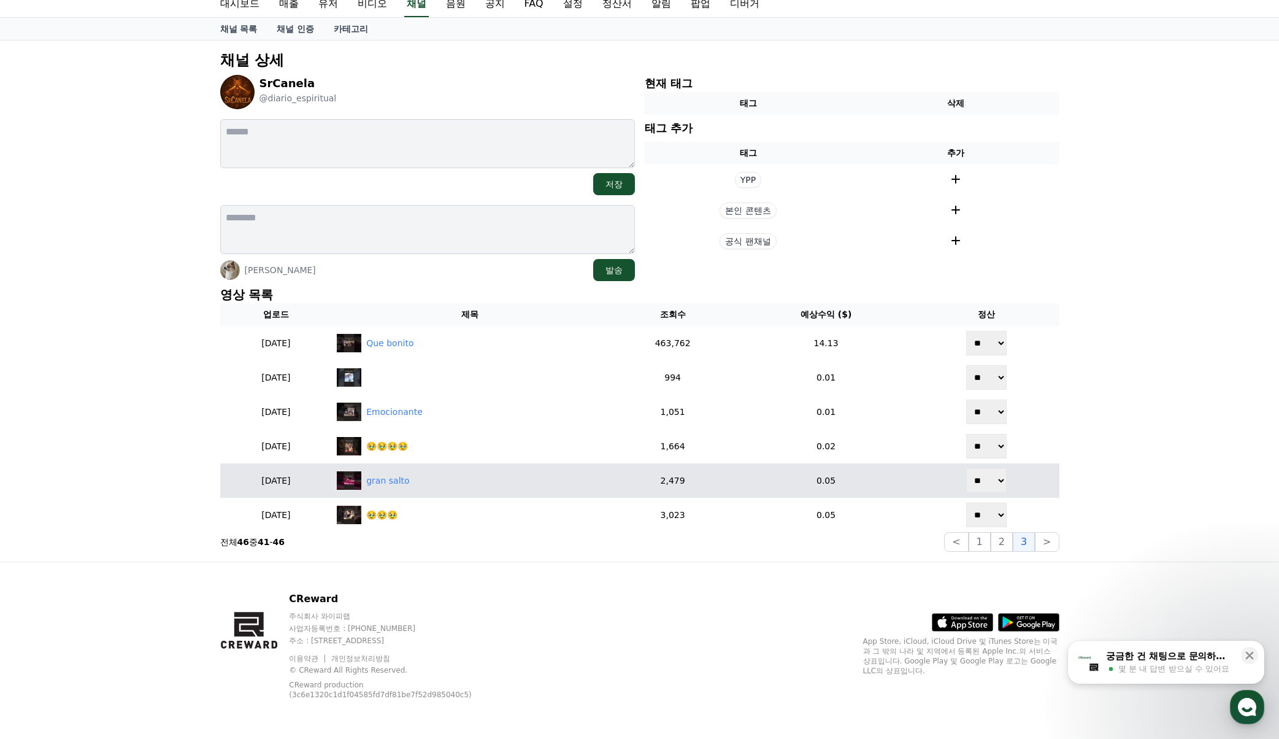
click at [441, 490] on td "gran salto" at bounding box center [469, 480] width 275 height 34
click at [409, 483] on div "gran salto" at bounding box center [387, 480] width 43 height 13
click at [409, 479] on div "gran salto" at bounding box center [387, 480] width 43 height 13
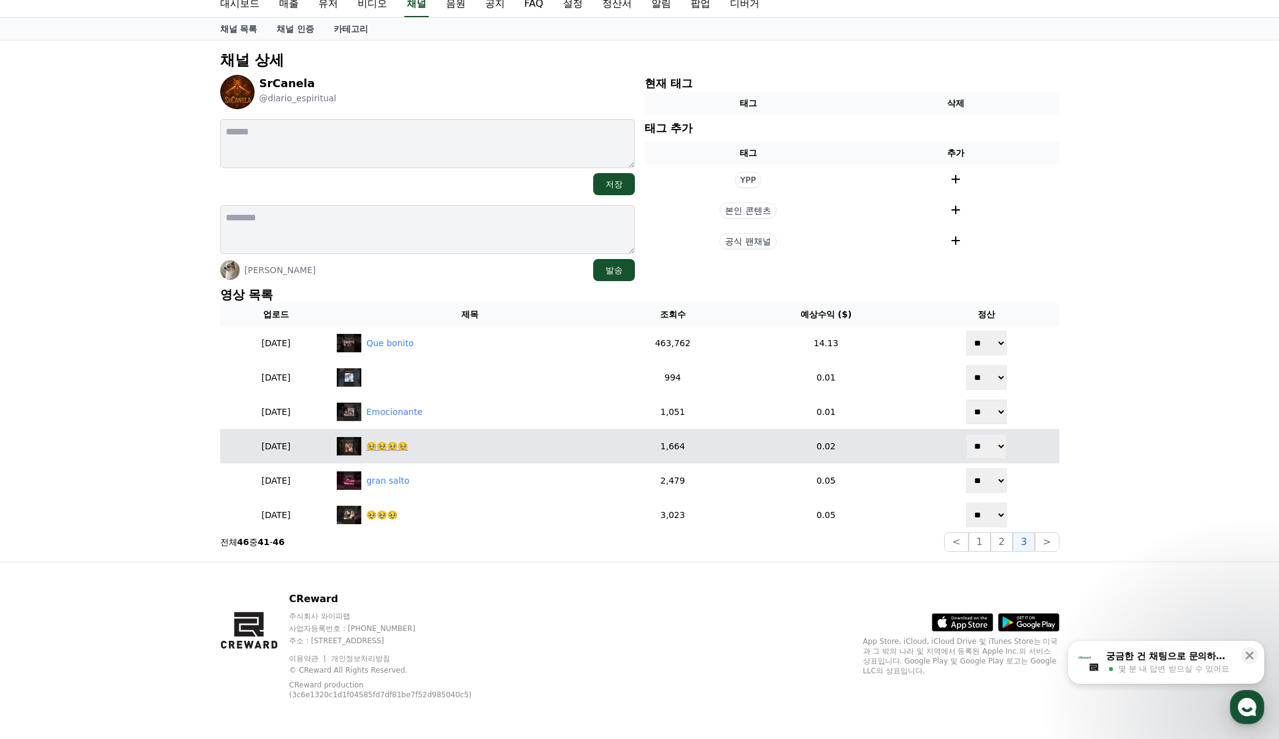
click at [408, 442] on div "🥹🥹🥹🥹" at bounding box center [387, 446] width 42 height 13
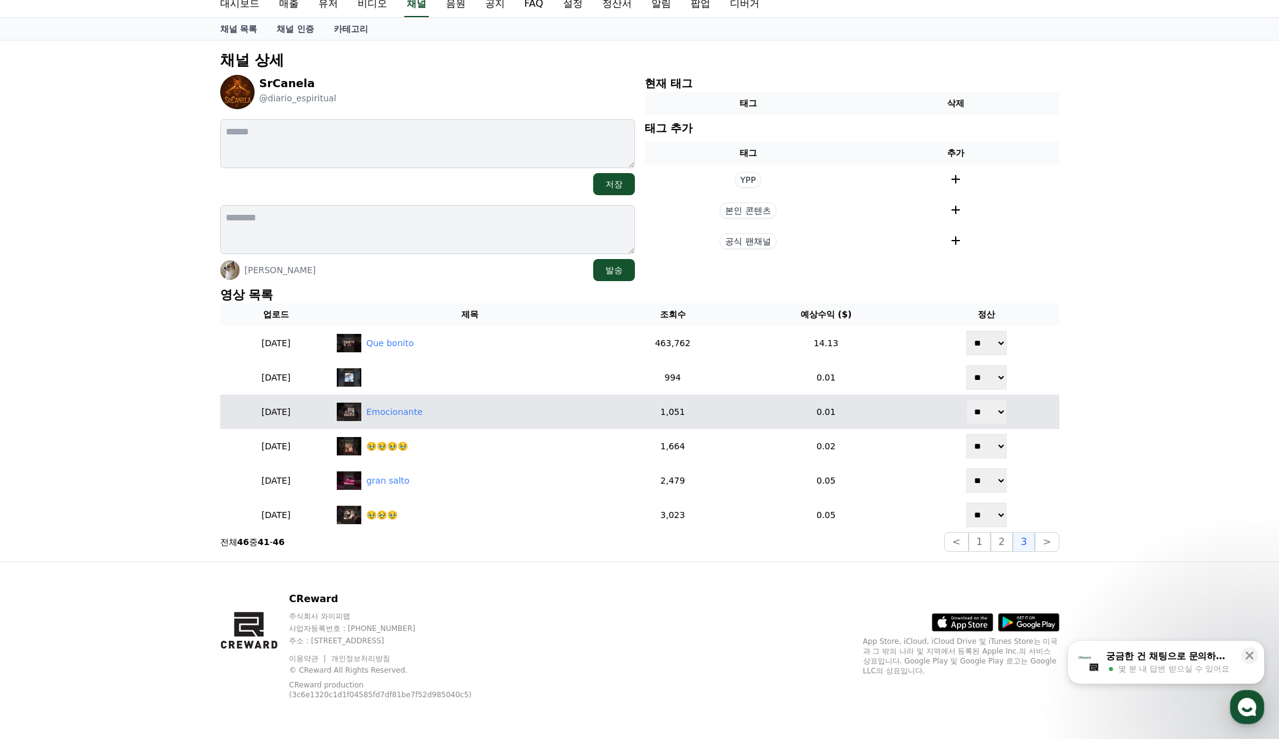
click at [434, 422] on td "Emocionante" at bounding box center [469, 411] width 275 height 34
click at [423, 416] on div "Emocionante" at bounding box center [394, 411] width 56 height 13
click at [423, 412] on div "Emocionante" at bounding box center [394, 411] width 56 height 13
click at [992, 412] on select "** **" at bounding box center [986, 411] width 40 height 25
select select "********"
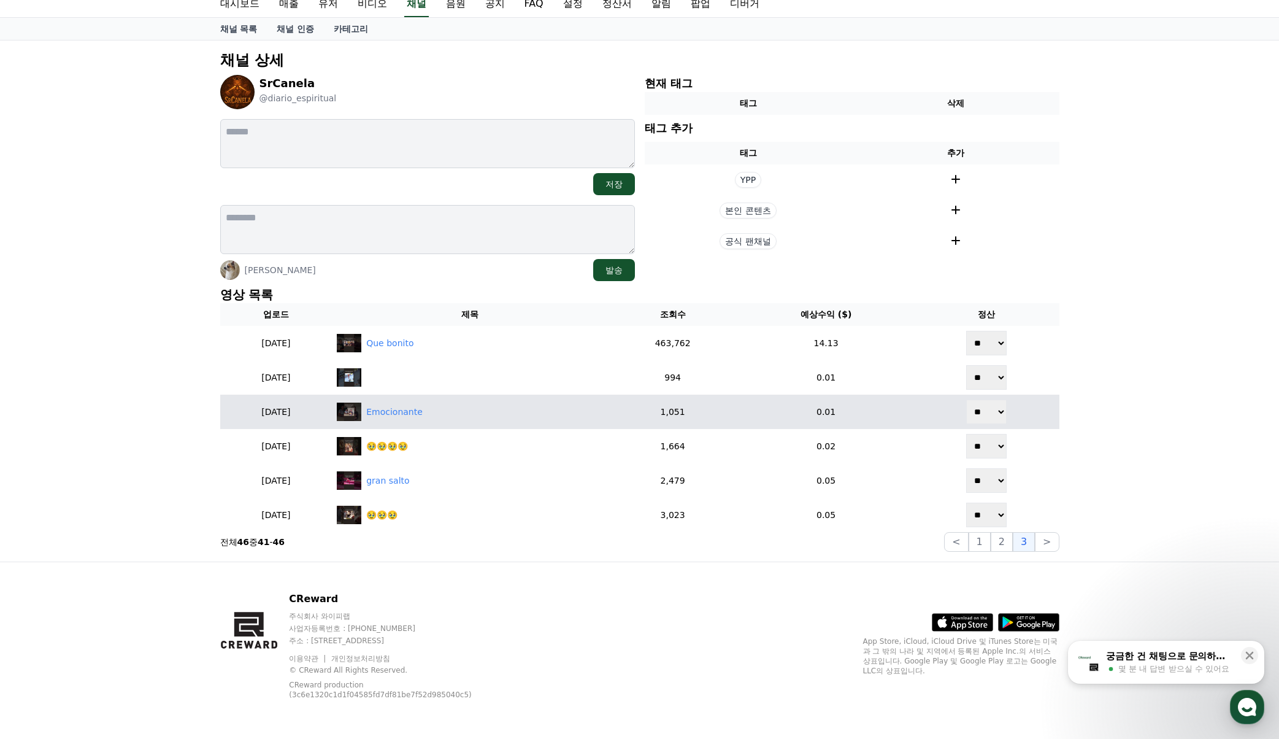
click at [967, 399] on select "** **" at bounding box center [986, 411] width 40 height 25
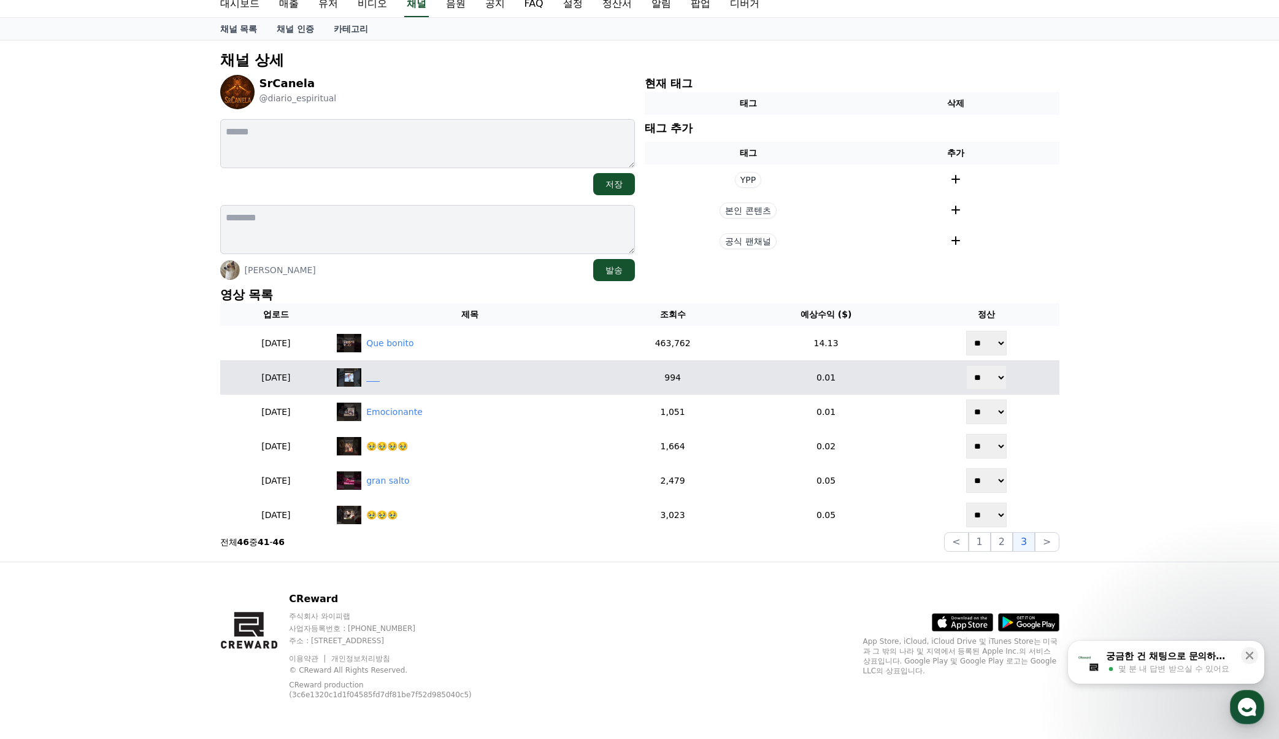
click at [453, 382] on div "‎ ‎ ‎ ‎ ‎ ‎" at bounding box center [470, 377] width 266 height 18
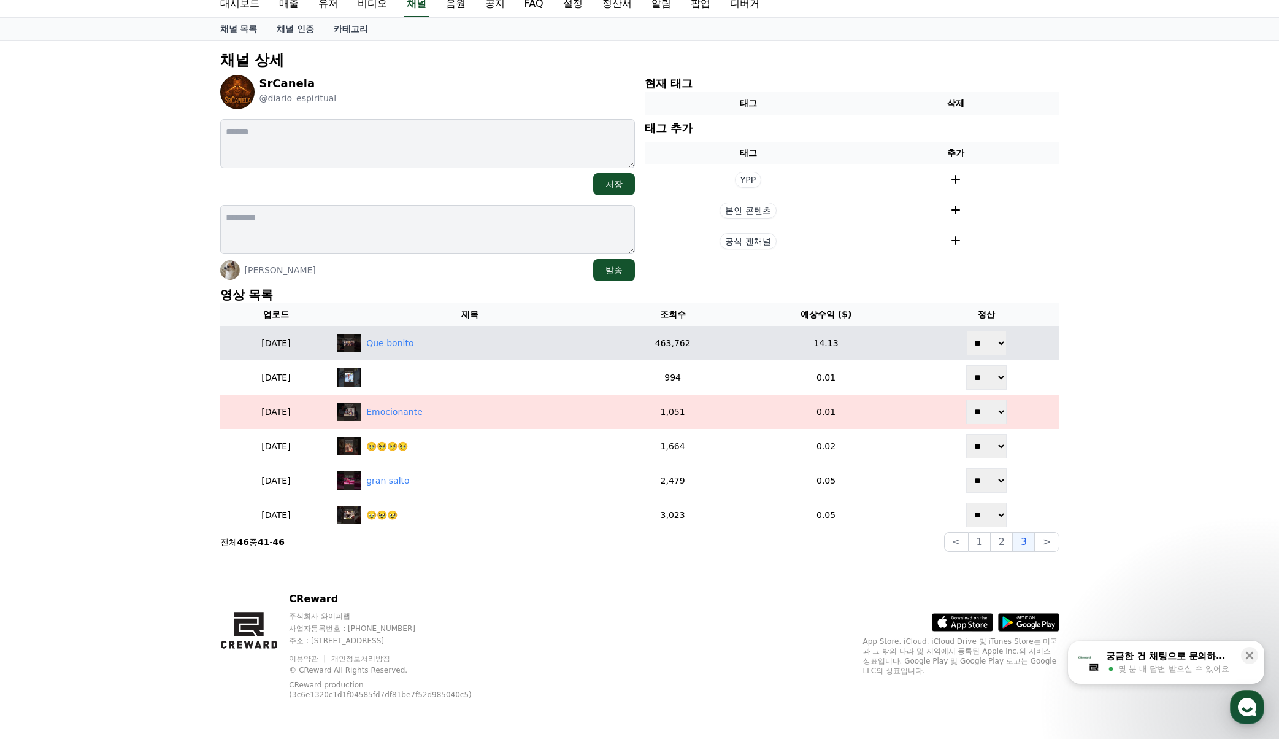
click at [413, 345] on div "Que bonito" at bounding box center [389, 343] width 47 height 13
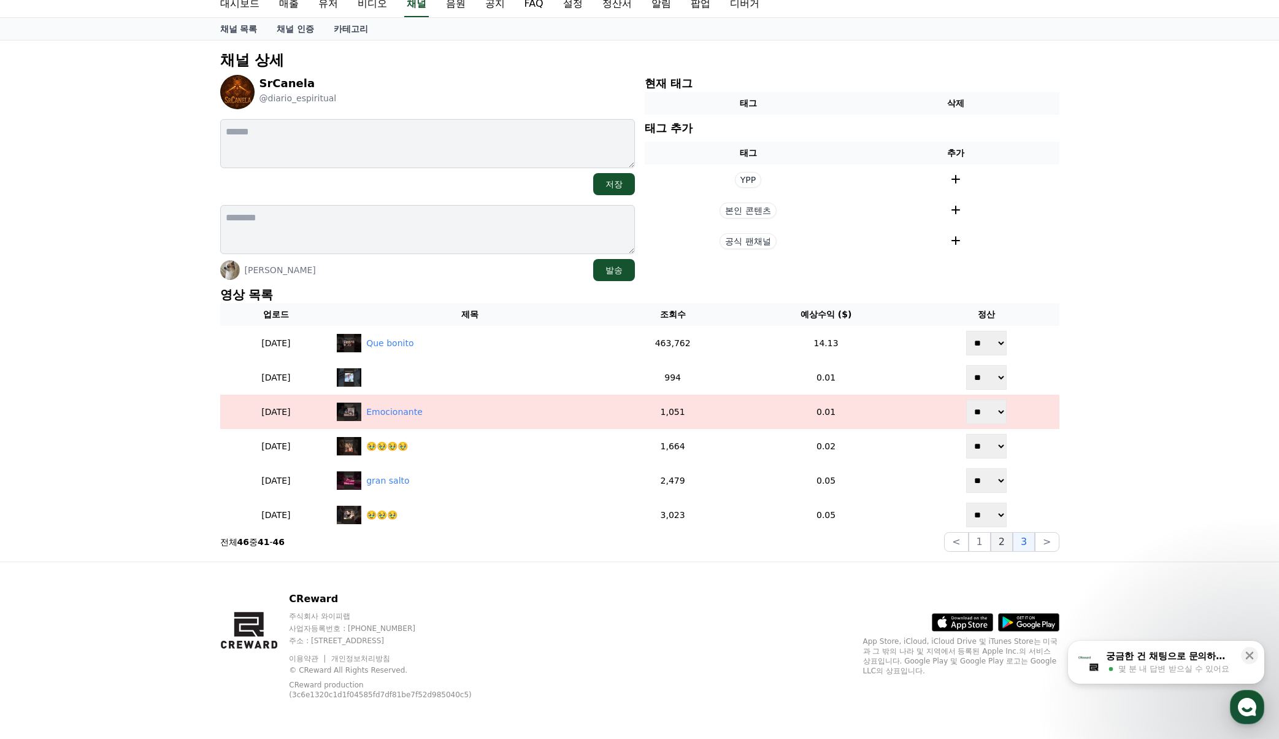
click at [1007, 540] on button "2" at bounding box center [1002, 542] width 22 height 20
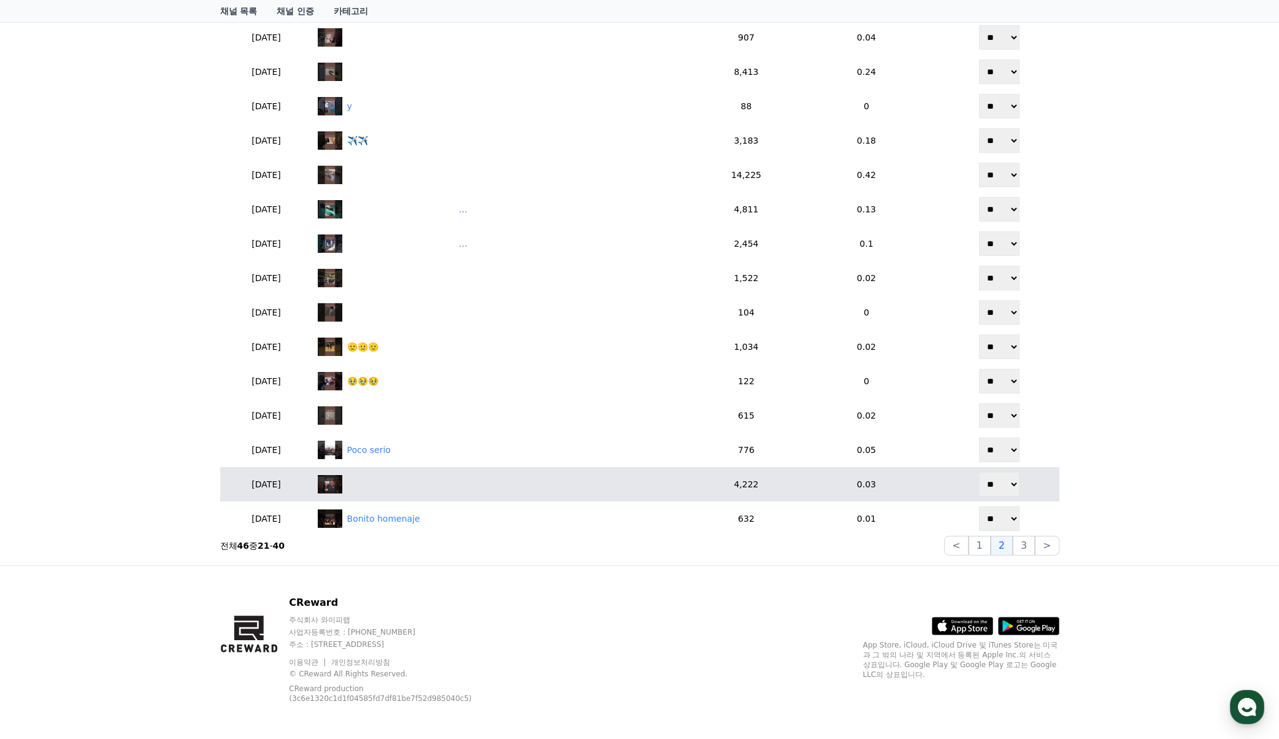
scroll to position [524, 0]
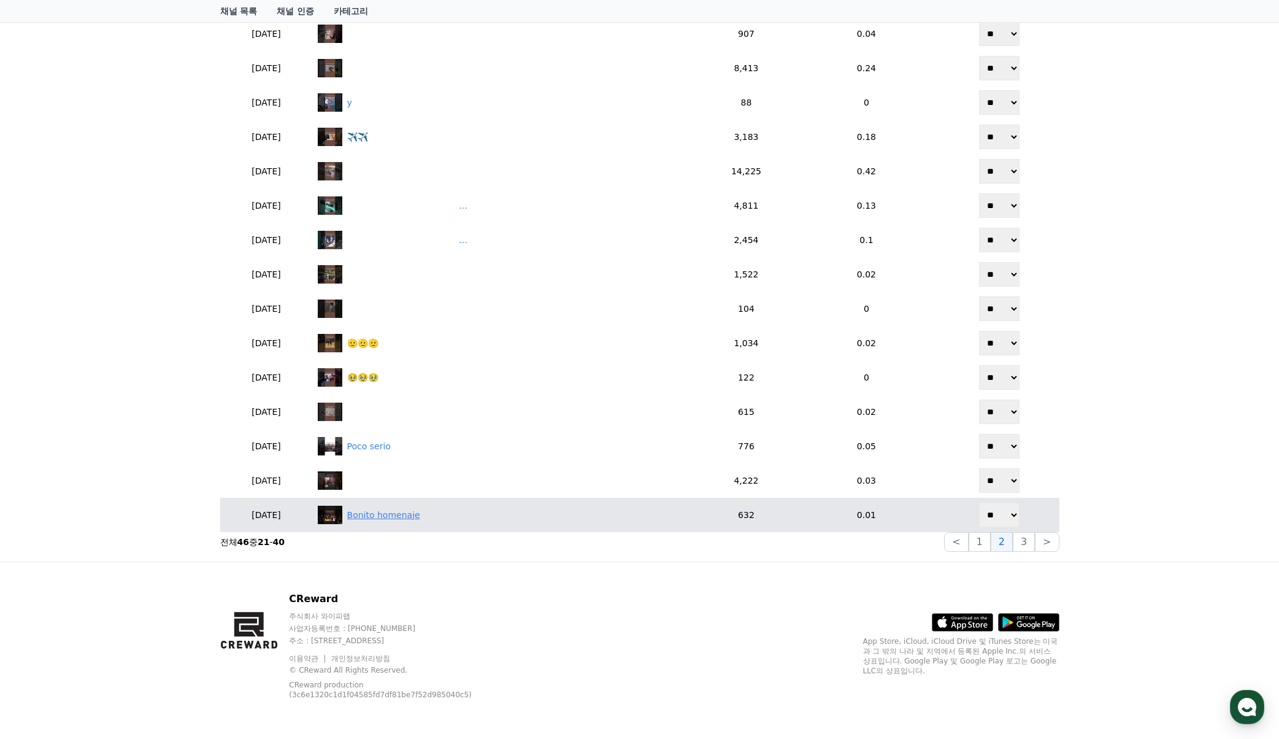
click at [467, 509] on div "Bonito homenaje" at bounding box center [506, 514] width 376 height 18
click at [1005, 513] on select "** **" at bounding box center [999, 514] width 40 height 25
select select "********"
click at [980, 502] on select "** **" at bounding box center [999, 514] width 40 height 25
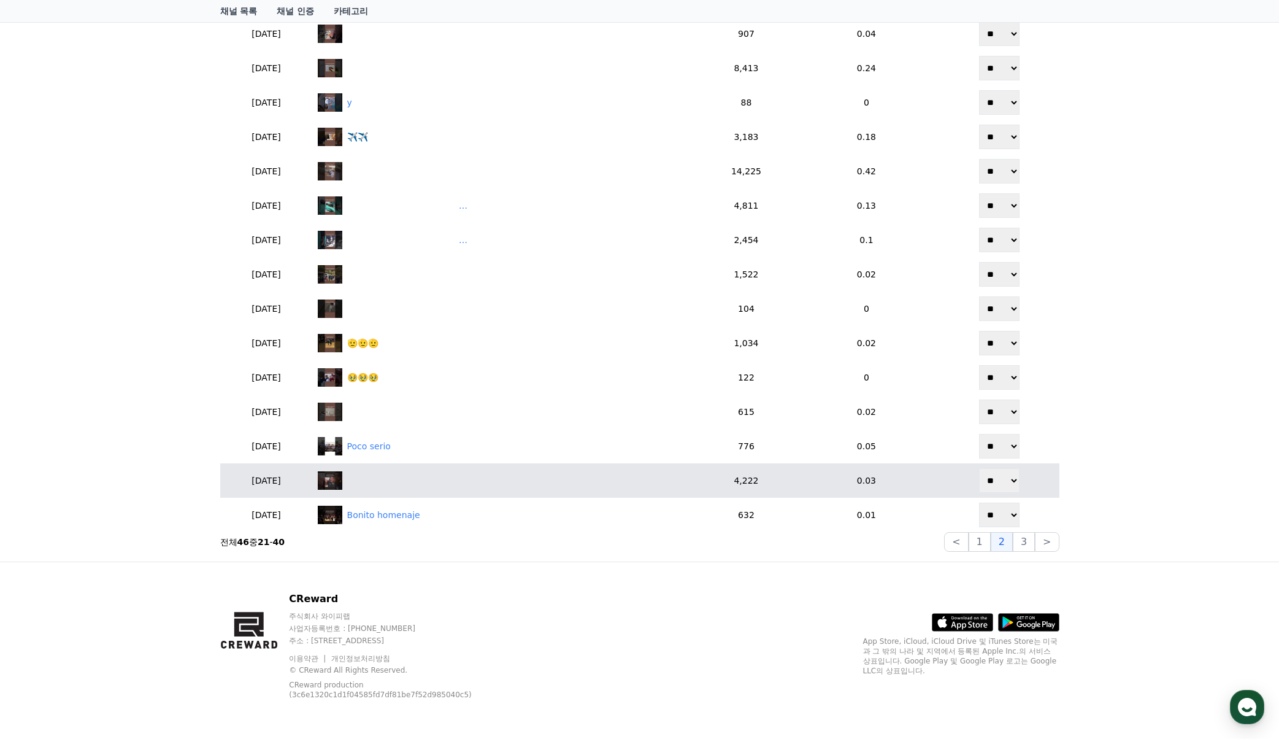
click at [421, 470] on td "‎ ‎ ‎ ‎ ‎ ‎ ‎ ‎" at bounding box center [506, 480] width 386 height 34
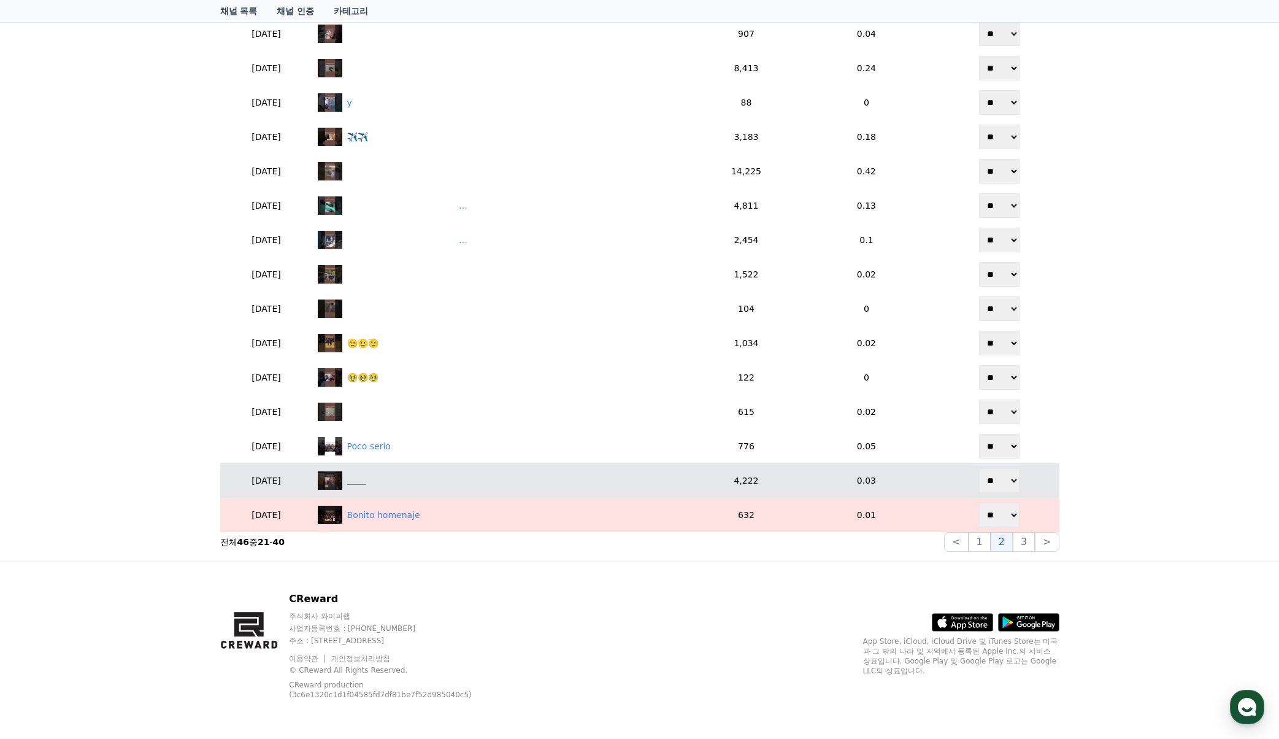
click at [417, 479] on div "‎ ‎ ‎ ‎ ‎ ‎ ‎ ‎" at bounding box center [506, 480] width 376 height 18
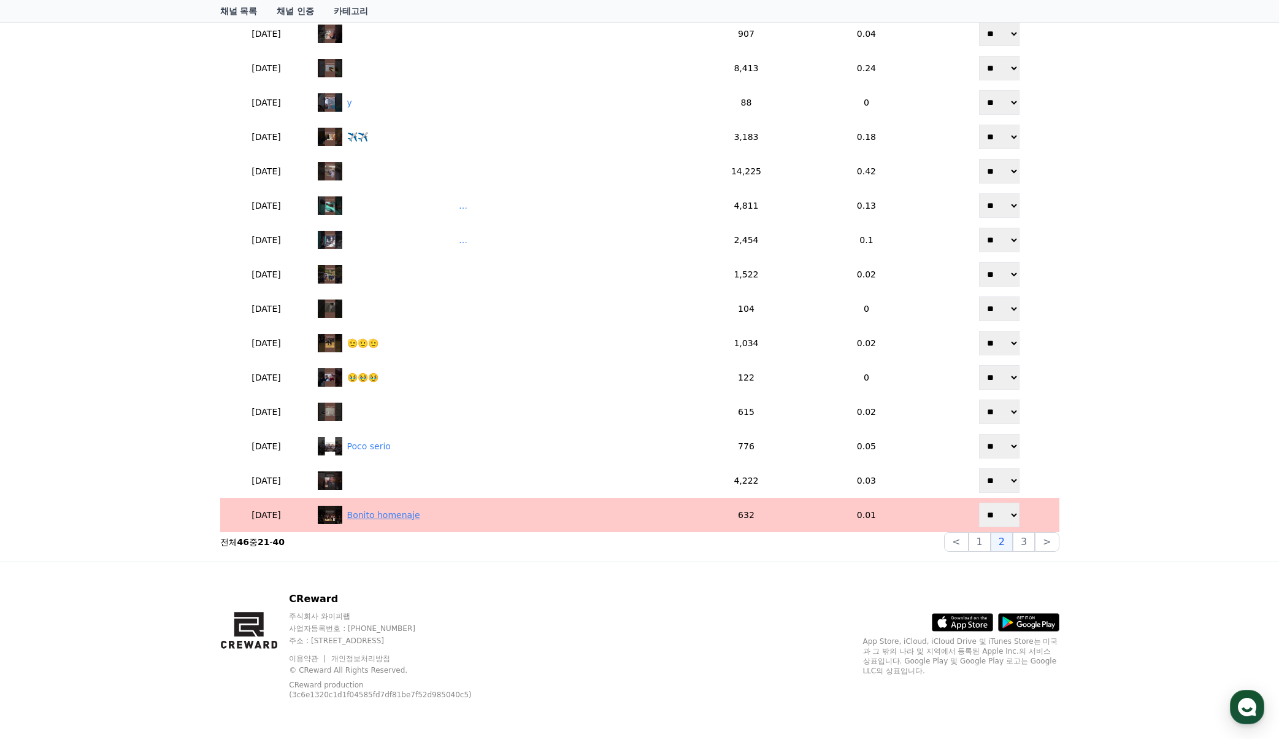
click at [420, 514] on div "Bonito homenaje" at bounding box center [383, 515] width 73 height 13
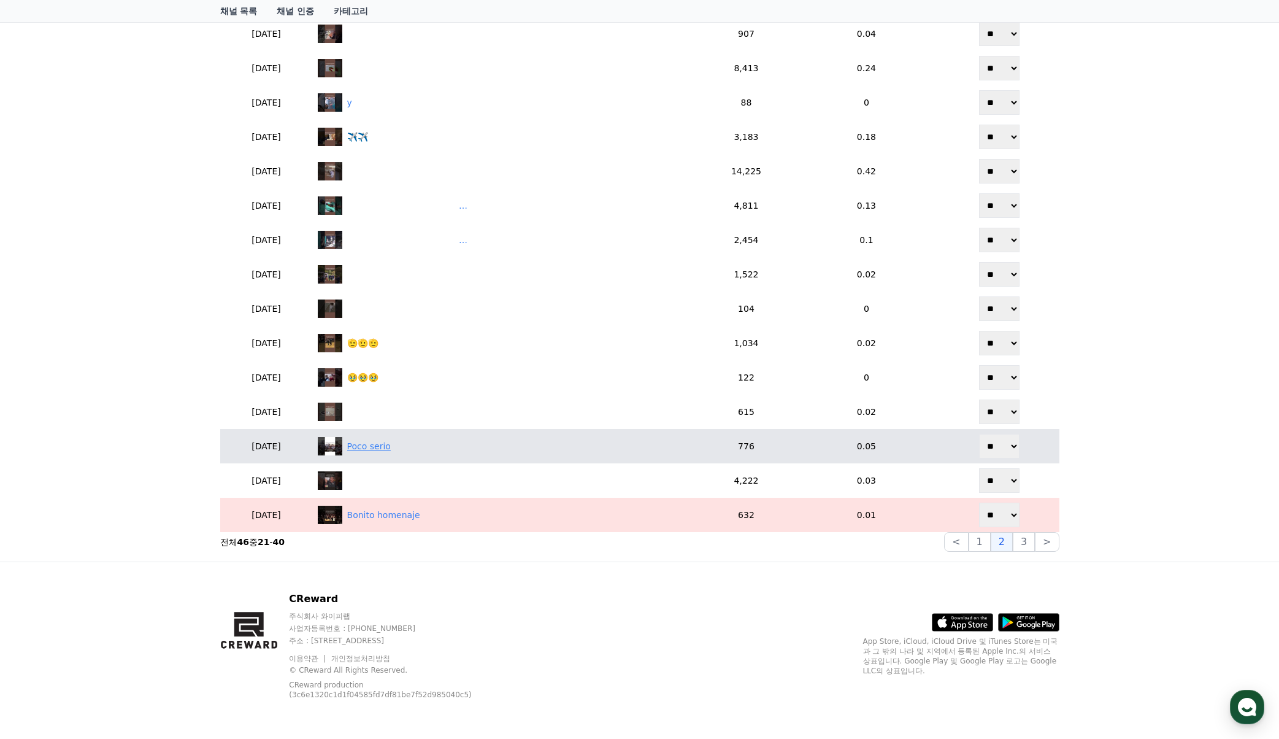
click at [391, 445] on div "Poco serio" at bounding box center [369, 446] width 44 height 13
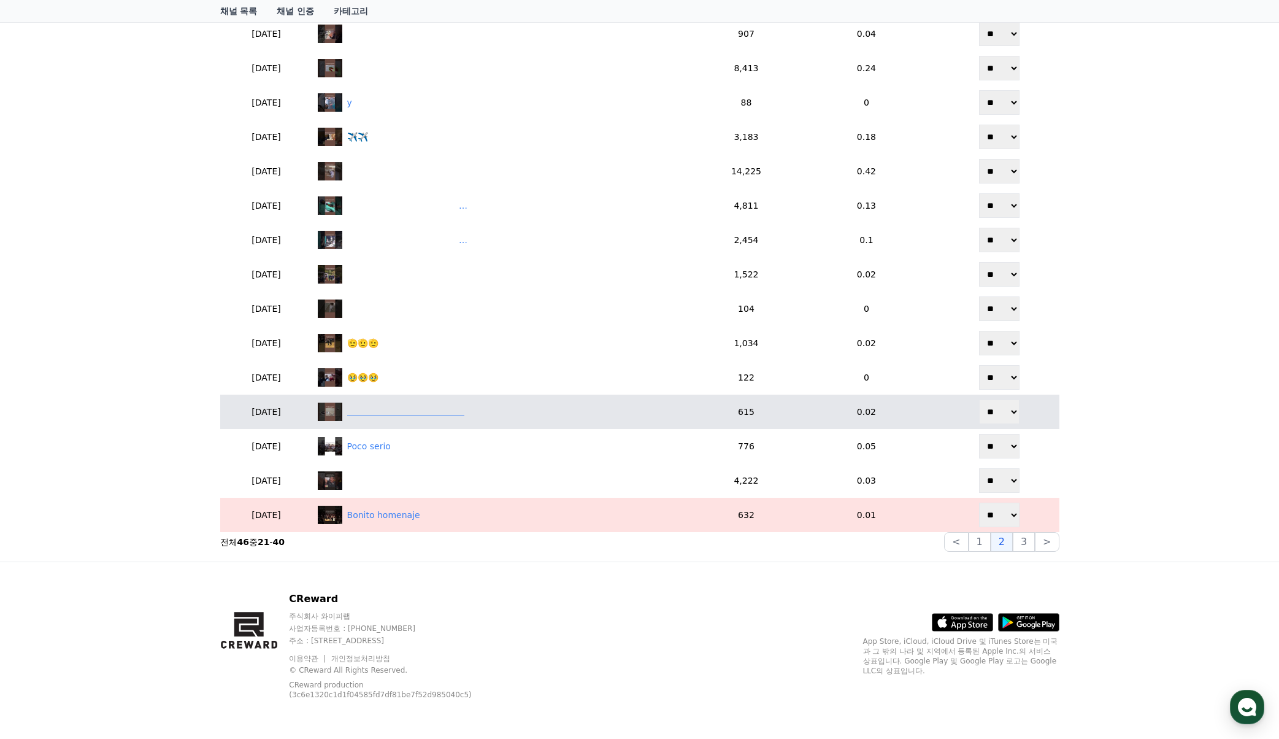
click at [407, 410] on div "‎ ‎‎ ‎ ‎ ‎ ‎ ‎ ‎ ‎ ‎ ‎ ‎ ‎ ‎ ‎ ‎ ‎ ‎ ‎ ‎ ‎ ‎ ‎ ‎ ‎ ‎ ‎ ‎ ‎ ‎‎ ‎ ‎ ‎ ‎ ‎ ‎ ‎ ‎ ‎…" at bounding box center [405, 411] width 117 height 13
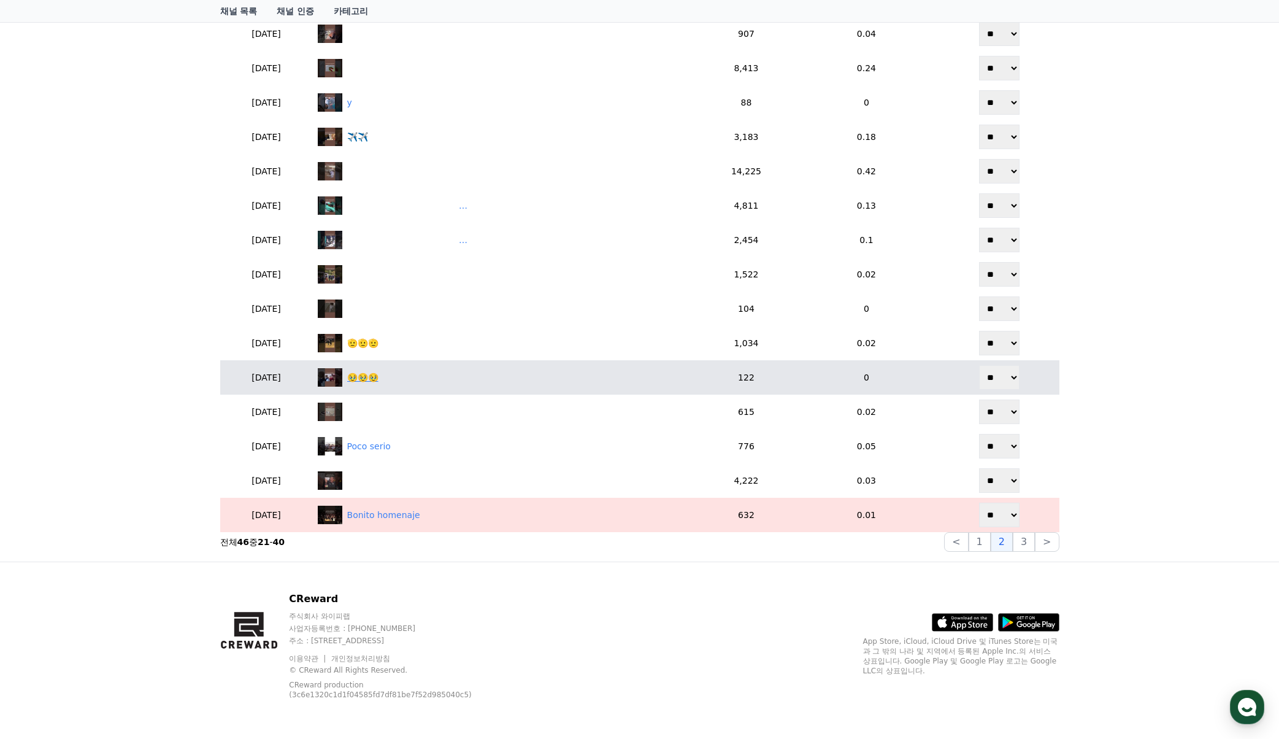
click at [400, 380] on div "🥹🥹🥹" at bounding box center [506, 377] width 376 height 18
click at [378, 378] on div "🥹🥹🥹" at bounding box center [362, 377] width 31 height 13
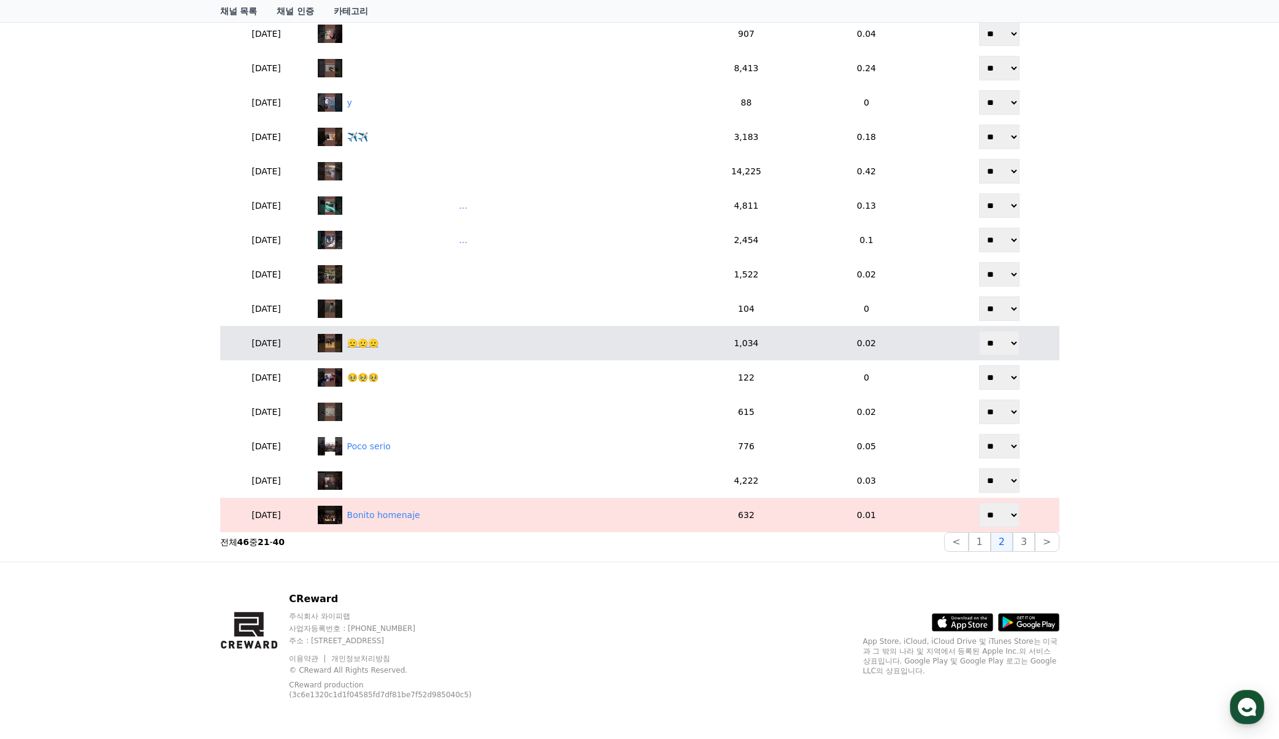
click at [404, 349] on div "🫡🫡🫡" at bounding box center [506, 343] width 376 height 18
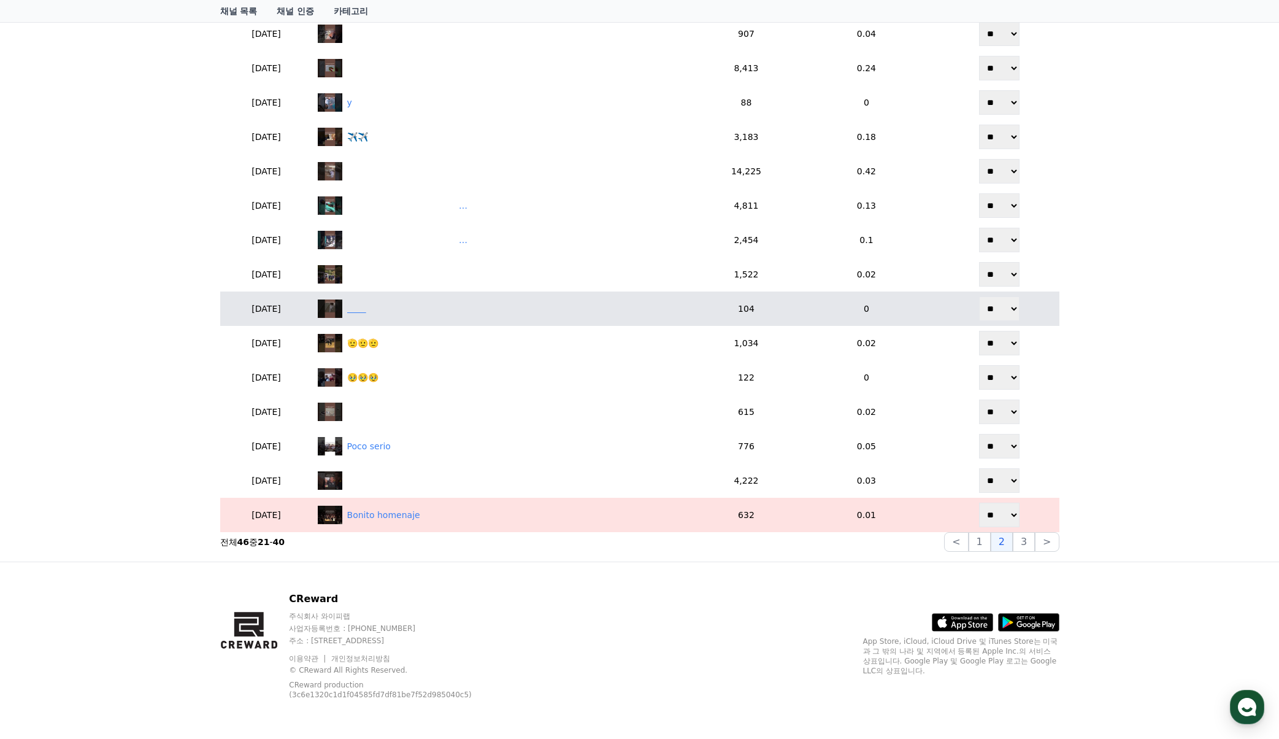
click at [366, 312] on div "‎ ‎ ‎ ‎ ‎ ‎ ‎ ‎" at bounding box center [356, 308] width 19 height 13
click at [366, 302] on div "‎ ‎ ‎ ‎ ‎ ‎ ‎ ‎" at bounding box center [356, 308] width 19 height 13
click at [1005, 309] on select "** **" at bounding box center [999, 308] width 40 height 25
select select "********"
click at [980, 296] on select "** **" at bounding box center [999, 308] width 40 height 25
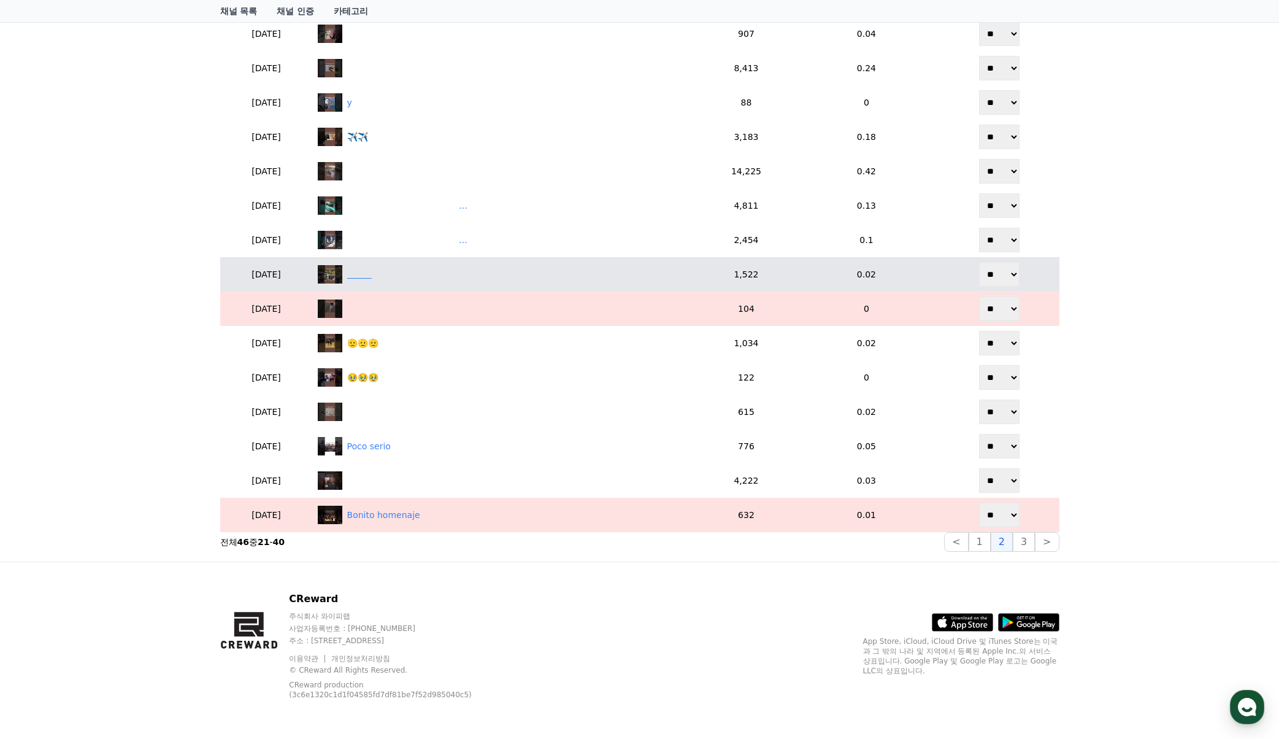
click at [529, 277] on div "‎ ‎ ‎ ‎ ‎ ‎ ‎ ‎ ‎ ‎" at bounding box center [506, 274] width 376 height 18
click at [372, 274] on div "‎ ‎ ‎ ‎ ‎ ‎ ‎ ‎ ‎ ‎" at bounding box center [359, 274] width 25 height 13
click at [1000, 272] on select "** **" at bounding box center [999, 274] width 40 height 25
select select "********"
click at [980, 262] on select "** **" at bounding box center [999, 274] width 40 height 25
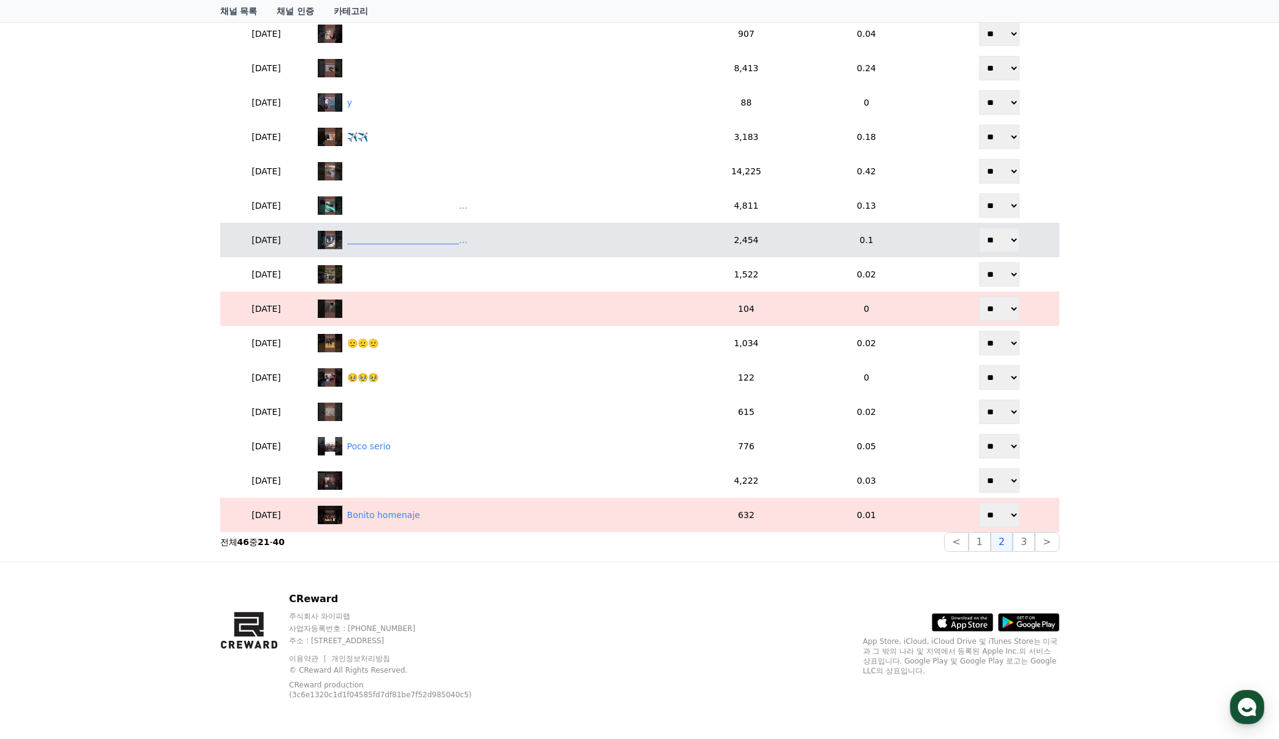
click at [470, 236] on div "‎ ‎ ‎ ‎ ‎ ‎ ‎ ‎ ‎ ‎ ‎ ‎ ‎ ‎ ‎ ‎ ‎ ‎ ‎ ‎‎ ‎ ‎ ‎ ‎ ‎ ‎ ‎ ‎ ‎ ‎ ‎ ‎ ‎ ‎ ‎ ‎ ‎ ‎ ‎ …" at bounding box center [408, 240] width 123 height 13
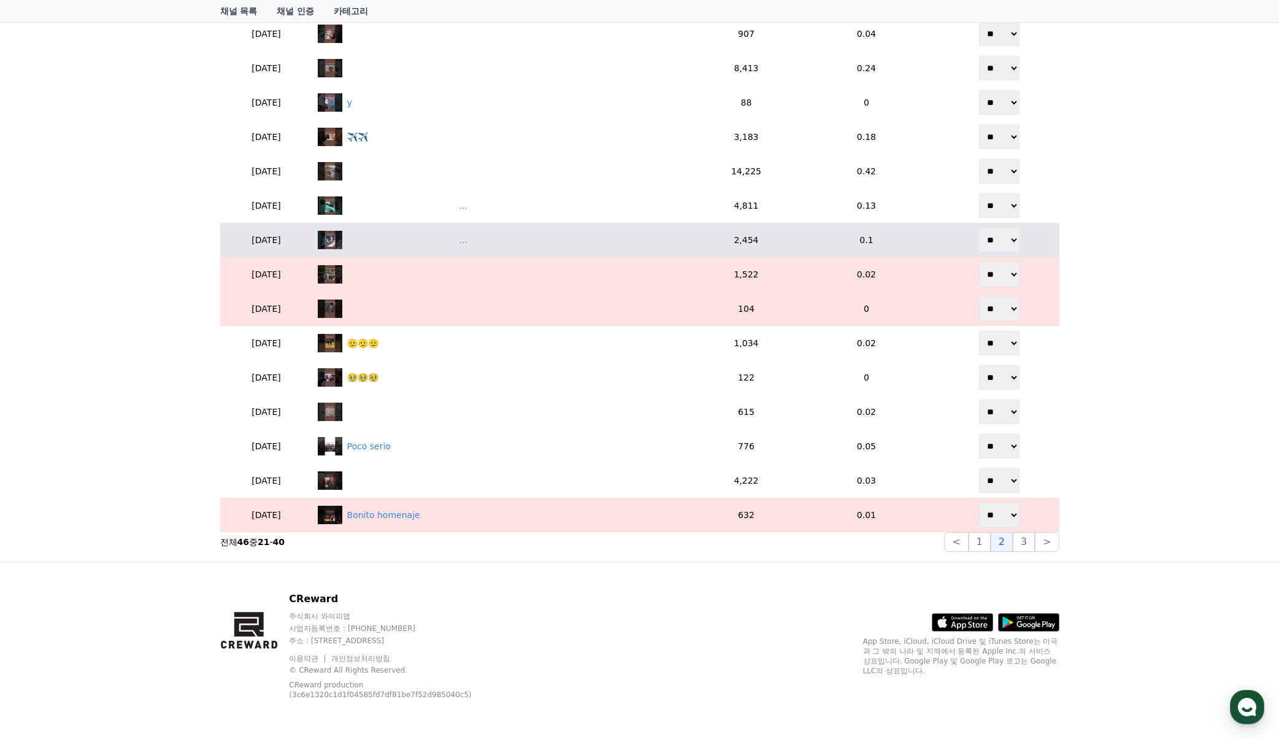
click at [463, 256] on td "‎ ‎ ‎ ‎ ‎ ‎ ‎ ‎ ‎ ‎ ‎ ‎ ‎ ‎ ‎ ‎ ‎ ‎ ‎ ‎‎ ‎ ‎ ‎ ‎ ‎ ‎ ‎ ‎ ‎ ‎ ‎ ‎ ‎ ‎ ‎ ‎ ‎ ‎ ‎ …" at bounding box center [506, 240] width 386 height 34
click at [470, 242] on div "‎ ‎ ‎ ‎ ‎ ‎ ‎ ‎ ‎ ‎ ‎ ‎ ‎ ‎ ‎ ‎ ‎ ‎ ‎ ‎‎ ‎ ‎ ‎ ‎ ‎ ‎ ‎ ‎ ‎ ‎ ‎ ‎ ‎ ‎ ‎ ‎ ‎ ‎ ‎ …" at bounding box center [408, 240] width 123 height 13
click at [1013, 240] on select "** **" at bounding box center [999, 240] width 40 height 25
select select "********"
click at [980, 228] on select "** **" at bounding box center [999, 240] width 40 height 25
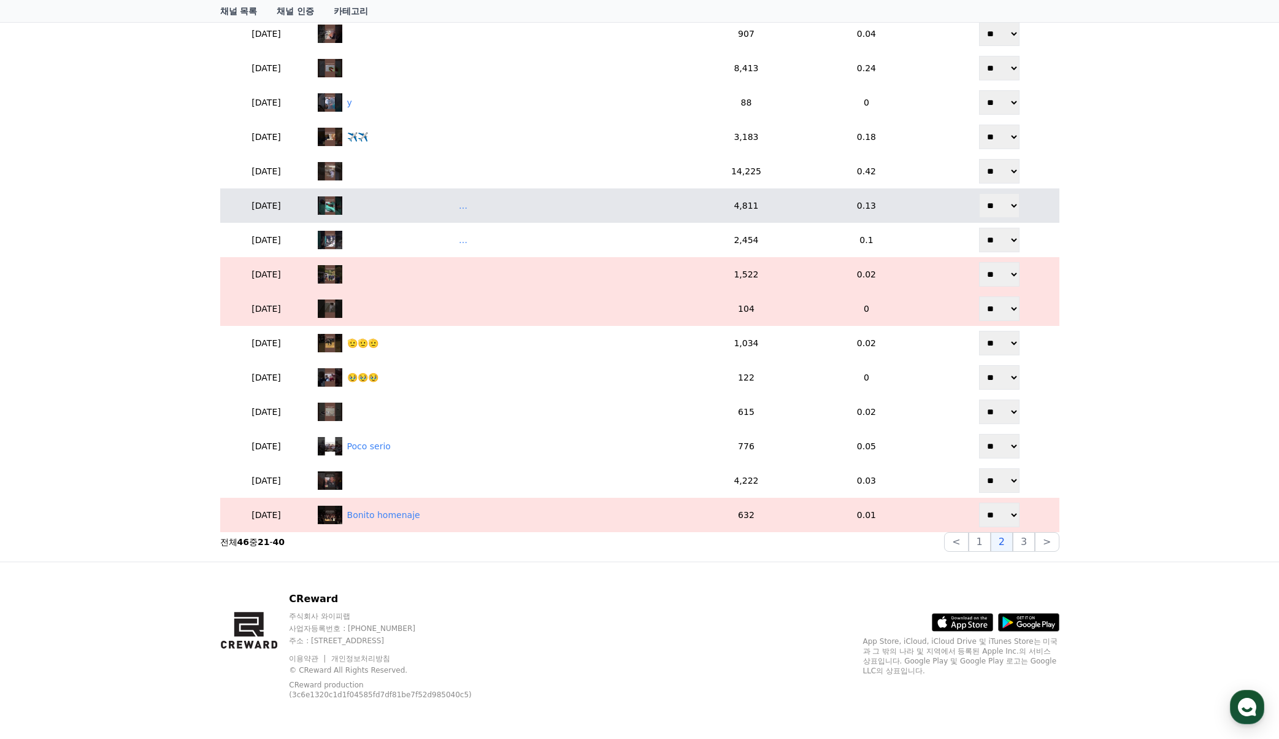
click at [395, 193] on td "‎ ‎ ‎ ‎ ‎ ‎ ‎ ‎ ‎ ‎ ‎ ‎ ‎ ‎ ‎ ‎ ‎ ‎ ‎ ‎‎ ‎ ‎ ‎ ‎ ‎ ‎ ‎ ‎ ‎ ‎ ‎ ‎ ‎ ‎ ‎ ‎ ‎ ‎ ‎ …" at bounding box center [506, 205] width 386 height 34
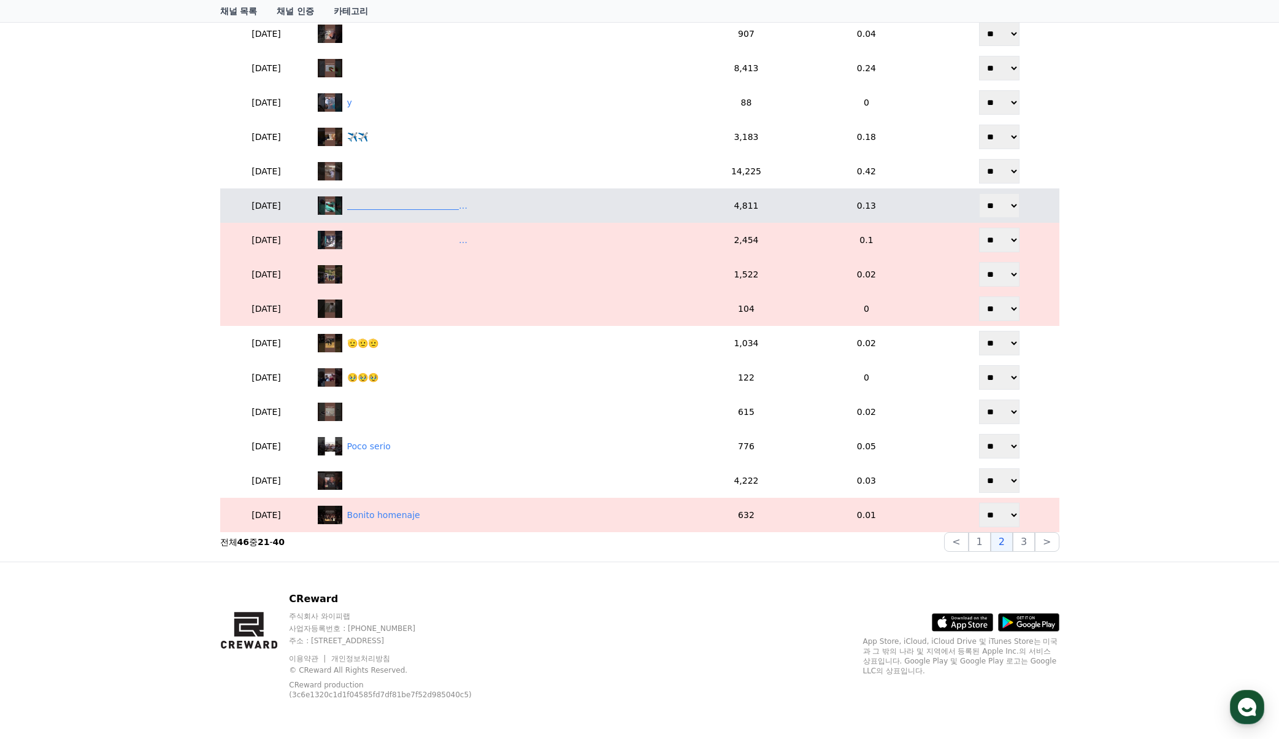
click at [406, 203] on div "‎ ‎ ‎ ‎ ‎ ‎ ‎ ‎ ‎ ‎ ‎ ‎ ‎ ‎ ‎ ‎ ‎ ‎ ‎ ‎‎ ‎ ‎ ‎ ‎ ‎ ‎ ‎ ‎ ‎ ‎ ‎ ‎ ‎ ‎ ‎ ‎ ‎ ‎ ‎ …" at bounding box center [408, 205] width 123 height 13
click at [580, 207] on div "‎ ‎ ‎ ‎ ‎ ‎ ‎ ‎ ‎ ‎ ‎ ‎ ‎ ‎ ‎ ‎ ‎ ‎ ‎ ‎‎ ‎ ‎ ‎ ‎ ‎ ‎ ‎ ‎ ‎ ‎ ‎ ‎ ‎ ‎ ‎ ‎ ‎ ‎ ‎ …" at bounding box center [506, 205] width 376 height 18
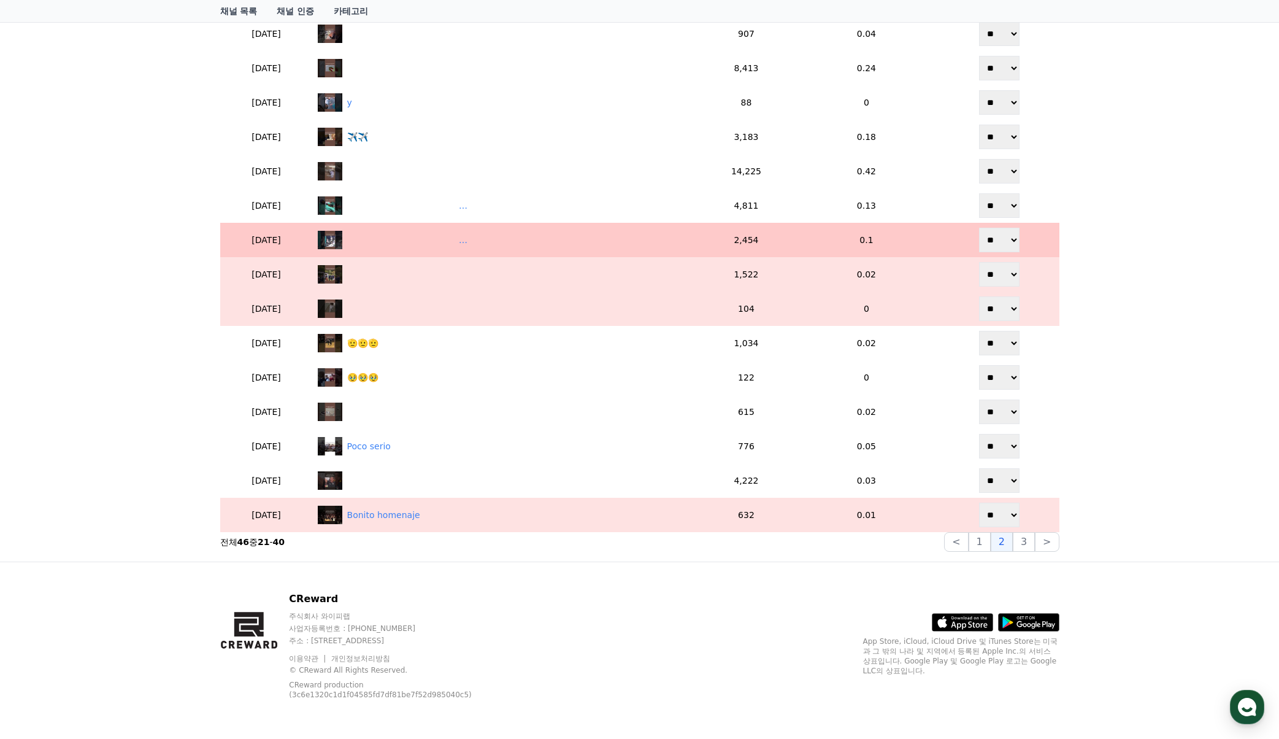
click at [1003, 236] on select "** **" at bounding box center [999, 240] width 40 height 25
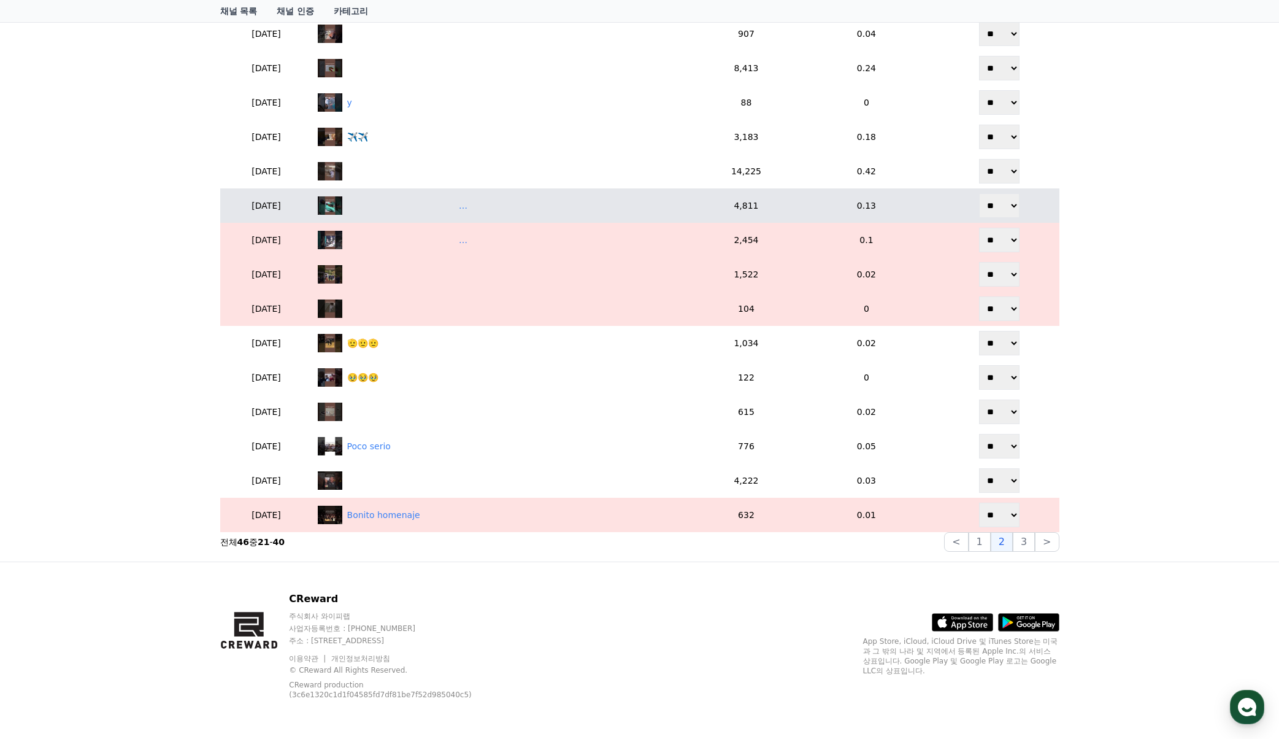
drag, startPoint x: 989, startPoint y: 207, endPoint x: 995, endPoint y: 213, distance: 8.3
click at [989, 207] on select "** **" at bounding box center [999, 205] width 40 height 25
select select "********"
click at [980, 193] on select "** **" at bounding box center [999, 205] width 40 height 25
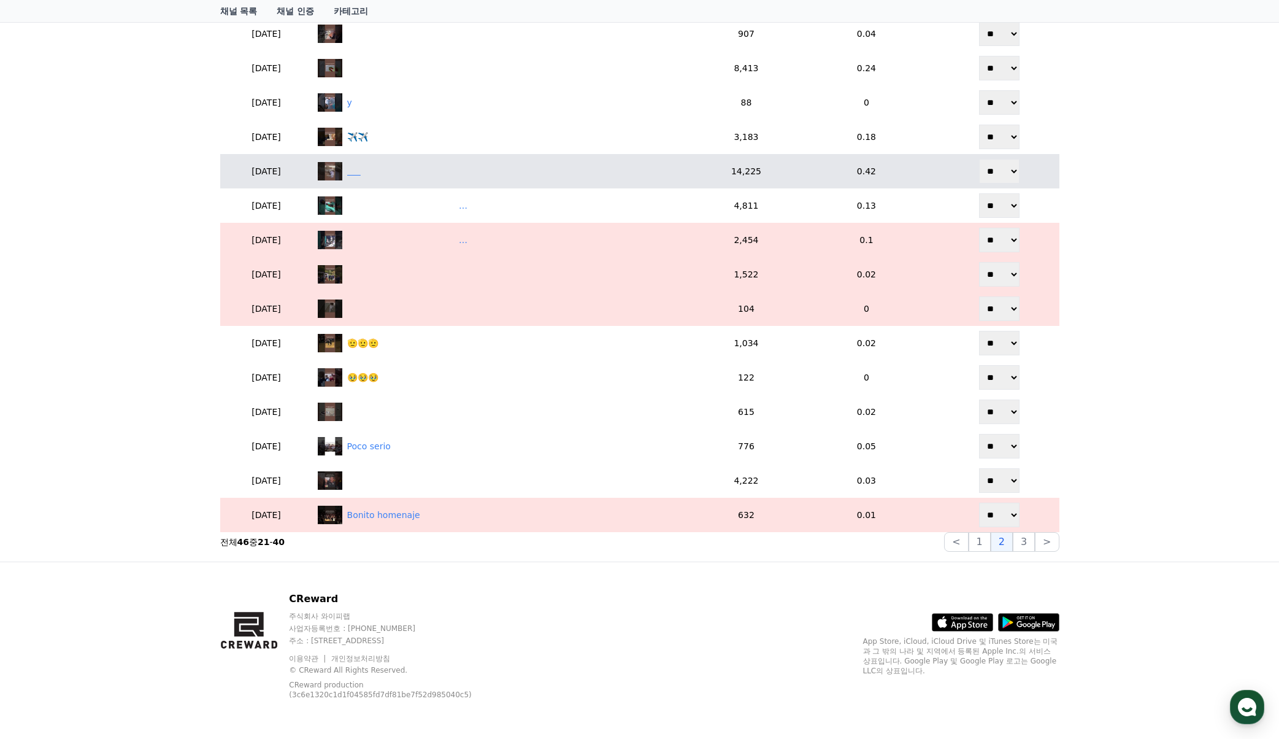
click at [507, 172] on div "‎ ‎ ‎ ‎ ‎ ‎" at bounding box center [506, 171] width 376 height 18
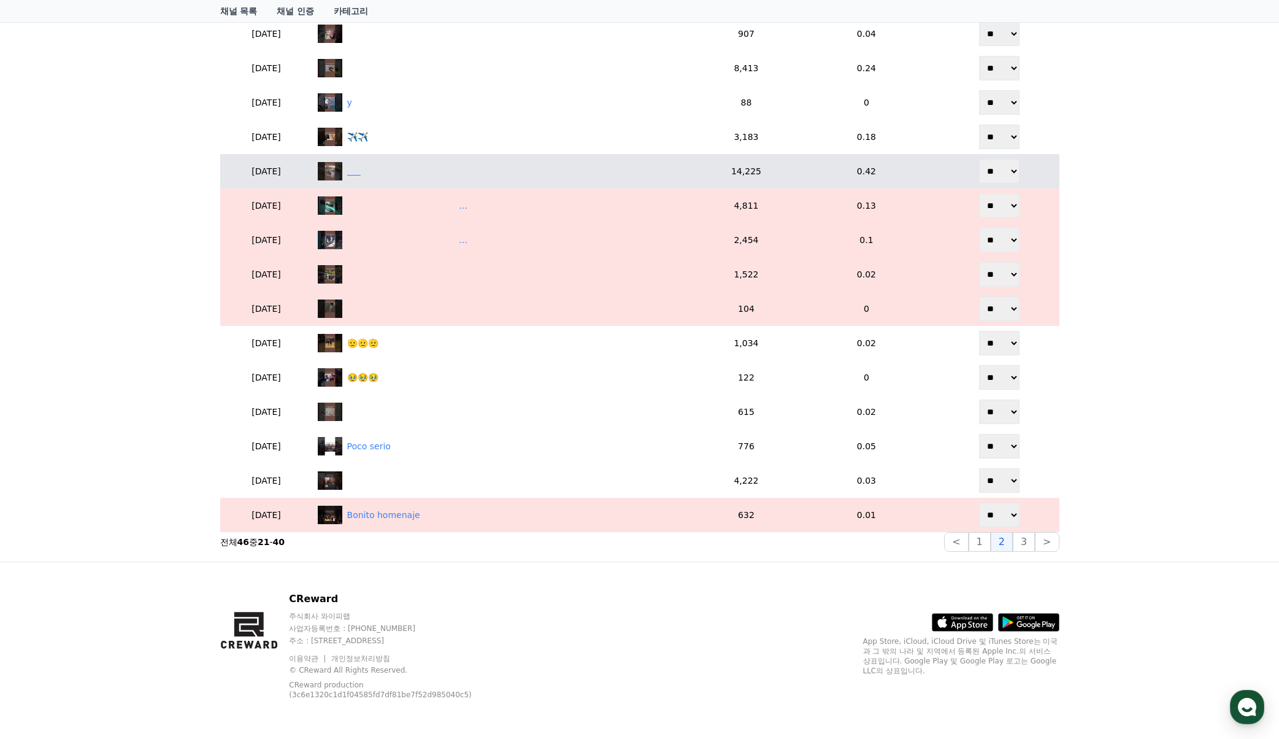
click at [512, 165] on div "‎ ‎ ‎ ‎ ‎ ‎" at bounding box center [506, 171] width 376 height 18
click at [999, 175] on select "** **" at bounding box center [999, 171] width 40 height 25
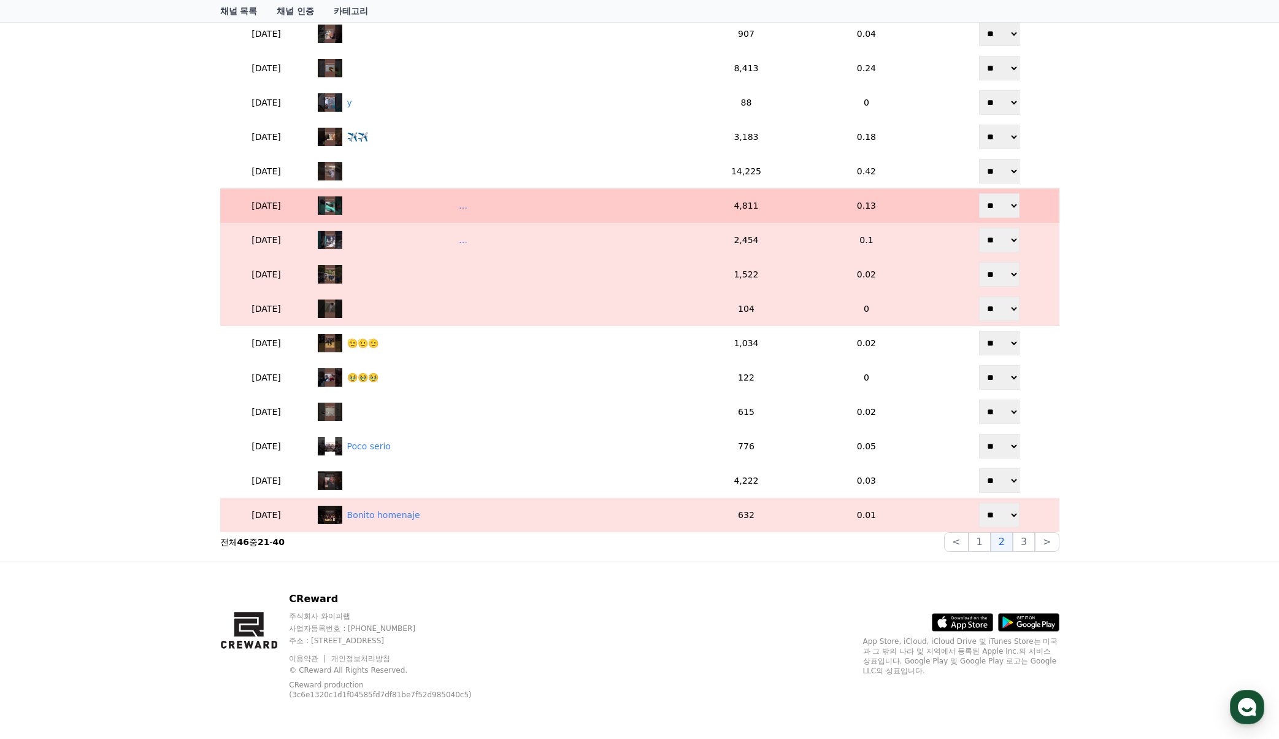
select select "********"
click at [980, 159] on select "** **" at bounding box center [999, 171] width 40 height 25
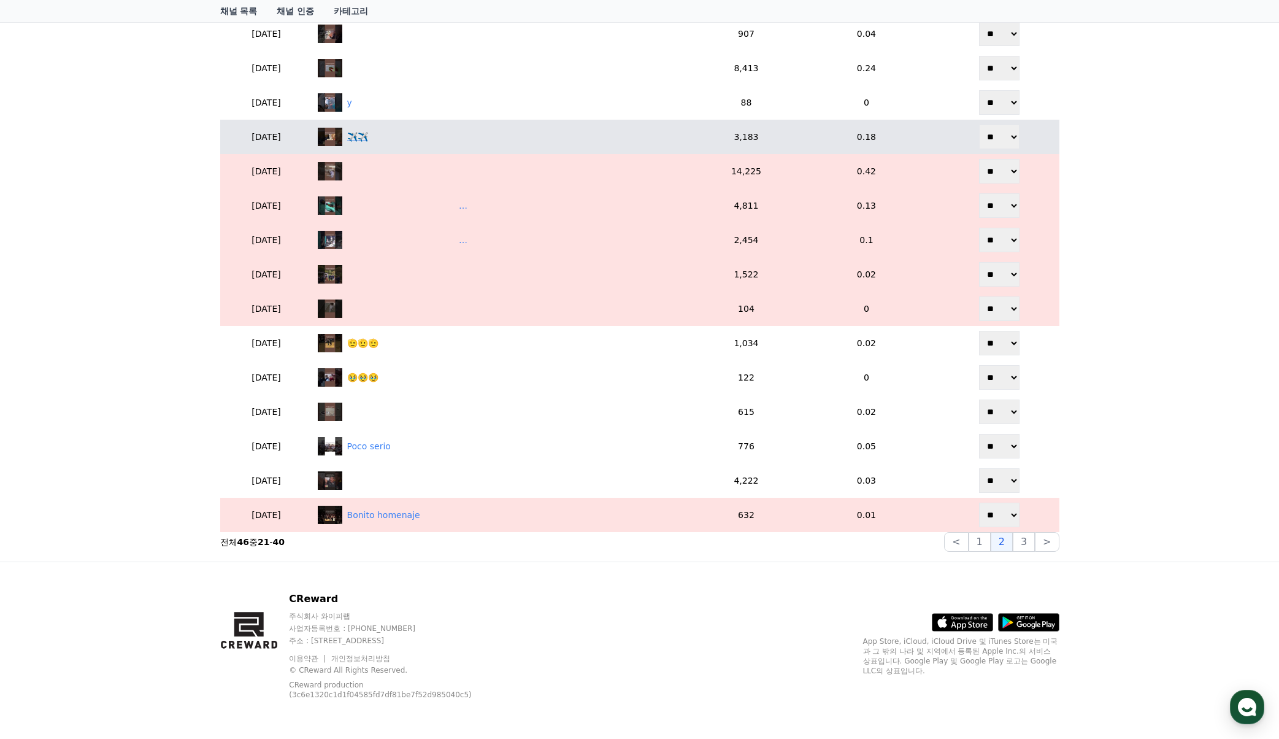
click at [368, 140] on div "✈️✈️" at bounding box center [357, 137] width 21 height 13
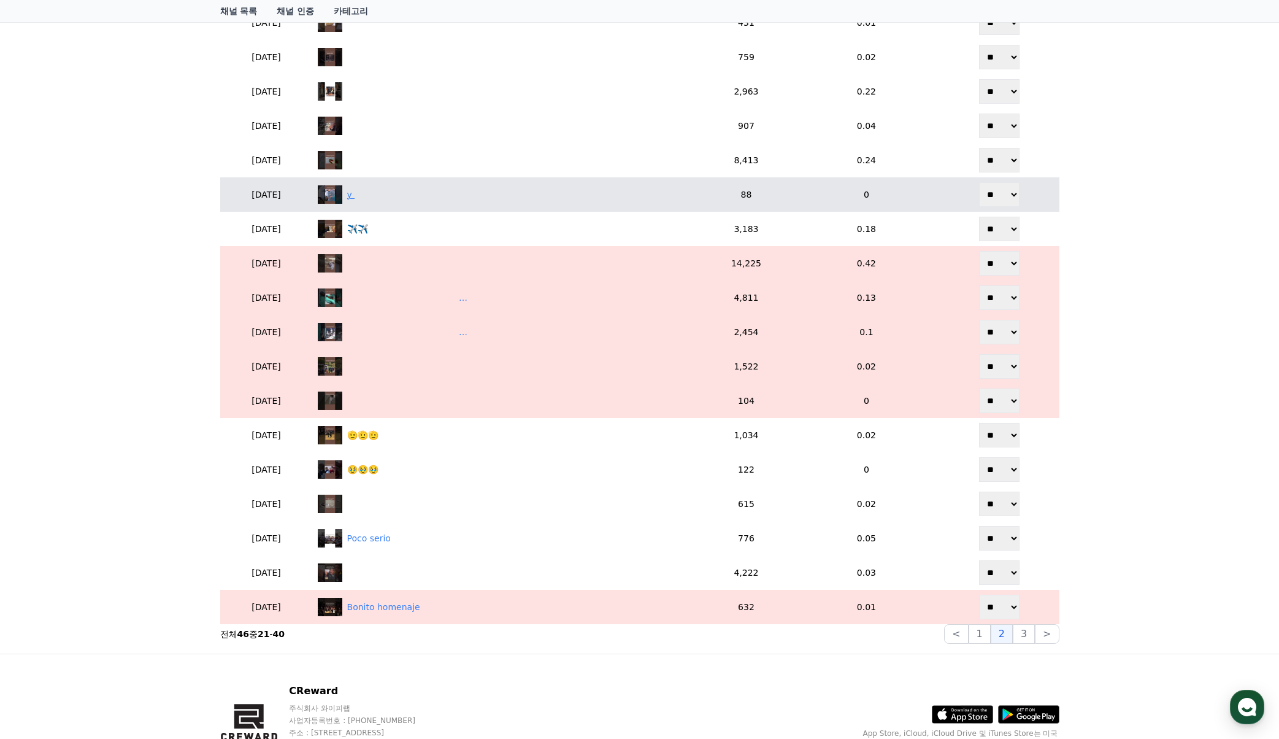
scroll to position [401, 0]
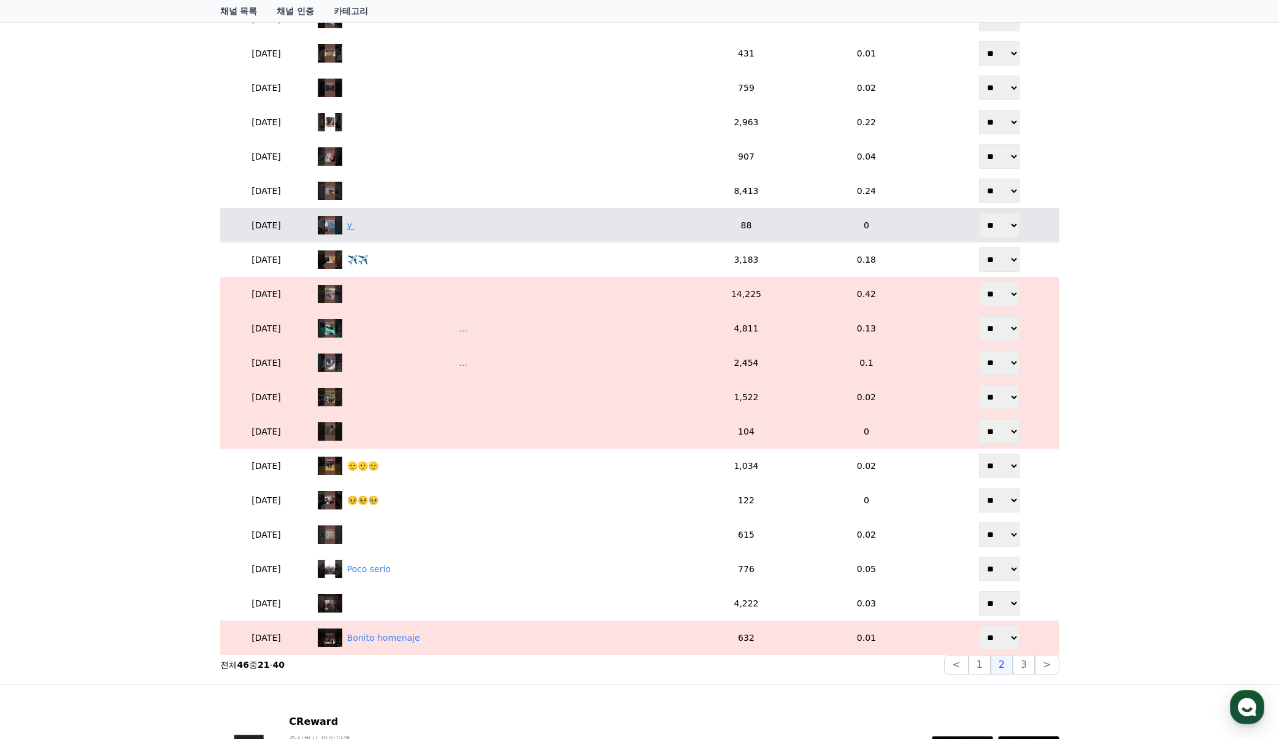
click at [447, 221] on div "y‎ ‎" at bounding box center [506, 225] width 376 height 18
click at [1004, 231] on select "** **" at bounding box center [999, 225] width 40 height 25
select select "********"
click at [980, 213] on select "** **" at bounding box center [999, 225] width 40 height 25
click at [406, 226] on div "y‎ ‎" at bounding box center [506, 225] width 376 height 18
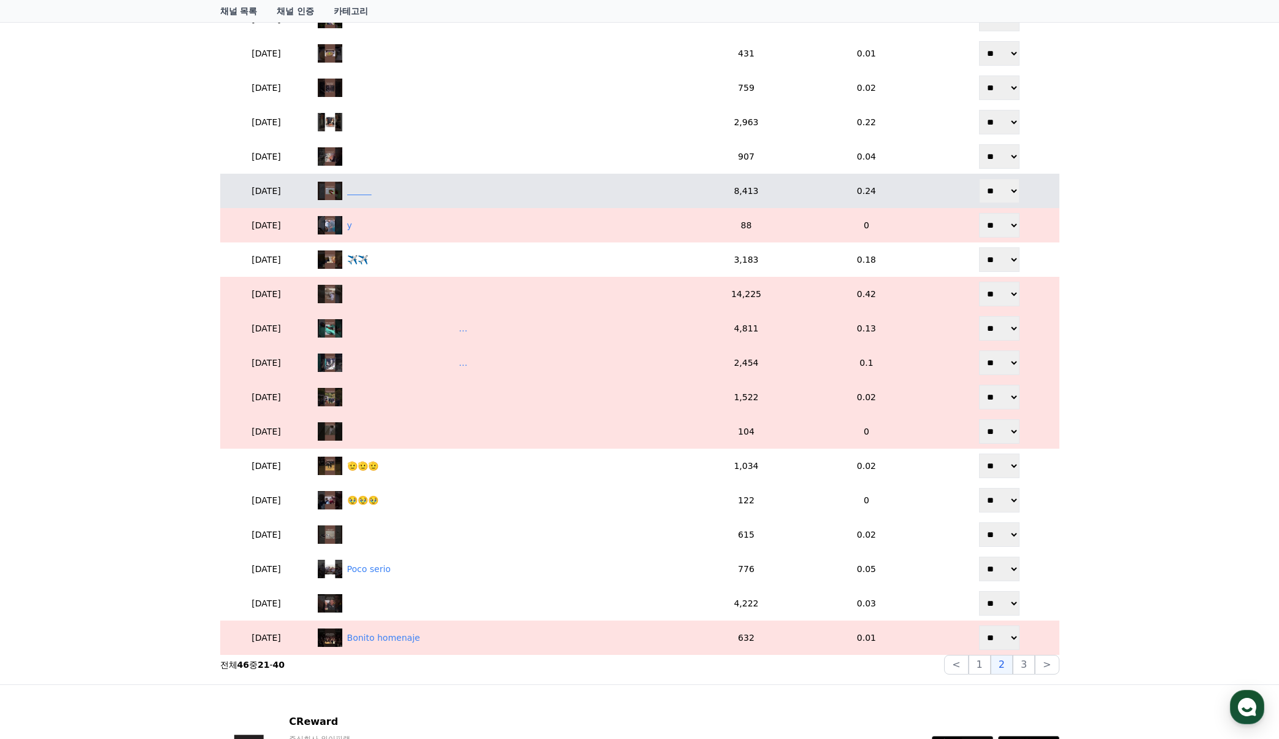
click at [372, 197] on div "‎ ‎ ‎ ‎ ‎ ‎ ‎ ‎ ‎ ‎" at bounding box center [359, 191] width 25 height 13
click at [550, 184] on div "‎ ‎ ‎ ‎ ‎ ‎ ‎ ‎ ‎ ‎" at bounding box center [506, 191] width 376 height 18
drag, startPoint x: 991, startPoint y: 190, endPoint x: 997, endPoint y: 202, distance: 14.0
click at [991, 190] on select "** **" at bounding box center [999, 191] width 40 height 25
select select "********"
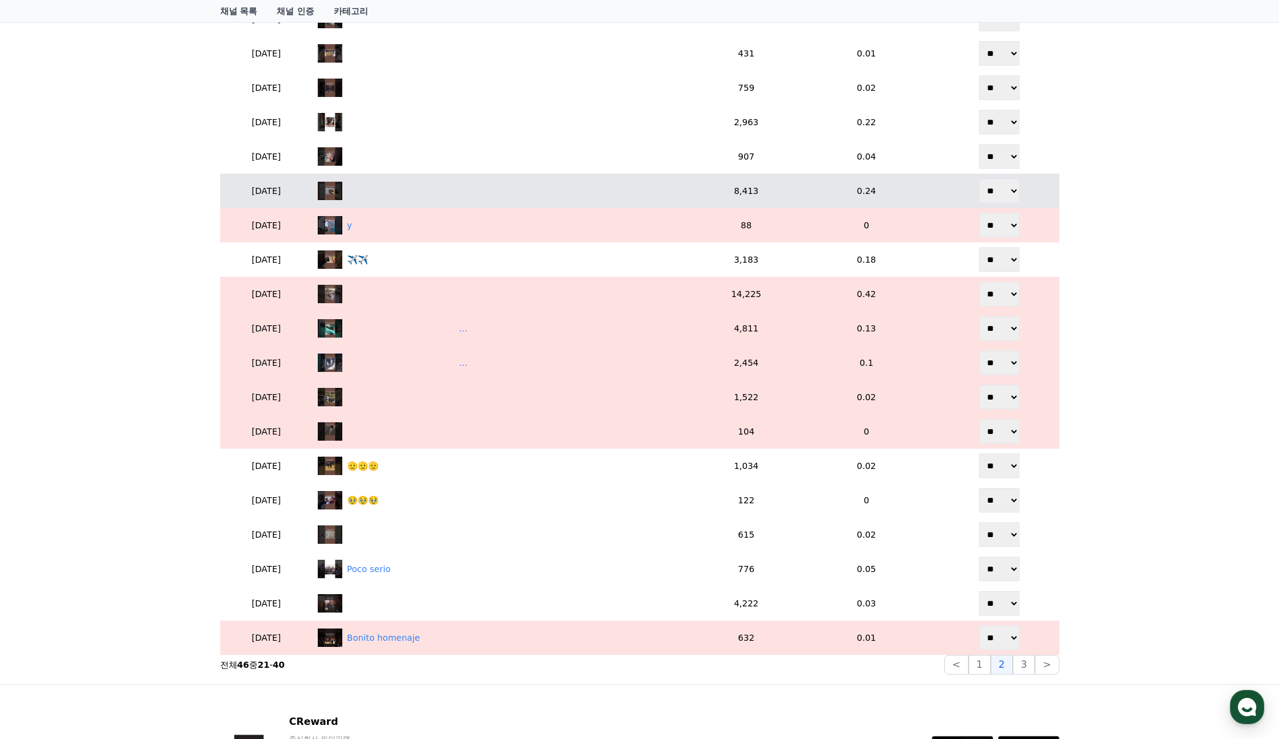
click at [980, 179] on select "** **" at bounding box center [999, 191] width 40 height 25
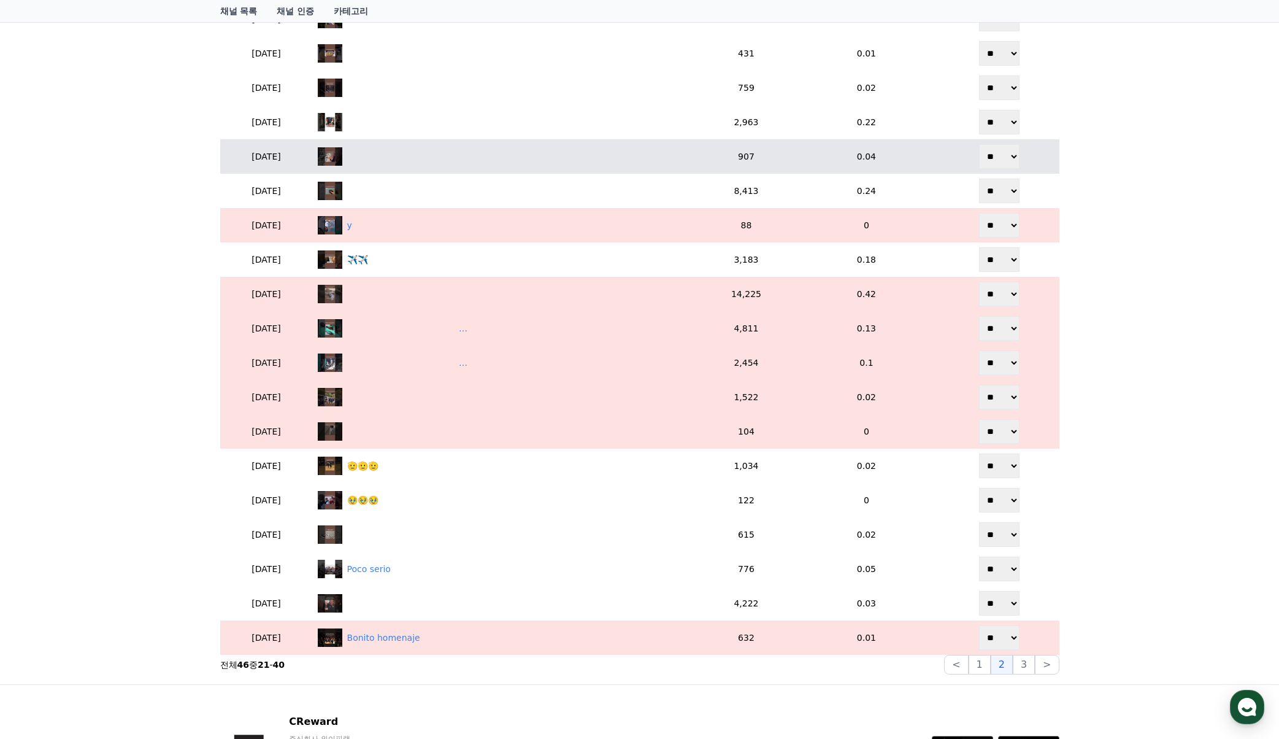
click at [521, 168] on td "‎ ‎ ‎ ‎ ‎ ‎ ‎ ‎ ‎ ‎ ‎ ‎" at bounding box center [506, 156] width 386 height 34
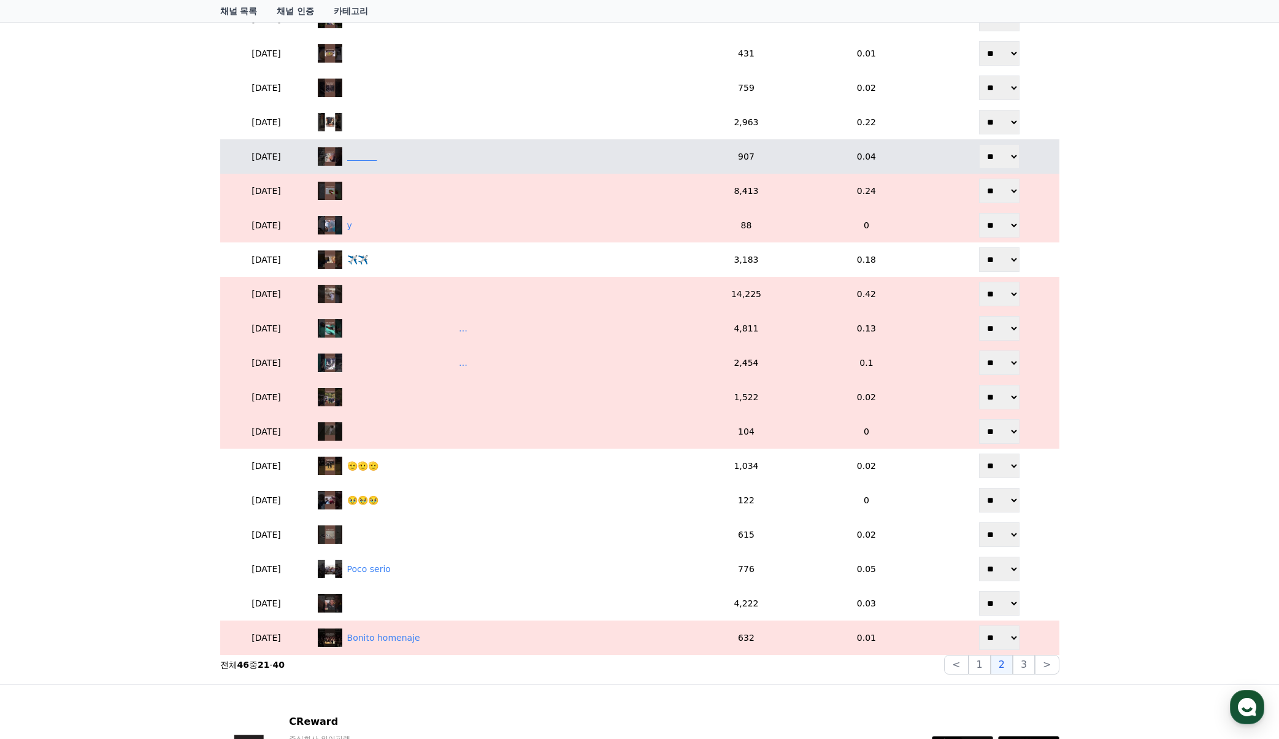
click at [515, 158] on div "‎ ‎ ‎ ‎ ‎ ‎ ‎ ‎ ‎ ‎ ‎ ‎" at bounding box center [506, 156] width 376 height 18
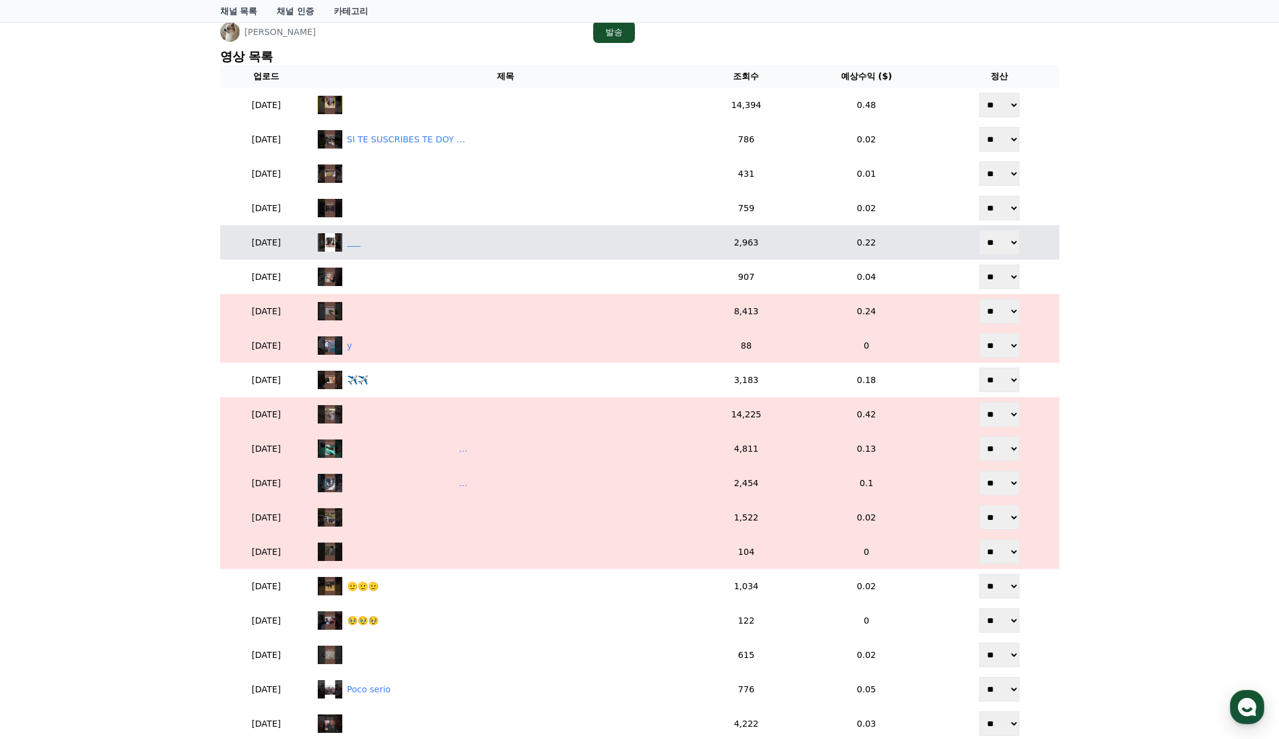
scroll to position [278, 0]
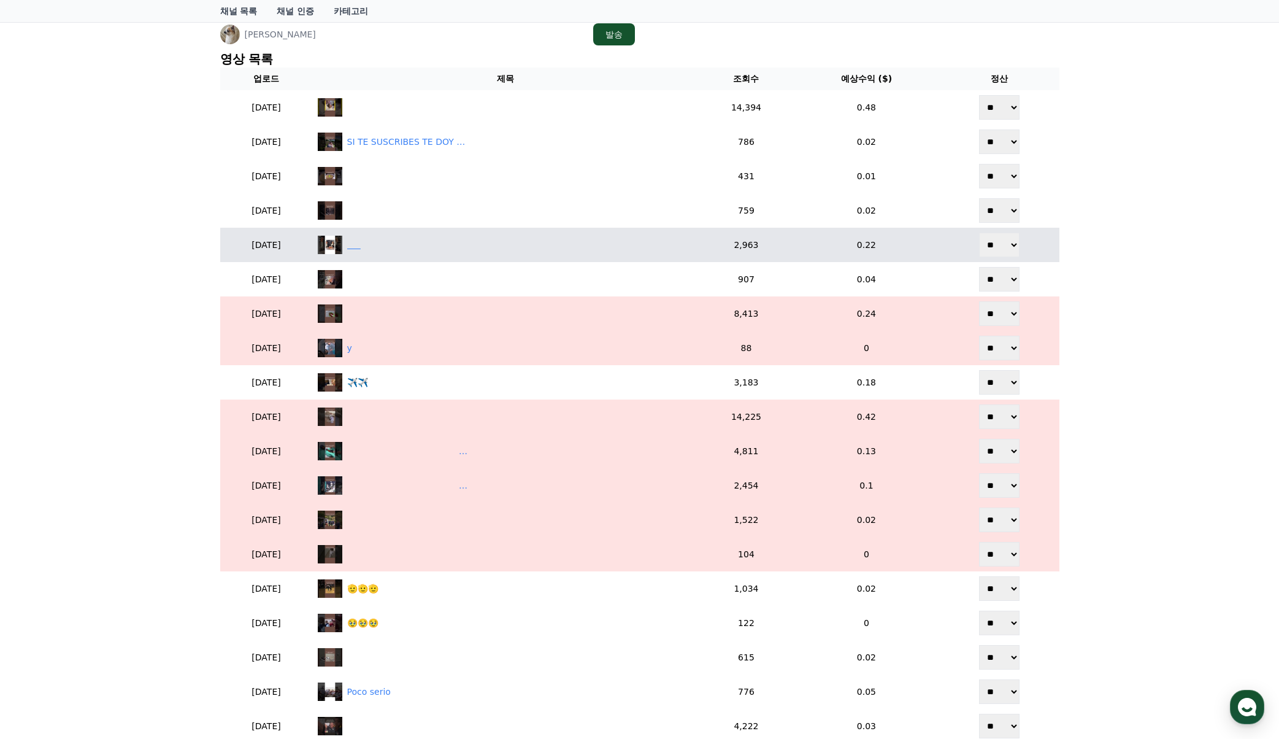
click at [410, 245] on div "‎ ‎ ‎ ‎ ‎ ‎" at bounding box center [506, 245] width 376 height 18
click at [423, 244] on div "‎ ‎ ‎ ‎ ‎ ‎" at bounding box center [506, 245] width 376 height 18
click at [1004, 245] on select "** **" at bounding box center [999, 244] width 40 height 25
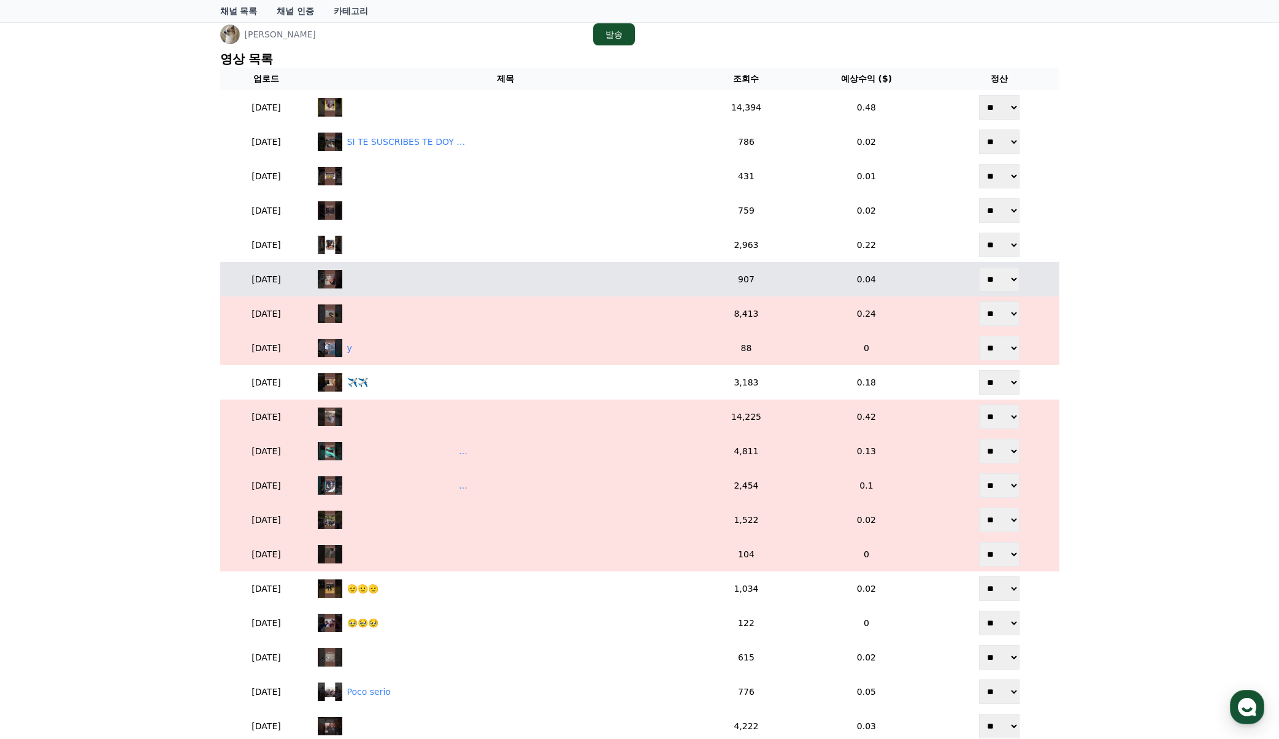
select select "********"
click at [980, 232] on select "** **" at bounding box center [999, 244] width 40 height 25
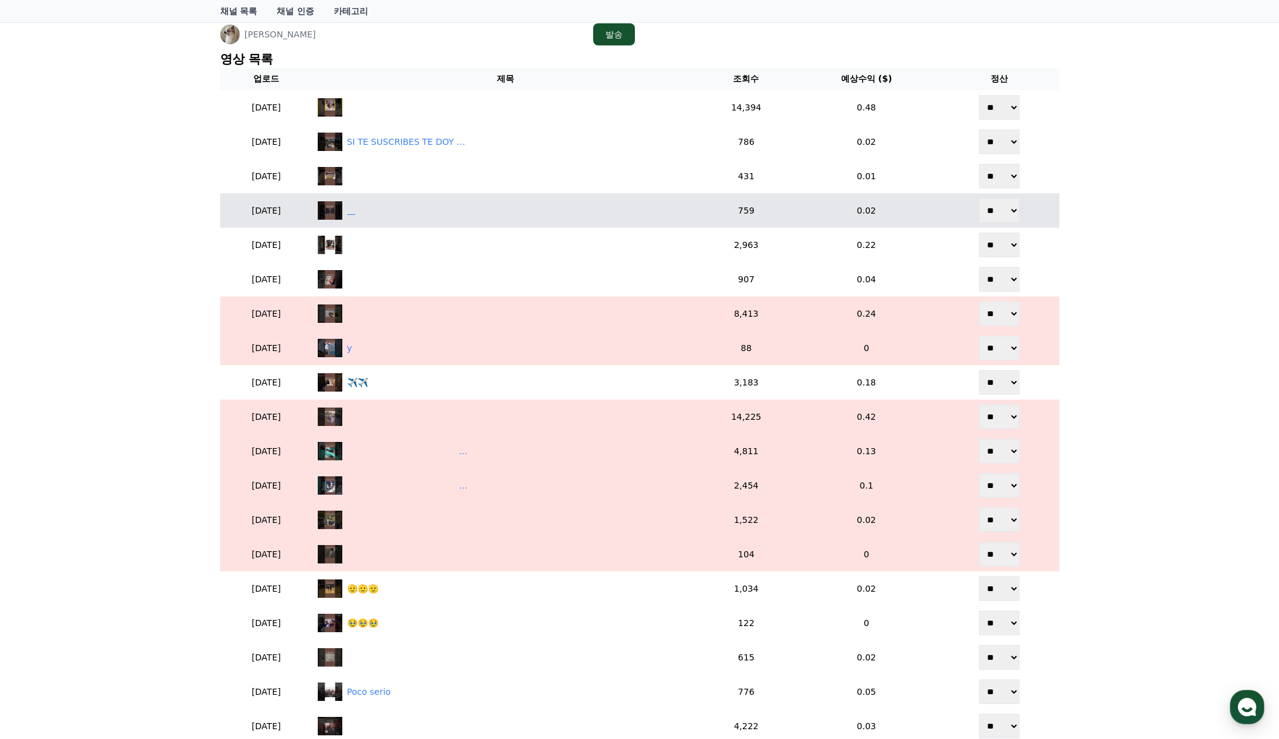
click at [456, 204] on div "‎ ‎ ‎ ‎" at bounding box center [506, 210] width 376 height 18
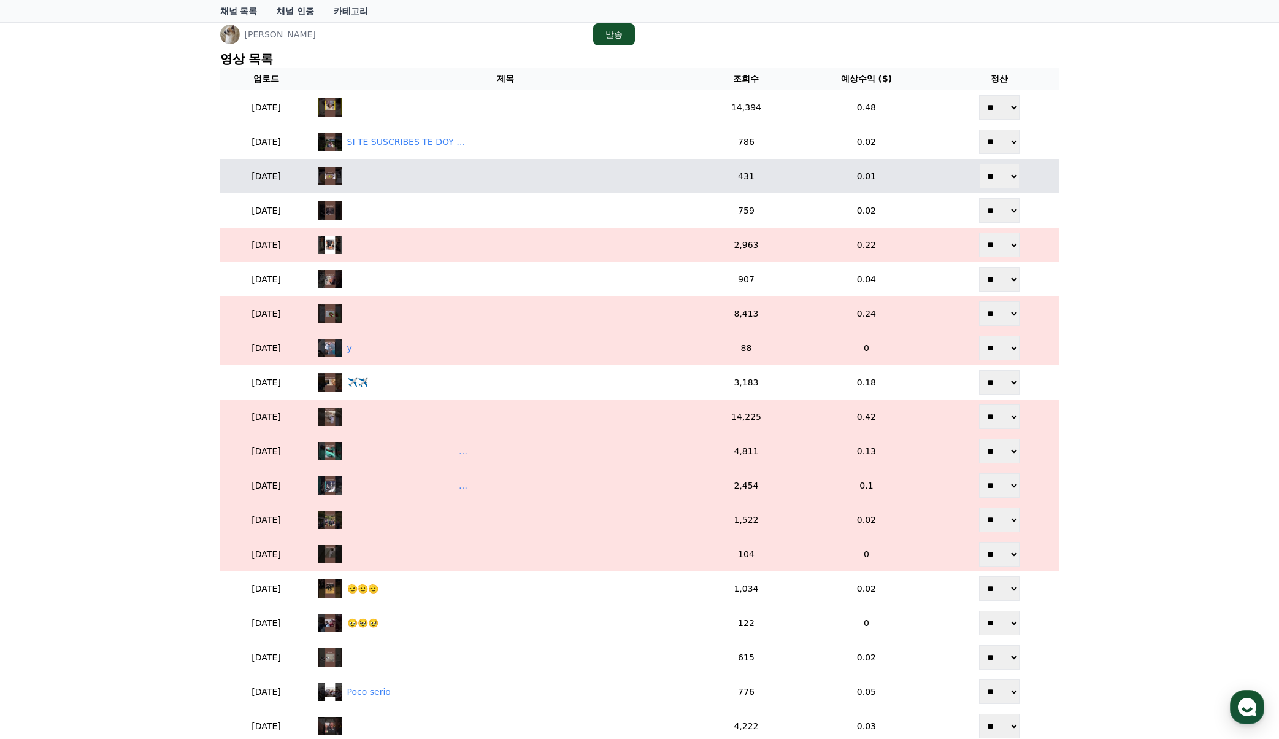
click at [421, 182] on div "‎ ‎ ‎ ‎" at bounding box center [506, 176] width 376 height 18
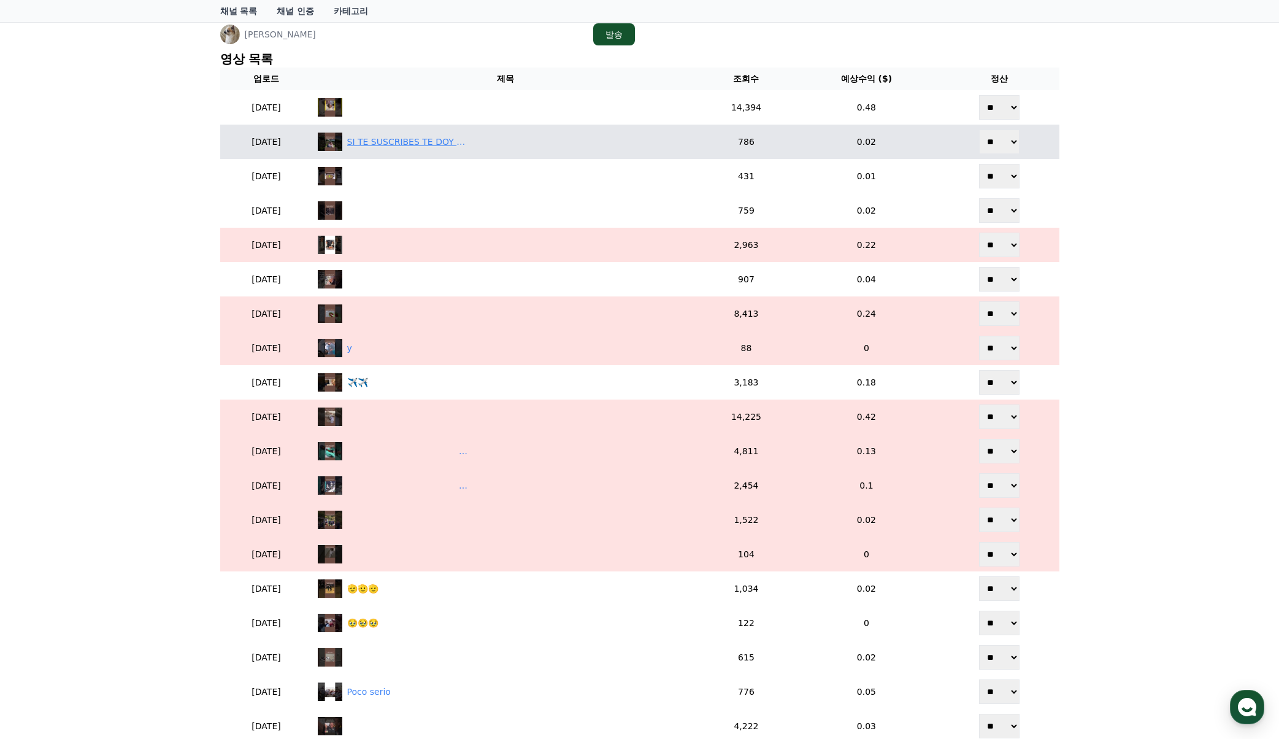
click at [507, 148] on div "SI TE SUSCRIBES TE DOY UNA 🍪‎ ‎" at bounding box center [506, 141] width 376 height 18
click at [989, 139] on select "** **" at bounding box center [999, 141] width 40 height 25
select select "********"
click at [980, 129] on select "** **" at bounding box center [999, 141] width 40 height 25
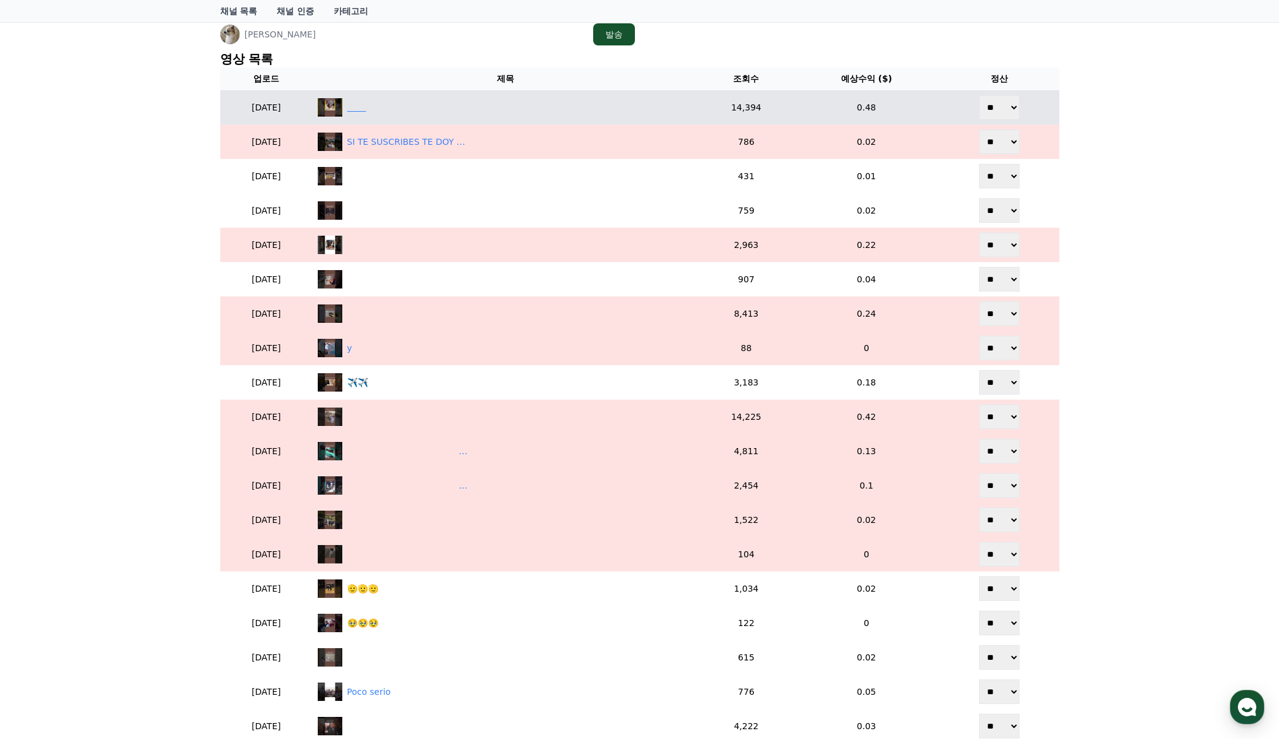
click at [423, 112] on div "‎ ‎ ‎ ‎ ‎ ‎ ‎ ‎" at bounding box center [506, 107] width 376 height 18
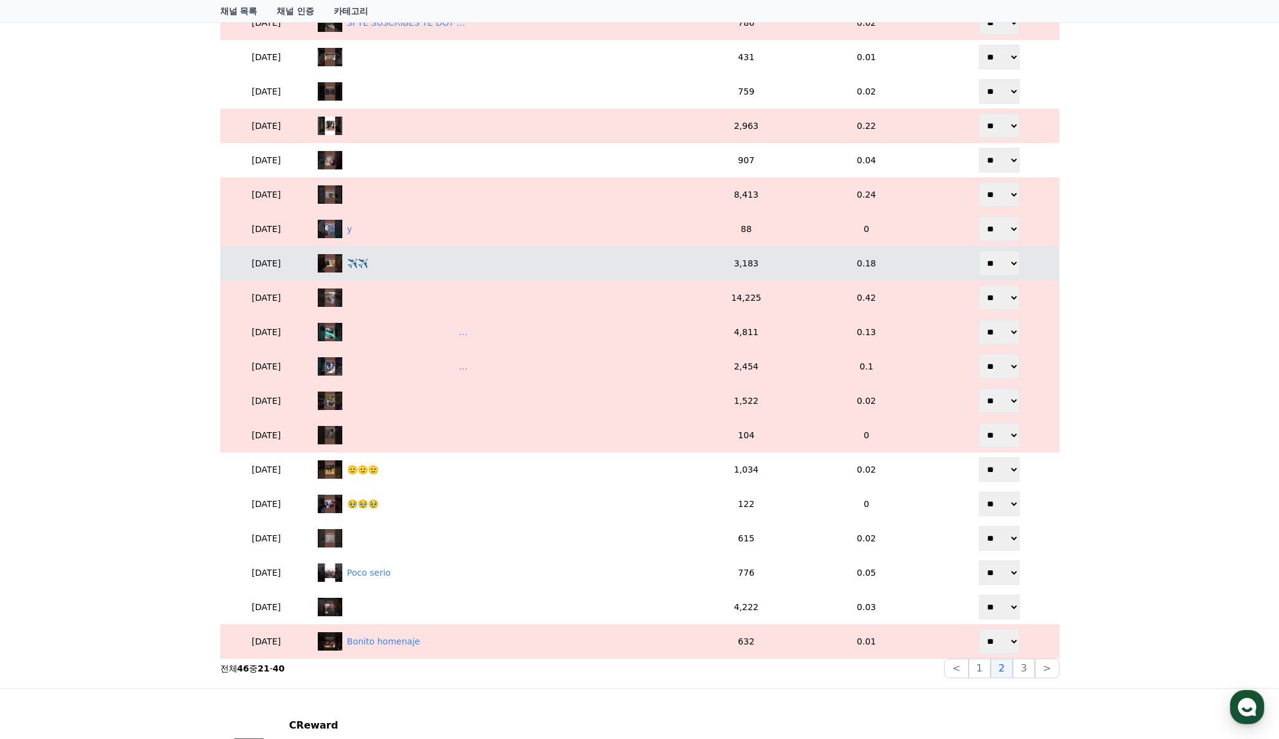
scroll to position [401, 0]
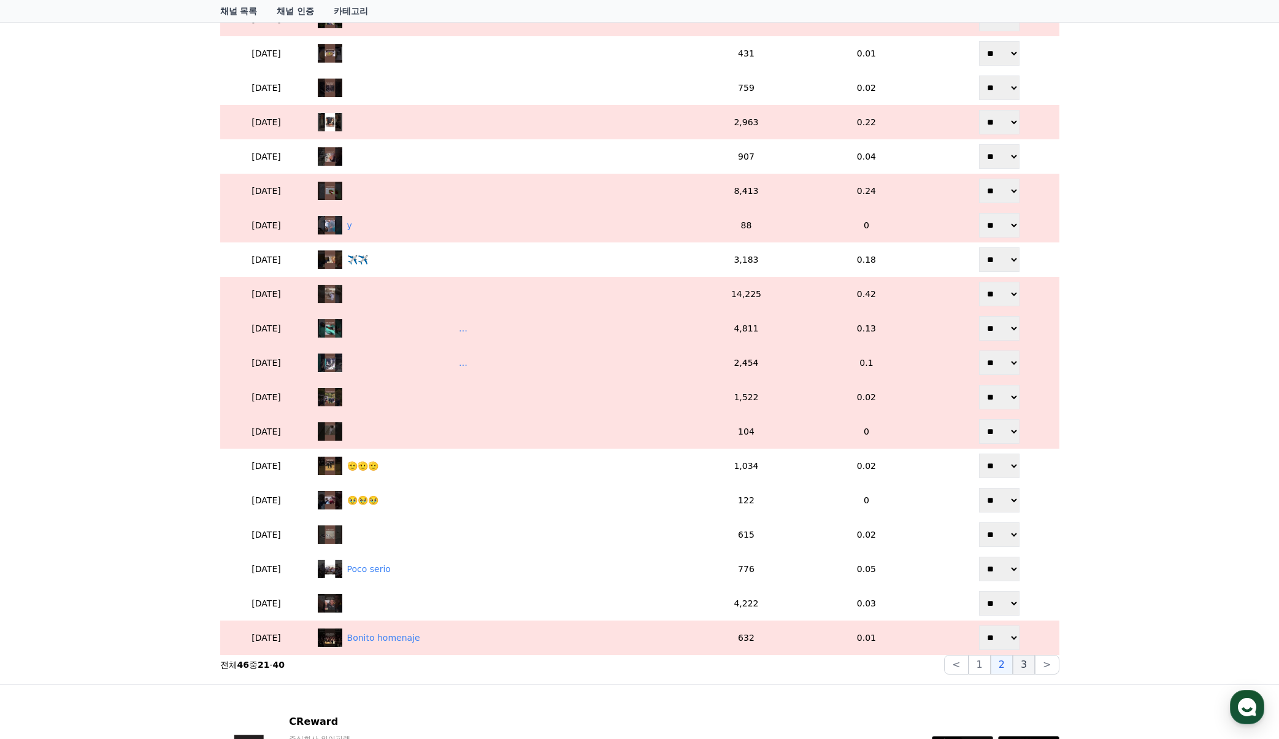
click at [1026, 669] on button "3" at bounding box center [1024, 665] width 22 height 20
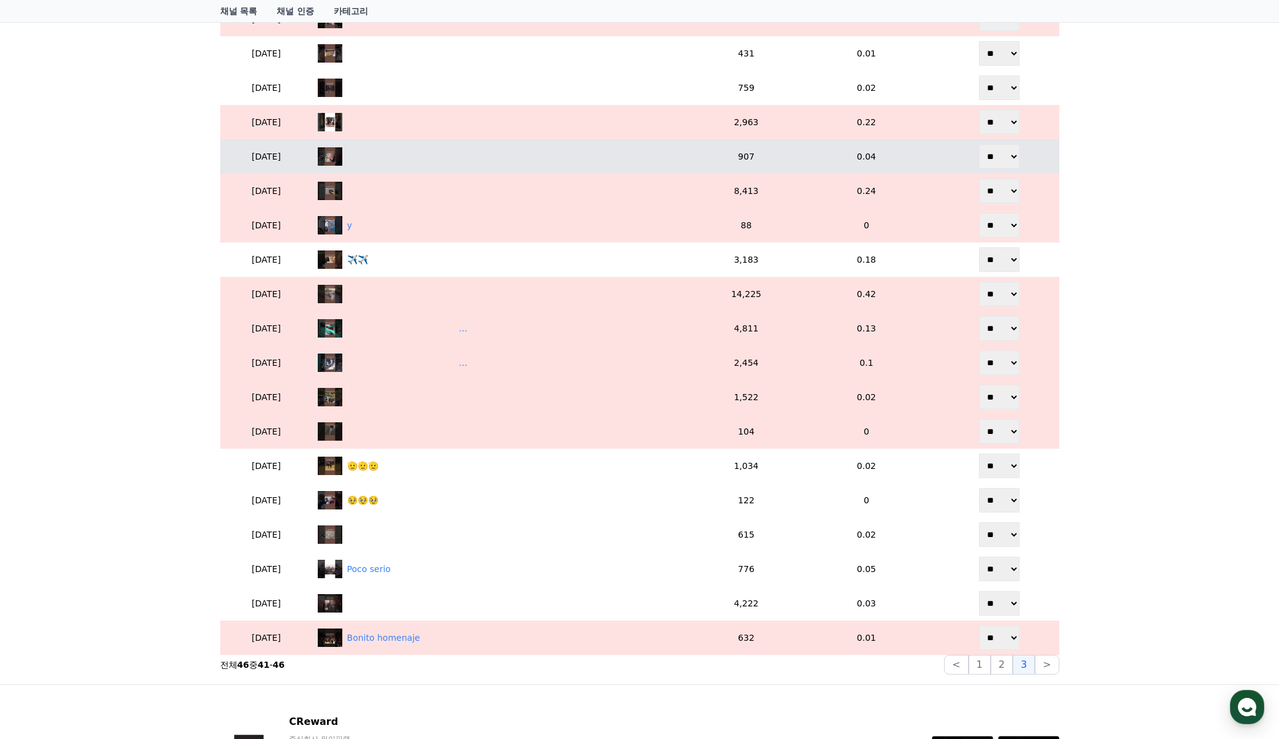
scroll to position [43, 0]
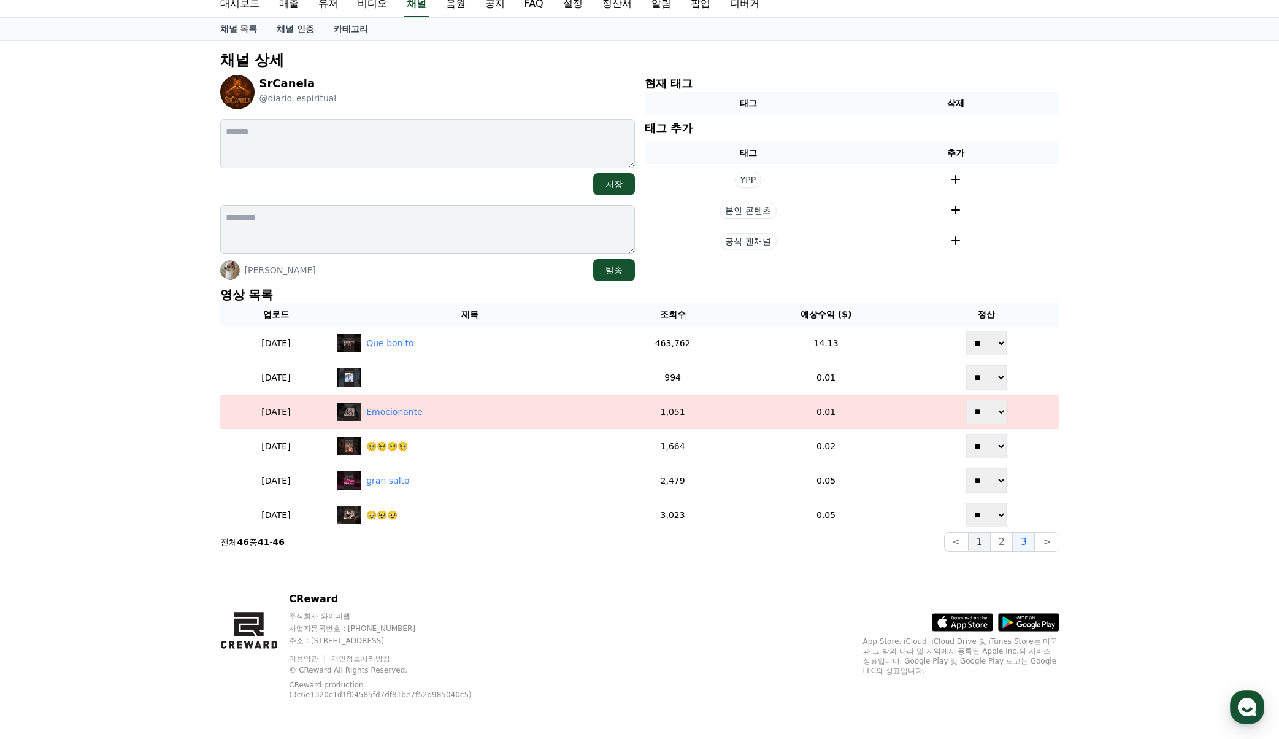
click at [982, 542] on button "1" at bounding box center [980, 542] width 22 height 20
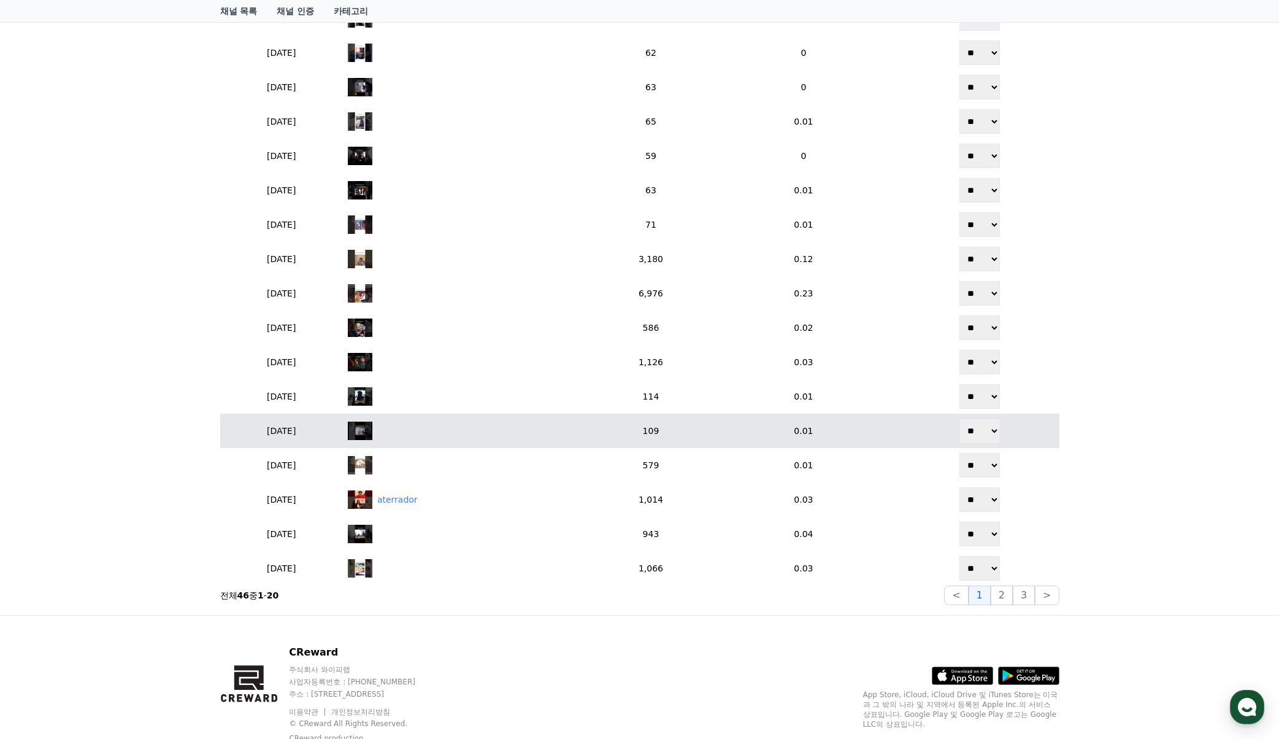
scroll to position [472, 0]
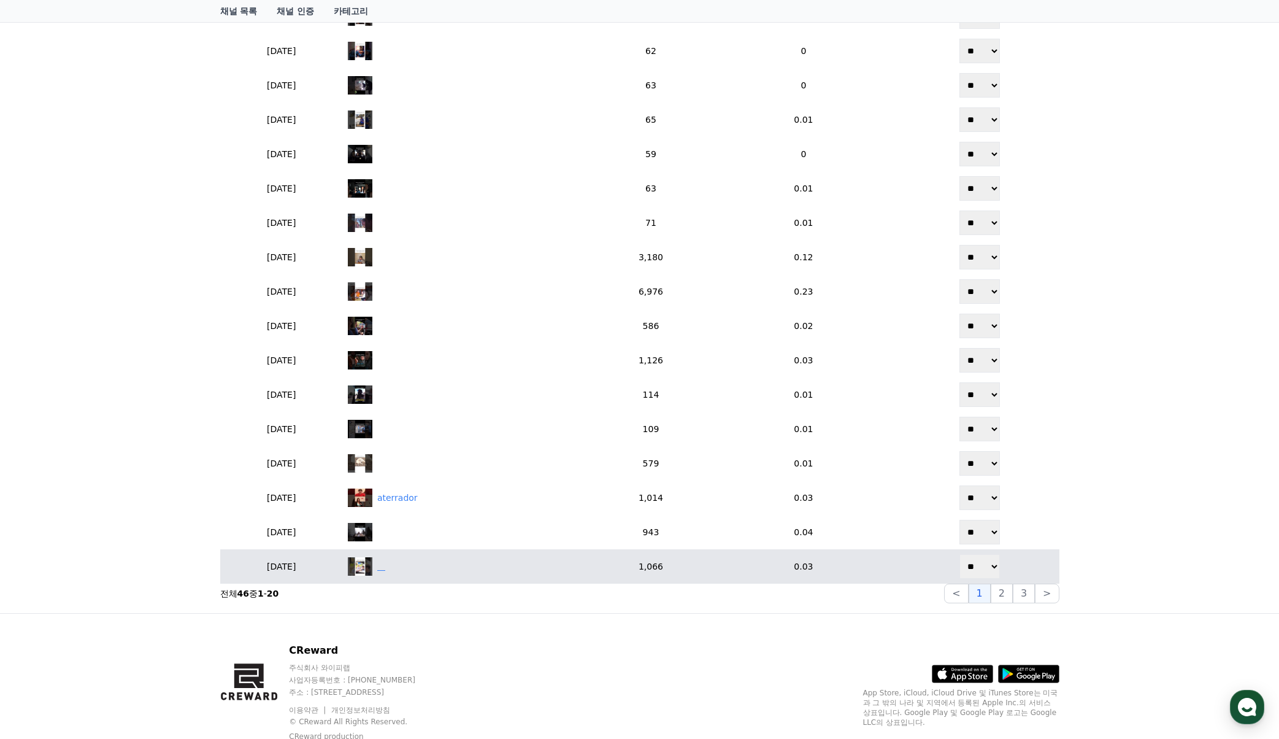
click at [442, 567] on div "‎ ‎ ‎ ‎" at bounding box center [469, 566] width 242 height 18
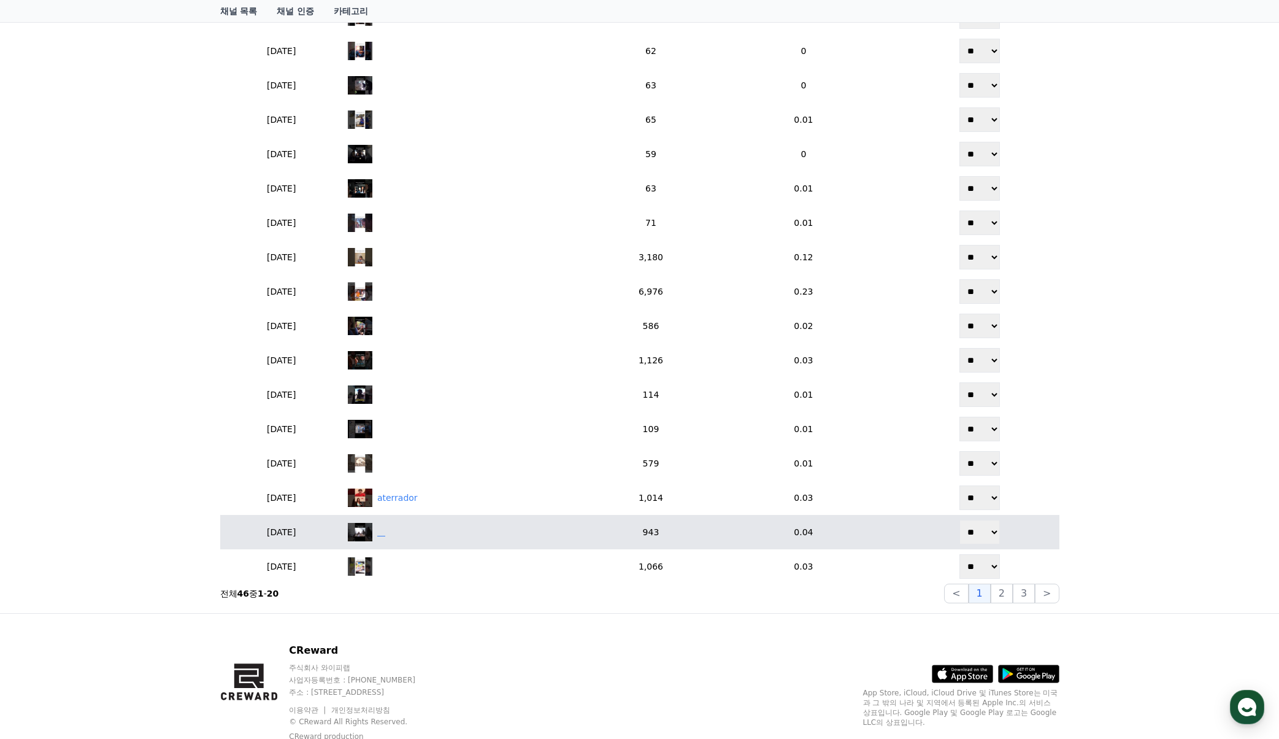
click at [437, 528] on div "‎ ‎ ‎ ‎" at bounding box center [469, 532] width 242 height 18
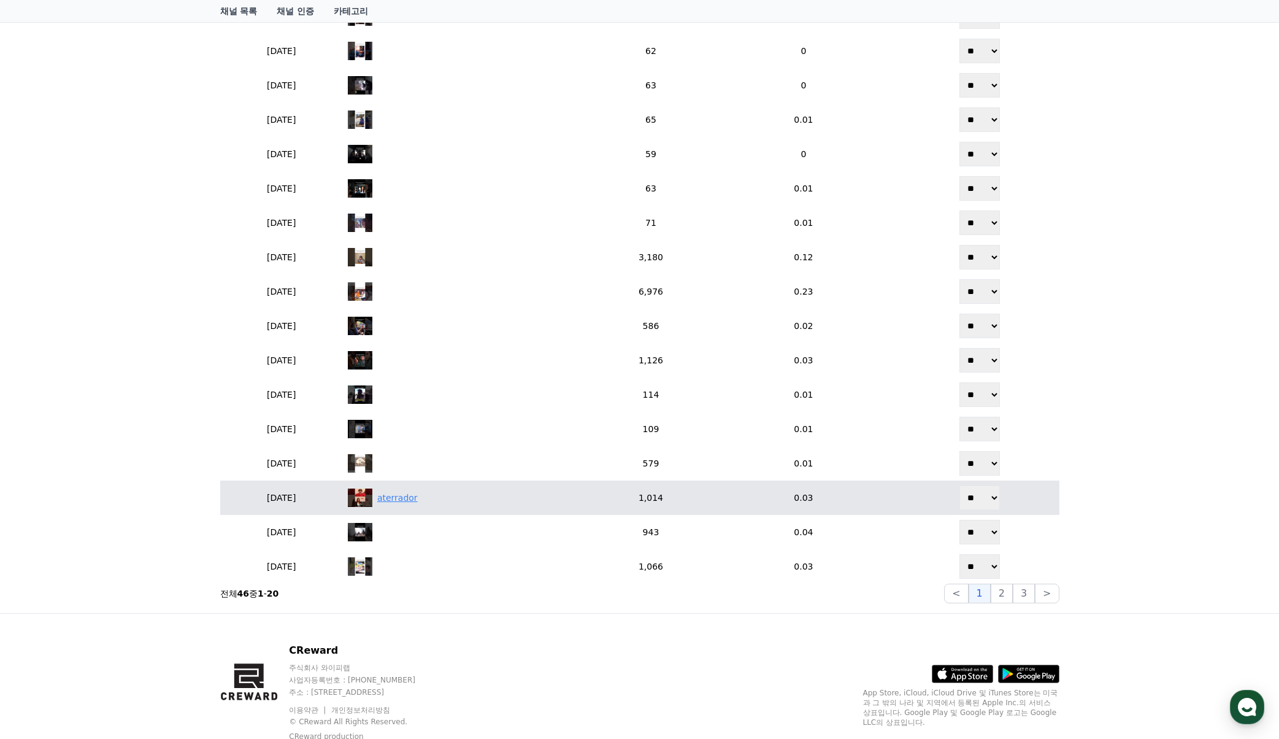
click at [459, 500] on div "aterrador" at bounding box center [469, 497] width 242 height 18
click at [1012, 495] on td "** **" at bounding box center [979, 497] width 159 height 34
drag, startPoint x: 997, startPoint y: 496, endPoint x: 991, endPoint y: 509, distance: 14.5
click at [997, 496] on select "** **" at bounding box center [979, 497] width 40 height 25
select select "********"
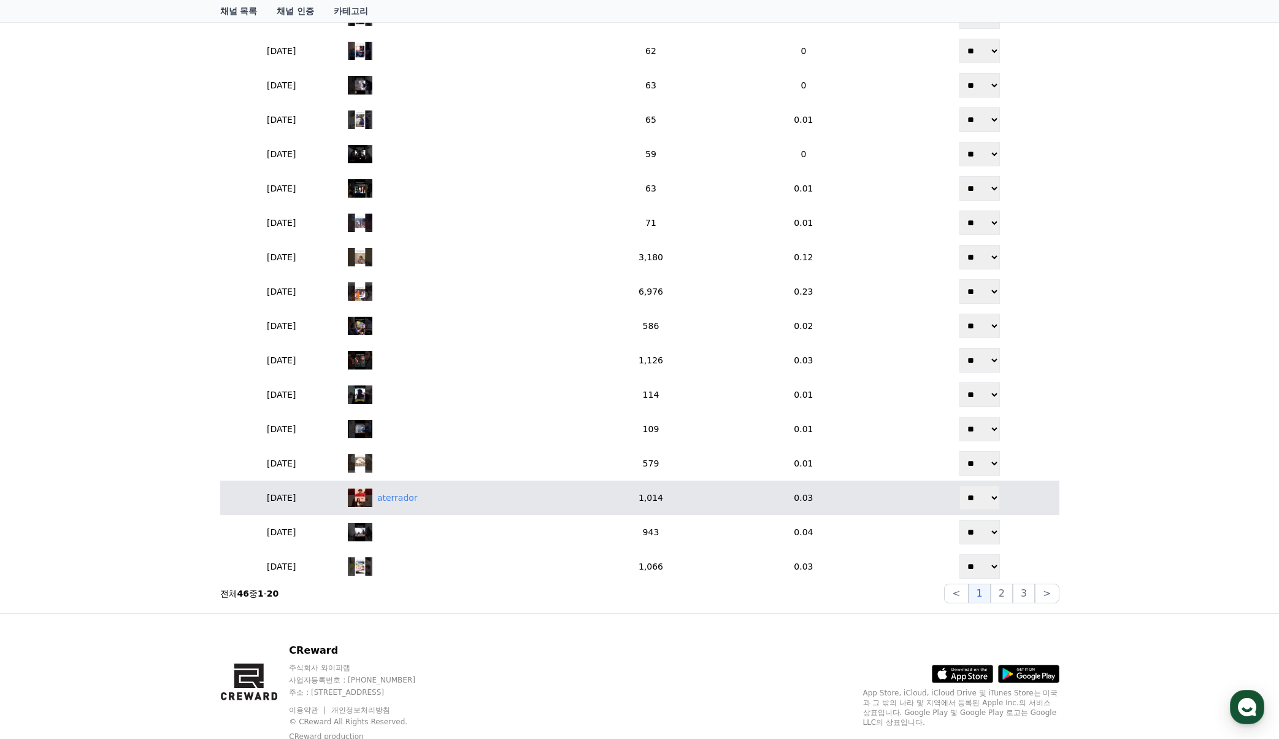
click at [961, 485] on select "** **" at bounding box center [979, 497] width 40 height 25
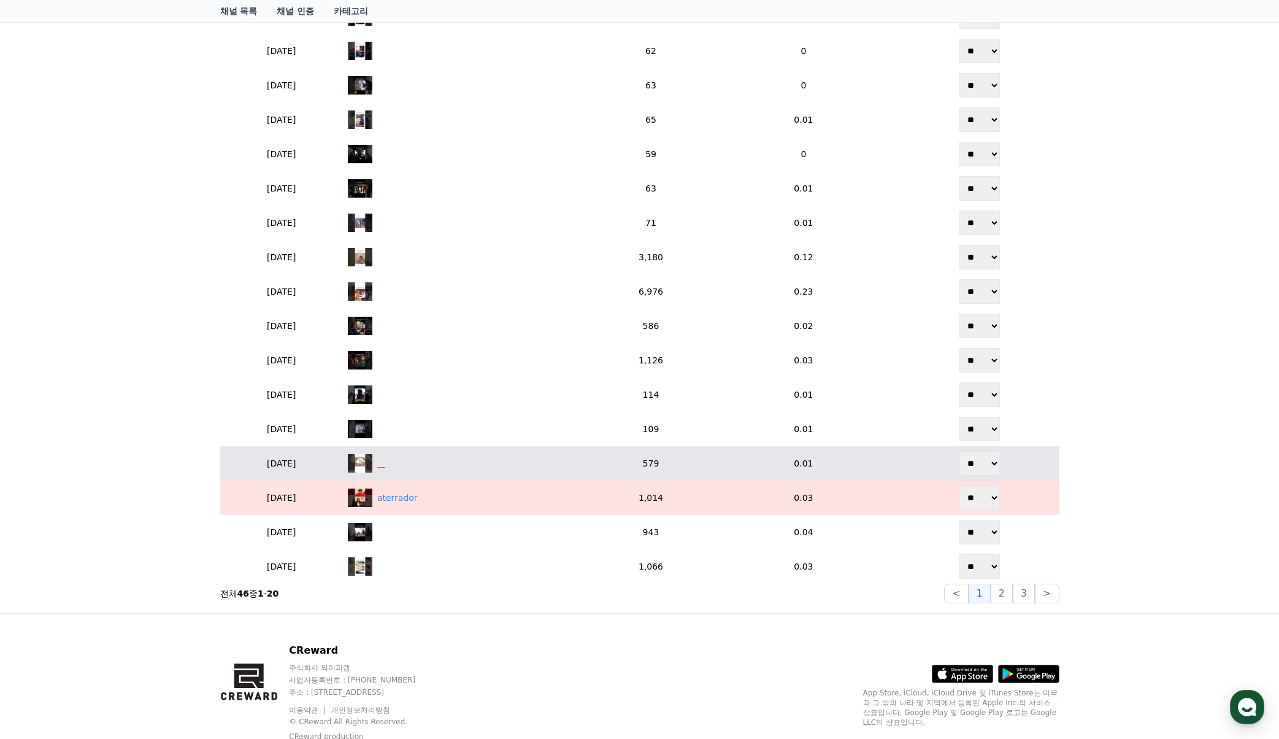
click at [537, 461] on div "‎ ‎ ‎ ‎" at bounding box center [469, 463] width 242 height 18
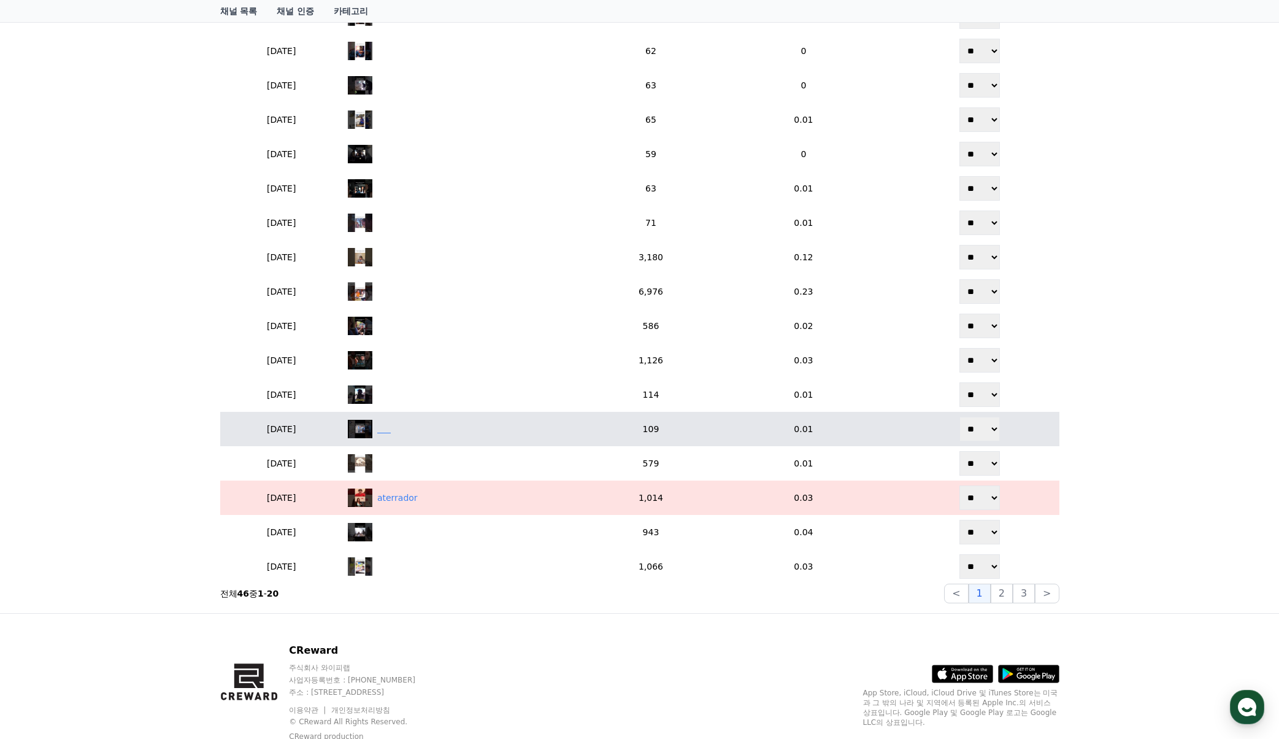
click at [440, 429] on div "‎ ‎ ‎ ‎ ‎ ‎" at bounding box center [469, 429] width 242 height 18
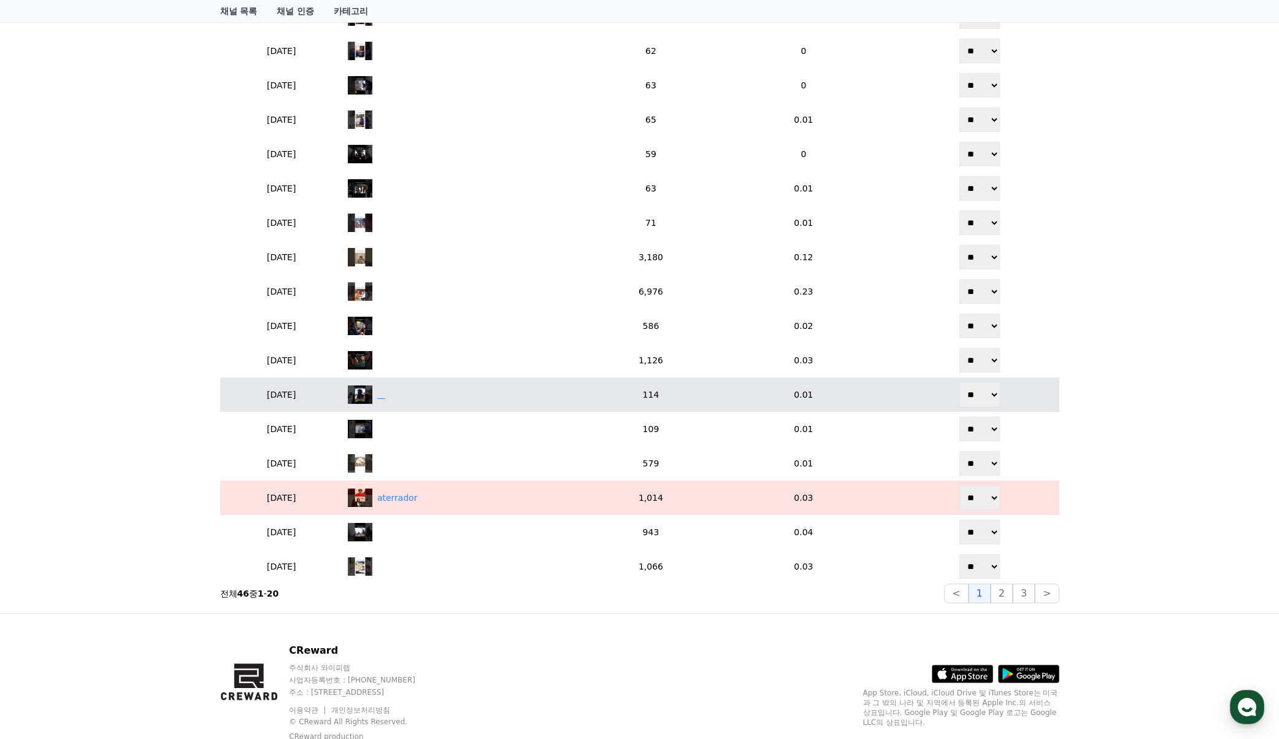
click at [447, 399] on div "‎ ‎ ‎ ‎" at bounding box center [469, 394] width 242 height 18
click at [464, 393] on div "‎ ‎ ‎ ‎" at bounding box center [469, 394] width 242 height 18
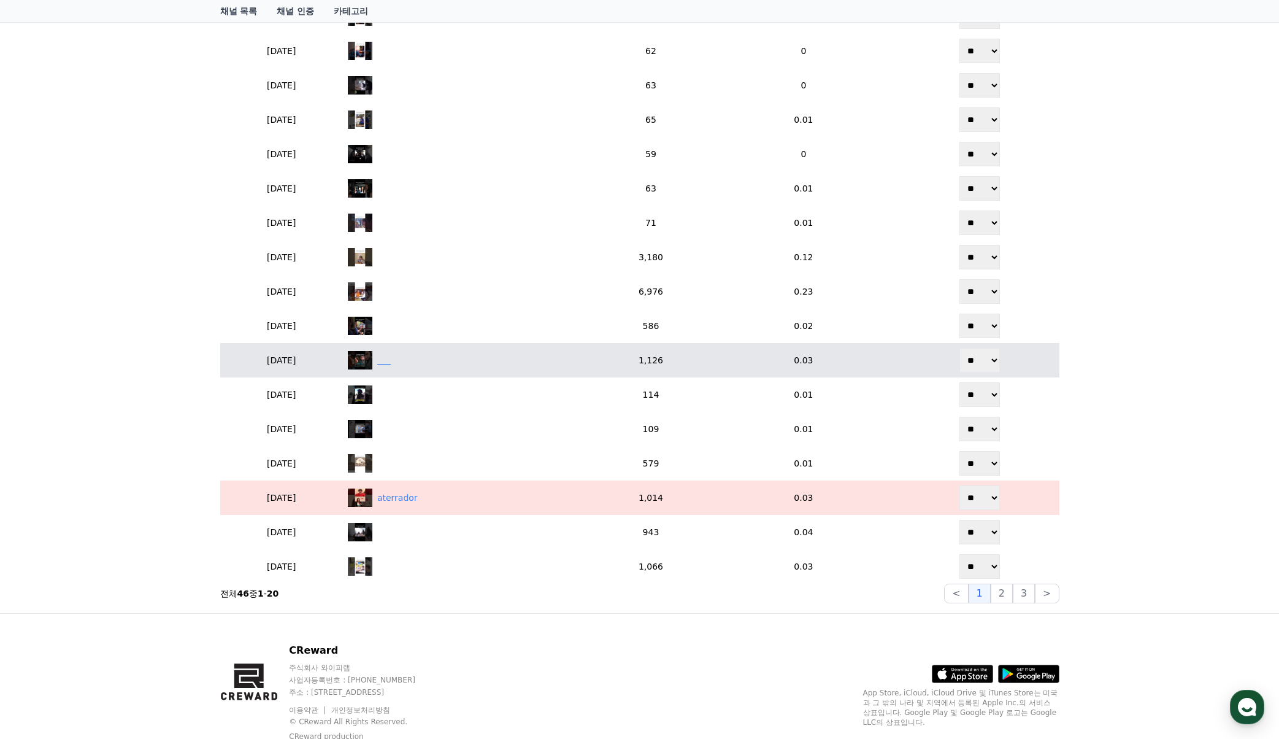
click at [464, 366] on div "‎ ‎ ‎ ‎ ‎ ‎" at bounding box center [469, 360] width 242 height 18
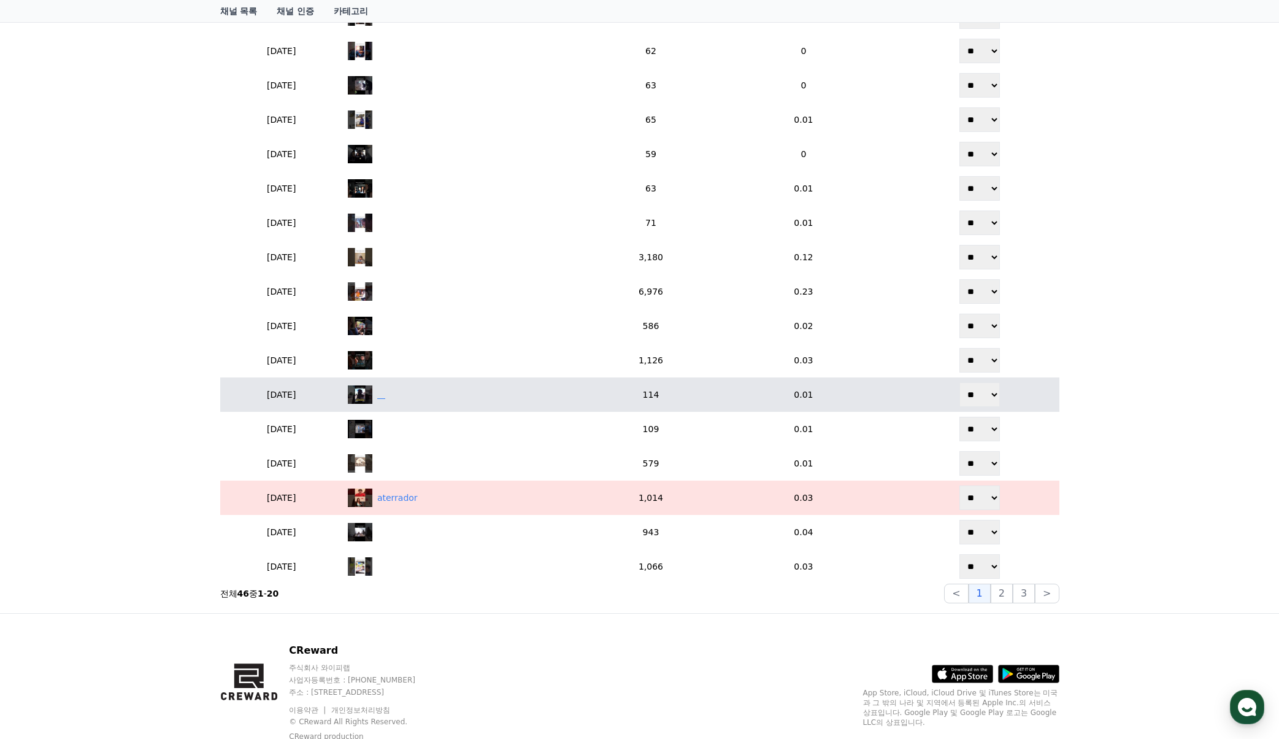
click at [440, 393] on div "‎ ‎ ‎ ‎" at bounding box center [469, 394] width 242 height 18
click at [452, 392] on div "‎ ‎ ‎ ‎" at bounding box center [469, 394] width 242 height 18
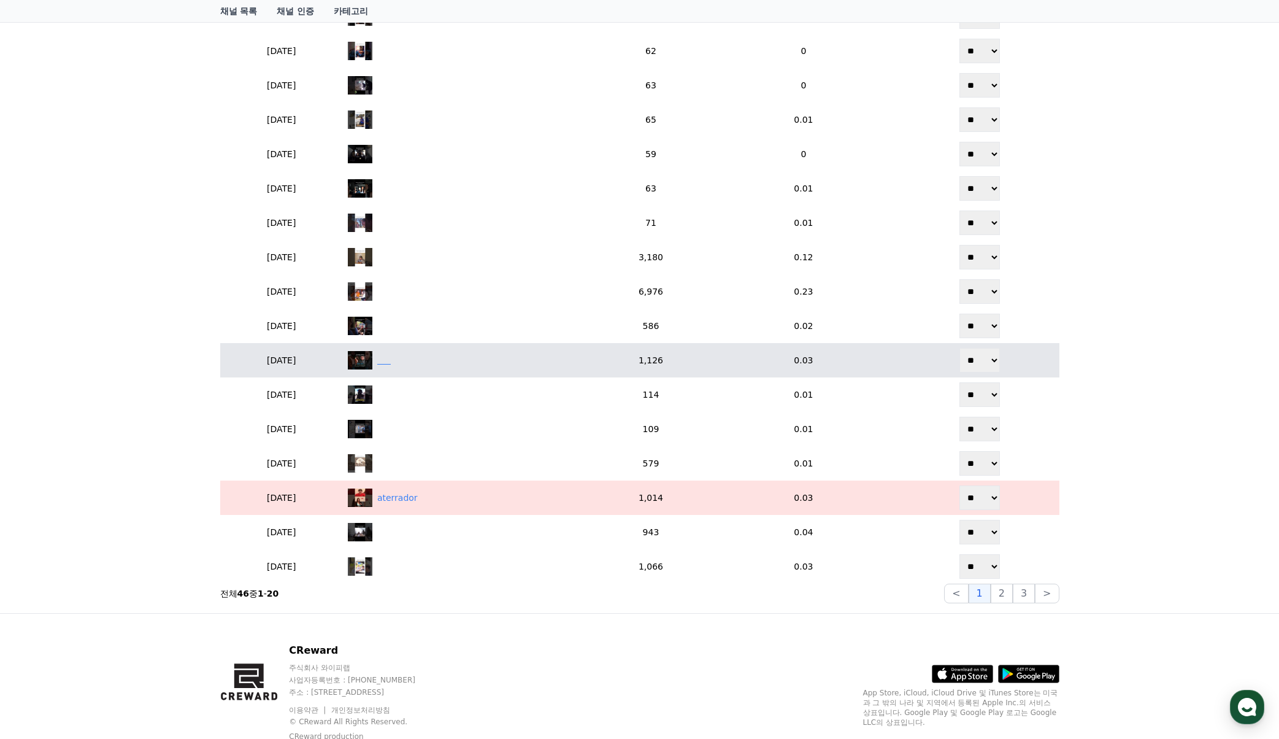
click at [453, 363] on div "‎ ‎ ‎ ‎ ‎ ‎" at bounding box center [469, 360] width 242 height 18
click at [444, 366] on div "‎ ‎ ‎ ‎ ‎ ‎" at bounding box center [469, 360] width 242 height 18
click at [536, 360] on div "‎ ‎ ‎ ‎ ‎ ‎" at bounding box center [469, 360] width 242 height 18
drag, startPoint x: 997, startPoint y: 359, endPoint x: 997, endPoint y: 371, distance: 11.7
click at [997, 359] on select "** **" at bounding box center [979, 360] width 40 height 25
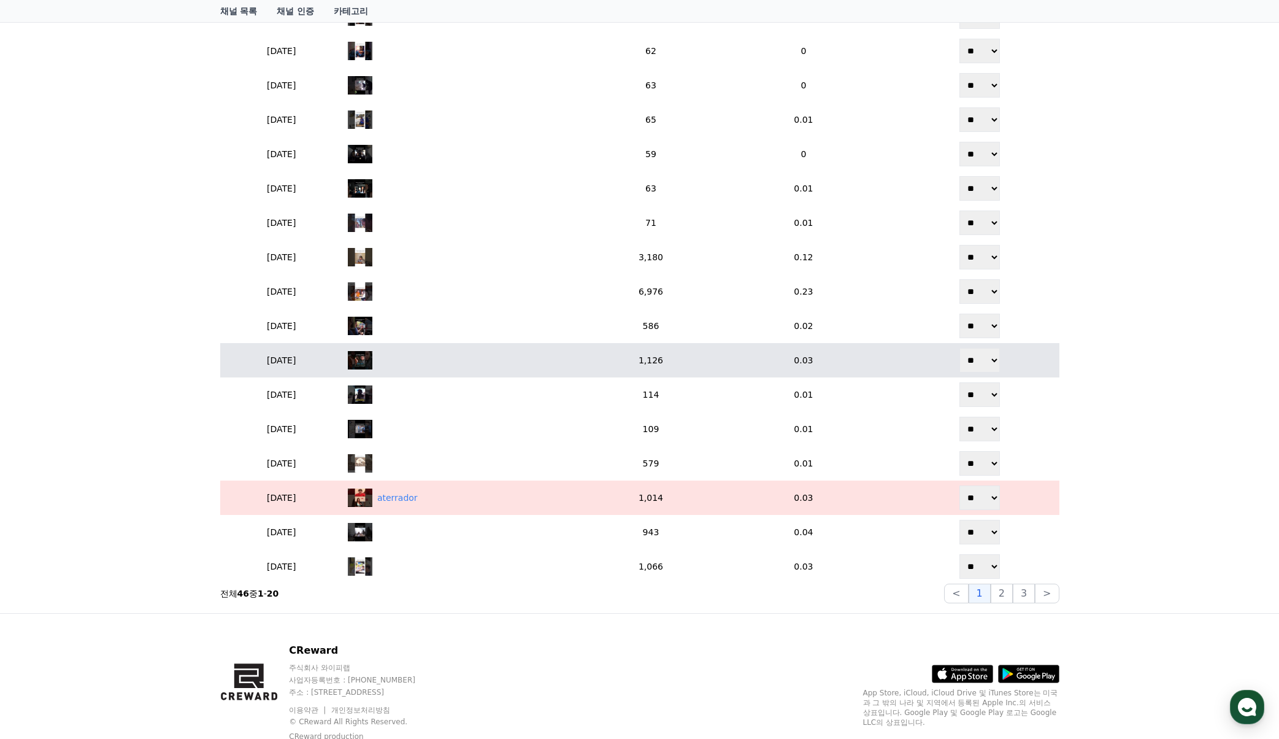
select select "********"
click at [961, 348] on select "** **" at bounding box center [979, 360] width 40 height 25
click at [532, 353] on div "‎ ‎ ‎ ‎ ‎ ‎" at bounding box center [469, 360] width 242 height 18
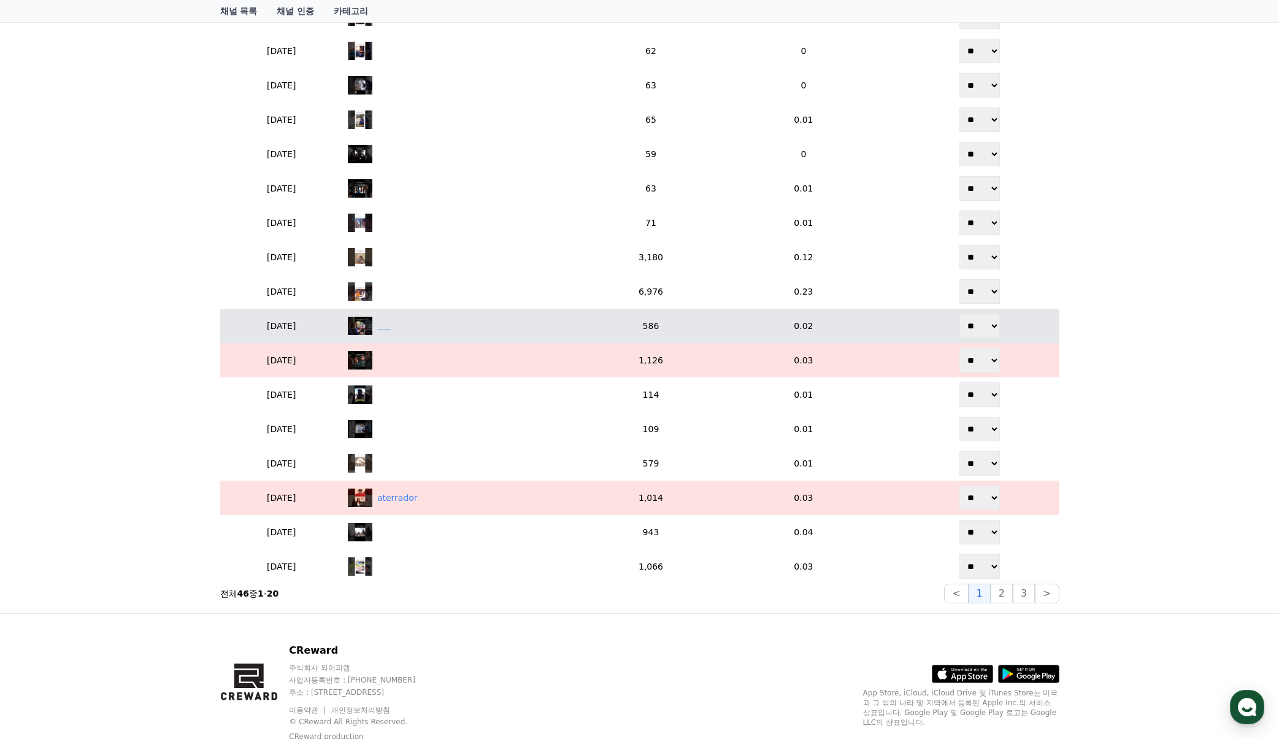
click at [466, 318] on div "‎ ‎ ‎ ‎ ‎ ‎" at bounding box center [469, 326] width 242 height 18
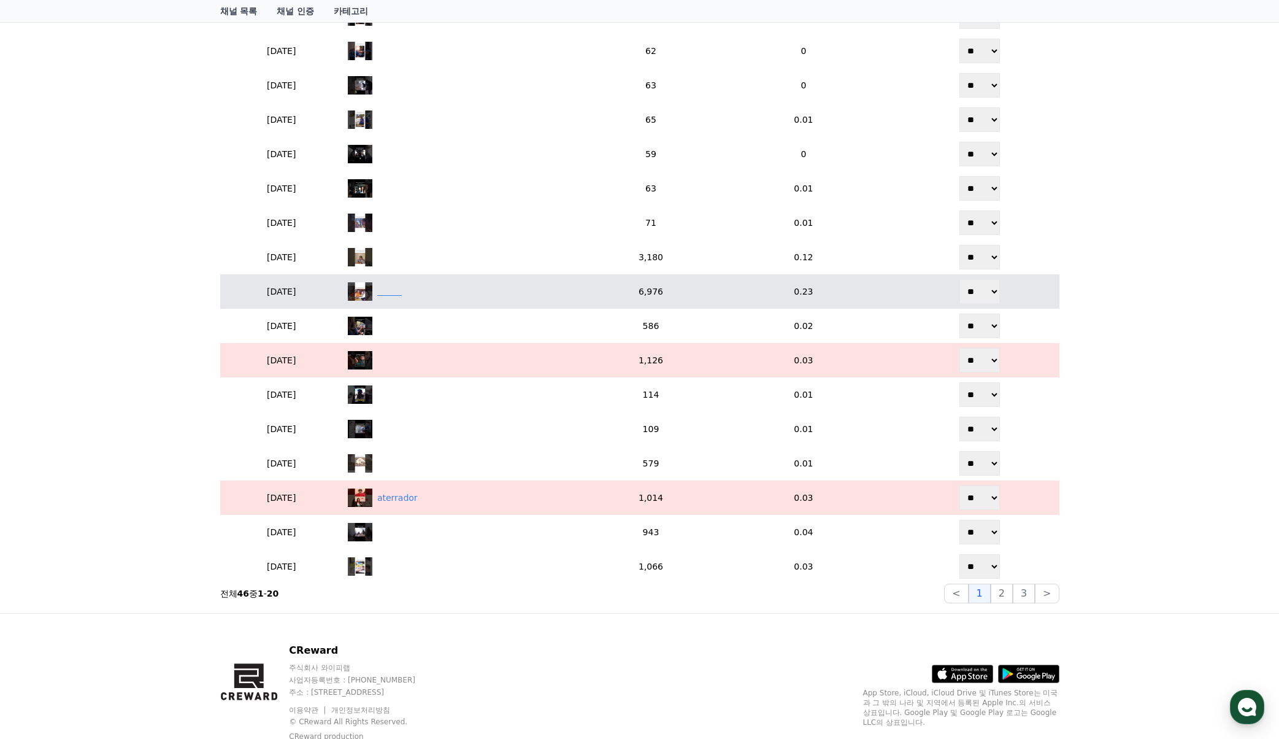
click at [467, 290] on div "‎ ‎ ‎ ‎ ‎ ‎ ‎ ‎ ‎ ‎" at bounding box center [469, 291] width 242 height 18
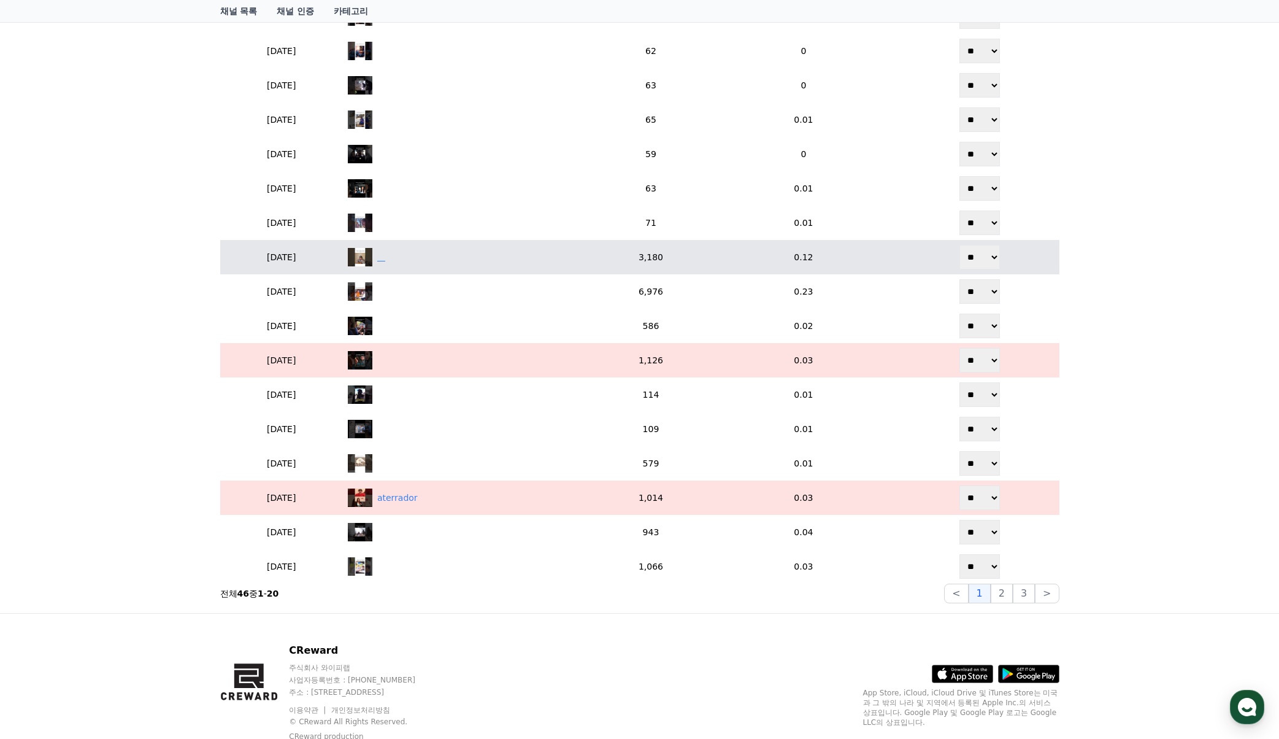
click at [493, 259] on div "‎ ‎ ‎ ‎" at bounding box center [469, 257] width 242 height 18
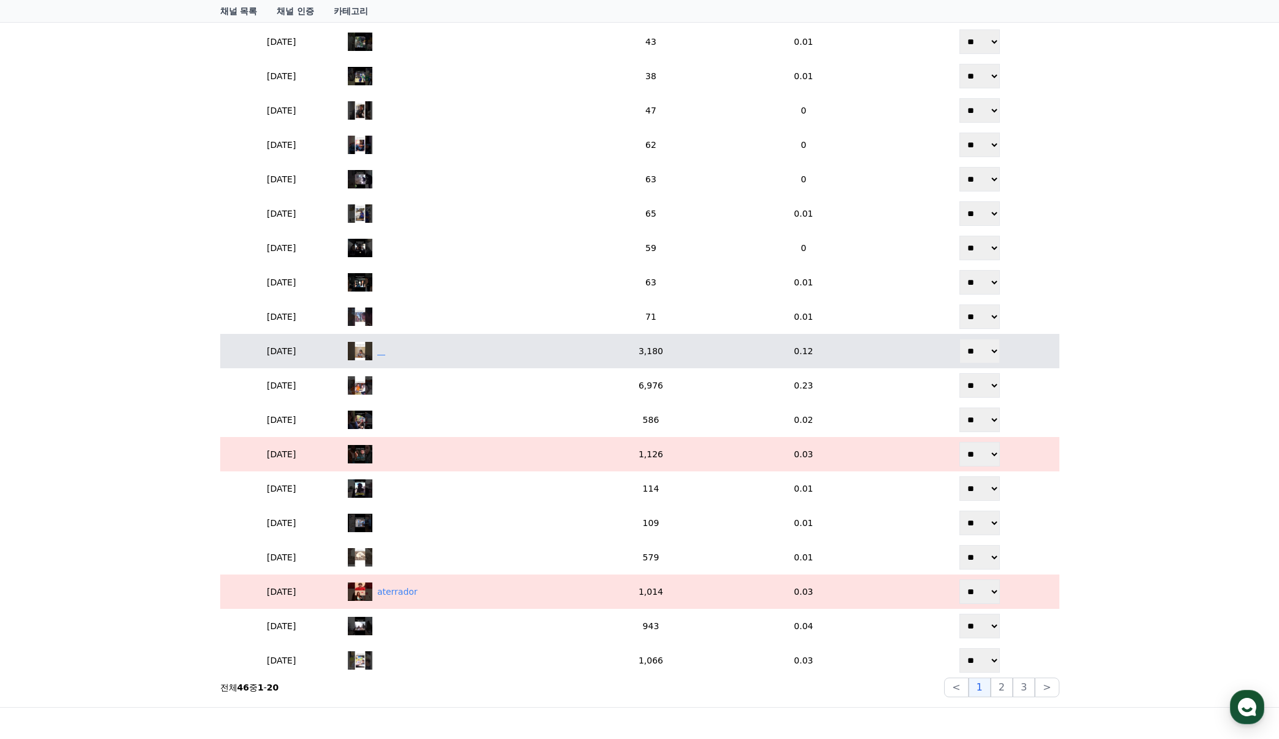
scroll to position [350, 0]
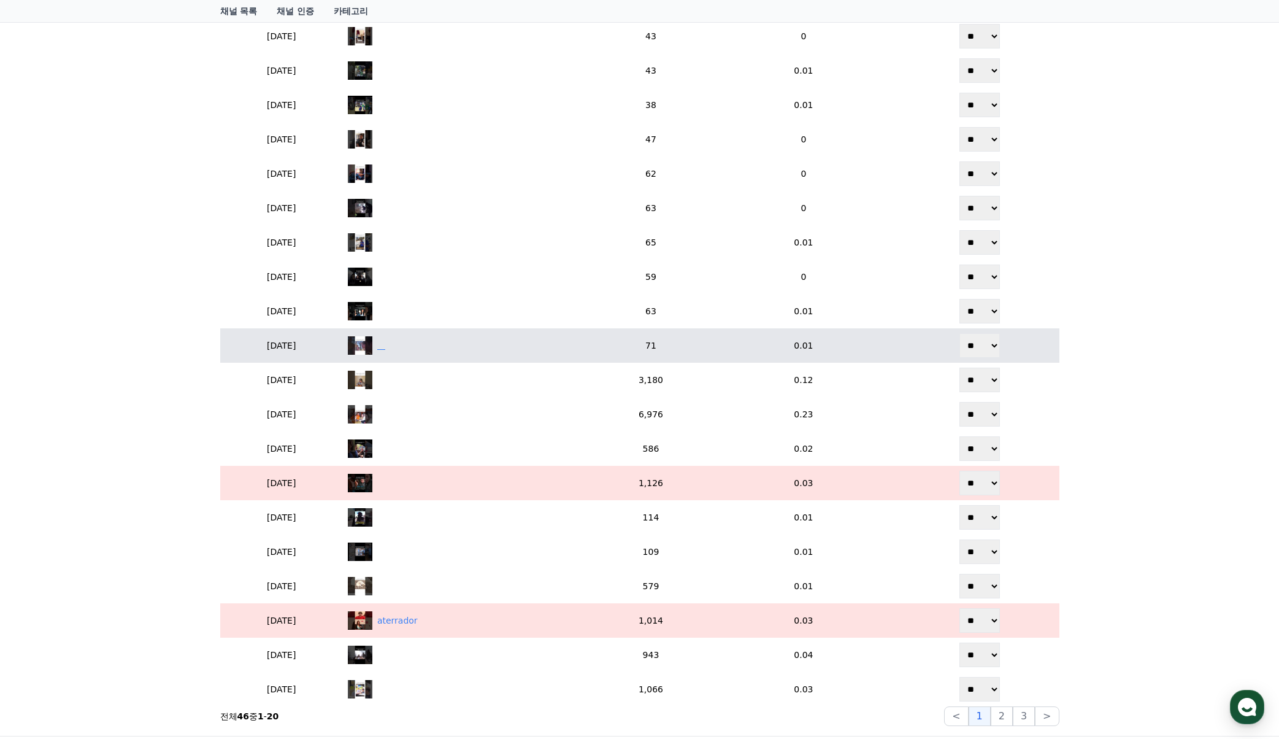
click at [485, 349] on div "‎ ‎ ‎ ‎" at bounding box center [469, 345] width 242 height 18
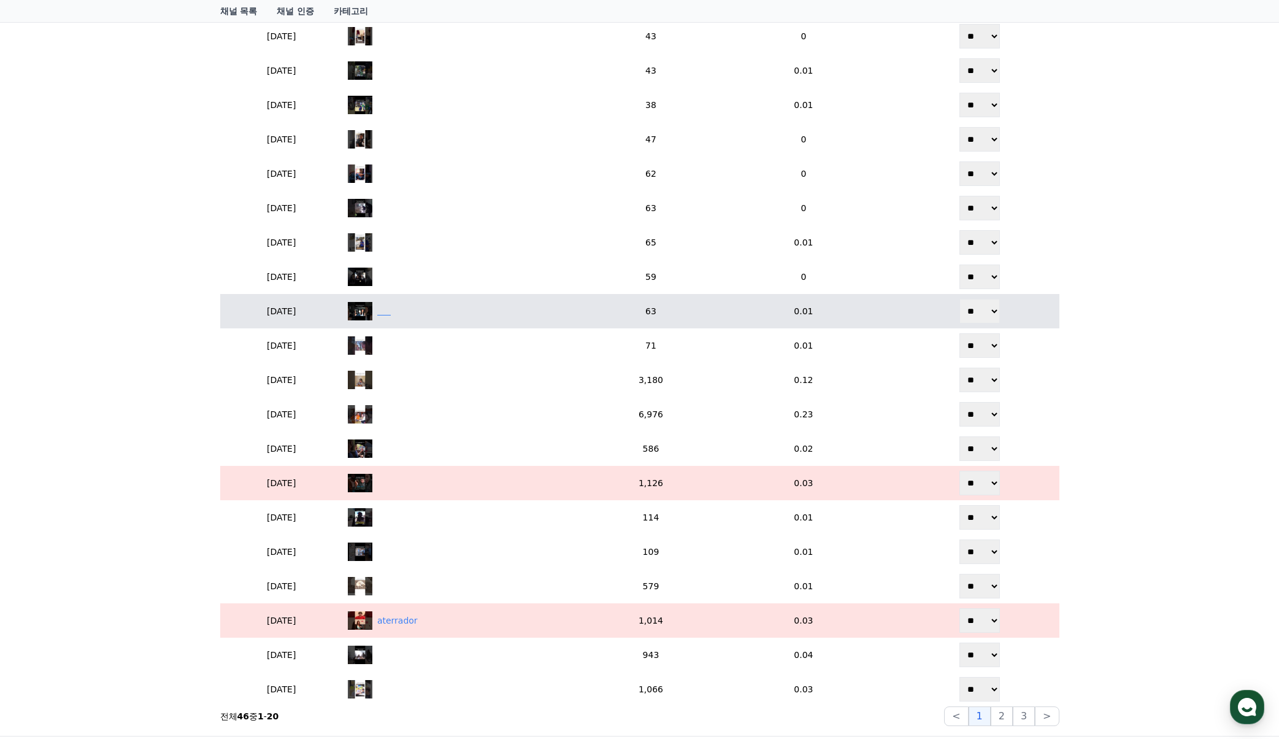
click at [525, 318] on div "‎ ‎ ‎ ‎ ‎ ‎" at bounding box center [469, 311] width 242 height 18
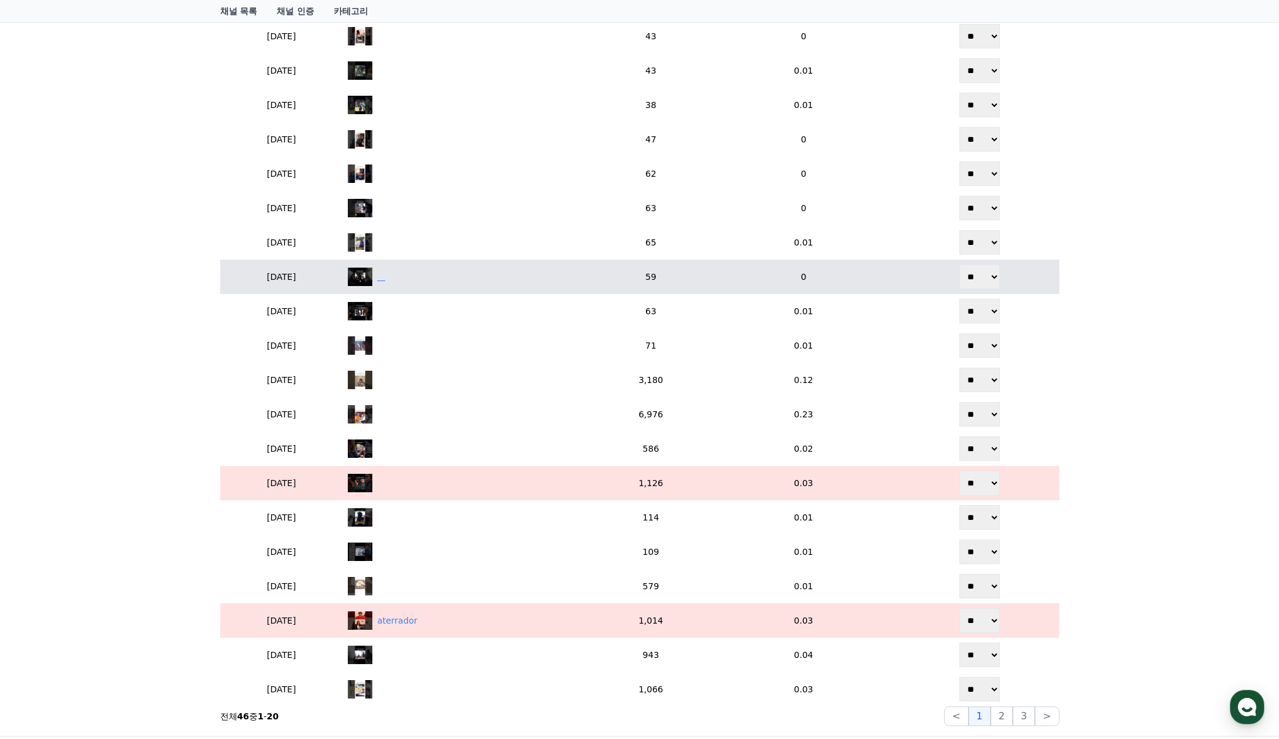
click at [480, 281] on div "‎ ‎ ‎ ‎" at bounding box center [469, 276] width 242 height 18
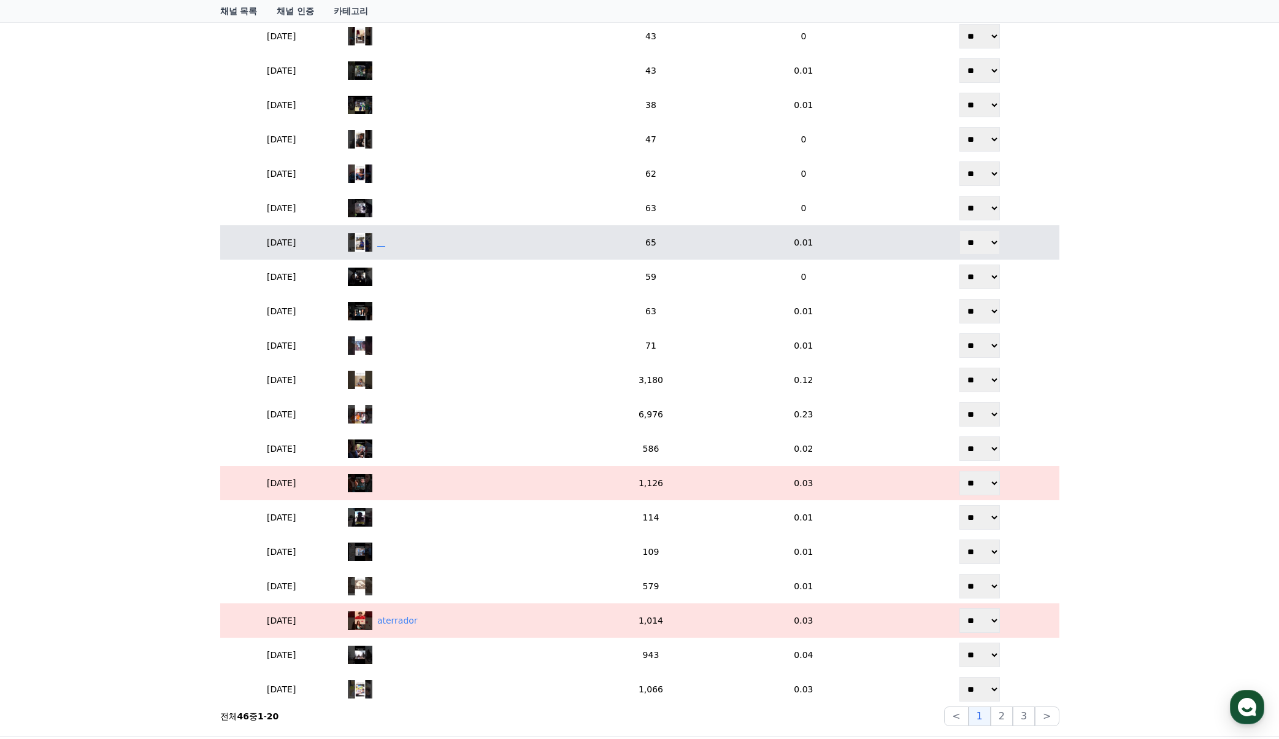
click at [521, 246] on div "‎ ‎ ‎ ‎" at bounding box center [469, 242] width 242 height 18
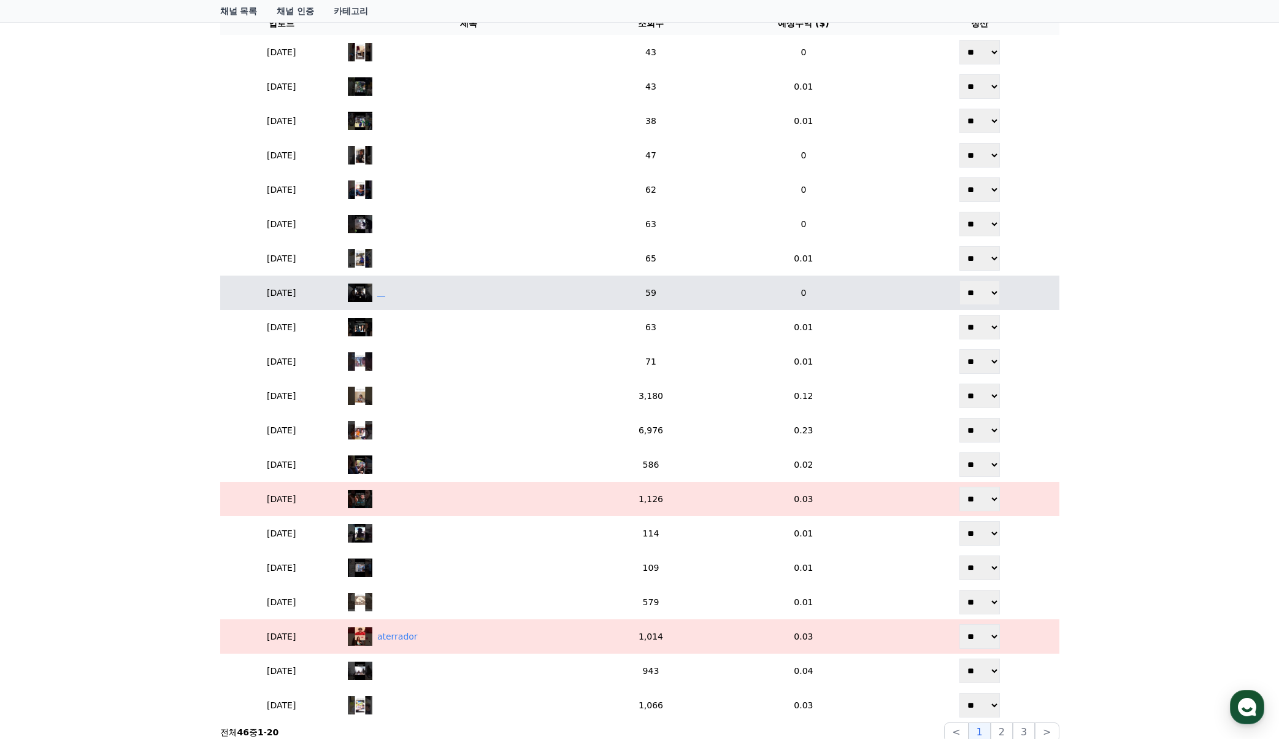
scroll to position [288, 0]
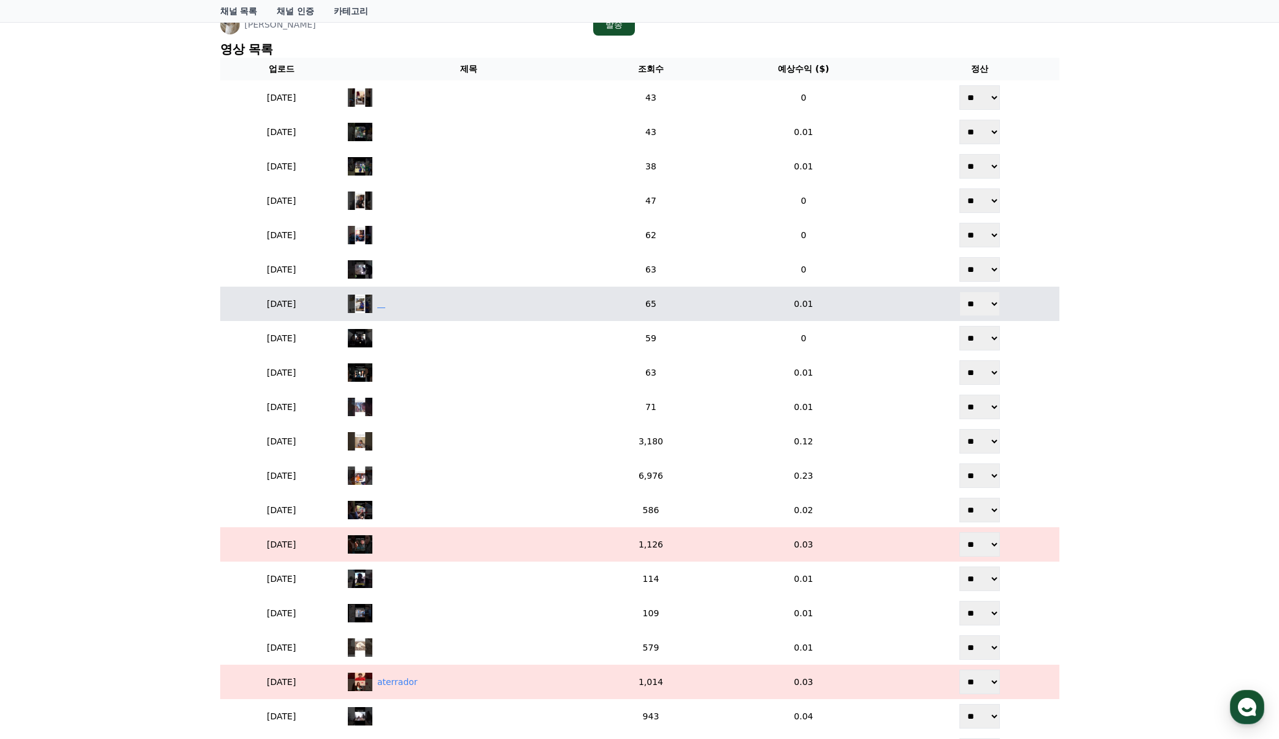
click at [504, 295] on div "‎ ‎ ‎ ‎" at bounding box center [469, 303] width 242 height 18
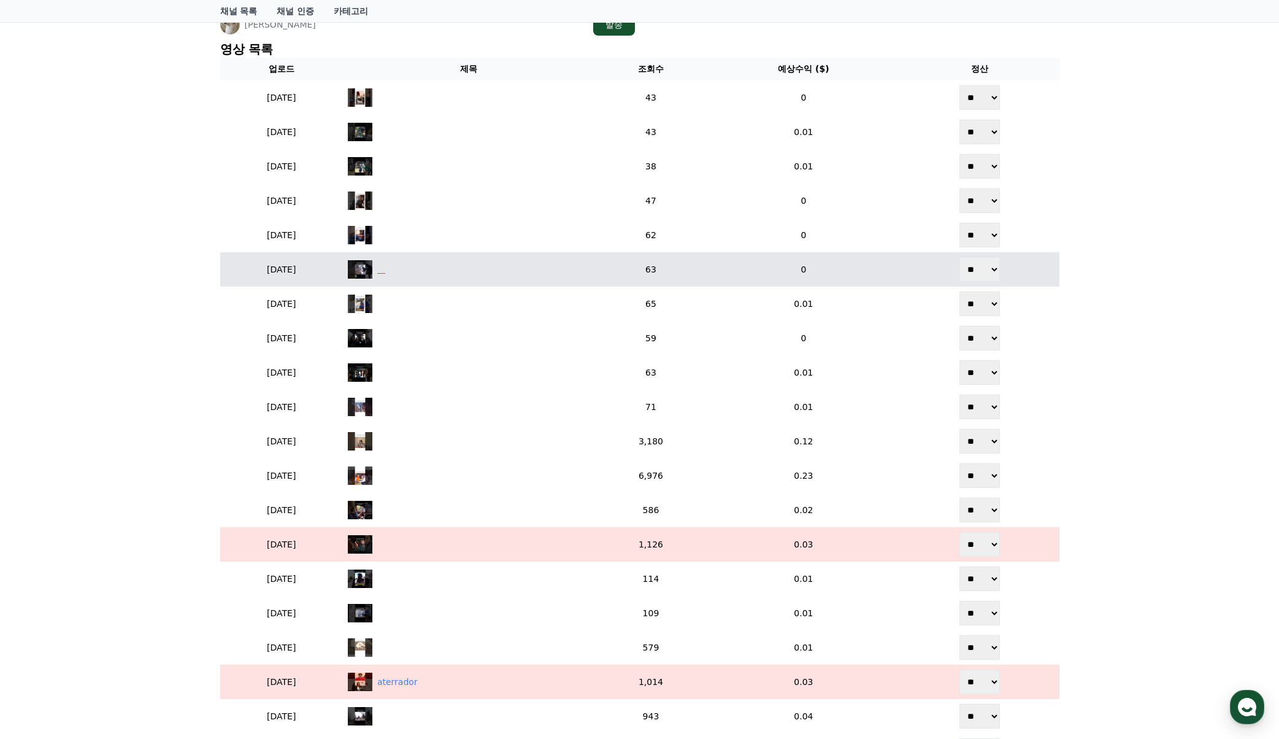
click at [510, 272] on div "‎ ‎ ‎ ‎" at bounding box center [469, 269] width 242 height 18
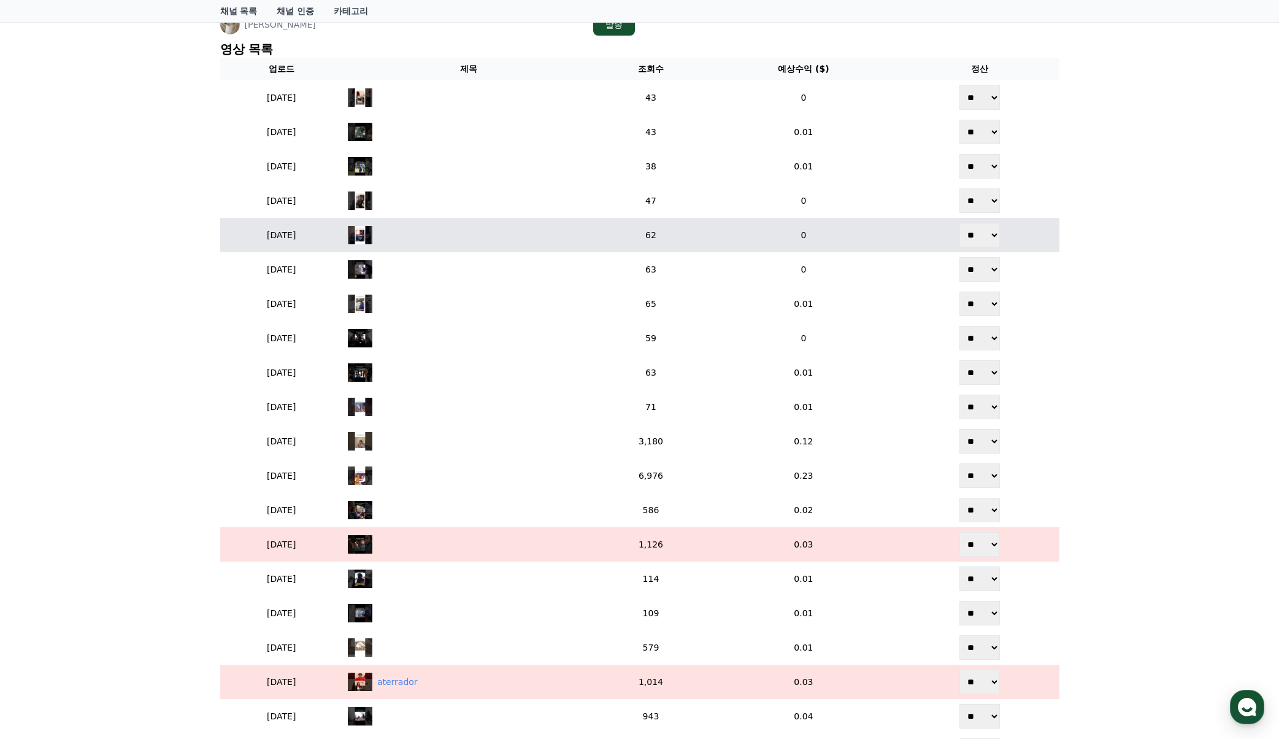
click at [534, 221] on td "‎ ‎ ‎ ‎" at bounding box center [469, 235] width 252 height 34
click at [530, 228] on div "‎ ‎ ‎ ‎" at bounding box center [469, 235] width 242 height 18
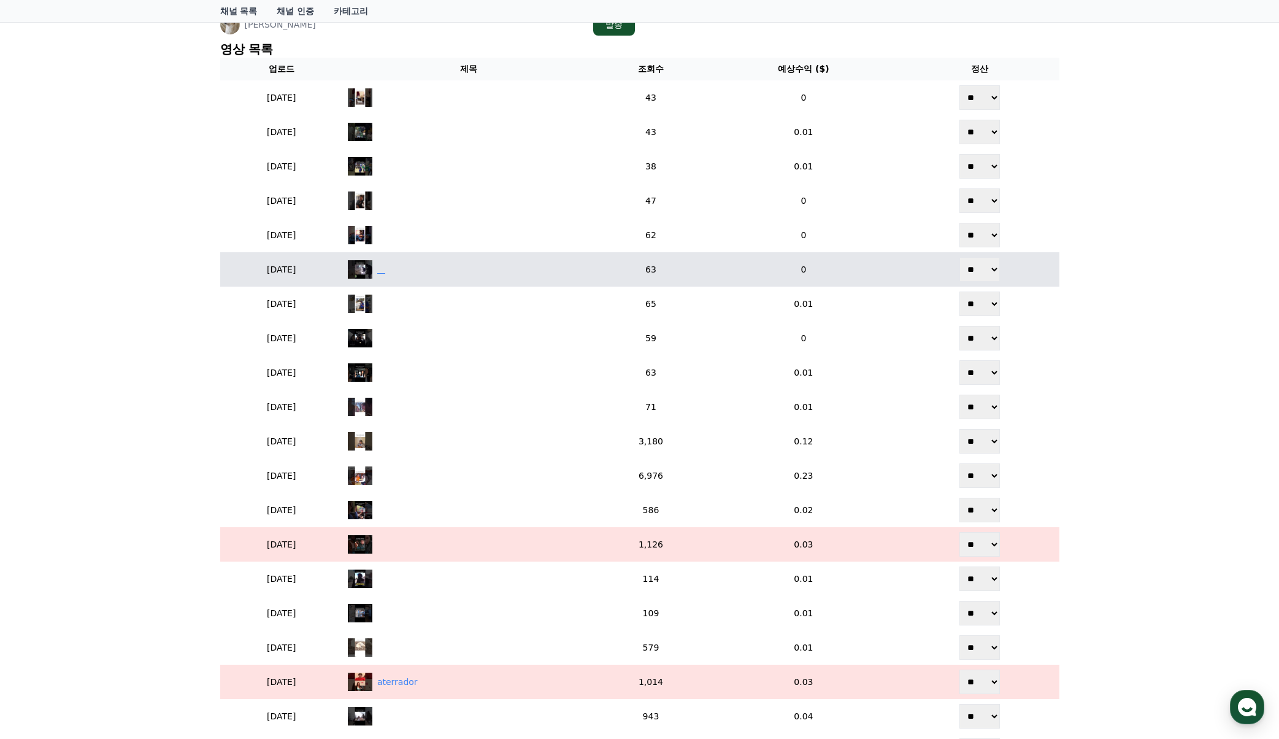
click at [515, 272] on div "‎ ‎ ‎ ‎" at bounding box center [469, 269] width 242 height 18
click at [994, 270] on select "** **" at bounding box center [979, 269] width 40 height 25
select select "********"
click at [961, 257] on select "** **" at bounding box center [979, 269] width 40 height 25
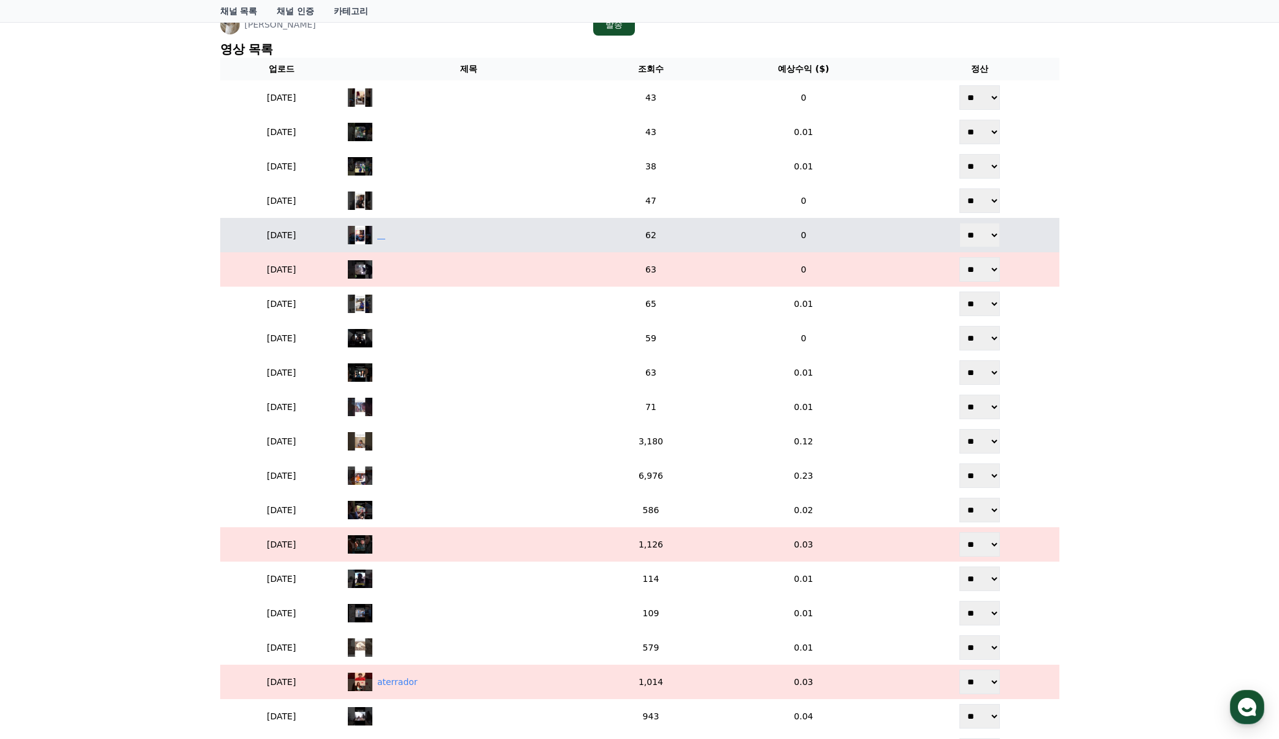
click at [482, 239] on div "‎ ‎ ‎ ‎" at bounding box center [469, 235] width 242 height 18
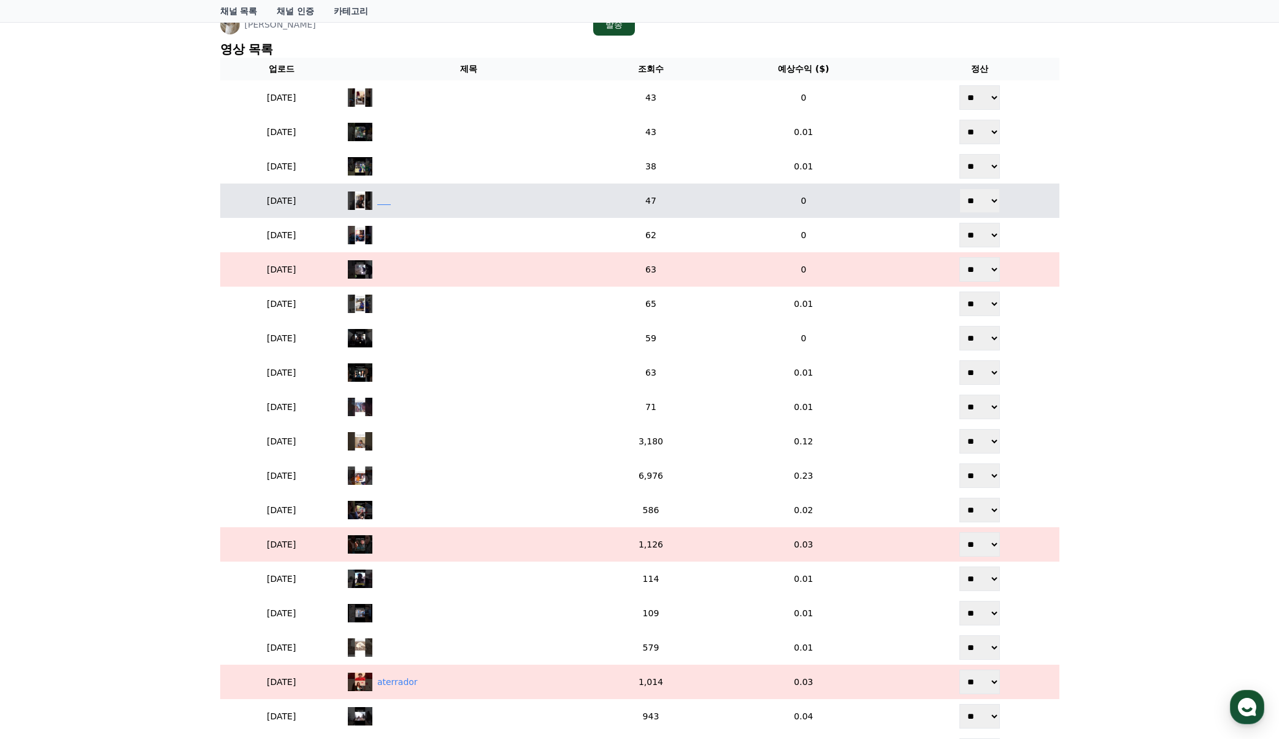
click at [504, 208] on div "‎ ‎ ‎ ‎ ‎ ‎" at bounding box center [469, 200] width 242 height 18
click at [496, 217] on td "‎ ‎ ‎ ‎ ‎ ‎" at bounding box center [469, 200] width 252 height 34
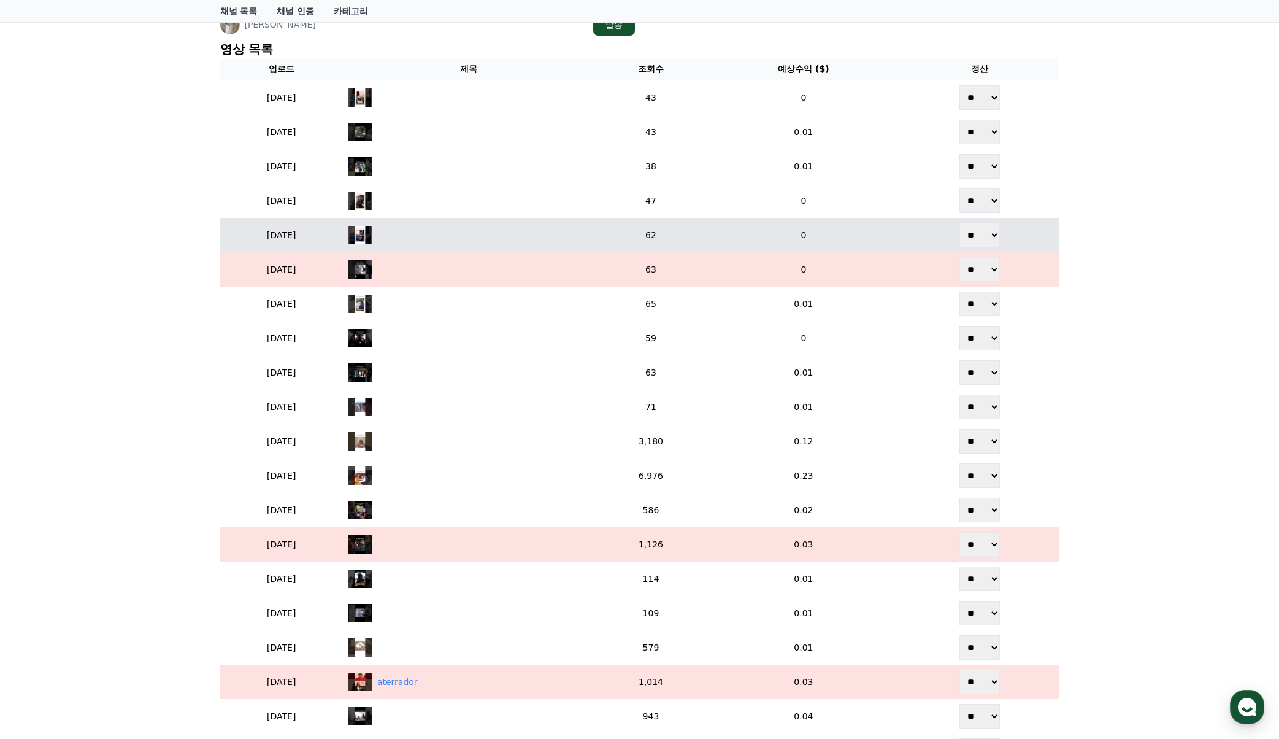
click at [483, 228] on div "‎ ‎ ‎ ‎" at bounding box center [469, 235] width 242 height 18
click at [521, 236] on div "‎ ‎ ‎ ‎" at bounding box center [469, 235] width 242 height 18
click at [984, 234] on select "** **" at bounding box center [979, 235] width 40 height 25
select select "********"
click at [961, 223] on select "** **" at bounding box center [979, 235] width 40 height 25
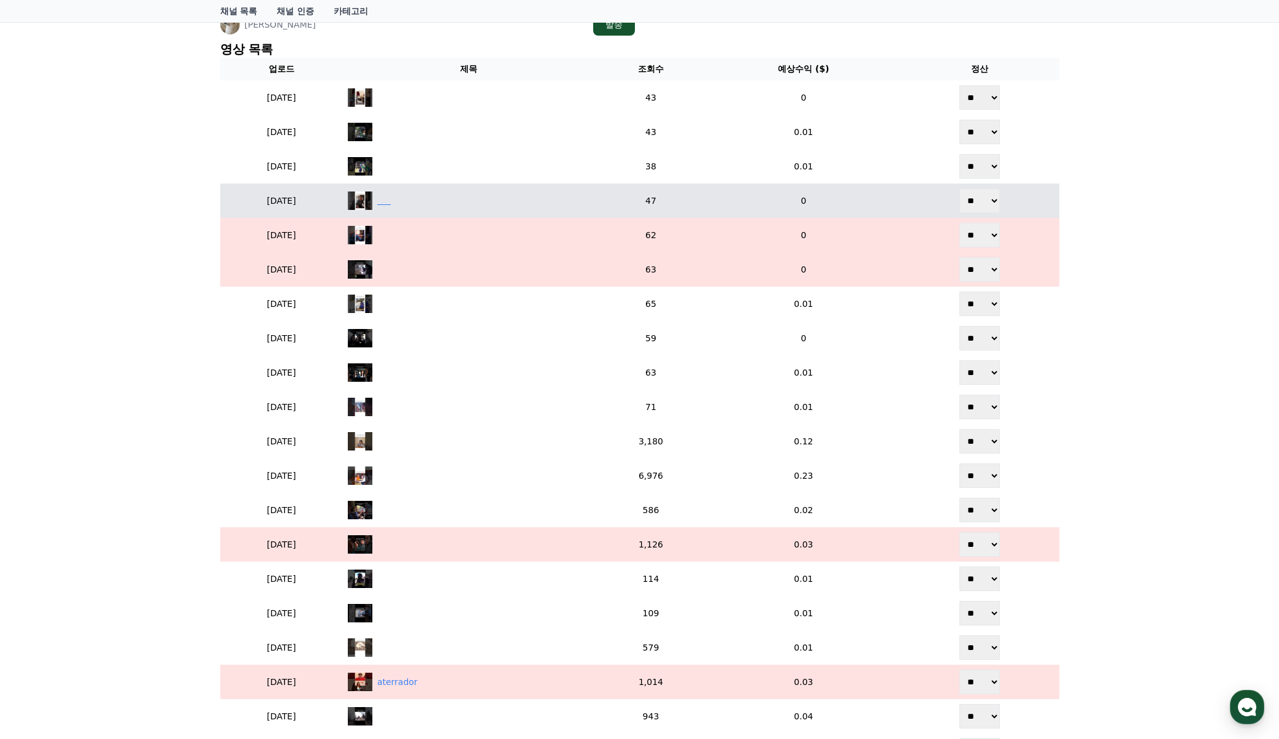
click at [478, 194] on div "‎ ‎ ‎ ‎ ‎ ‎" at bounding box center [469, 200] width 242 height 18
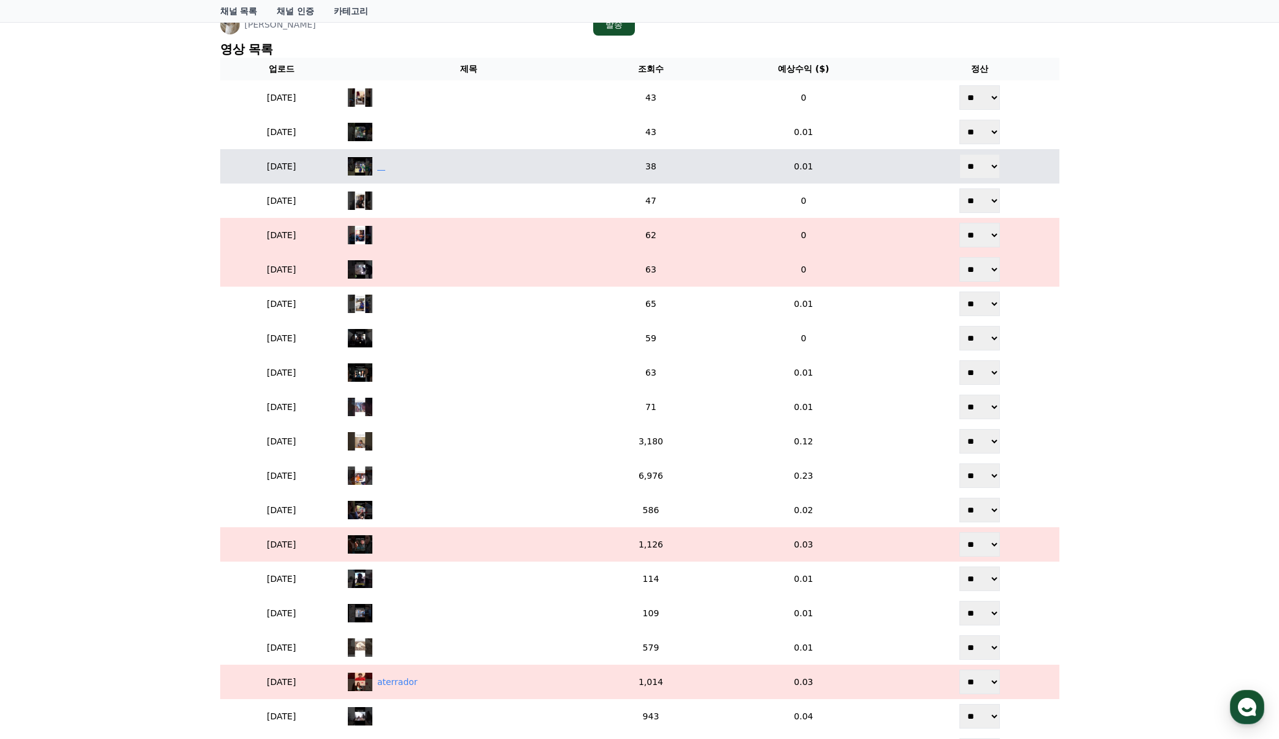
click at [581, 166] on div "‎ ‎ ‎ ‎" at bounding box center [469, 166] width 242 height 18
click at [588, 169] on div "‎ ‎ ‎ ‎" at bounding box center [469, 166] width 242 height 18
click at [991, 163] on select "** **" at bounding box center [979, 166] width 40 height 25
select select "********"
click at [961, 154] on select "** **" at bounding box center [979, 166] width 40 height 25
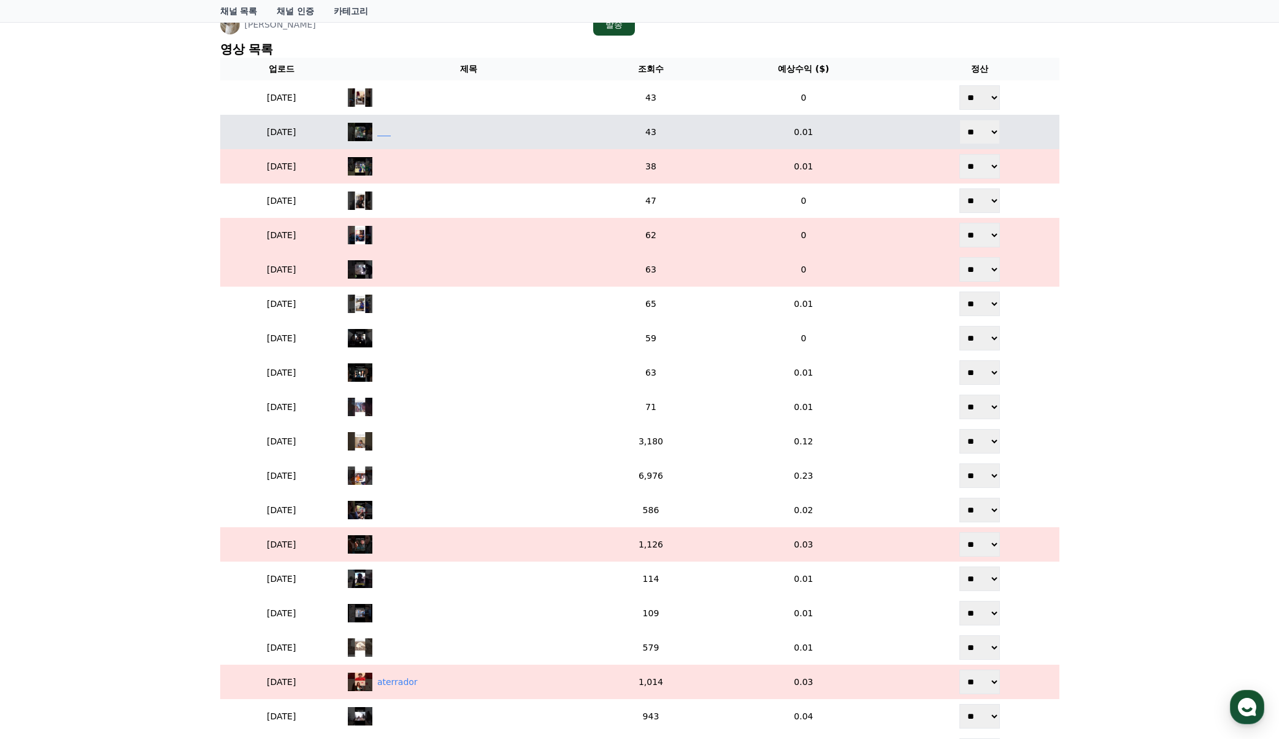
click at [543, 133] on div "‎ ‎ ‎ ‎ ‎ ‎" at bounding box center [469, 132] width 242 height 18
click at [989, 129] on select "** **" at bounding box center [979, 132] width 40 height 25
select select "********"
click at [961, 120] on select "** **" at bounding box center [979, 132] width 40 height 25
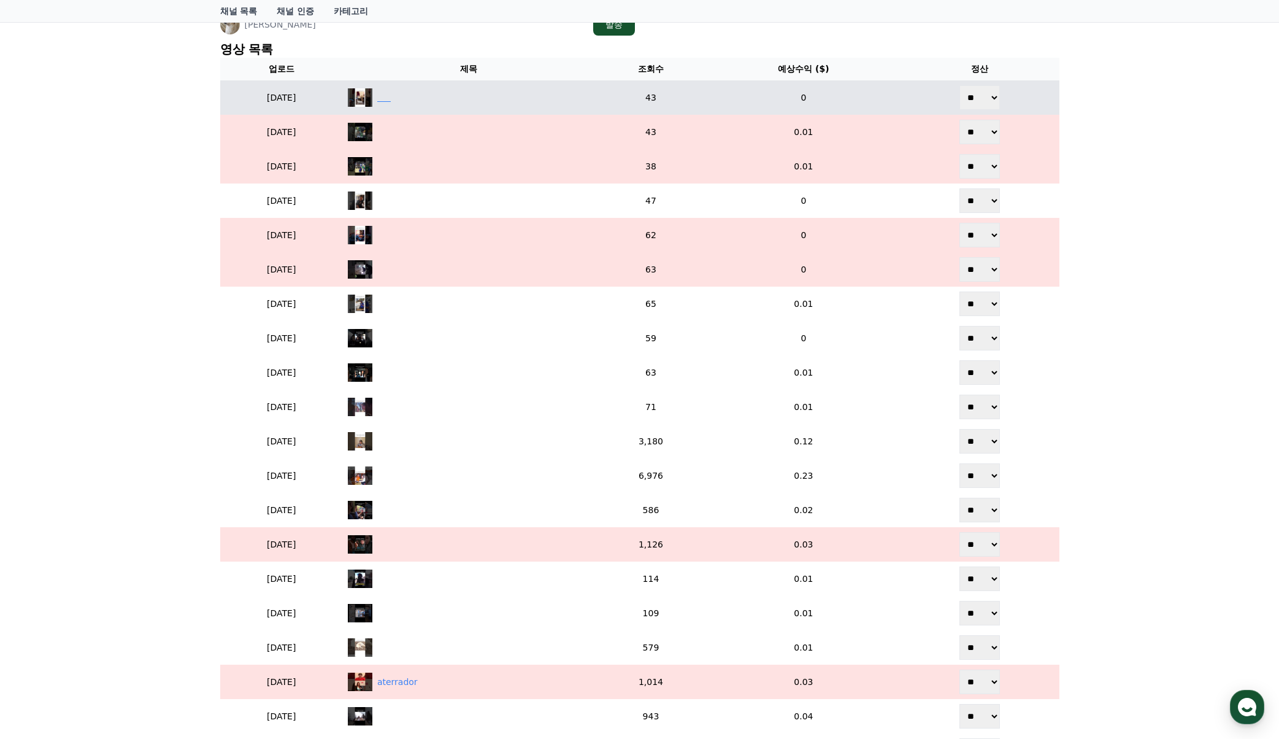
click at [486, 94] on div "‎ ‎ ‎ ‎ ‎ ‎" at bounding box center [469, 97] width 242 height 18
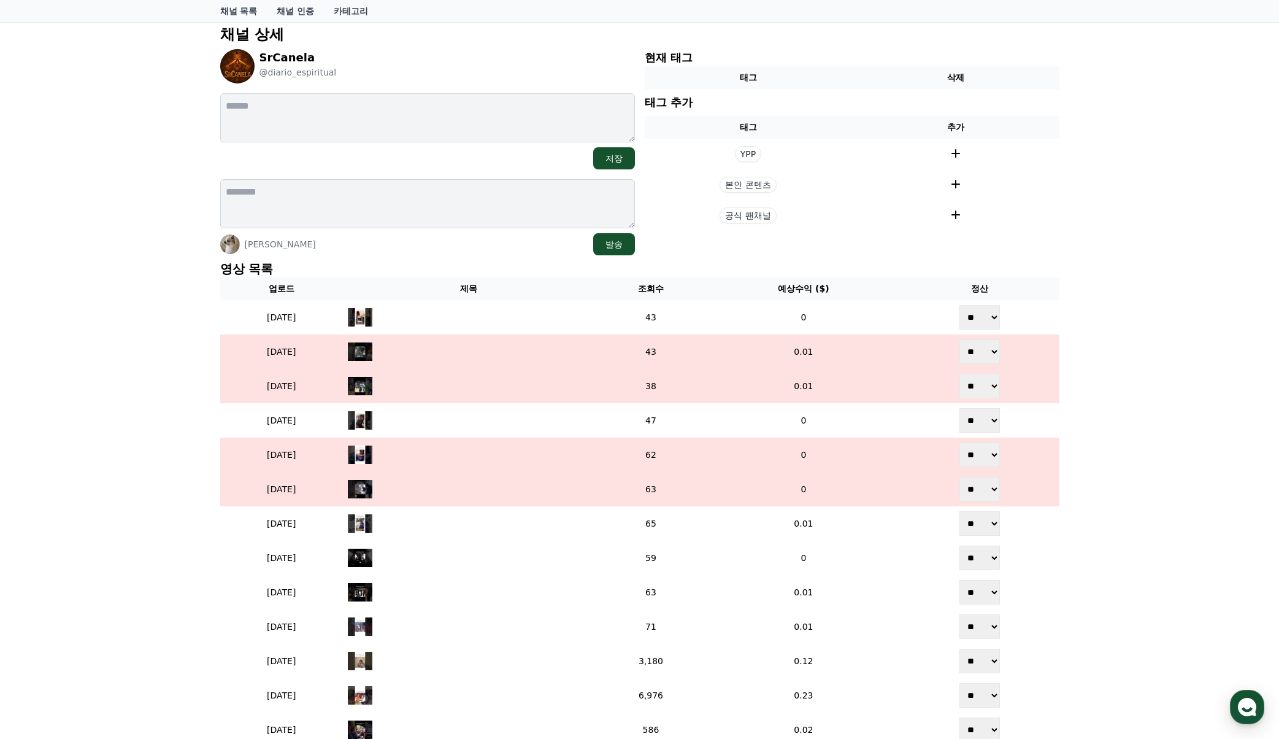
scroll to position [43, 0]
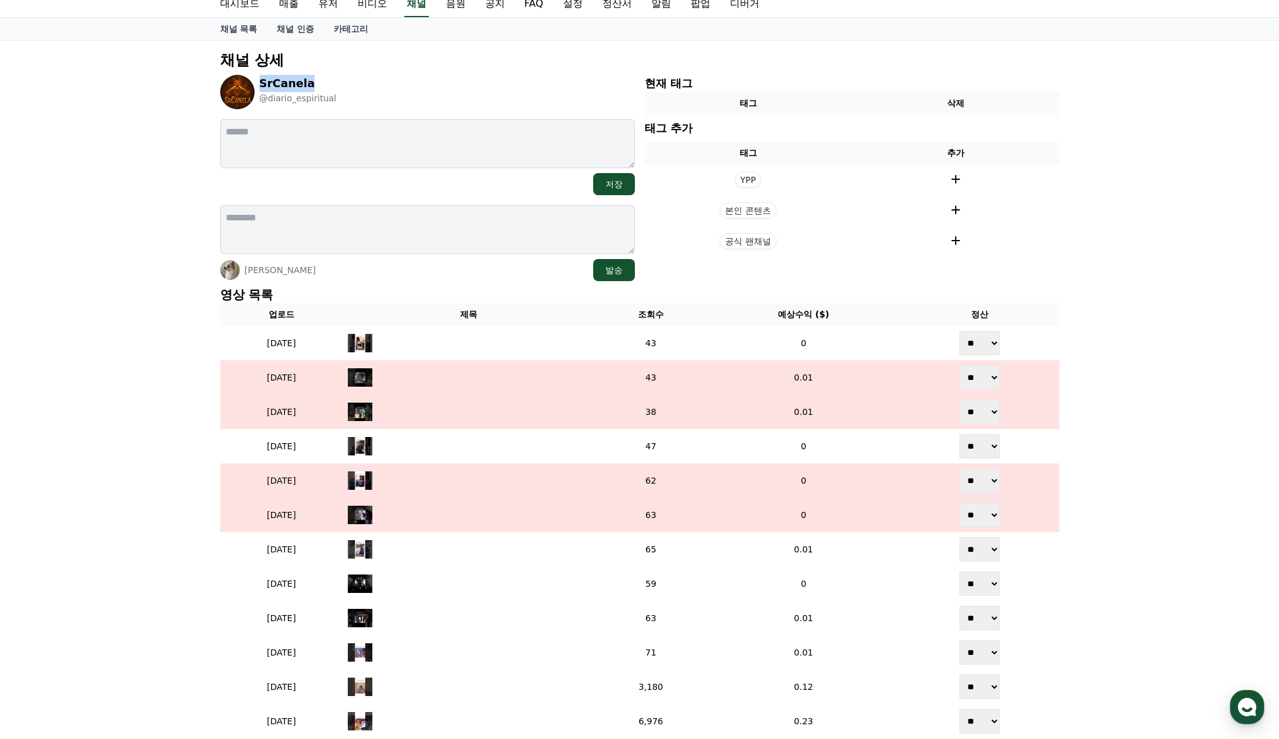
drag, startPoint x: 309, startPoint y: 80, endPoint x: 262, endPoint y: 82, distance: 46.7
click at [262, 82] on p "SrCanela" at bounding box center [297, 83] width 77 height 17
click at [281, 85] on p "SrCanela" at bounding box center [297, 83] width 77 height 17
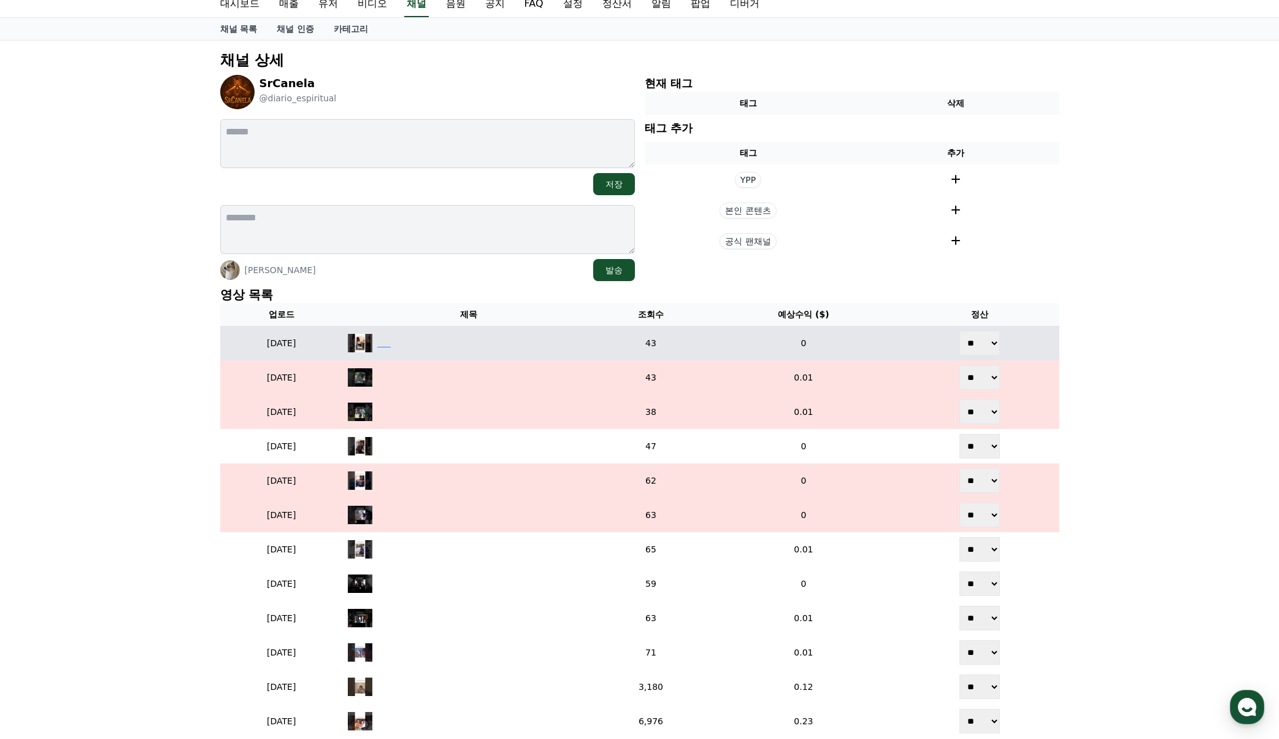
click at [448, 345] on div "‎ ‎ ‎ ‎ ‎ ‎" at bounding box center [469, 343] width 242 height 18
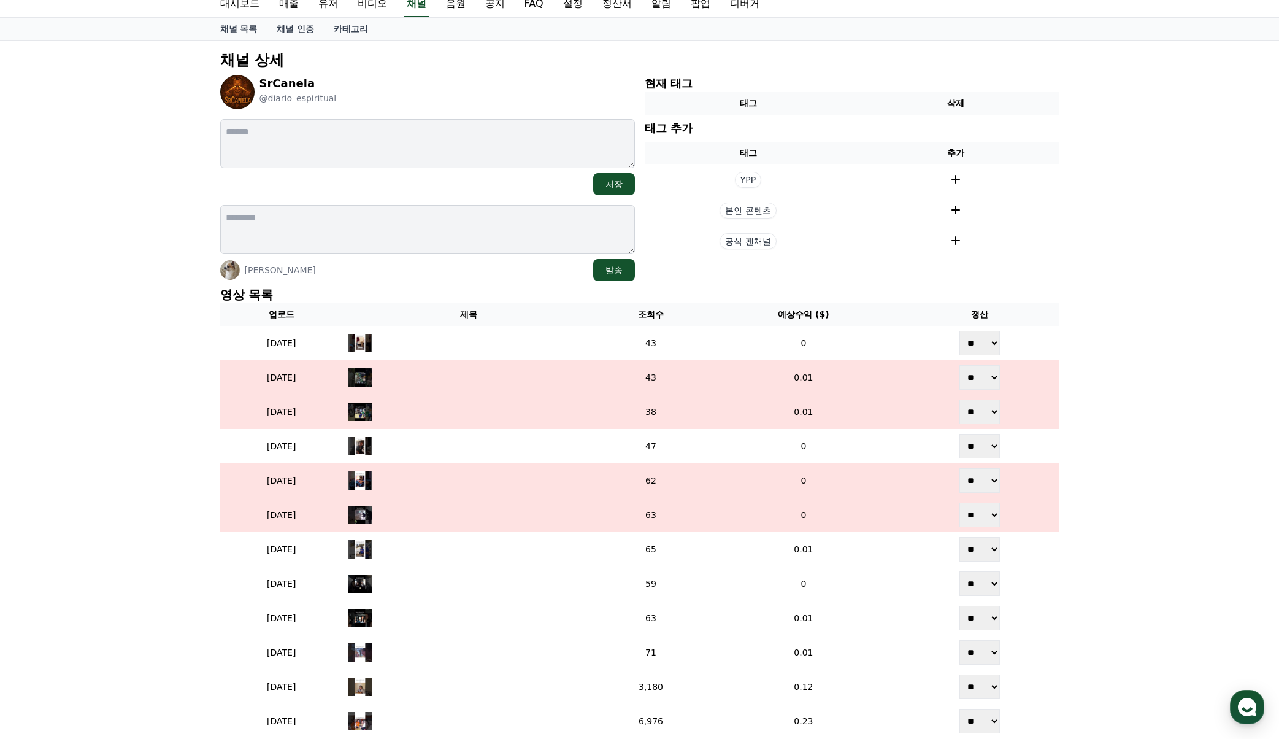
click at [1141, 98] on div "채널 상세 SrCanela @diario_espiritual 저장 Adrián Navarro Martínez 발송 현재 태그 태그 삭제 태그 …" at bounding box center [639, 541] width 1279 height 1002
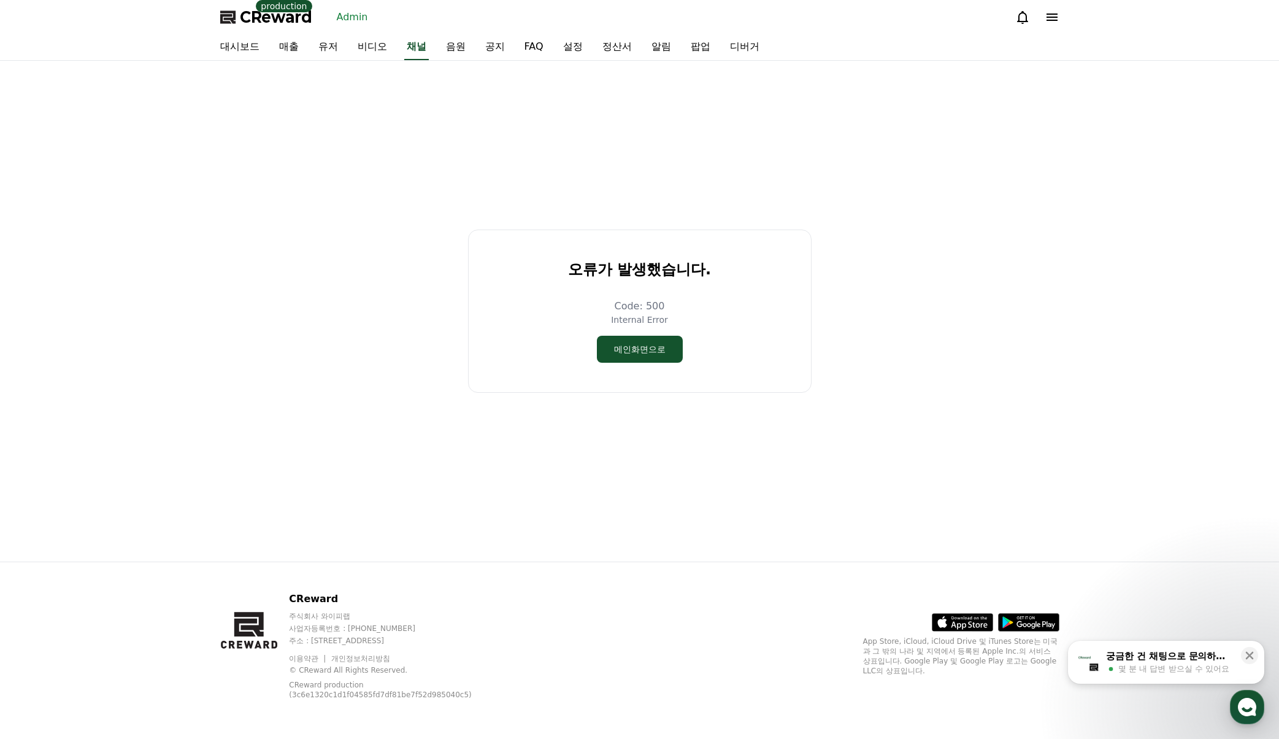
click at [935, 253] on div "오류가 발생했습니다. Code: 500 Internal Error 메인화면으로" at bounding box center [639, 311] width 849 height 491
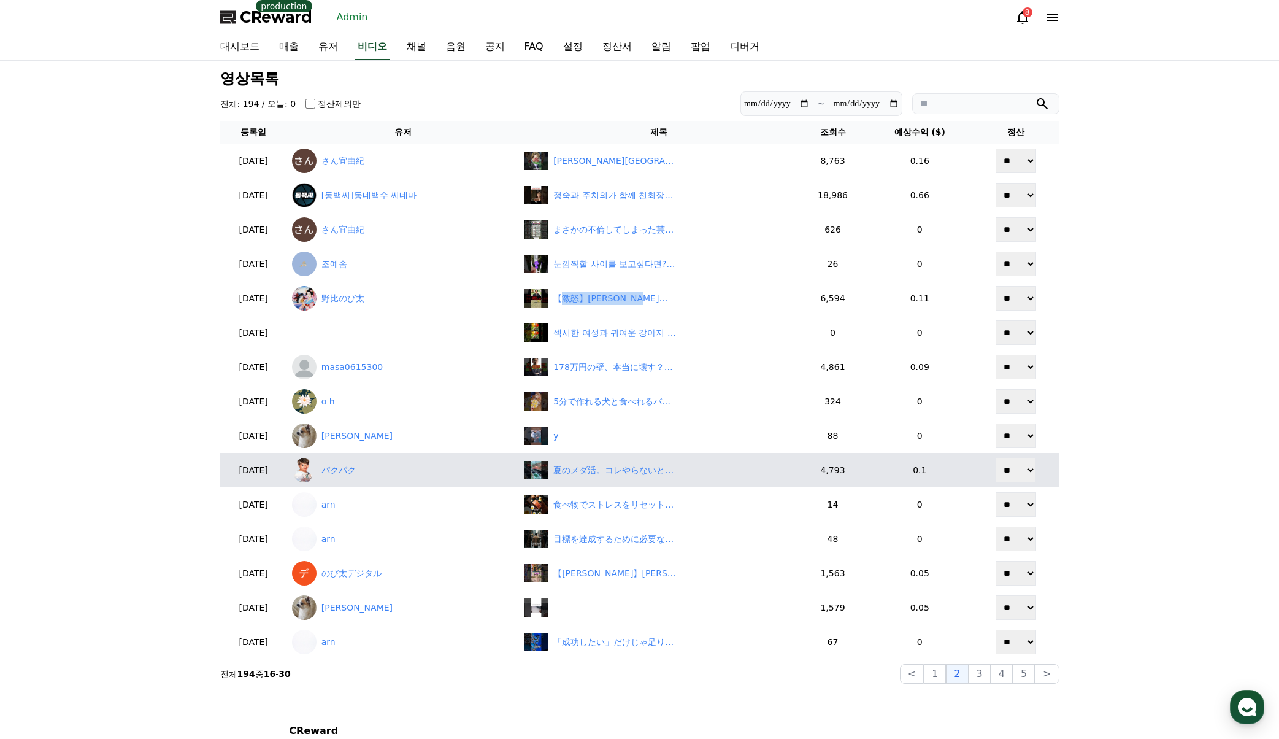
click at [598, 469] on div "夏のメダ活。コレやらないとヤバいですよ。" at bounding box center [614, 470] width 123 height 13
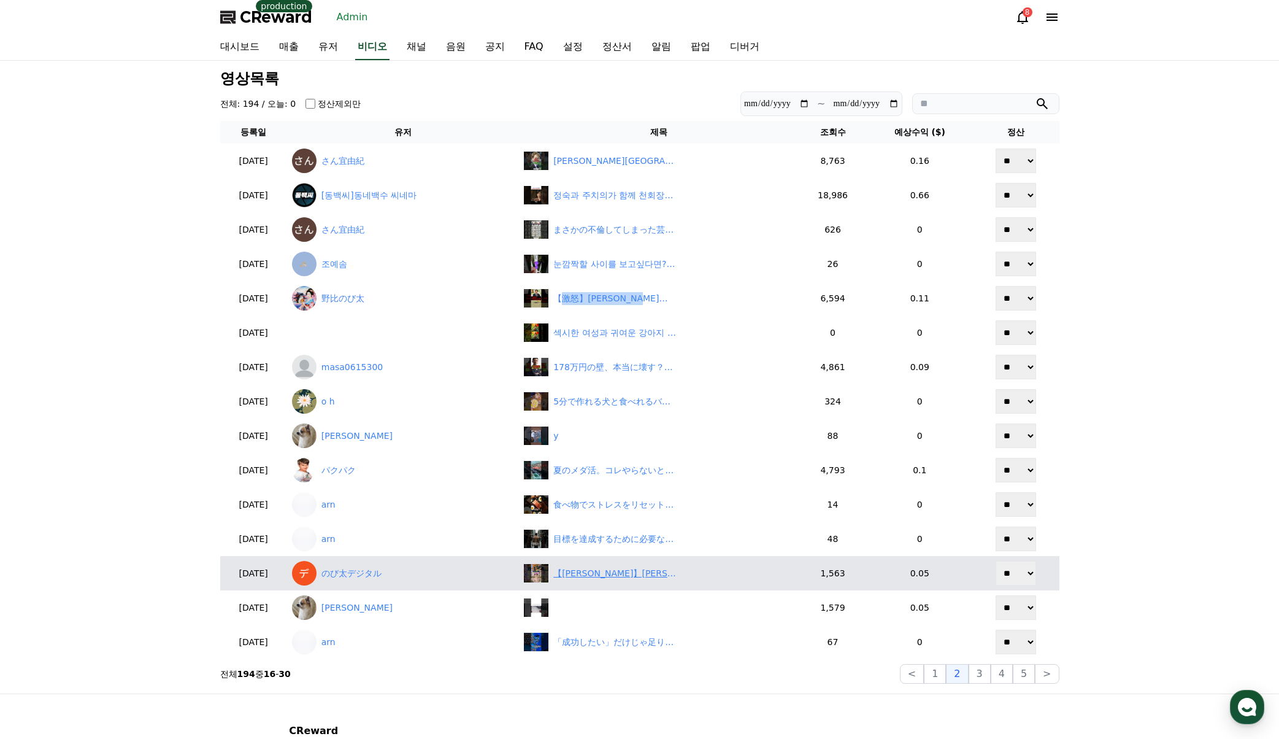
click at [613, 577] on div "【青原桃香】ムシッと星人初登場！謎の宇宙人ジリジリ星人が再来襲かと思いきやムシッと星人だった美人お天気キャスター煽原ももぴん【ウェザーニュースLiVE切り抜き…" at bounding box center [614, 573] width 123 height 13
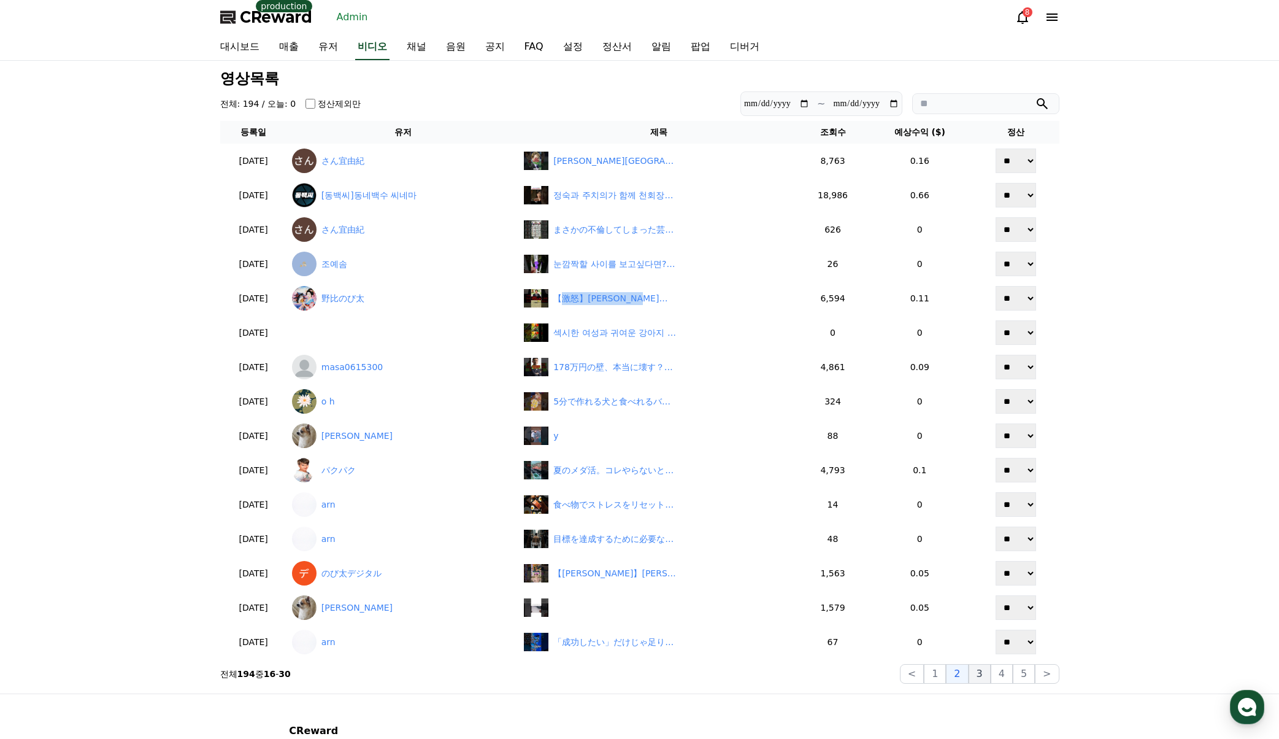
click at [1013, 677] on button "3" at bounding box center [1024, 674] width 22 height 20
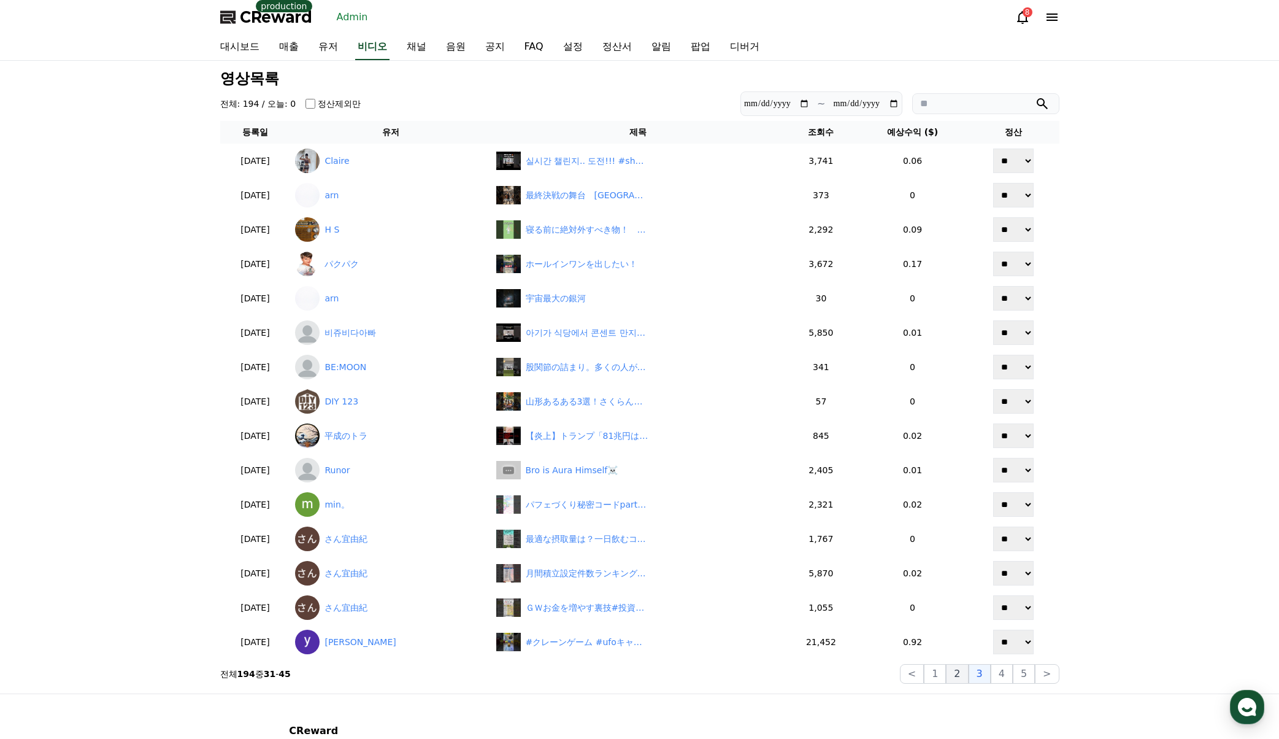
click at [964, 674] on button "2" at bounding box center [957, 674] width 22 height 20
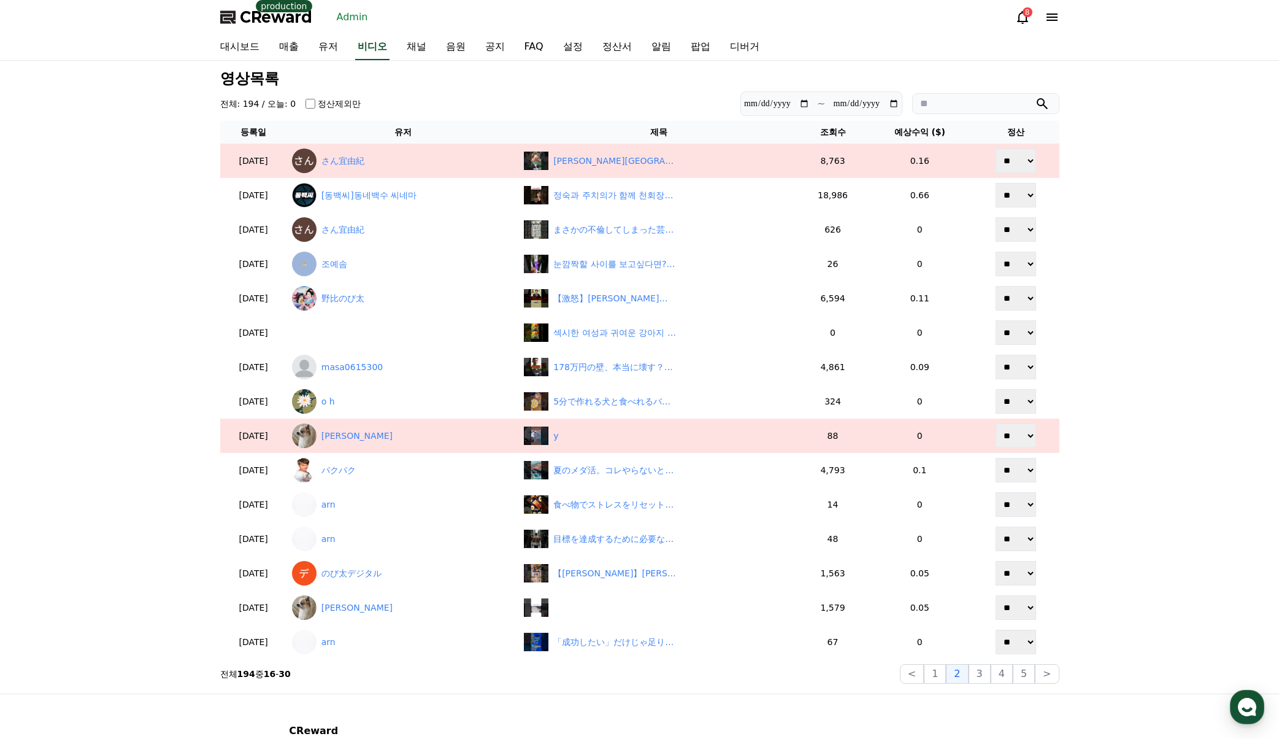
drag, startPoint x: 981, startPoint y: 676, endPoint x: 798, endPoint y: 692, distance: 184.1
click at [798, 692] on div "**********" at bounding box center [639, 377] width 859 height 632
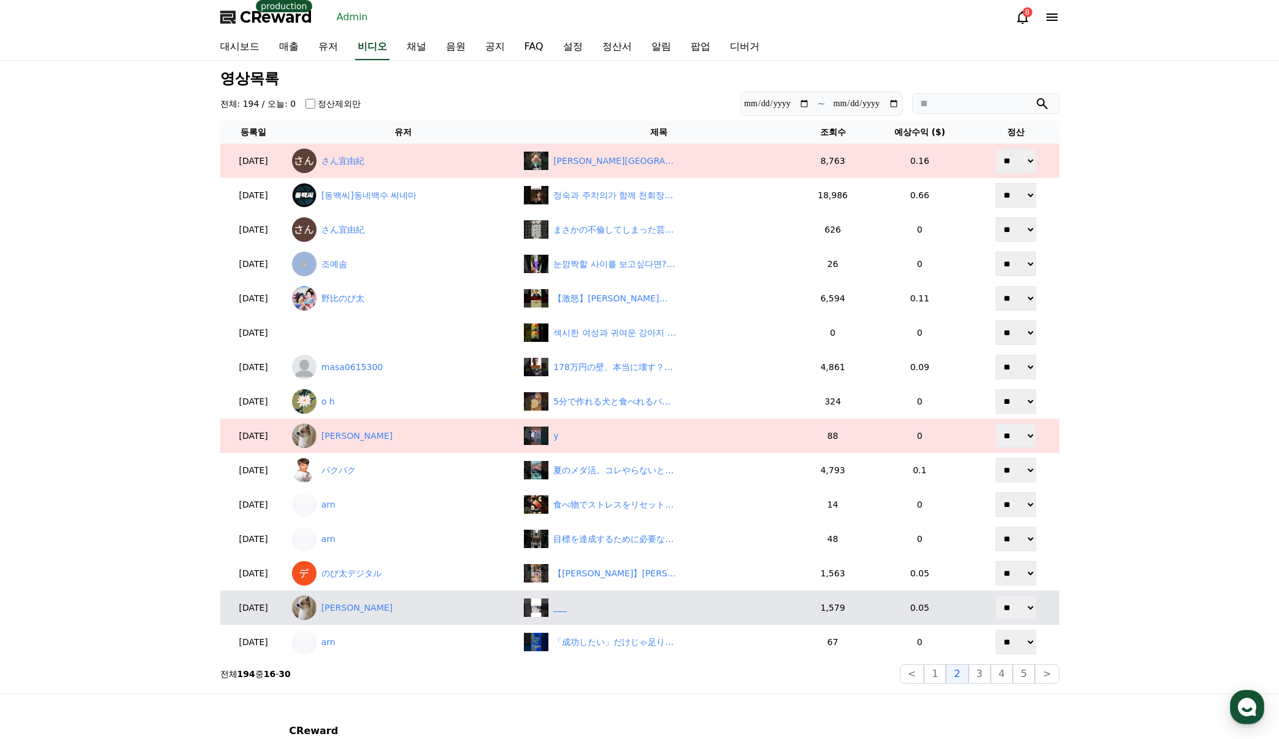
click at [567, 601] on div "‎ ‎ ‎ ‎ ‎ ‎" at bounding box center [559, 607] width 13 height 13
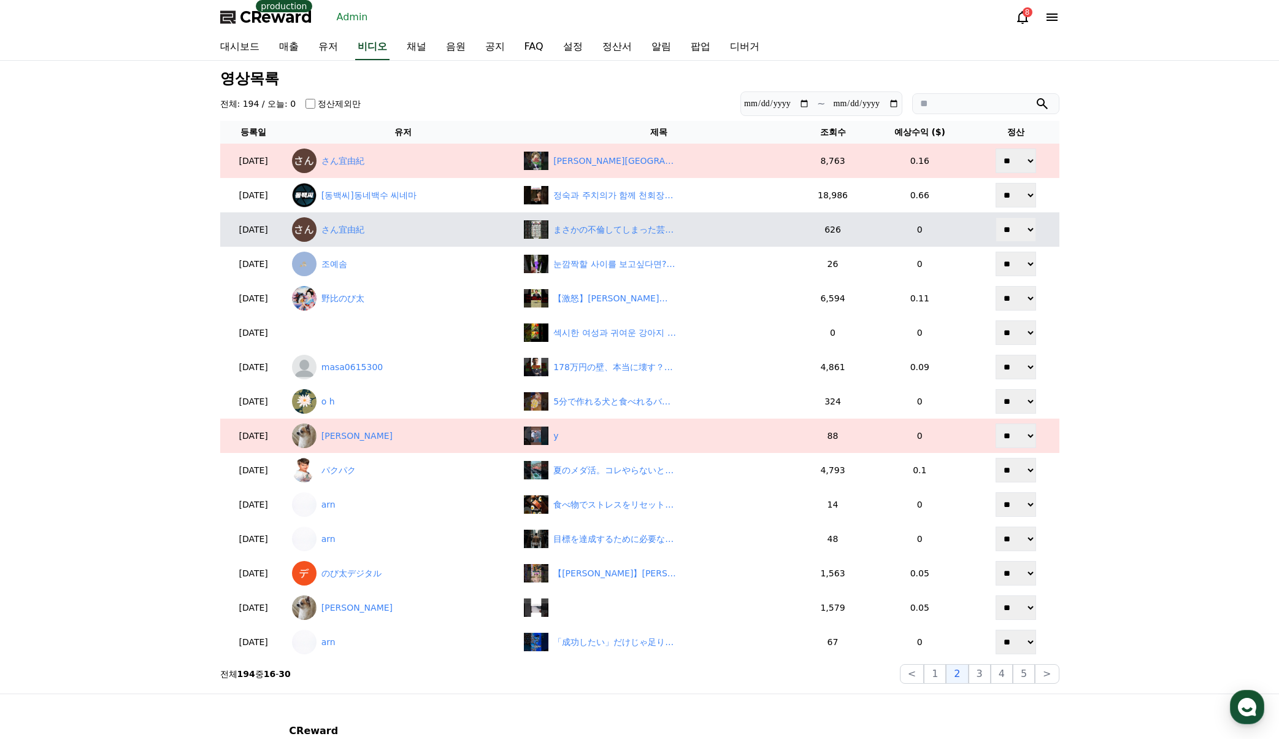
click at [1013, 675] on button "3" at bounding box center [1024, 674] width 22 height 20
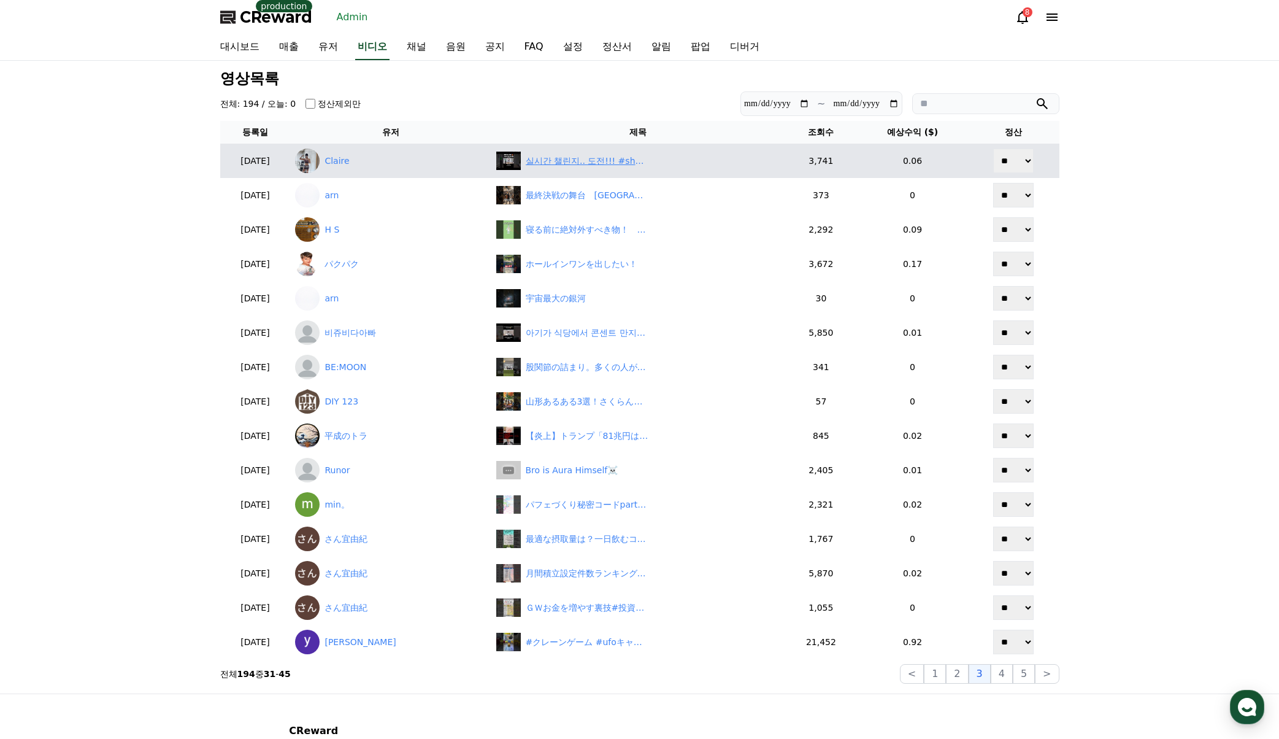
click at [599, 164] on div "실시간 챌린지.. 도전!!! #shutupfit #닥치고운동 #10분운동 #맨몸운동 #스쿼트 #스쿼트챌린지 #스쿼트200개 #실시간운동 #sq…" at bounding box center [587, 161] width 123 height 13
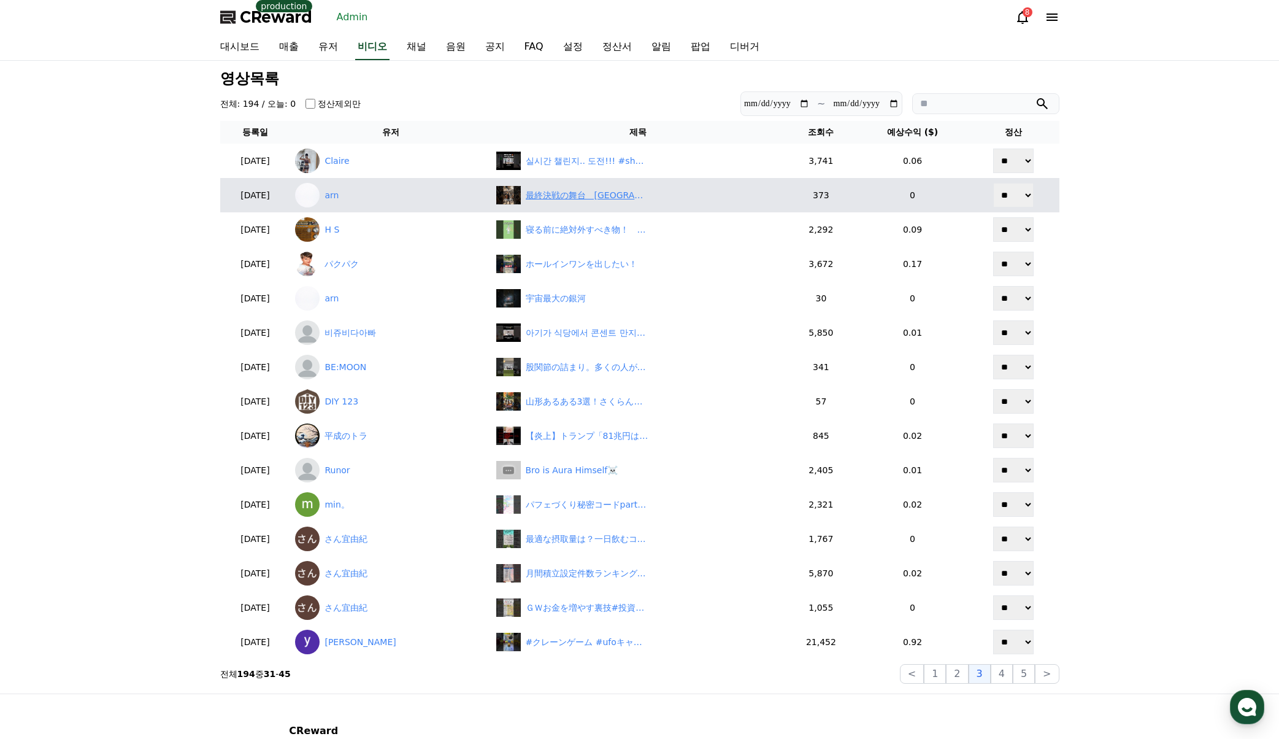
click at [572, 191] on div "最終決戦の舞台　マッサダ砦" at bounding box center [587, 195] width 123 height 13
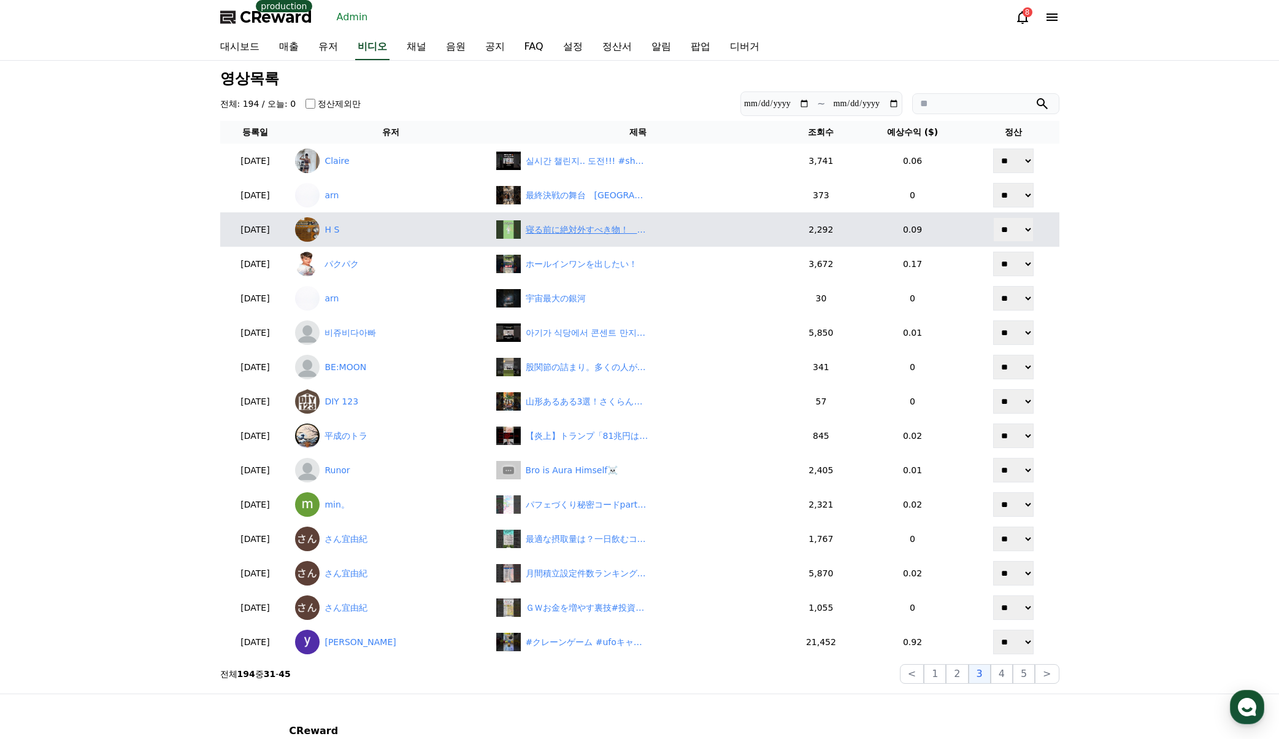
click at [568, 226] on div "寝る前に絶対外すべき物！　　　#雑学 #shorts" at bounding box center [587, 229] width 123 height 13
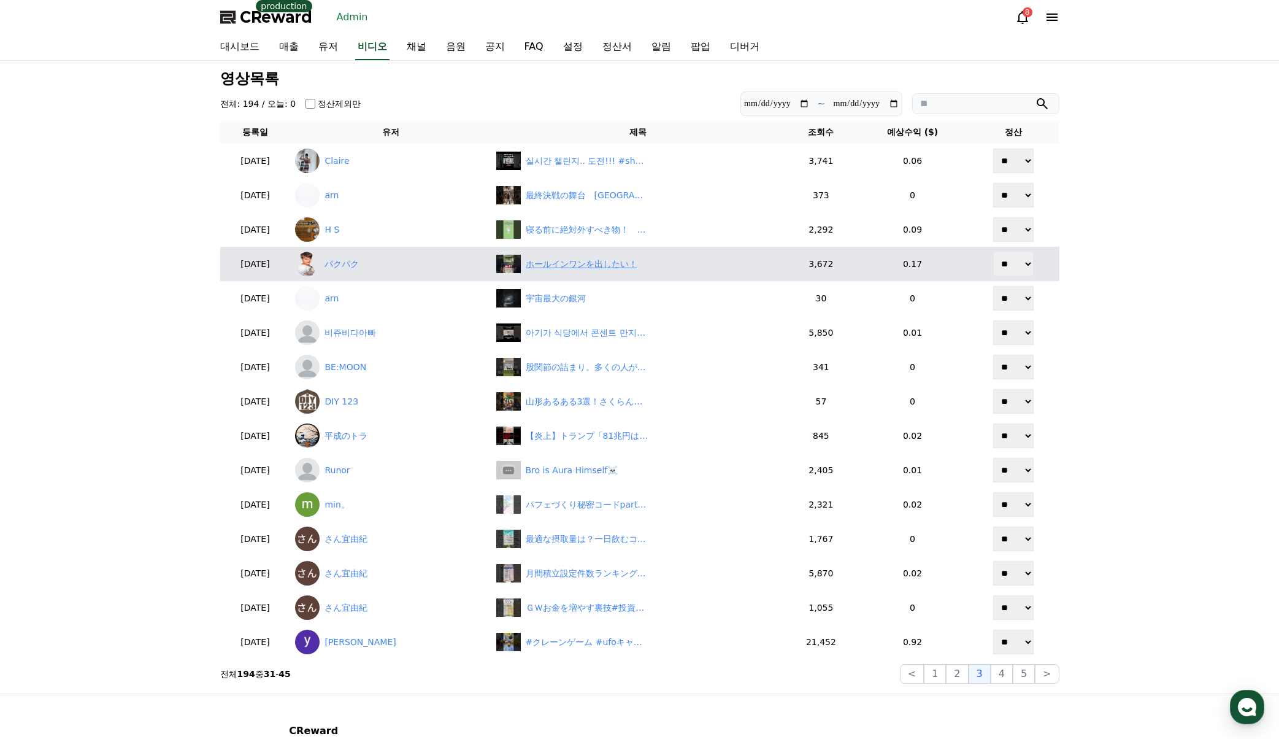
click at [588, 271] on div "ホールインワンを出したい！" at bounding box center [638, 264] width 284 height 18
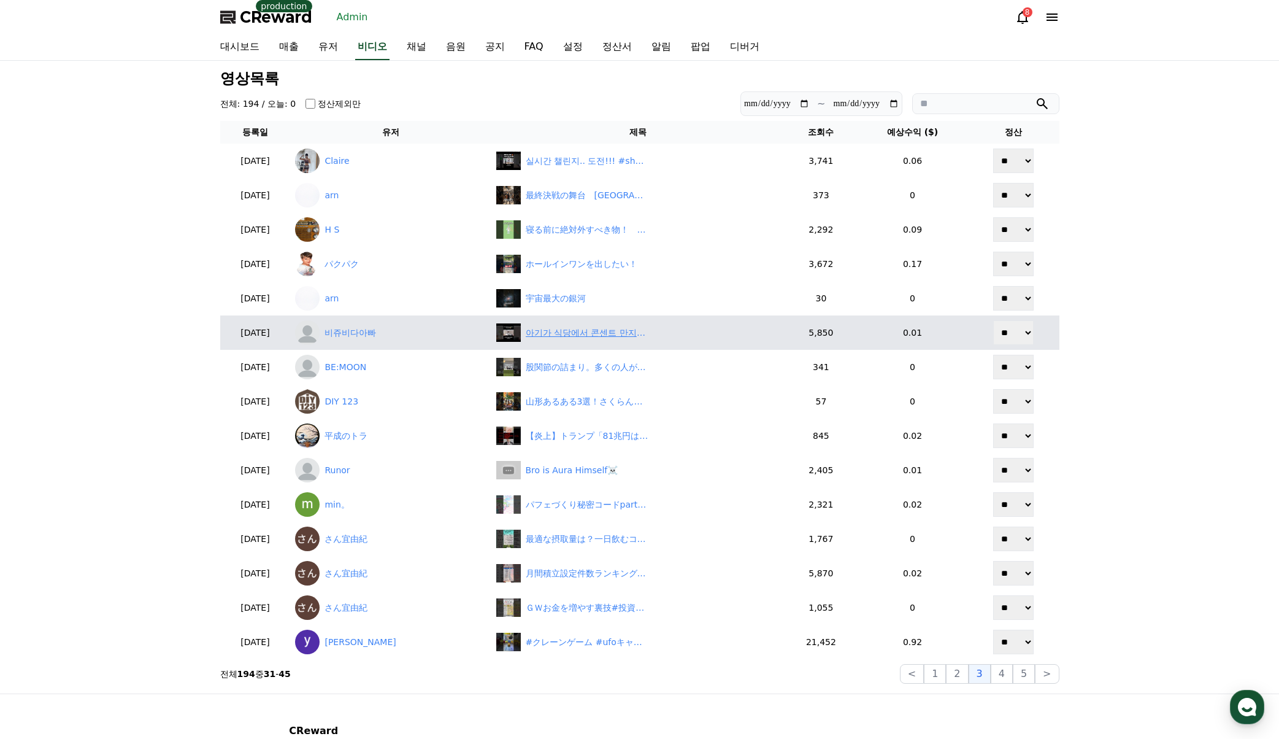
click at [570, 335] on div "아기가 식당에서 콘센트 만지려할 때 아빠 반응은??🤣🤣#shorts #쇼츠 #비쥬비다TV #남매일상 #육아브이로그 #비쥬 #46개월아기 #비다…" at bounding box center [587, 332] width 123 height 13
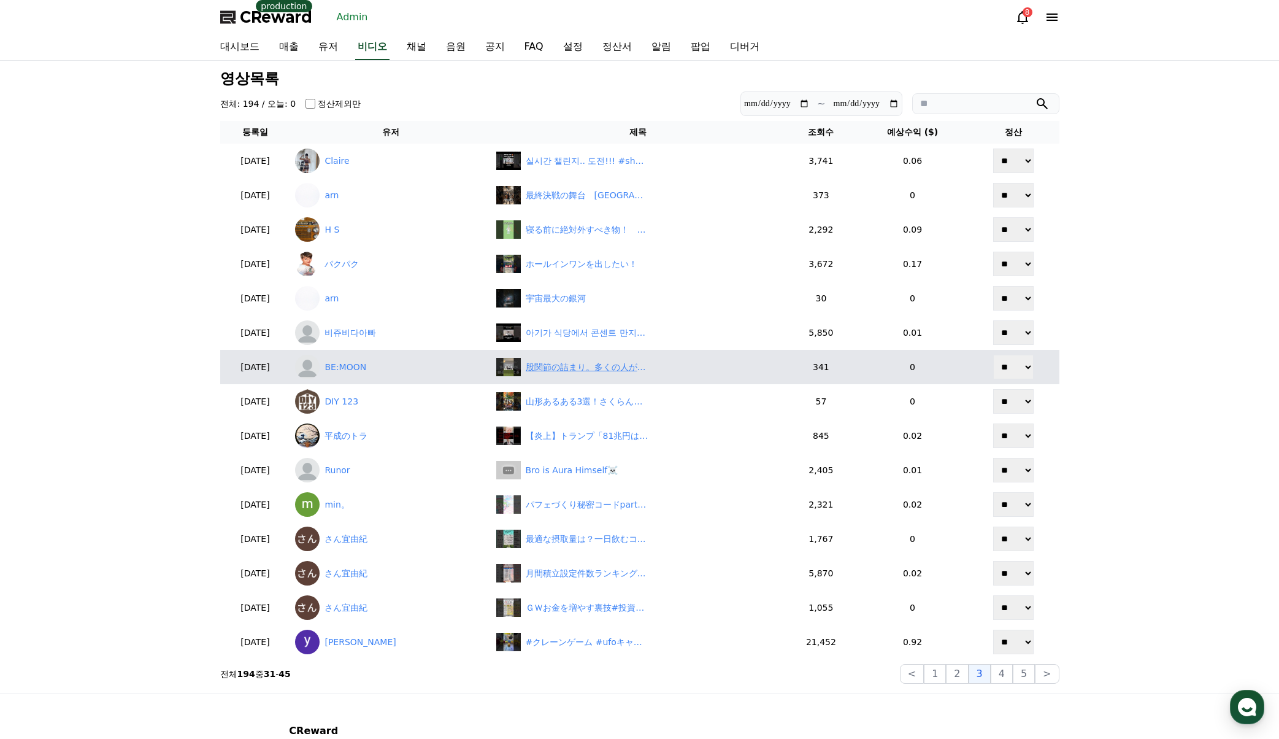
click at [572, 374] on div "股関節の詰まり。多くの人が勘違いしてる。　#セルフケア#股関節の詰まり#もも裏ストレッチ" at bounding box center [638, 367] width 284 height 18
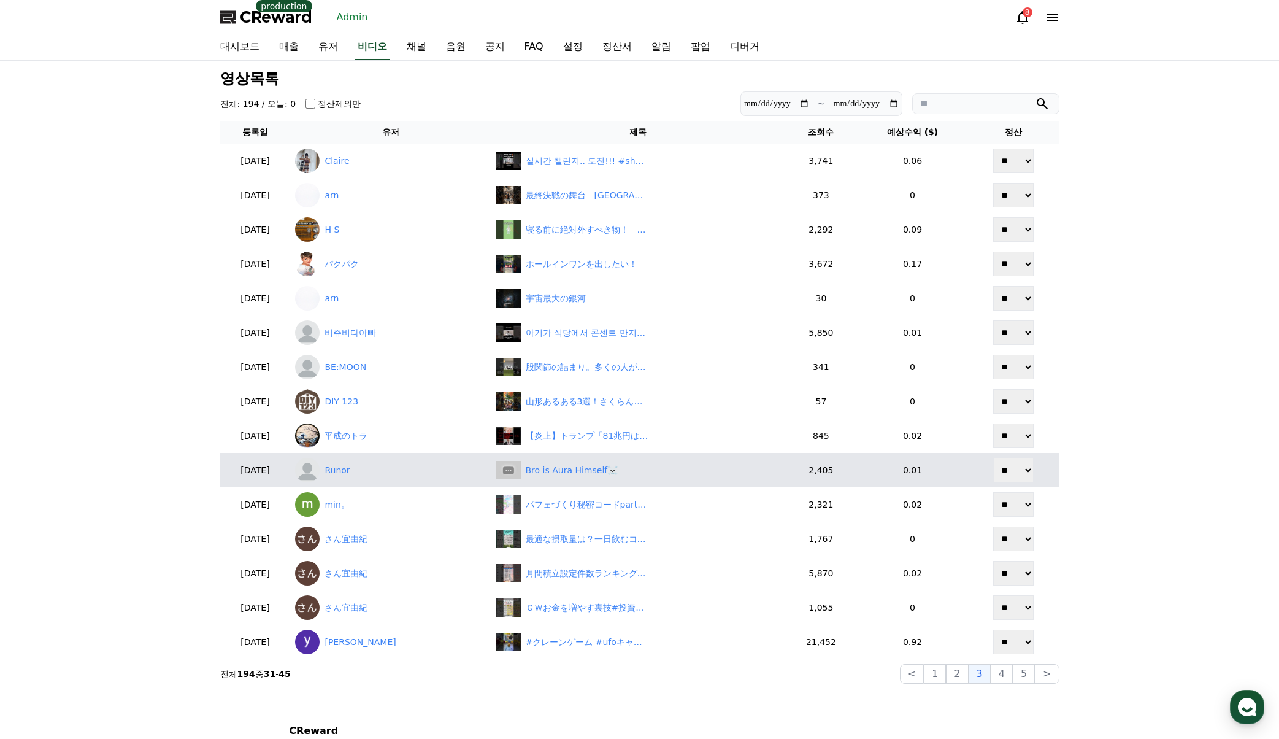
click at [545, 469] on div "Bro is Aura Himself☠️" at bounding box center [572, 470] width 93 height 13
click at [372, 464] on link "Runor" at bounding box center [390, 470] width 191 height 25
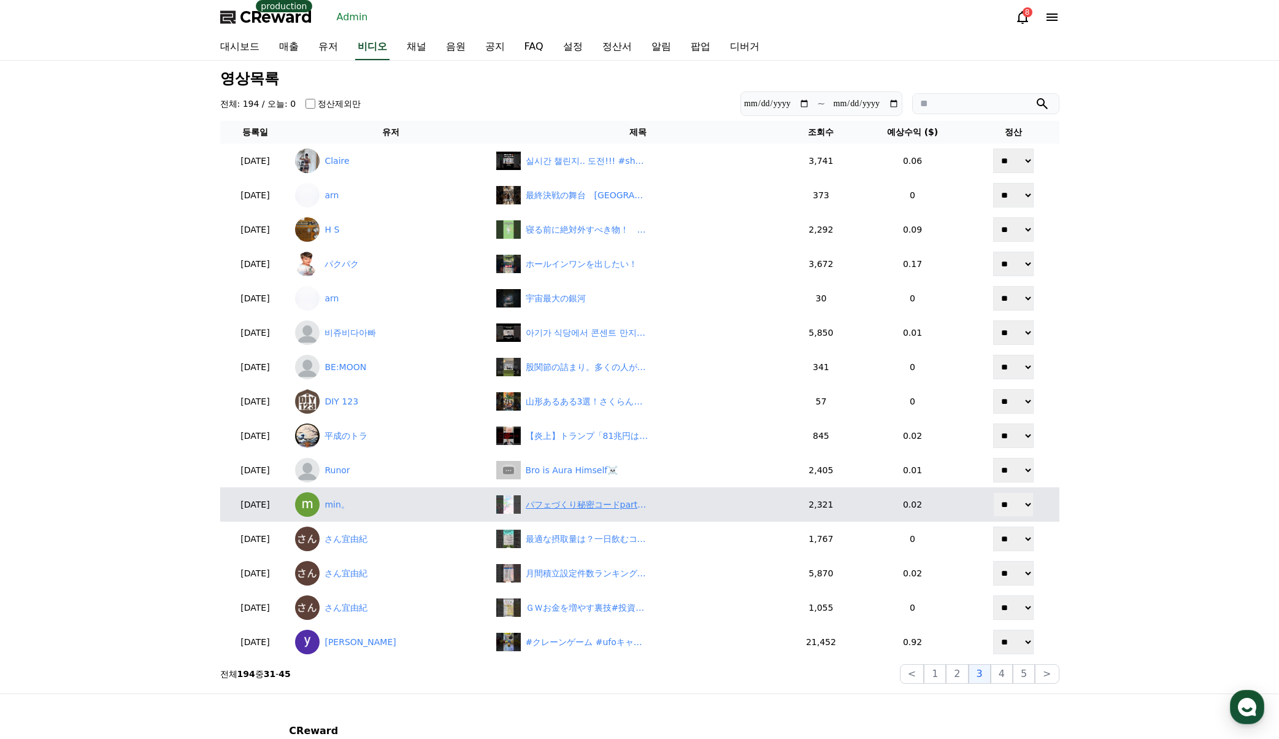
click at [595, 505] on div "パフェづくり秘密コードpart4 #フルーツ飴の達人 #ゲーム実況 #ゲーム女子 #女性実況者" at bounding box center [587, 504] width 123 height 13
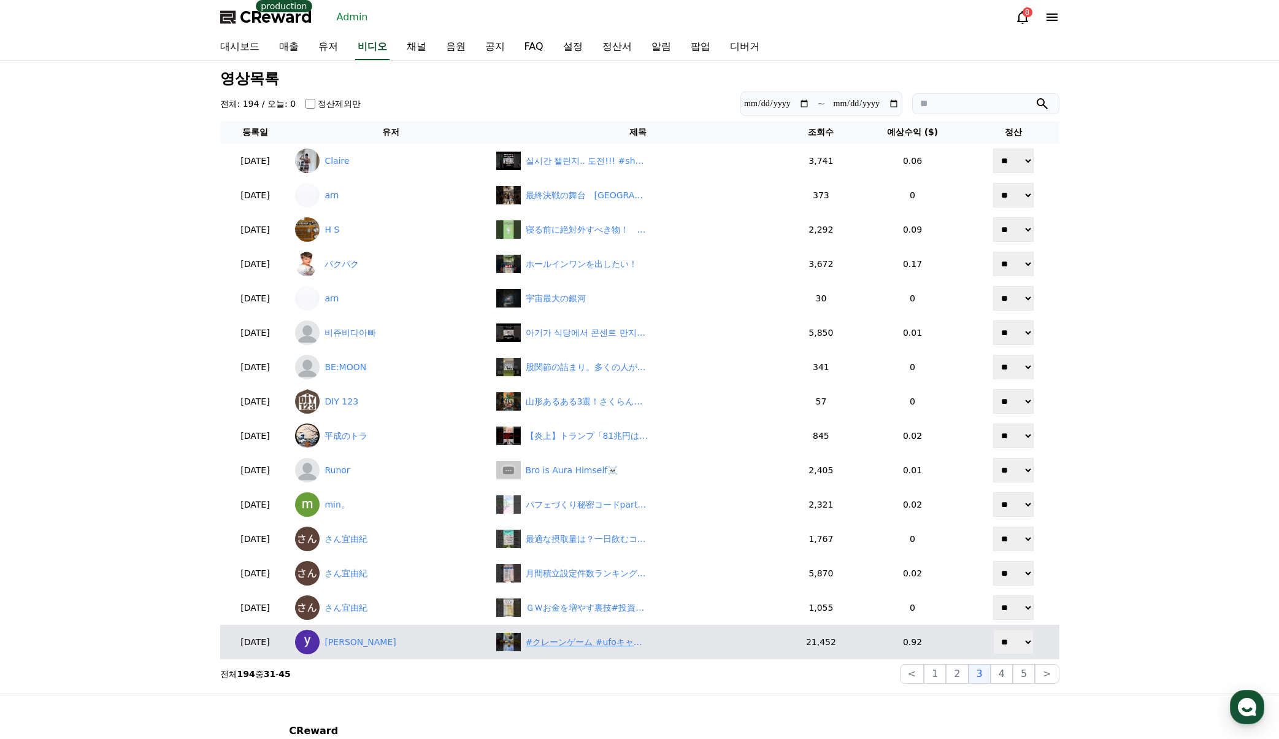
click at [594, 636] on div "#クレーンゲーム #ufoキャッチャー #shorts #short #shortvideo #shortsfeed #ROUND1 #ﾍﾞﾈｸｽ #クレゲ …" at bounding box center [587, 642] width 123 height 13
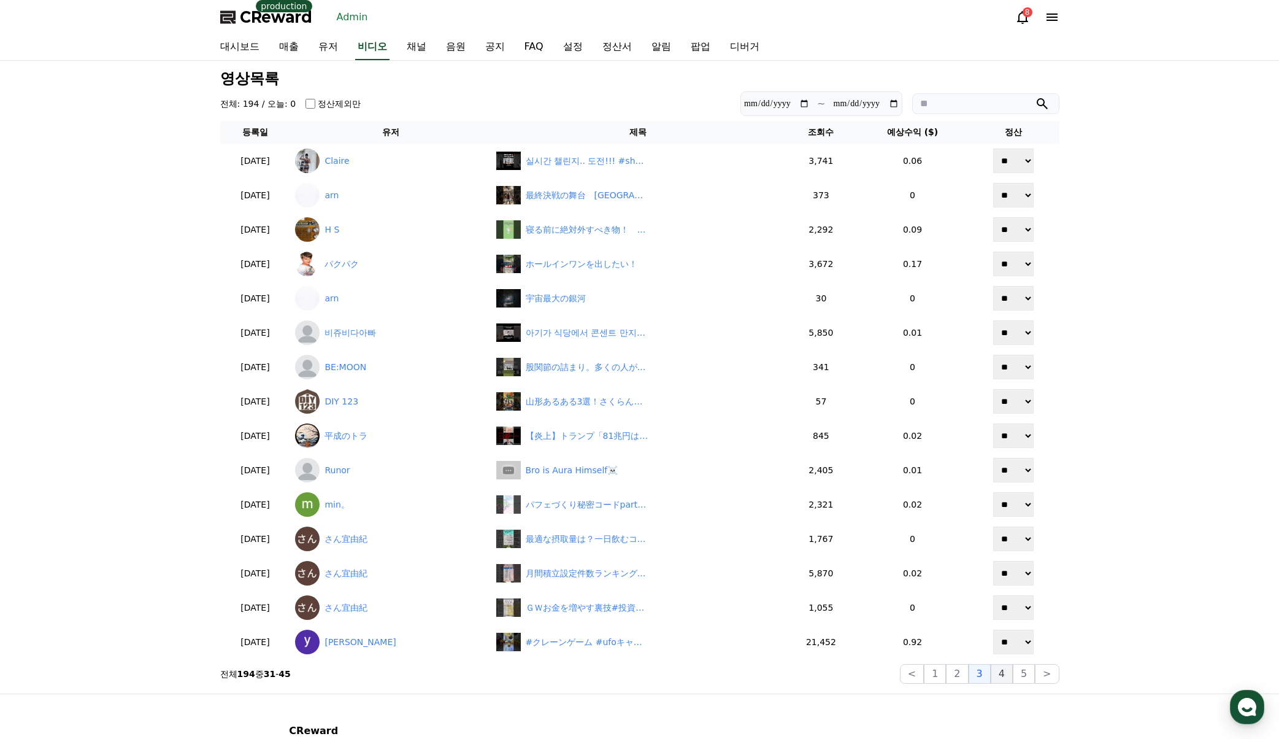
click at [1005, 674] on button "4" at bounding box center [1002, 674] width 22 height 20
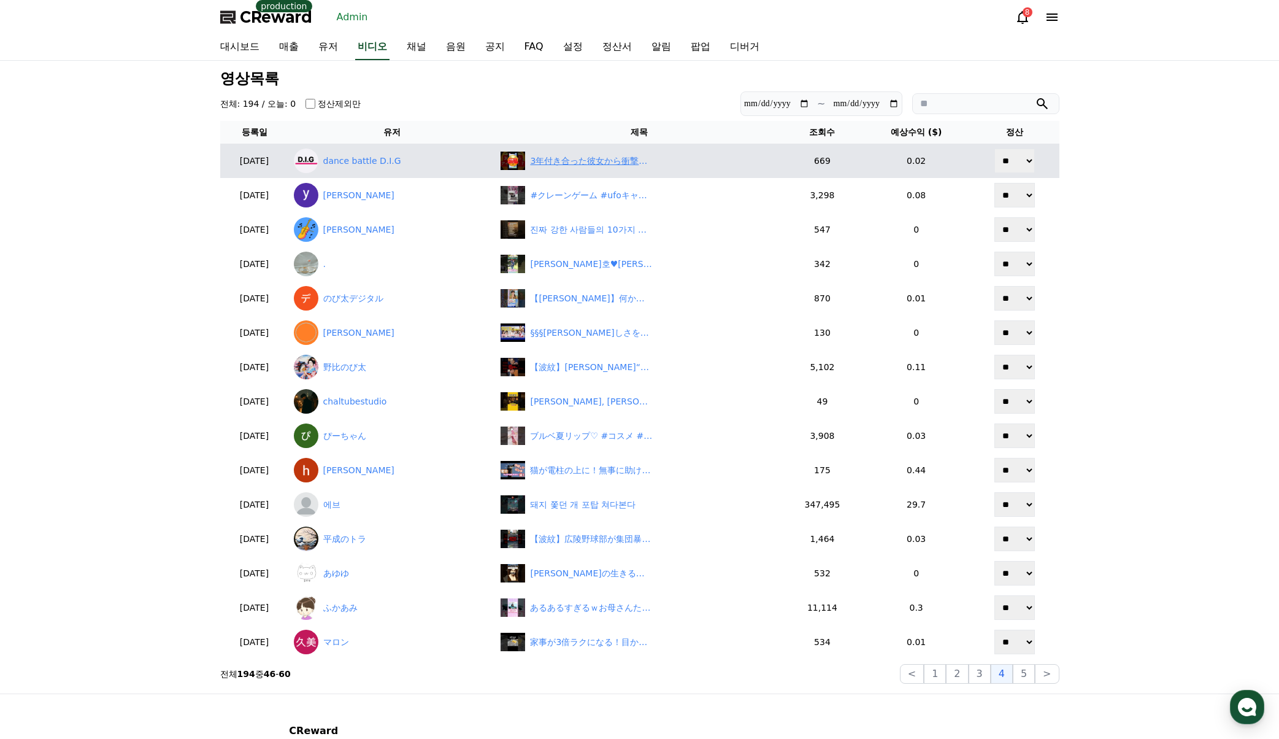
click at [597, 165] on div "3年付き合った彼女から衝撃発言…#恋愛 #lineスカッと #カップル #お別れ" at bounding box center [591, 161] width 123 height 13
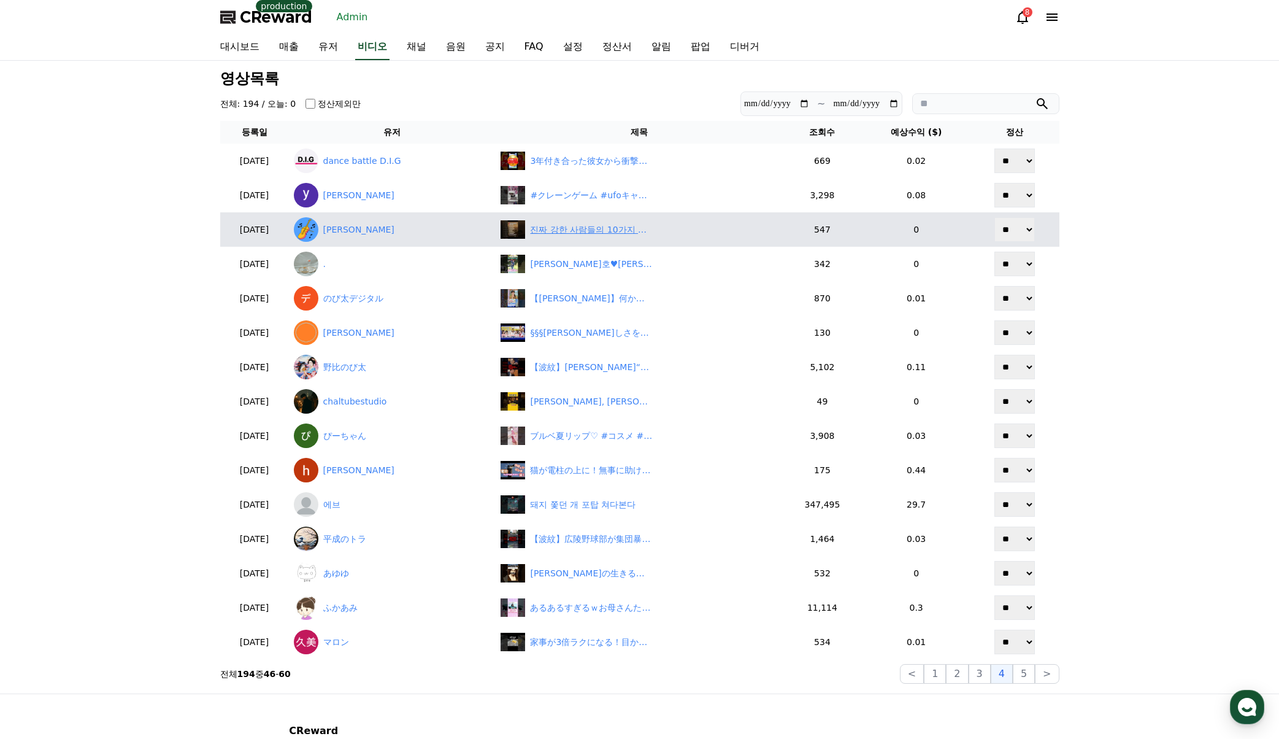
click at [574, 233] on div "진짜 강한 사람들의 10가지 특징#짧은글귀 #유튜브쇼츠 #감정글귀 #힐링글 #공감글 #위로되는말 #문장정원#강한사람" at bounding box center [591, 229] width 123 height 13
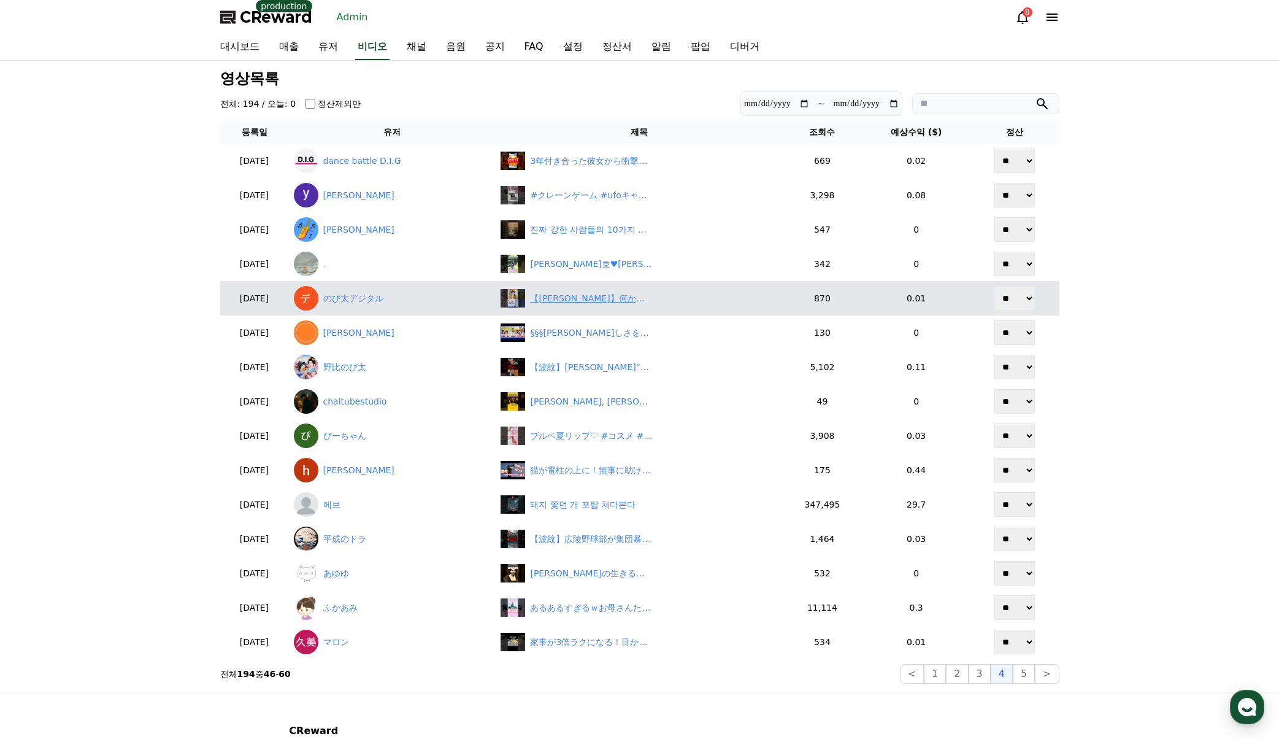
click at [590, 302] on div "【小林李衣奈】何かのパクリに気づいてしまう美人お天気キャスターりーちゃん【ウェザーニュースLiVE切り抜き】 #かわいい" at bounding box center [591, 298] width 123 height 13
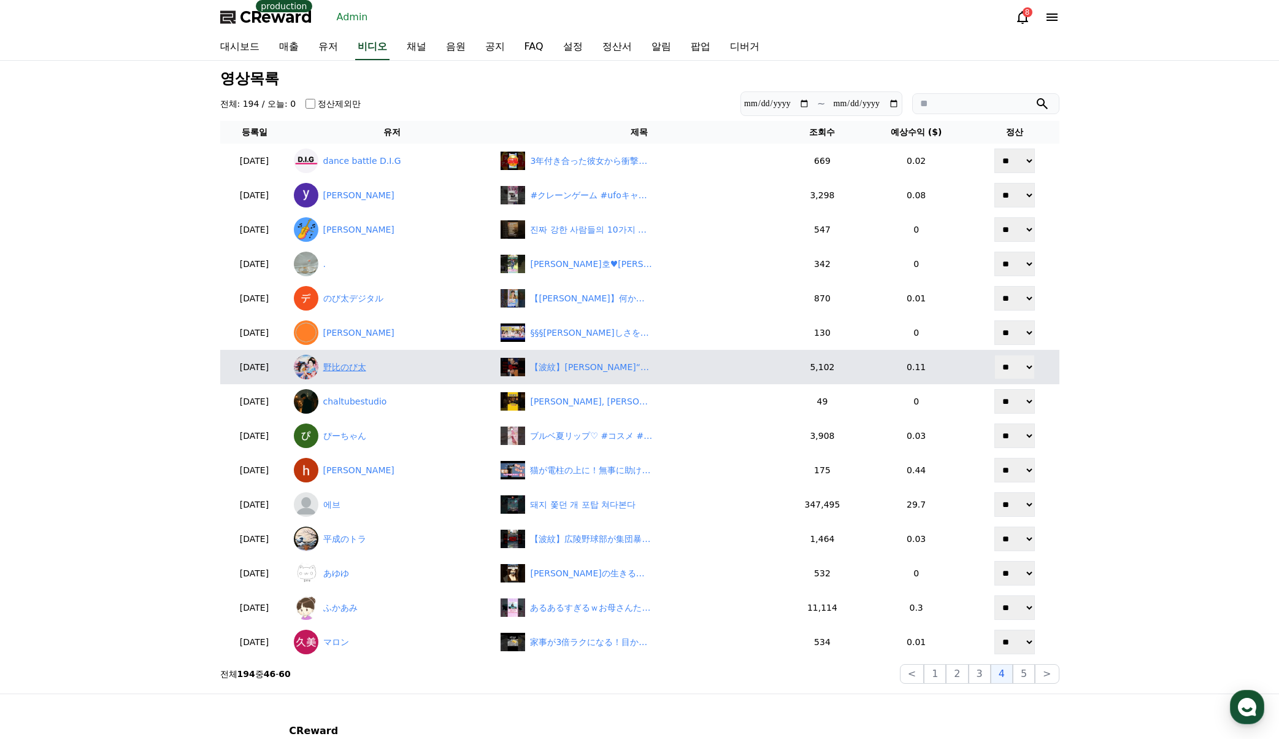
click at [391, 371] on link "野比のび太" at bounding box center [393, 367] width 198 height 25
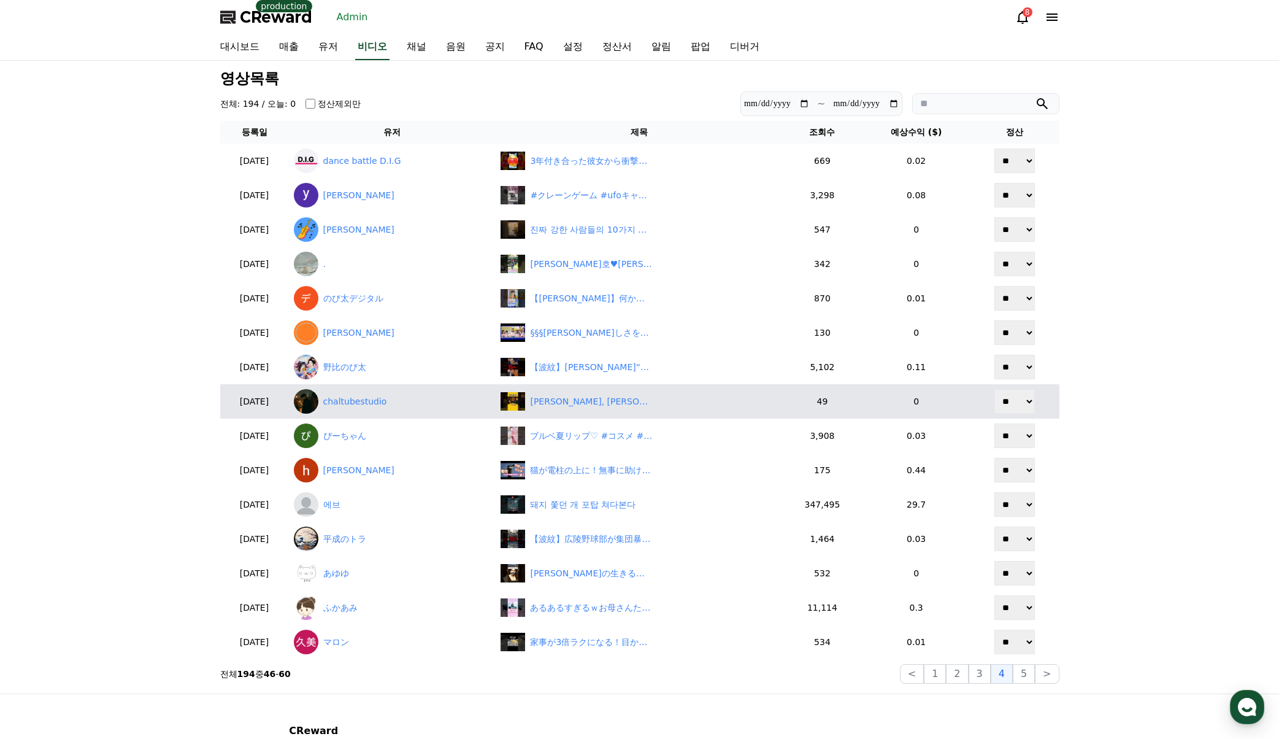
click at [576, 415] on td "김건희, 마담 보바리 한국판? #정치 #쇼츠 #윤석열 #김건희" at bounding box center [639, 401] width 286 height 34
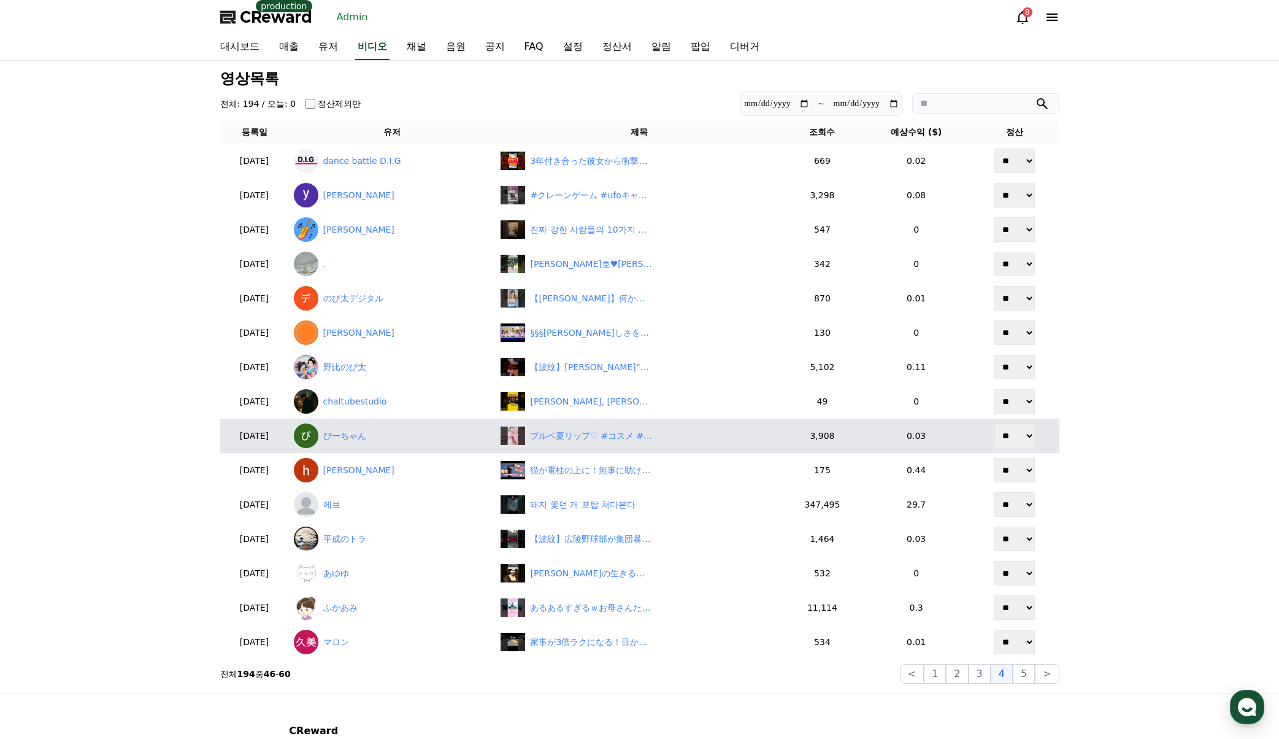
click at [585, 425] on td "ブルベ夏リップ♡ #コスメ #ブルベ夏 #プチプラコスメ #Qoo10 #shorts" at bounding box center [639, 435] width 286 height 34
click at [593, 435] on div "ブルベ夏リップ♡ #コスメ #ブルベ夏 #プチプラコスメ #Qoo10 #shorts" at bounding box center [591, 435] width 123 height 13
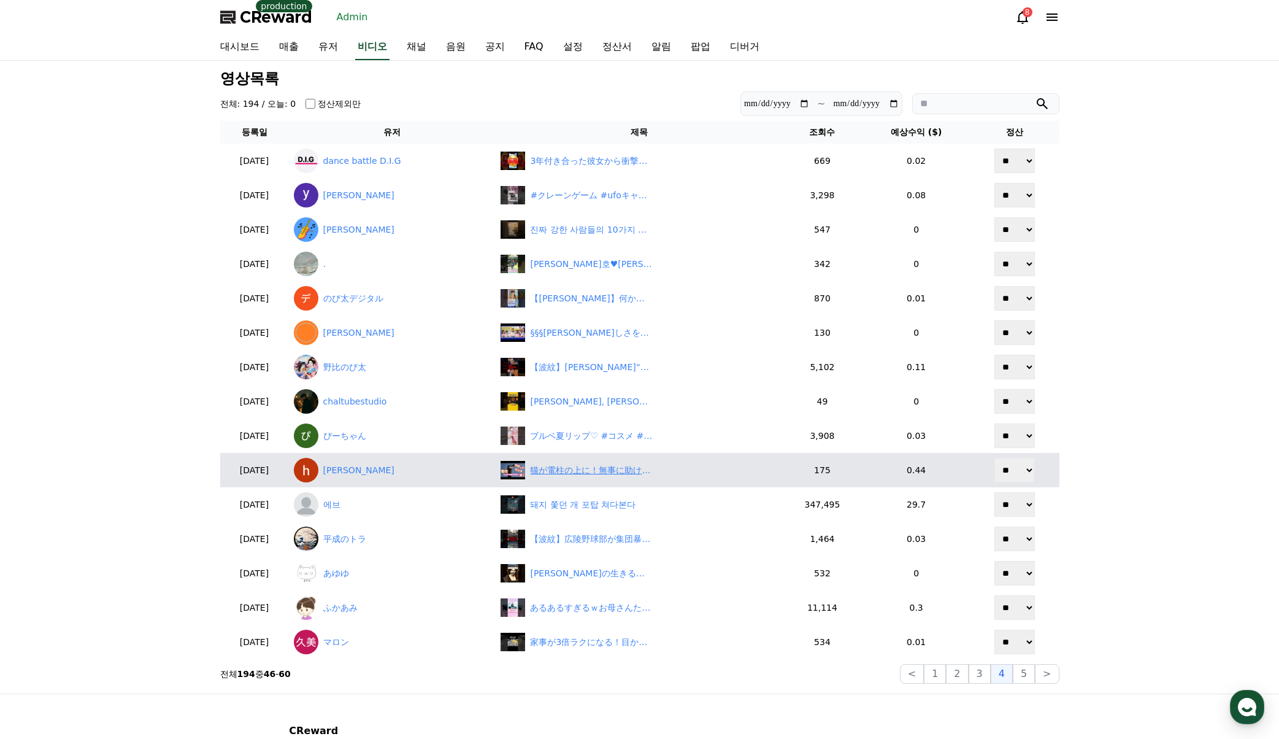
click at [544, 469] on div "猫が電柱の上に！無事に助けられるのか？" at bounding box center [591, 470] width 123 height 13
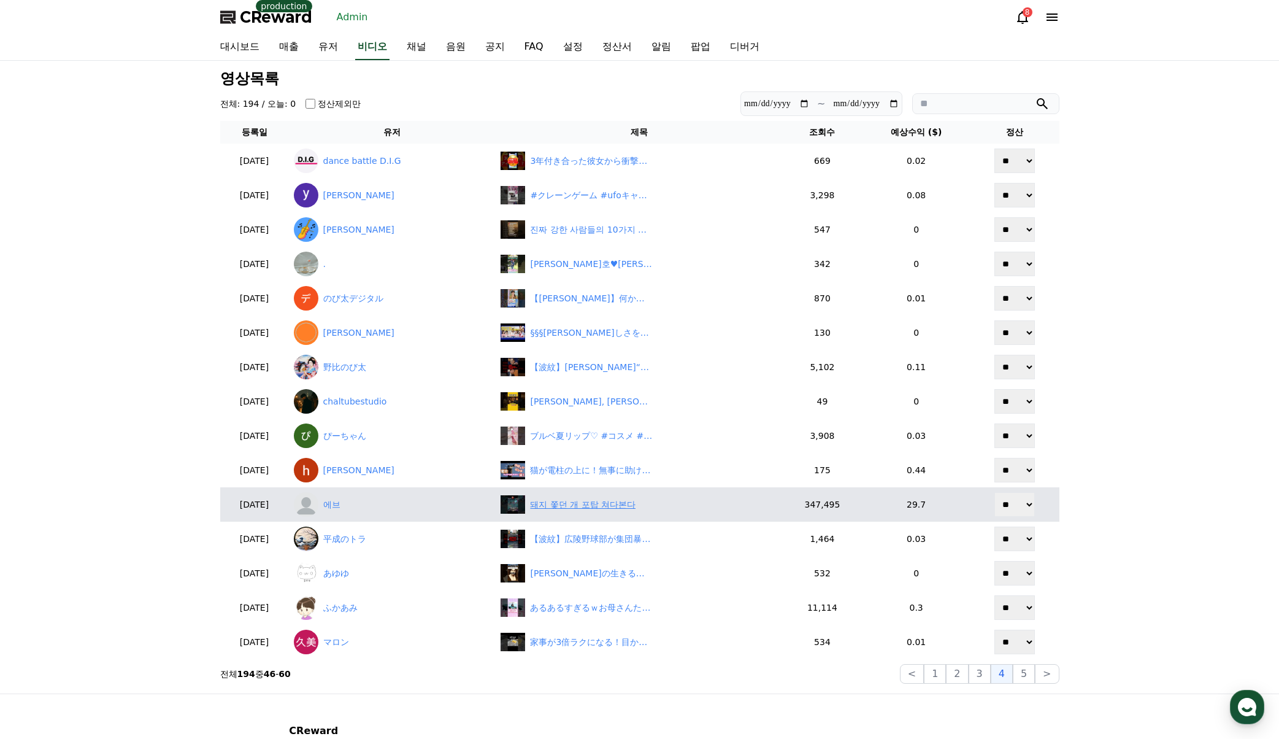
click at [609, 504] on div "돼지 쫓던 개 포탑 쳐다본다" at bounding box center [583, 504] width 106 height 13
click at [365, 507] on link "에브" at bounding box center [393, 504] width 198 height 25
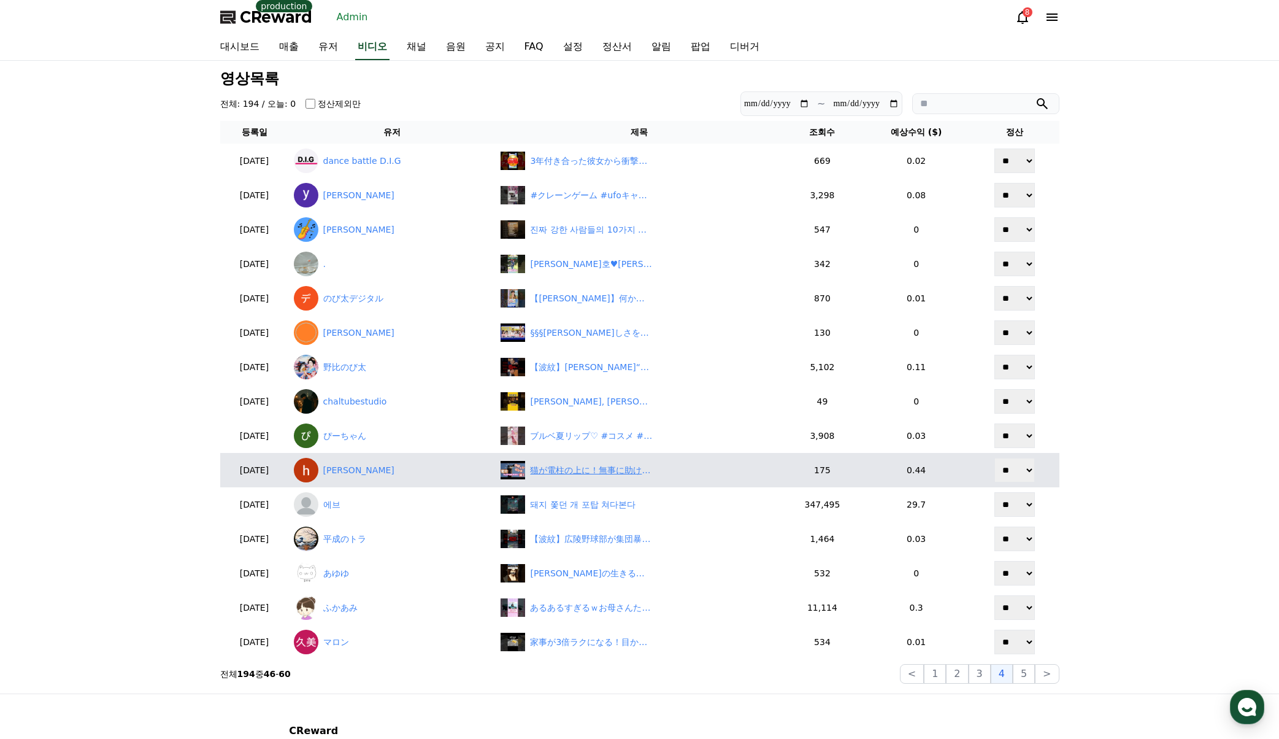
click at [591, 472] on div "猫が電柱の上に！無事に助けられるのか？" at bounding box center [591, 470] width 123 height 13
click at [367, 479] on link "hiroshi gon" at bounding box center [393, 470] width 198 height 25
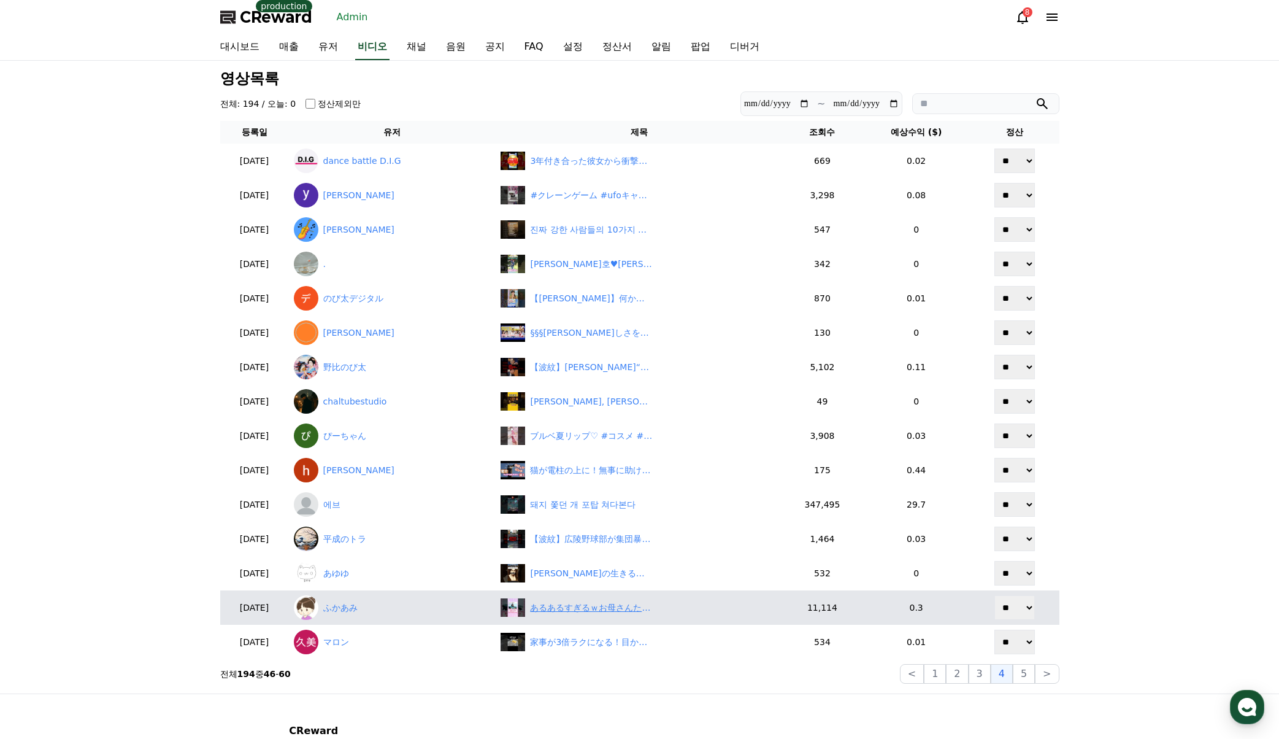
click at [590, 612] on div "あるあるすぎるｗお母さんたちの大沢たかお祭りｗｗｗ　#大沢たかお祭り" at bounding box center [591, 607] width 123 height 13
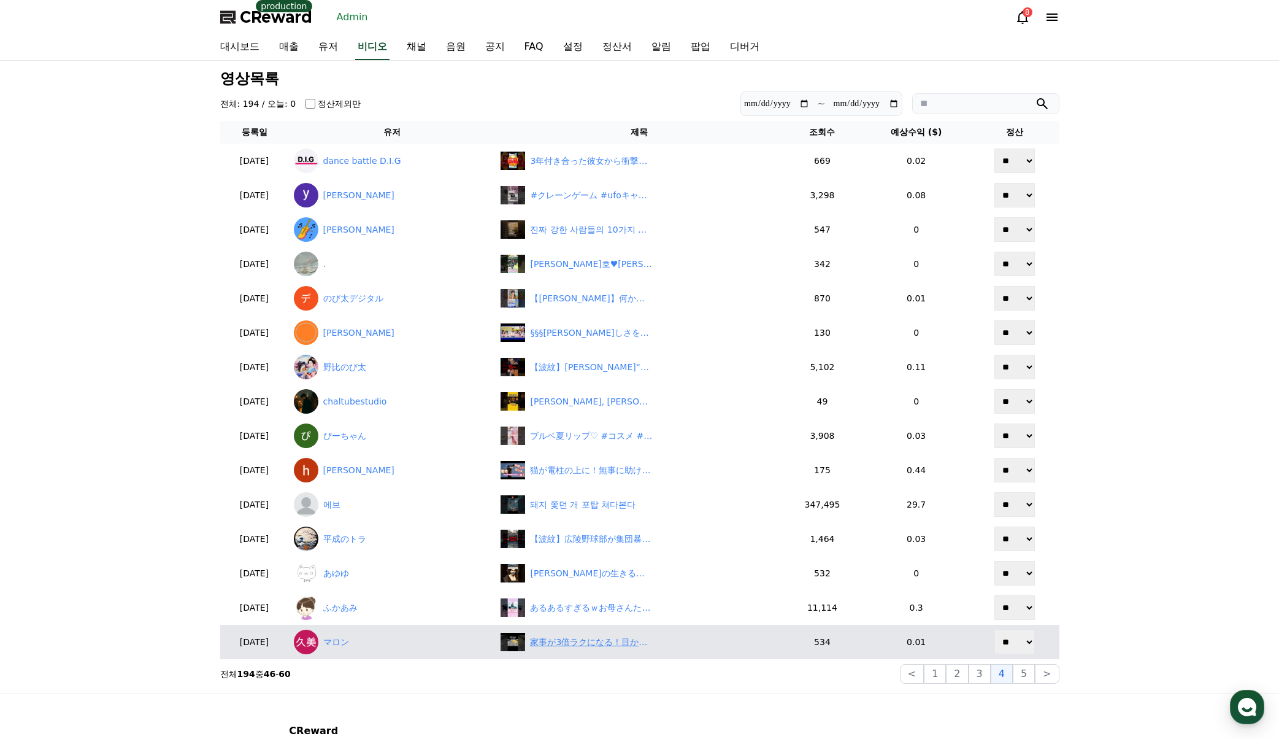
click at [654, 648] on div "家事が3倍ラクになる！目からウロコの裏ワザ５選" at bounding box center [639, 641] width 277 height 18
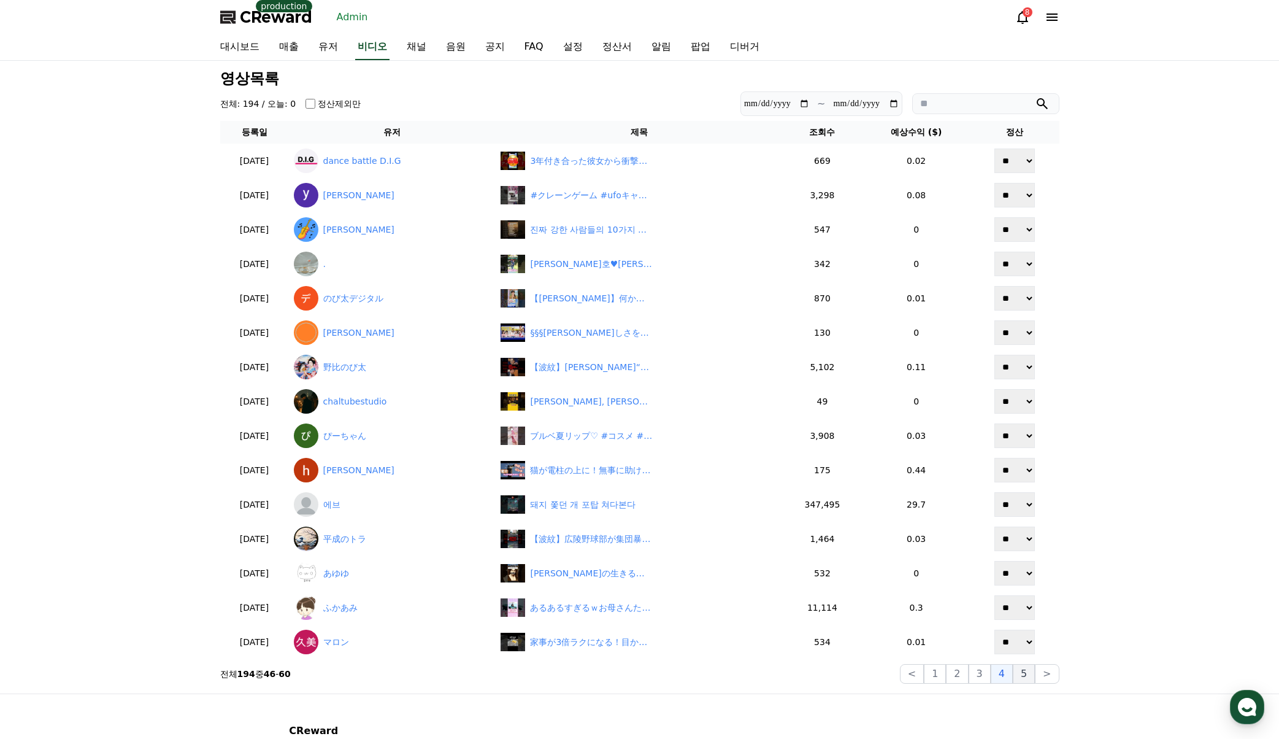
click at [1015, 676] on button "5" at bounding box center [1024, 674] width 22 height 20
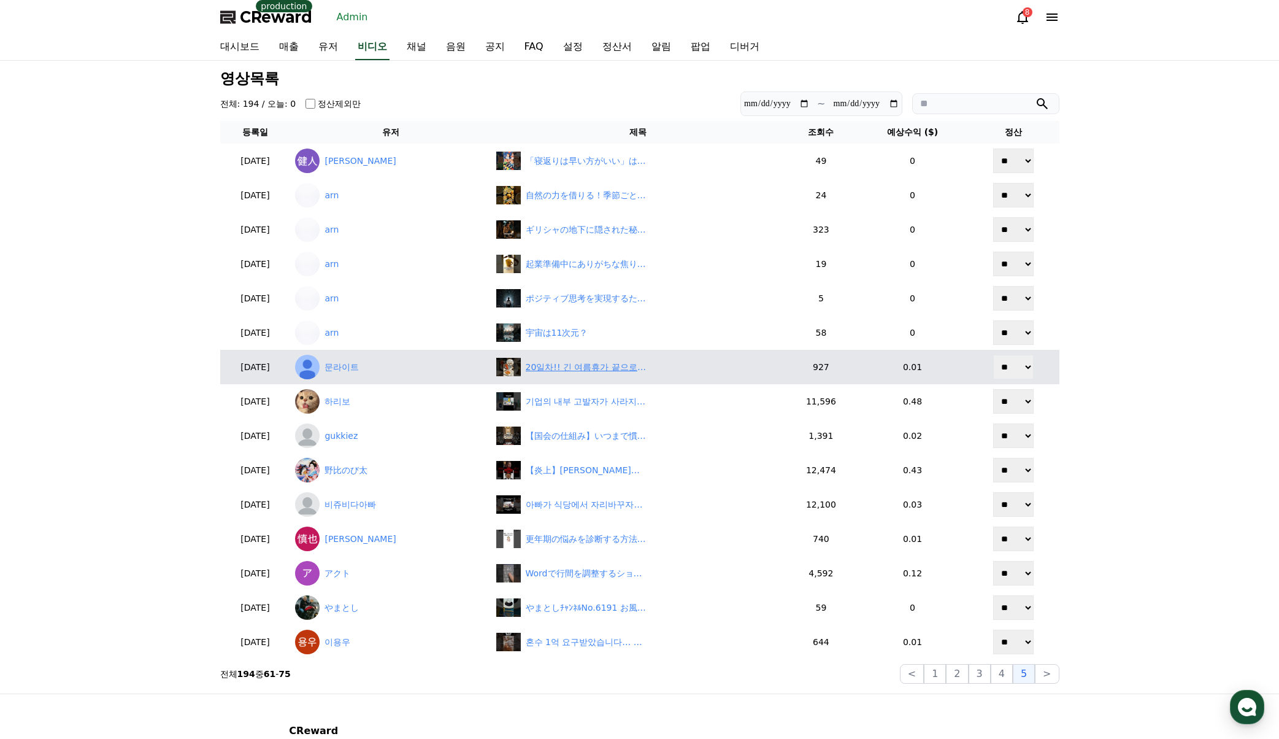
click at [567, 367] on div "20일차!! 긴 여름휴가 끝으로 집으로 돌아왔숑!!🐶" at bounding box center [587, 367] width 123 height 13
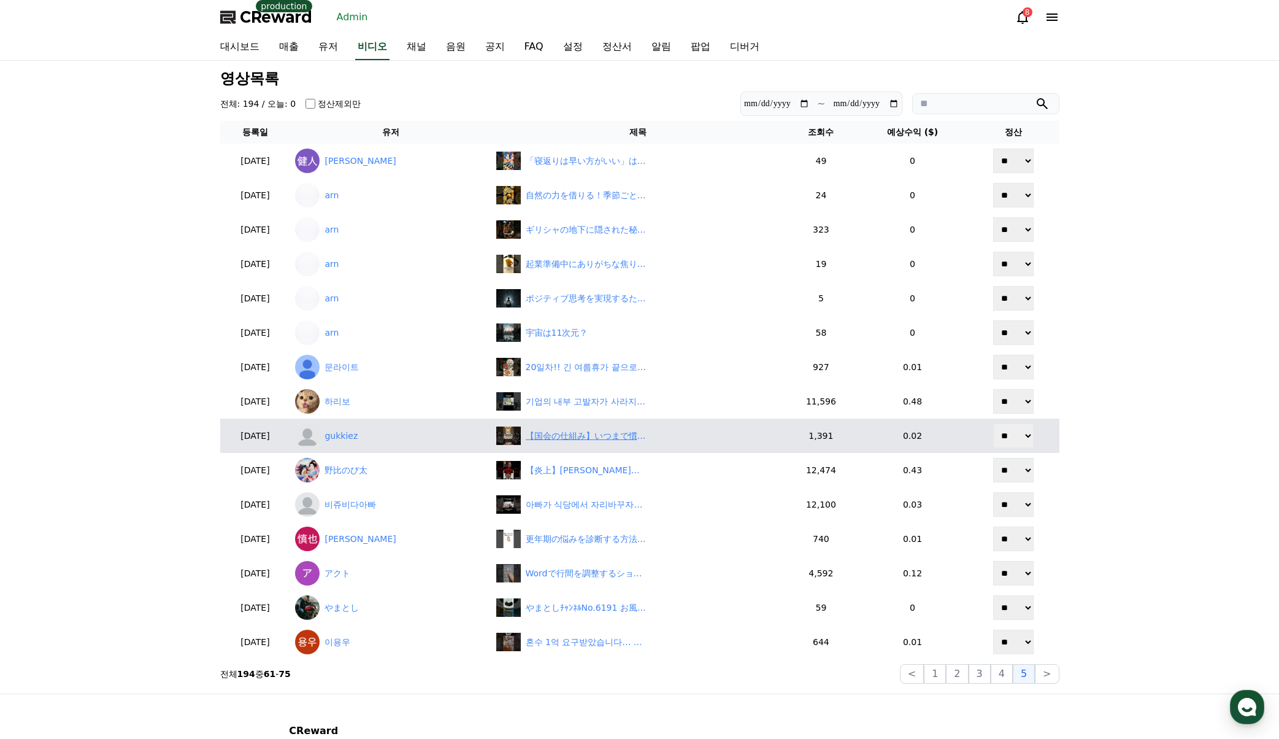
click at [566, 432] on div "【国会の仕組み】いつまで慣習に囚われているんですか？ #shorts #news #百田尚樹 #国会 #慣習 #無駄" at bounding box center [587, 435] width 123 height 13
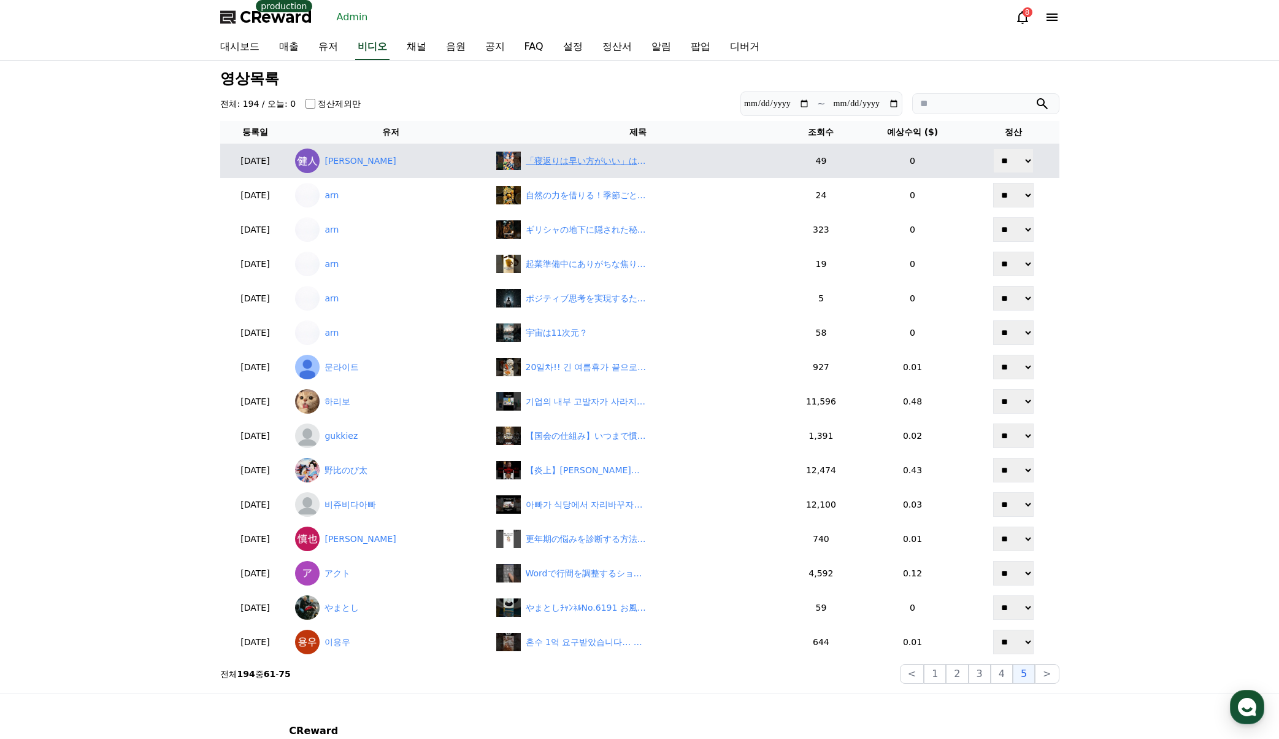
click at [573, 159] on div "「寝返りは早い方がいい」は間違いだった？" at bounding box center [587, 161] width 123 height 13
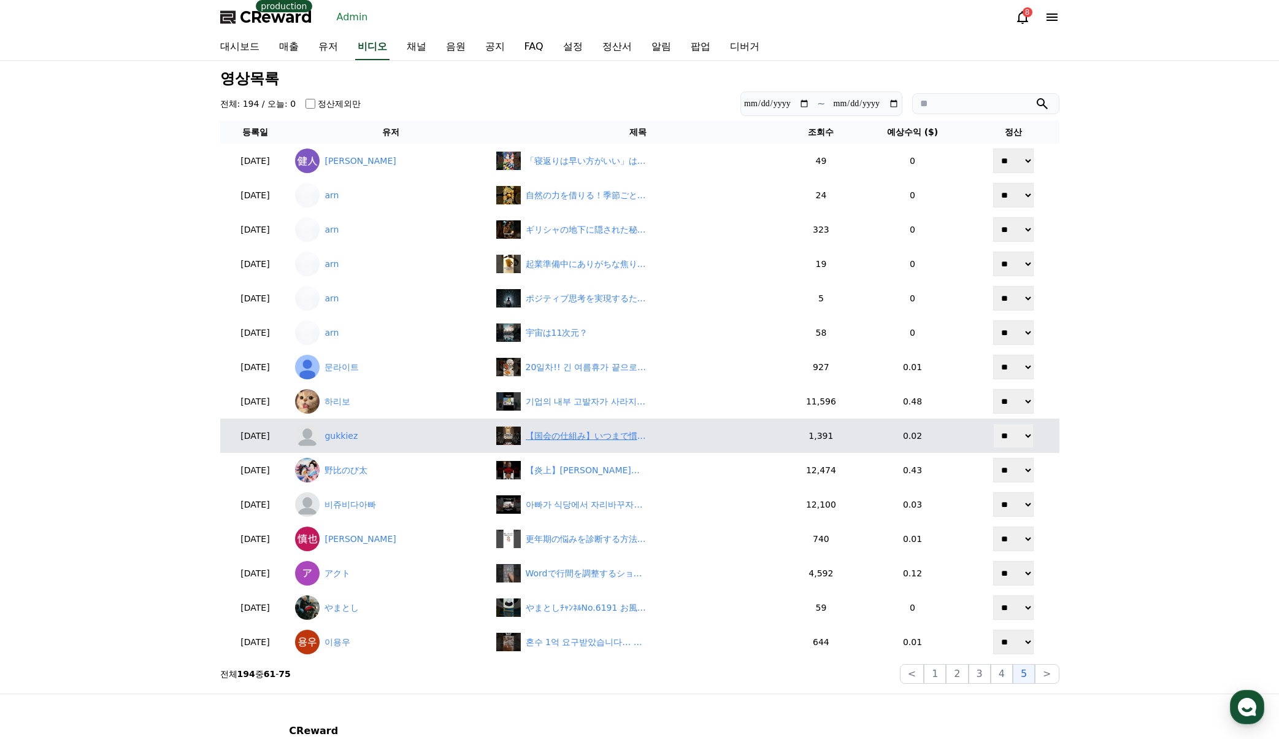
click at [557, 428] on div "【国会の仕組み】いつまで慣習に囚われているんですか？ #shorts #news #百田尚樹 #国会 #慣習 #無駄" at bounding box center [638, 435] width 284 height 18
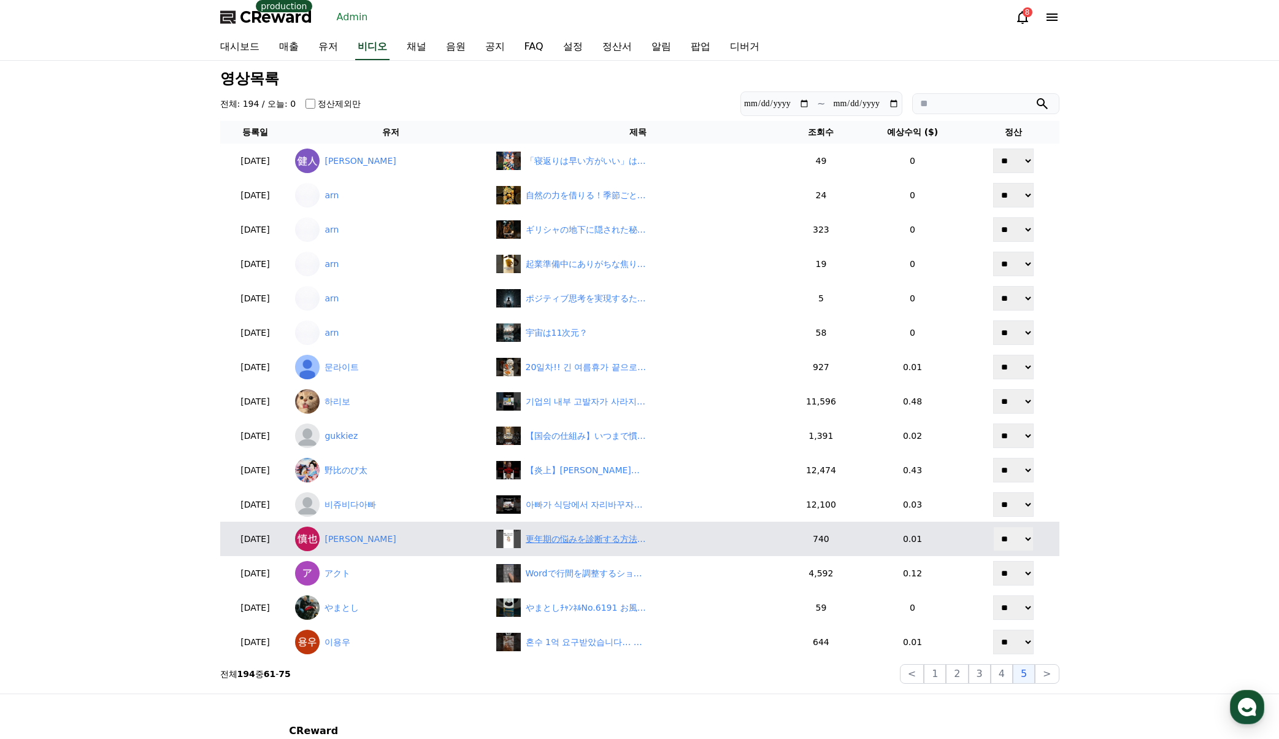
click at [583, 538] on div "更年期の悩みを診断する方法!!#健康 #健康雑学 #更年期#shorts" at bounding box center [587, 538] width 123 height 13
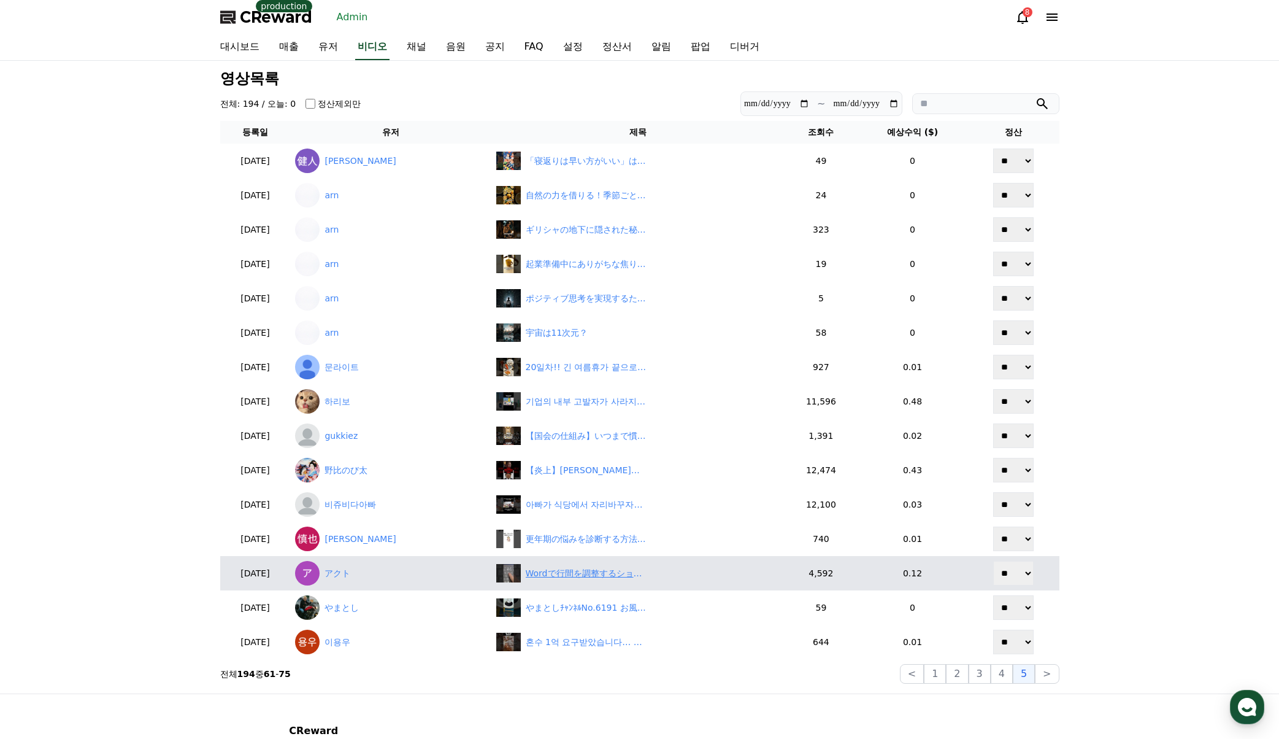
click at [503, 571] on img at bounding box center [508, 573] width 25 height 18
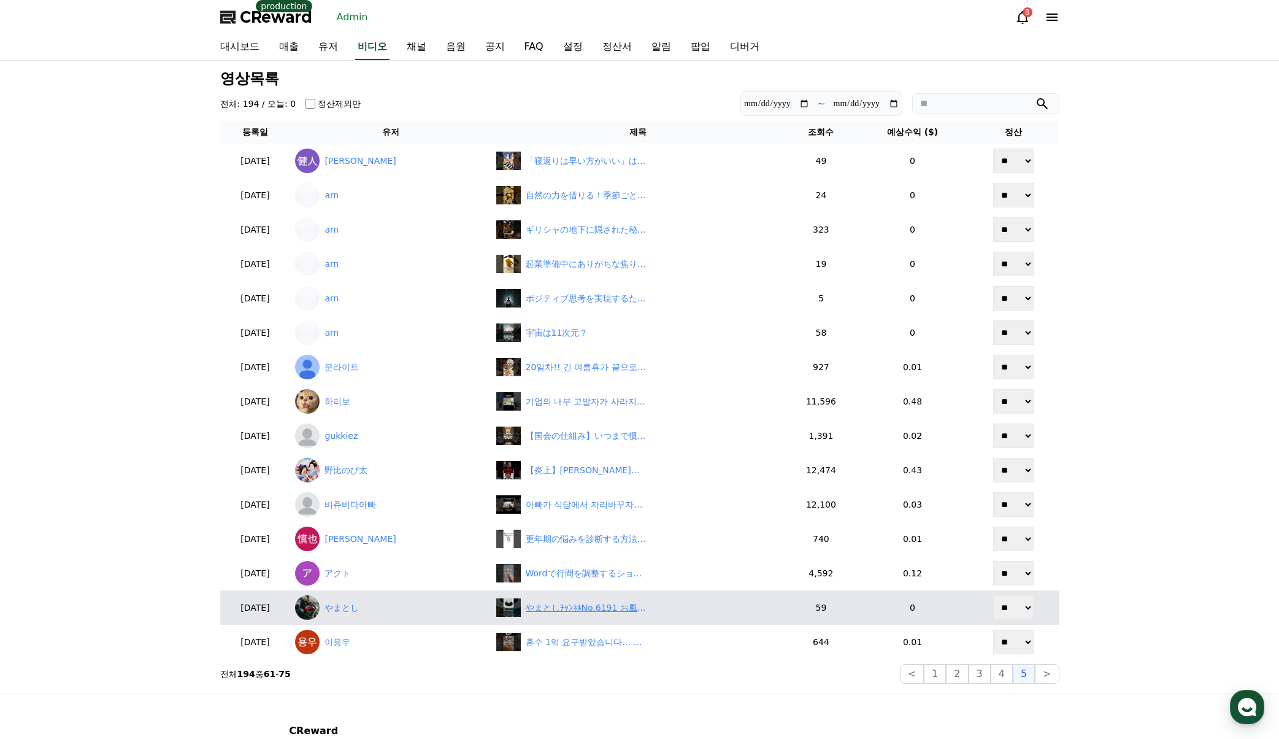
click at [599, 615] on div "やまとしﾁｬﾝﾈﾙNo.6191 お風呂上がりのｱﾙｺｰﾙ補給でーす🤩" at bounding box center [638, 607] width 284 height 18
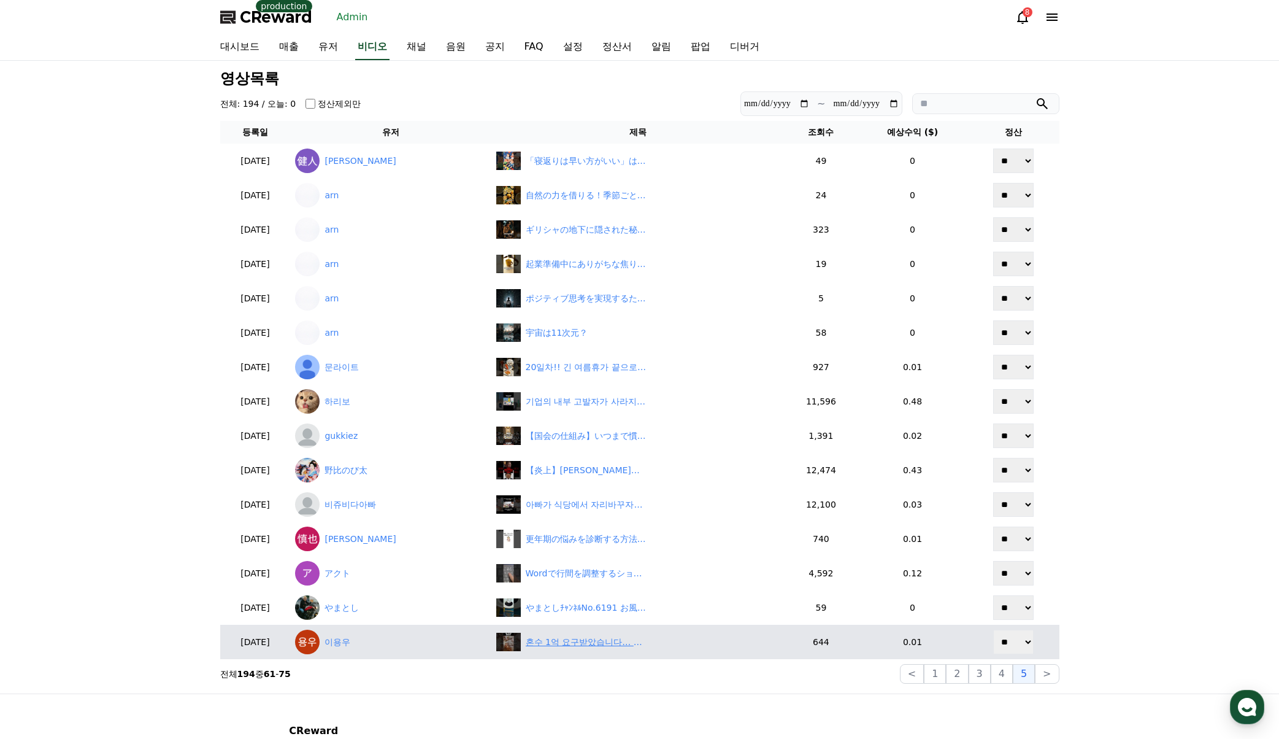
click at [628, 640] on div "혼수 1억 요구받았습니다… 결혼할까요?" at bounding box center [587, 642] width 123 height 13
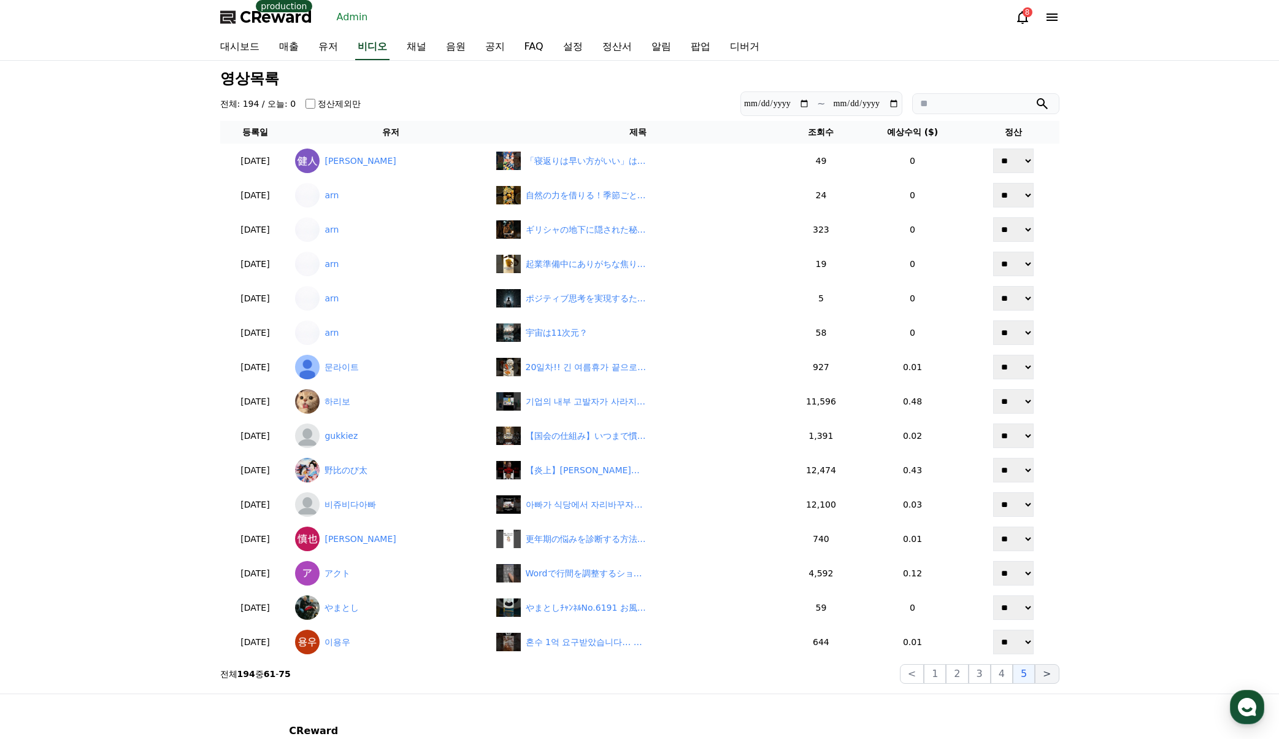
click at [1040, 674] on button ">" at bounding box center [1047, 674] width 24 height 20
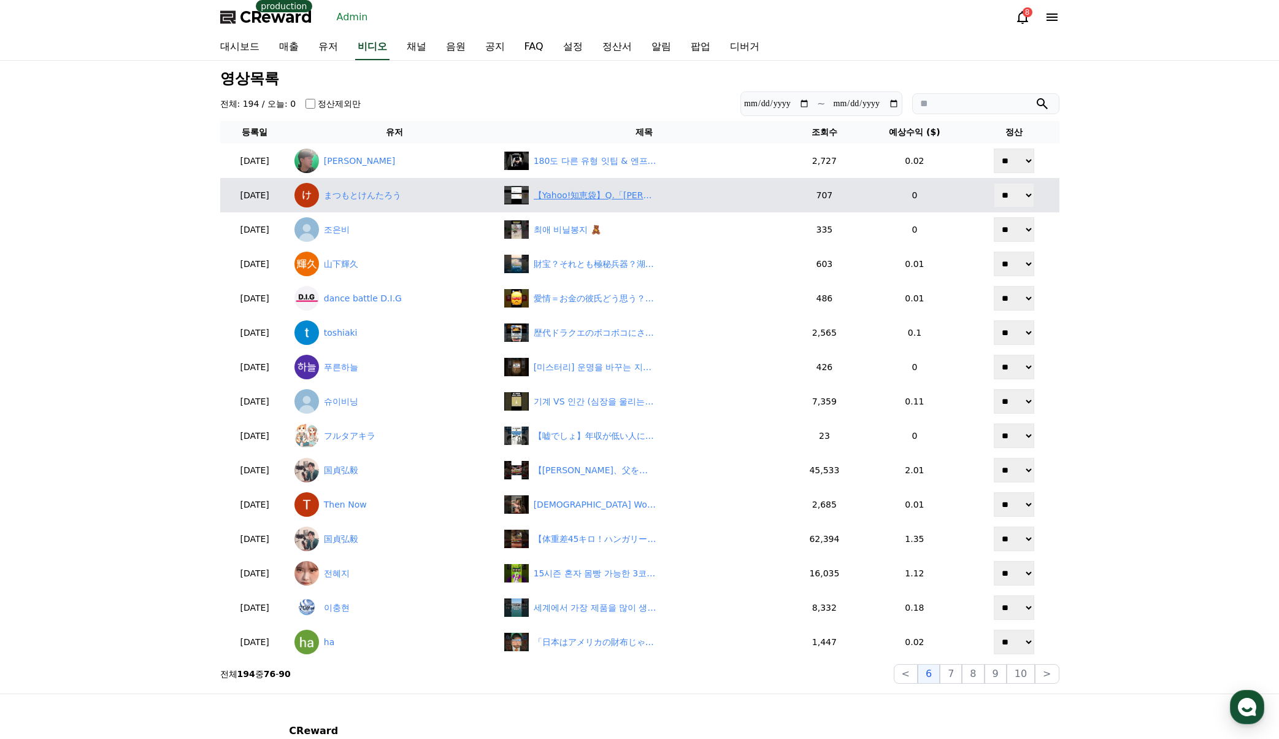
click at [612, 198] on div "【Yahoo!知恵袋】Q.「いいだたかすけ」を一発変換してください。 私は「飯田高須家」になっちゃいました。正しくは「飯田隆亮」です。#shorts #yah…" at bounding box center [595, 195] width 123 height 13
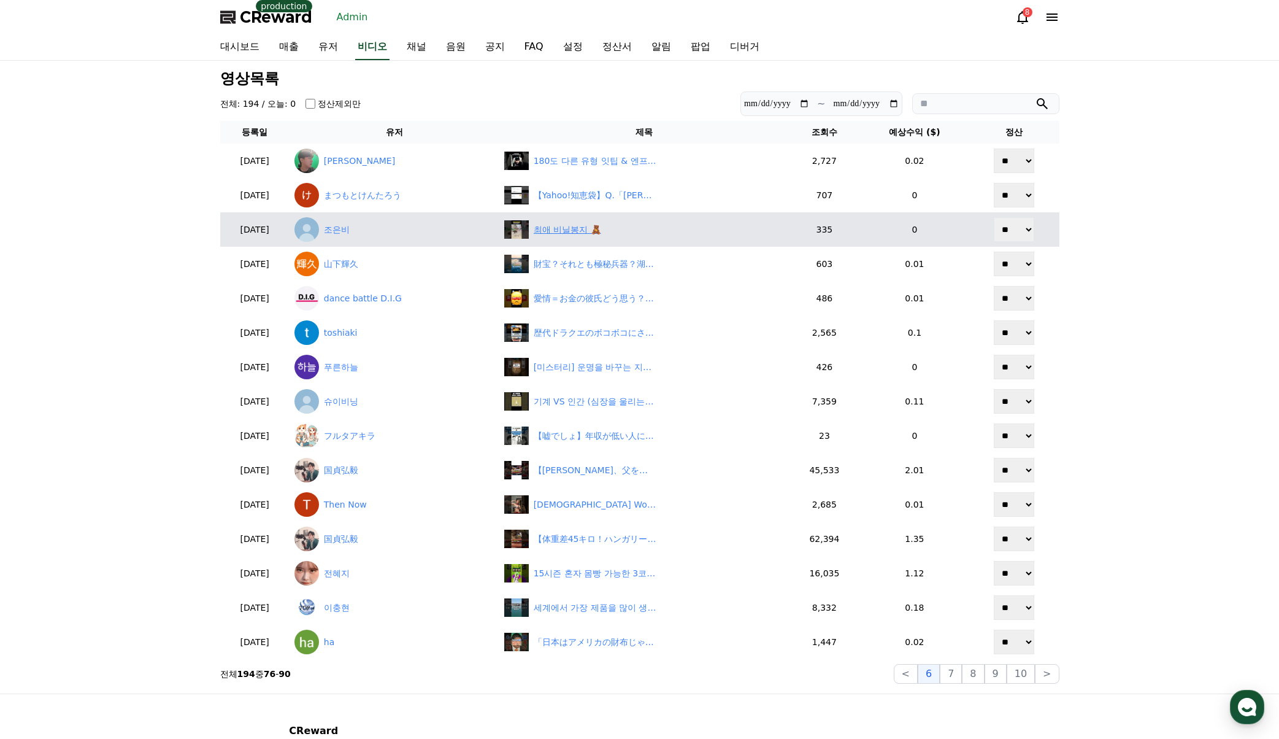
click at [581, 230] on div "최애 비닐봉지 🧸" at bounding box center [567, 229] width 67 height 13
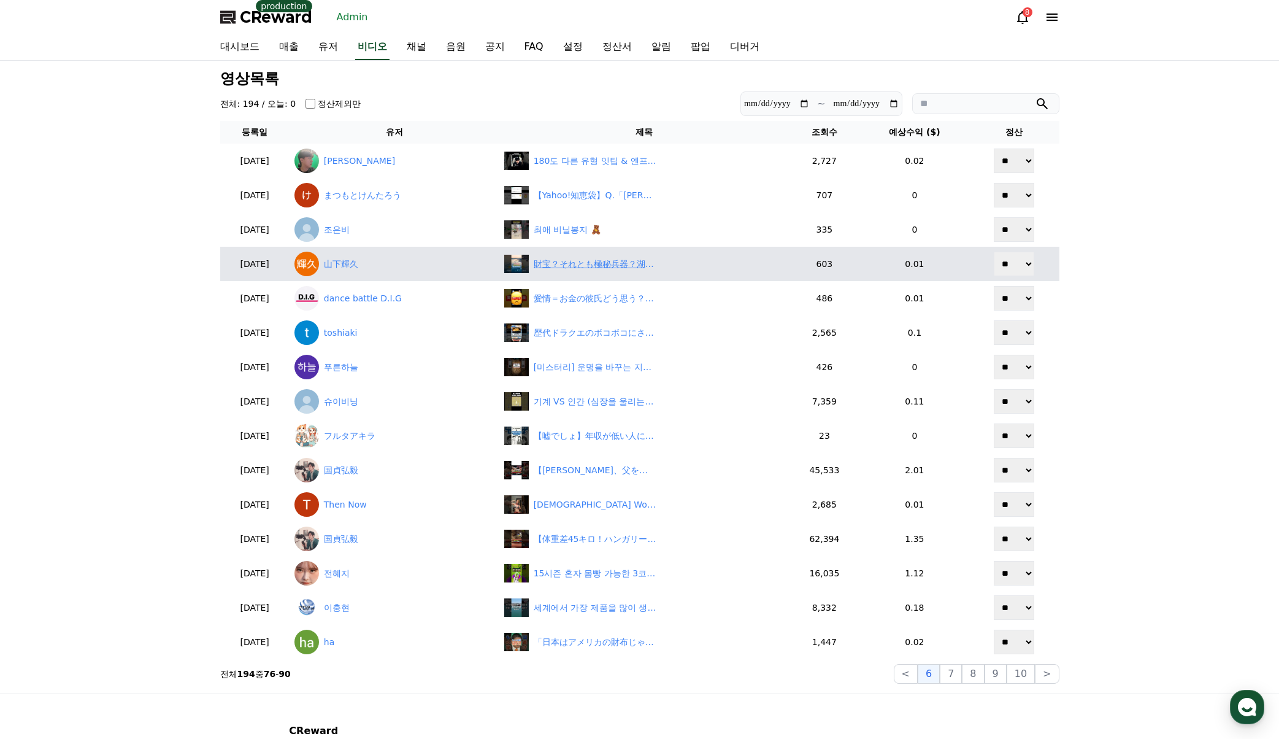
click at [561, 267] on div "財宝？それとも極秘兵器？湖底に眠る“ナチスの遺産” VOICEVOX:青山龍星 #shorts #歴史 #shorts" at bounding box center [595, 264] width 123 height 13
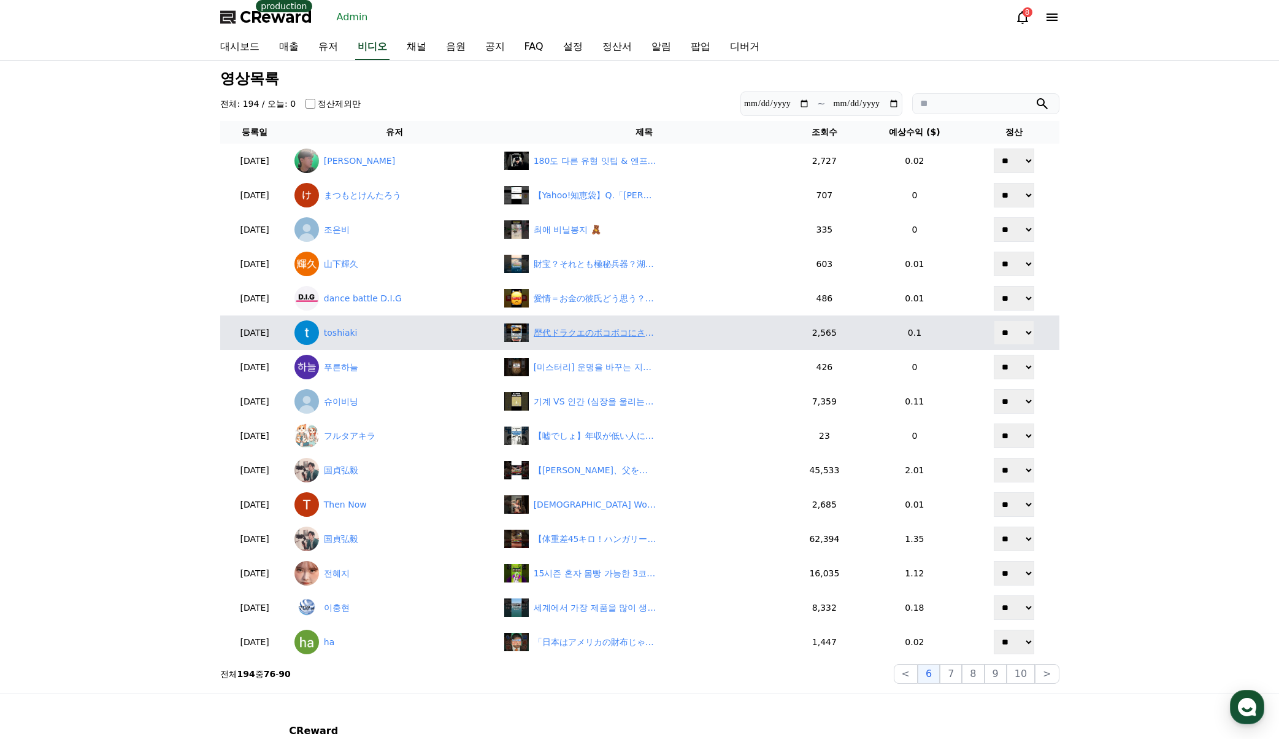
click at [615, 332] on div "歴代ドラクエのボコボコにされたボス5選 #ドラクエ5 #ドラクエ11 #ドラクエ6 #ドラクエ8 #dq5 #dq11 #dq6 #ボス #モンスター #ブオ…" at bounding box center [595, 332] width 123 height 13
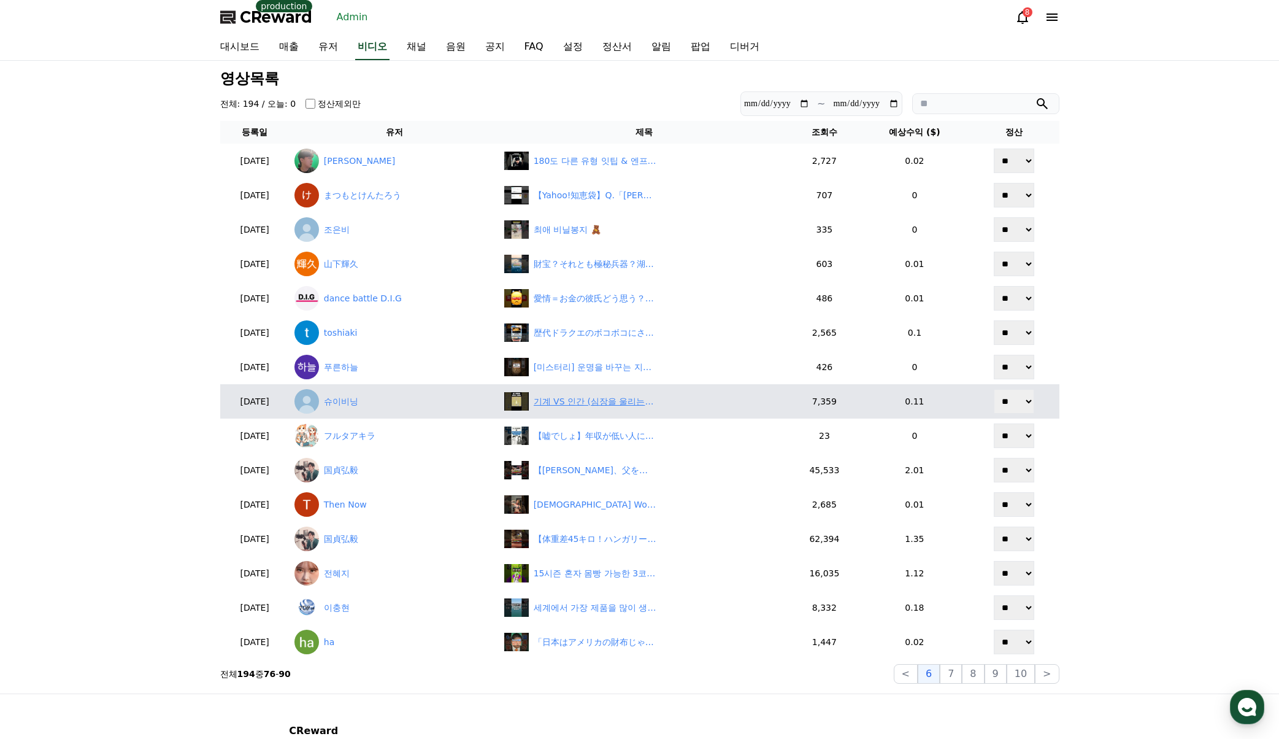
click at [575, 404] on div "기계 VS 인간 (심장을 울리는 웅장한? 대결)" at bounding box center [595, 401] width 123 height 13
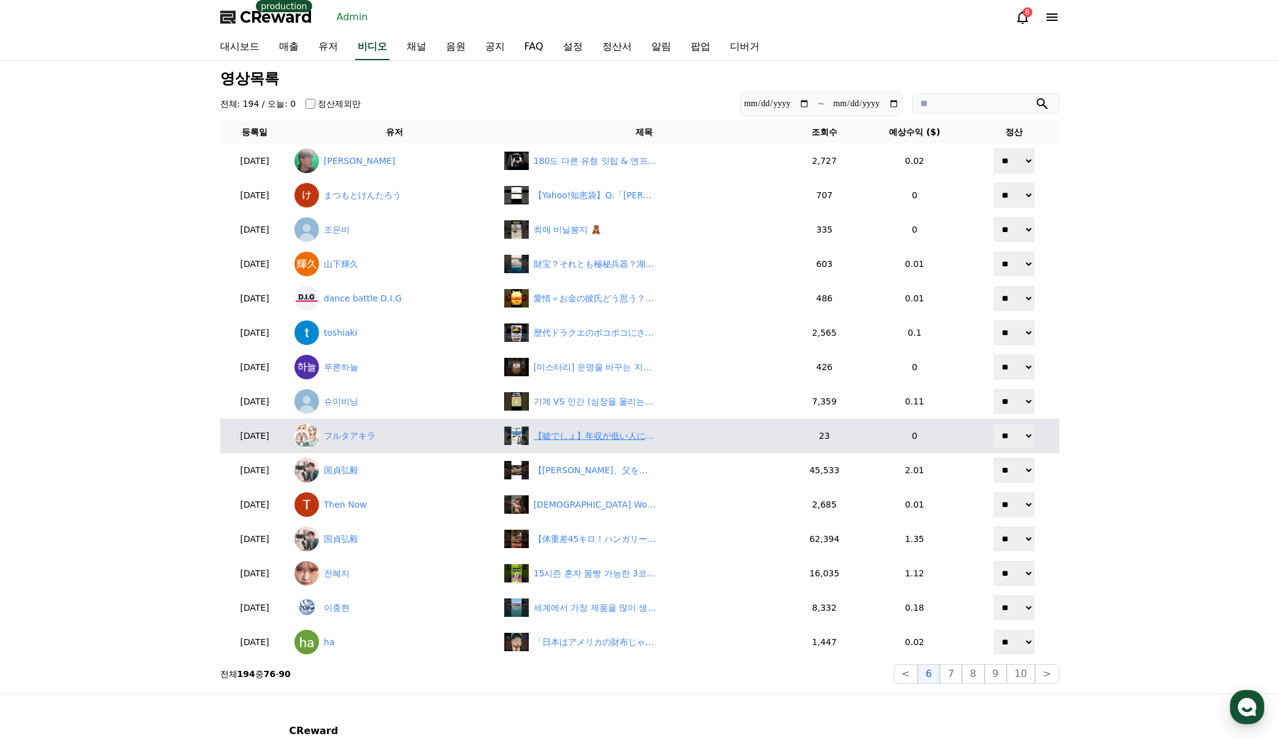
click at [582, 433] on div "【嘘でしょ】年収が低い人に共通する"しない習慣"。たった2時間があなたの未来を変える。#自己投資 #社会人の勉強垢 #学び #スキルアップ #キャリアデザイン…" at bounding box center [595, 435] width 123 height 13
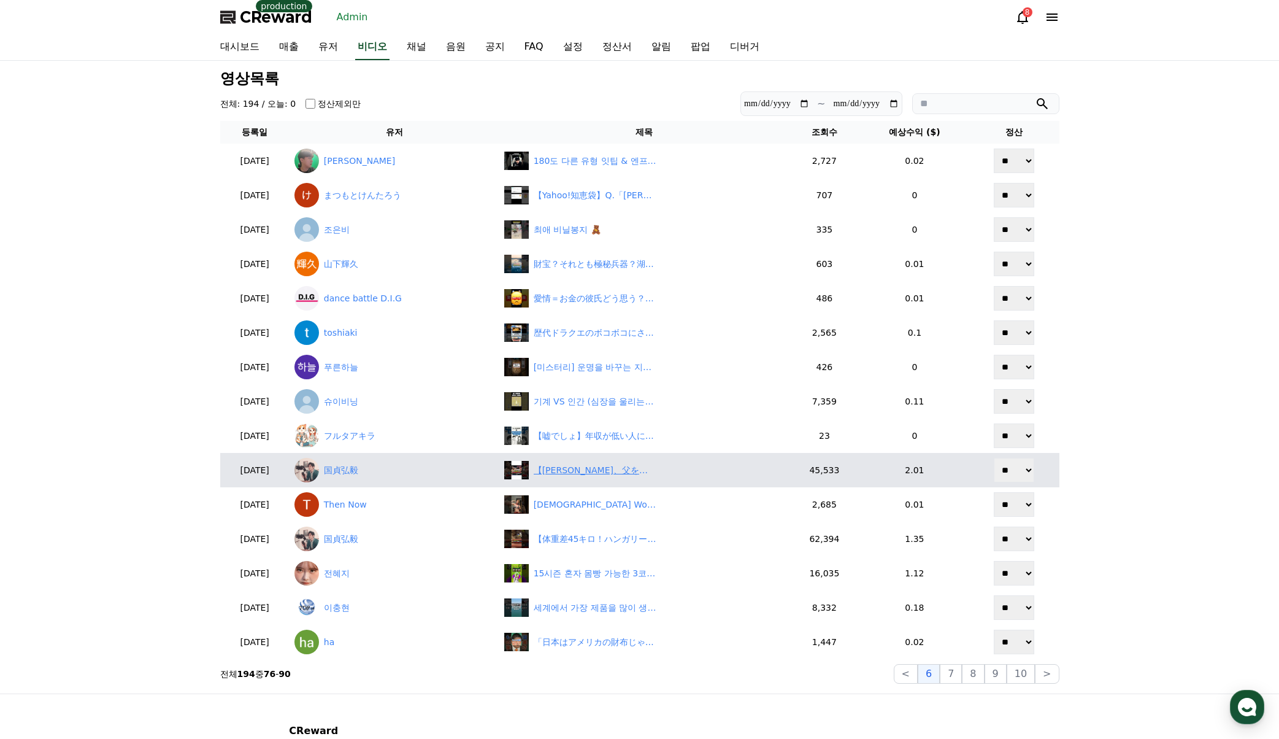
click at [581, 470] on div "【井上尚弥、父を侮辱され怒りの3度のダウン脱臭】#格闘技#ボクシング#shorts" at bounding box center [595, 470] width 123 height 13
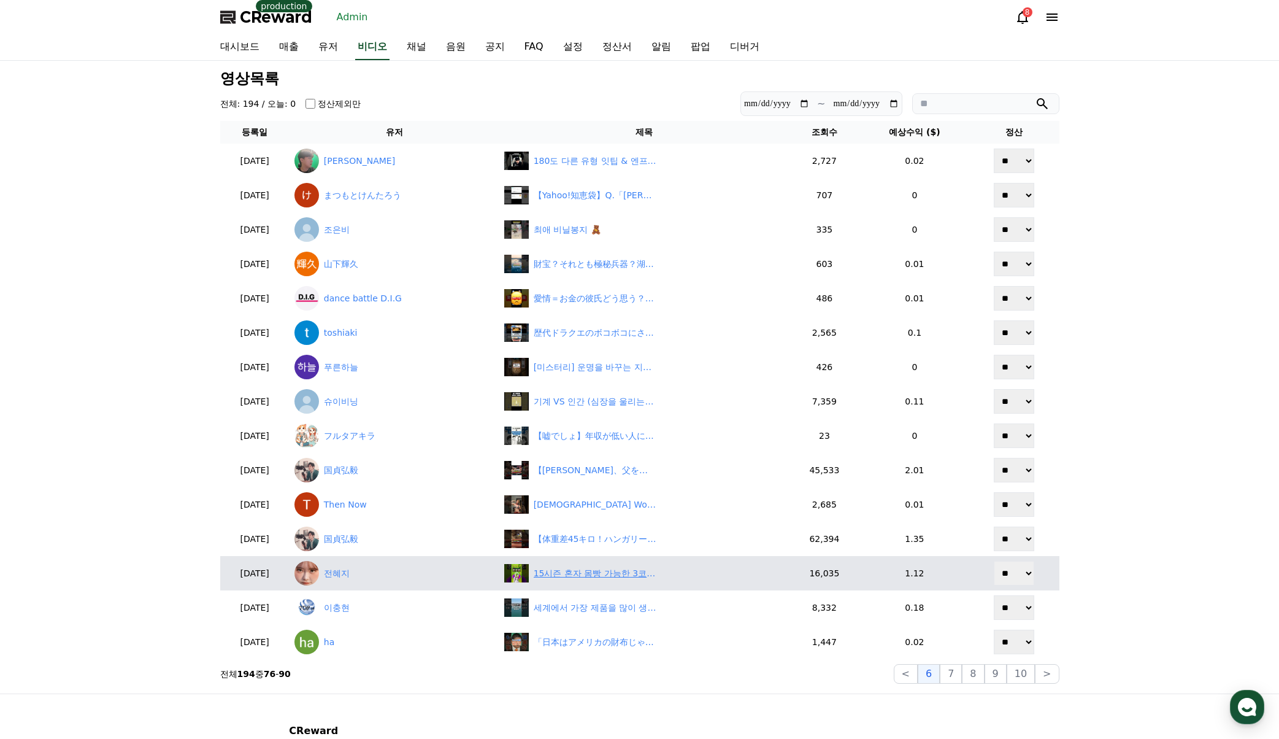
click at [614, 574] on div "15시즌 혼자 몸빵 가능한 3코스트??? #tft #롤토체스" at bounding box center [595, 573] width 123 height 13
click at [367, 572] on link "전혜지" at bounding box center [394, 573] width 200 height 25
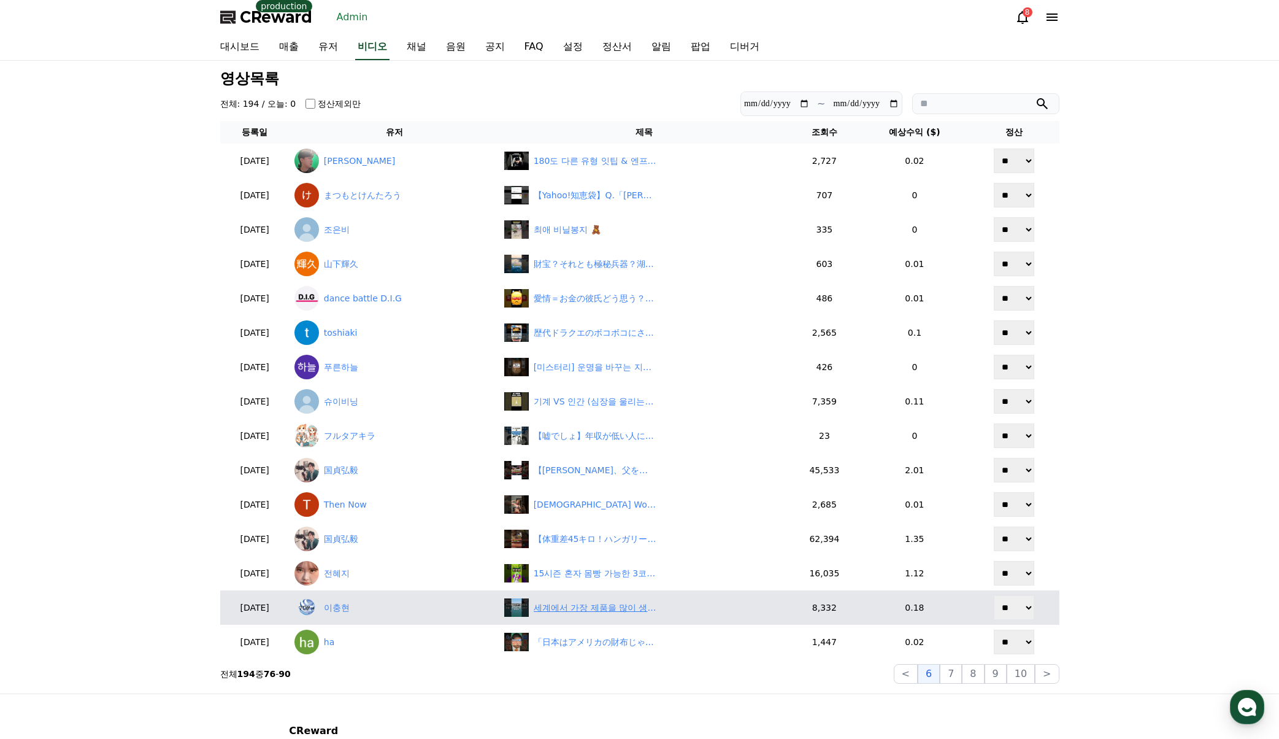
click at [599, 610] on div "세계에서 가장 제품을 많이 생산하는 나라 TOP10" at bounding box center [595, 607] width 123 height 13
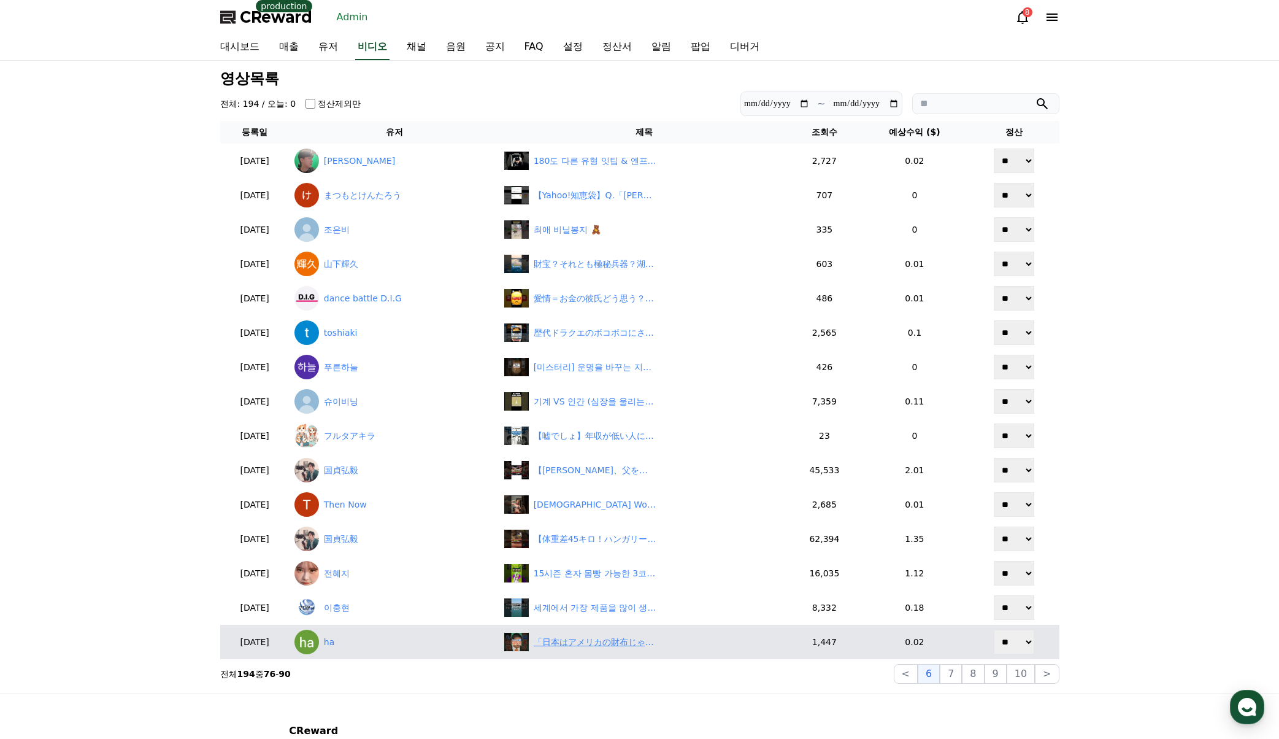
click at [618, 650] on div "「日本はアメリカの財布じゃない！関税交渉の真実」#hamachannel #hama大学 #日本人ファースト #石破首相 #神谷宗幣　#shprts" at bounding box center [644, 641] width 280 height 18
click at [374, 642] on link "ha" at bounding box center [394, 641] width 200 height 25
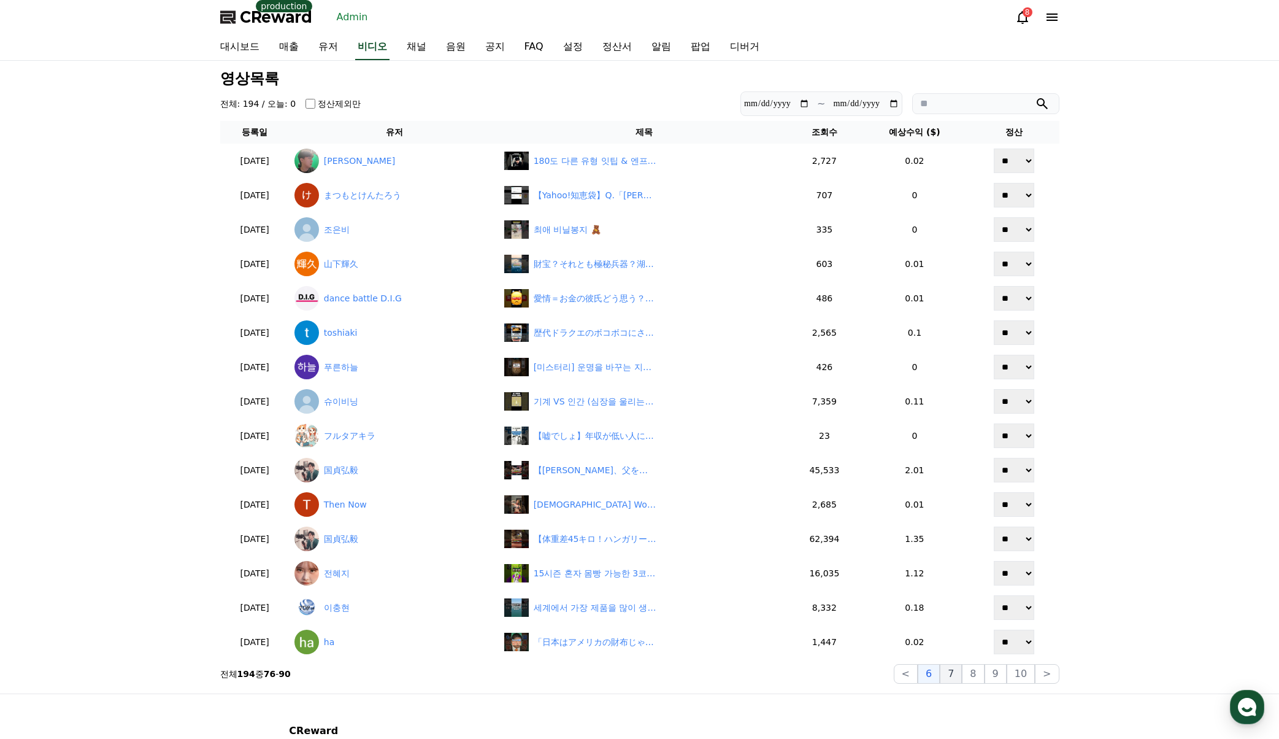
click at [962, 677] on button "7" at bounding box center [973, 674] width 22 height 20
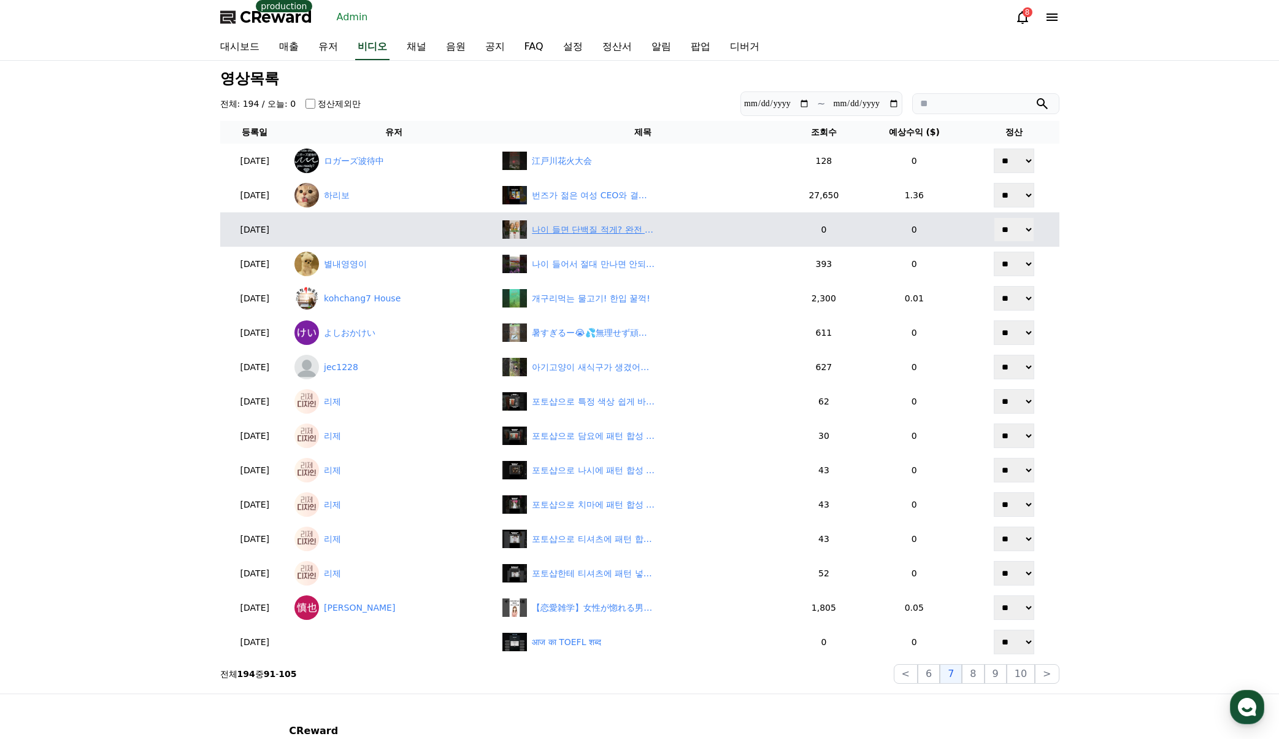
click at [577, 230] on div "나이 들면 단백질 적게? 완전 틀렸습니다! 시니어 건강의 진실?" at bounding box center [593, 229] width 123 height 13
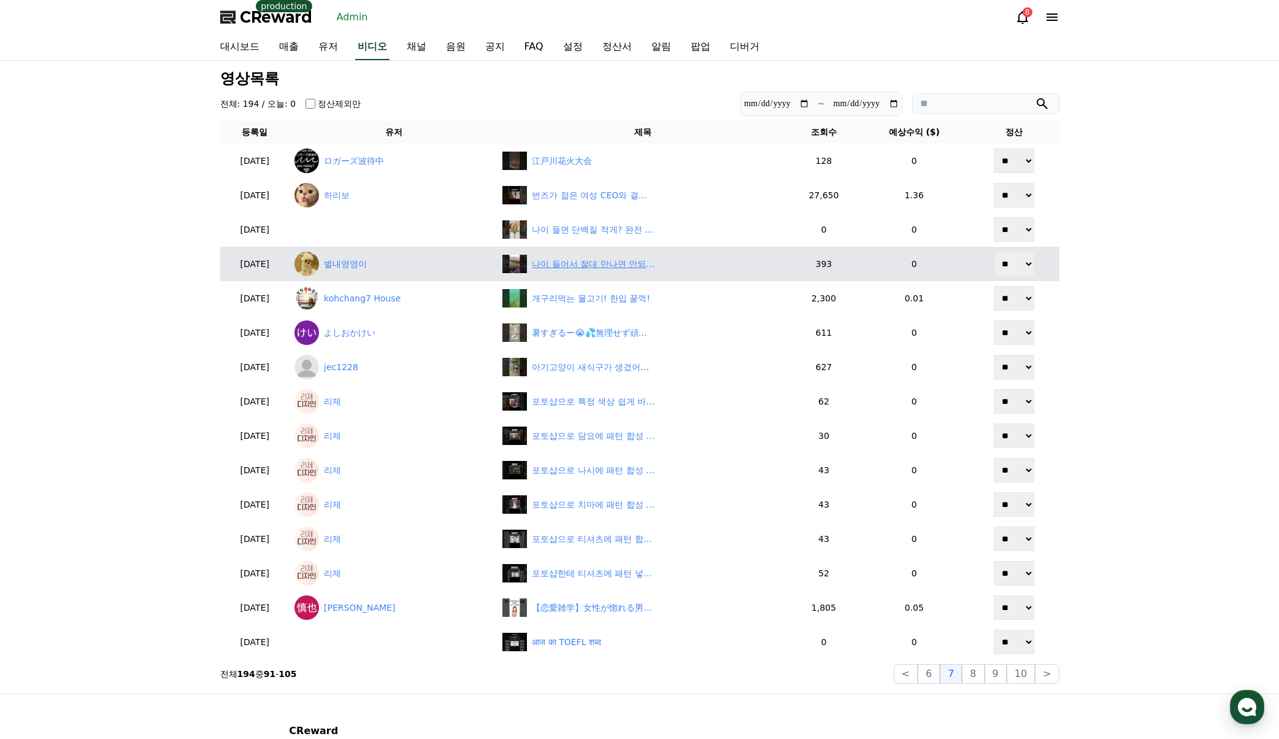
click at [601, 261] on div "나이 들어서 절대 만나면 안되는 인간 부류 3 가지 #지혜 #건강 #백세인생 #인생조언 #명언 #노년의지혜" at bounding box center [593, 264] width 123 height 13
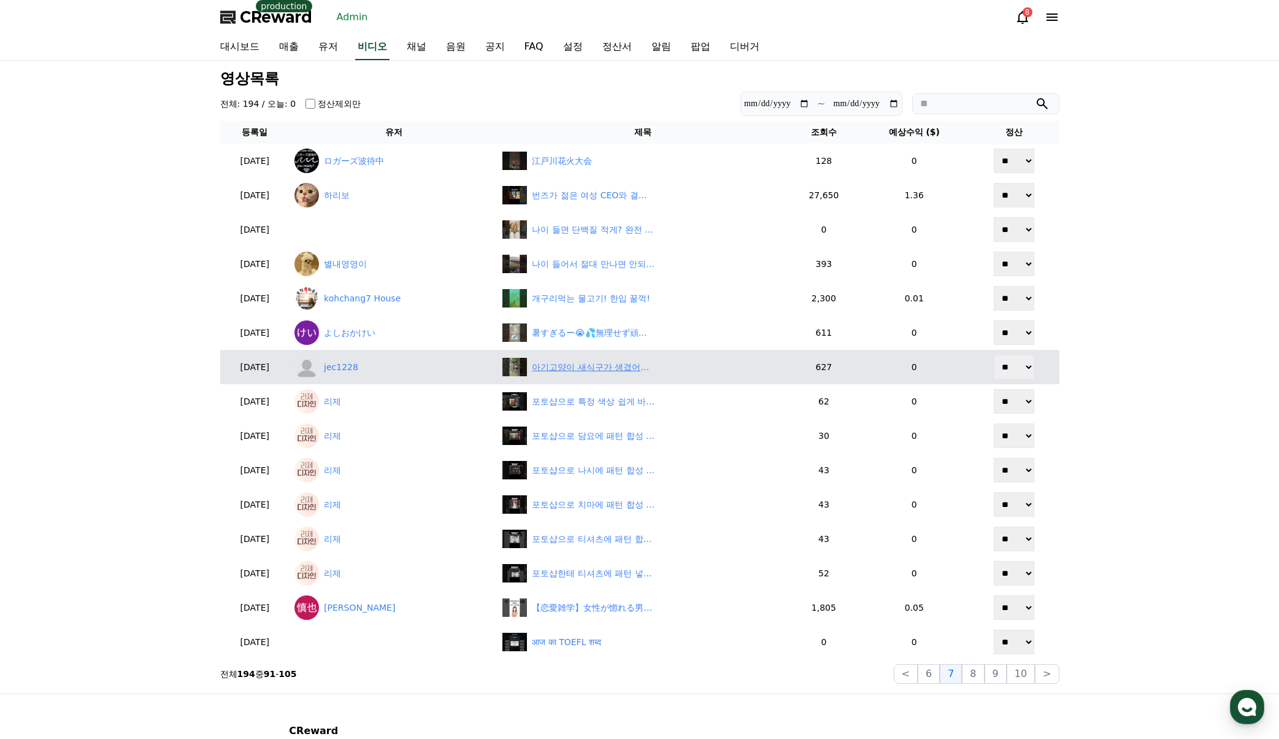
click at [582, 369] on div "아기고양이 새식구가 생겼어요 #풀빌라" at bounding box center [593, 367] width 123 height 13
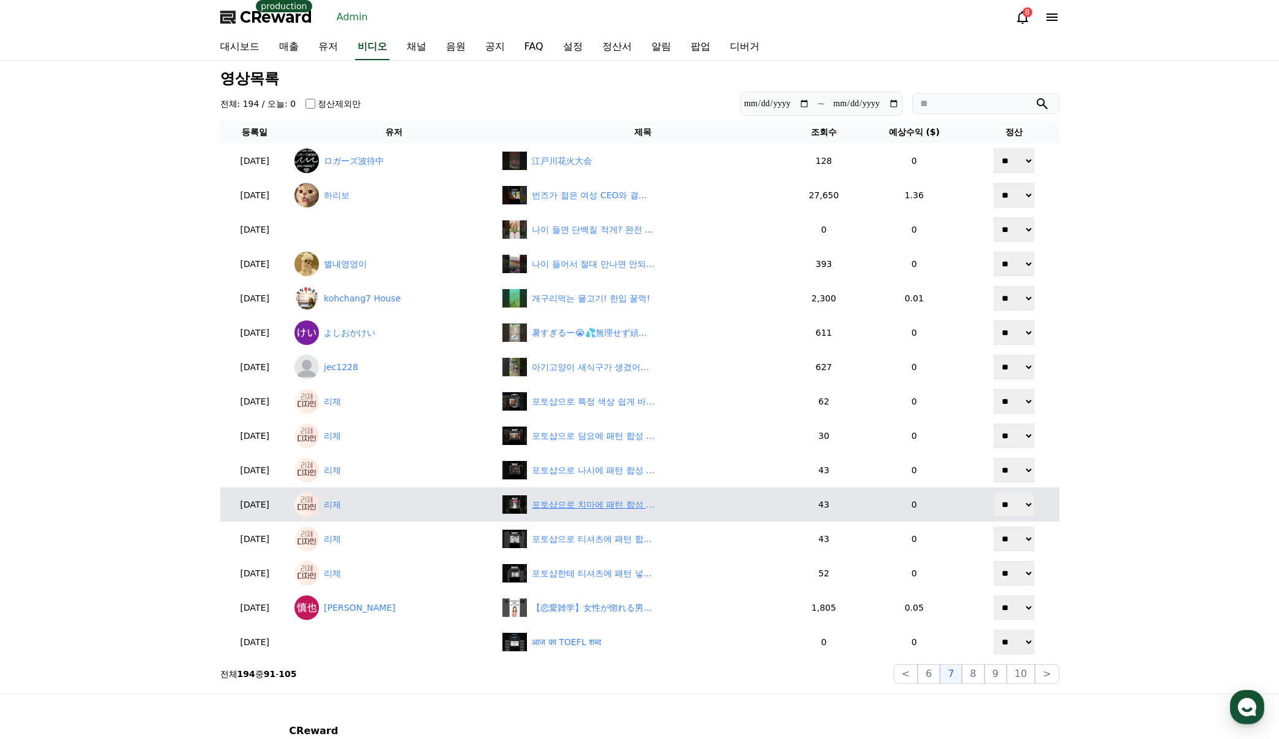
click at [592, 496] on div "포토샵으로 치마에 패턴 합성 #포토샵강의 #포토샵강좌 #photoshop #speeddesign #photoshoptutorial" at bounding box center [642, 504] width 280 height 18
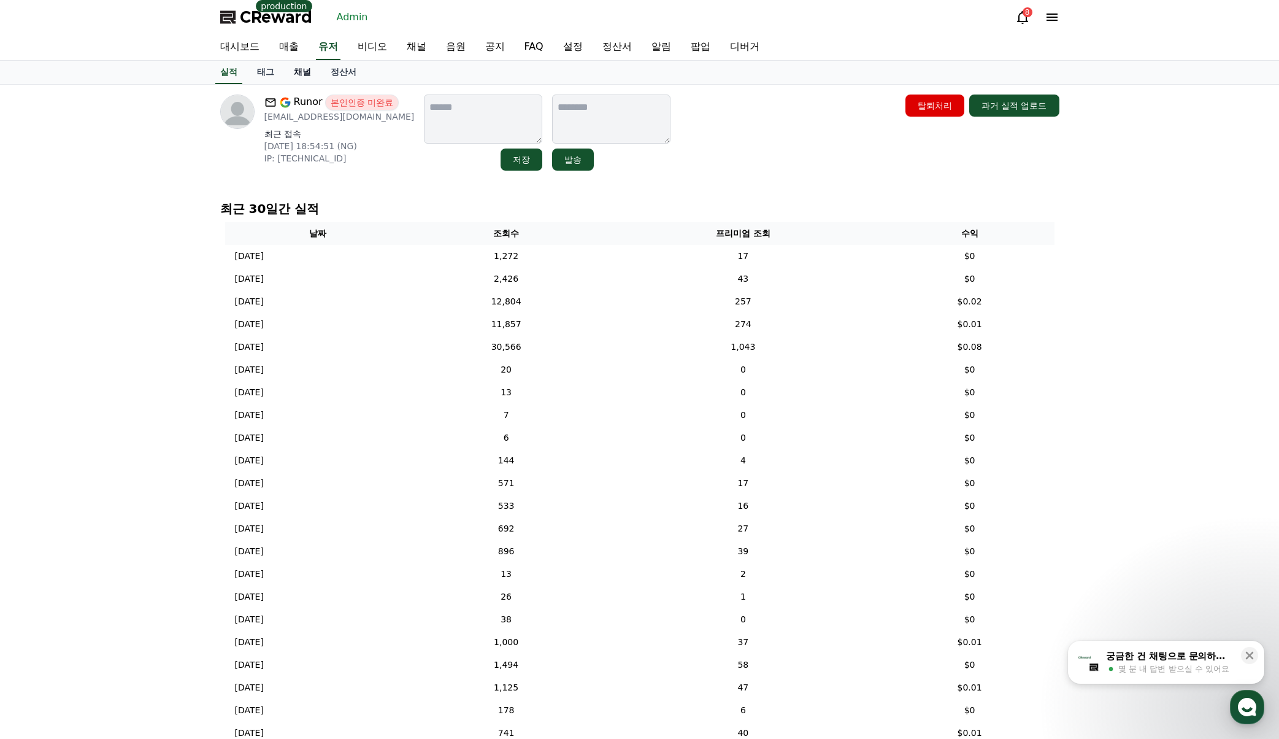
click at [302, 75] on link "채널" at bounding box center [302, 72] width 37 height 23
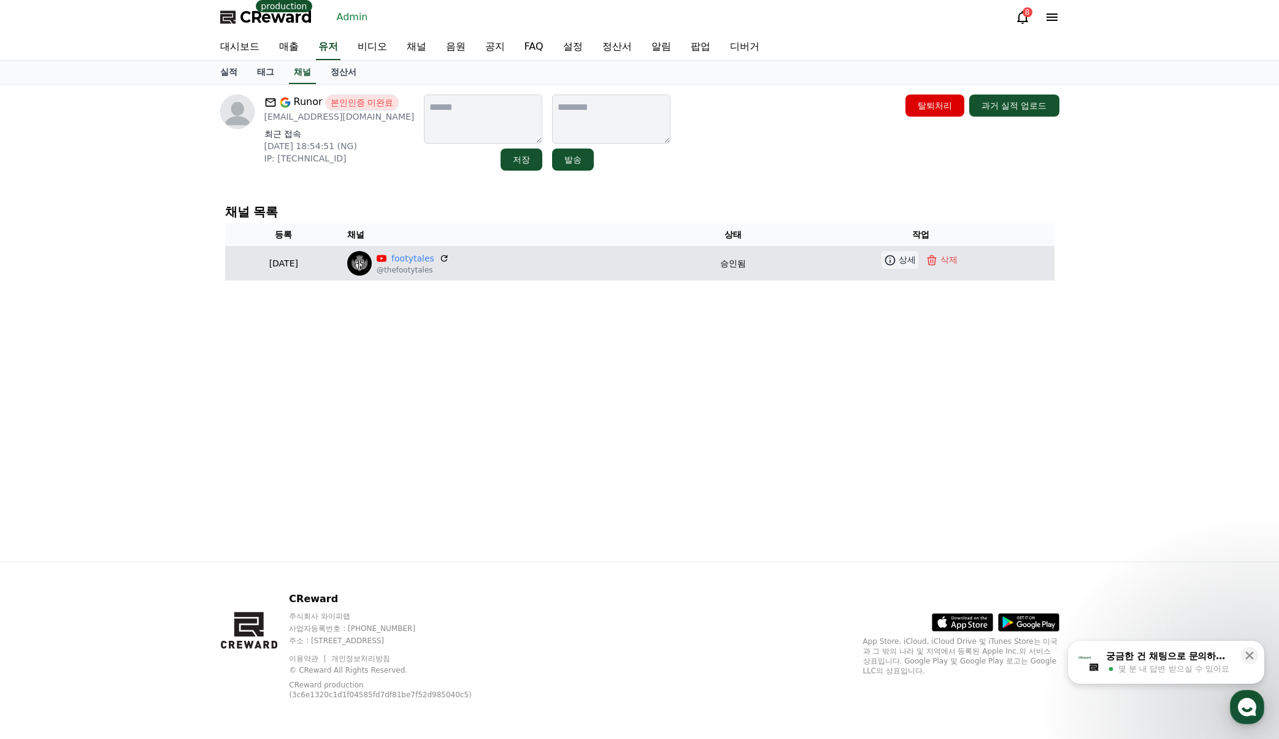
click at [896, 266] on icon at bounding box center [890, 260] width 12 height 12
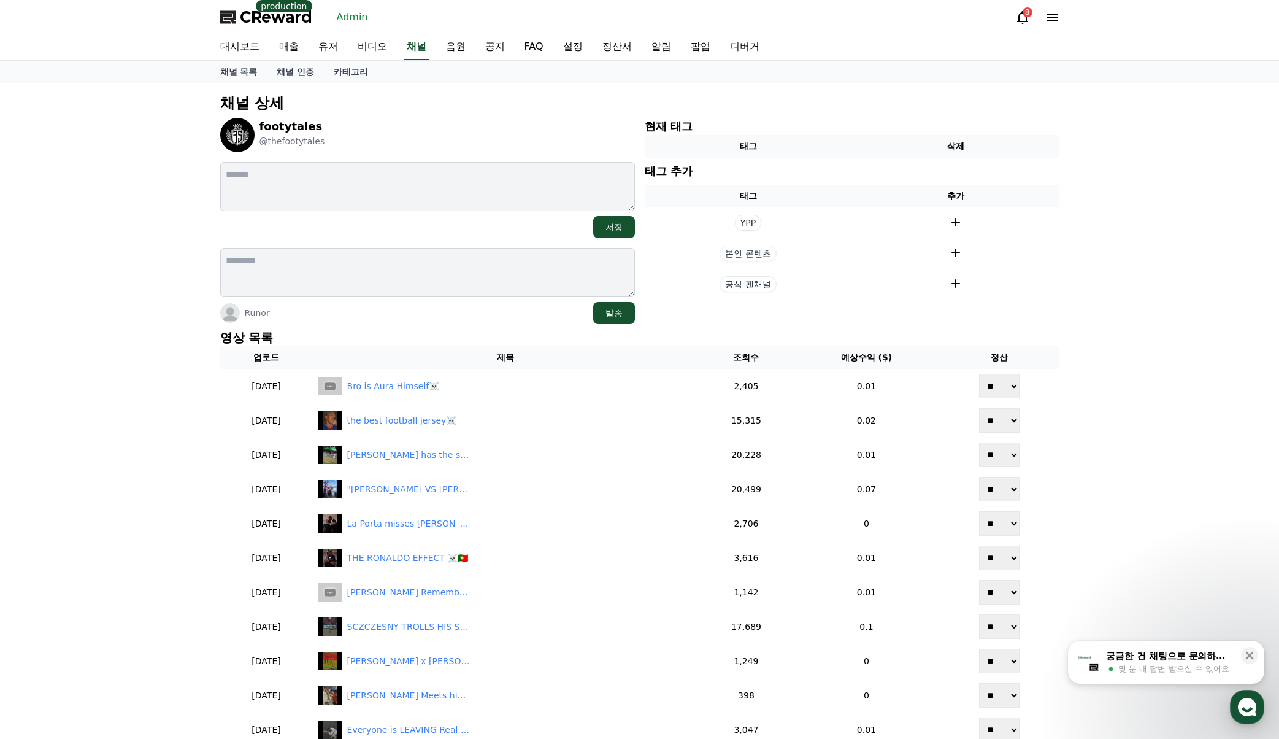
click at [562, 147] on div "footytales @thefootytales" at bounding box center [427, 135] width 415 height 34
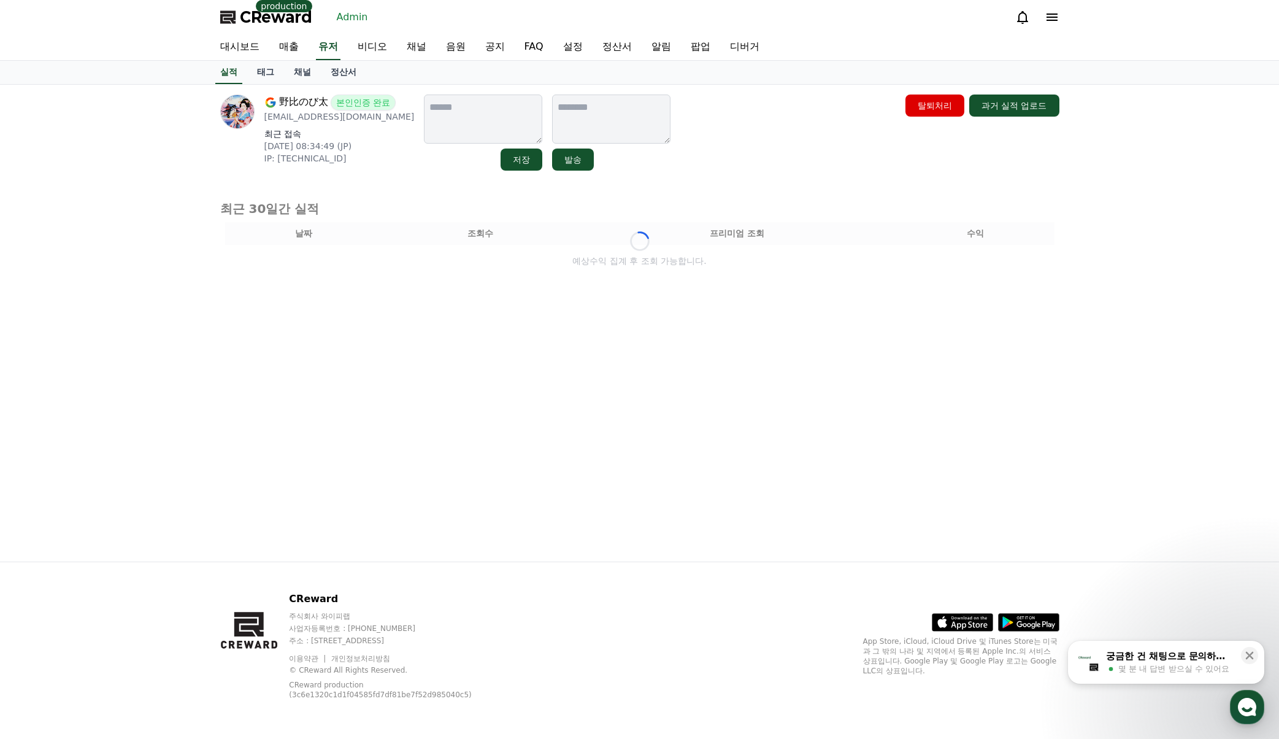
drag, startPoint x: 685, startPoint y: 203, endPoint x: 680, endPoint y: 207, distance: 6.6
click at [685, 203] on div "Loading..." at bounding box center [639, 241] width 839 height 82
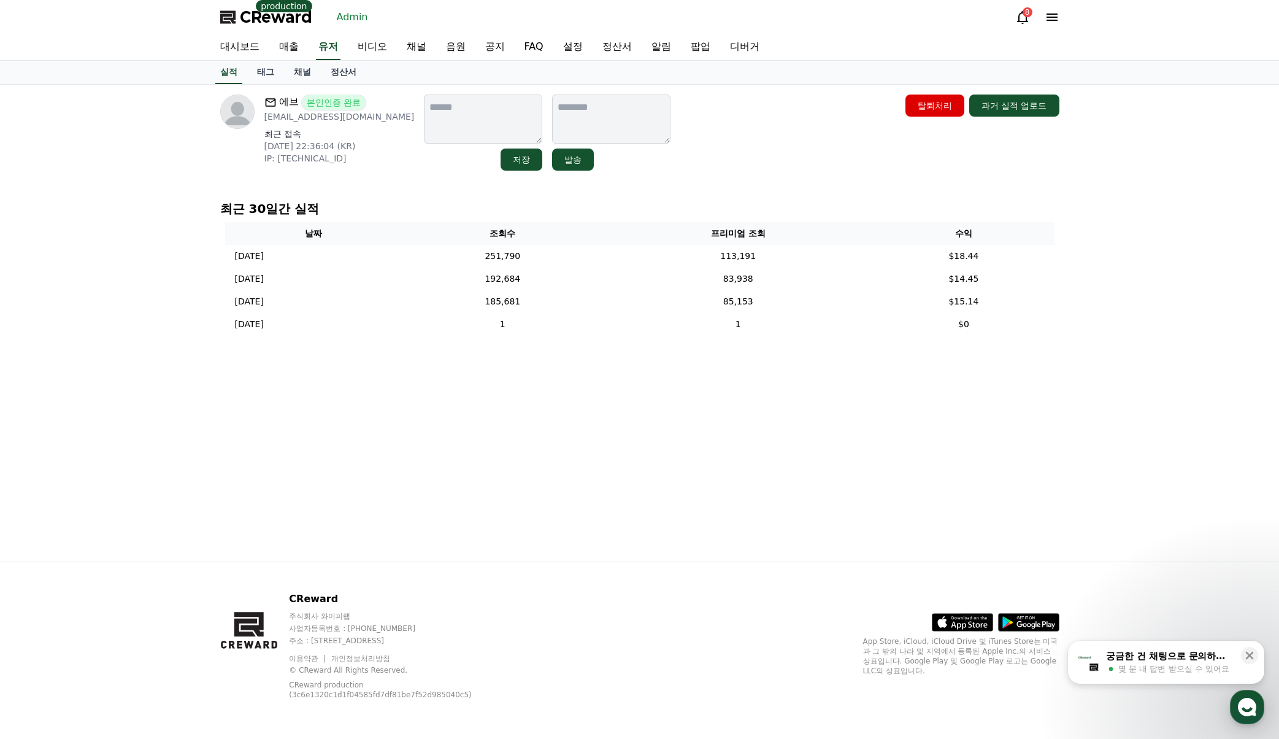
click at [793, 122] on div "에브 본인인증 완료 [EMAIL_ADDRESS][DOMAIN_NAME] 최근 접속 [DATE] 22:36:04 (KR) IP: [TECHNIC…" at bounding box center [639, 132] width 839 height 76
click at [311, 72] on link "채널" at bounding box center [302, 72] width 37 height 23
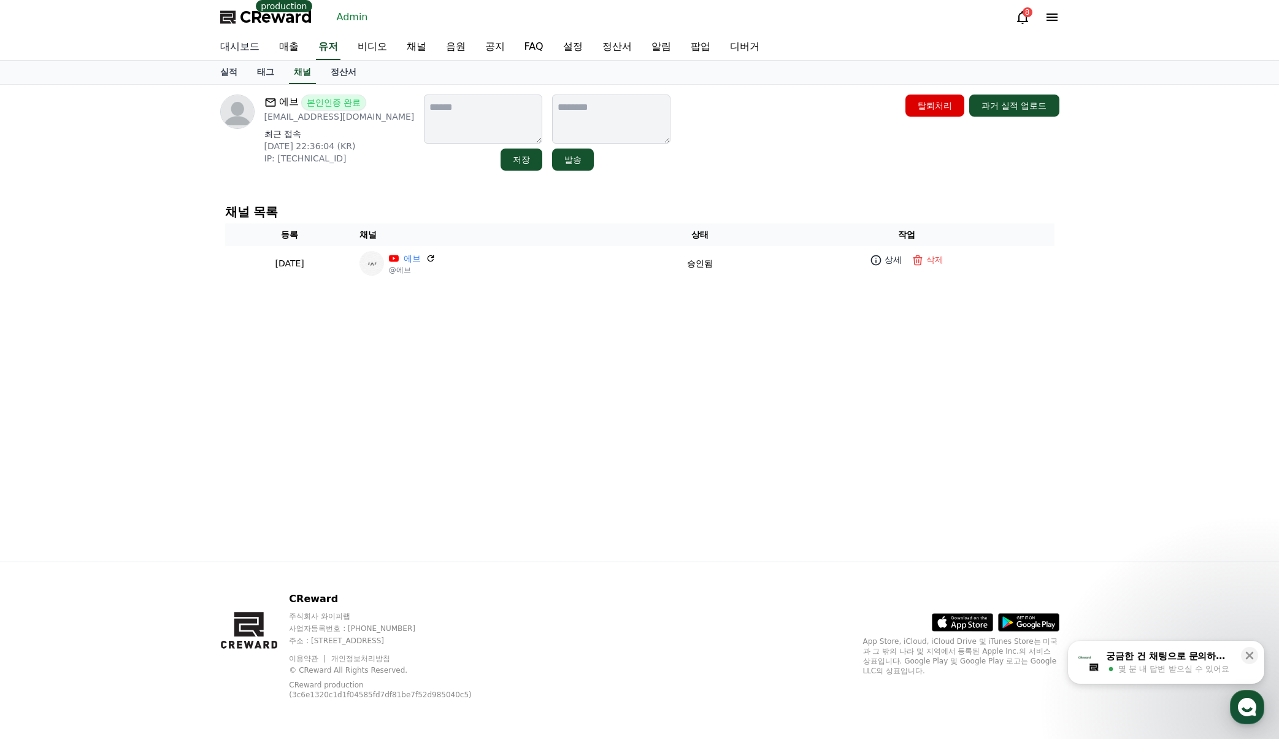
click at [249, 45] on link "대시보드" at bounding box center [239, 47] width 59 height 26
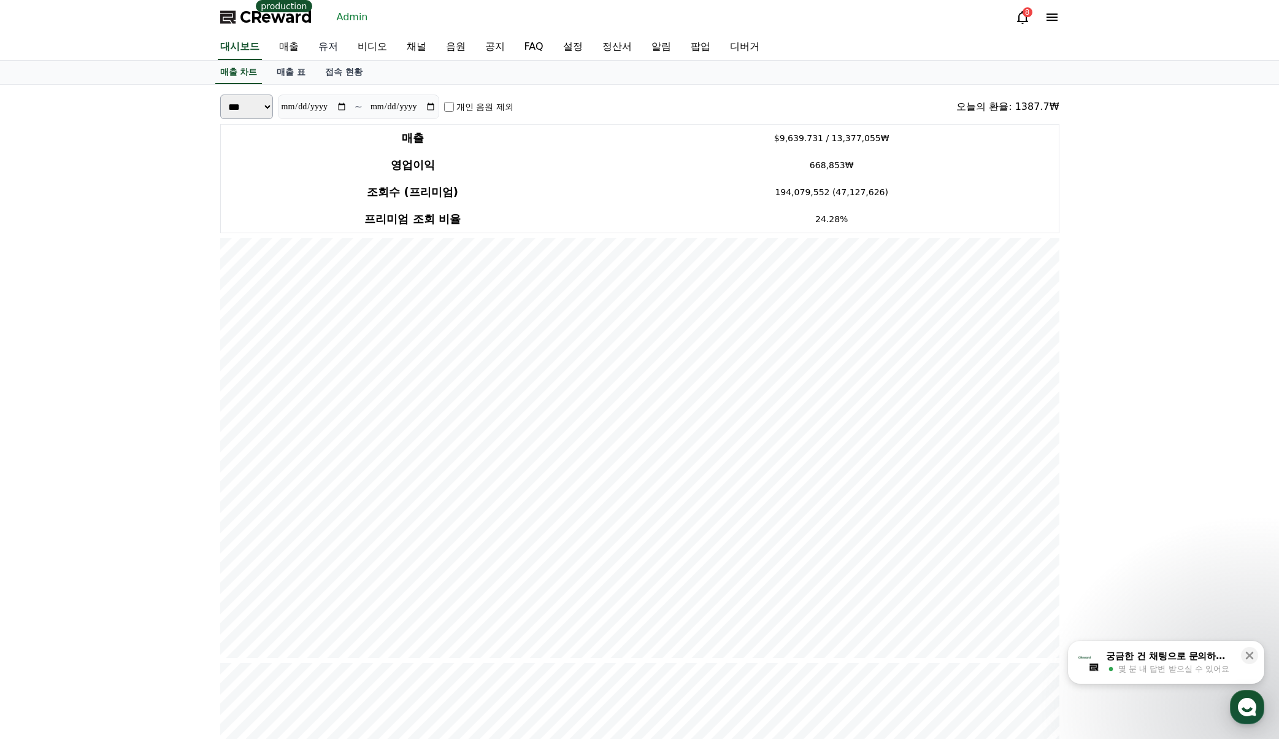
click at [333, 48] on link "유저" at bounding box center [328, 47] width 39 height 26
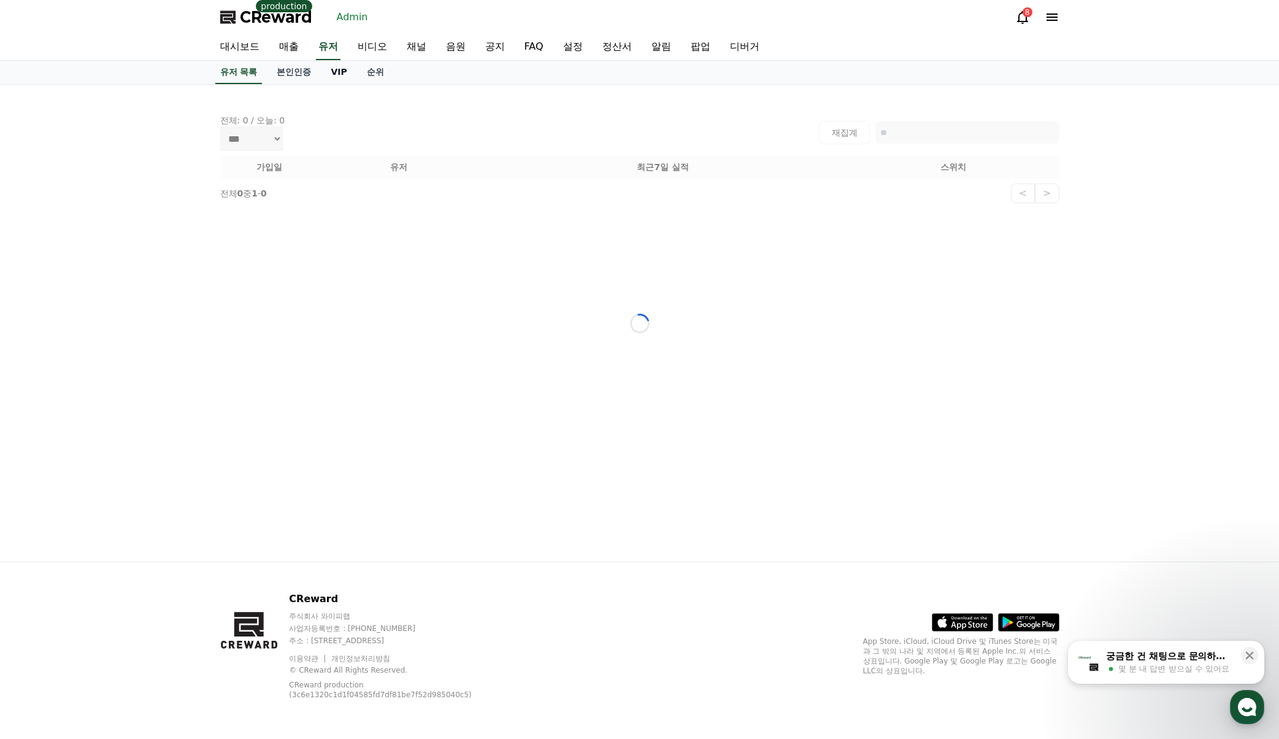
click at [332, 71] on link "VIP" at bounding box center [339, 72] width 36 height 23
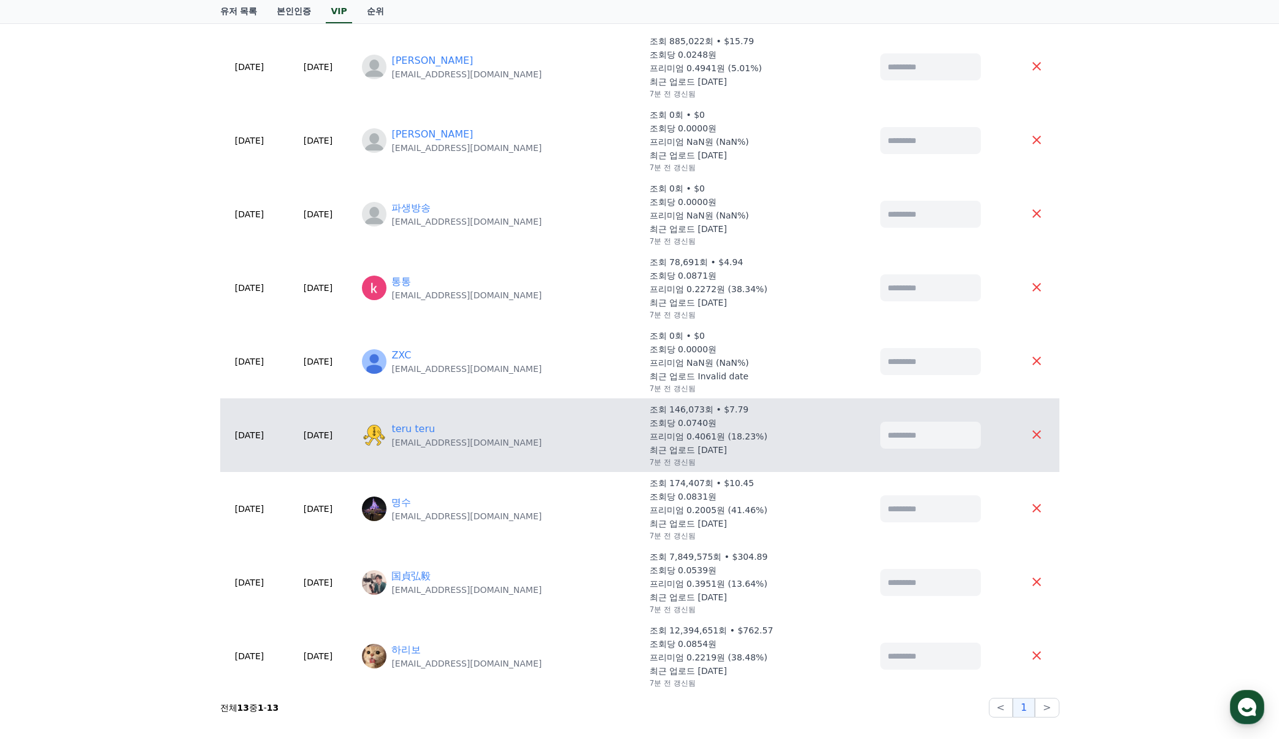
scroll to position [491, 0]
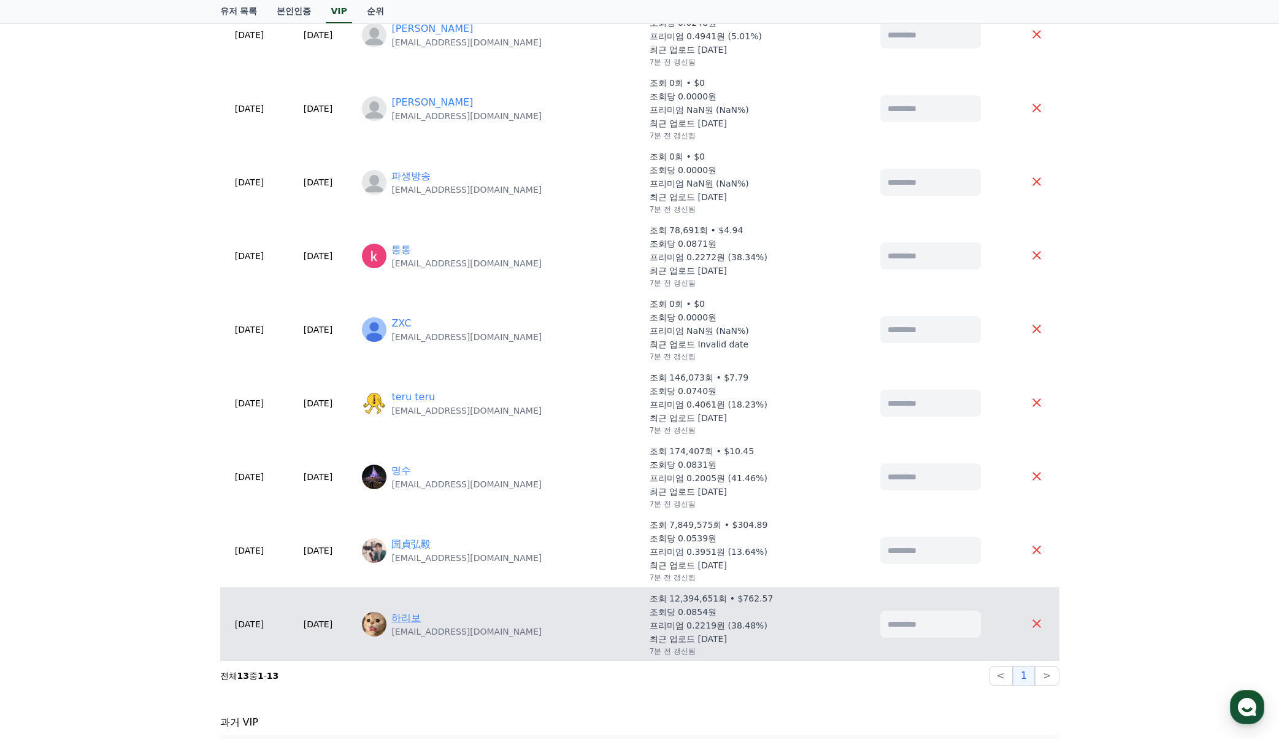
click at [421, 615] on link "하리보" at bounding box center [405, 617] width 29 height 15
click at [453, 612] on div "하리보" at bounding box center [466, 617] width 150 height 15
click at [421, 615] on link "하리보" at bounding box center [405, 617] width 29 height 15
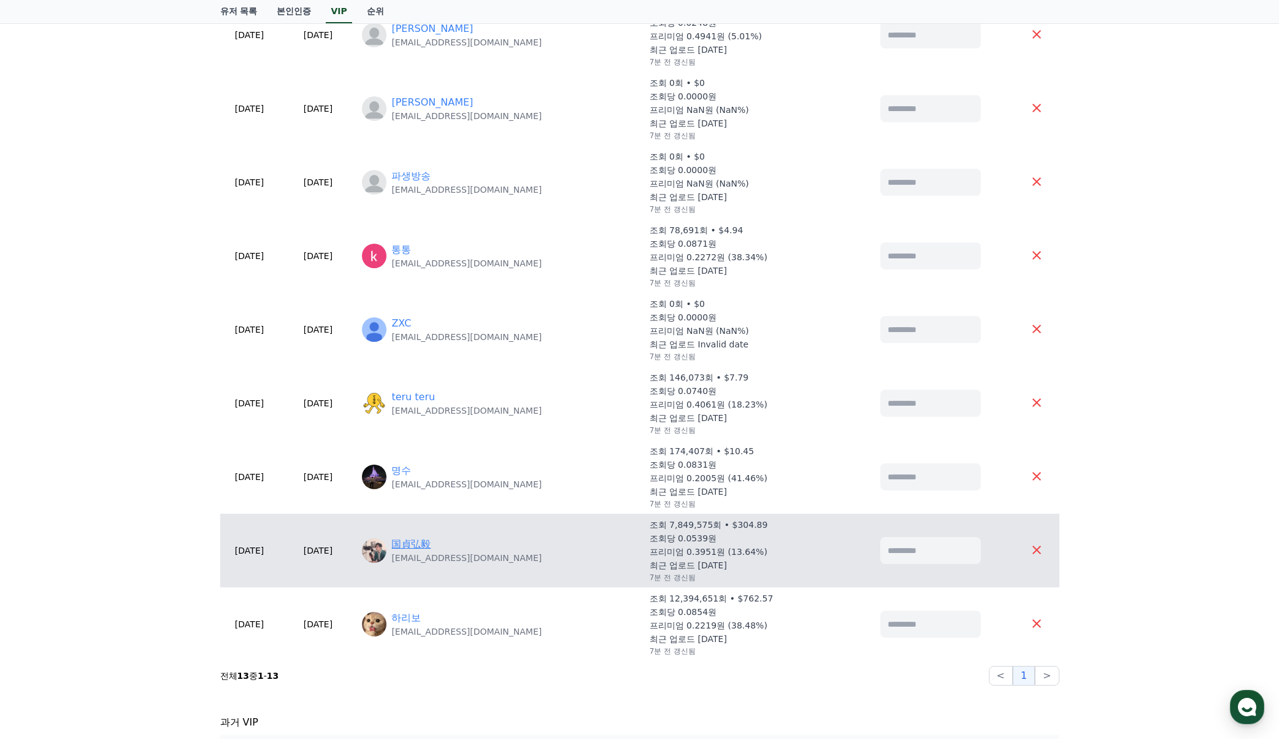
click at [431, 544] on link "国貞弘毅" at bounding box center [410, 544] width 39 height 15
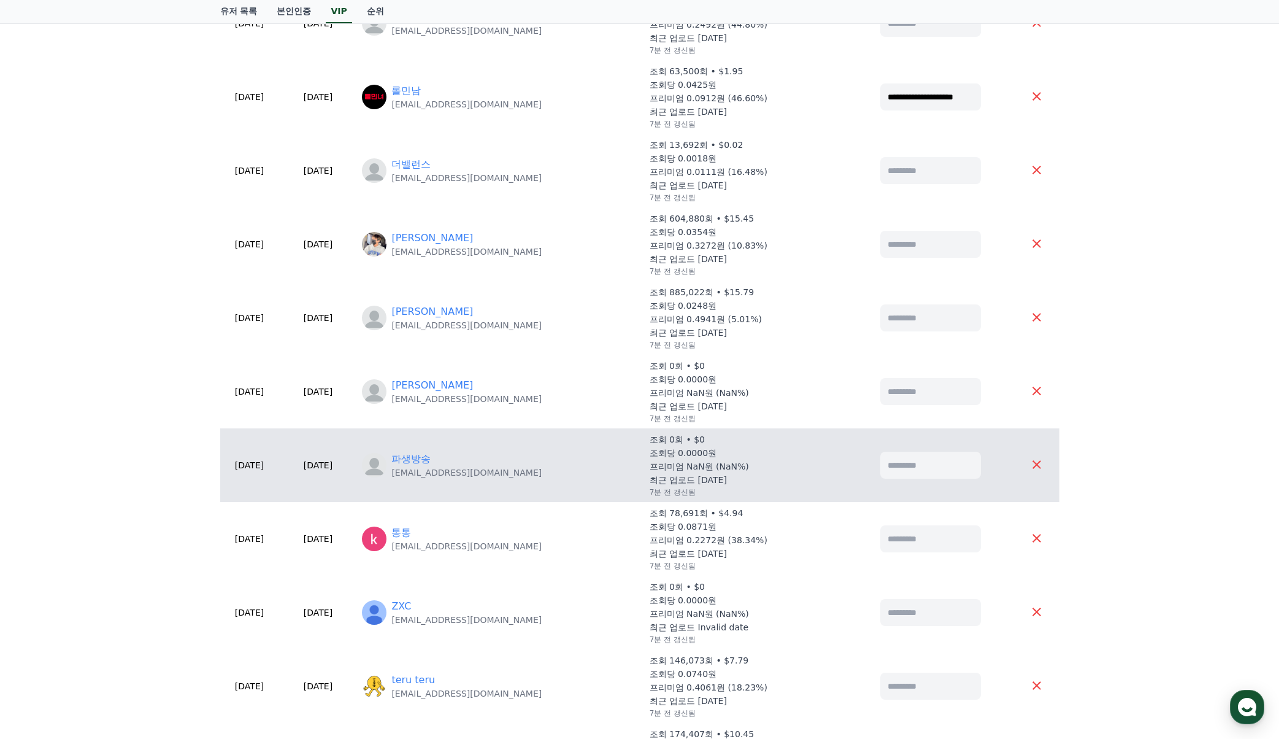
scroll to position [0, 0]
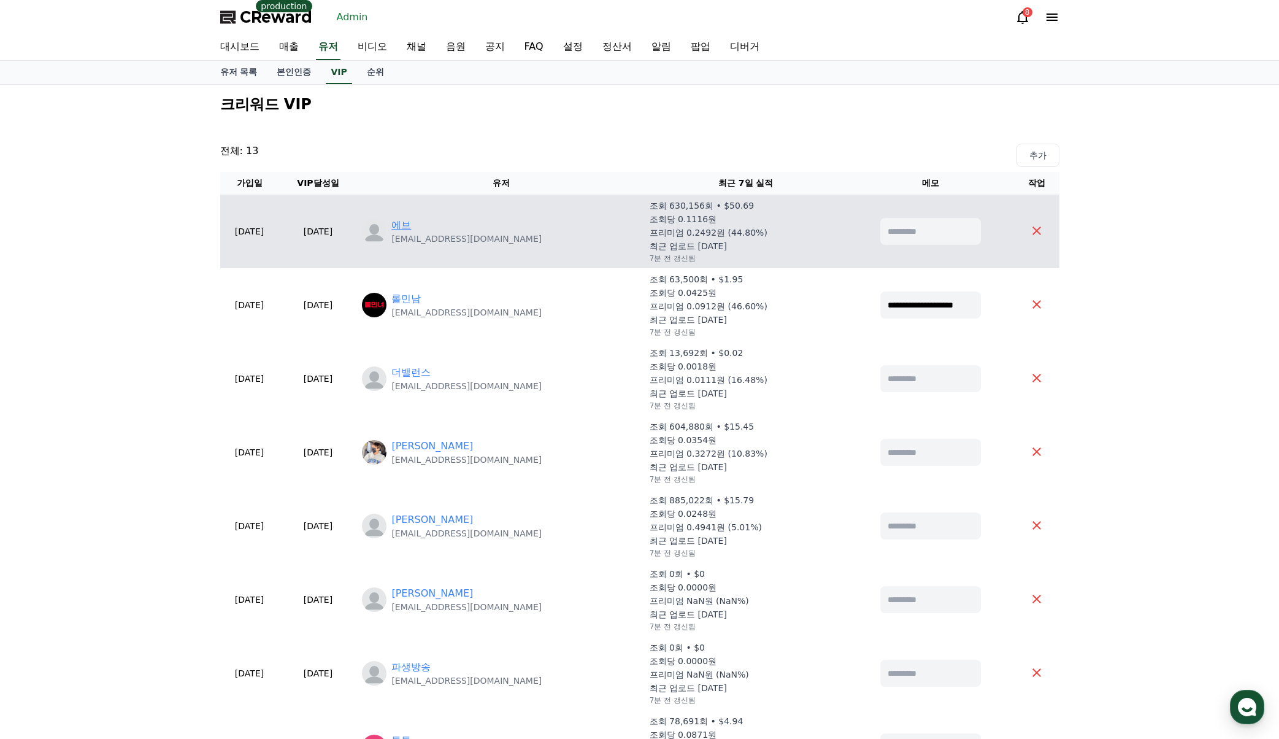
click at [411, 225] on link "에브" at bounding box center [401, 225] width 20 height 15
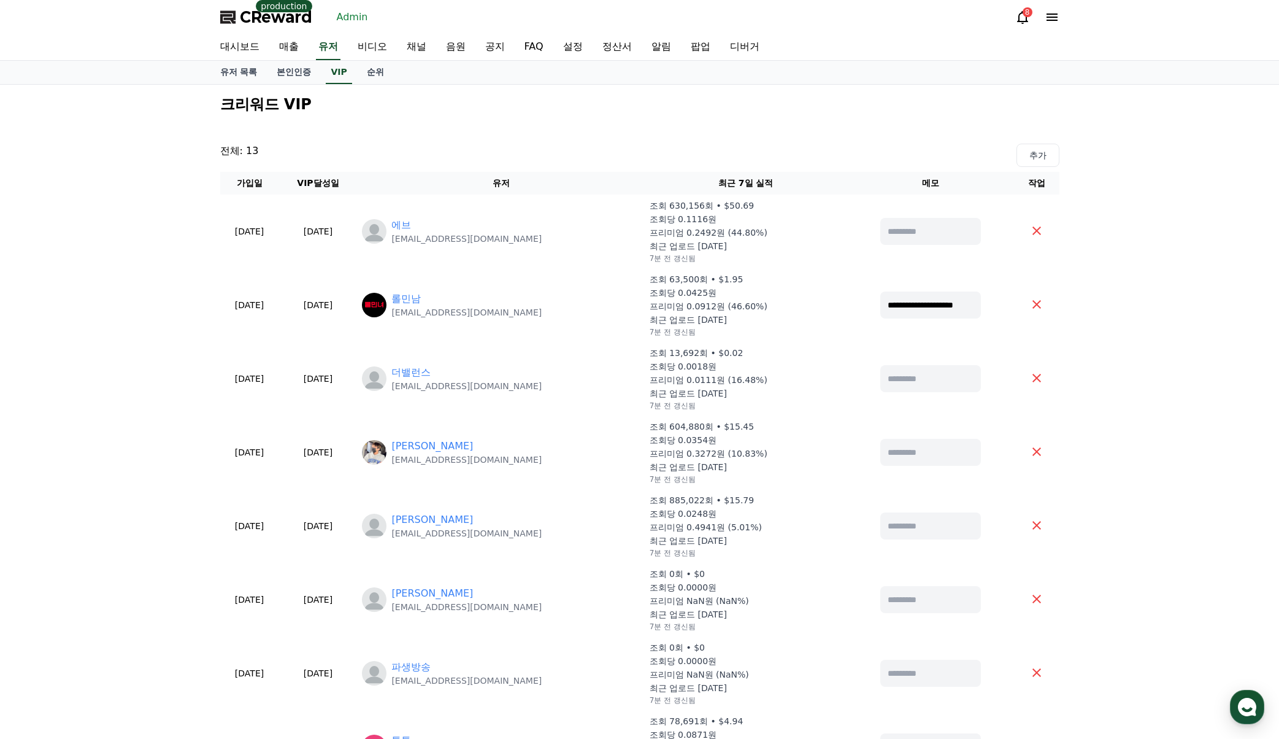
click at [987, 18] on div "CReward production Admin 8" at bounding box center [639, 17] width 859 height 34
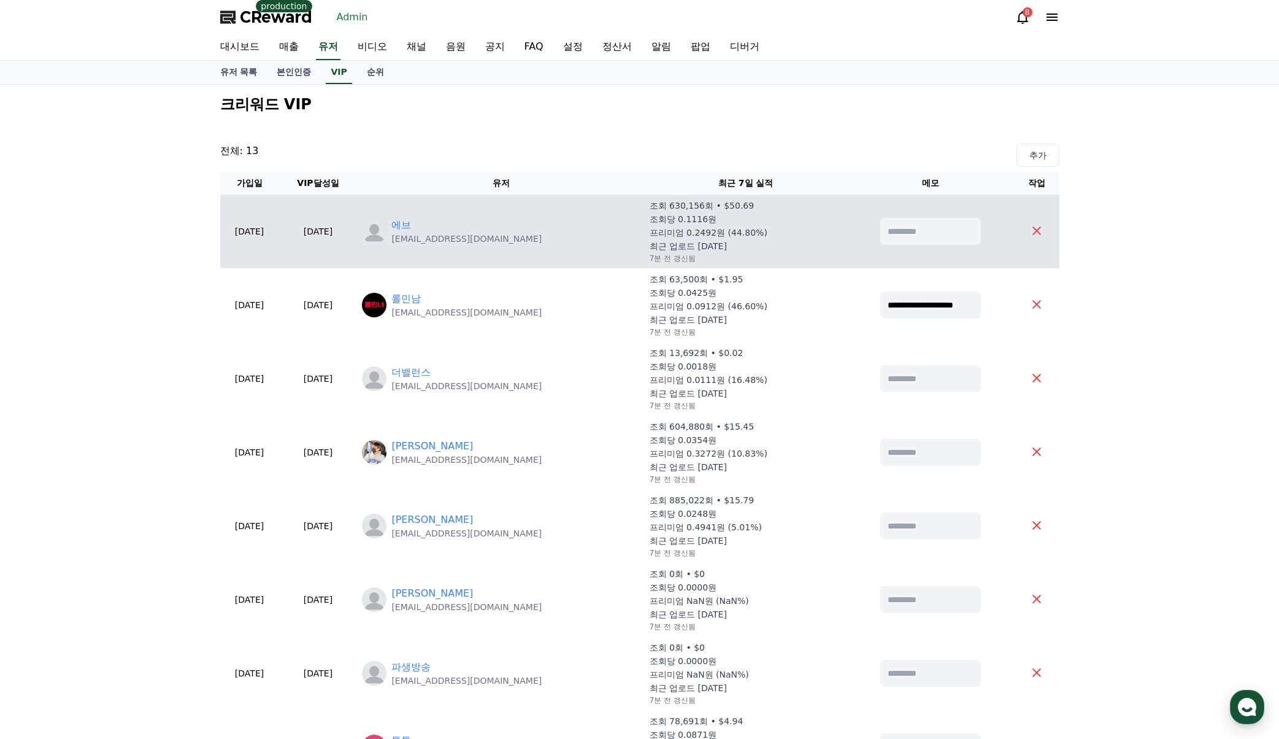
click at [885, 239] on input at bounding box center [930, 231] width 101 height 27
type input "*"
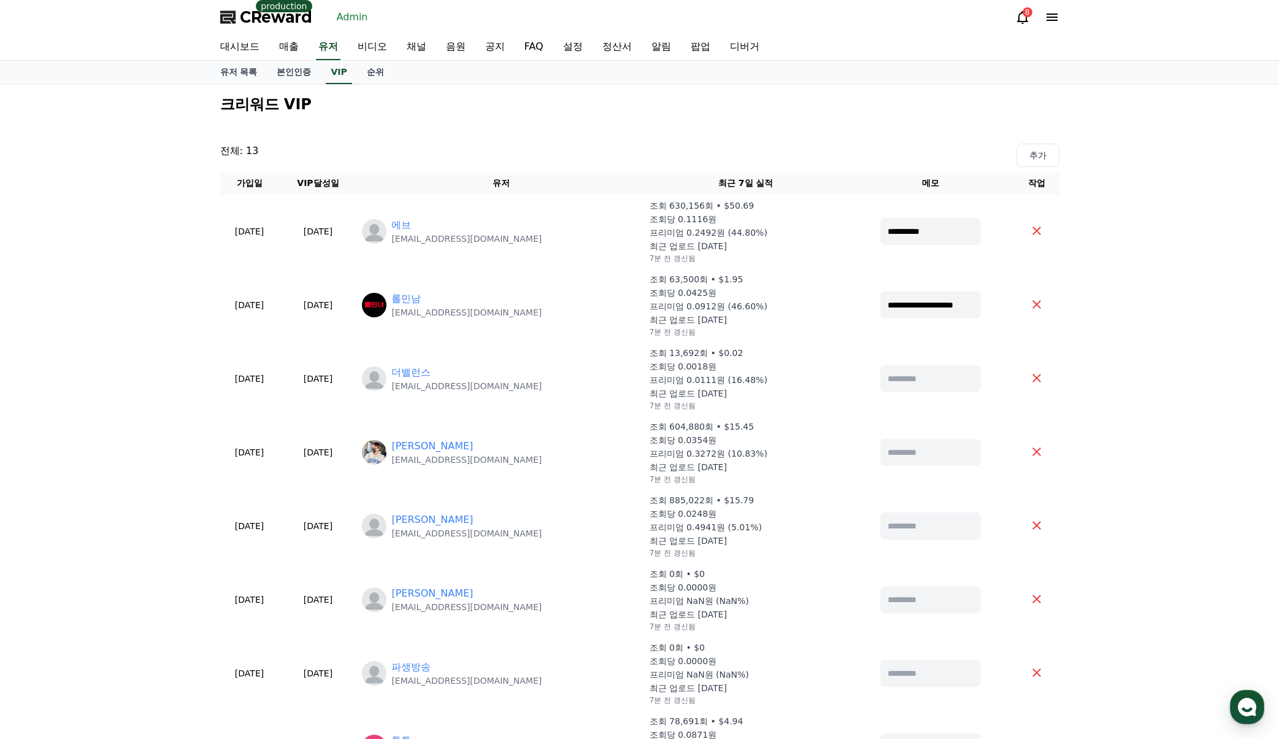
type input "**********"
drag, startPoint x: 1172, startPoint y: 271, endPoint x: 1165, endPoint y: 269, distance: 6.4
click at [1172, 271] on div "**********" at bounding box center [639, 720] width 1279 height 1271
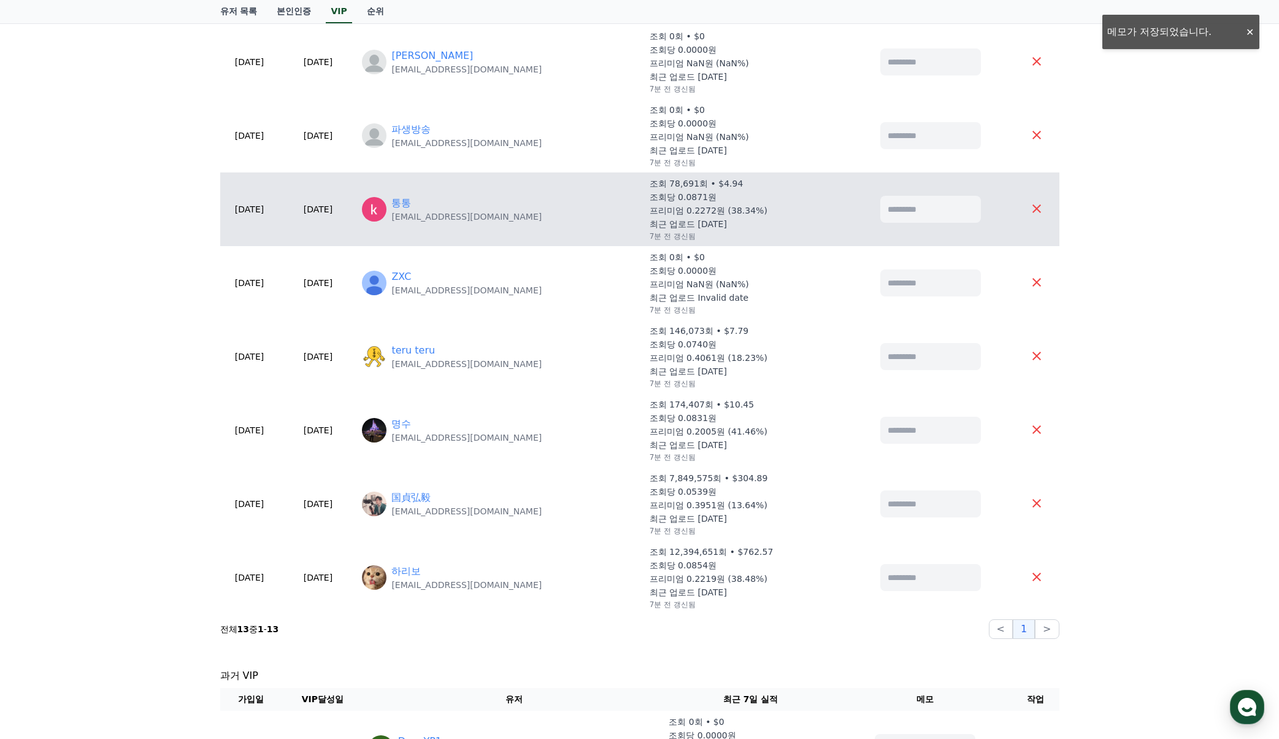
scroll to position [491, 0]
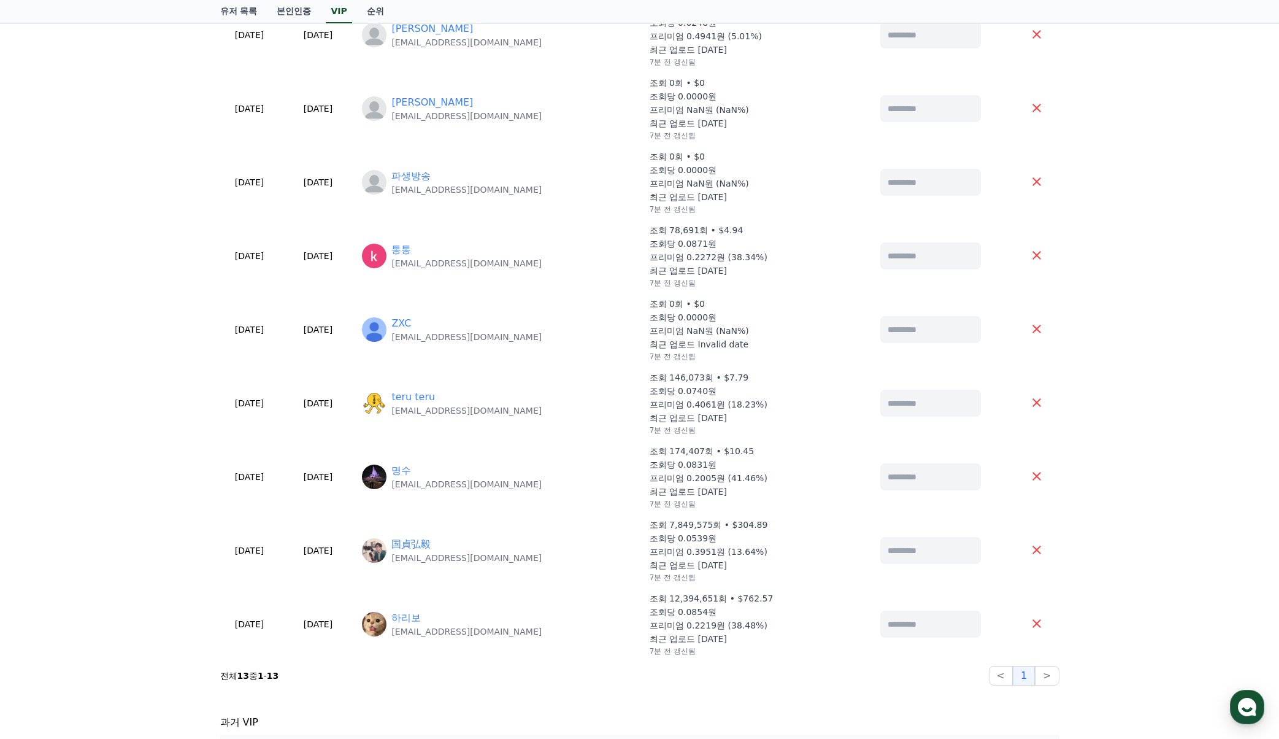
click at [1166, 293] on div "**********" at bounding box center [639, 229] width 1279 height 1271
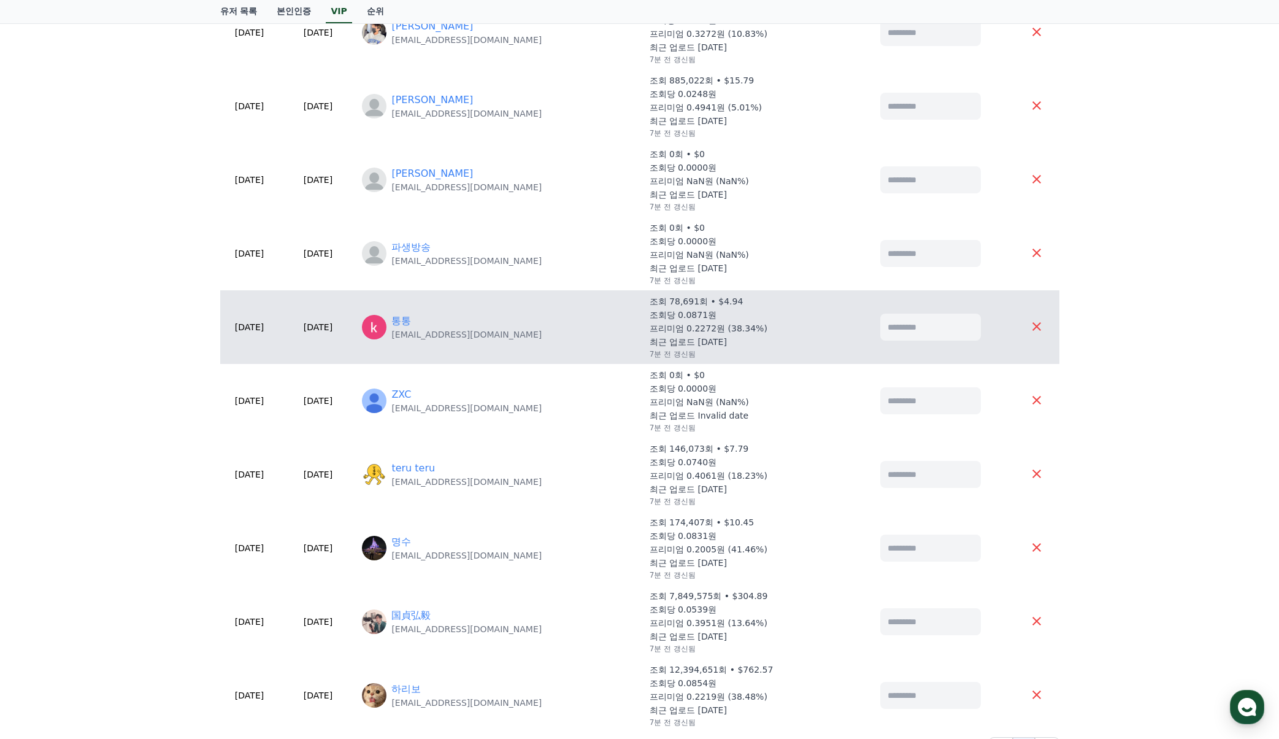
scroll to position [429, 0]
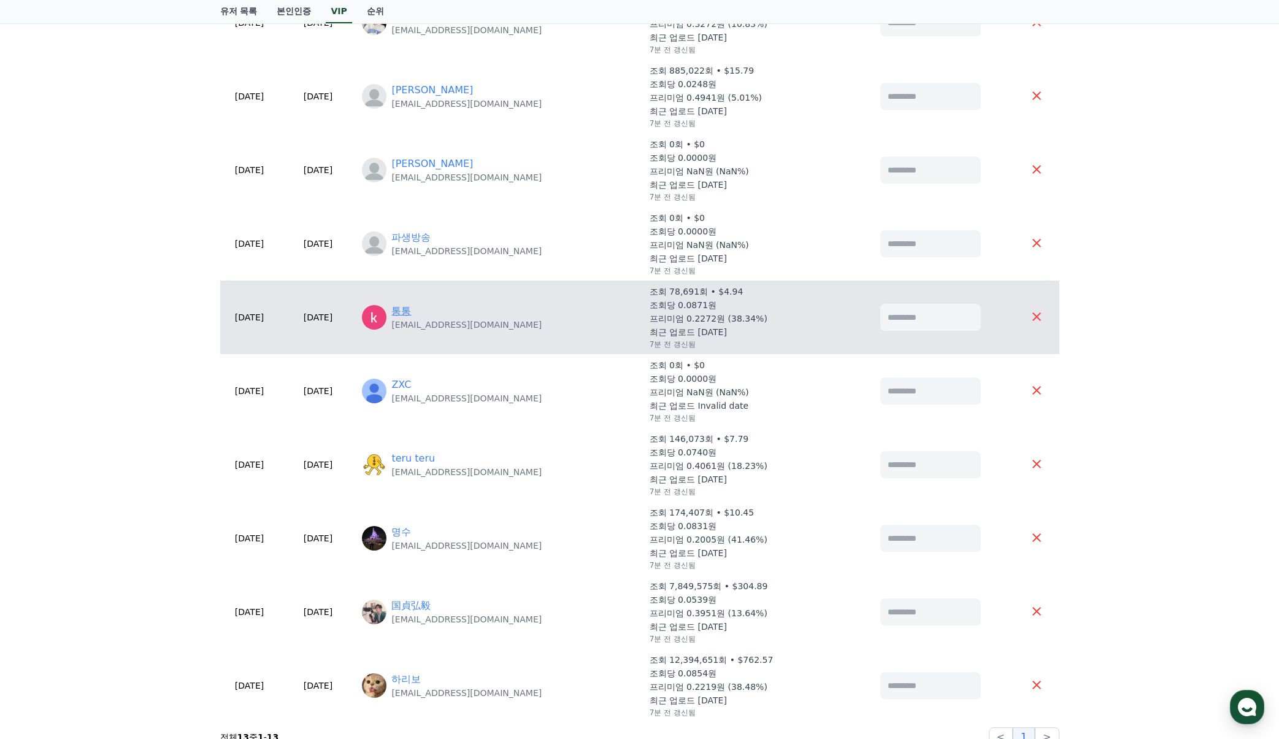
click at [411, 309] on link "통통" at bounding box center [401, 311] width 20 height 15
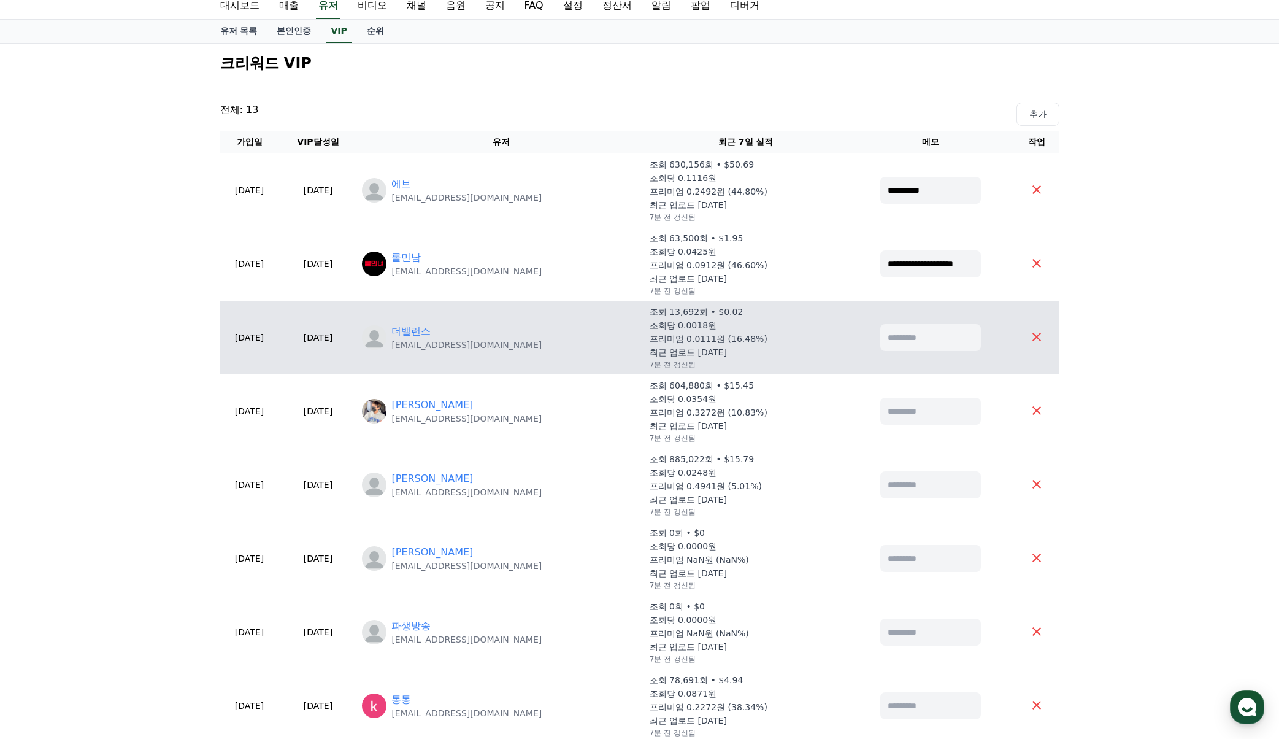
scroll to position [0, 0]
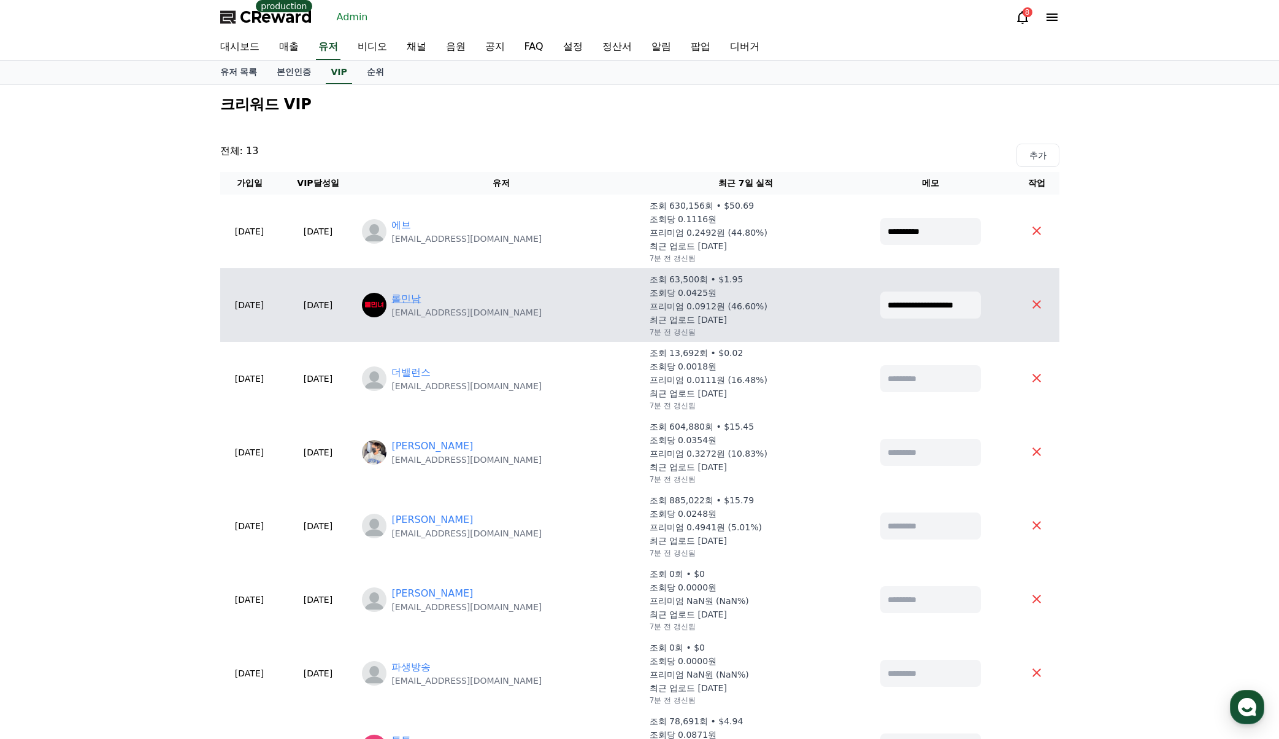
click at [421, 296] on link "롤민남" at bounding box center [405, 298] width 29 height 15
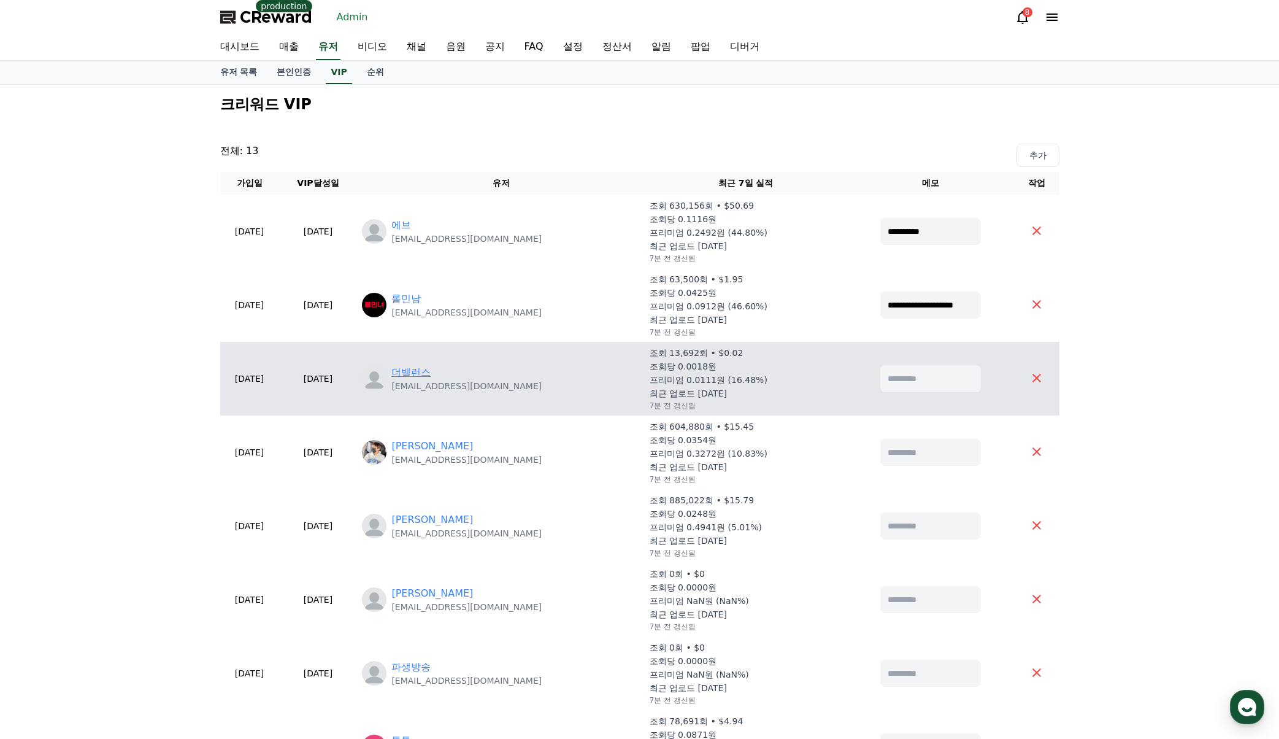
click at [431, 372] on link "더밸런스" at bounding box center [410, 372] width 39 height 15
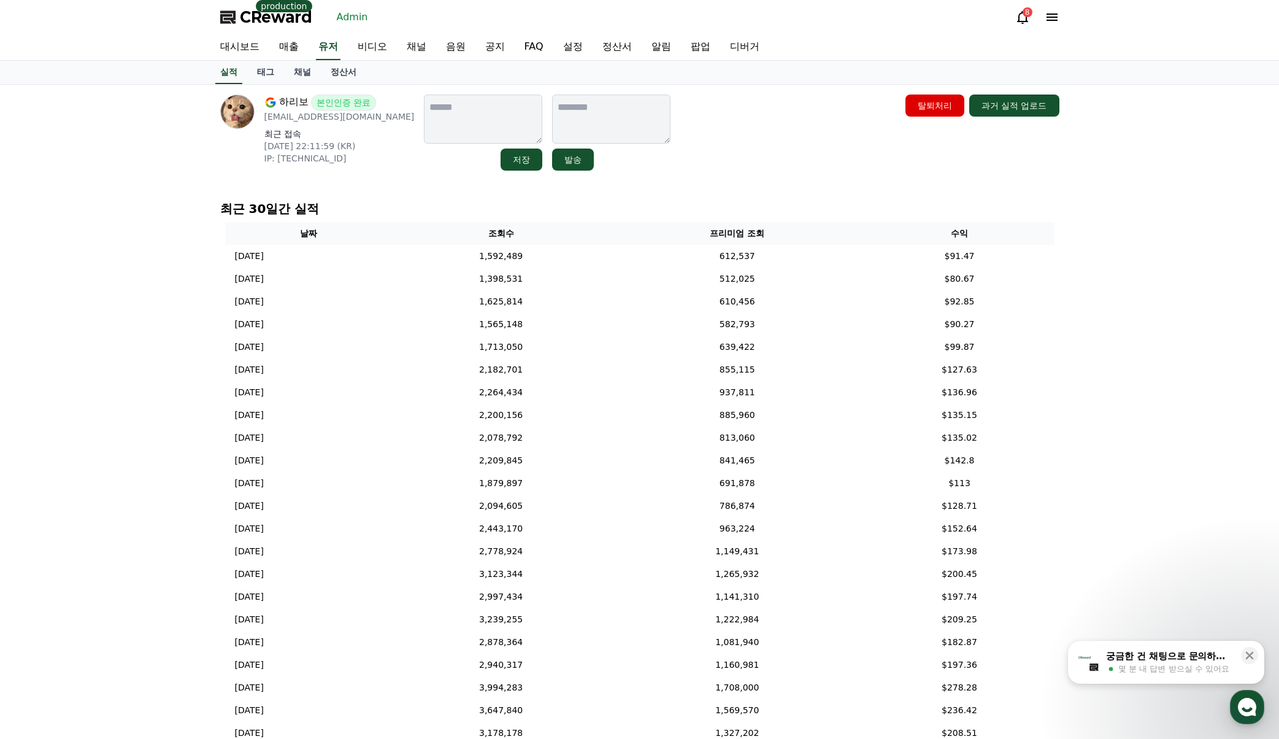
click at [1142, 301] on div "하리보 본인인증 완료 [EMAIL_ADDRESS][DOMAIN_NAME] 최근 접속 [DATE] 22:11:59 (KR) IP: [TECHNI…" at bounding box center [639, 437] width 1279 height 704
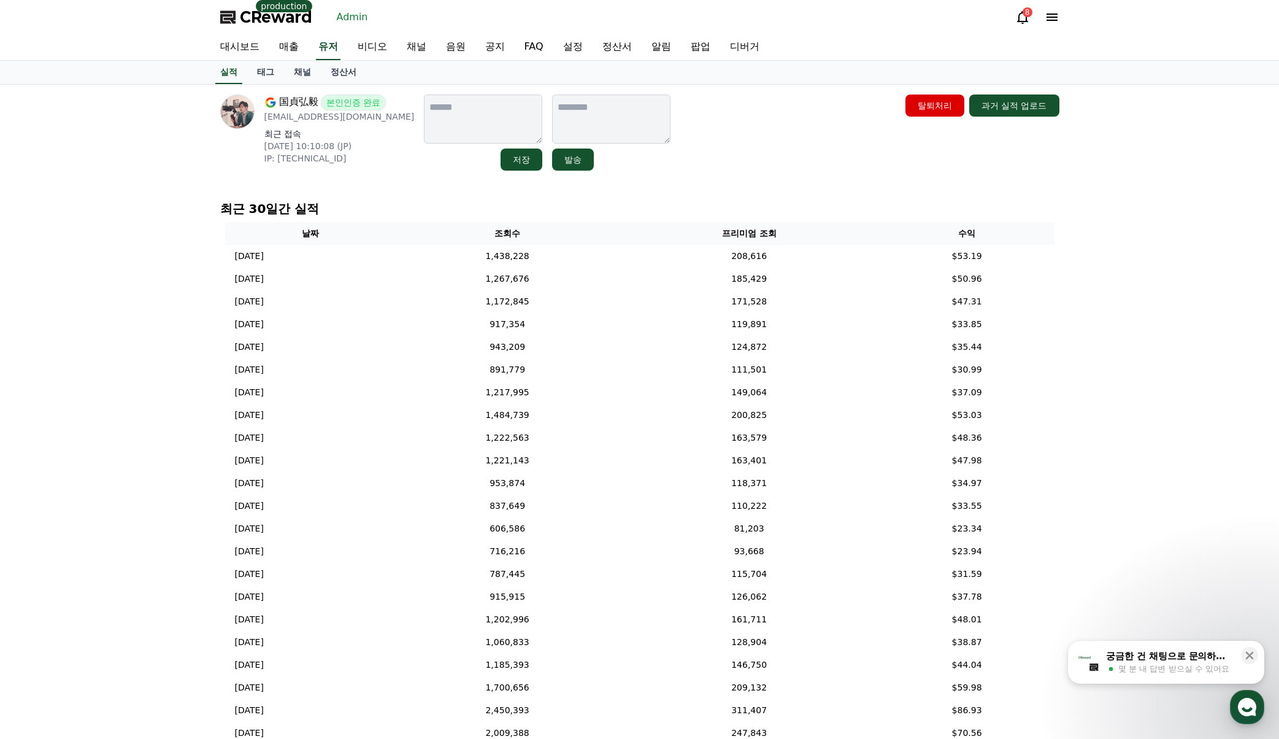
click at [1170, 425] on div "国貞弘毅 본인인증 완료 [EMAIL_ADDRESS][DOMAIN_NAME] 최근 접속 [DATE] 10:10:08 (JP) IP: [TECHN…" at bounding box center [639, 437] width 1279 height 704
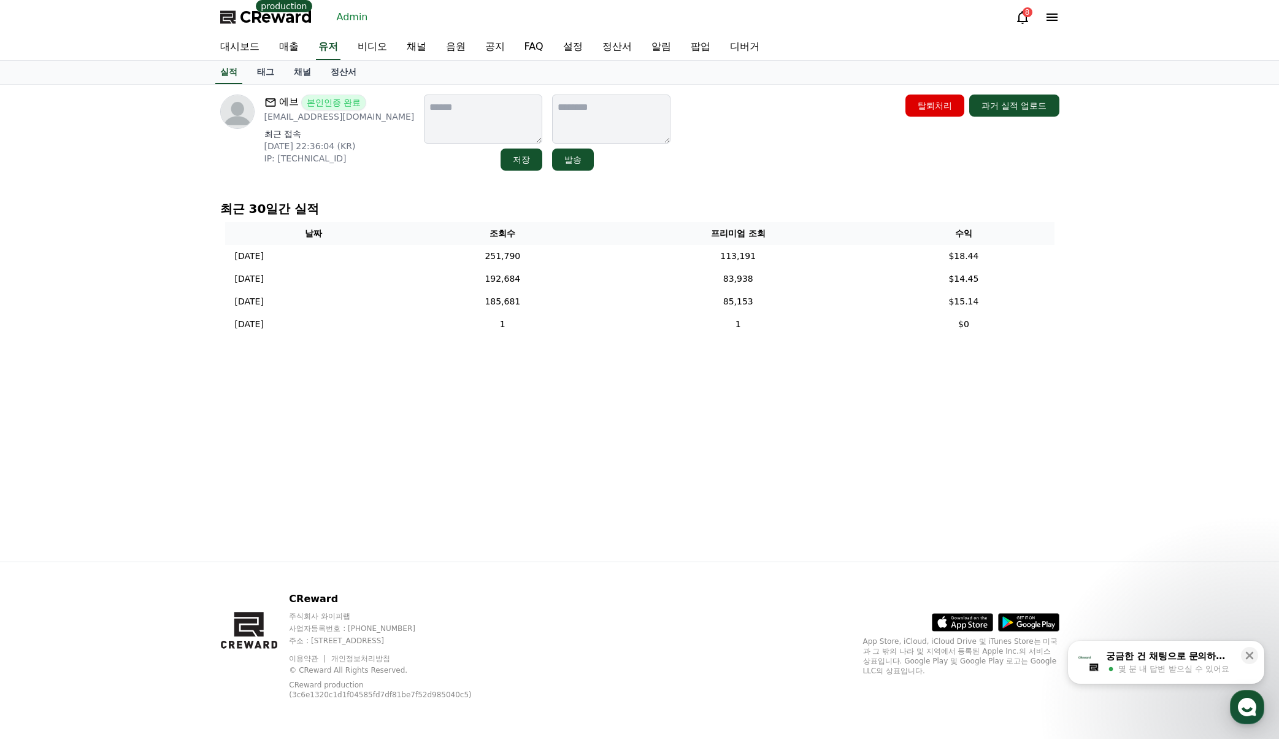
click at [724, 172] on div "에브 본인인증 완료 [EMAIL_ADDRESS][DOMAIN_NAME] 최근 접속 [DATE] 22:36:04 (KR) IP: [TECHNIC…" at bounding box center [639, 133] width 849 height 86
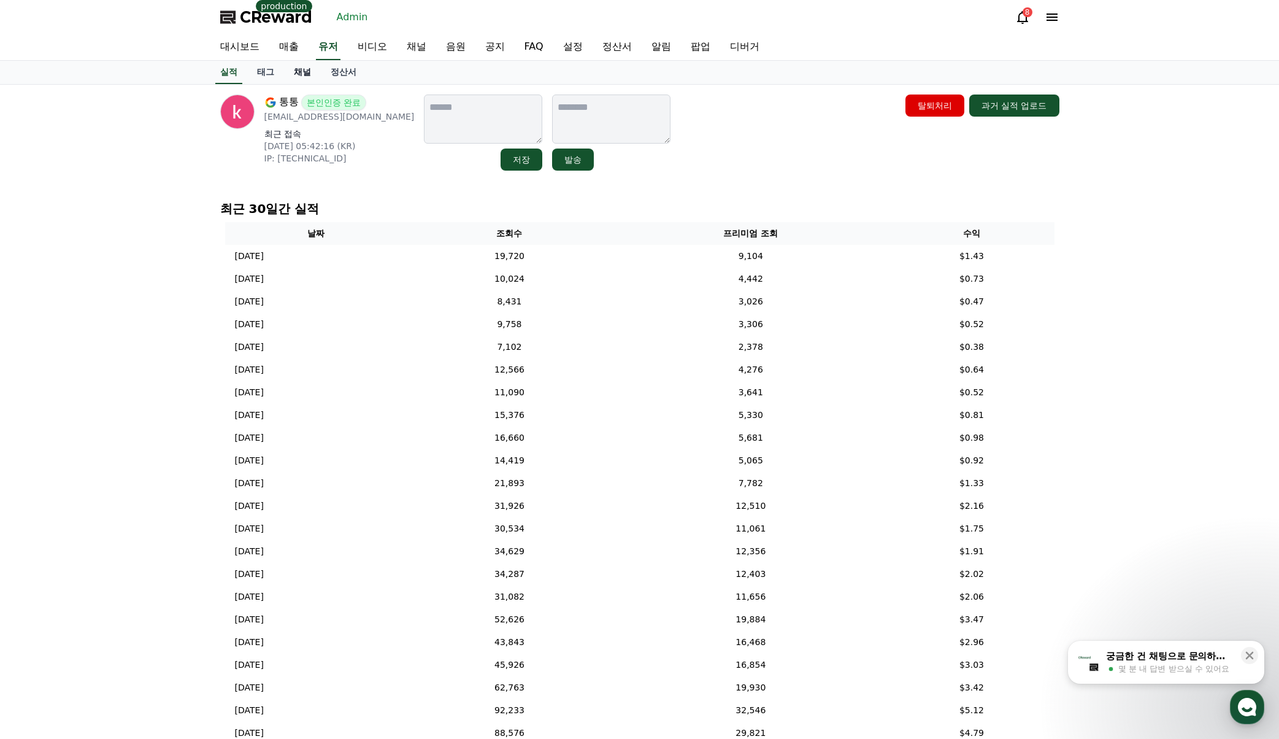
click at [305, 72] on link "채널" at bounding box center [302, 72] width 37 height 23
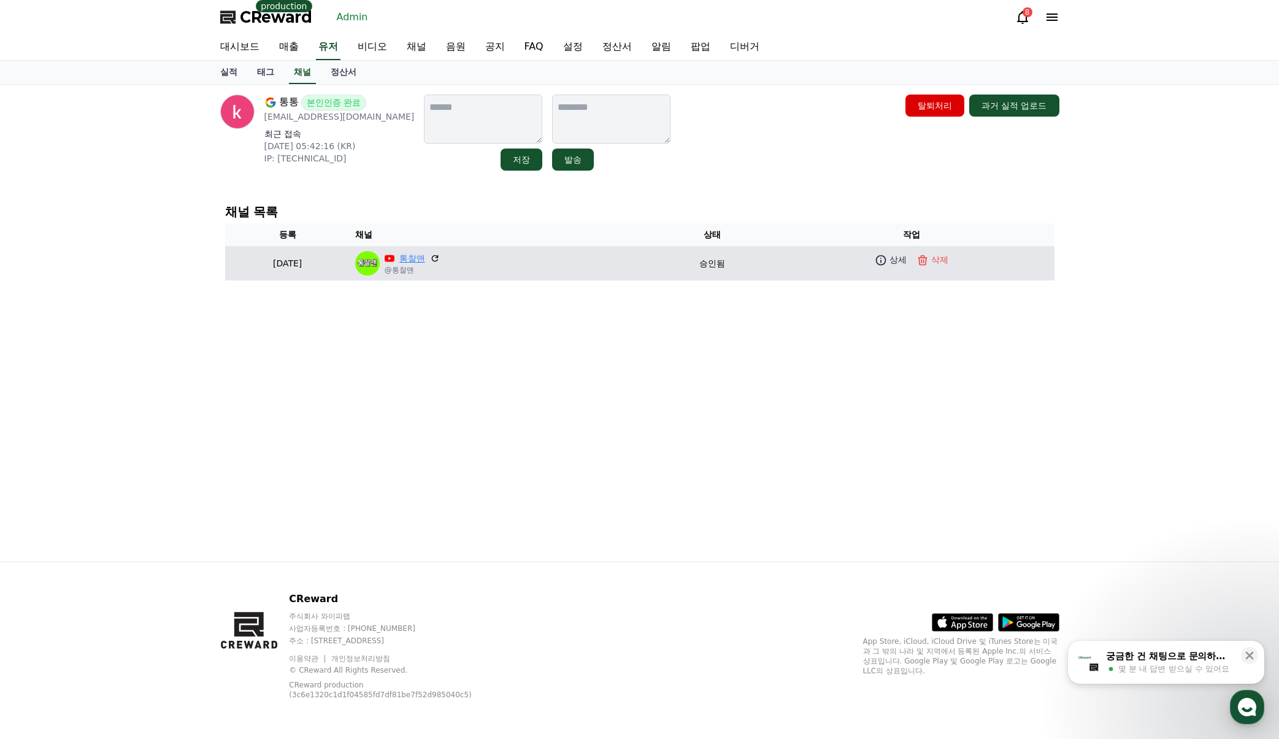
click at [425, 257] on link "통찰맨" at bounding box center [412, 258] width 26 height 13
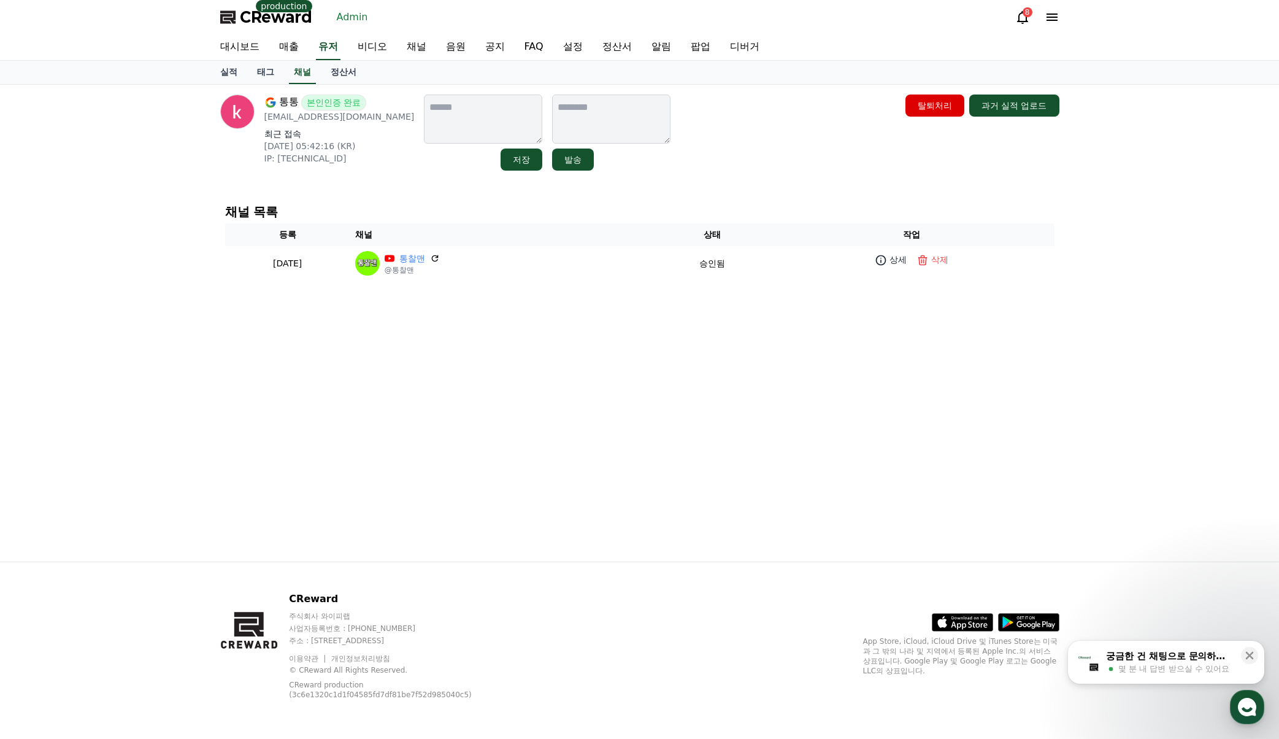
click at [1131, 271] on div "통통 본인인증 완료 [EMAIL_ADDRESS][DOMAIN_NAME] 최근 접속 [DATE] 05:42:16 (KR) IP: [TECHNIC…" at bounding box center [639, 323] width 1279 height 477
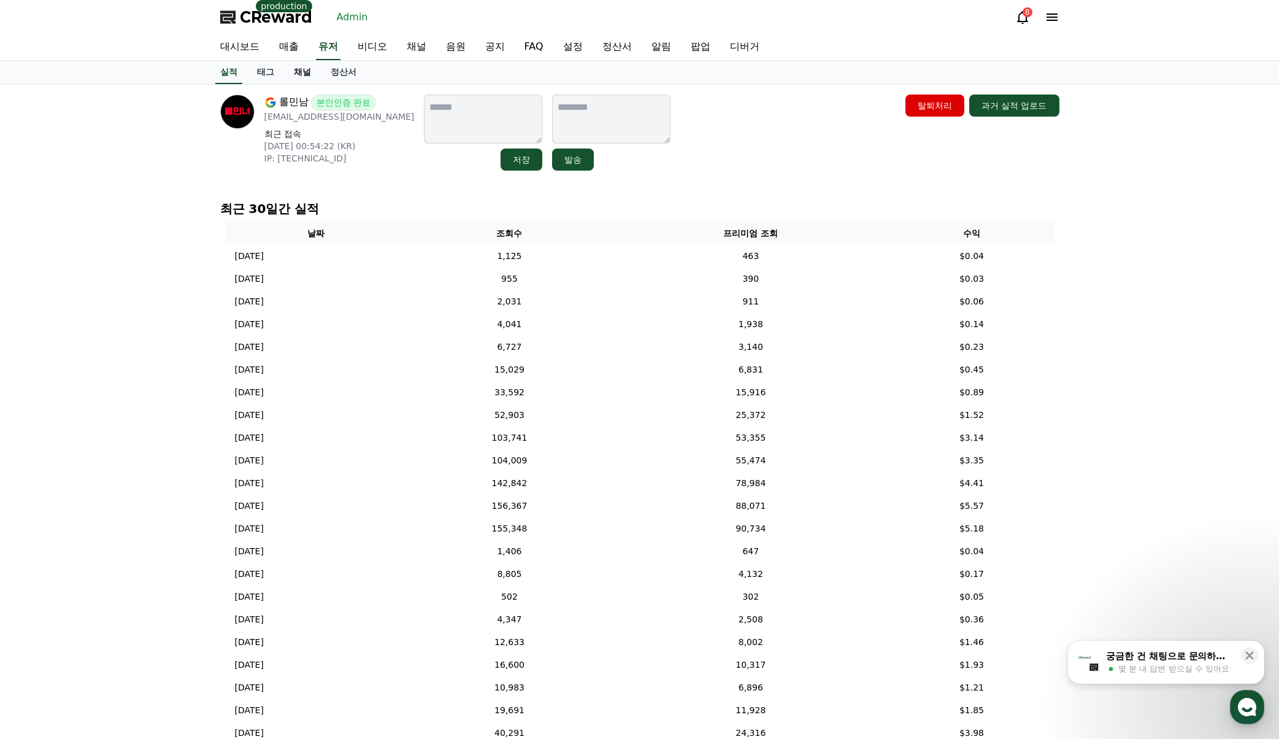
click at [294, 74] on link "채널" at bounding box center [302, 72] width 37 height 23
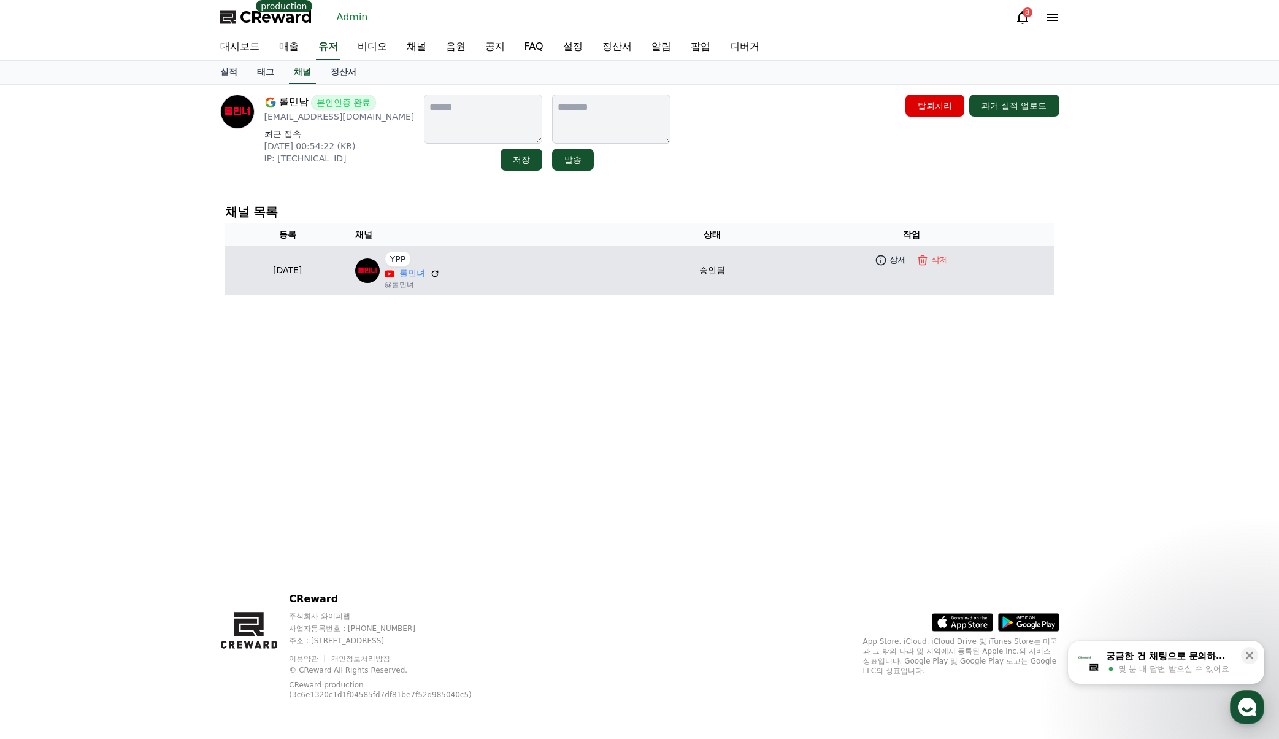
click at [481, 275] on div "YPP 롤민녀 @롤민녀" at bounding box center [502, 270] width 294 height 39
click at [425, 272] on link "롤민녀" at bounding box center [412, 273] width 26 height 13
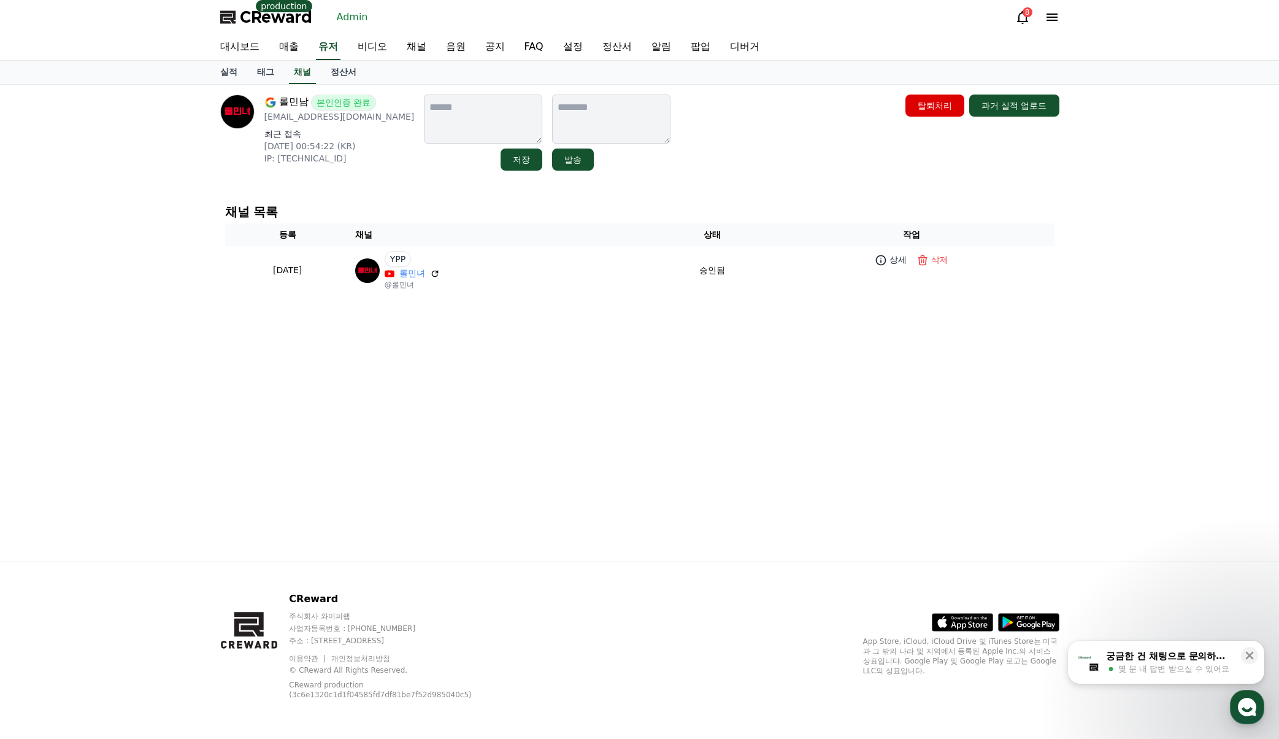
click at [1050, 371] on div "롤민남 본인인증 완료 [EMAIL_ADDRESS][DOMAIN_NAME] 최근 접속 [DATE] 00:54:22 (KR) IP: [TECHNI…" at bounding box center [639, 323] width 859 height 477
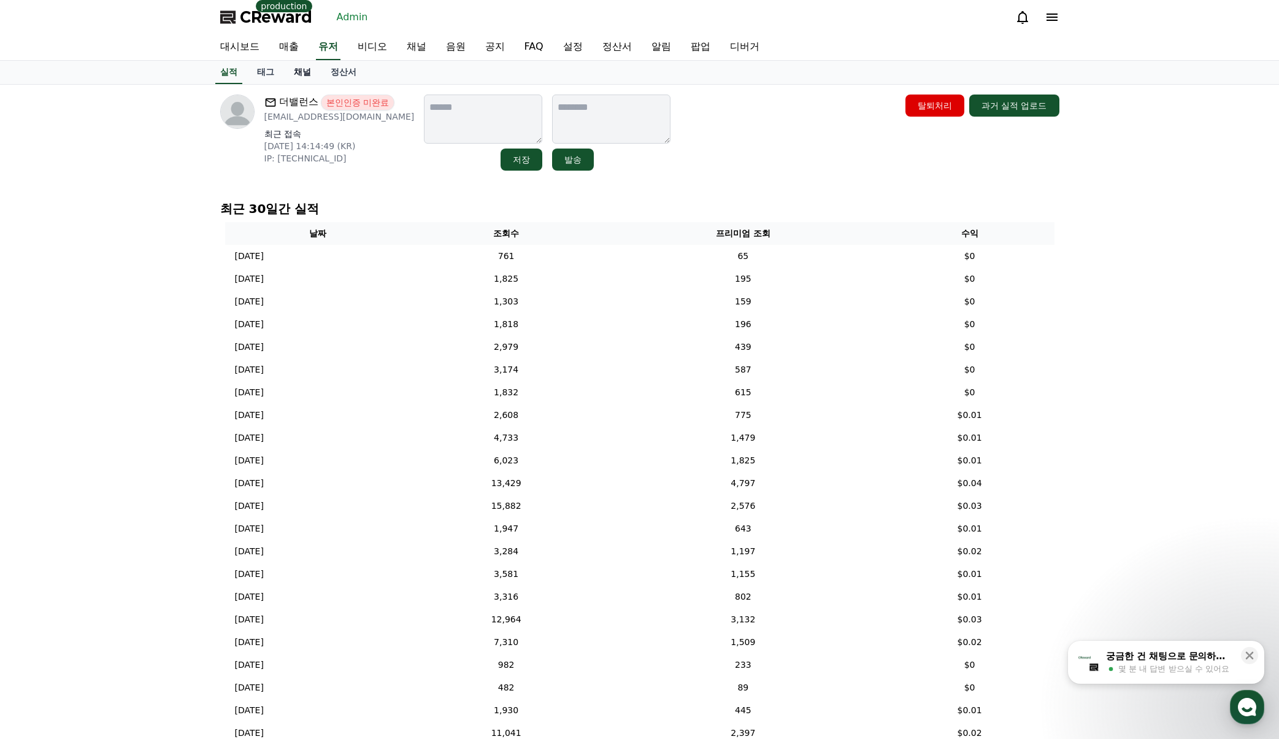
click at [304, 74] on link "채널" at bounding box center [302, 72] width 37 height 23
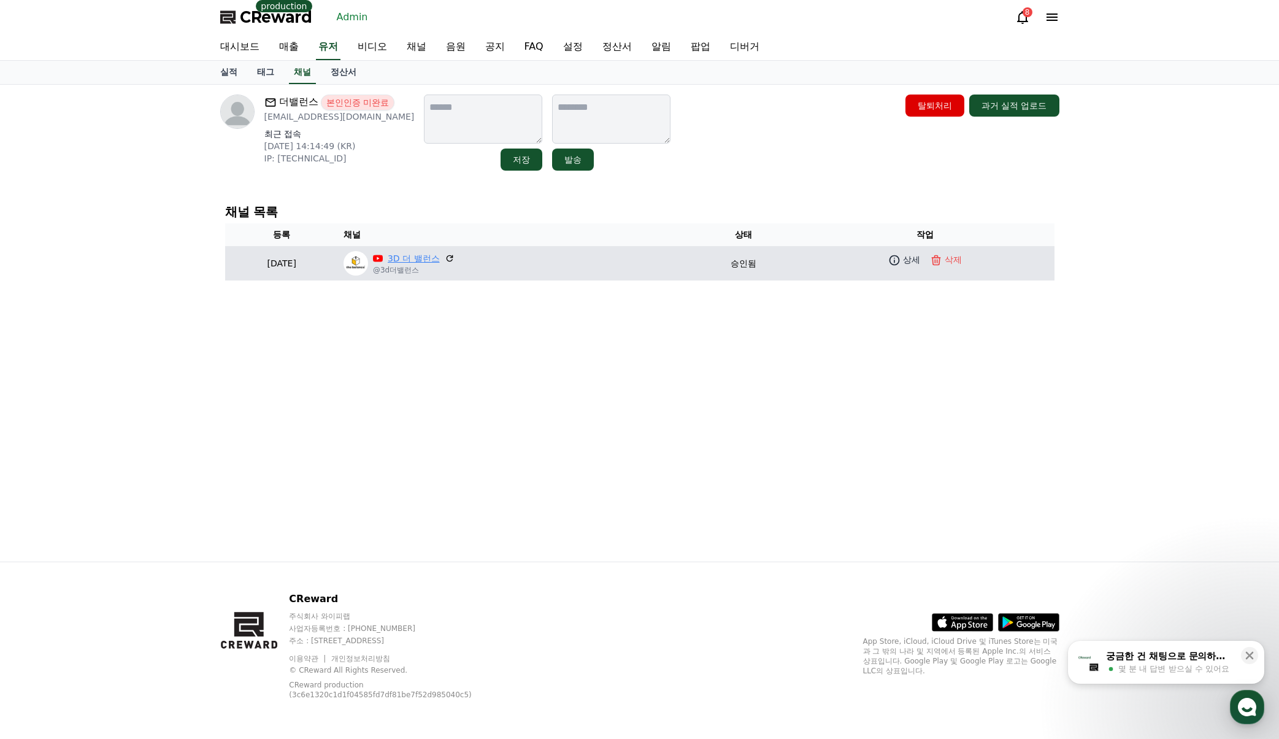
click at [440, 263] on link "3D 더 밸런스" at bounding box center [414, 258] width 52 height 13
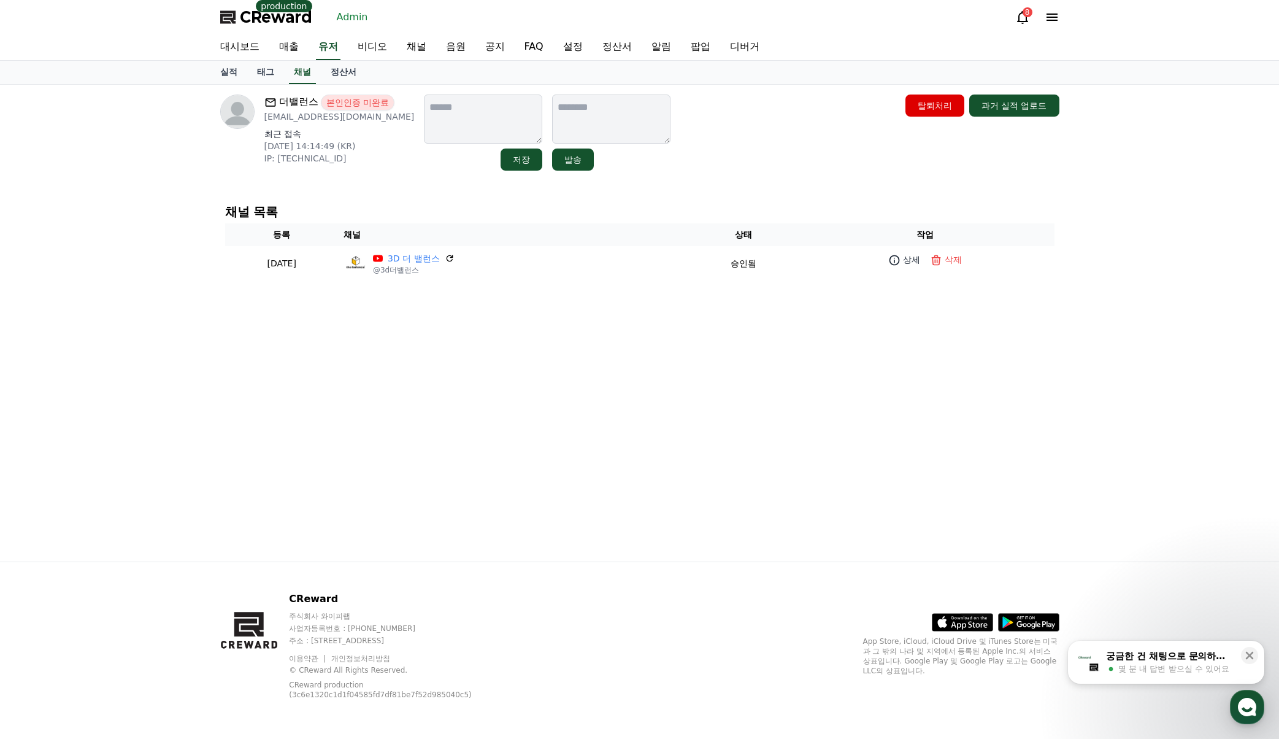
click at [1079, 248] on div "더밸런스 본인인증 미완료 [EMAIL_ADDRESS][DOMAIN_NAME] 최근 접속 [DATE] 14:14:49 (KR) IP: [TECH…" at bounding box center [639, 323] width 1279 height 477
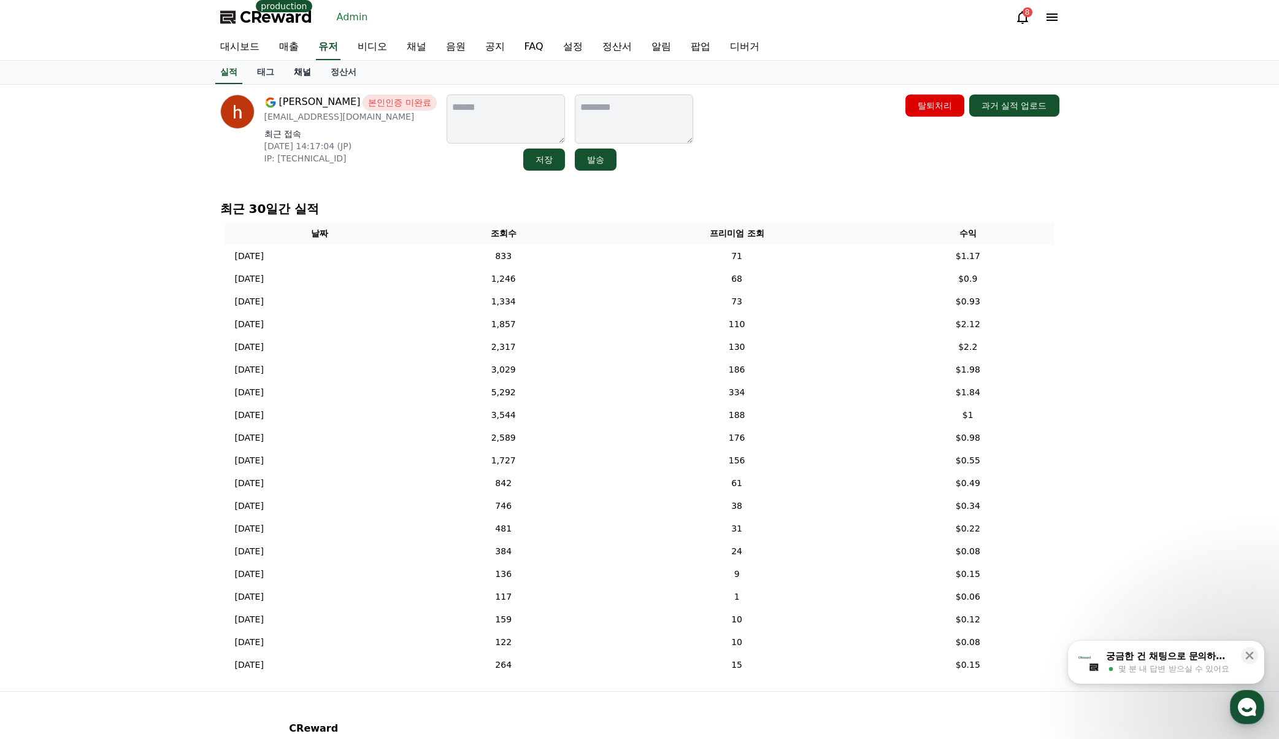
click at [307, 70] on link "채널" at bounding box center [302, 72] width 37 height 23
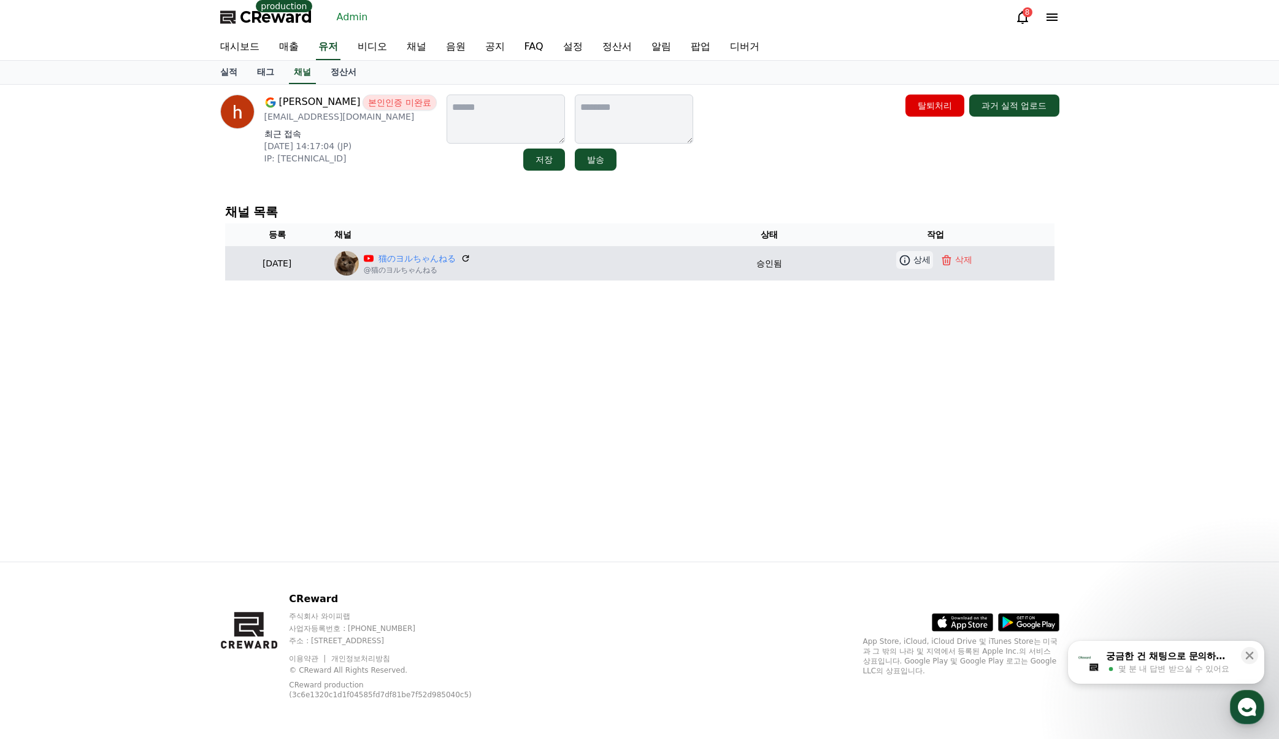
click at [912, 267] on link "상세" at bounding box center [914, 260] width 37 height 18
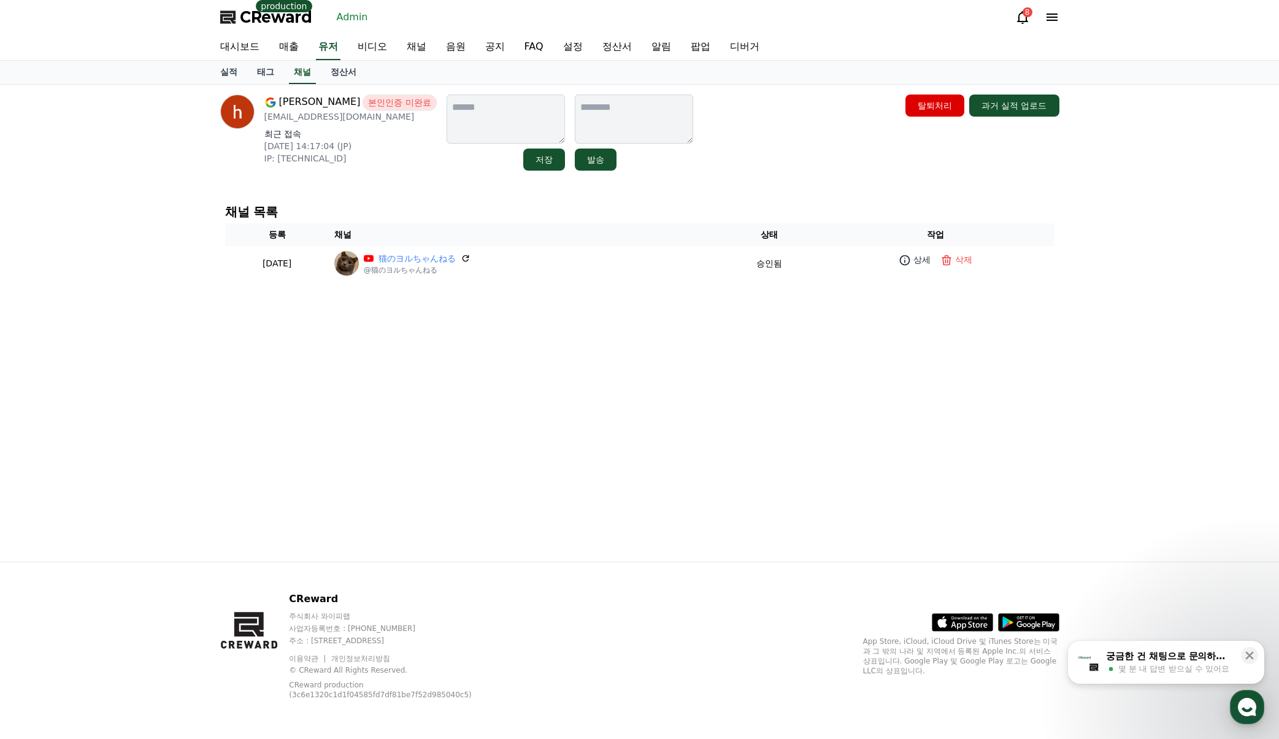
click at [591, 335] on div "hiroshi gon 본인인증 미완료 gon.susan1@gmail.com 최근 접속 2025-07-20 14:17:04 (JP) IP: 24…" at bounding box center [639, 323] width 859 height 477
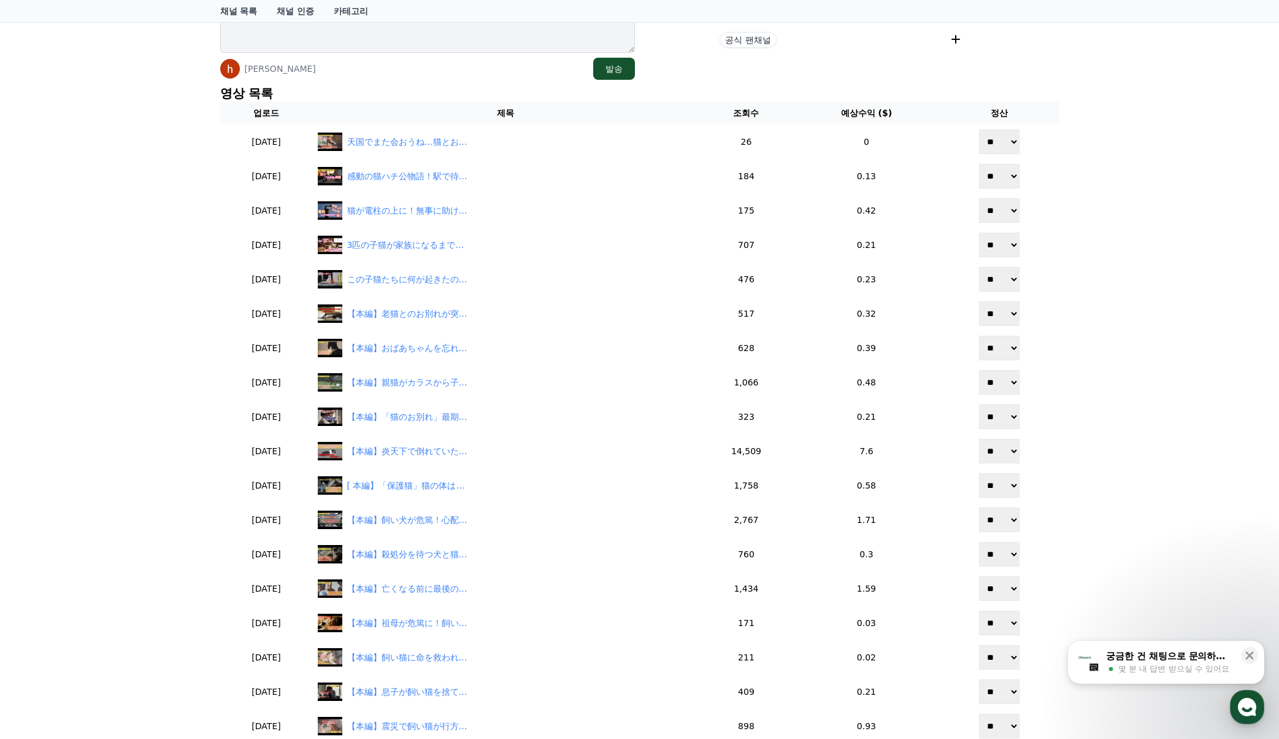
scroll to position [245, 0]
click at [1134, 362] on div "채널 상세 猫のヨルちゃんねる @猫のヨルちゃんねる 저장 [PERSON_NAME] 발송 현재 태그 태그 삭제 태그 추가 태그 추가 YPP 본인 콘…" at bounding box center [639, 304] width 1279 height 933
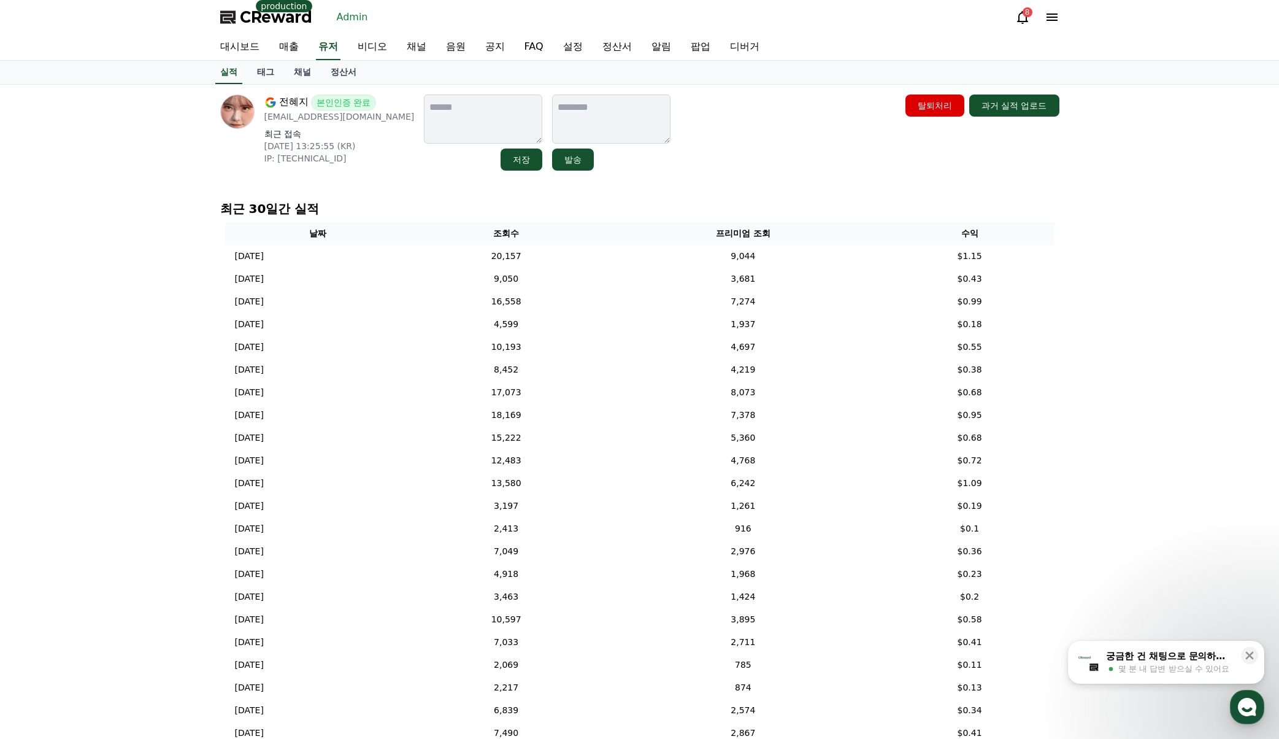
click at [1173, 426] on div "전혜지 본인인증 완료 [EMAIL_ADDRESS][DOMAIN_NAME] 최근 접속 [DATE] 13:25:55 (KR) IP: [TECHNI…" at bounding box center [639, 437] width 1279 height 704
click at [338, 77] on link "정산서" at bounding box center [343, 72] width 45 height 23
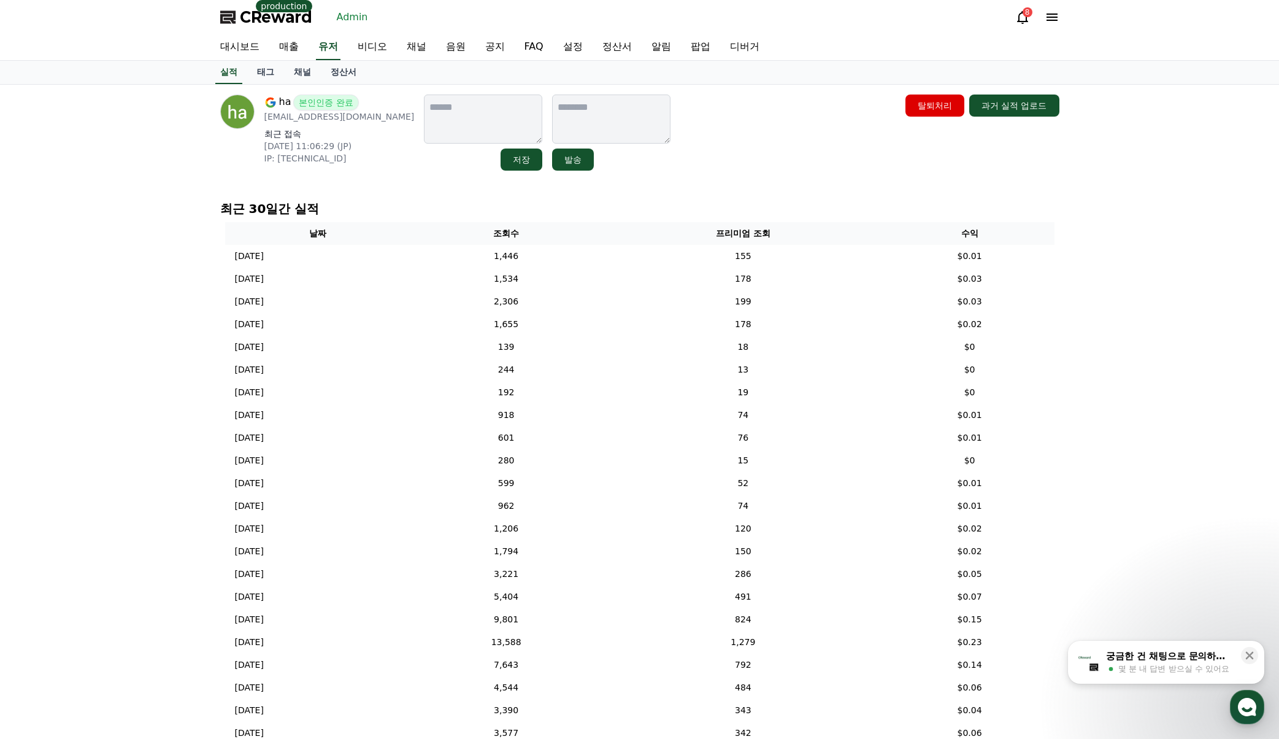
click at [1140, 321] on div "ha 본인인증 완료 [EMAIL_ADDRESS][DOMAIN_NAME] 최근 접속 [DATE] 11:06:29 (JP) IP: [TECHNIC…" at bounding box center [639, 437] width 1279 height 704
